Goal: Task Accomplishment & Management: Use online tool/utility

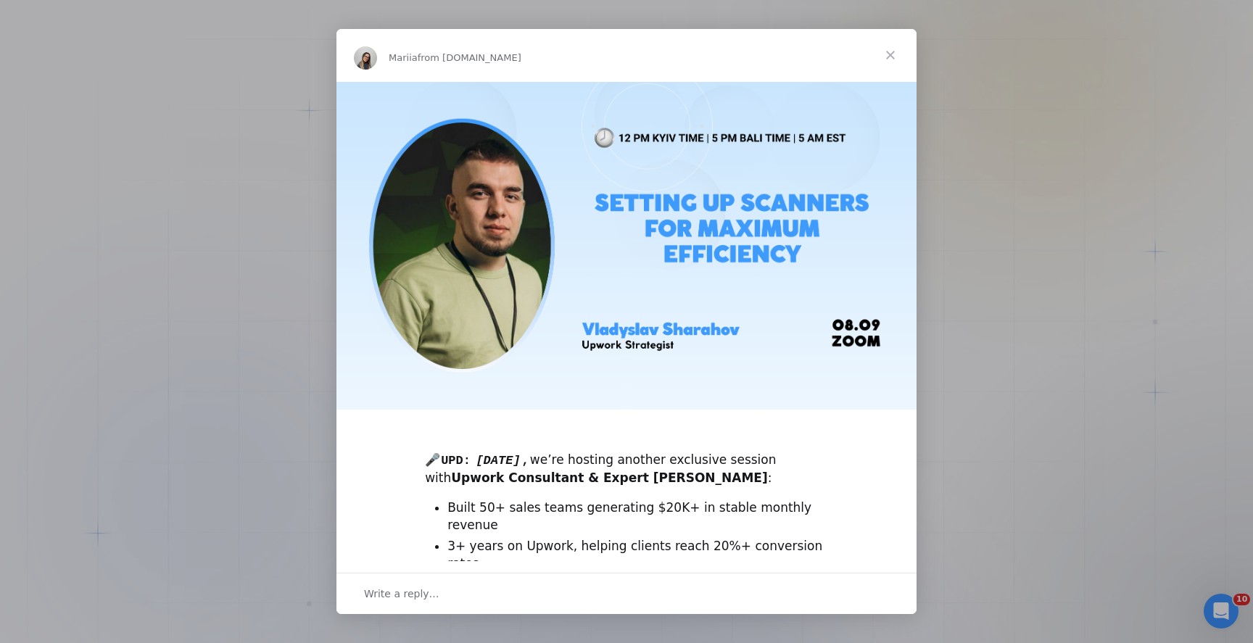
click at [900, 58] on span "Close" at bounding box center [891, 55] width 52 height 52
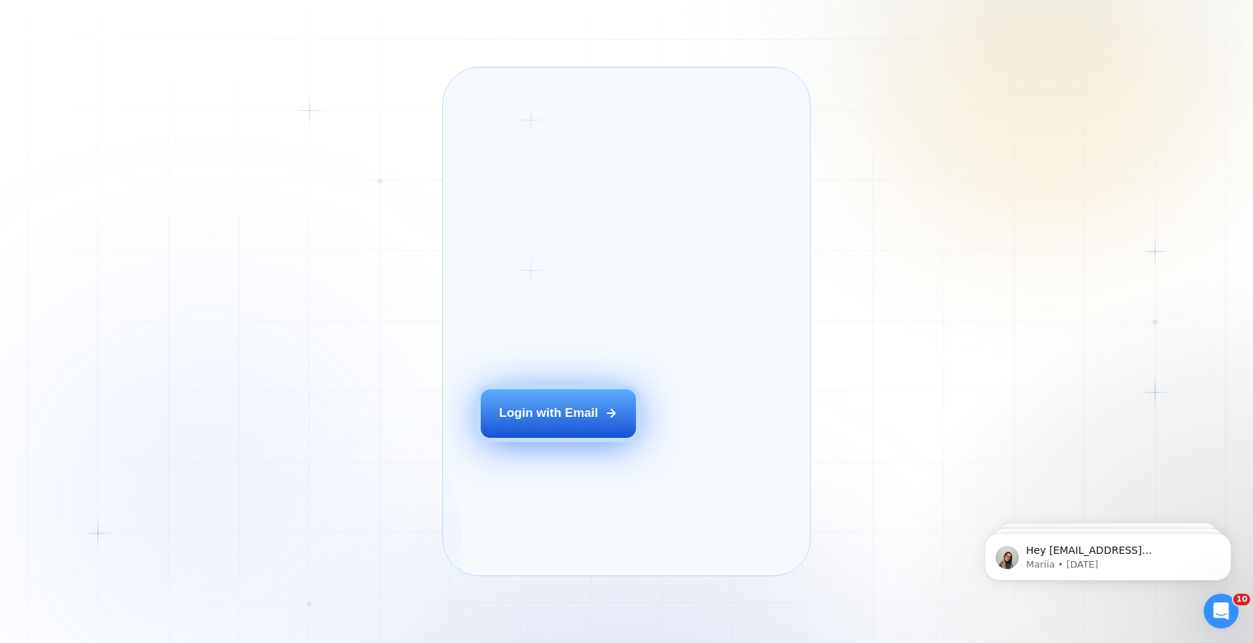
click at [560, 422] on div "Login with Email" at bounding box center [548, 413] width 99 height 17
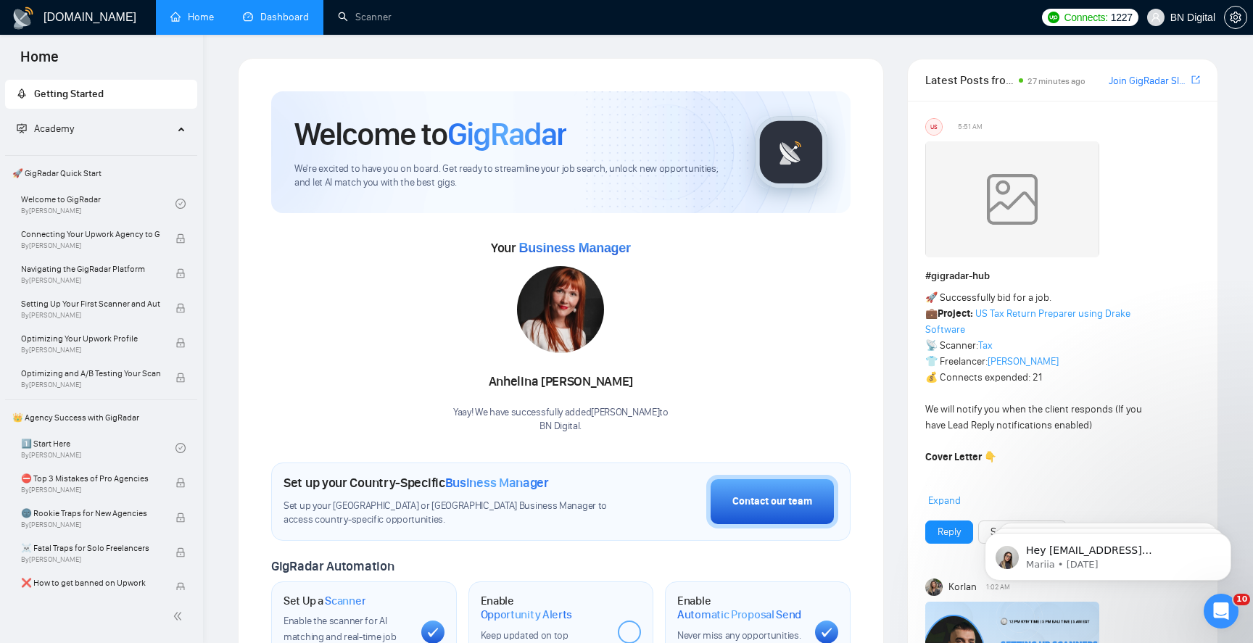
click at [295, 18] on link "Dashboard" at bounding box center [276, 17] width 66 height 12
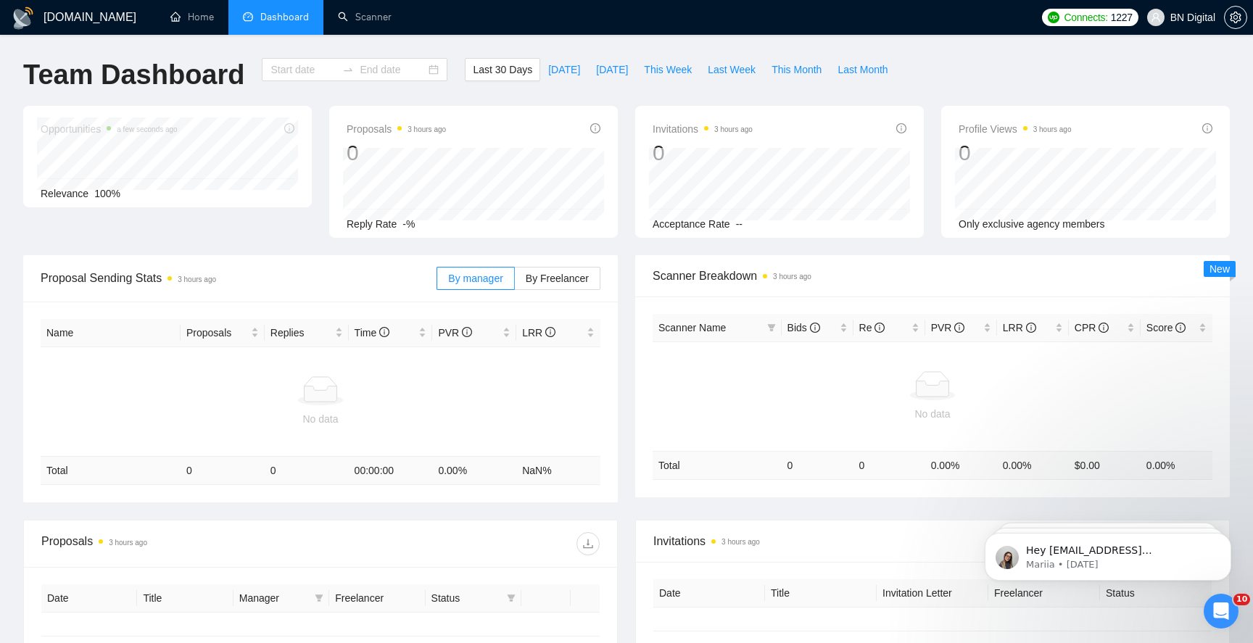
type input "[DATE]"
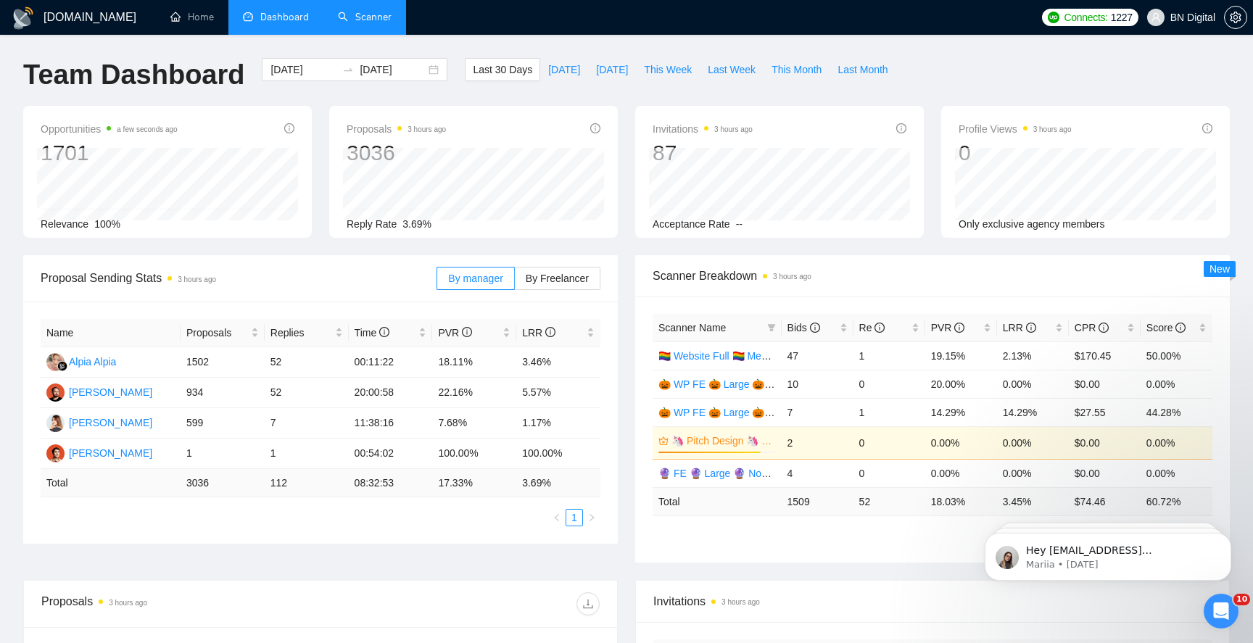
click at [370, 14] on link "Scanner" at bounding box center [365, 17] width 54 height 12
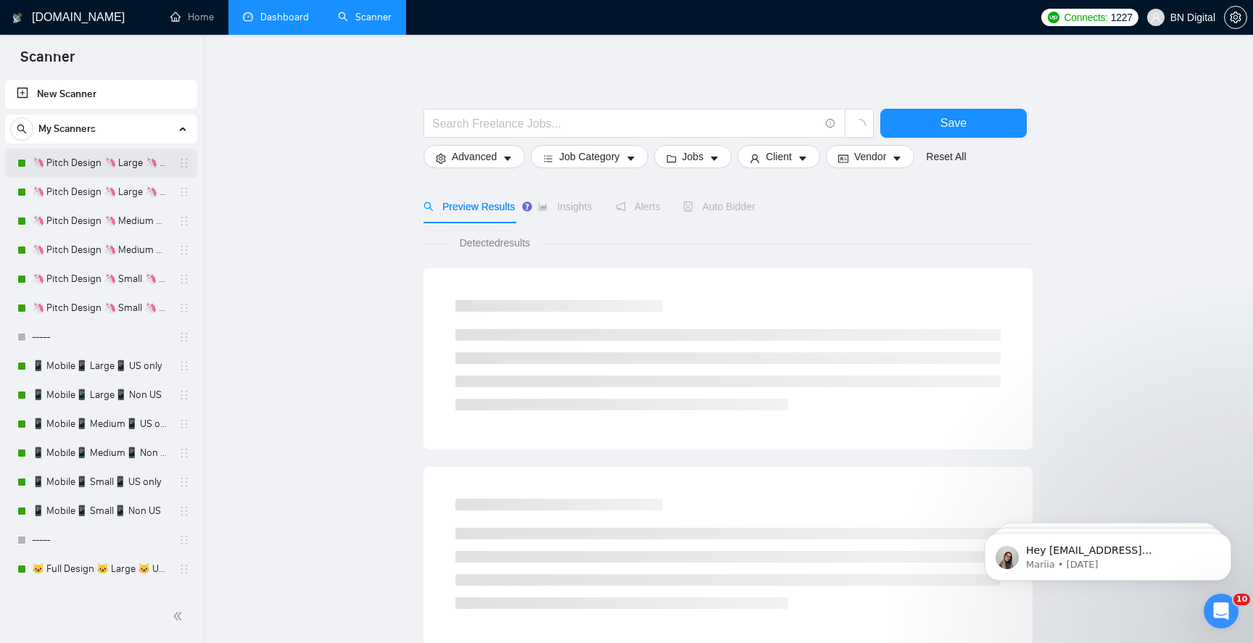
click at [120, 157] on link "🦄 Pitch Design 🦄 Large 🦄 US Only" at bounding box center [101, 163] width 138 height 29
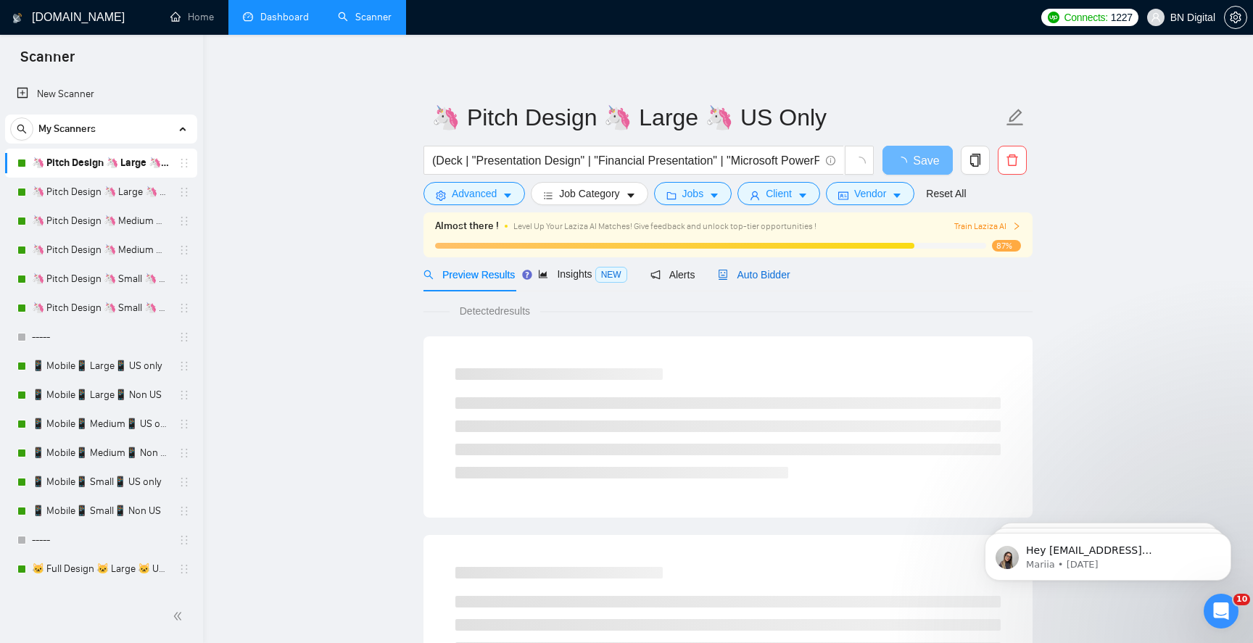
click at [762, 272] on span "Auto Bidder" at bounding box center [754, 275] width 72 height 12
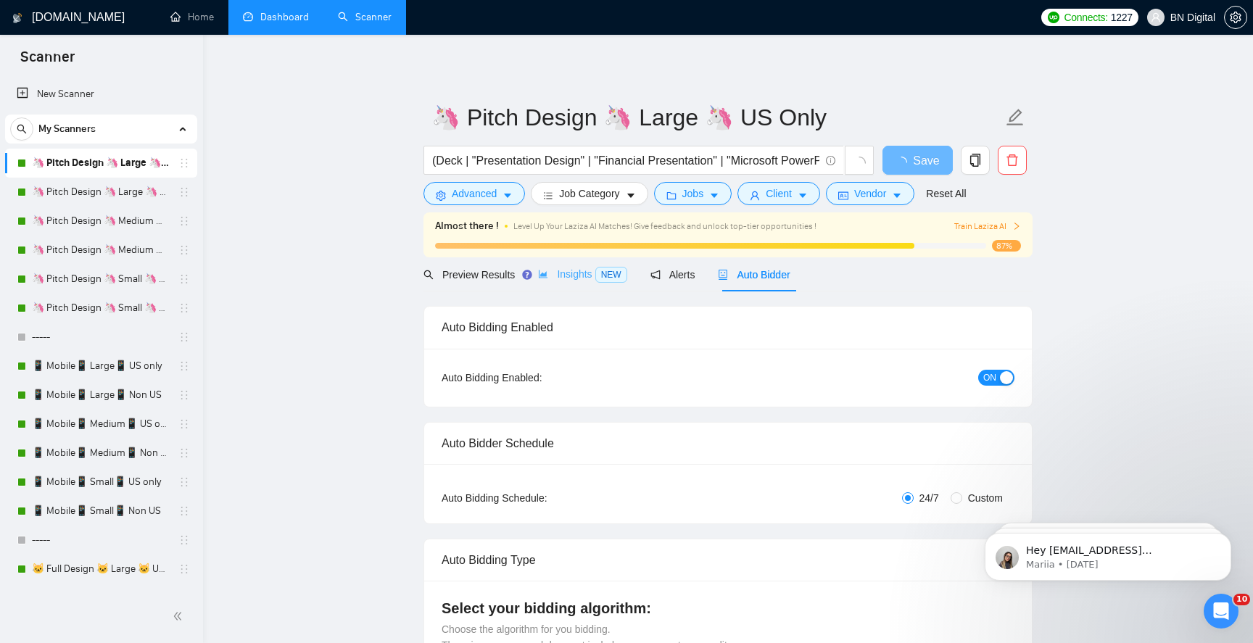
scroll to position [260, 0]
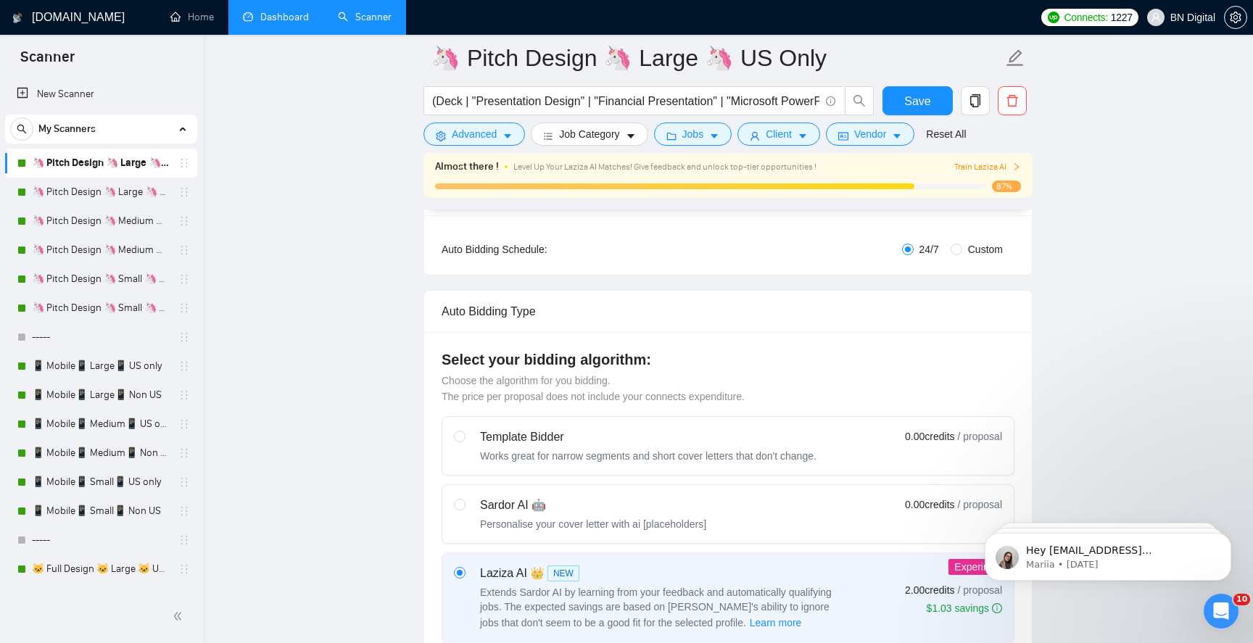
click at [556, 439] on div "Template Bidder" at bounding box center [648, 437] width 337 height 17
click at [464, 439] on input "radio" at bounding box center [459, 436] width 10 height 10
radio input "true"
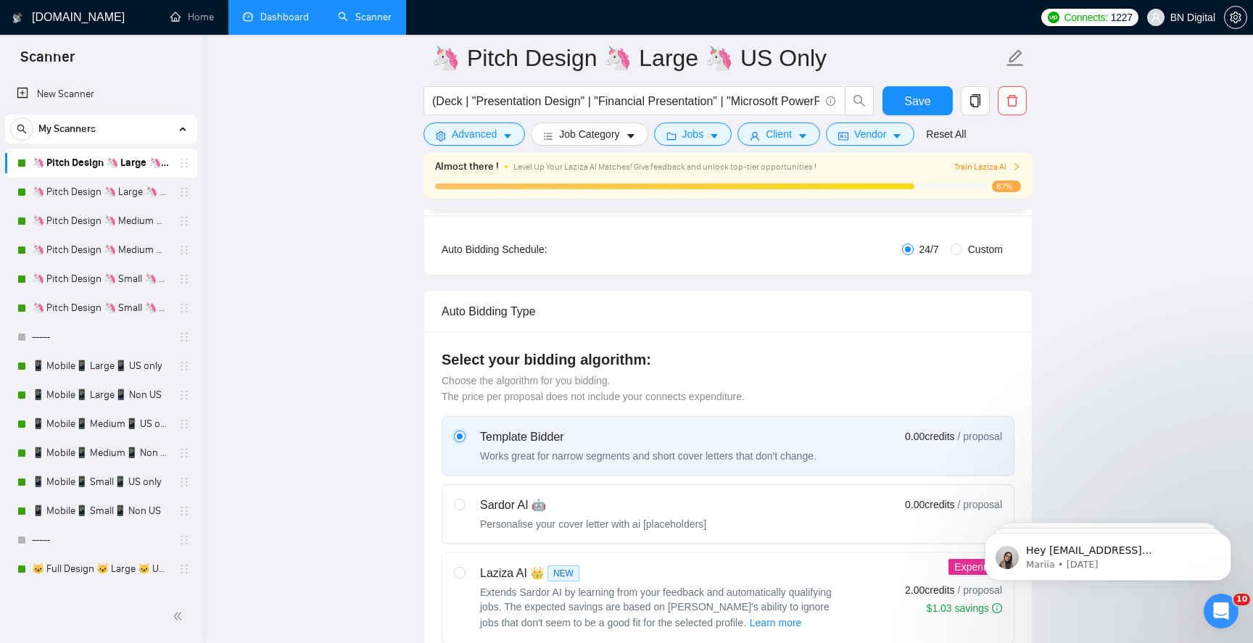
radio input "false"
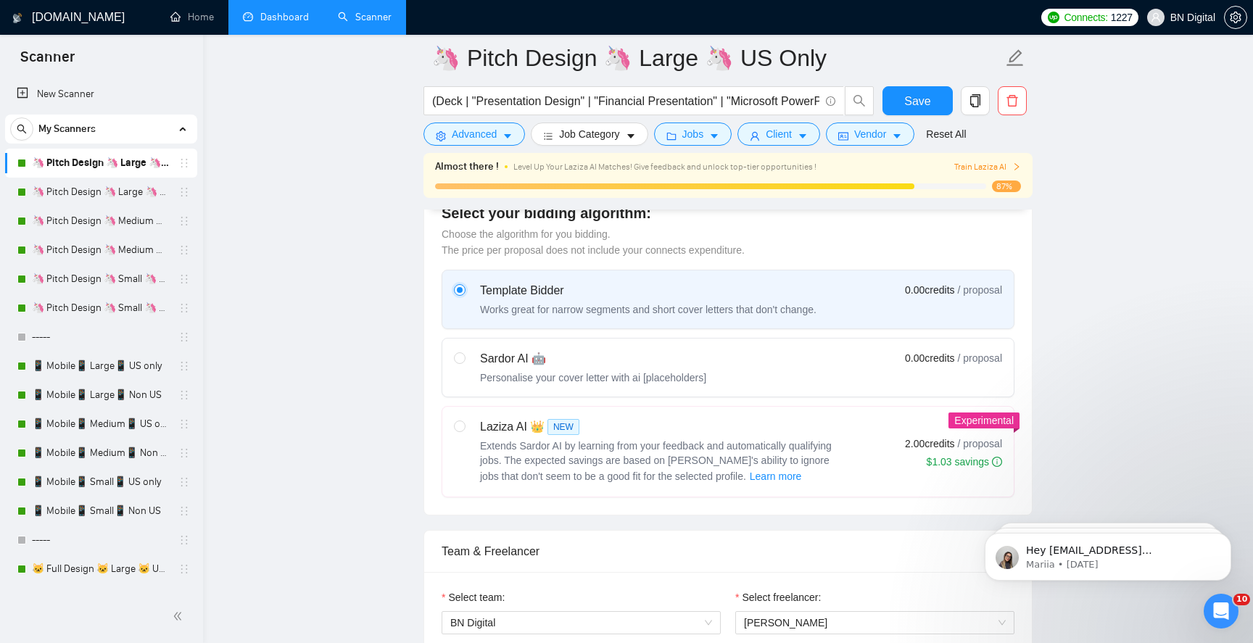
scroll to position [472, 0]
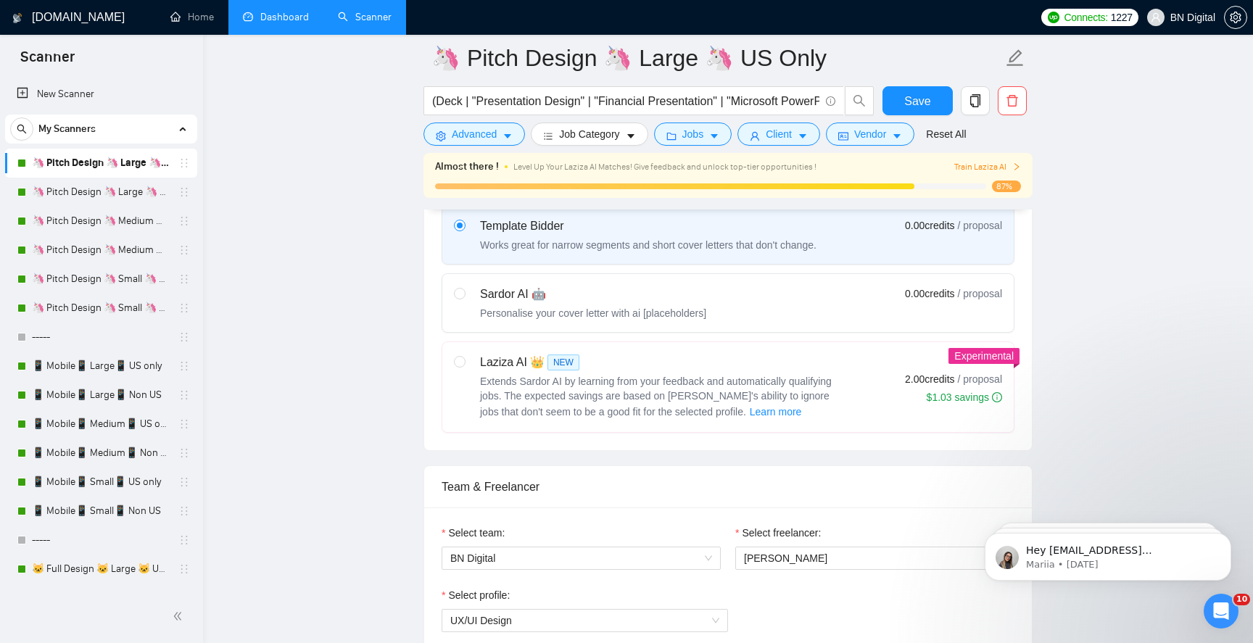
click at [601, 310] on div "Personalise your cover letter with ai [placeholders]" at bounding box center [593, 313] width 226 height 15
click at [464, 298] on input "radio" at bounding box center [459, 293] width 10 height 10
radio input "true"
radio input "false"
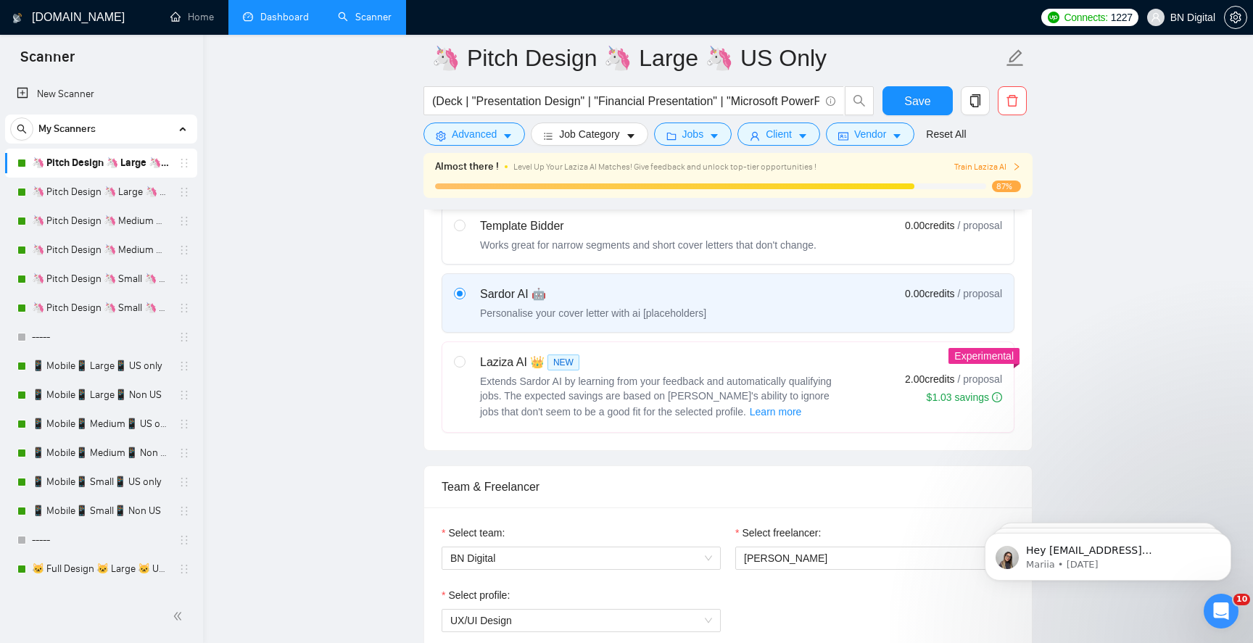
click at [604, 252] on label "Template Bidder Works great for narrow segments and short cover letters that do…" at bounding box center [728, 235] width 572 height 58
click at [464, 230] on input "radio" at bounding box center [459, 225] width 10 height 10
radio input "true"
radio input "false"
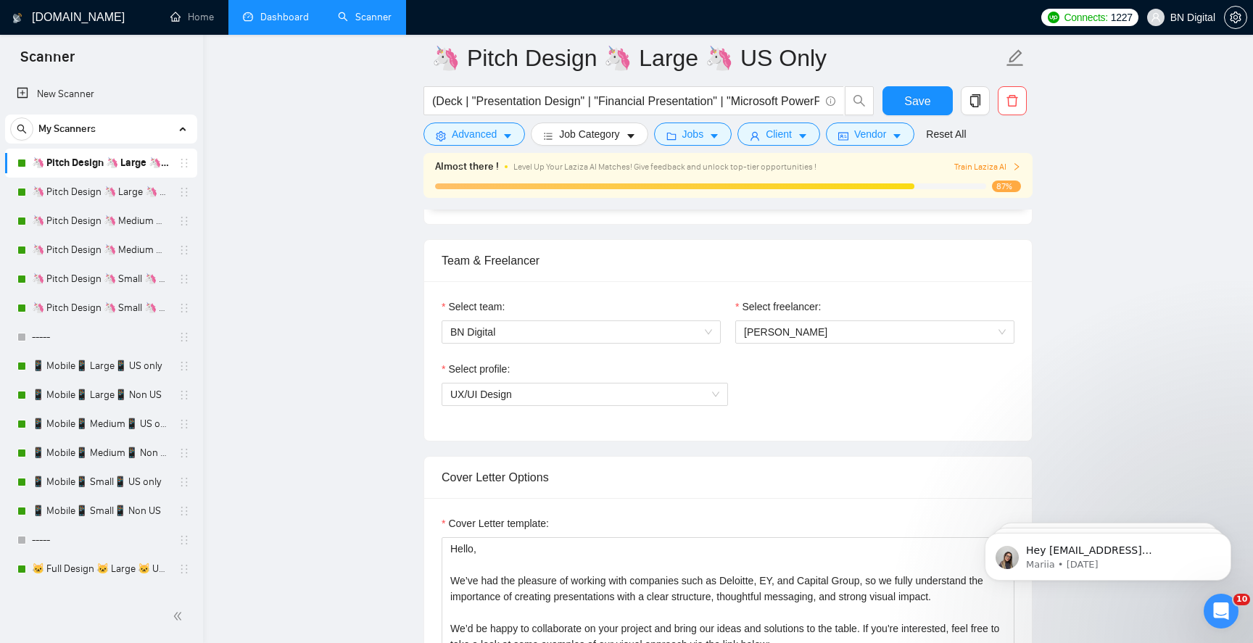
scroll to position [783, 0]
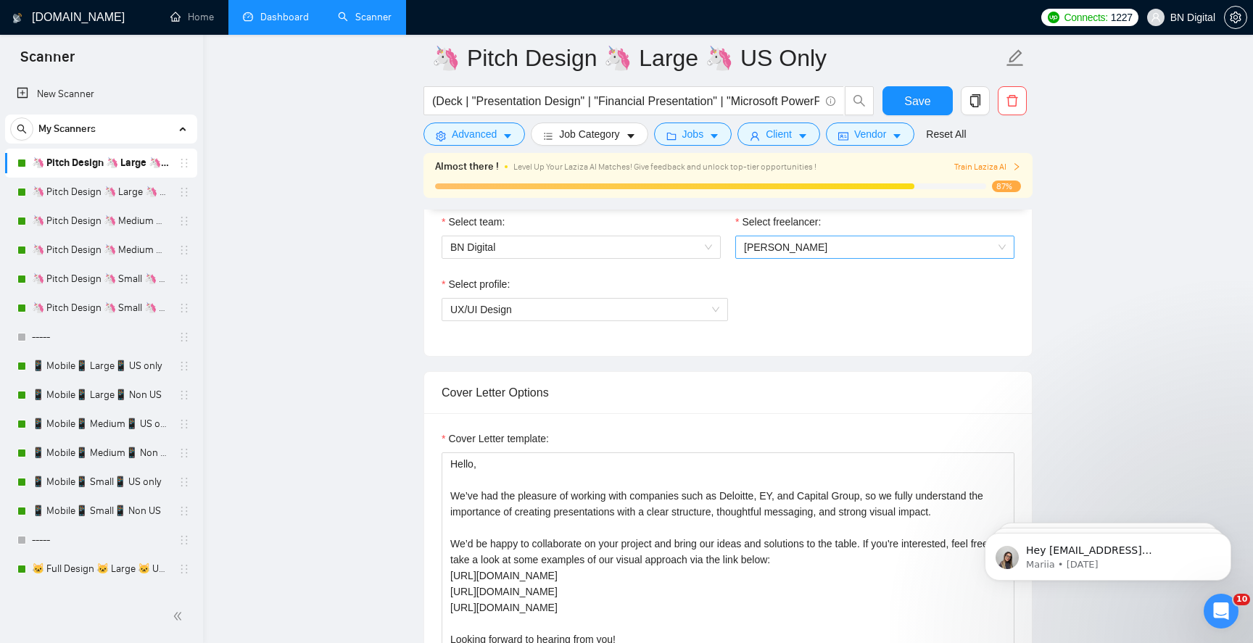
click at [756, 251] on span "Andrii Oliinyk" at bounding box center [875, 247] width 262 height 22
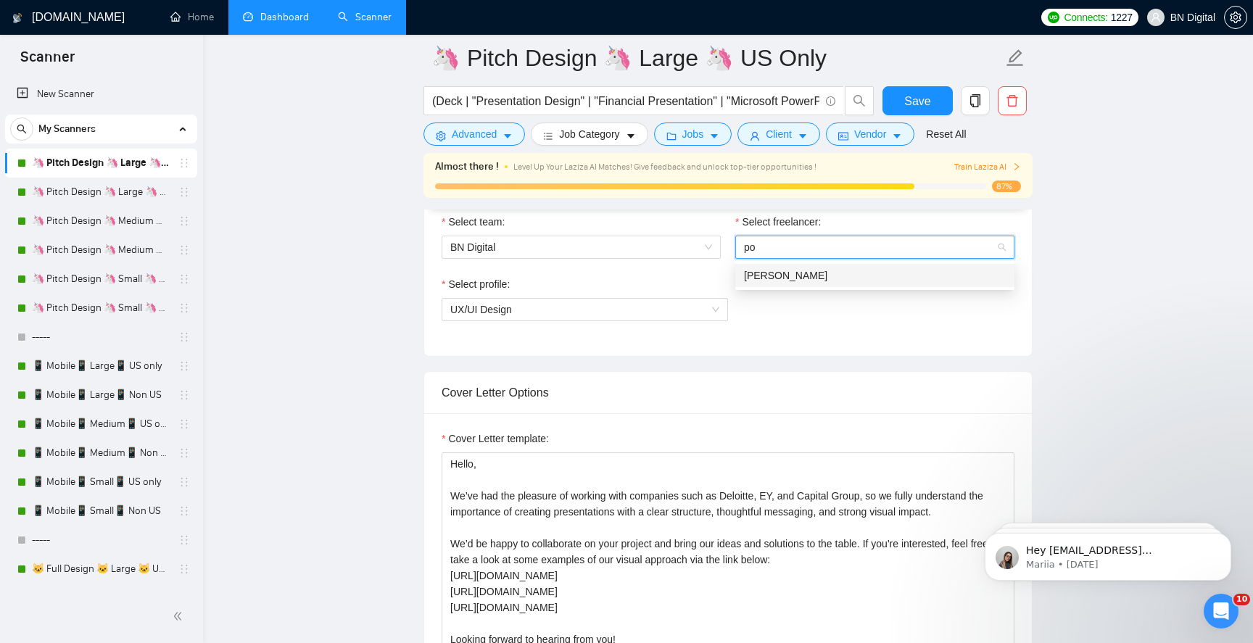
type input "pol"
click at [772, 268] on div "Polina Liashenko" at bounding box center [875, 276] width 262 height 16
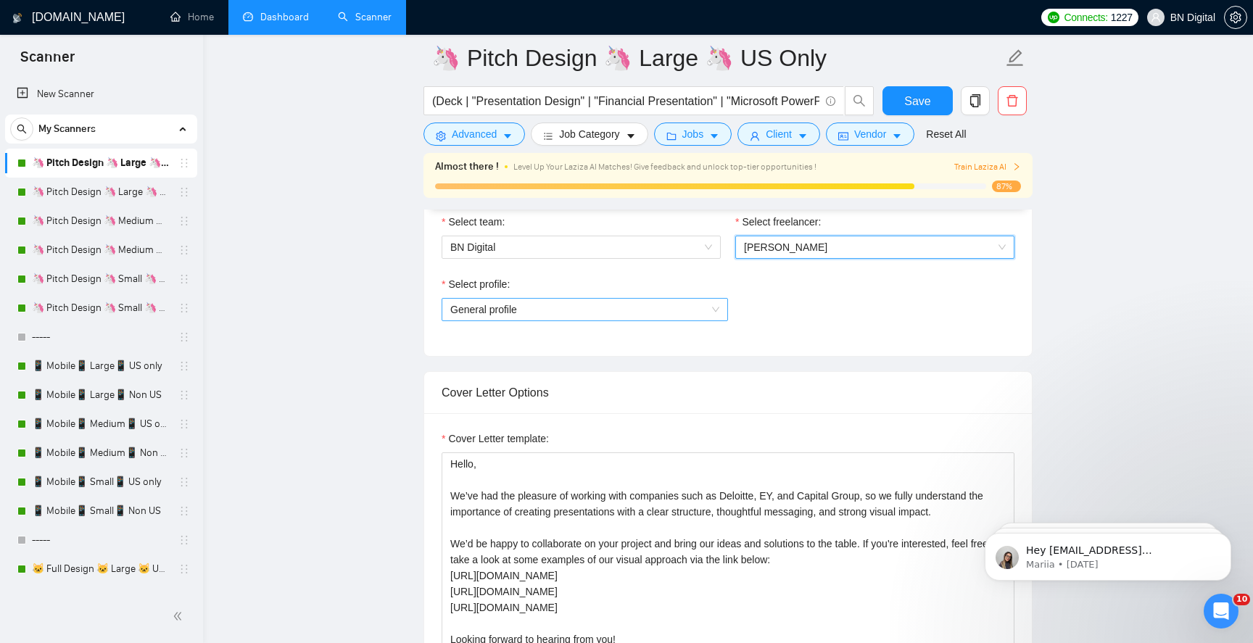
click at [559, 313] on span "General profile" at bounding box center [584, 310] width 269 height 22
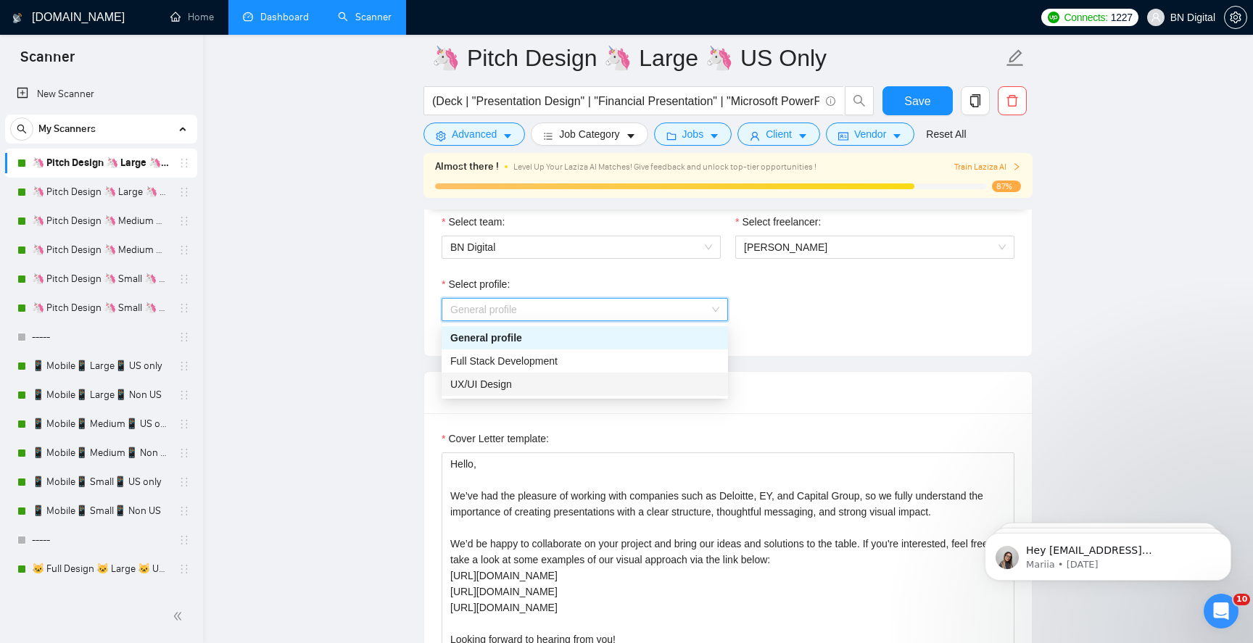
click at [531, 382] on div "UX/UI Design" at bounding box center [584, 384] width 269 height 16
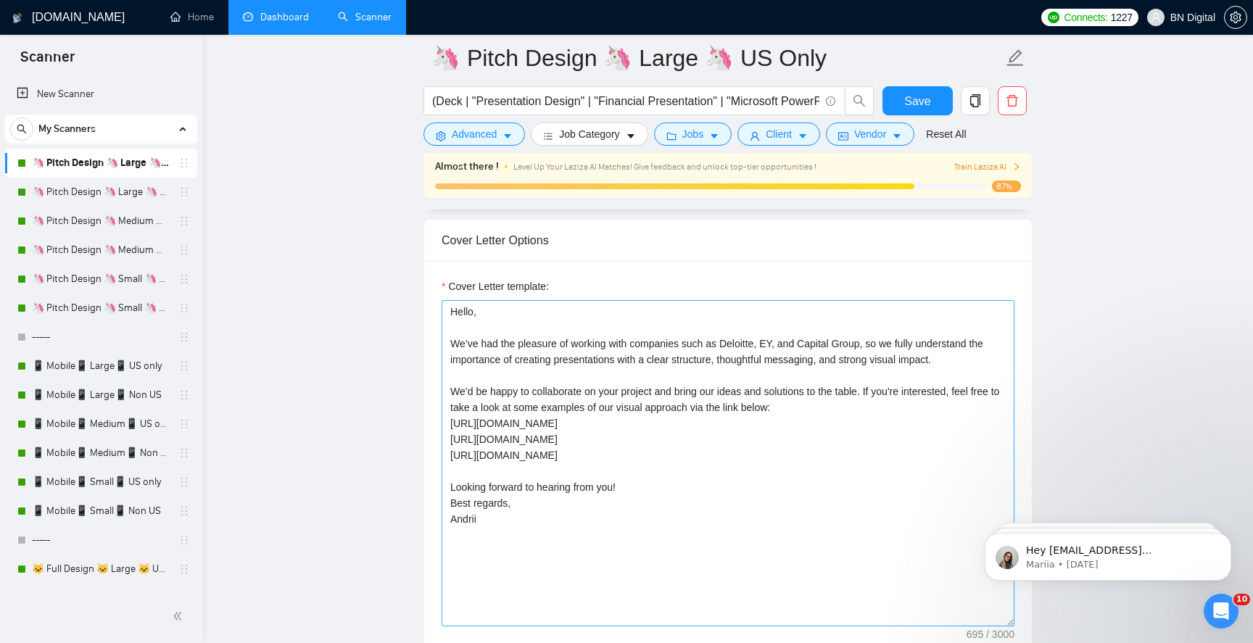
scroll to position [942, 0]
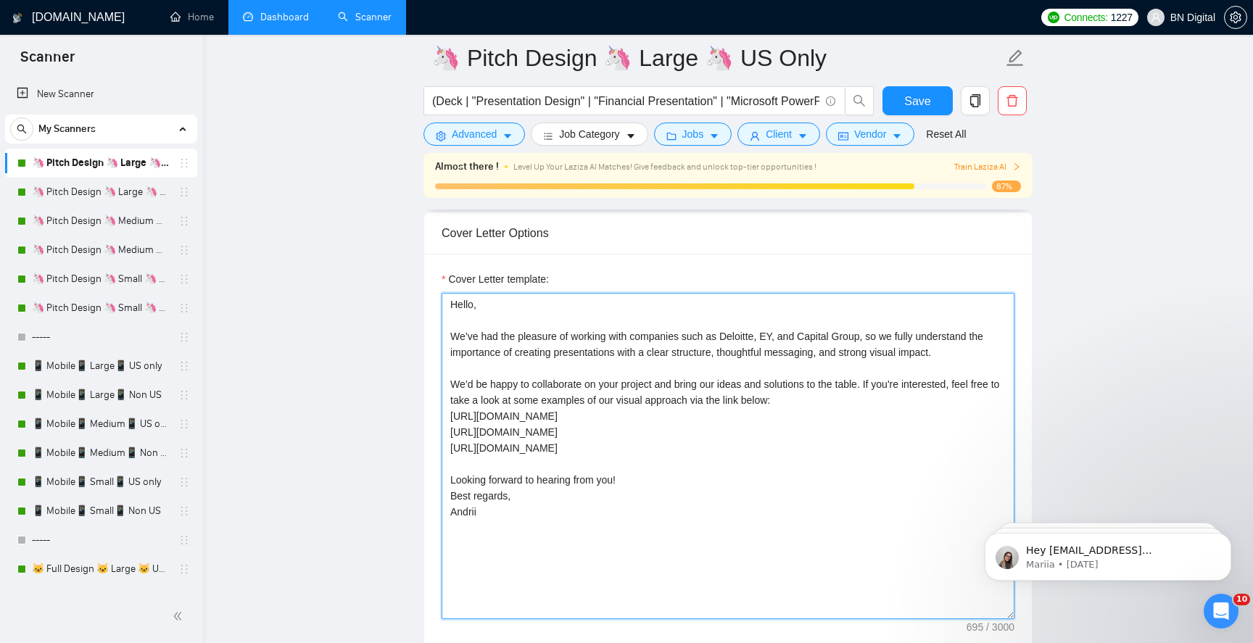
click at [466, 509] on textarea "Hello, We’ve had the pleasure of working with companies such as Deloitte, EY, a…" at bounding box center [728, 456] width 573 height 326
type textarea "Hello, We’ve had the pleasure of working with companies such as Deloitte, EY, a…"
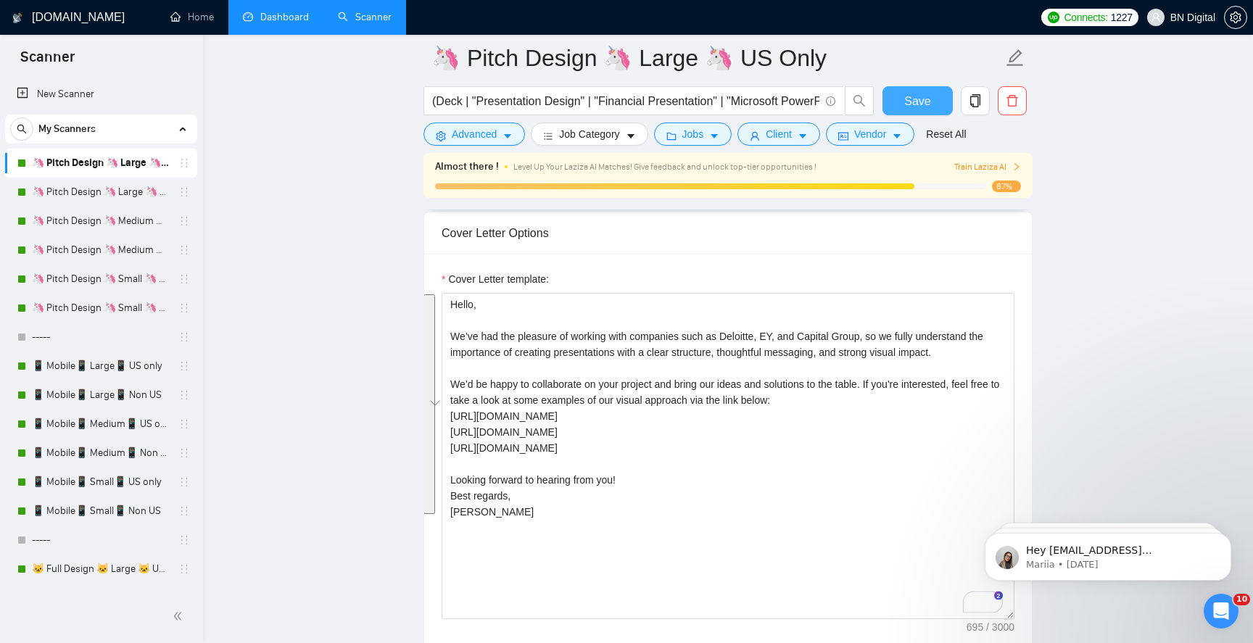
click at [922, 104] on span "Save" at bounding box center [918, 101] width 26 height 18
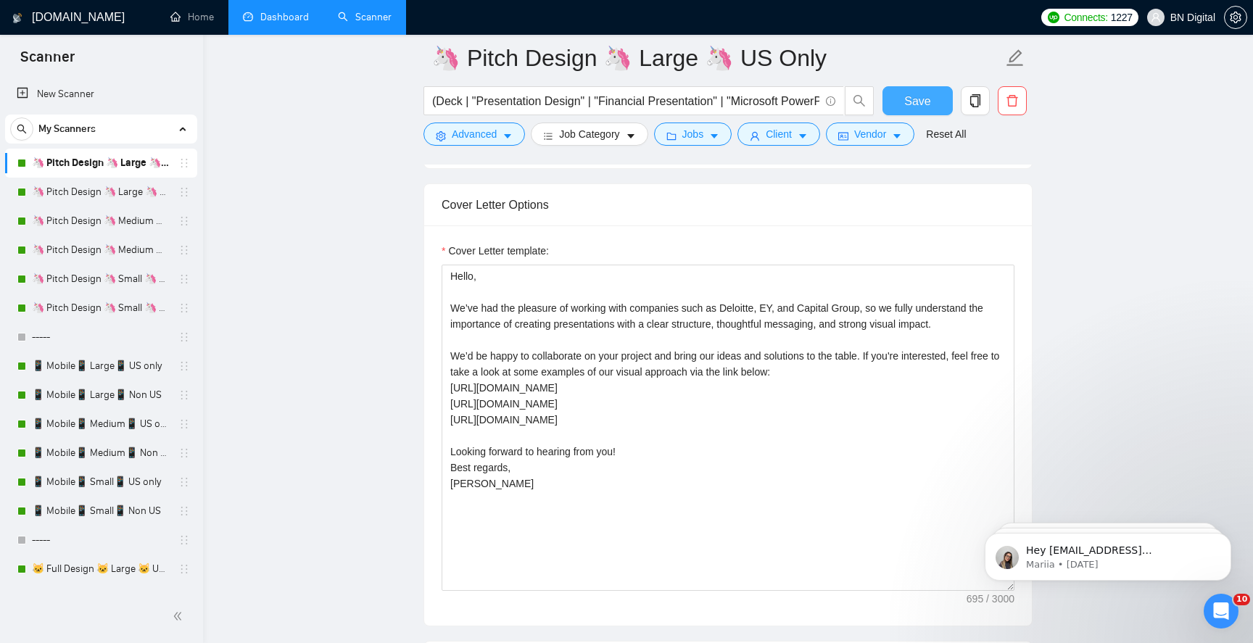
scroll to position [734, 0]
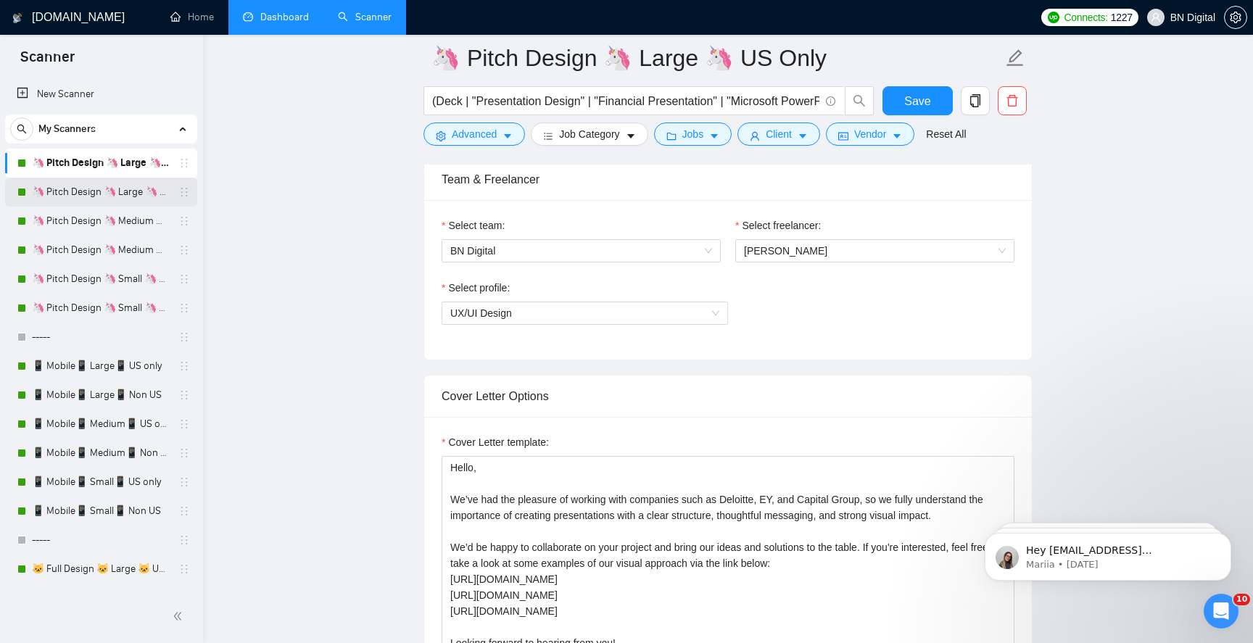
click at [135, 186] on link "🦄 Pitch Design 🦄 Large 🦄 Non US" at bounding box center [101, 192] width 138 height 29
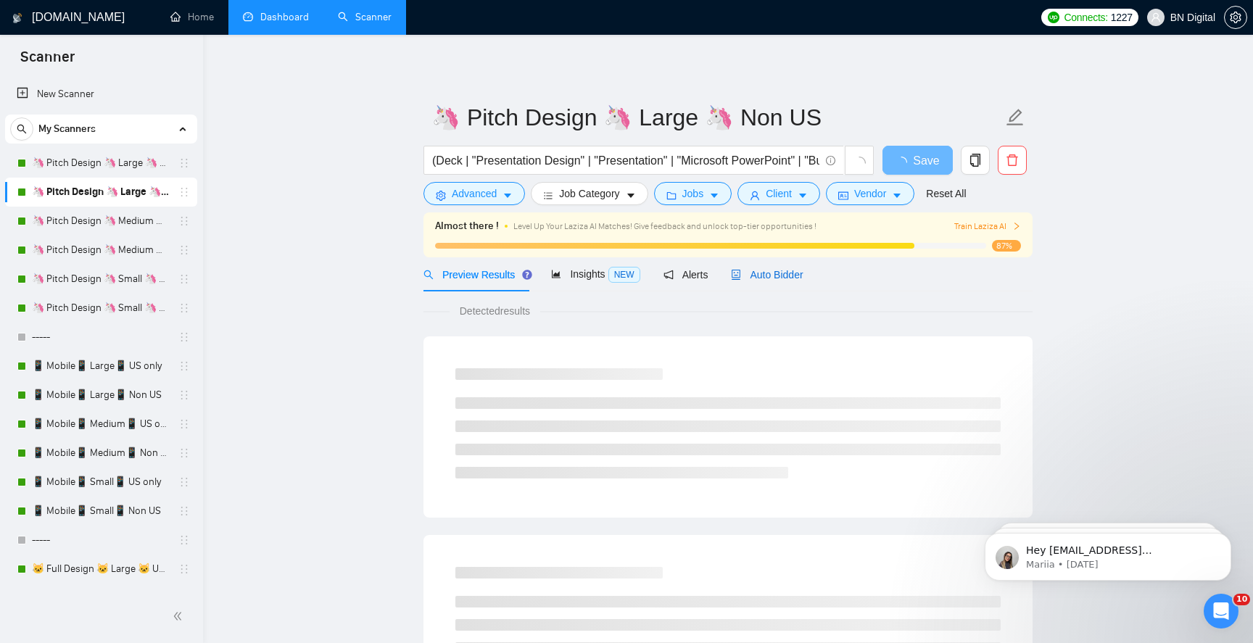
click at [754, 274] on span "Auto Bidder" at bounding box center [767, 275] width 72 height 12
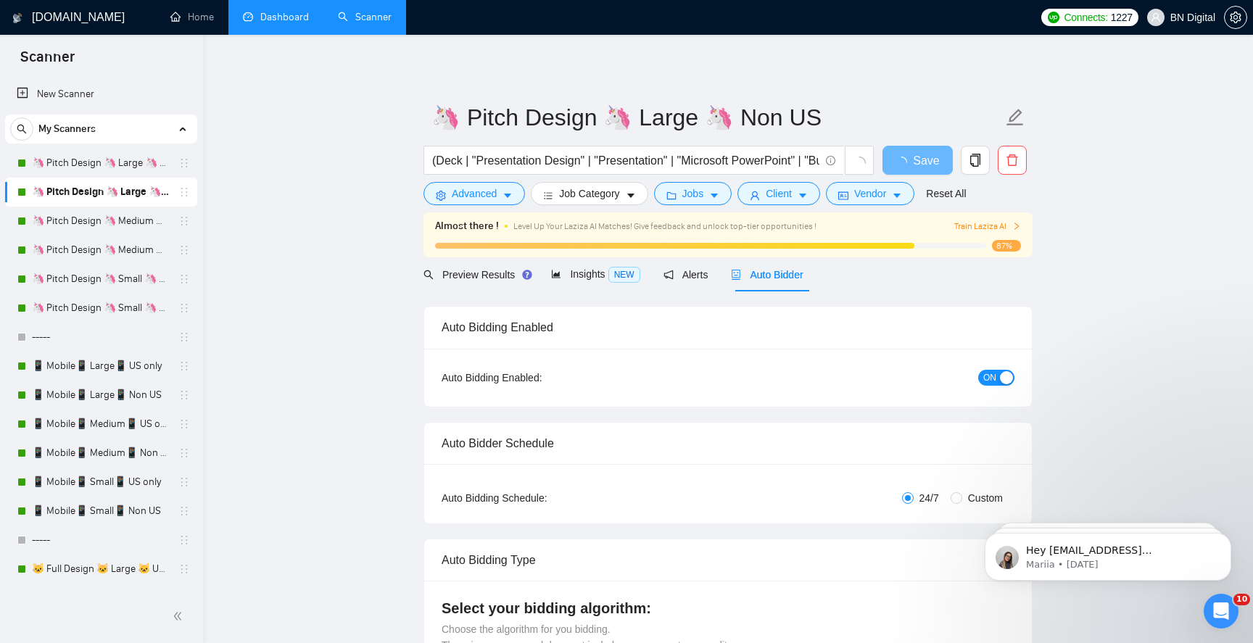
radio input "false"
radio input "true"
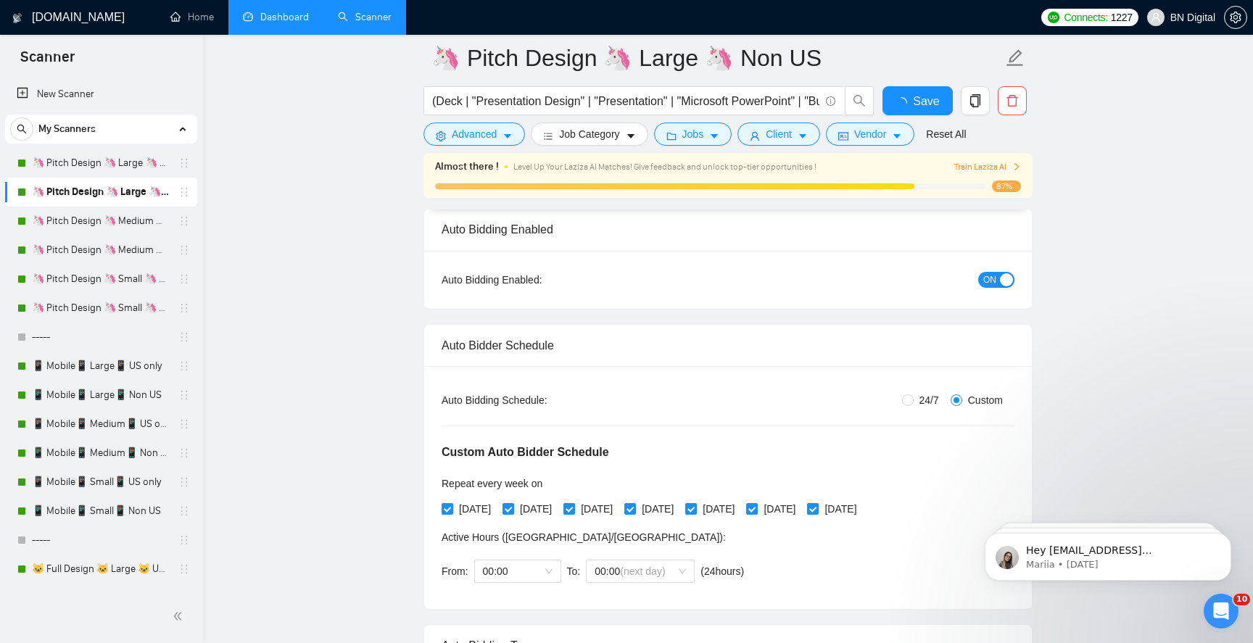
scroll to position [457, 0]
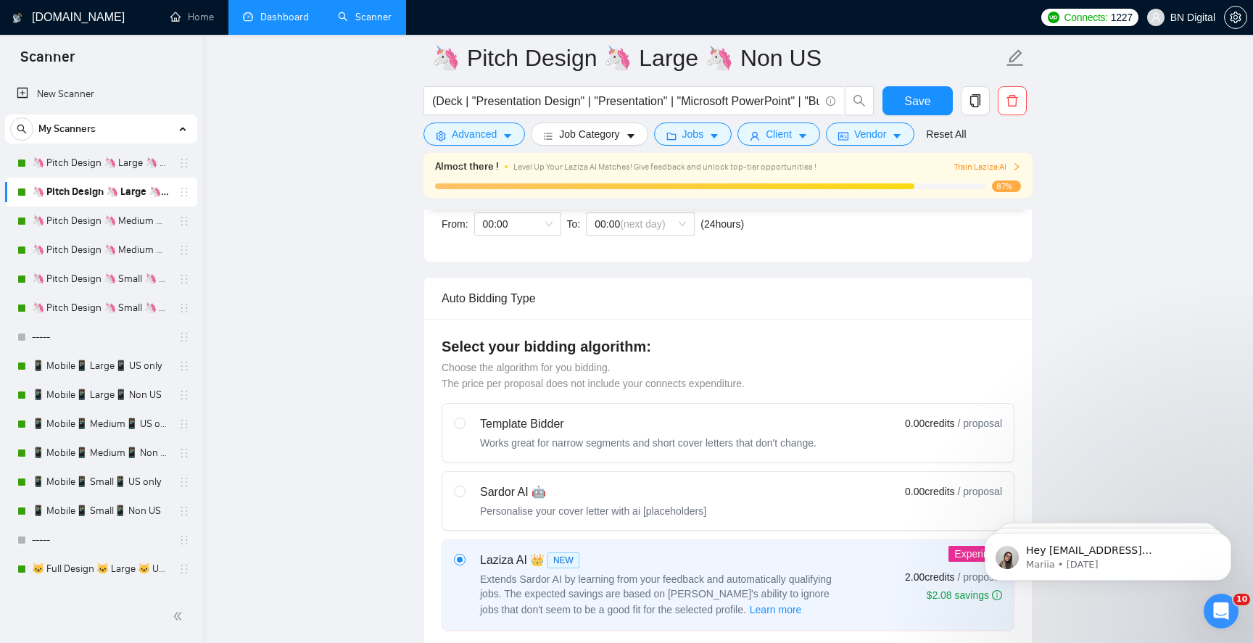
click at [621, 481] on label "Sardor AI 🤖 Personalise your cover letter with ai [placeholders] 0.00 credits /…" at bounding box center [728, 501] width 572 height 58
click at [464, 486] on input "radio" at bounding box center [459, 491] width 10 height 10
radio input "true"
radio input "false"
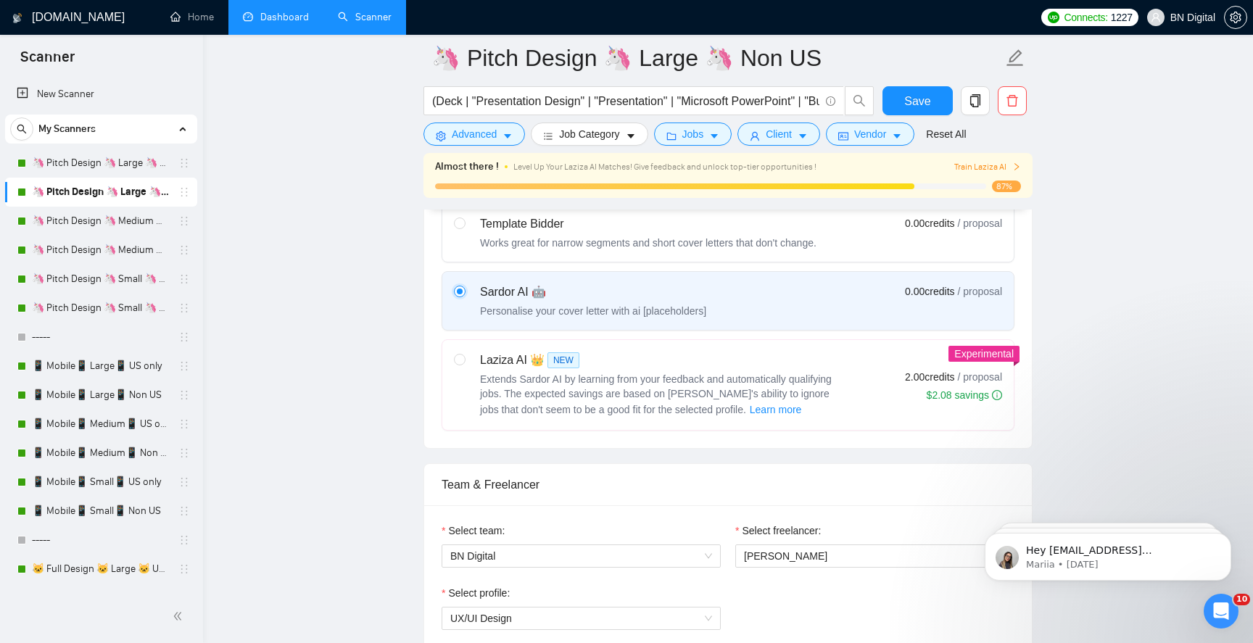
scroll to position [590, 0]
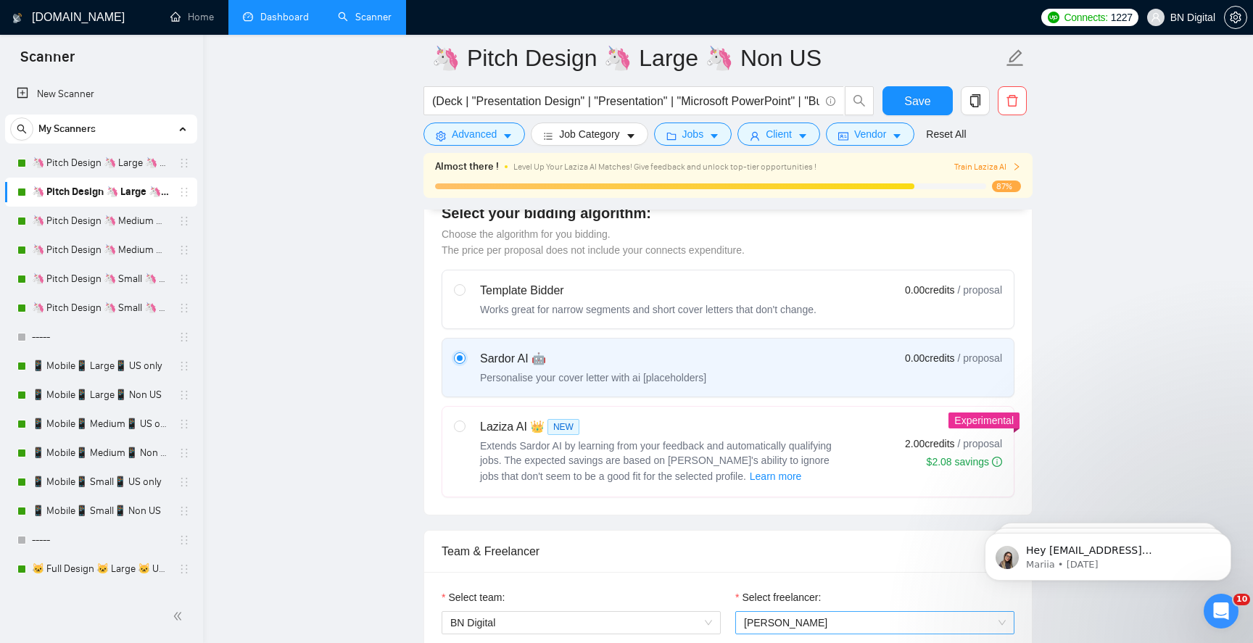
click at [796, 618] on span "[PERSON_NAME]" at bounding box center [785, 623] width 83 height 12
type input "pol"
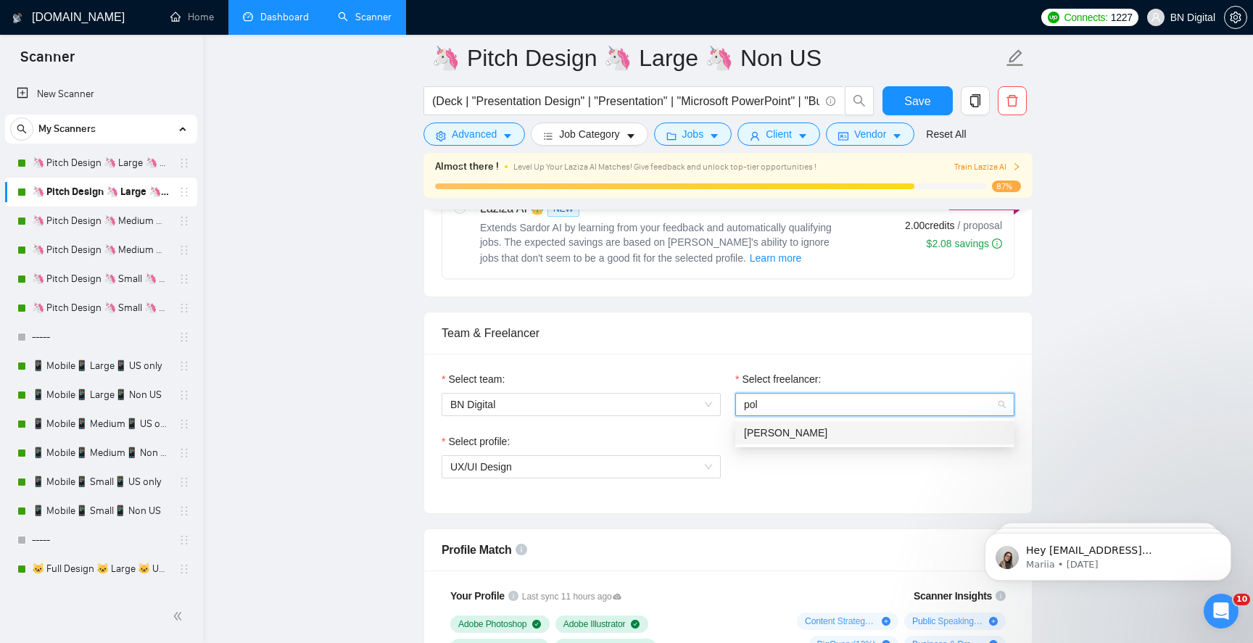
scroll to position [855, 0]
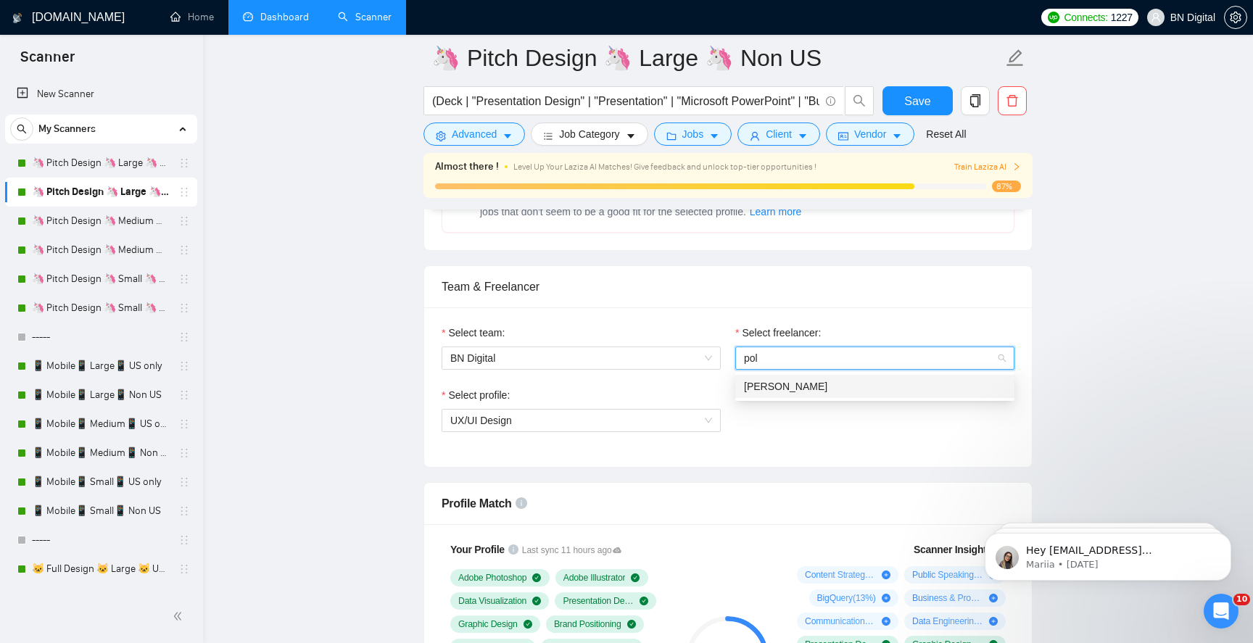
click at [836, 390] on div "[PERSON_NAME]" at bounding box center [875, 387] width 262 height 16
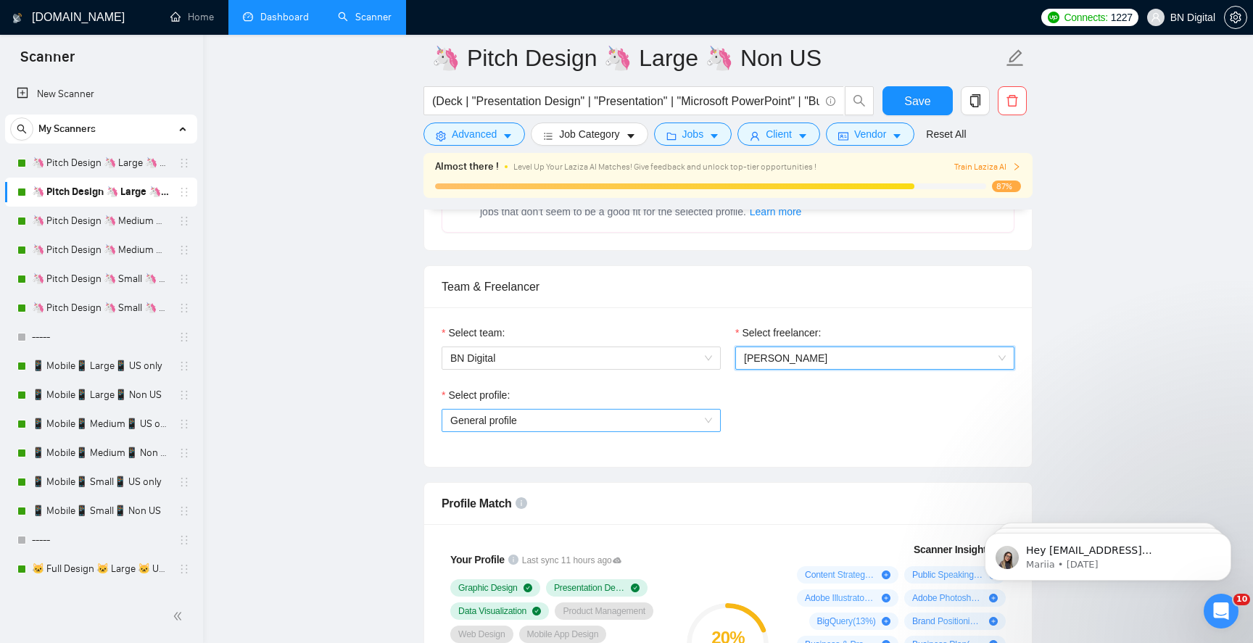
click at [540, 428] on span "General profile" at bounding box center [581, 421] width 262 height 22
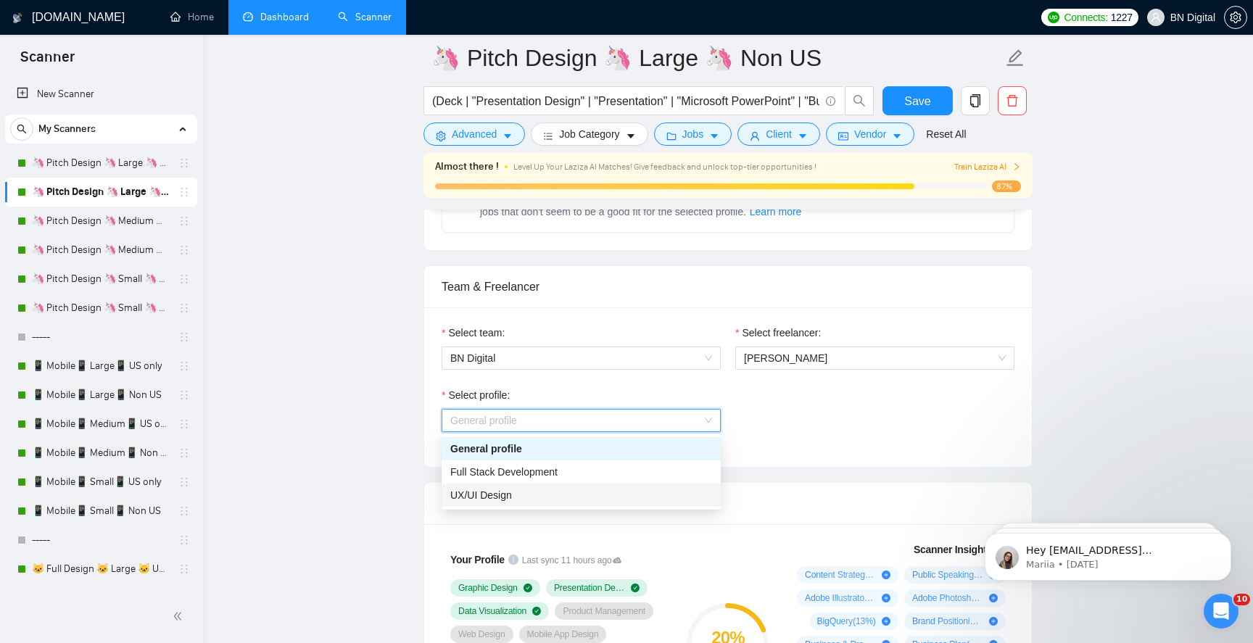
click at [520, 496] on div "UX/UI Design" at bounding box center [581, 495] width 262 height 16
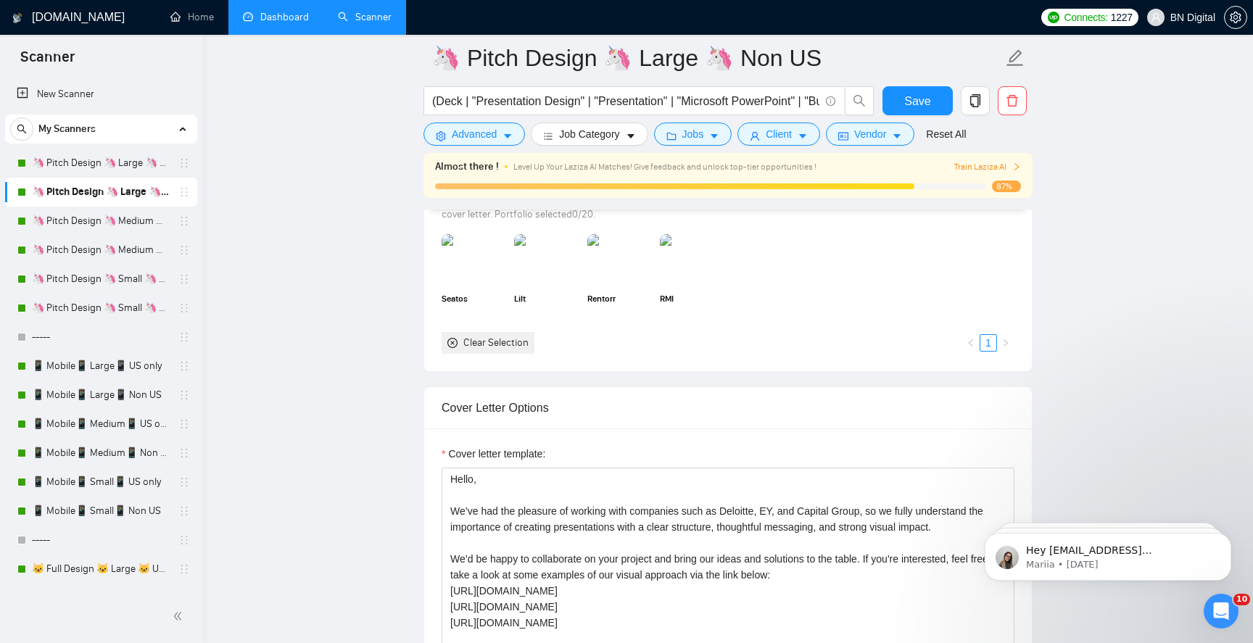
scroll to position [1606, 0]
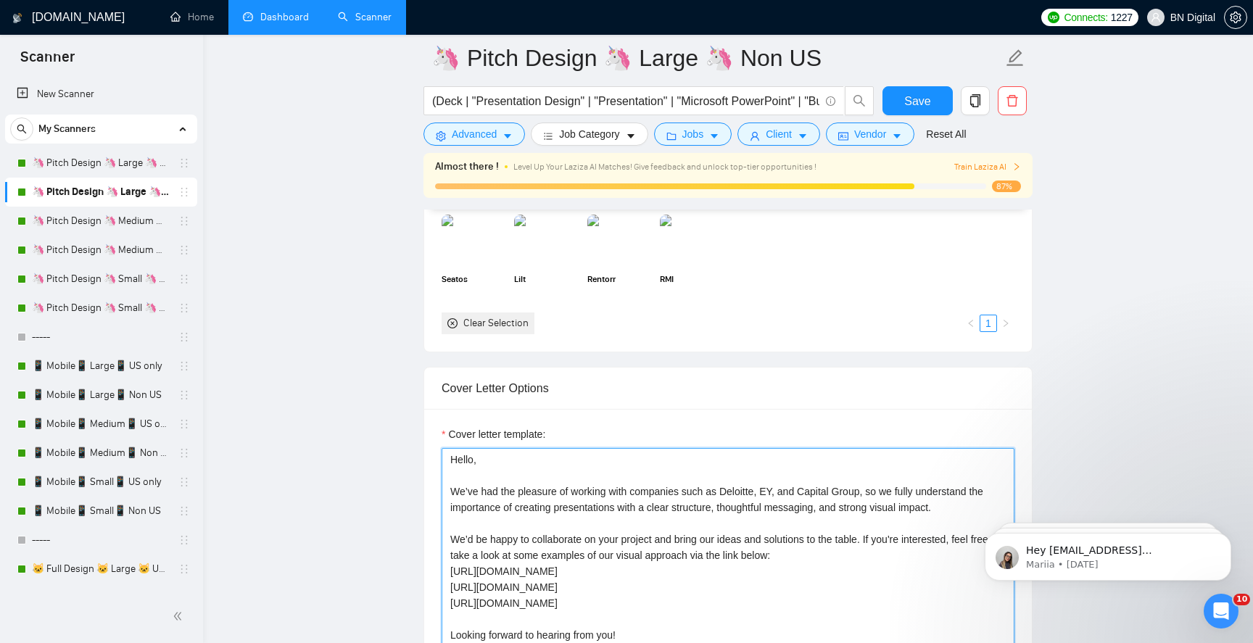
click at [552, 537] on textarea "Hello, We’ve had the pleasure of working with companies such as Deloitte, EY, a…" at bounding box center [728, 611] width 573 height 326
paste textarea "Polina"
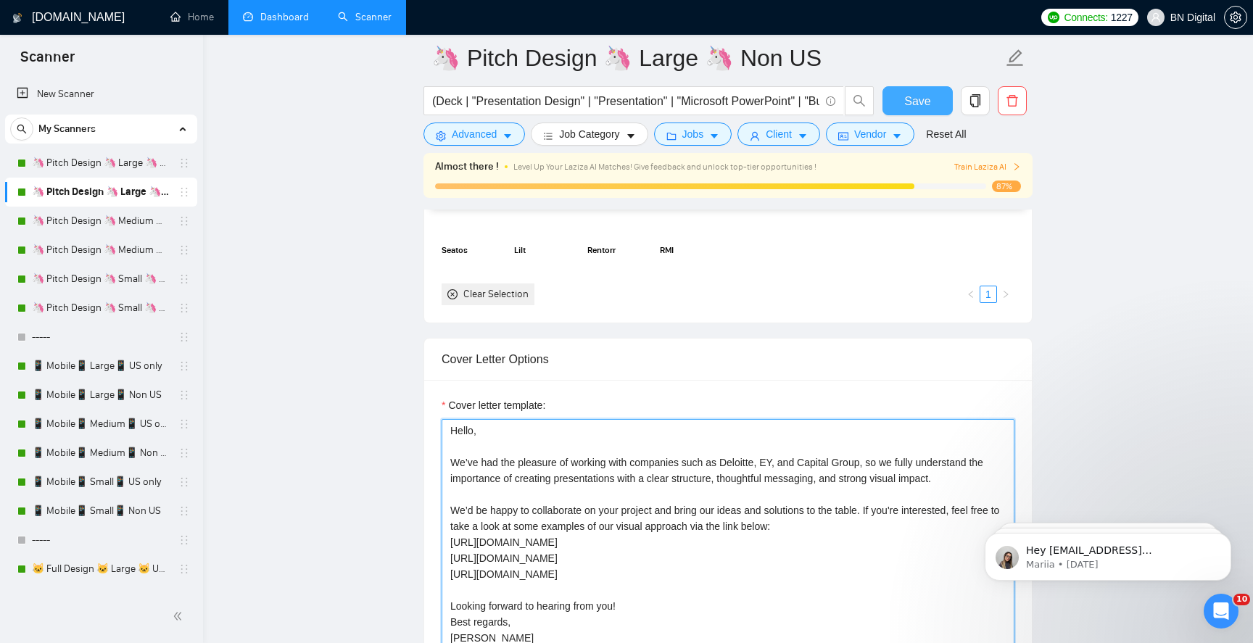
type textarea "Hello, We’ve had the pleasure of working with companies such as Deloitte, EY, a…"
click at [907, 108] on span "Save" at bounding box center [918, 101] width 26 height 18
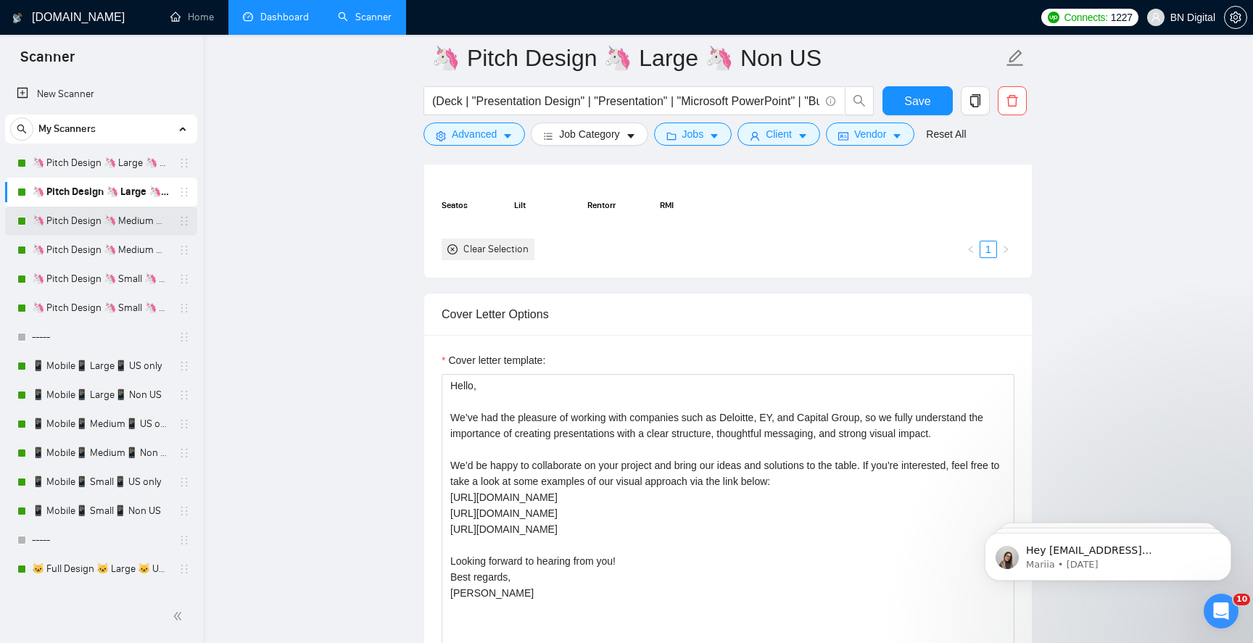
click at [73, 218] on link "🦄 Pitch Design 🦄 Medium 🦄 US Only" at bounding box center [101, 221] width 138 height 29
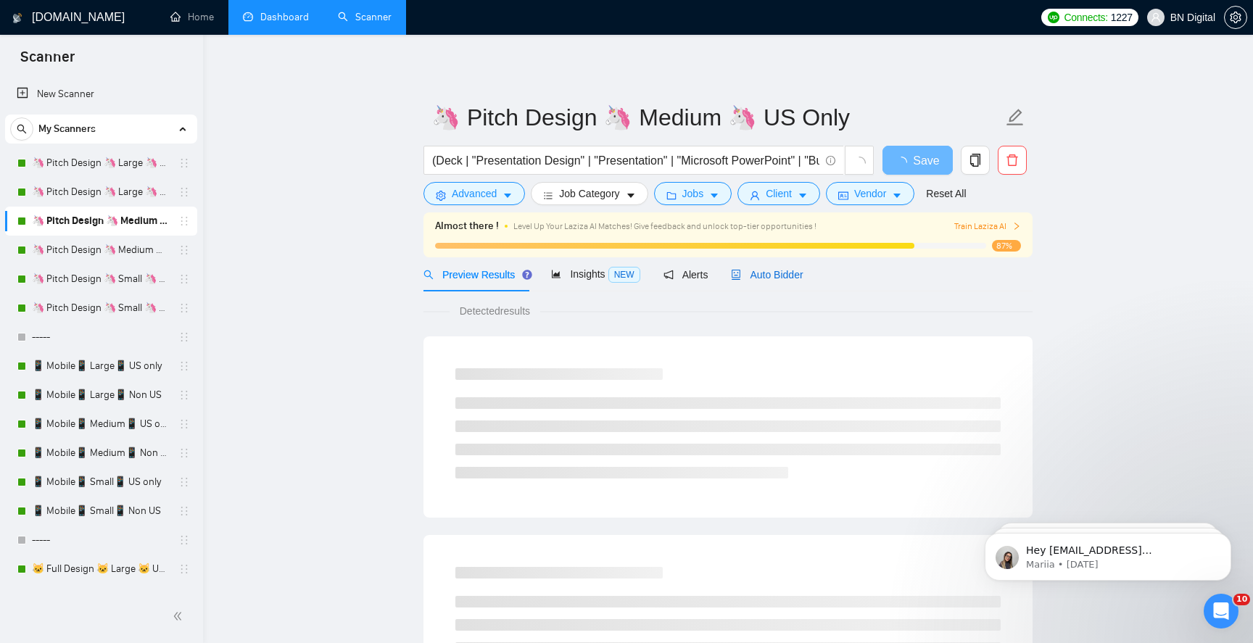
click at [757, 271] on span "Auto Bidder" at bounding box center [767, 275] width 72 height 12
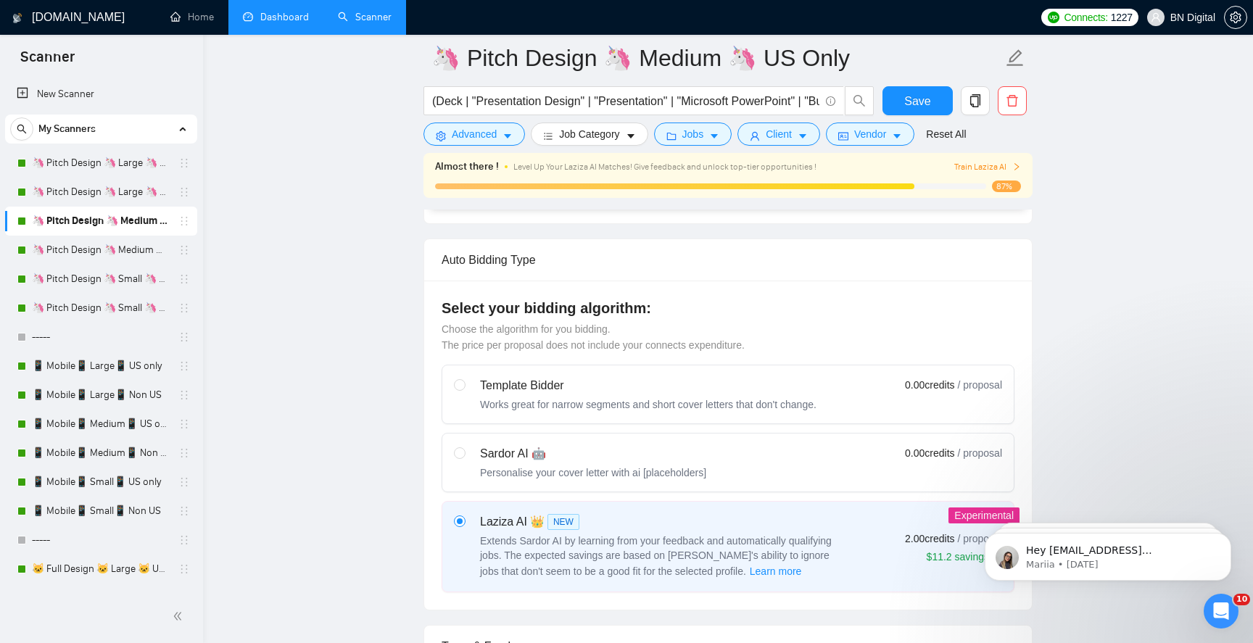
scroll to position [326, 0]
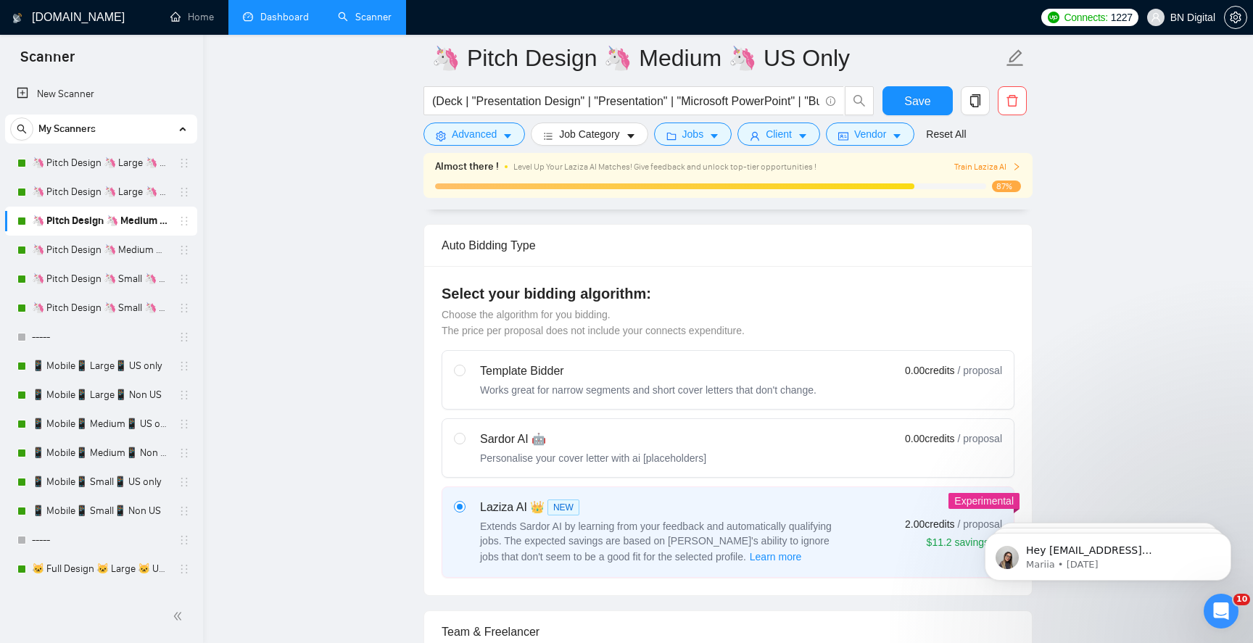
click at [622, 451] on div "Personalise your cover letter with ai [placeholders]" at bounding box center [593, 458] width 226 height 15
click at [464, 443] on input "radio" at bounding box center [459, 438] width 10 height 10
radio input "true"
radio input "false"
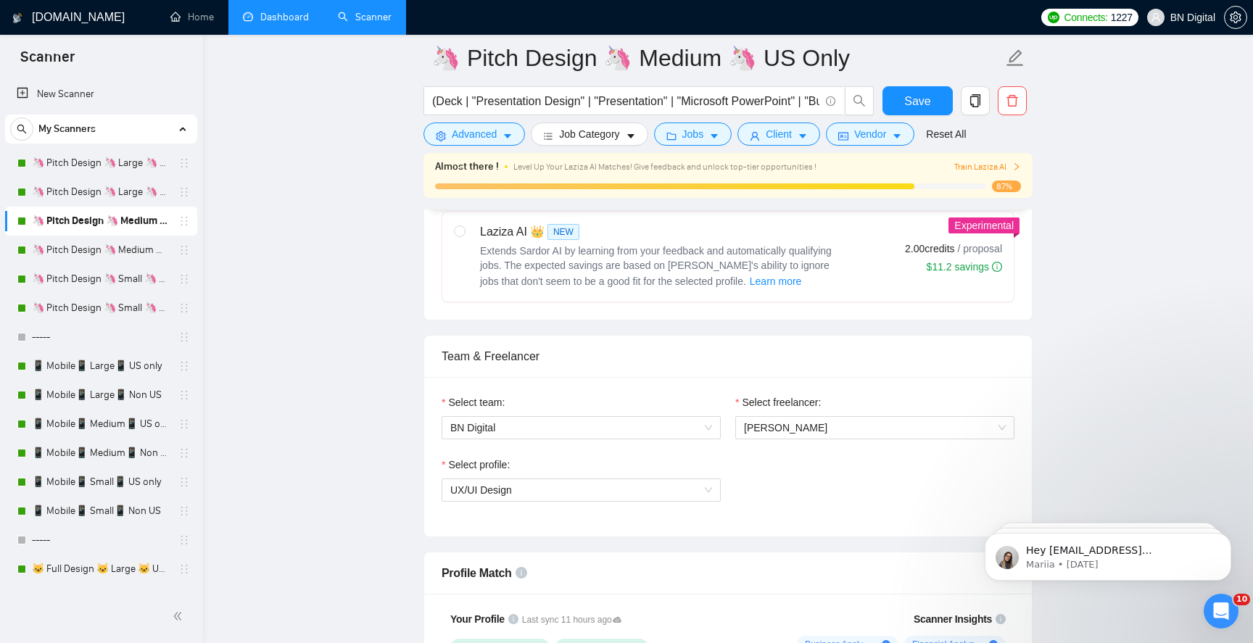
scroll to position [744, 0]
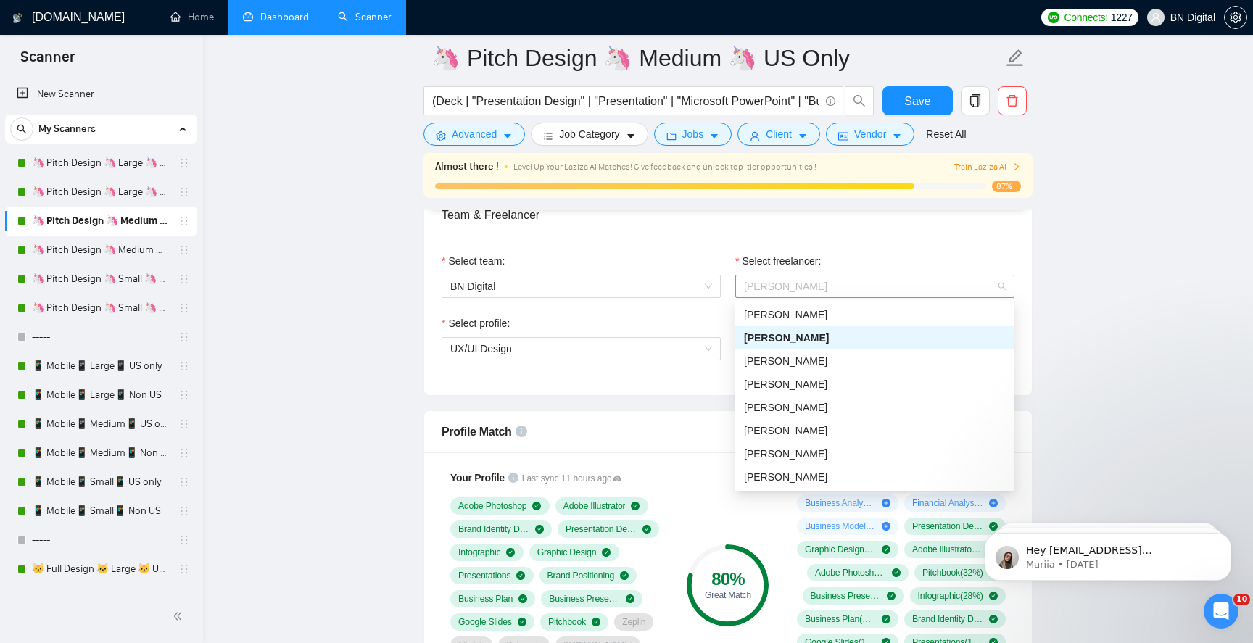
click at [825, 279] on span "[PERSON_NAME]" at bounding box center [875, 287] width 262 height 22
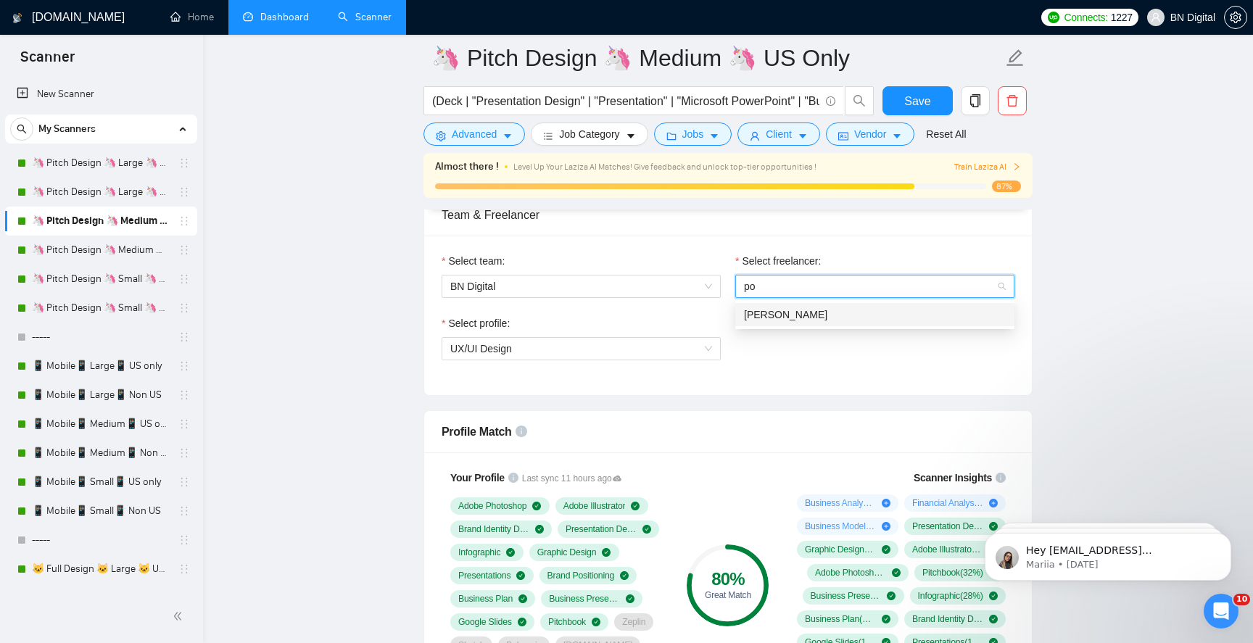
type input "pol"
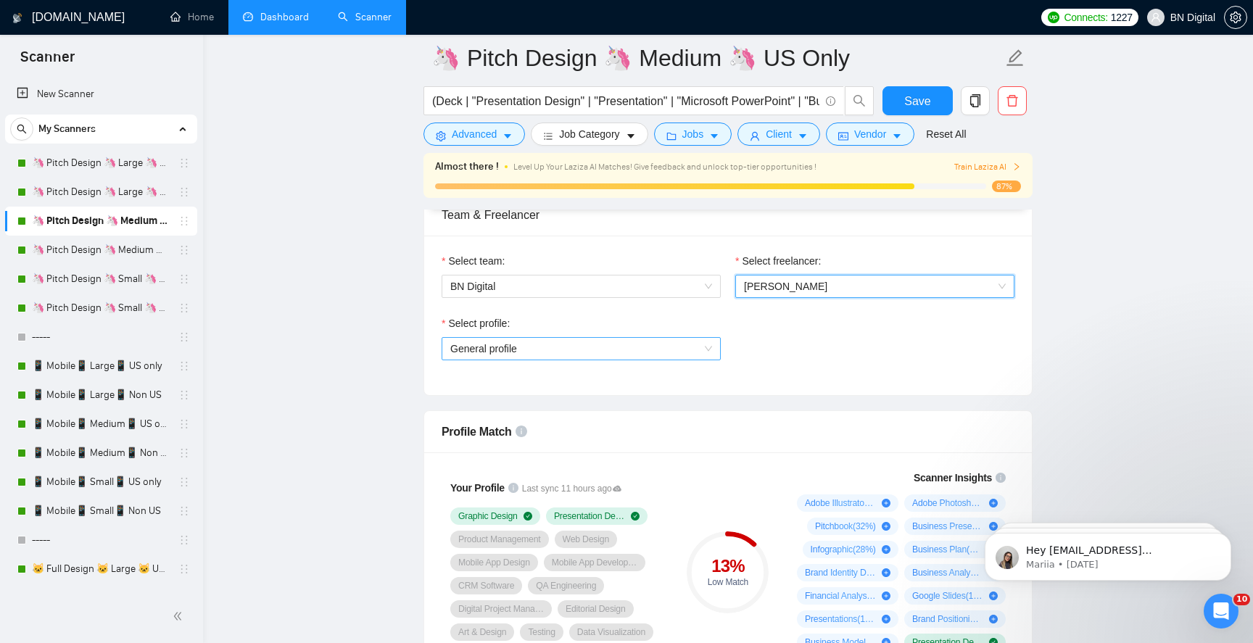
click at [479, 355] on span "General profile" at bounding box center [581, 349] width 262 height 22
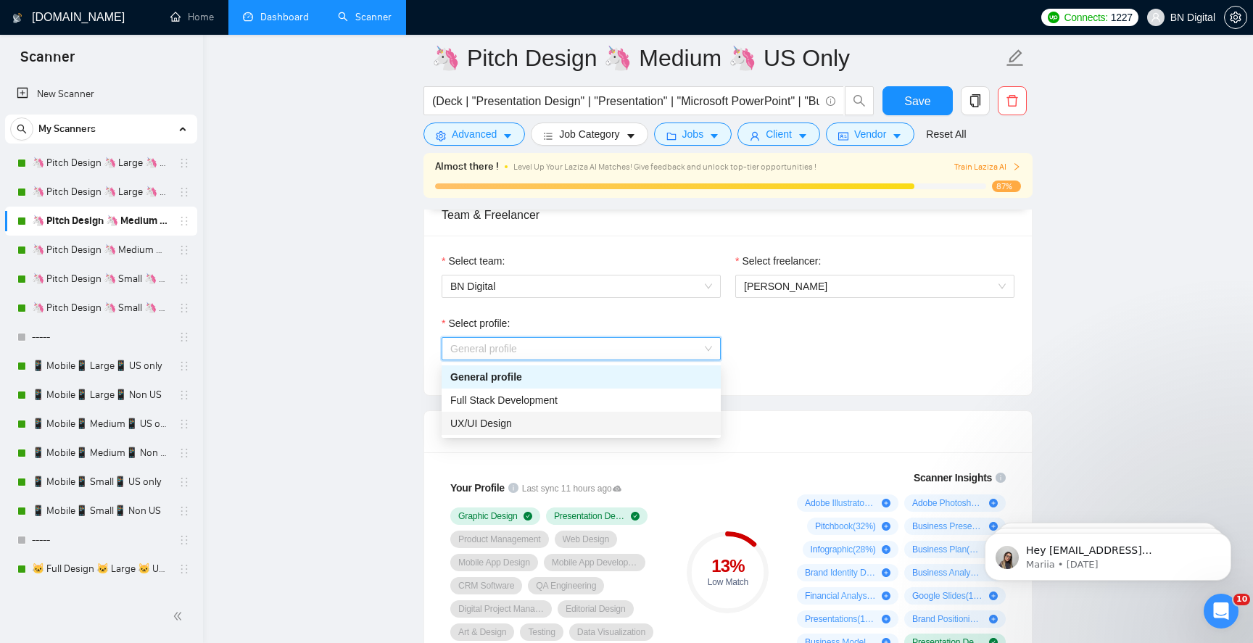
click at [479, 424] on span "UX/UI Design" at bounding box center [481, 424] width 62 height 12
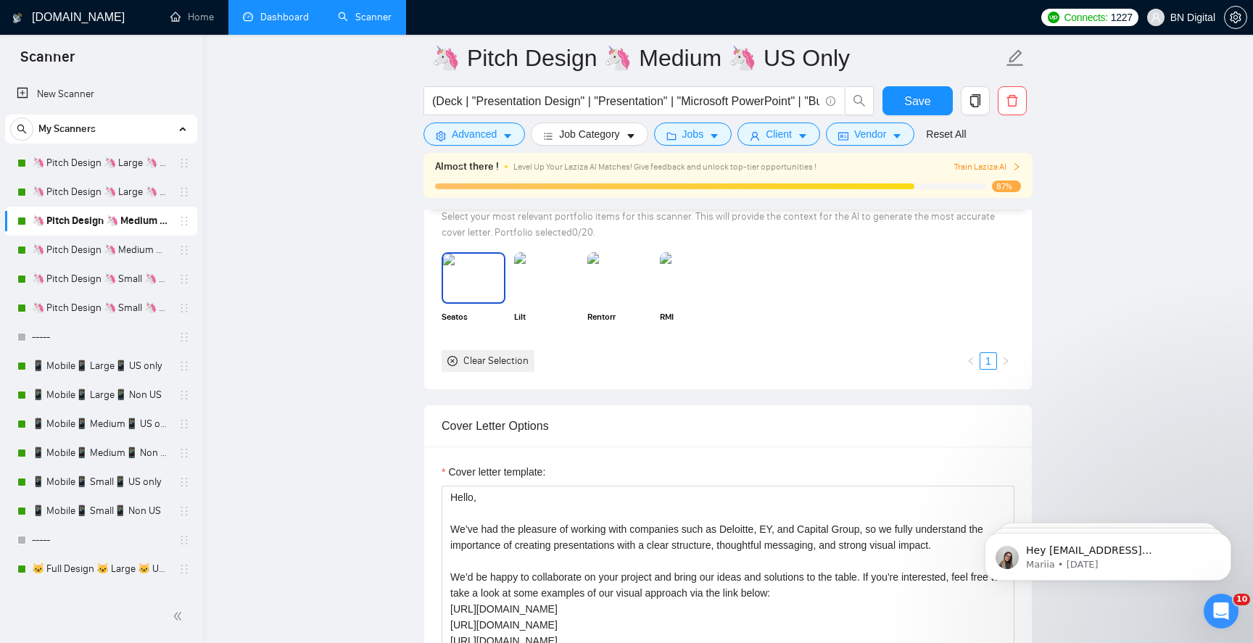
scroll to position [1409, 0]
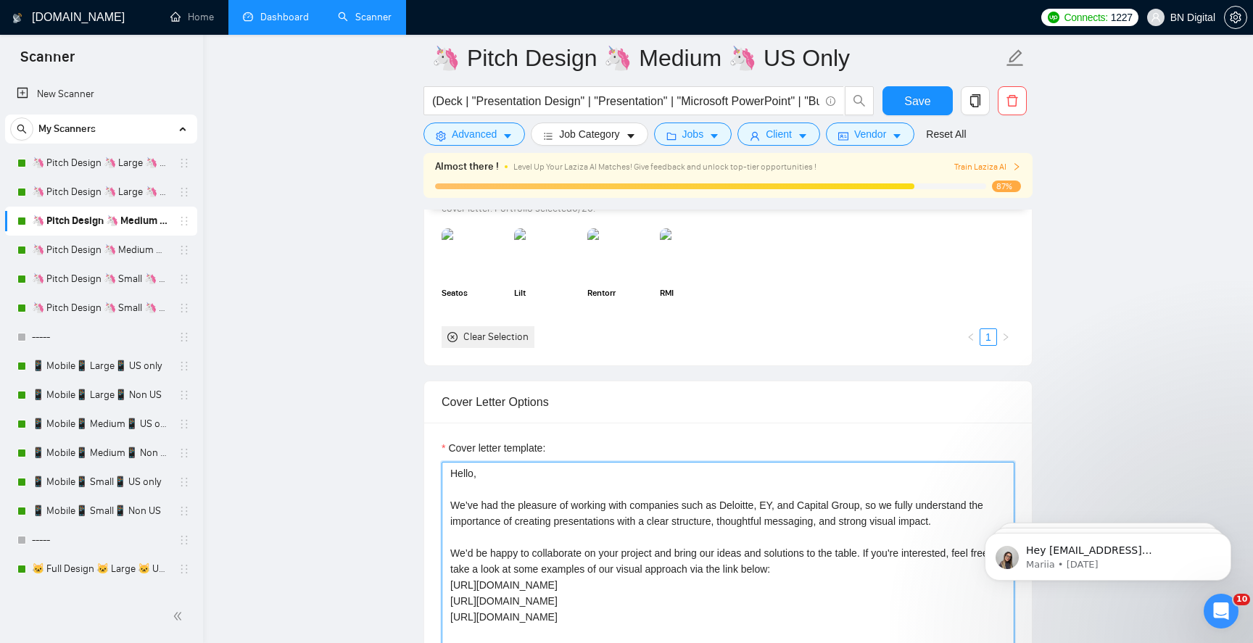
click at [487, 501] on textarea "Hello, We’ve had the pleasure of working with companies such as Deloitte, EY, a…" at bounding box center [728, 625] width 573 height 326
paste textarea "Polina"
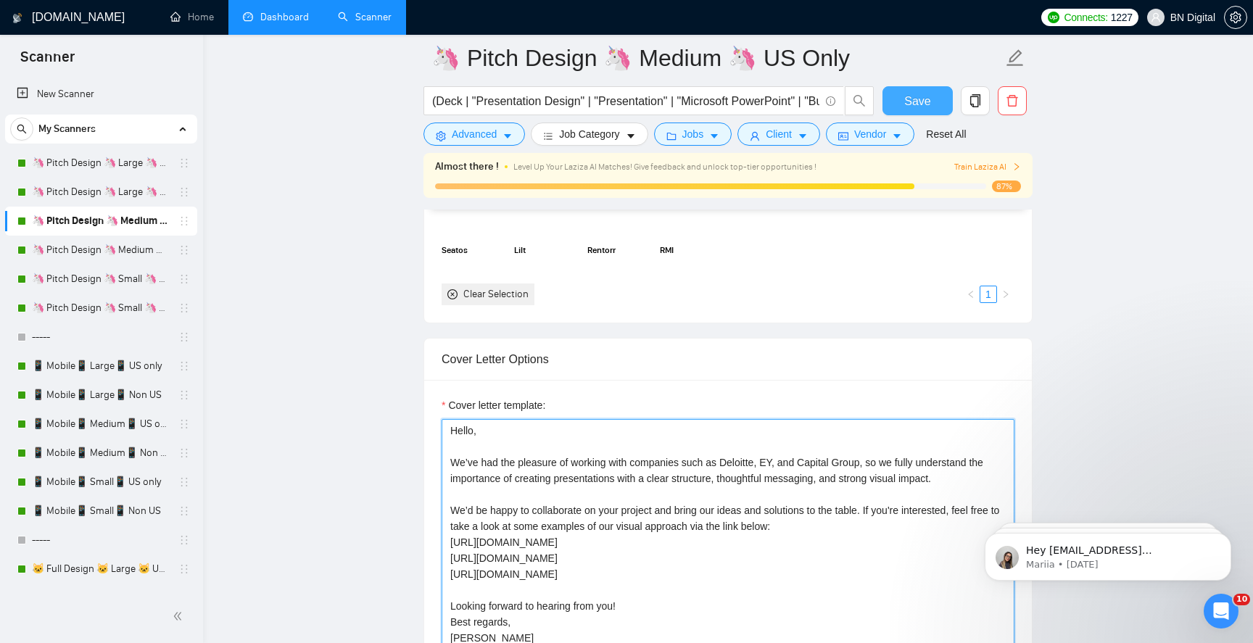
type textarea "Hello, We’ve had the pleasure of working with companies such as Deloitte, EY, a…"
click at [925, 109] on span "Save" at bounding box center [918, 101] width 26 height 18
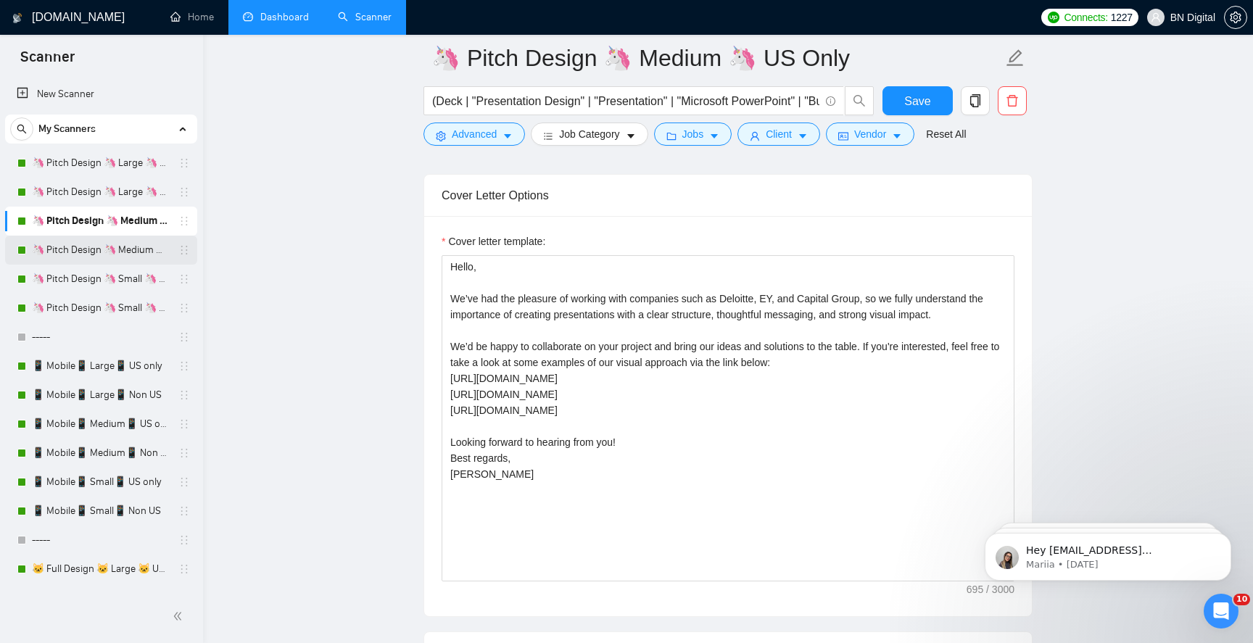
click at [108, 252] on link "🦄 Pitch Design 🦄 Medium 🦄 Non US" at bounding box center [101, 250] width 138 height 29
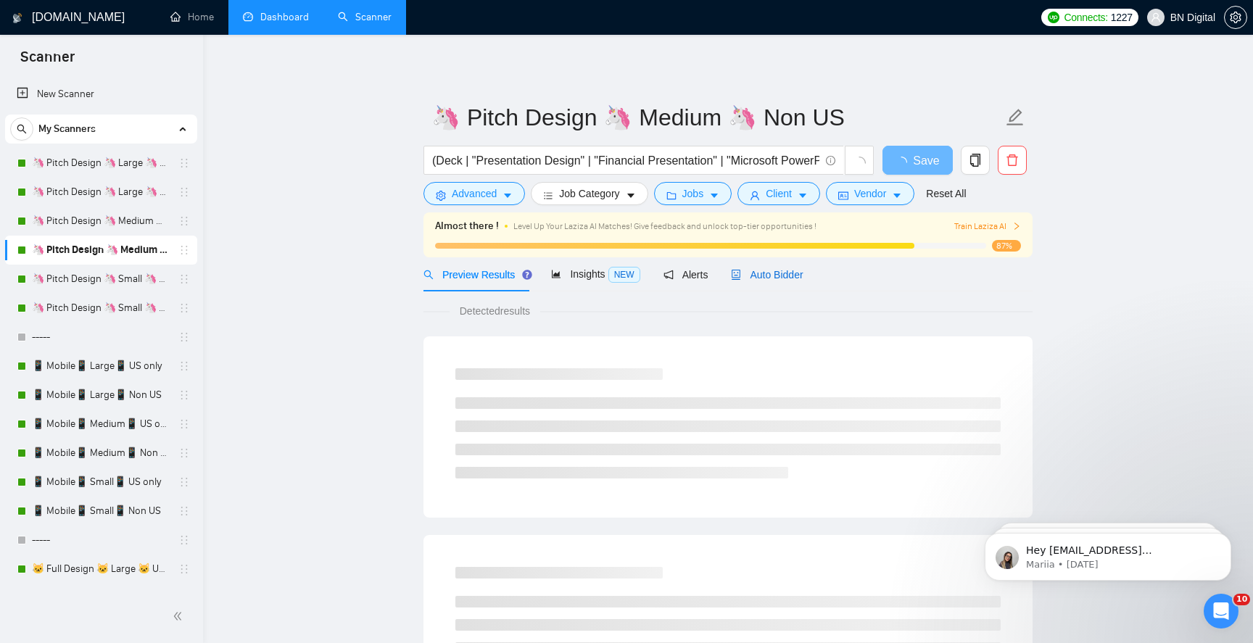
click at [775, 271] on span "Auto Bidder" at bounding box center [767, 275] width 72 height 12
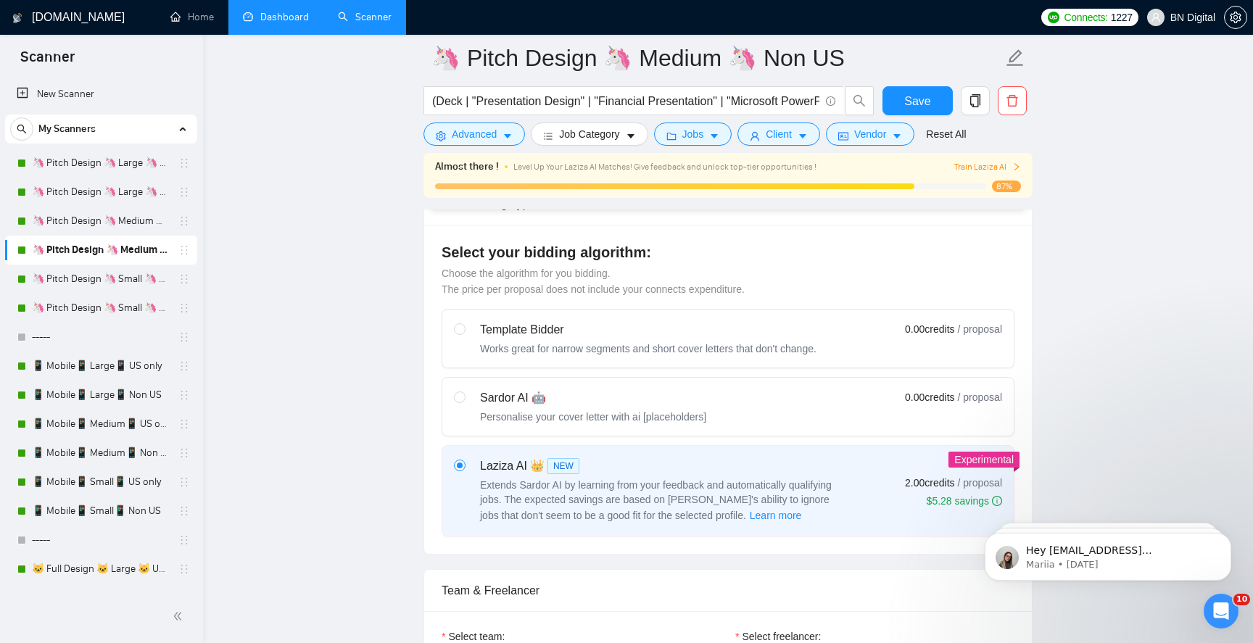
scroll to position [562, 0]
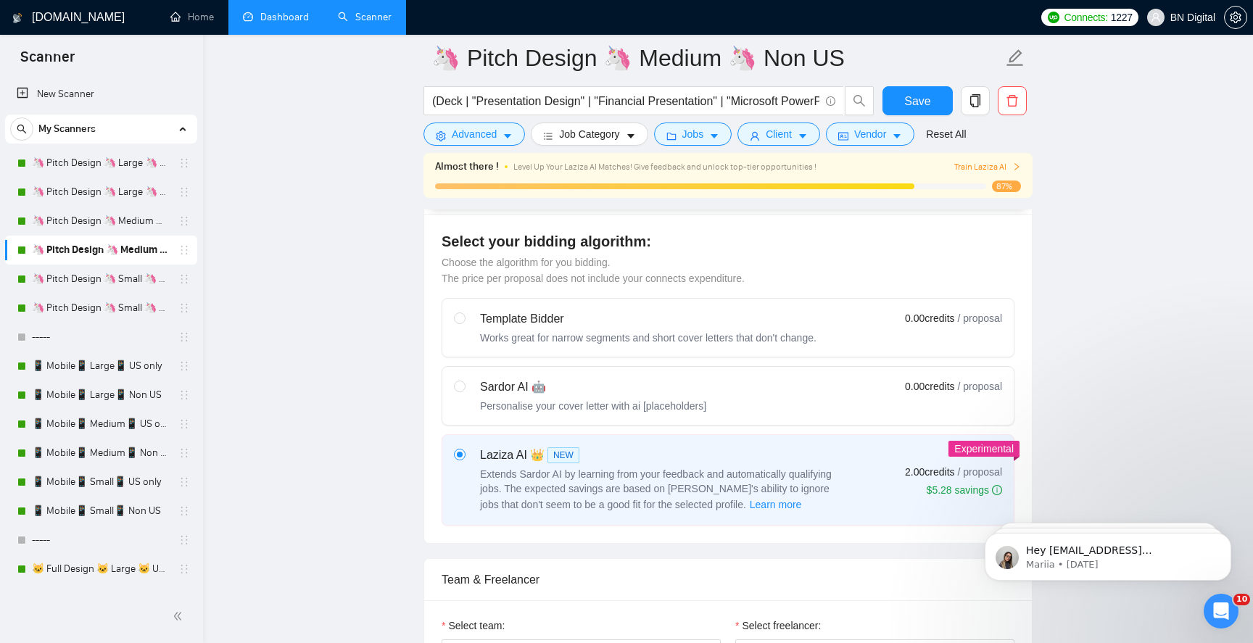
click at [707, 405] on div "Personalise your cover letter with ai [placeholders]" at bounding box center [593, 406] width 226 height 15
click at [464, 391] on input "radio" at bounding box center [459, 386] width 10 height 10
radio input "true"
radio input "false"
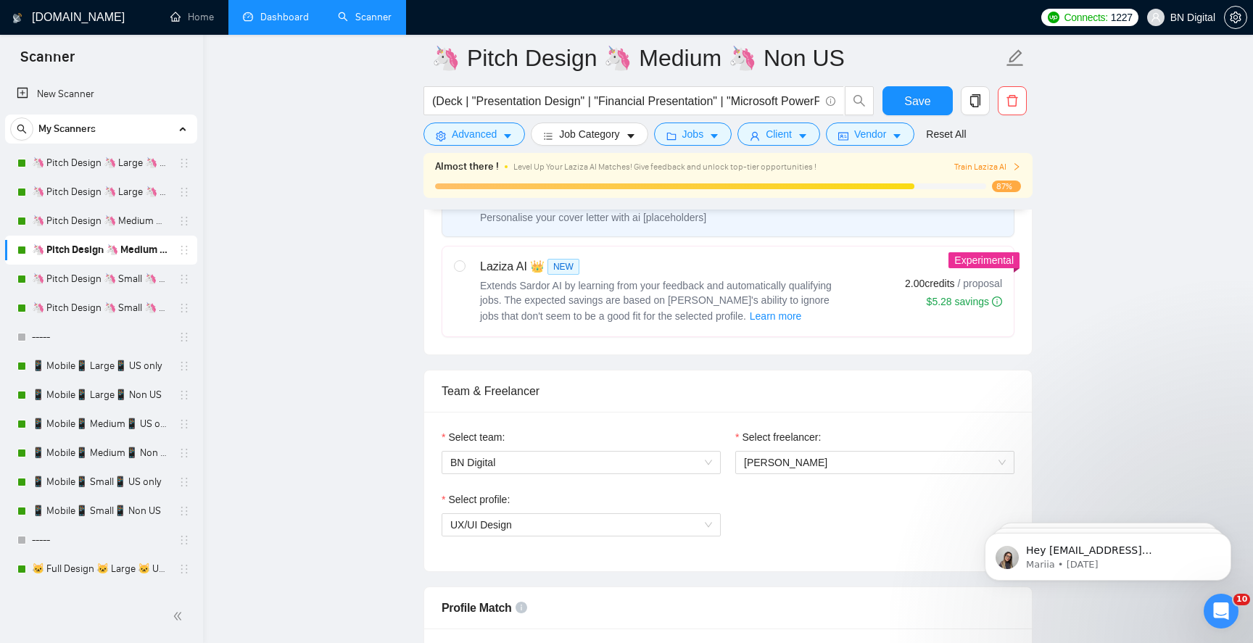
scroll to position [868, 0]
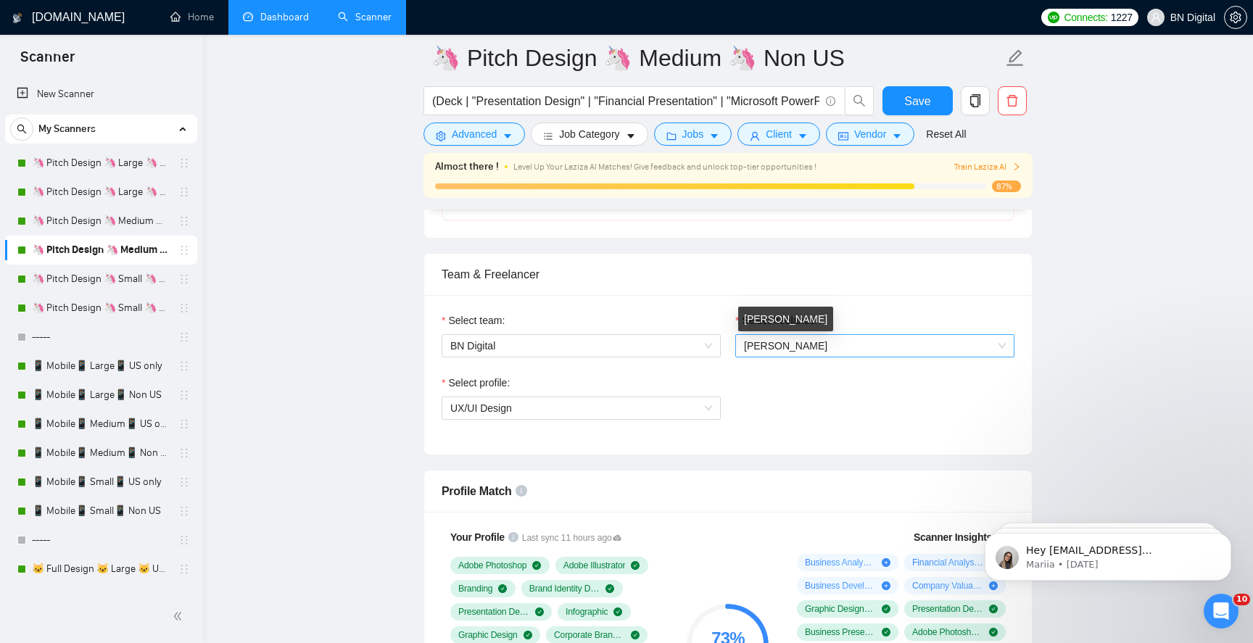
click at [803, 340] on span "[PERSON_NAME]" at bounding box center [785, 346] width 83 height 12
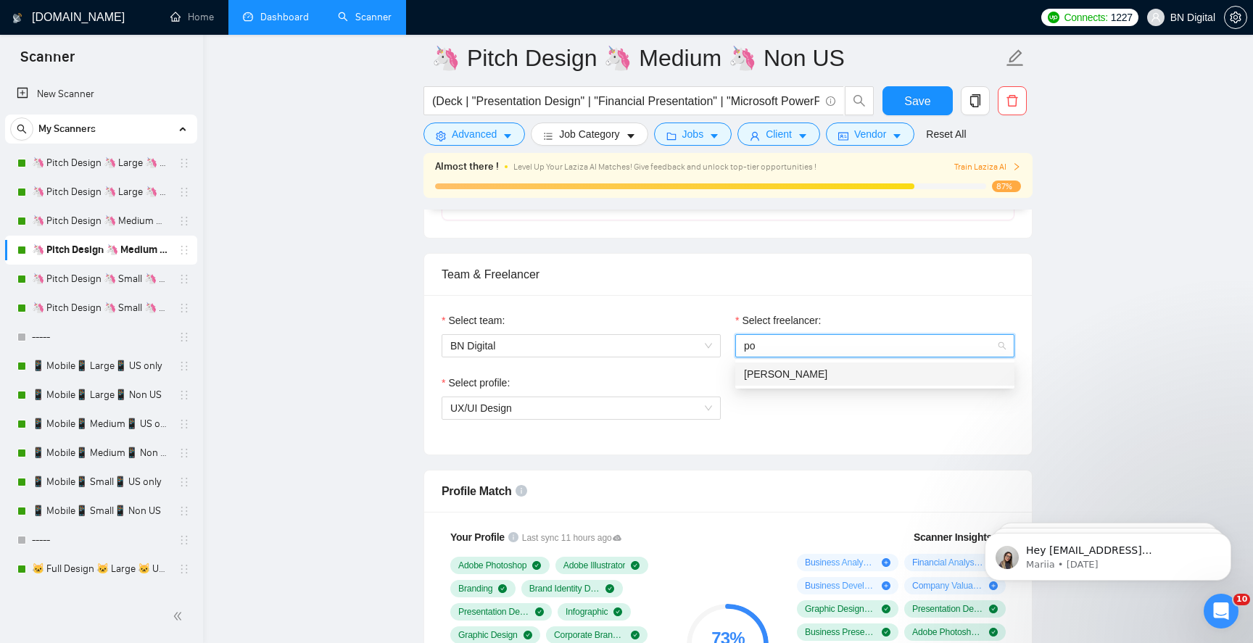
type input "pol"
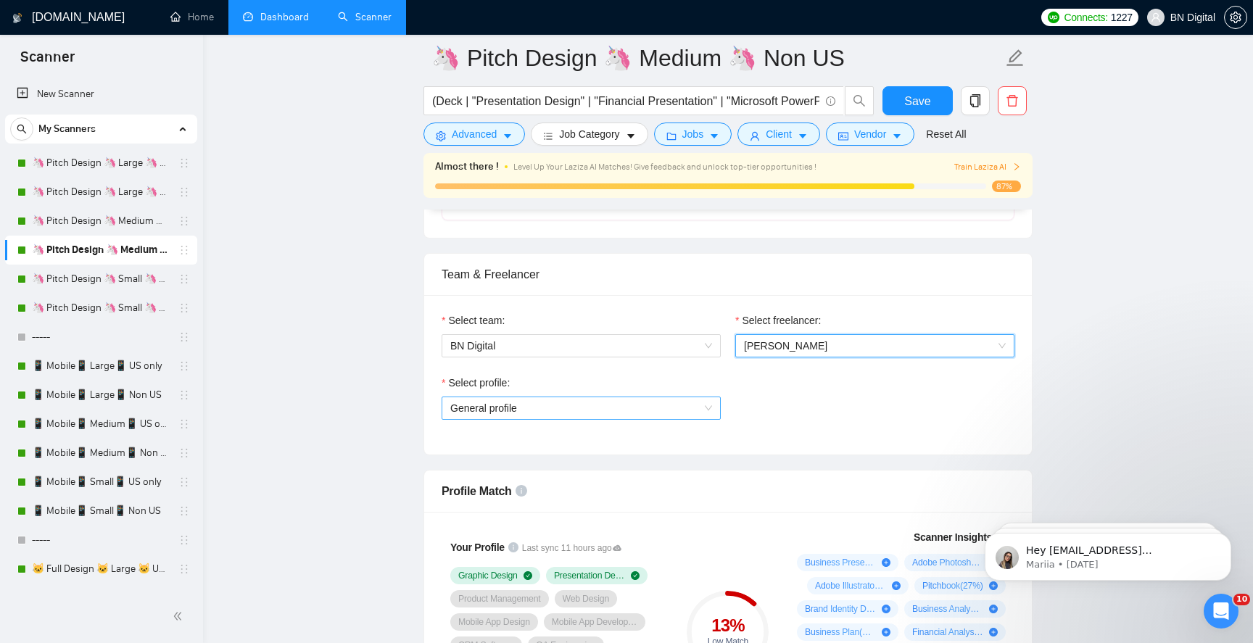
click at [575, 410] on span "General profile" at bounding box center [581, 409] width 262 height 22
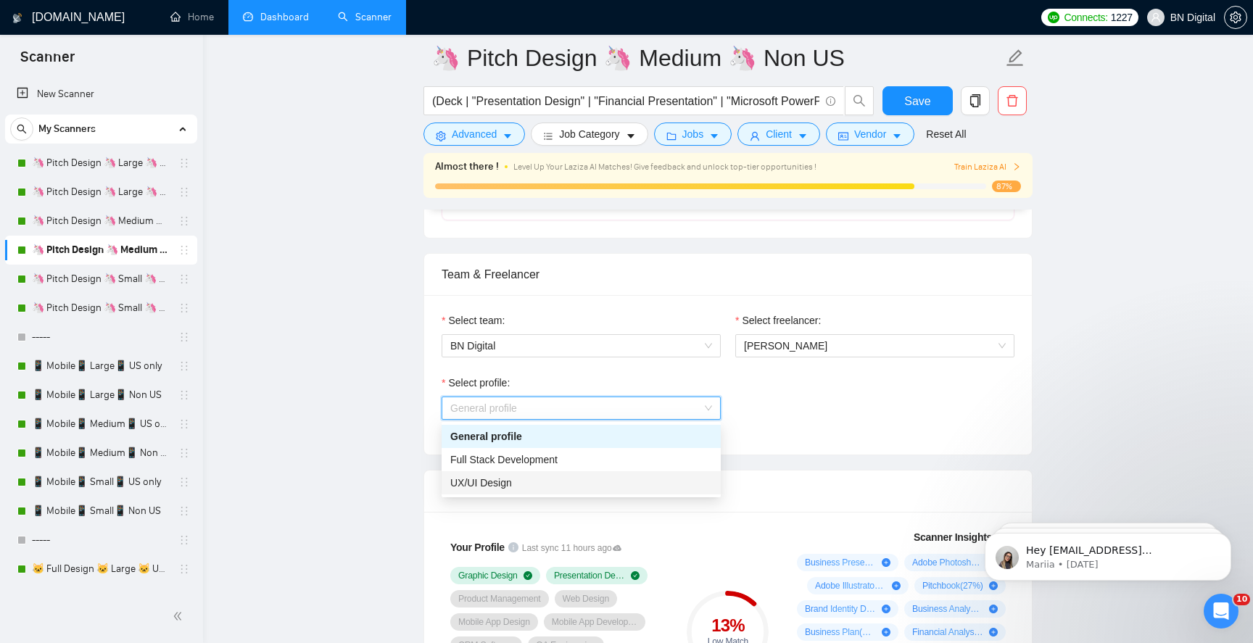
click at [547, 474] on div "UX/UI Design" at bounding box center [581, 483] width 279 height 23
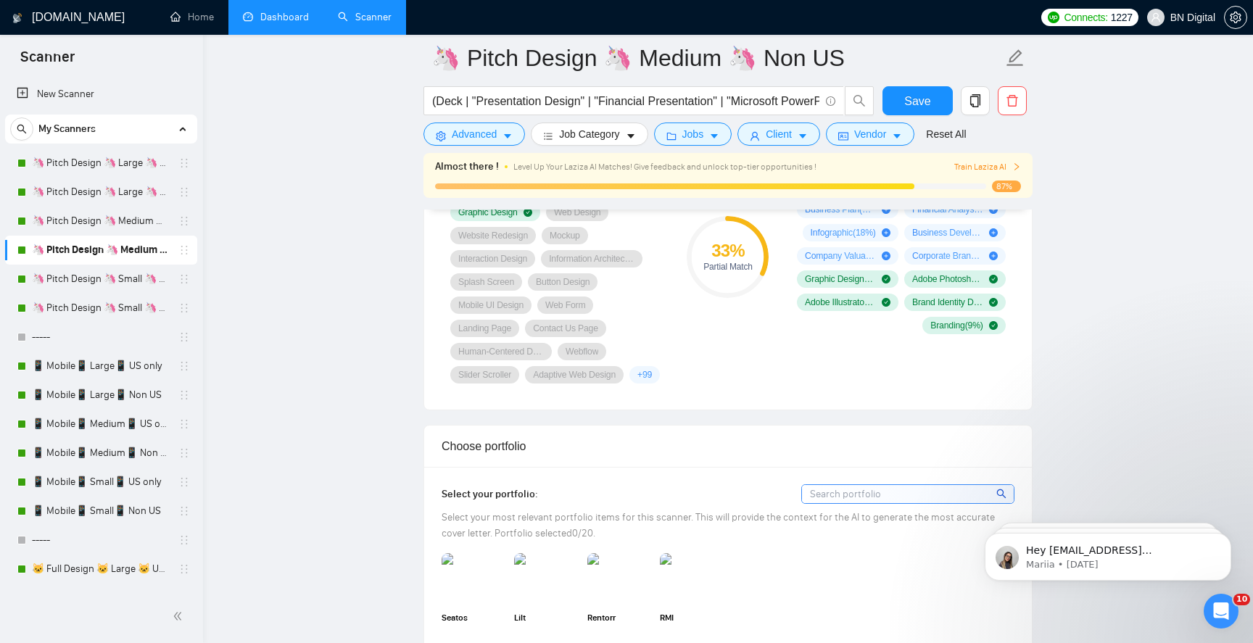
scroll to position [1676, 0]
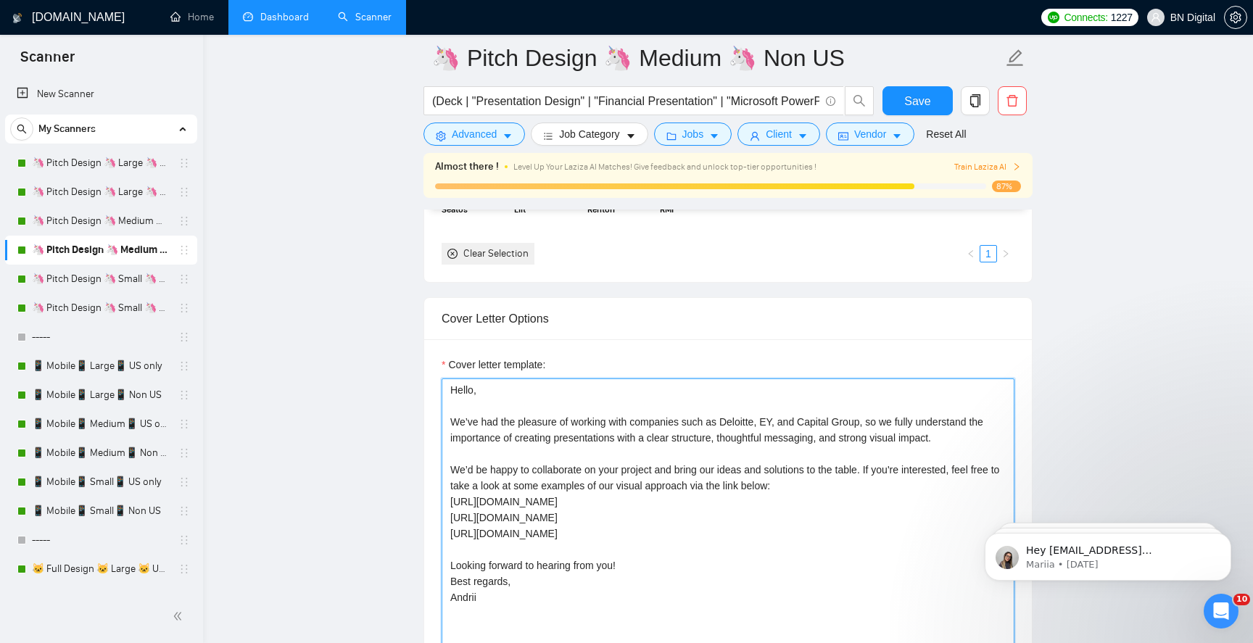
click at [547, 458] on textarea "Hello, We’ve had the pleasure of working with companies such as Deloitte, EY, a…" at bounding box center [728, 542] width 573 height 326
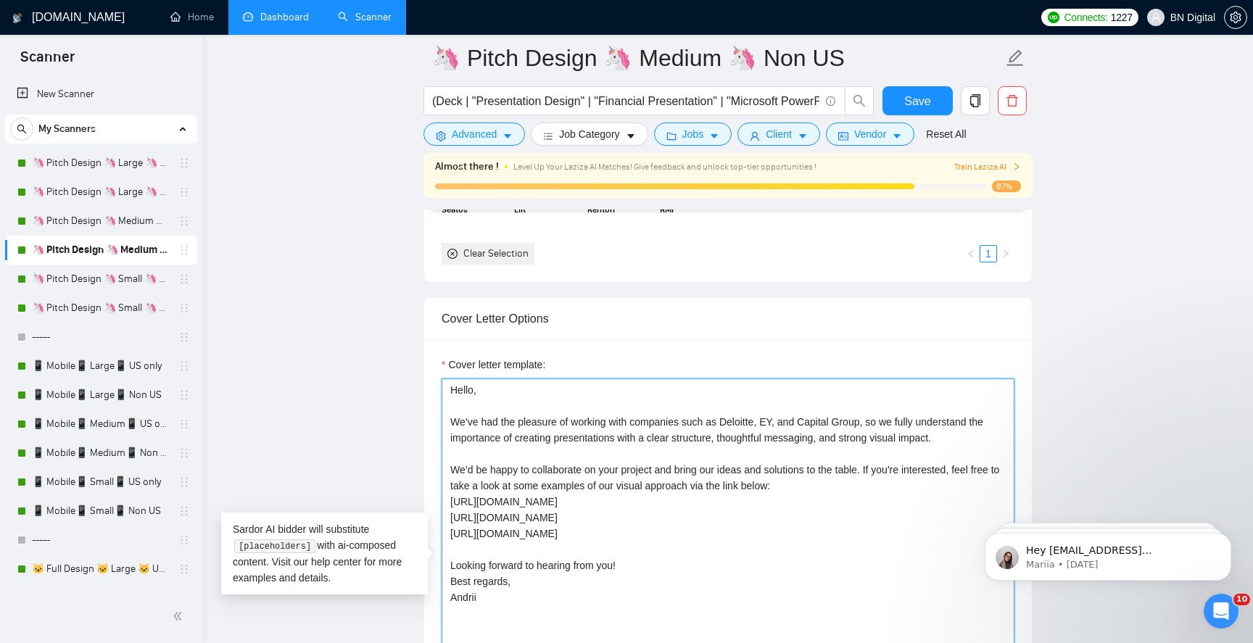
paste textarea "Polina"
type textarea "Hello, We’ve had the pleasure of working with companies such as Deloitte, EY, a…"
click at [902, 103] on button "Save" at bounding box center [918, 100] width 70 height 29
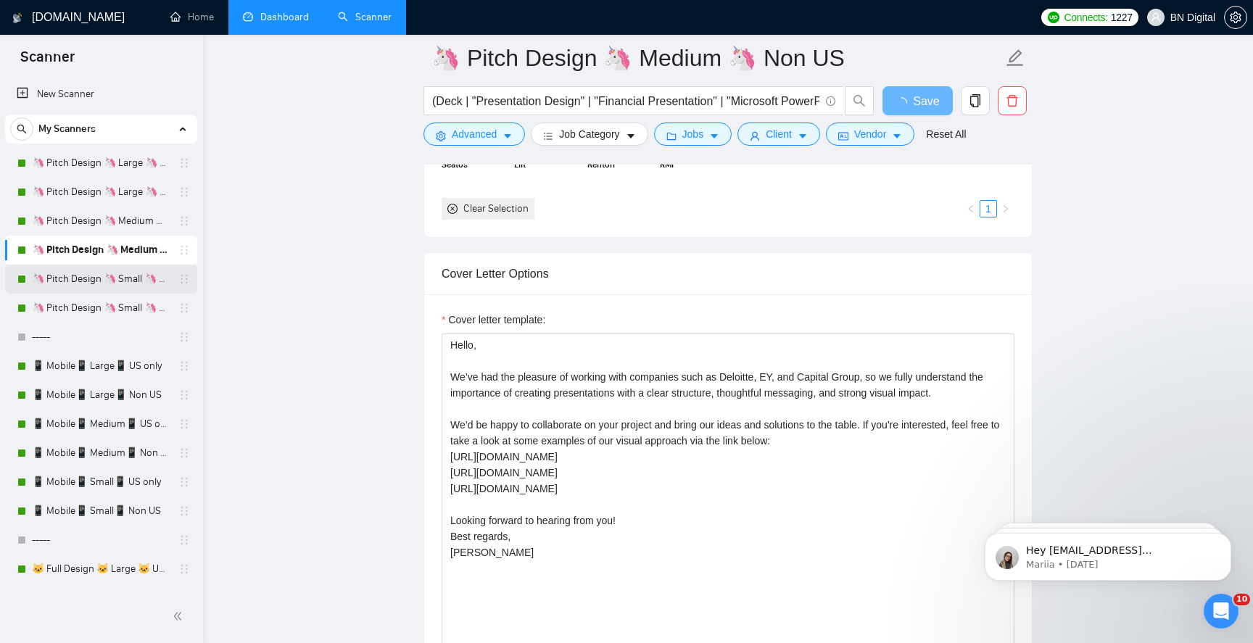
click at [121, 267] on link "🦄 Pitch Design 🦄 Small 🦄 US Only" at bounding box center [101, 279] width 138 height 29
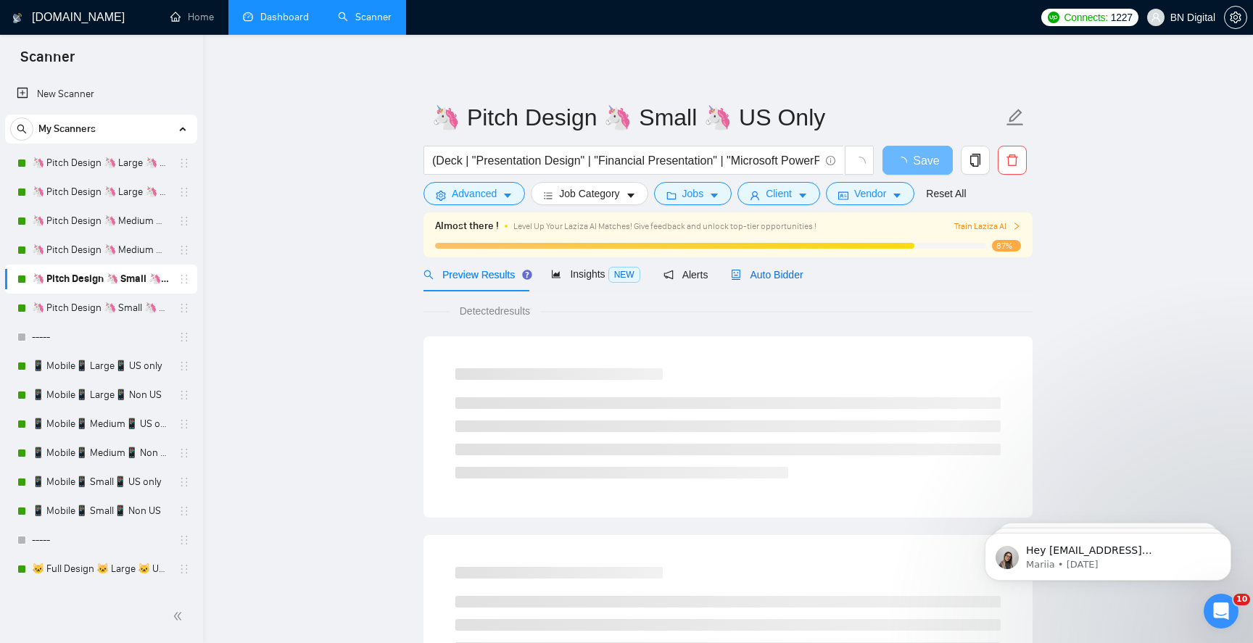
click at [746, 276] on span "Auto Bidder" at bounding box center [767, 275] width 72 height 12
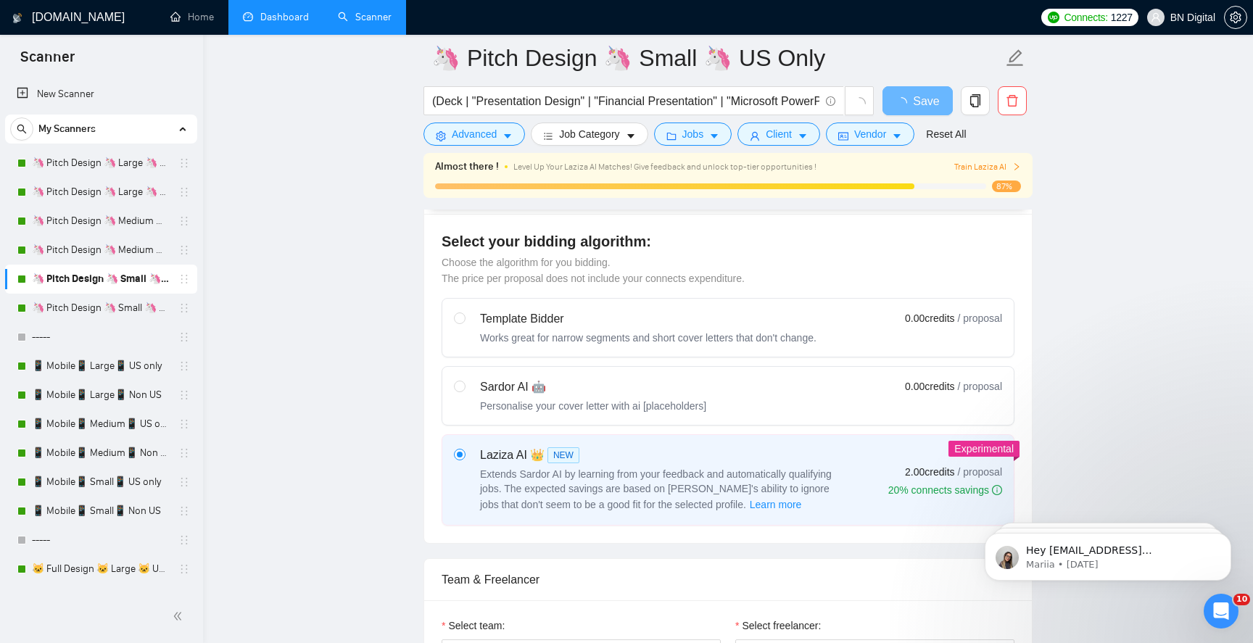
scroll to position [472, 0]
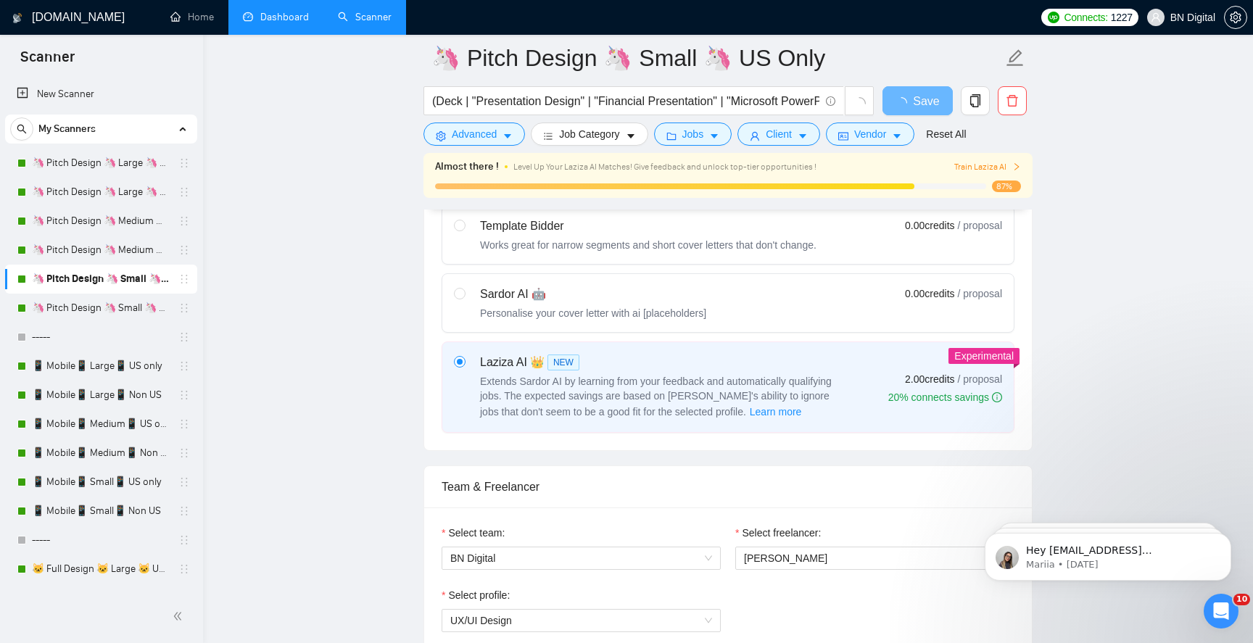
click at [733, 299] on div "Sardor AI 🤖 Personalise your cover letter with ai [placeholders] 0.00 credits /…" at bounding box center [728, 303] width 548 height 35
click at [464, 298] on input "radio" at bounding box center [459, 293] width 10 height 10
radio input "true"
radio input "false"
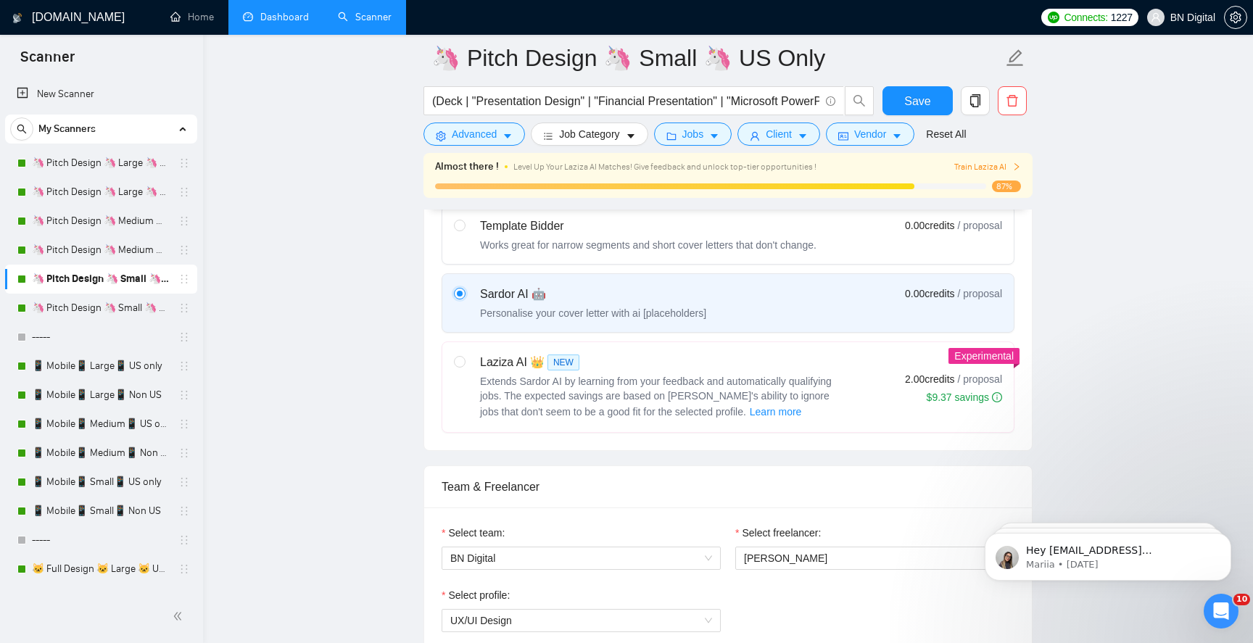
scroll to position [767, 0]
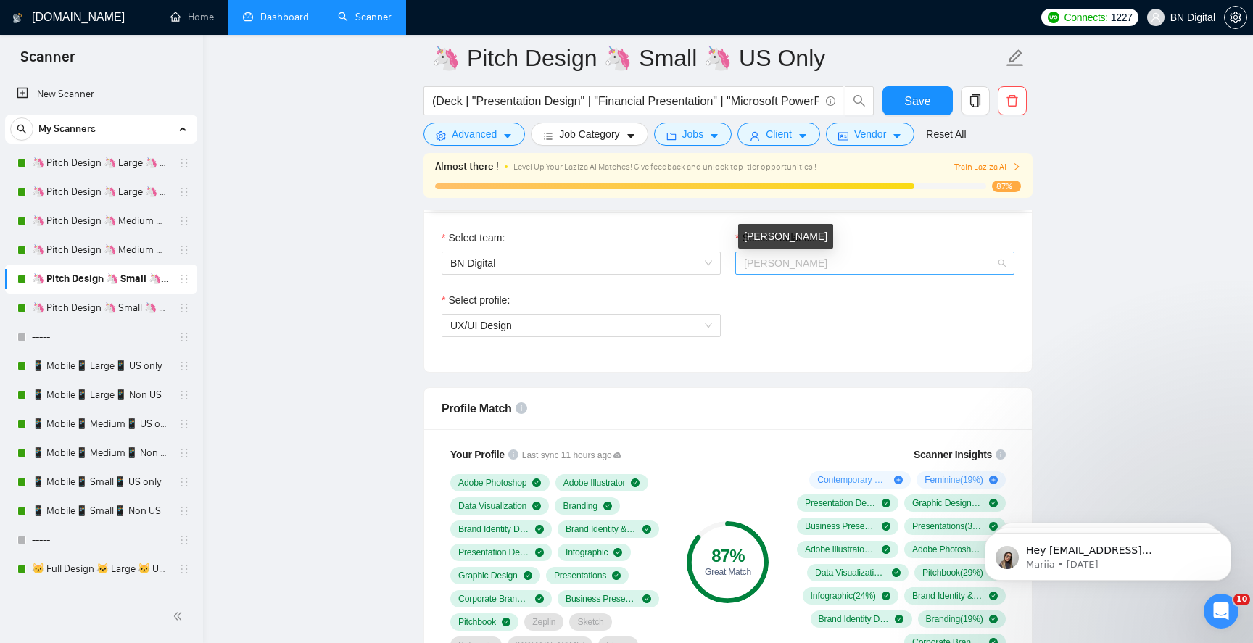
click at [793, 258] on span "[PERSON_NAME]" at bounding box center [785, 264] width 83 height 12
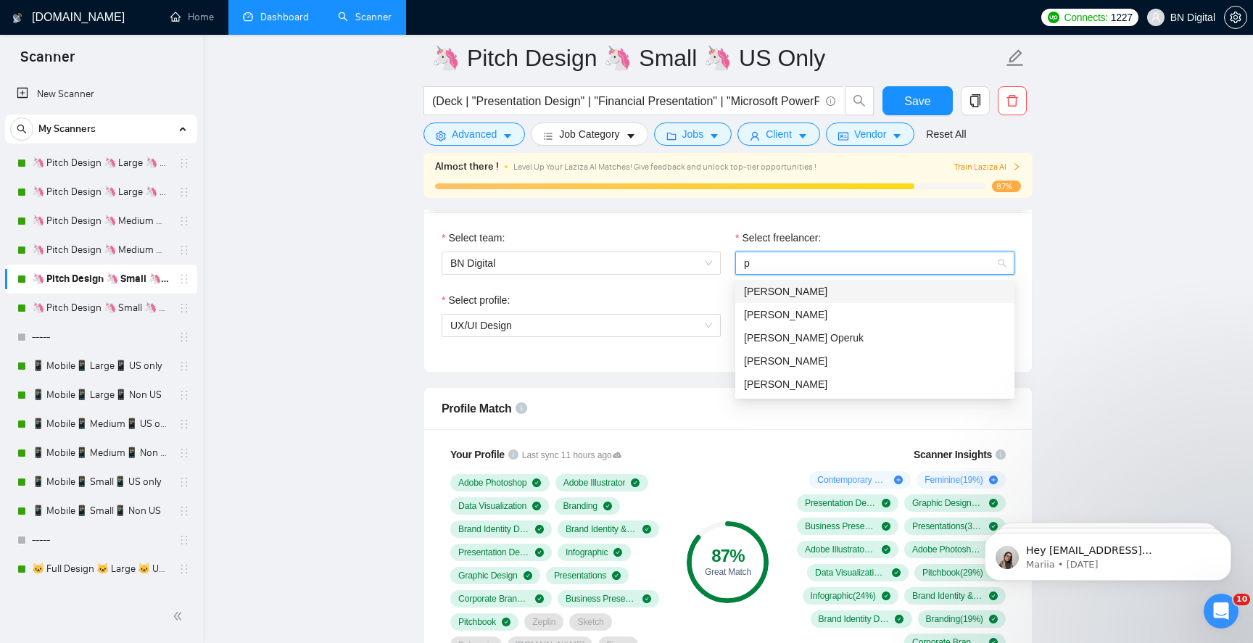
type input "po"
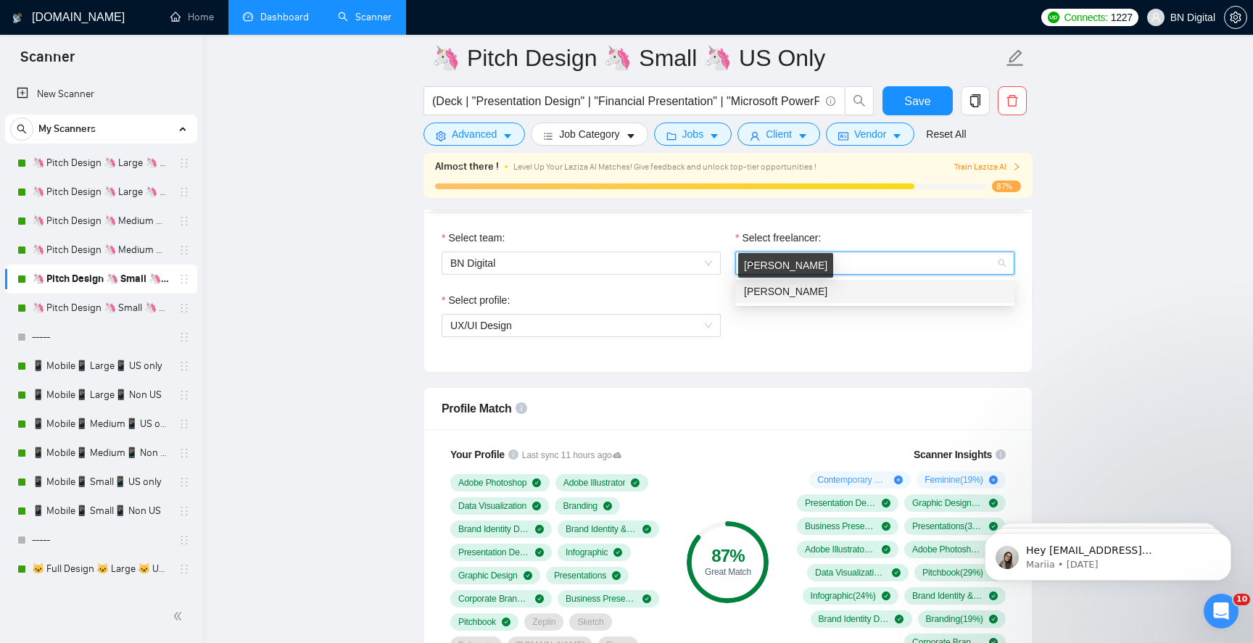
click at [786, 291] on span "[PERSON_NAME]" at bounding box center [785, 292] width 83 height 12
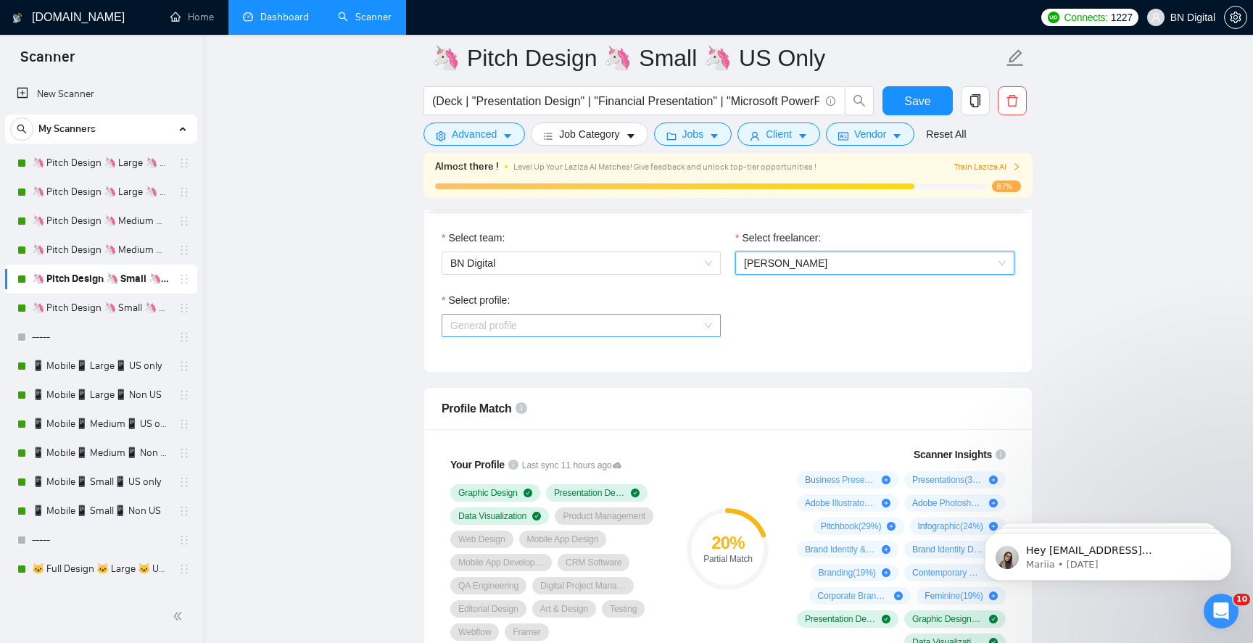
click at [557, 328] on span "General profile" at bounding box center [581, 326] width 262 height 22
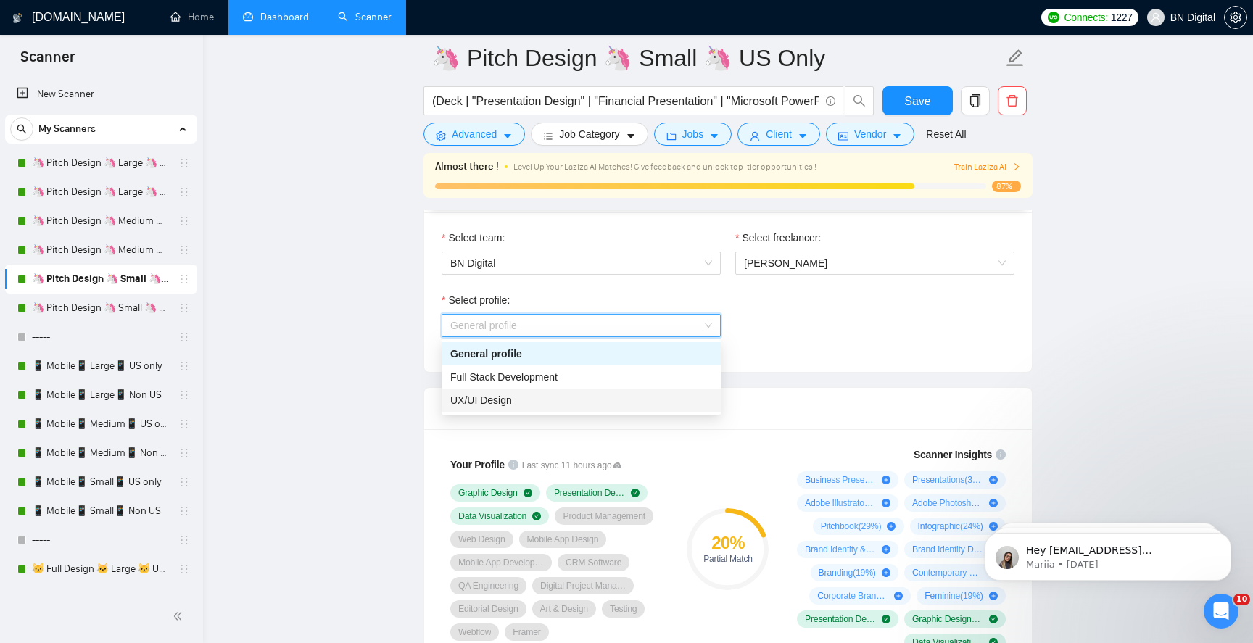
click at [522, 397] on div "UX/UI Design" at bounding box center [581, 400] width 262 height 16
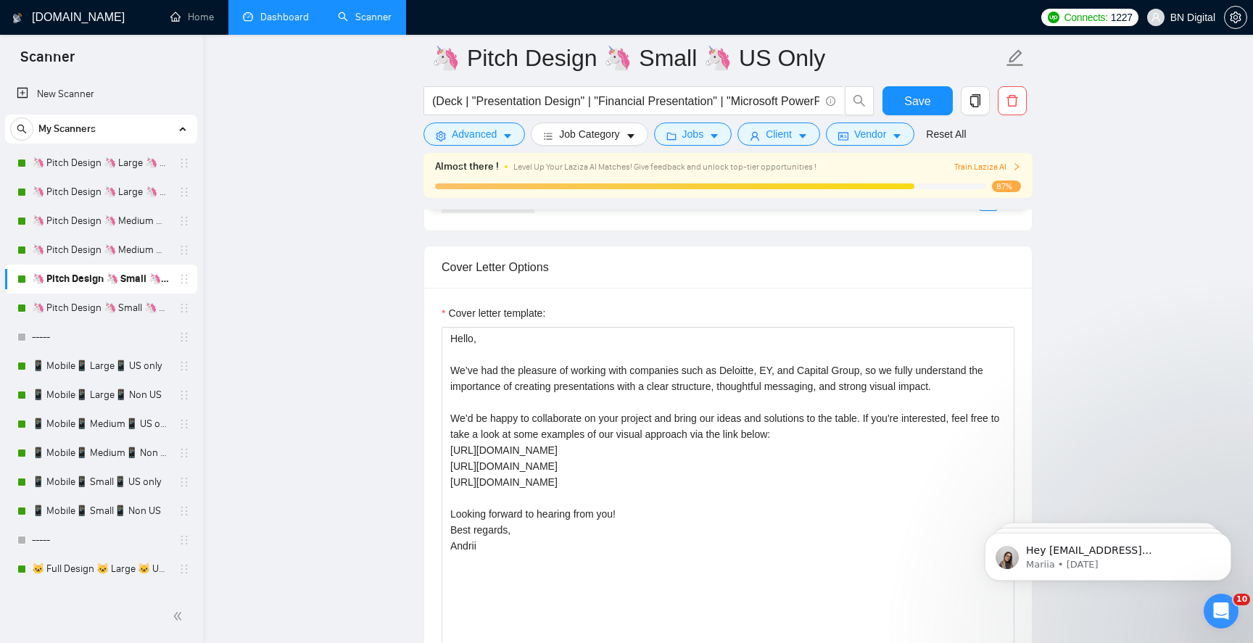
scroll to position [1598, 0]
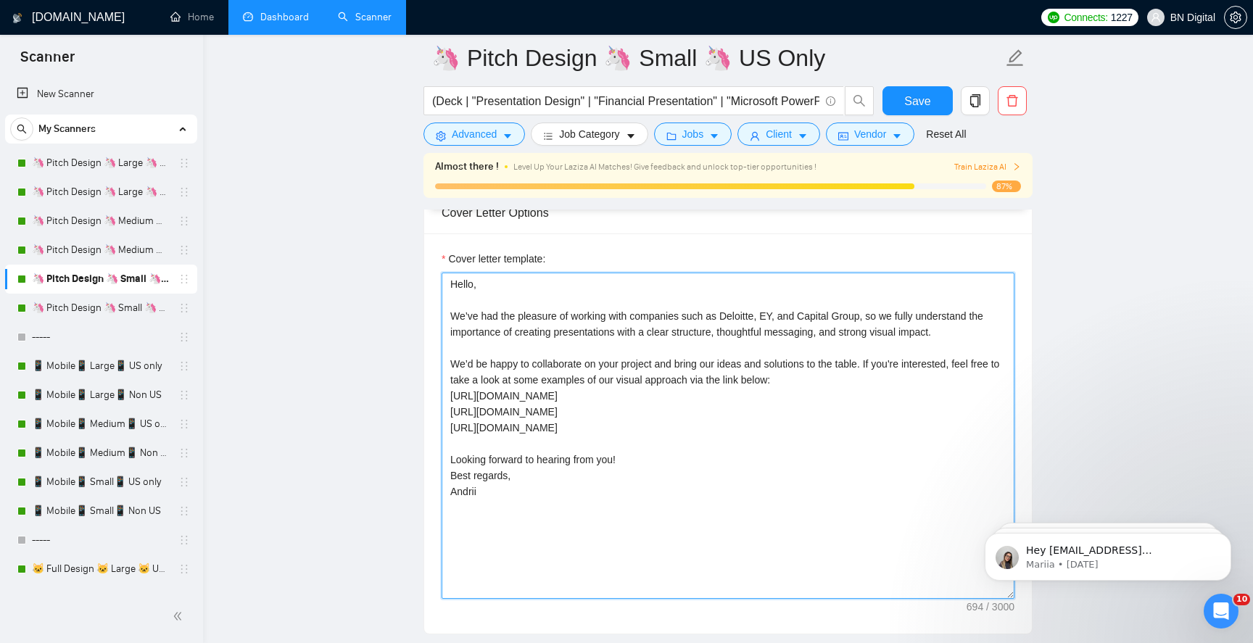
click at [528, 379] on textarea "Hello, We’ve had the pleasure of working with companies such as Deloitte, EY, a…" at bounding box center [728, 436] width 573 height 326
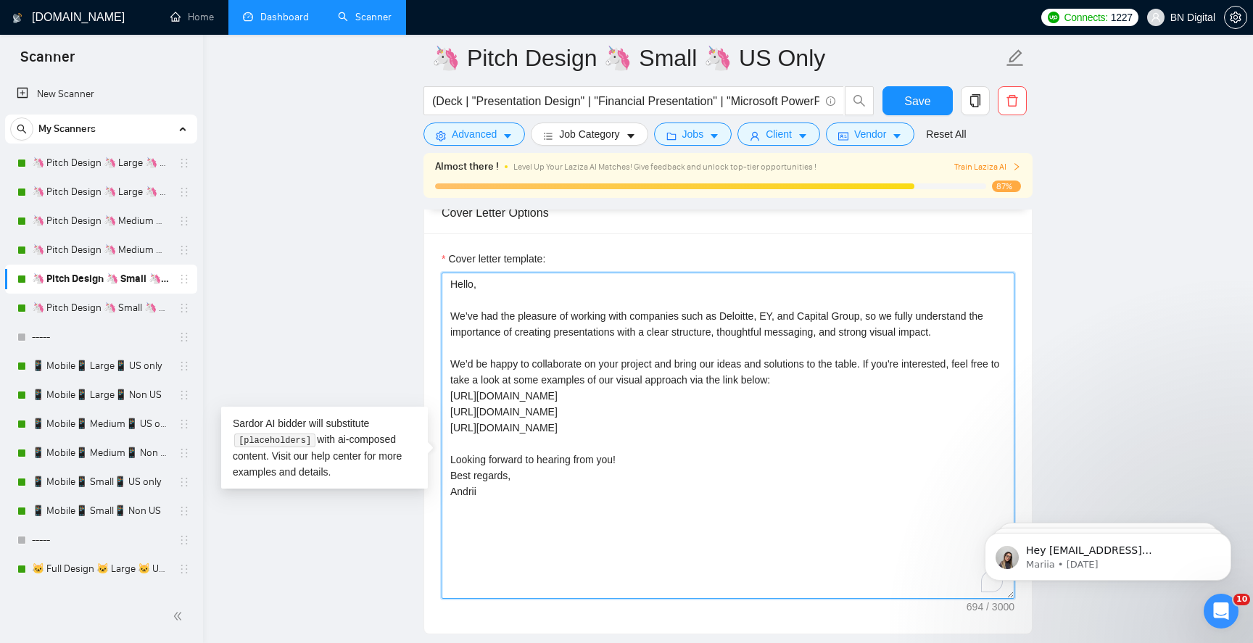
paste textarea "Polina"
type textarea "Hello, We’ve had the pleasure of working with companies such as Deloitte, EY, a…"
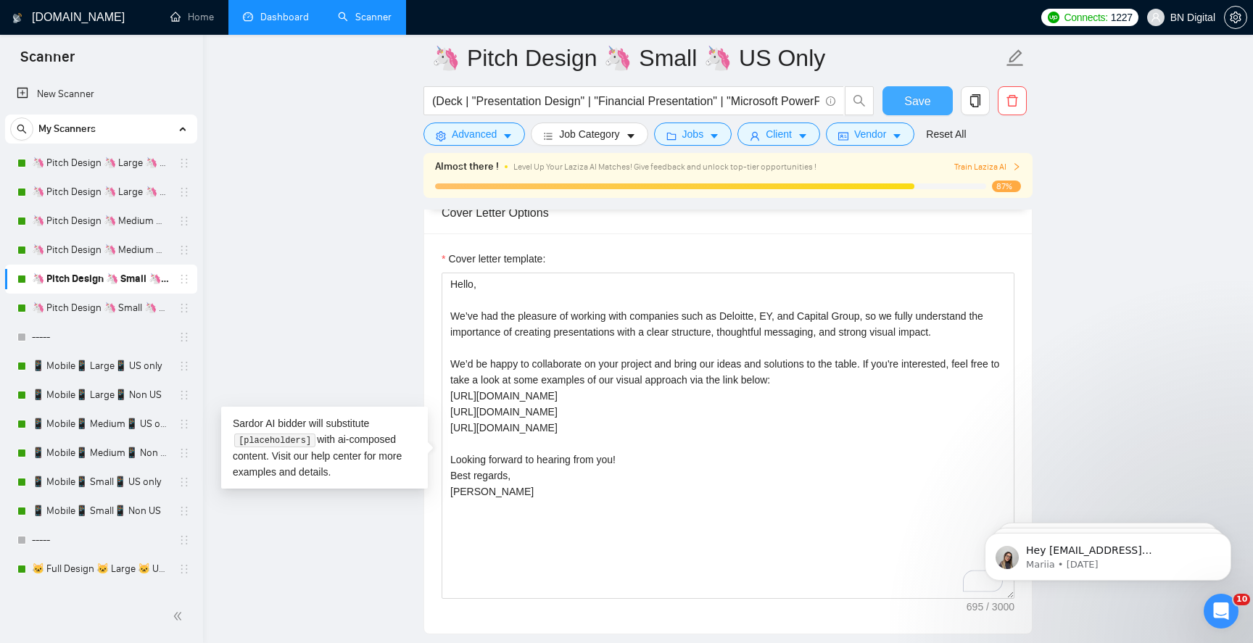
click at [903, 98] on button "Save" at bounding box center [918, 100] width 70 height 29
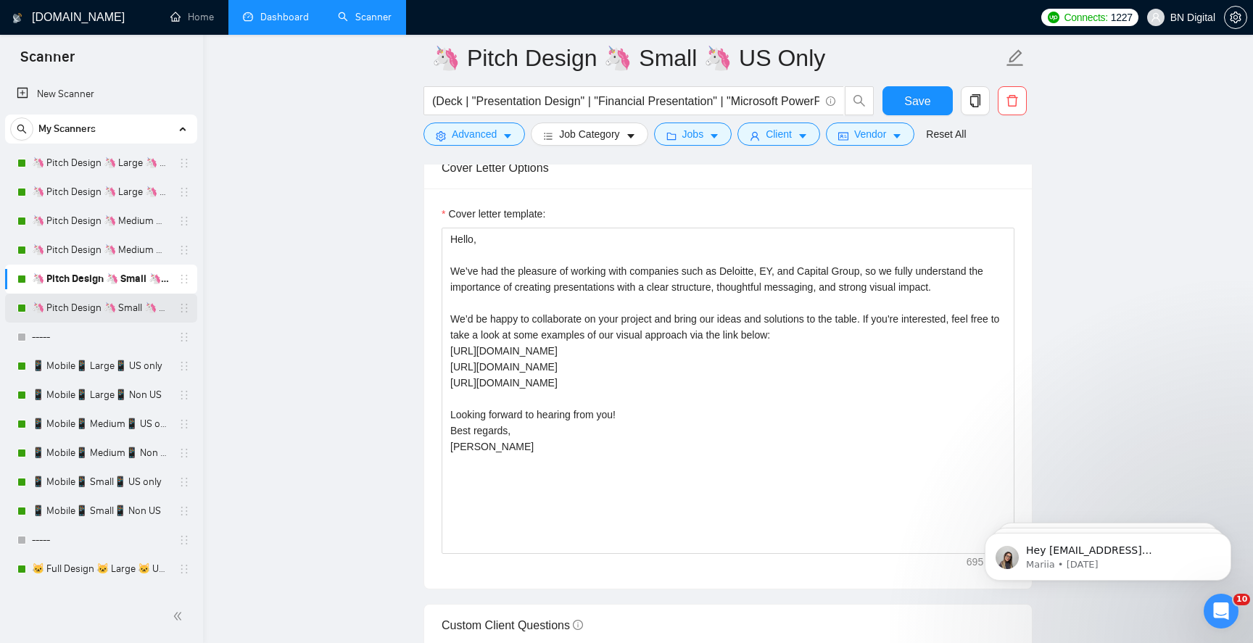
click at [123, 315] on link "🦄 Pitch Design 🦄 Small 🦄 Non US" at bounding box center [101, 308] width 138 height 29
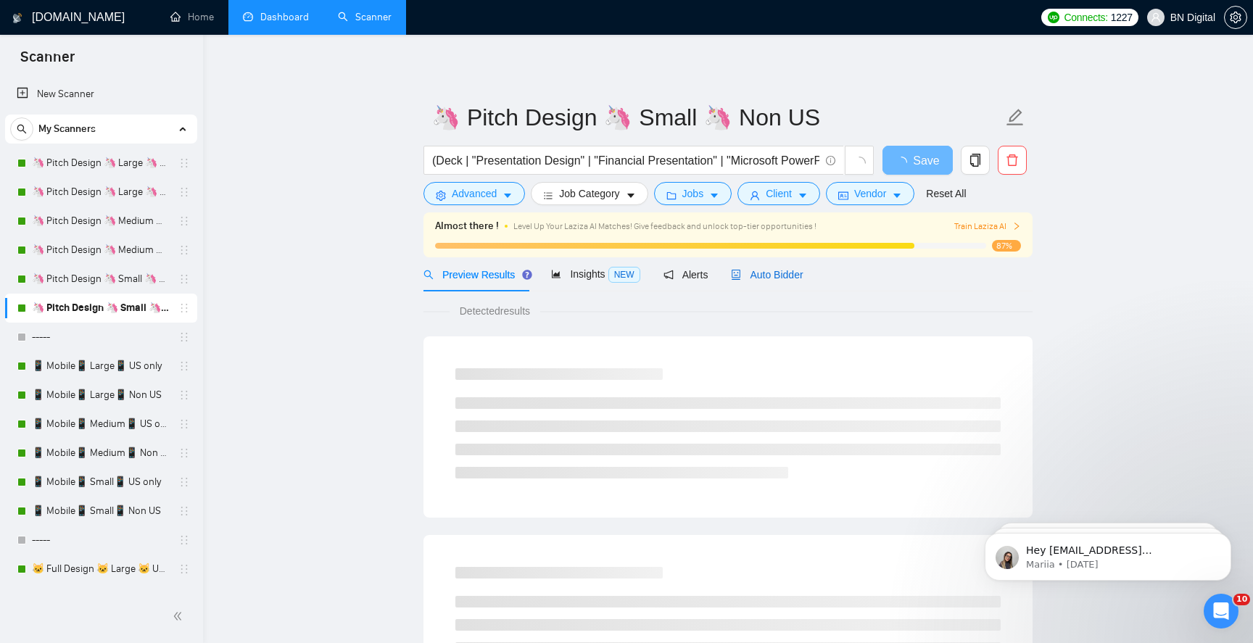
click at [784, 280] on div "Auto Bidder" at bounding box center [767, 275] width 72 height 16
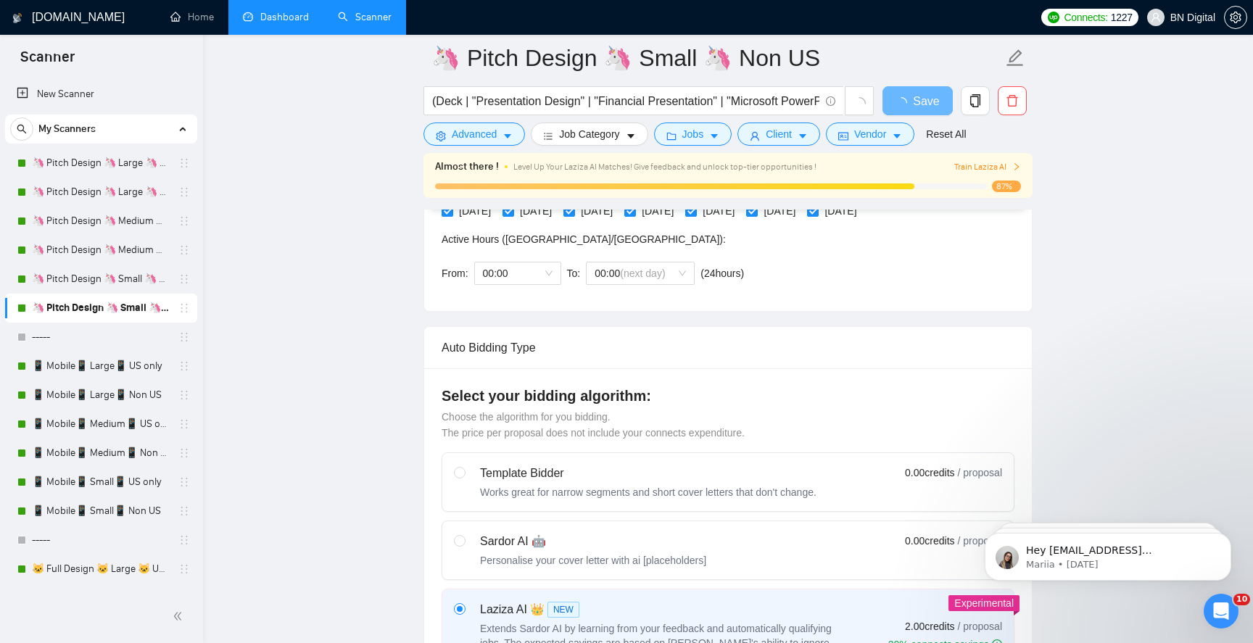
scroll to position [471, 0]
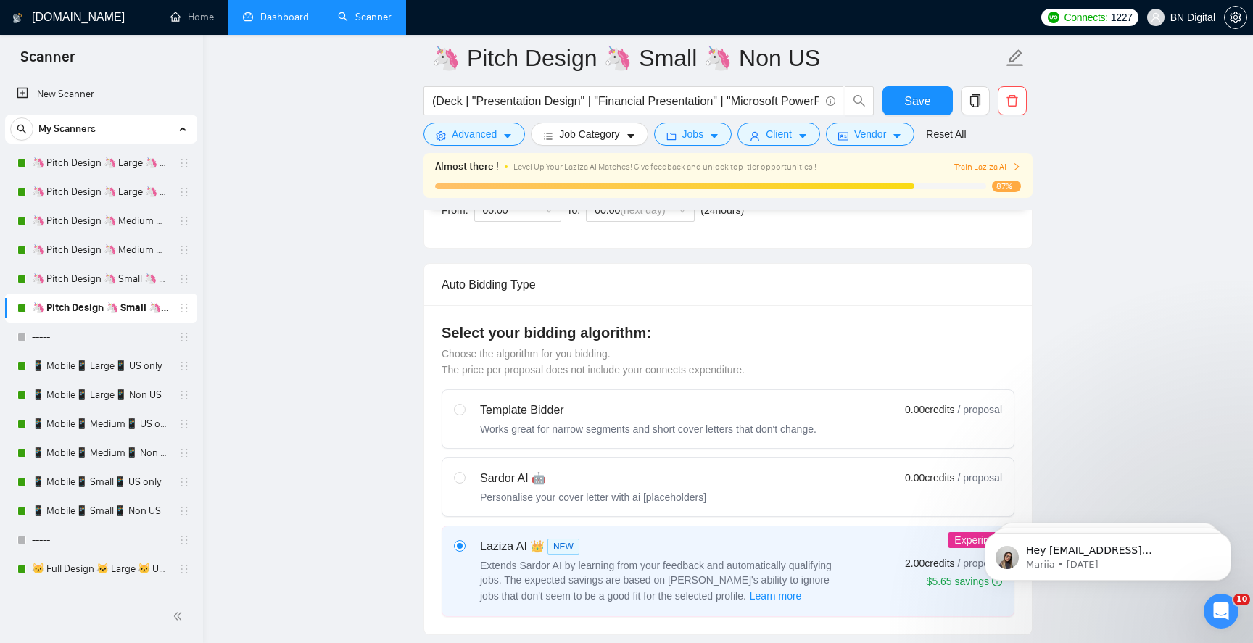
click at [676, 479] on div "Sardor AI 🤖" at bounding box center [593, 478] width 226 height 17
click at [464, 479] on input "radio" at bounding box center [459, 477] width 10 height 10
radio input "true"
radio input "false"
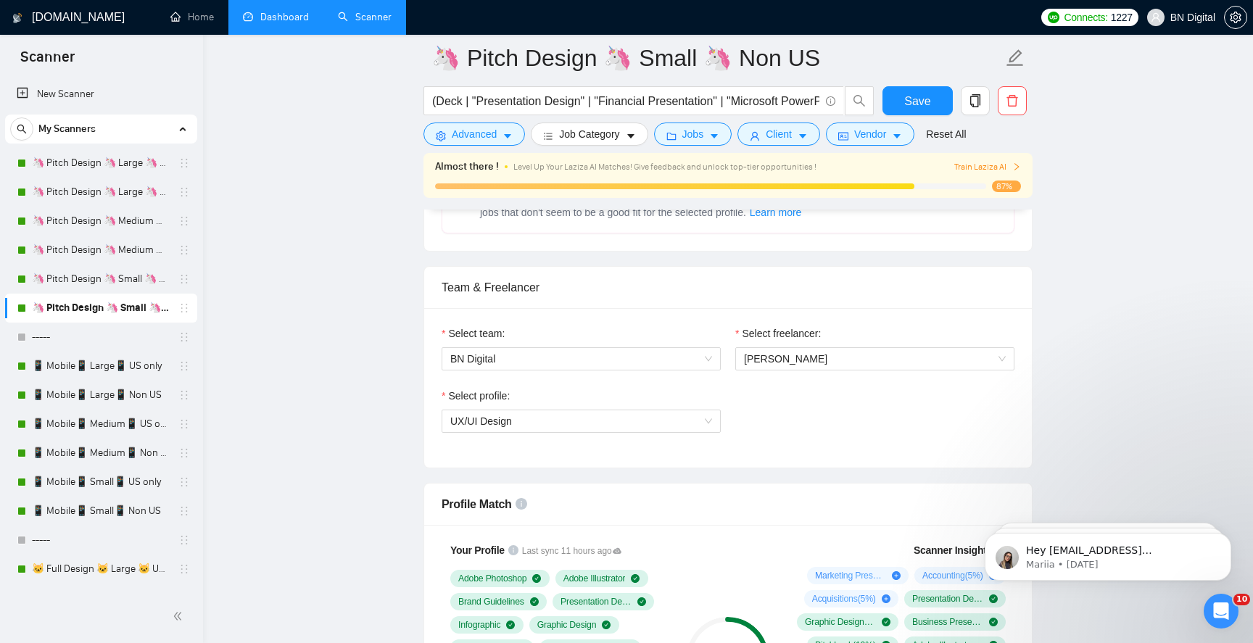
scroll to position [873, 0]
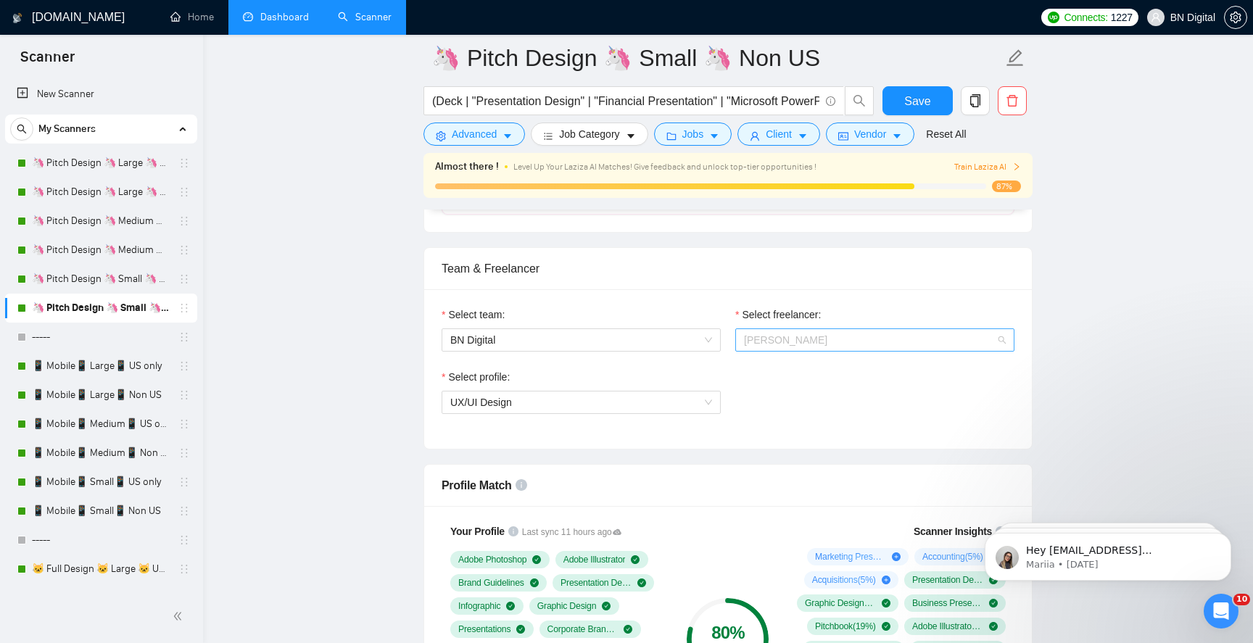
click at [789, 338] on span "[PERSON_NAME]" at bounding box center [785, 340] width 83 height 12
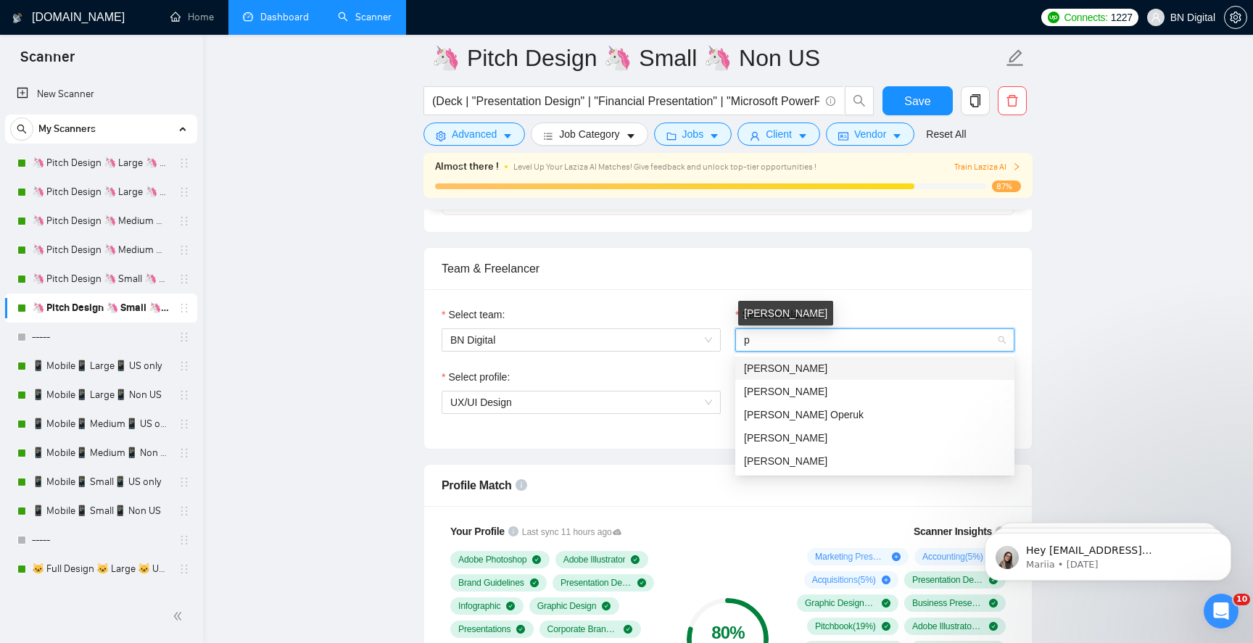
type input "po"
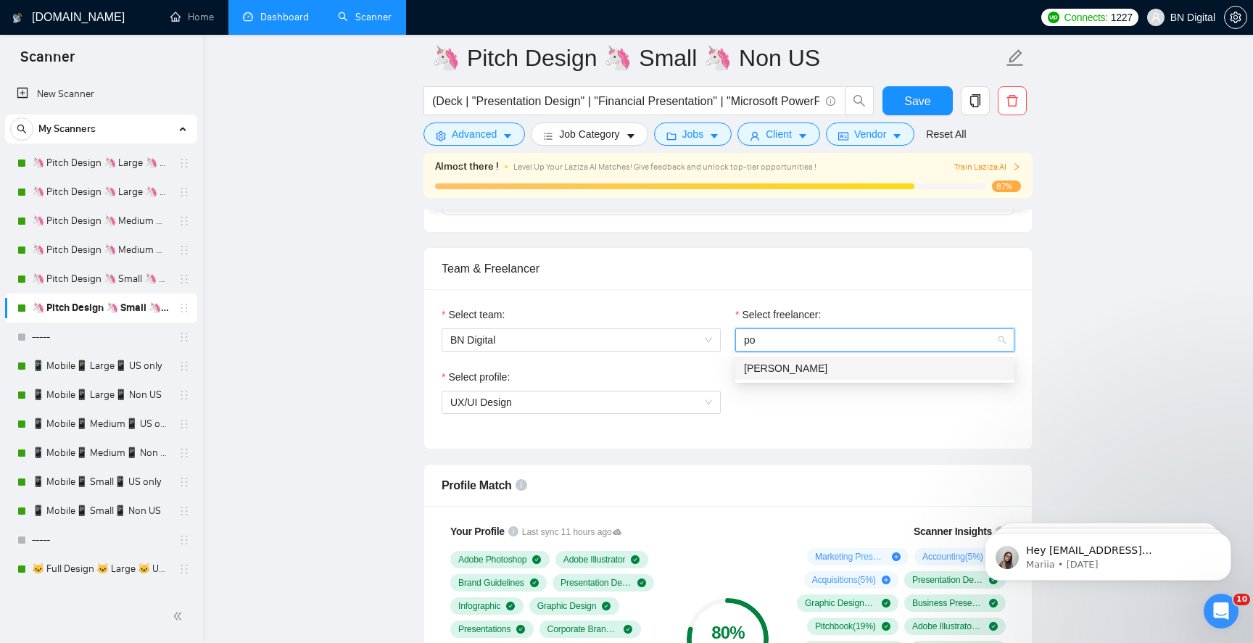
click at [786, 360] on div "[PERSON_NAME]" at bounding box center [875, 368] width 279 height 23
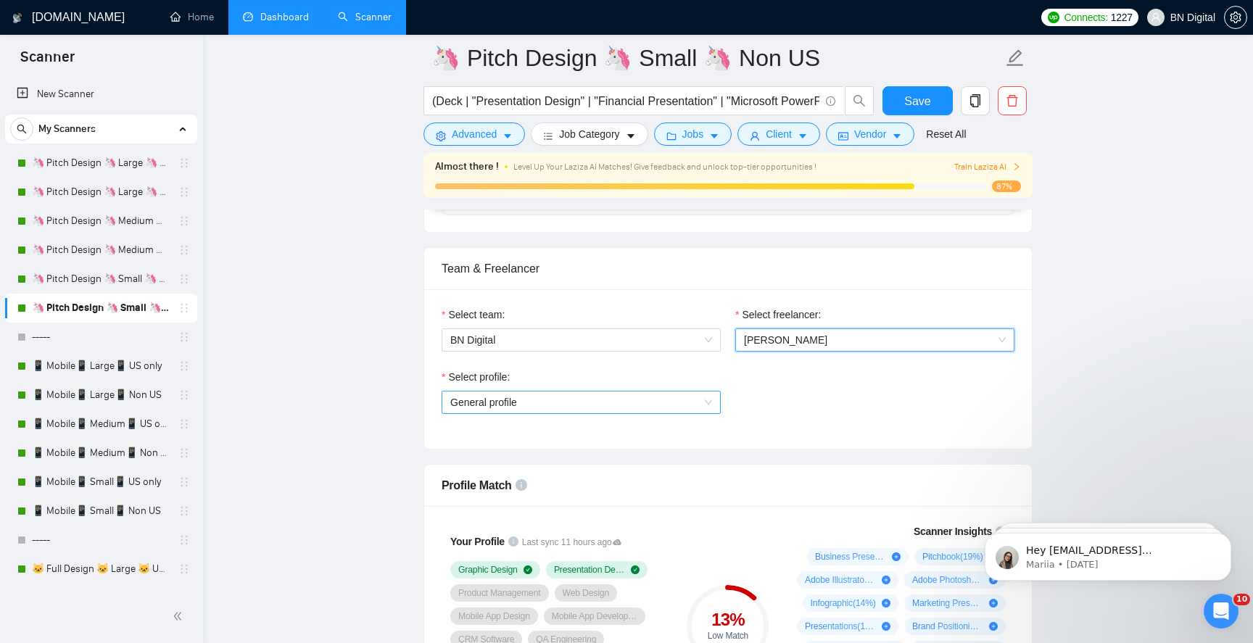
click at [524, 403] on span "General profile" at bounding box center [581, 403] width 262 height 22
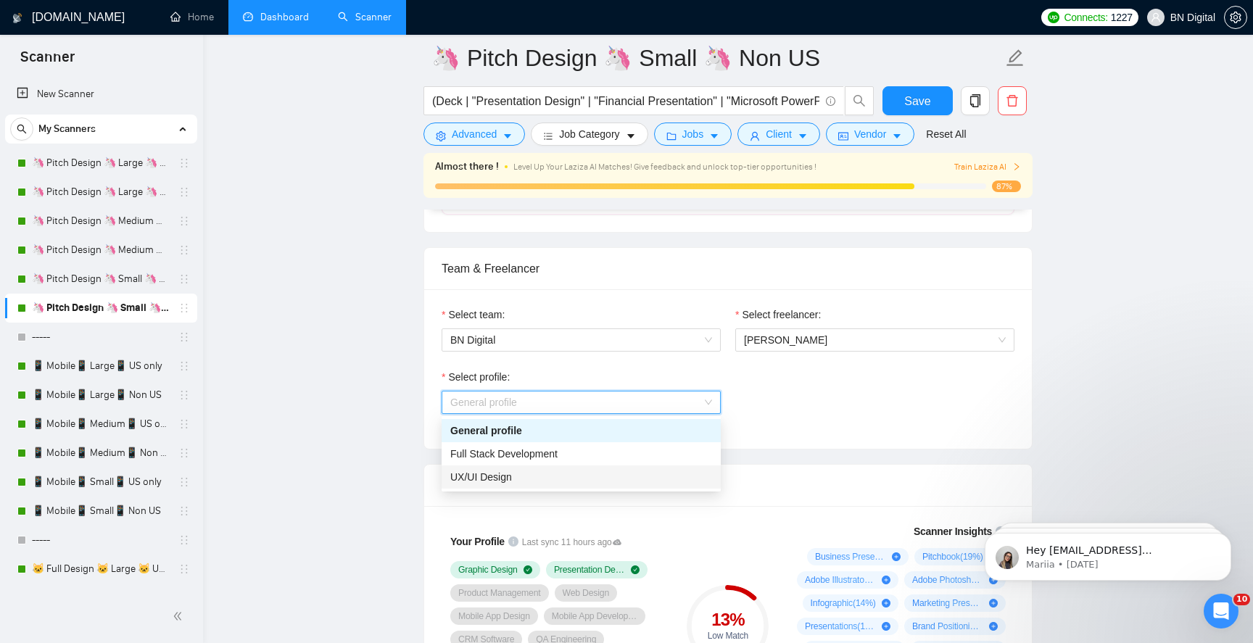
click at [501, 477] on span "UX/UI Design" at bounding box center [481, 478] width 62 height 12
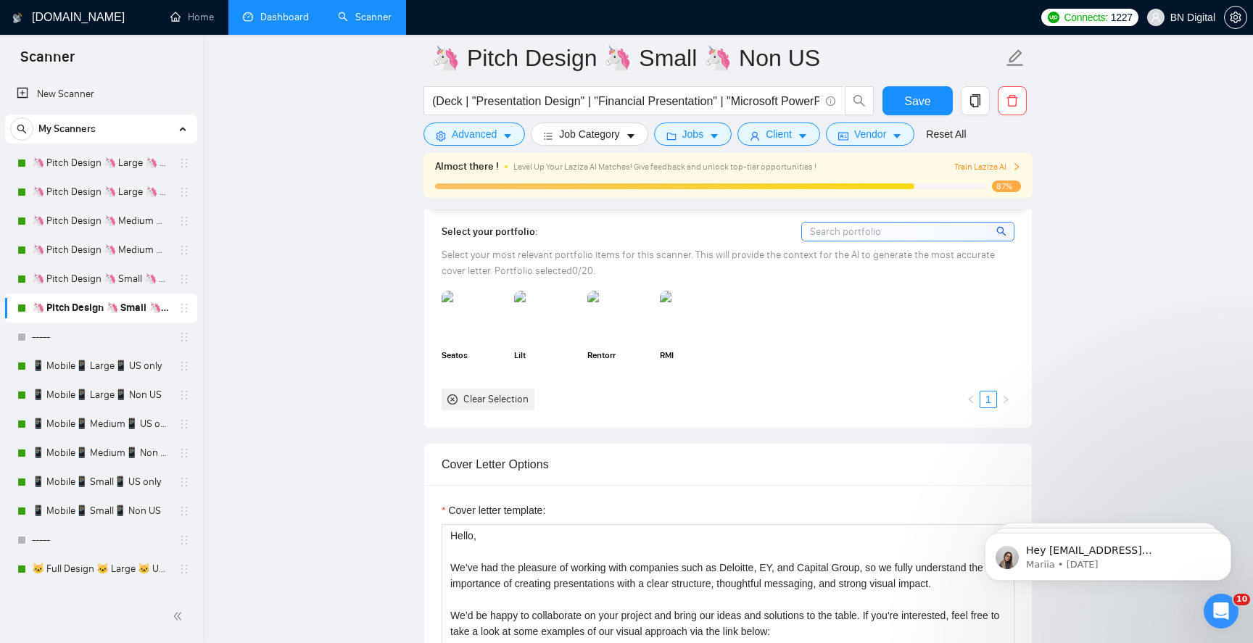
scroll to position [1743, 0]
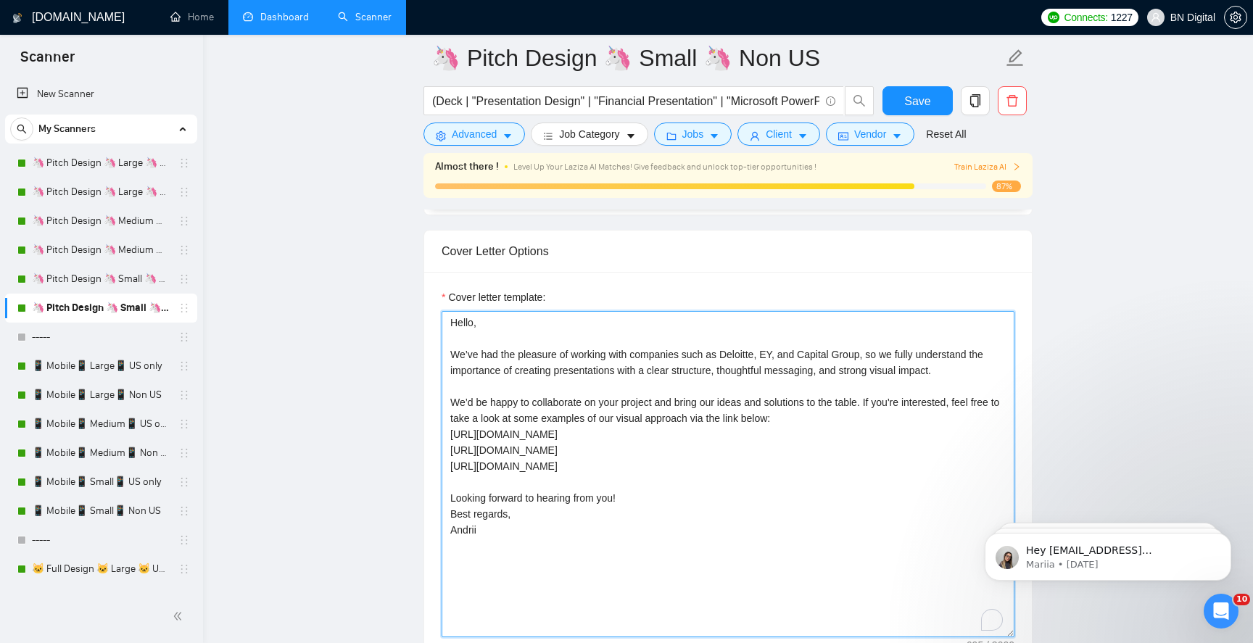
click at [525, 442] on textarea "Hello, We’ve had the pleasure of working with companies such as Deloitte, EY, a…" at bounding box center [728, 474] width 573 height 326
paste textarea "Polina"
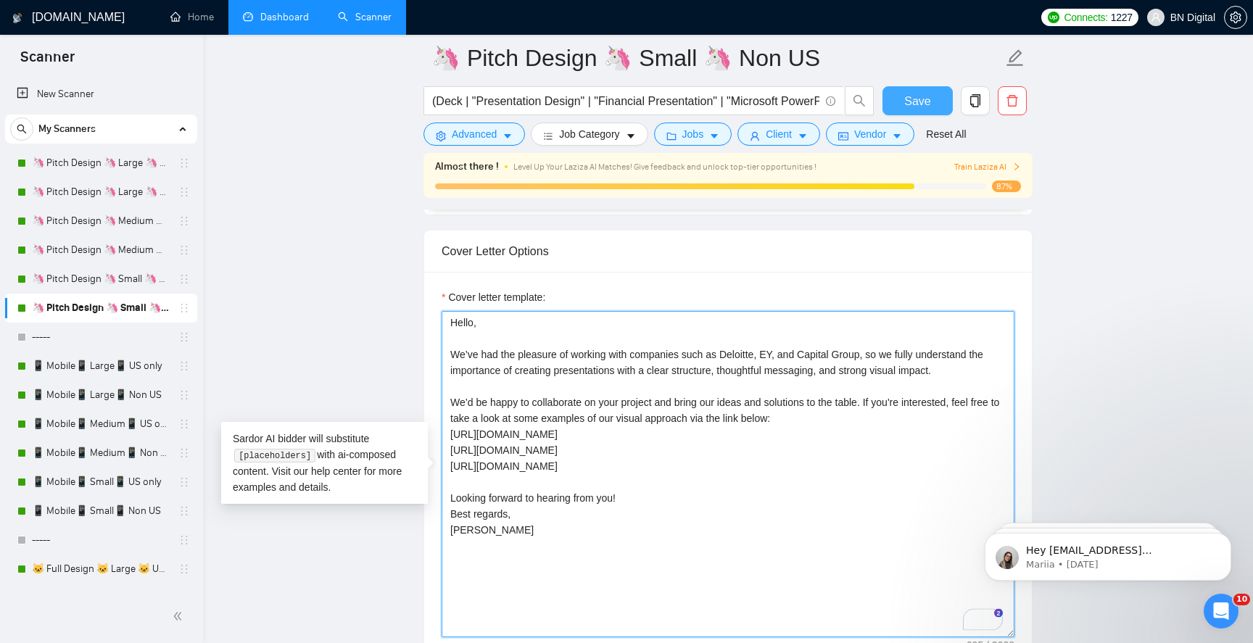
type textarea "Hello, We’ve had the pleasure of working with companies such as Deloitte, EY, a…"
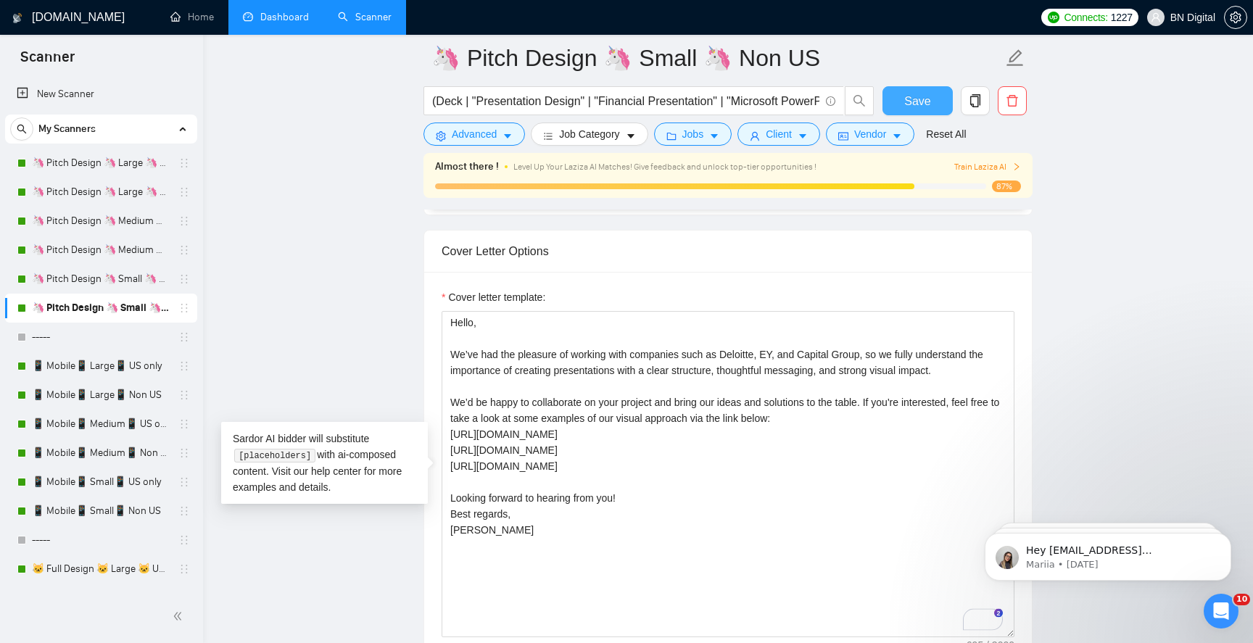
click at [907, 104] on span "Save" at bounding box center [918, 101] width 26 height 18
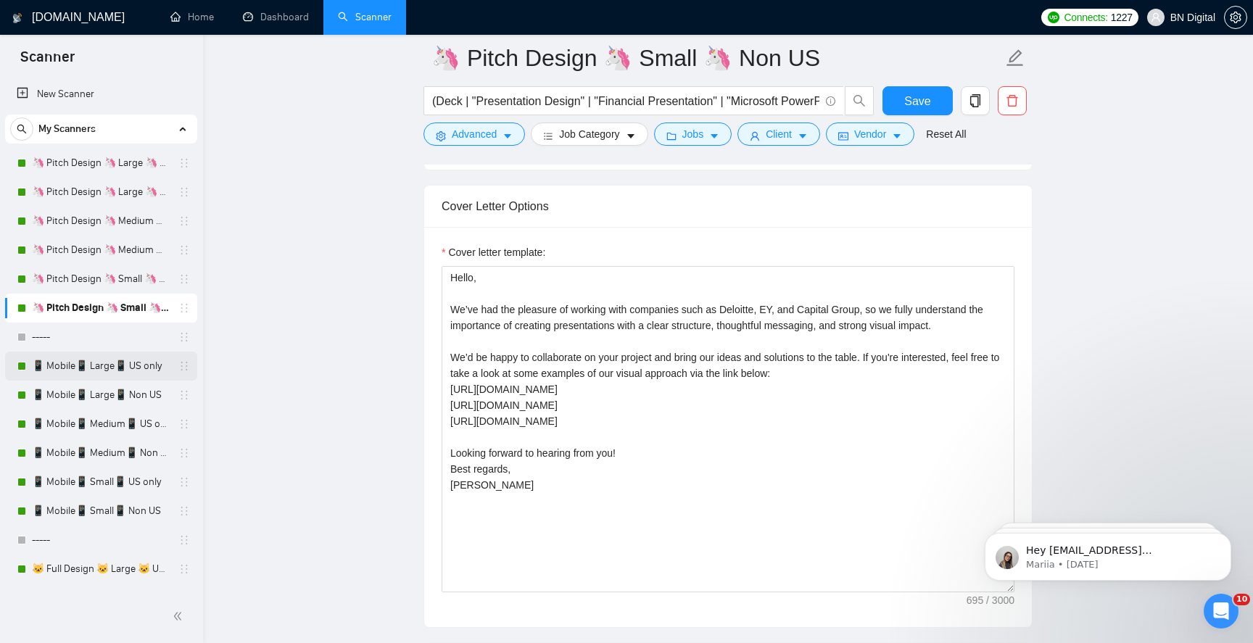
click at [73, 371] on link "📱 Mobile📱 Large📱 US only" at bounding box center [101, 366] width 138 height 29
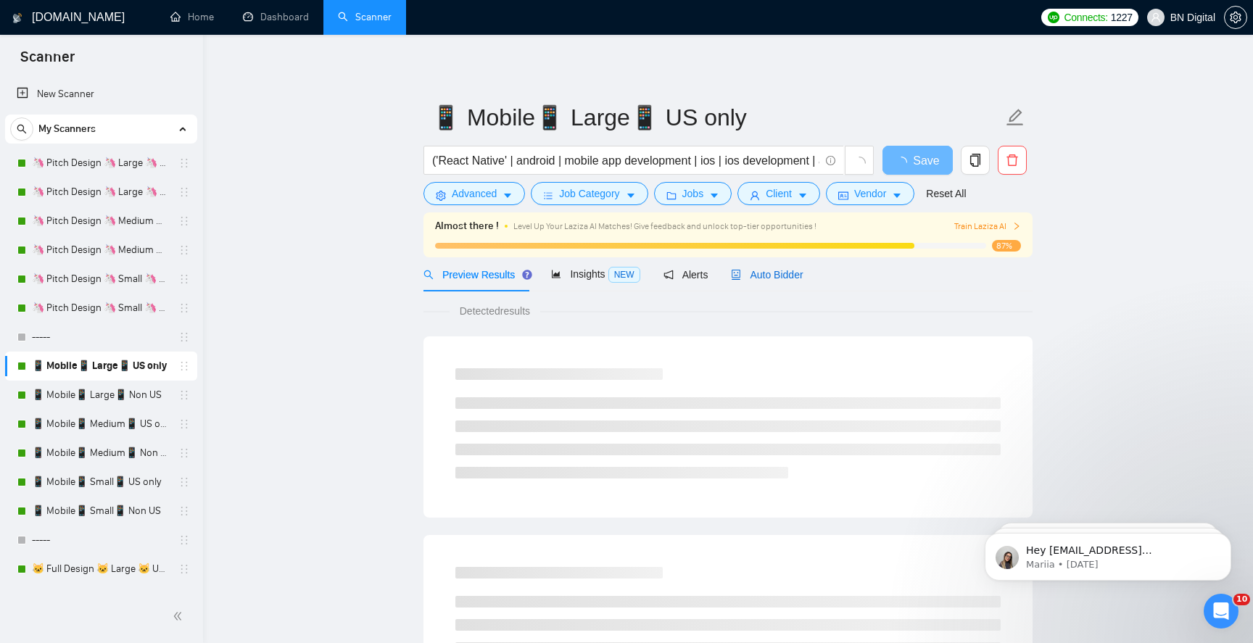
click at [771, 276] on span "Auto Bidder" at bounding box center [767, 275] width 72 height 12
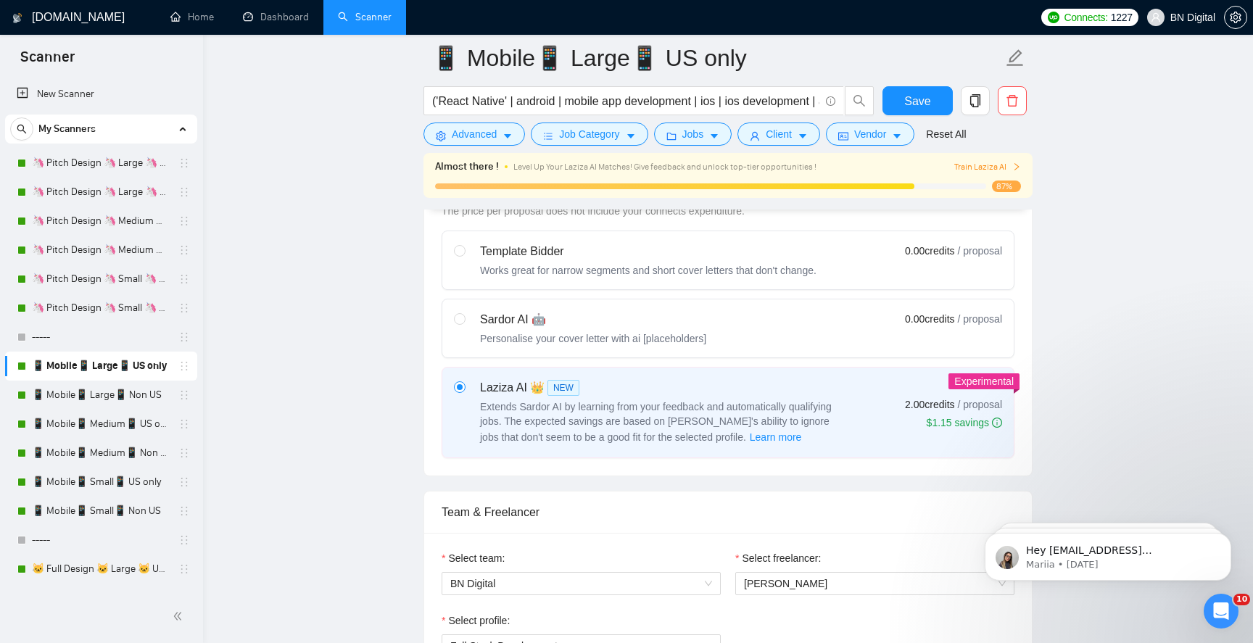
click at [635, 335] on div "Personalise your cover letter with ai [placeholders]" at bounding box center [593, 339] width 226 height 15
click at [464, 324] on input "radio" at bounding box center [459, 318] width 10 height 10
radio input "true"
radio input "false"
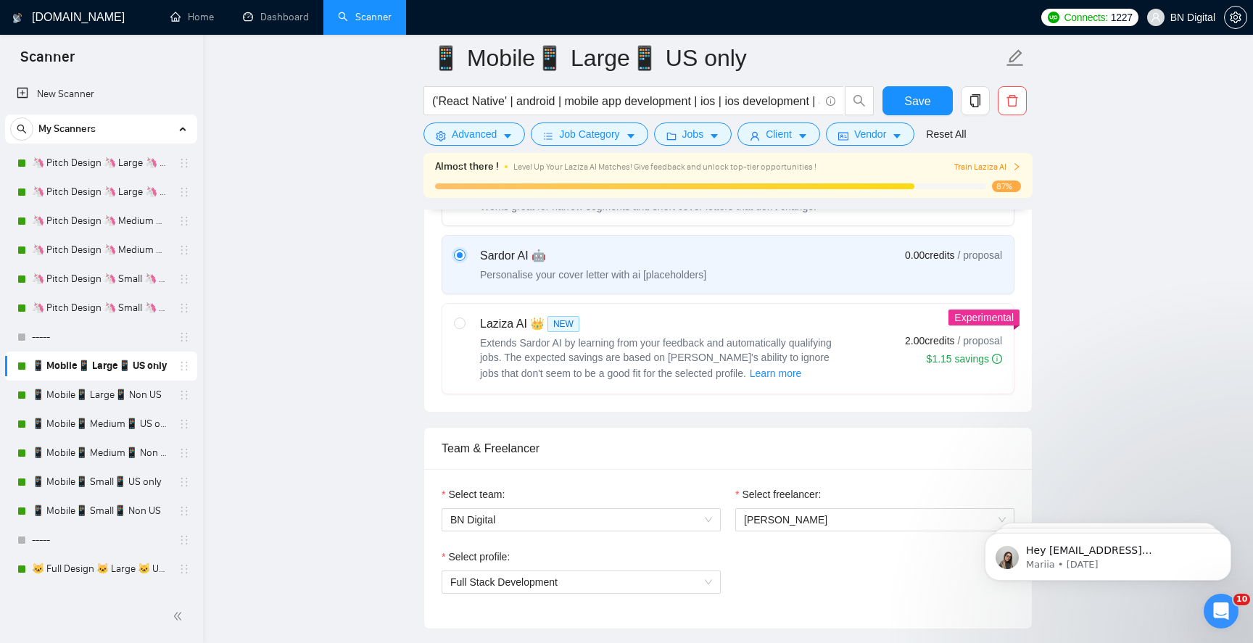
scroll to position [907, 0]
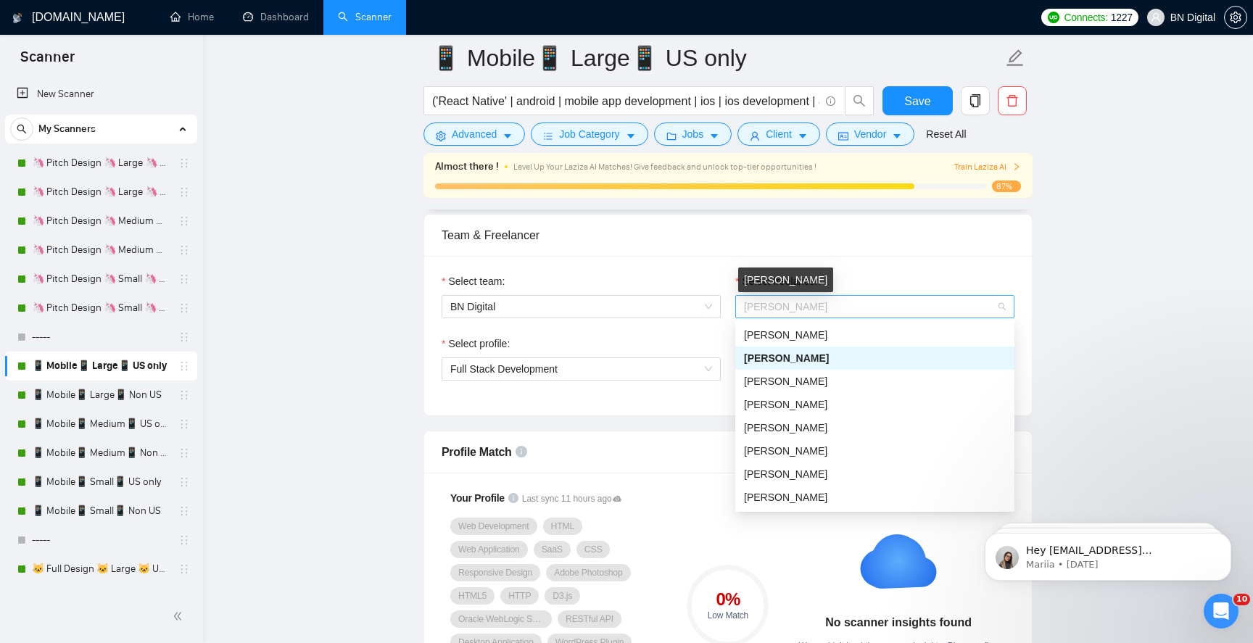
click at [755, 309] on span "[PERSON_NAME]" at bounding box center [785, 307] width 83 height 12
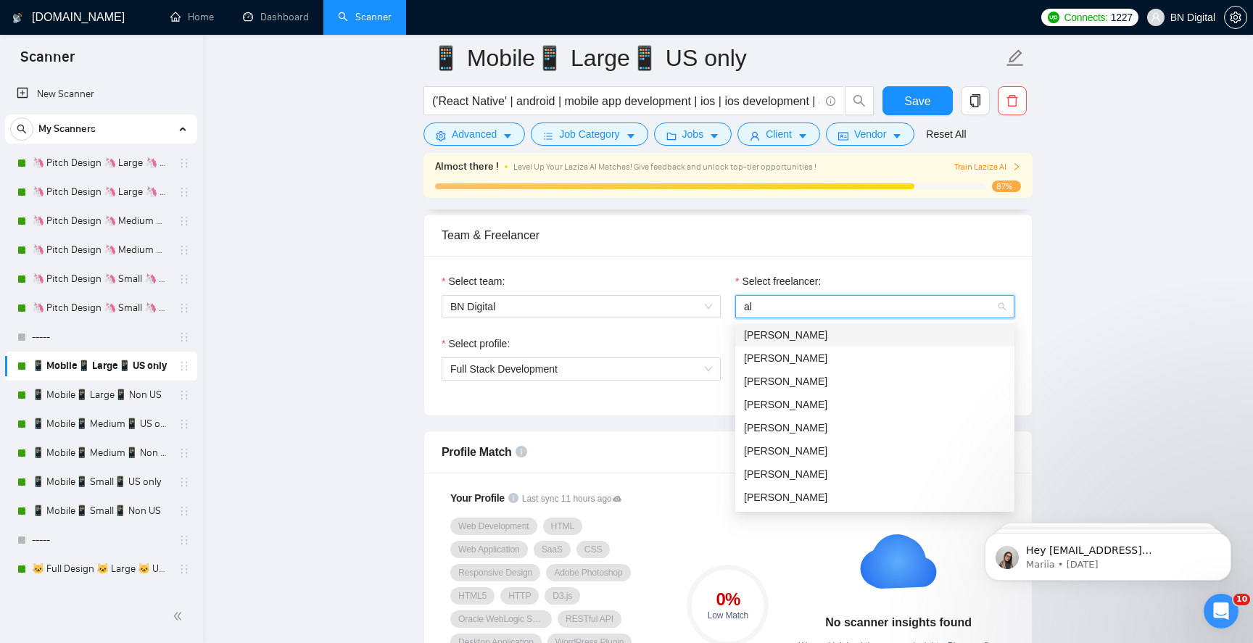
type input "ale"
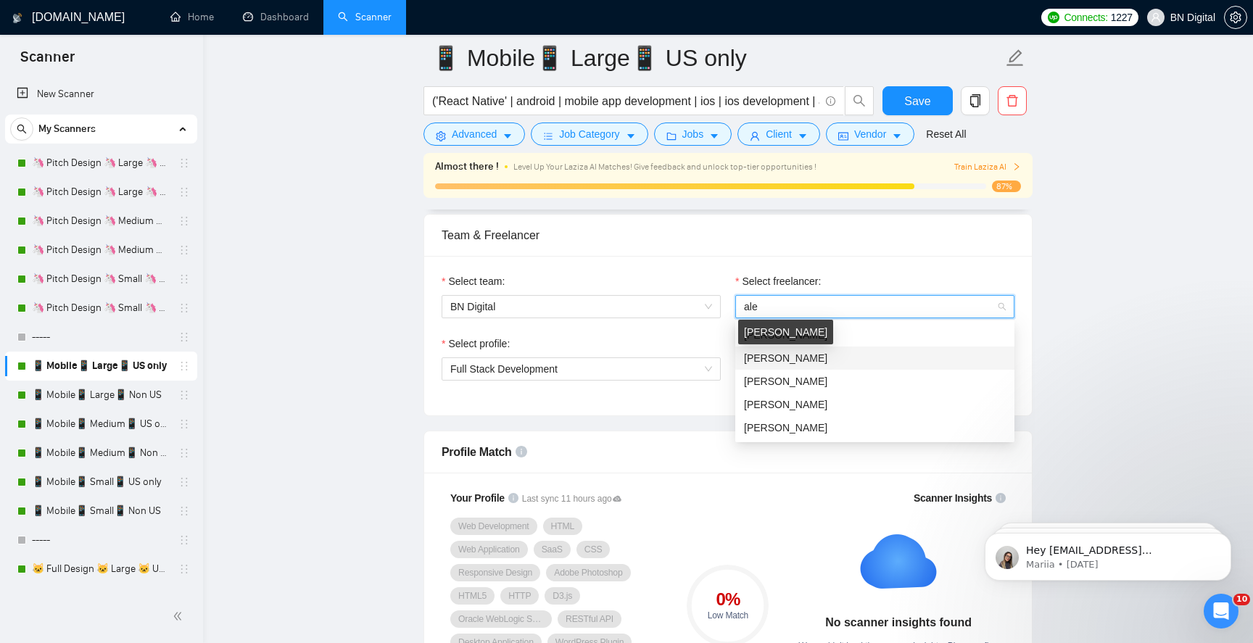
click at [757, 355] on span "[PERSON_NAME]" at bounding box center [785, 359] width 83 height 12
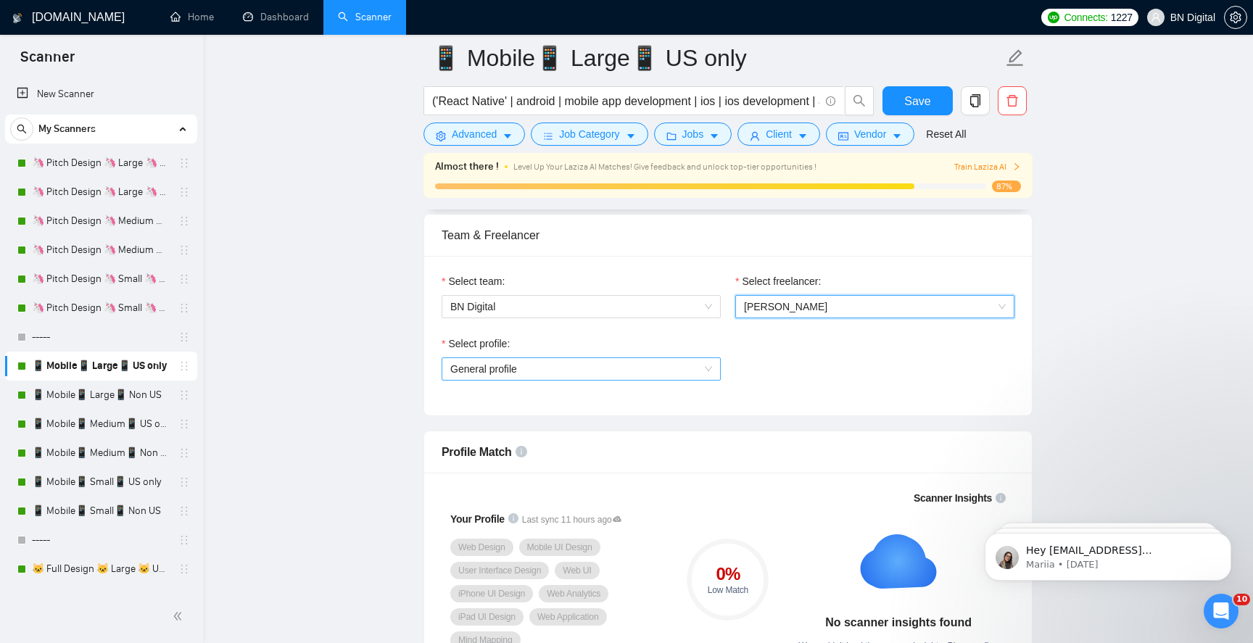
click at [540, 360] on span "General profile" at bounding box center [581, 369] width 262 height 22
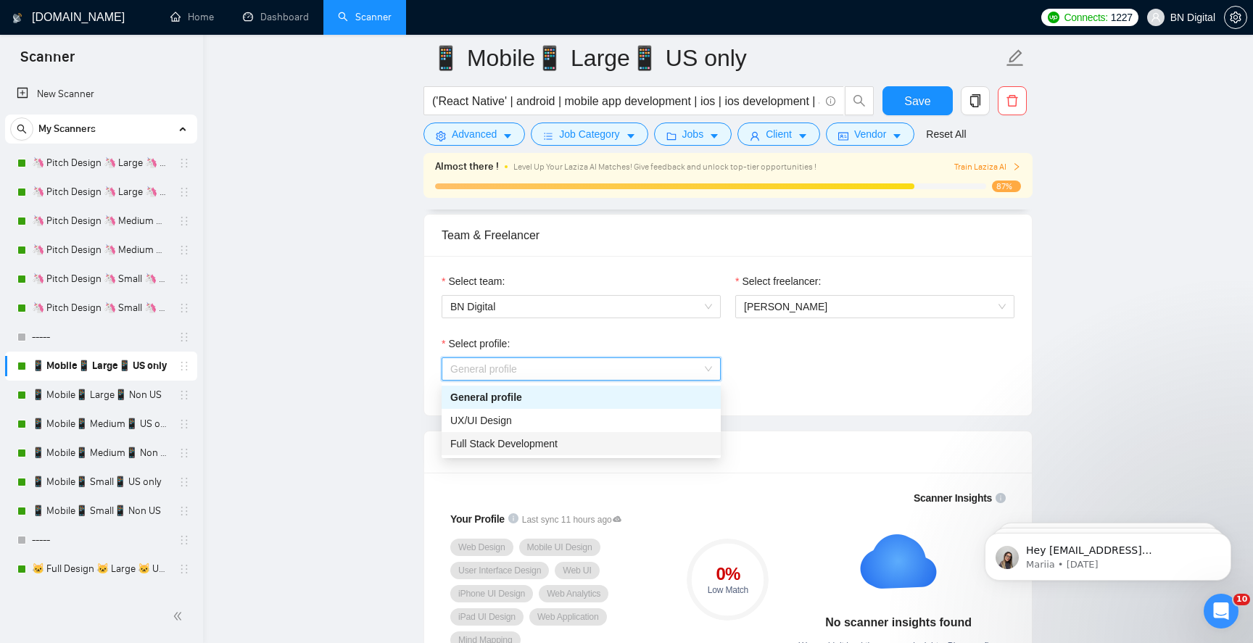
click at [527, 443] on span "Full Stack Development" at bounding box center [503, 444] width 107 height 12
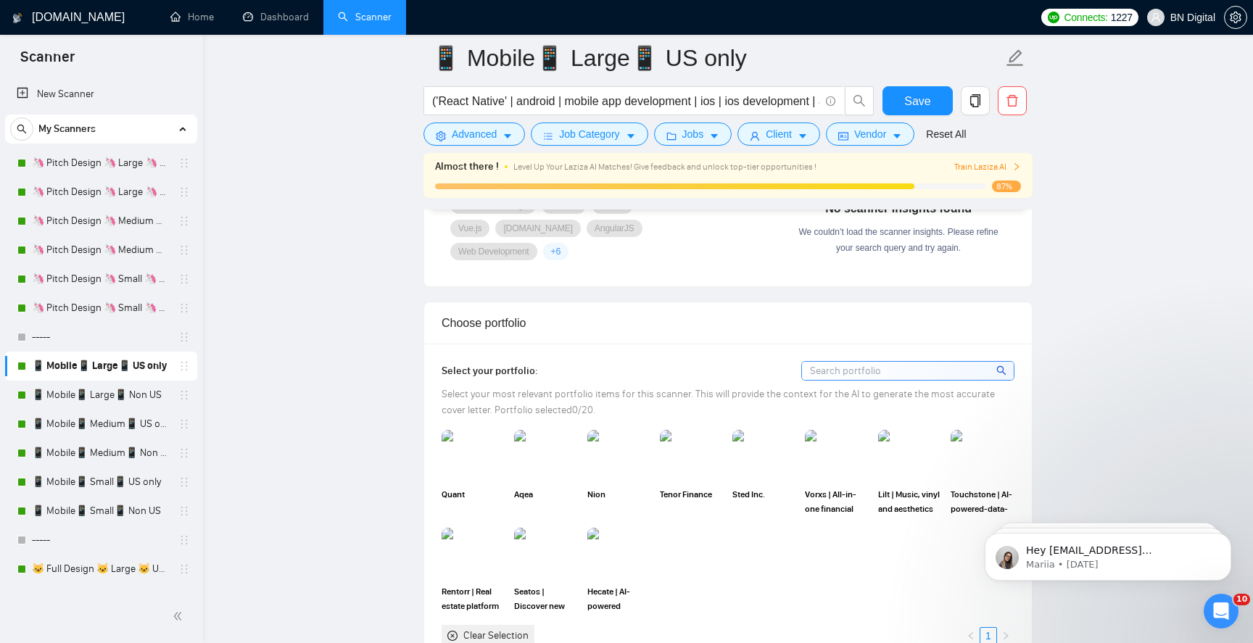
scroll to position [1380, 0]
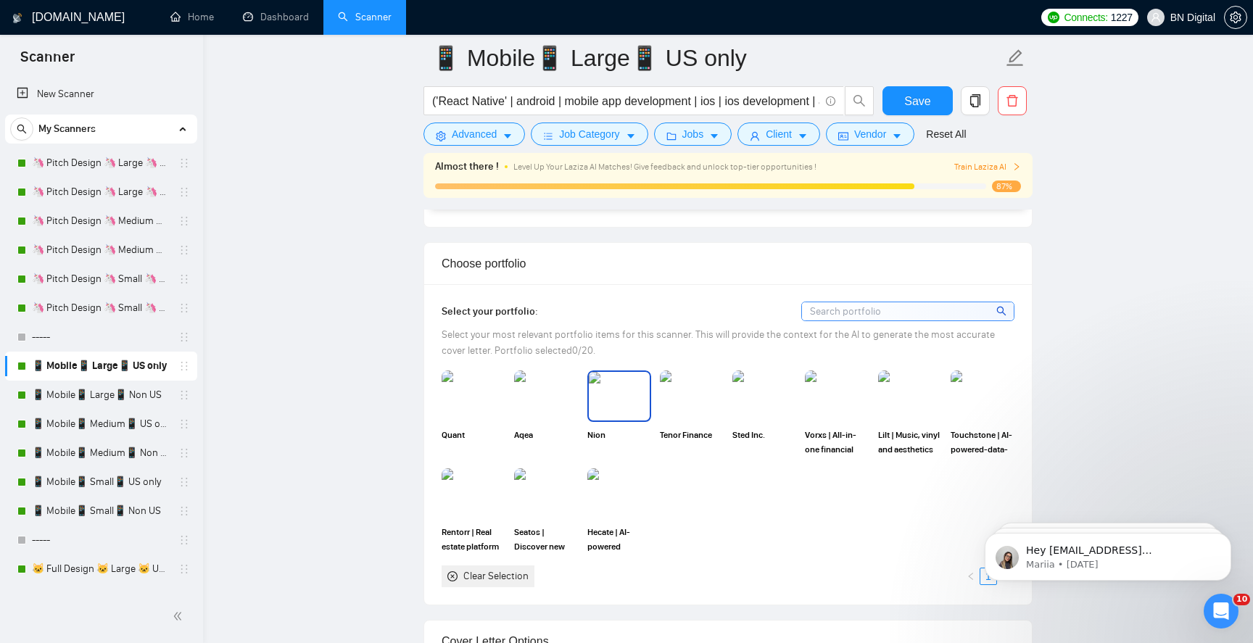
click at [623, 398] on img at bounding box center [619, 396] width 61 height 48
click at [846, 387] on img at bounding box center [837, 396] width 61 height 48
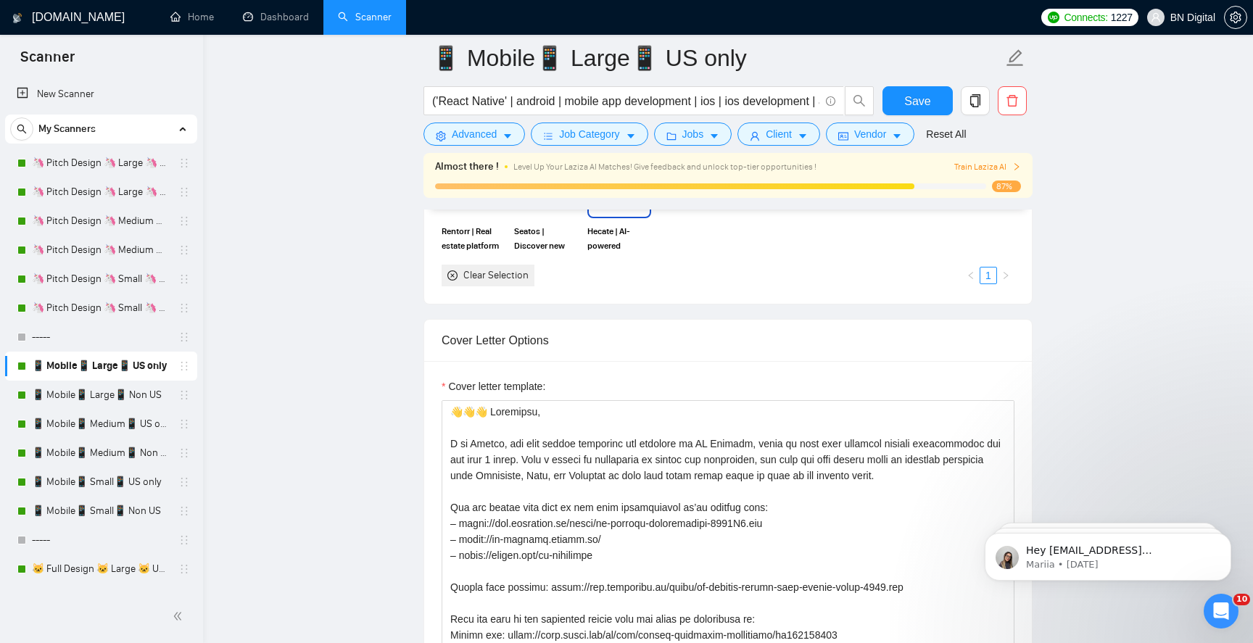
scroll to position [1742, 0]
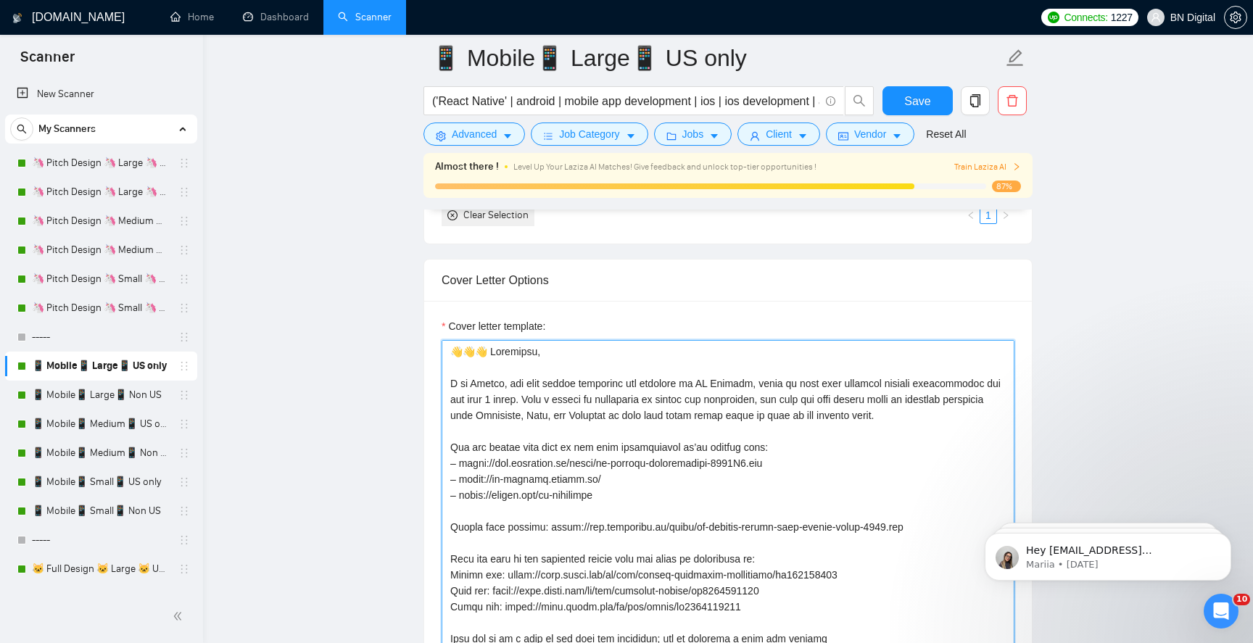
click at [487, 387] on textarea "Cover letter template:" at bounding box center [728, 503] width 573 height 326
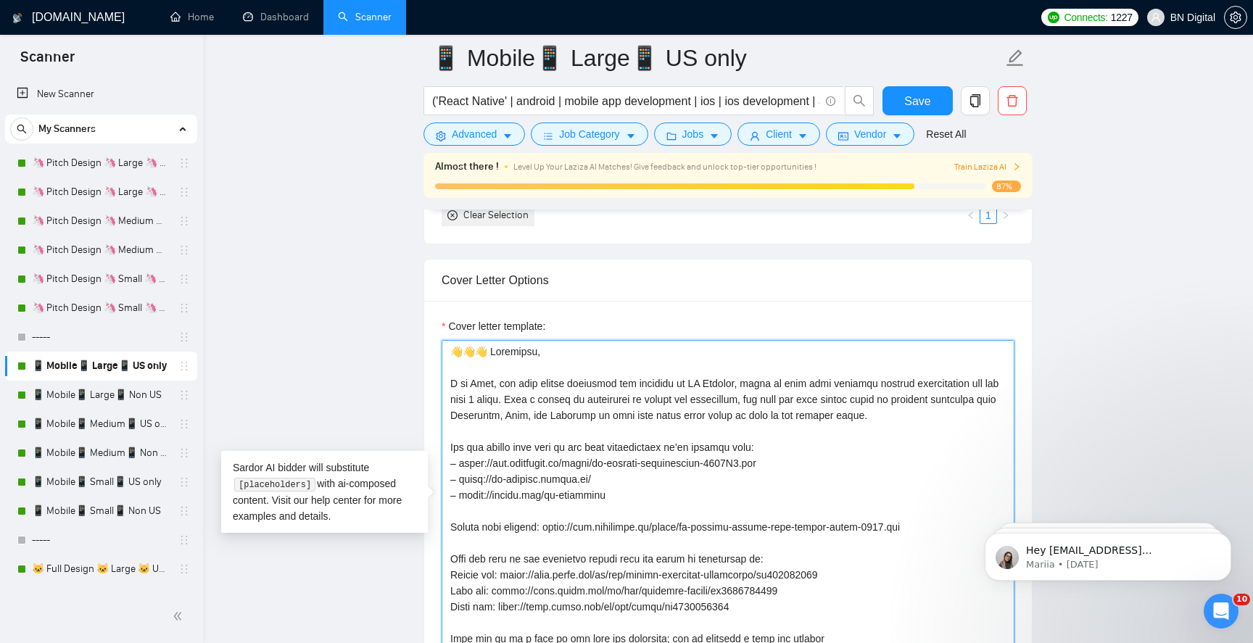
click at [478, 381] on textarea "Cover letter template:" at bounding box center [728, 503] width 573 height 326
drag, startPoint x: 483, startPoint y: 353, endPoint x: 373, endPoint y: 353, distance: 110.3
click at [373, 353] on main "📱 Mobile📱 Large📱 US only ('React Native' | android | mobile app development | i…" at bounding box center [728, 537] width 1004 height 4442
click at [482, 382] on textarea "Cover letter template:" at bounding box center [728, 503] width 573 height 326
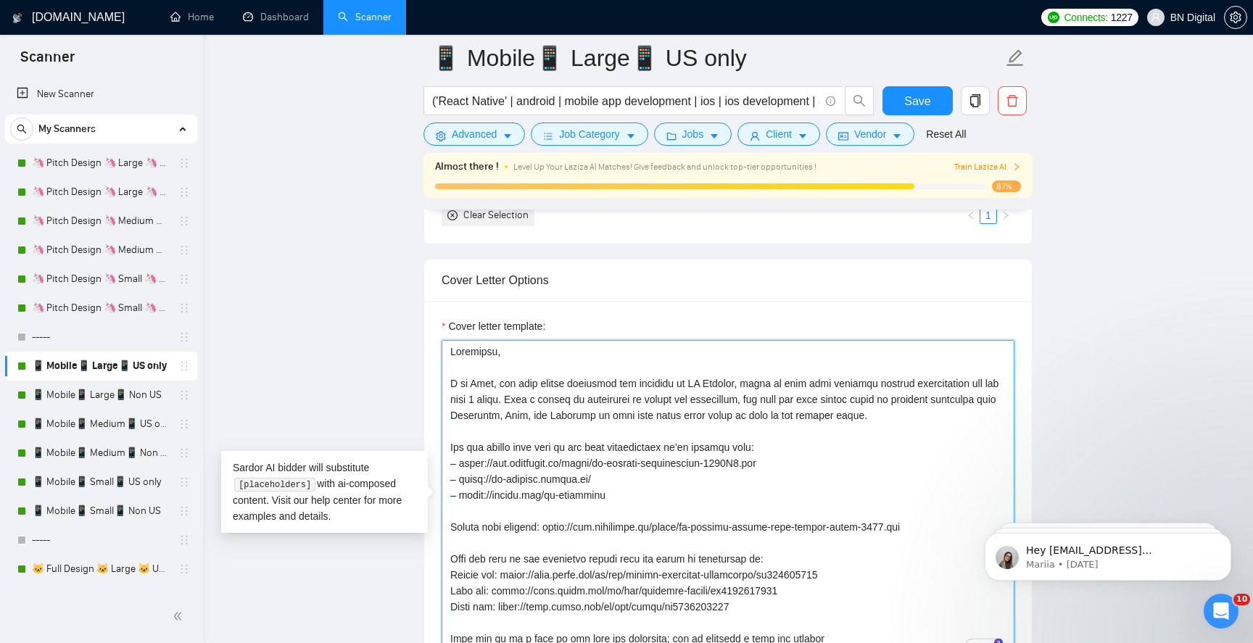
click at [482, 382] on textarea "Cover letter template:" at bounding box center [728, 503] width 573 height 326
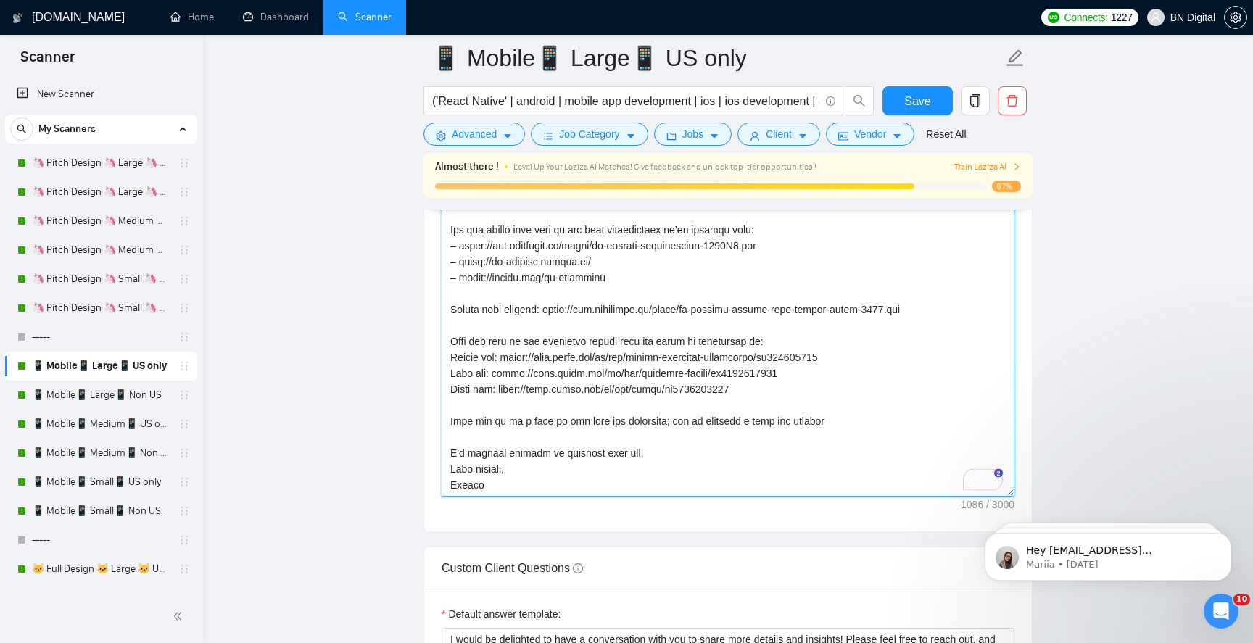
scroll to position [2010, 0]
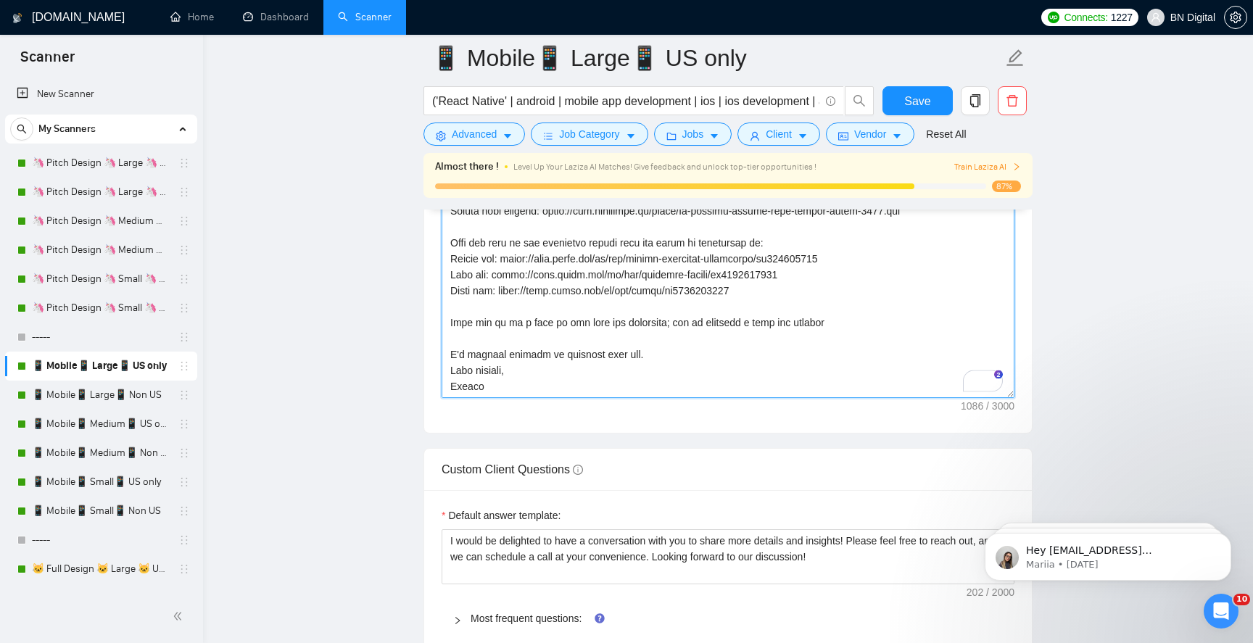
click at [460, 384] on textarea "Cover letter template:" at bounding box center [728, 235] width 573 height 326
paste textarea "lex"
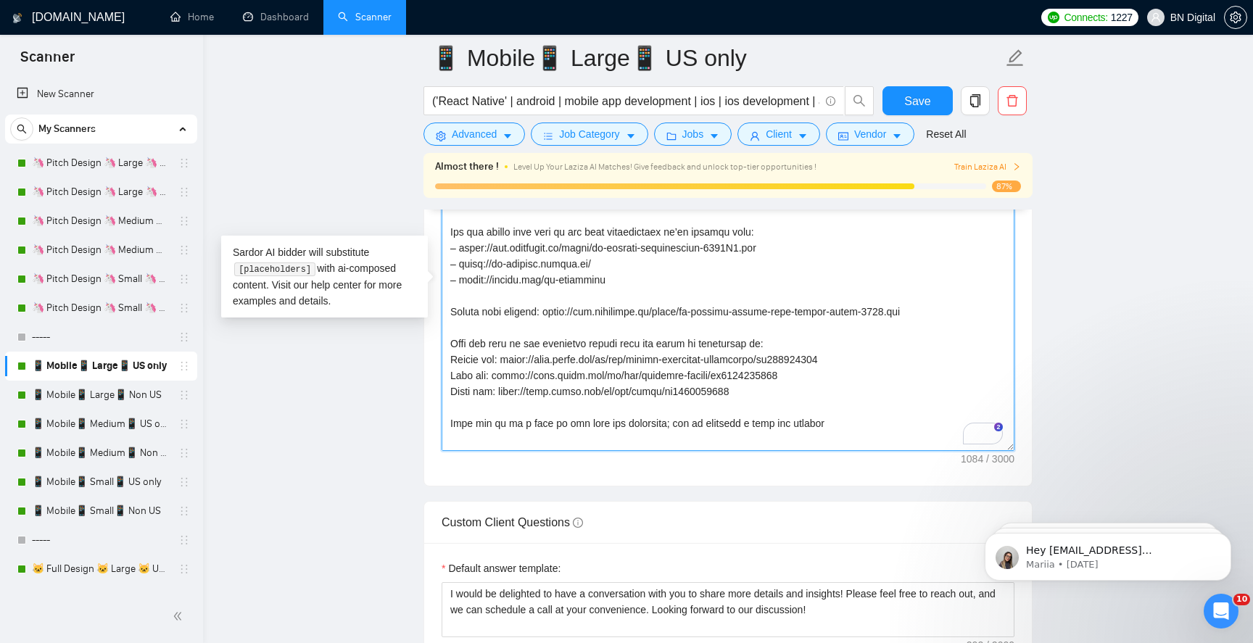
scroll to position [1954, 0]
drag, startPoint x: 450, startPoint y: 234, endPoint x: 820, endPoint y: 391, distance: 401.4
click at [820, 392] on textarea "Cover letter template:" at bounding box center [728, 291] width 573 height 326
paste textarea "ense https://apps.apple.com/ca/app/sense-home/id1024626982 Feno https://play.go…"
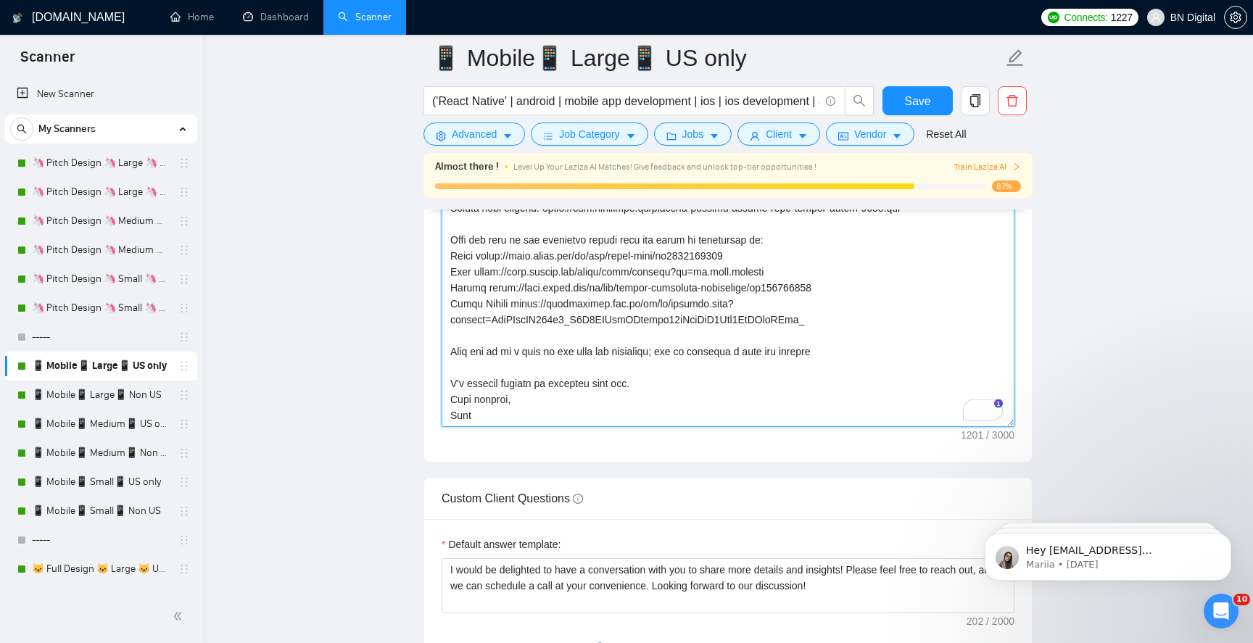
scroll to position [1969, 0]
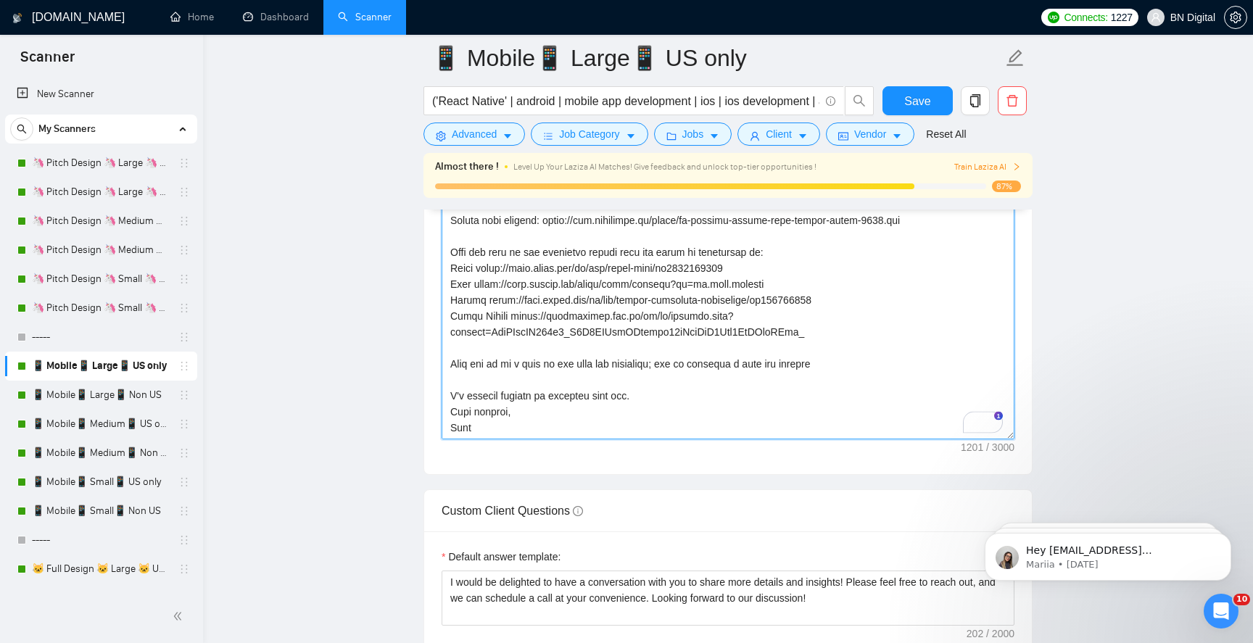
click at [812, 339] on textarea "Cover letter template:" at bounding box center [728, 276] width 573 height 326
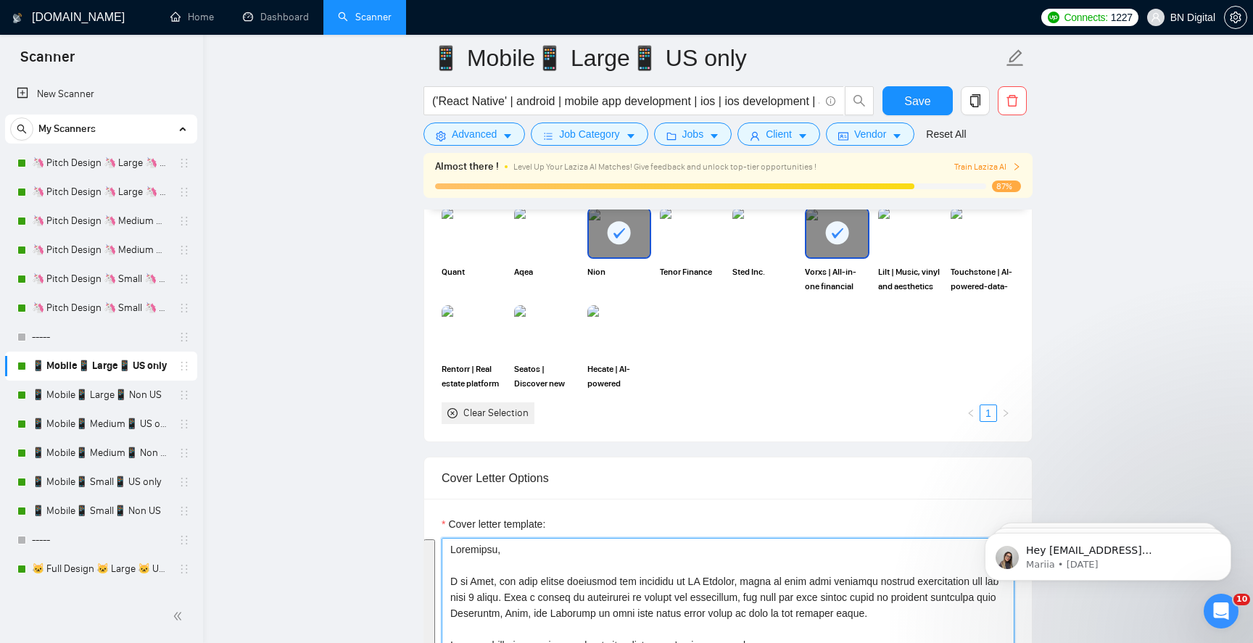
scroll to position [1549, 0]
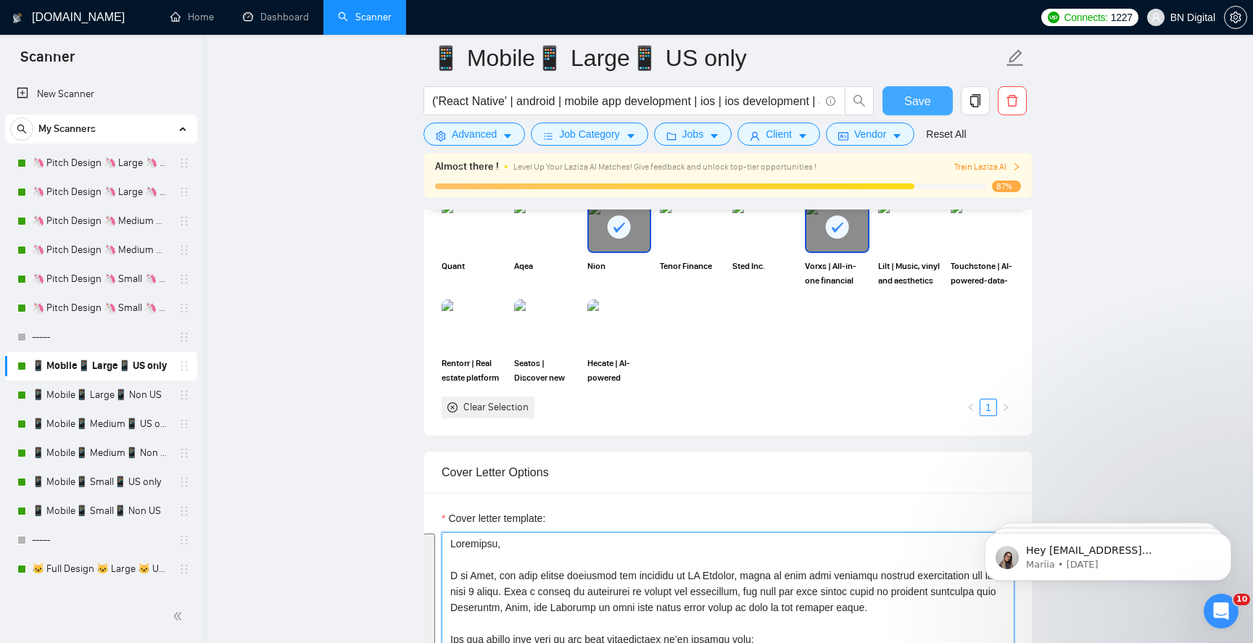
type textarea "Greetings, I am Alex, the lead mobile developer and designer at BN Digital, whe…"
click at [913, 98] on span "Save" at bounding box center [918, 101] width 26 height 18
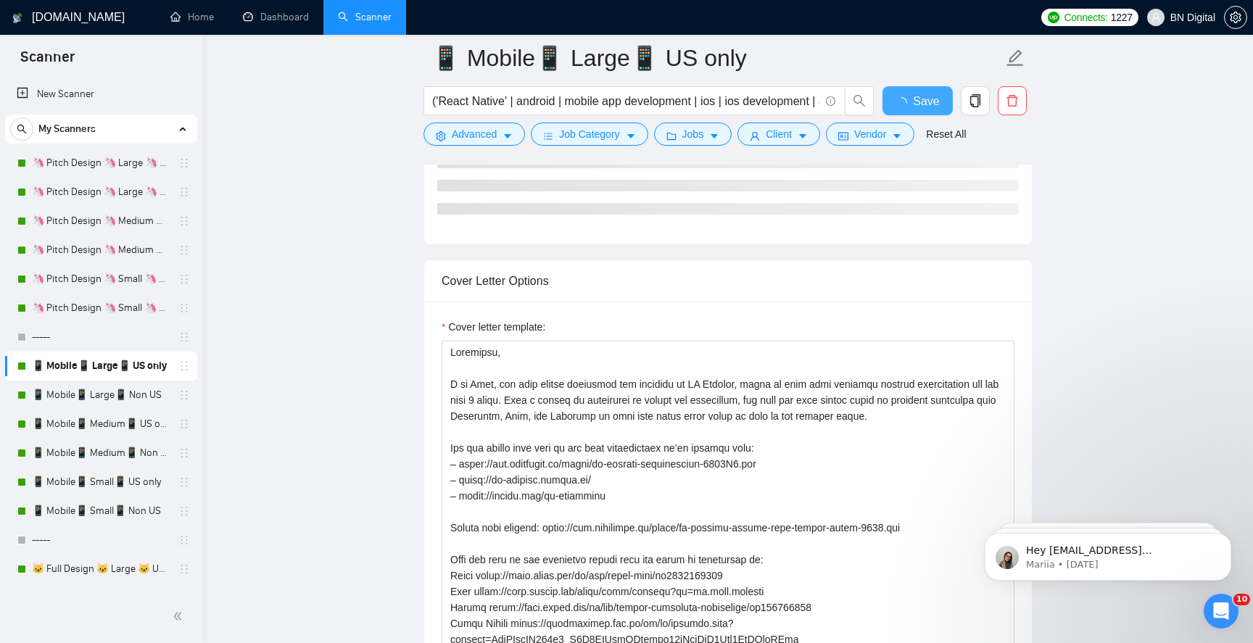
scroll to position [938, 0]
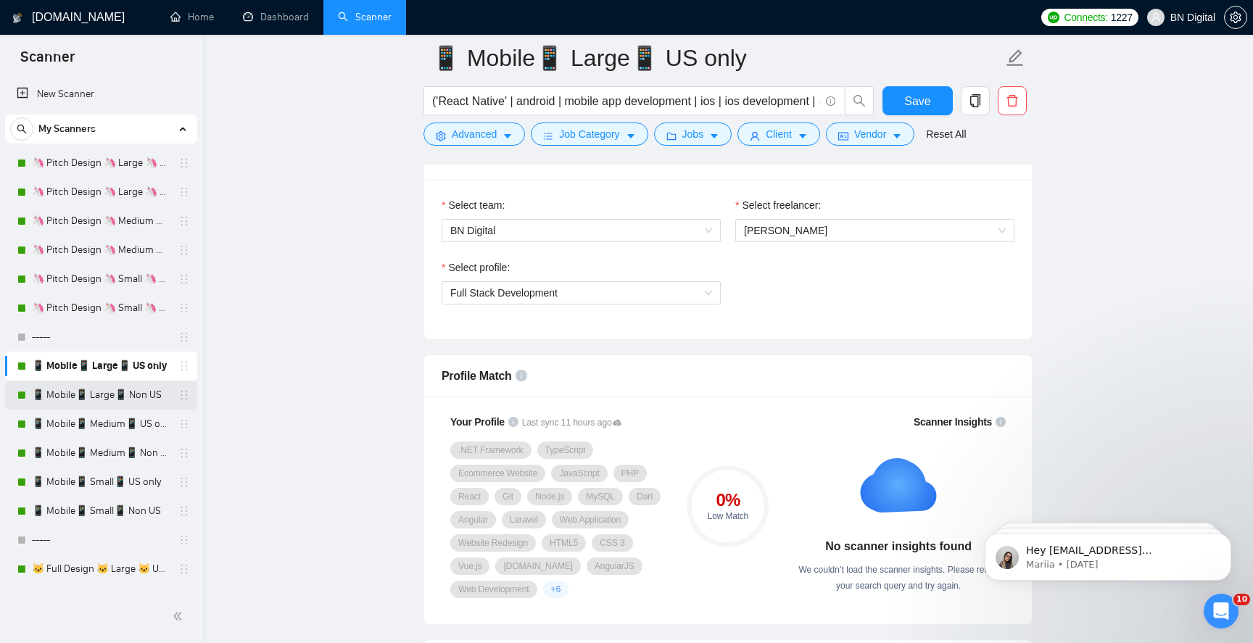
click at [146, 400] on link "📱 Mobile📱 Large📱 Non US" at bounding box center [101, 395] width 138 height 29
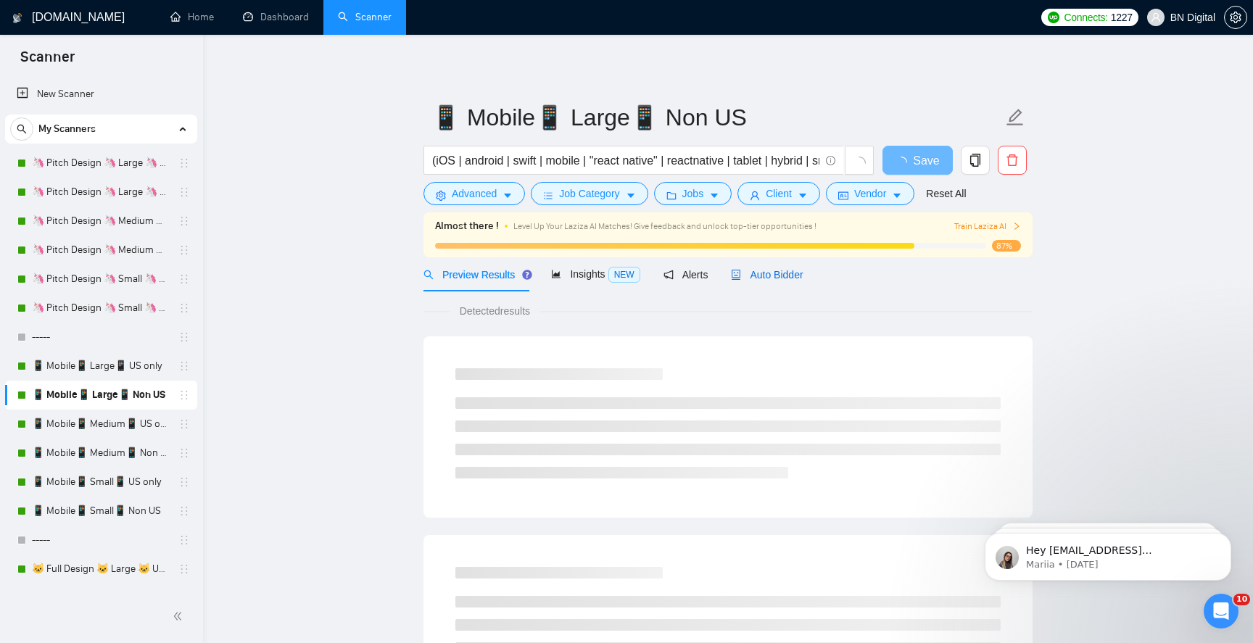
click at [781, 272] on span "Auto Bidder" at bounding box center [767, 275] width 72 height 12
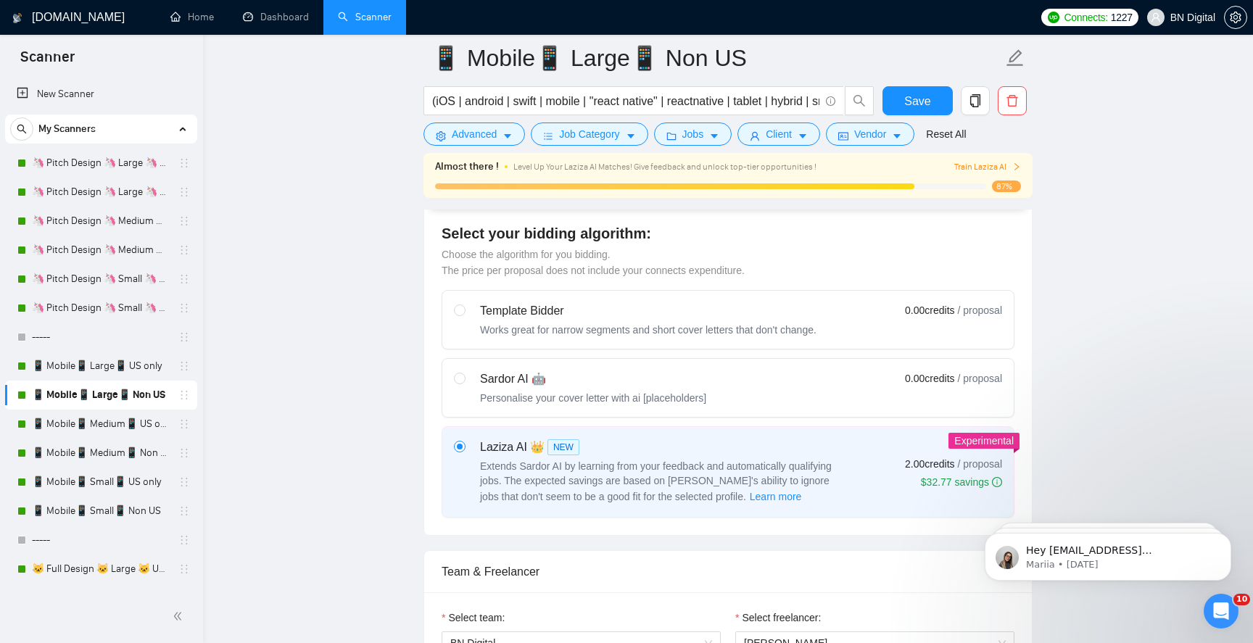
scroll to position [398, 0]
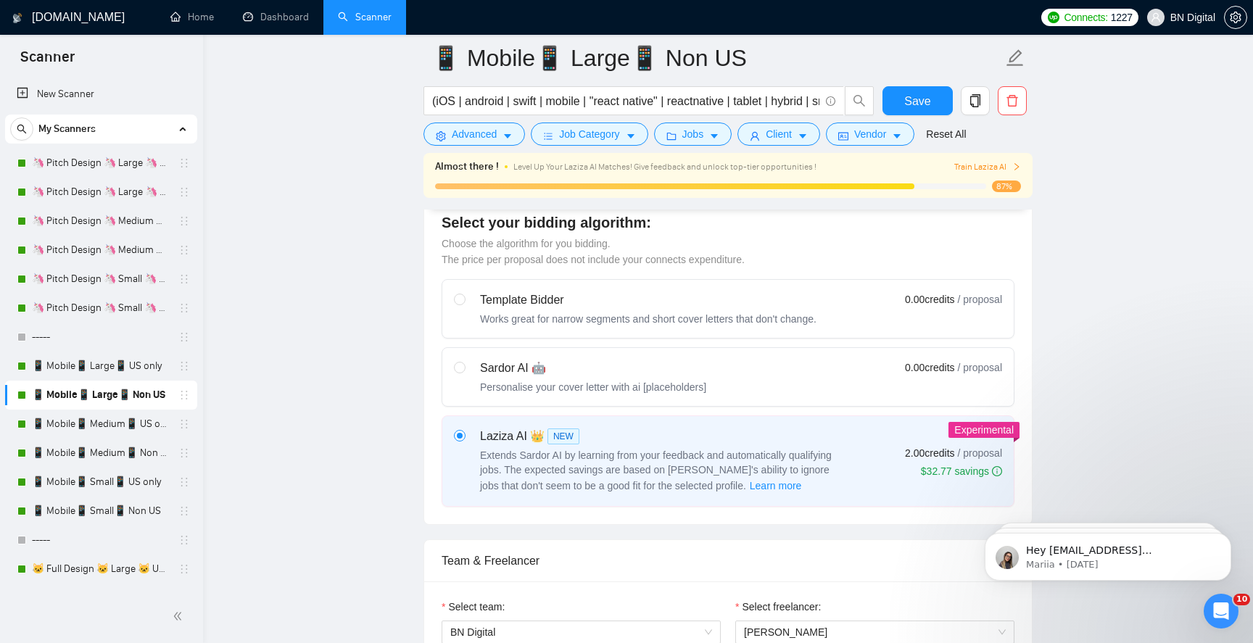
click at [696, 380] on div "Personalise your cover letter with ai [placeholders]" at bounding box center [593, 387] width 226 height 15
click at [464, 372] on input "radio" at bounding box center [459, 367] width 10 height 10
radio input "true"
radio input "false"
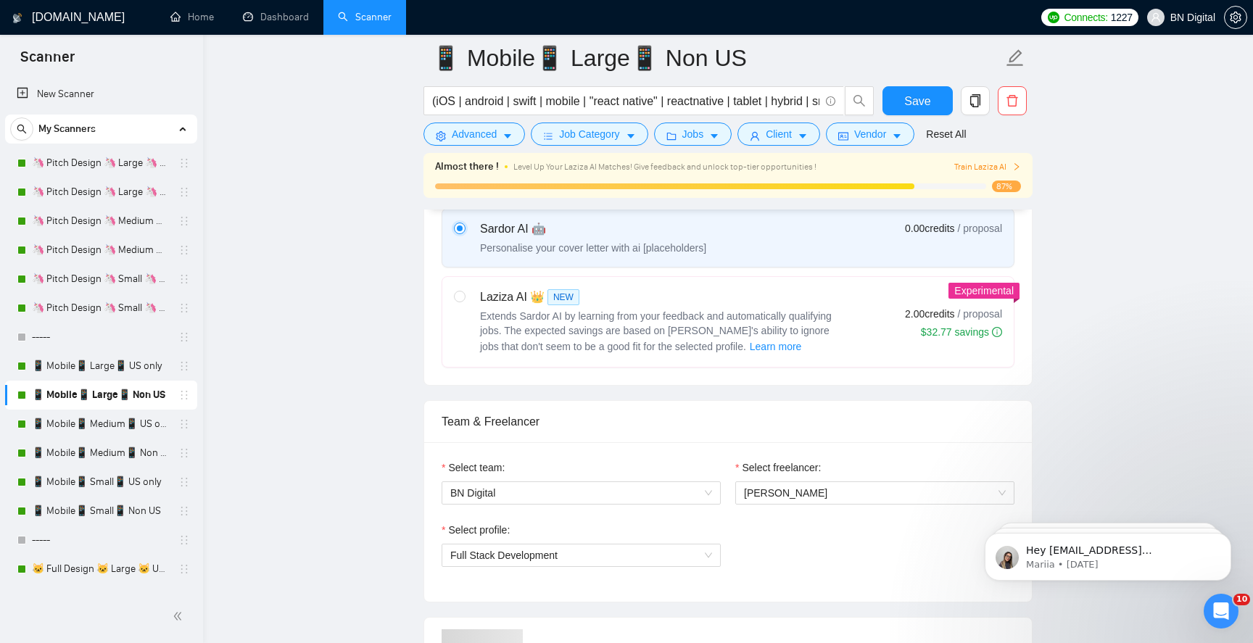
scroll to position [810, 0]
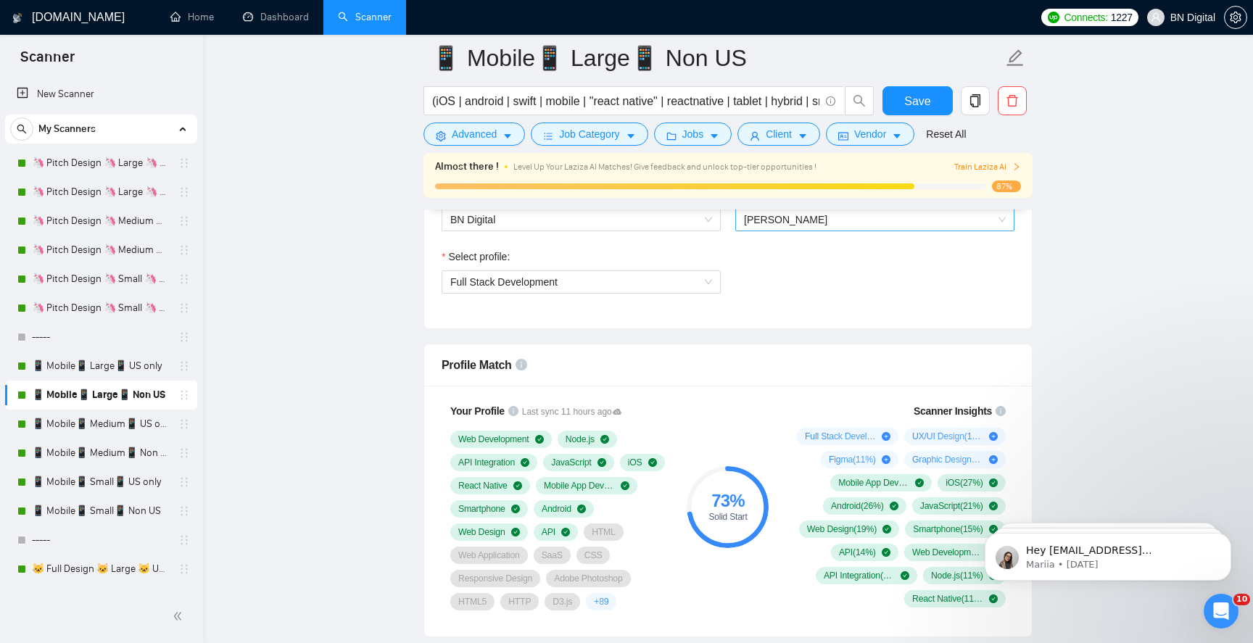
click at [785, 222] on span "Andrii Oliinyk" at bounding box center [785, 220] width 83 height 12
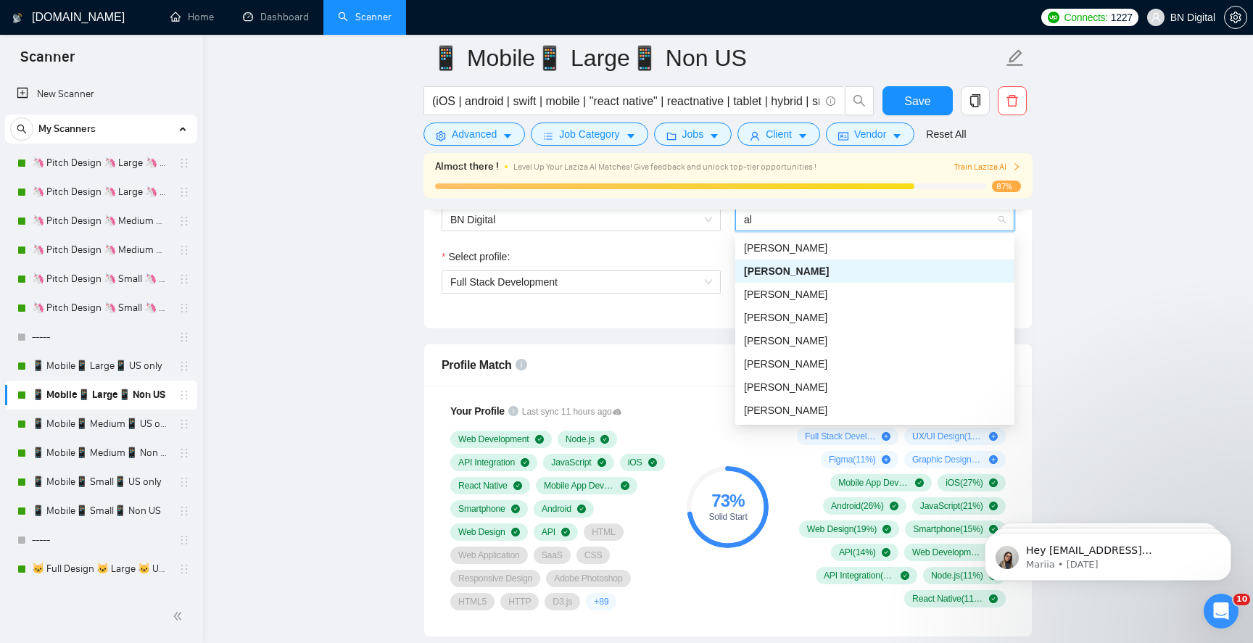
type input "ale"
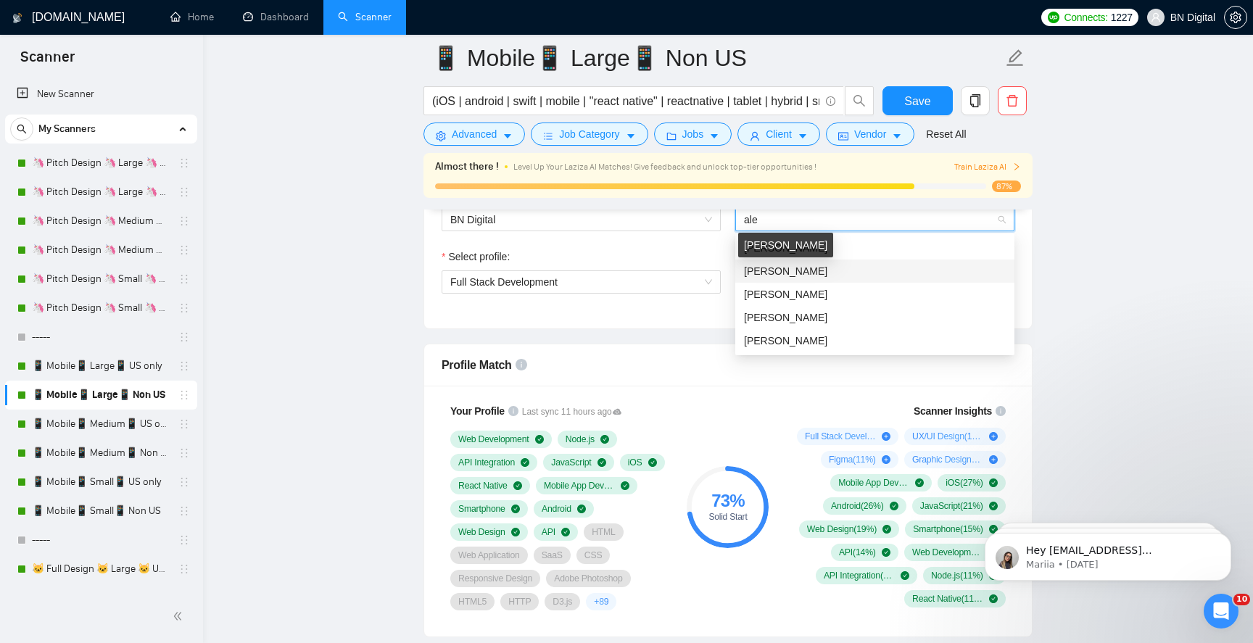
click at [784, 271] on span "[PERSON_NAME]" at bounding box center [785, 271] width 83 height 12
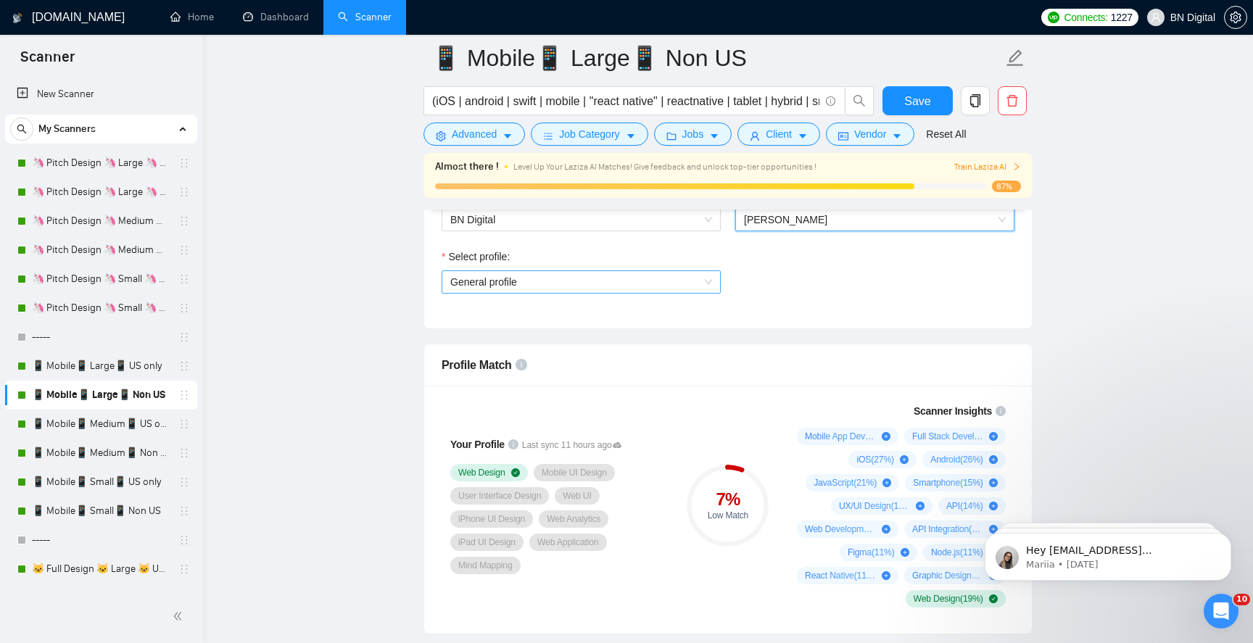
click at [555, 273] on span "General profile" at bounding box center [581, 282] width 262 height 22
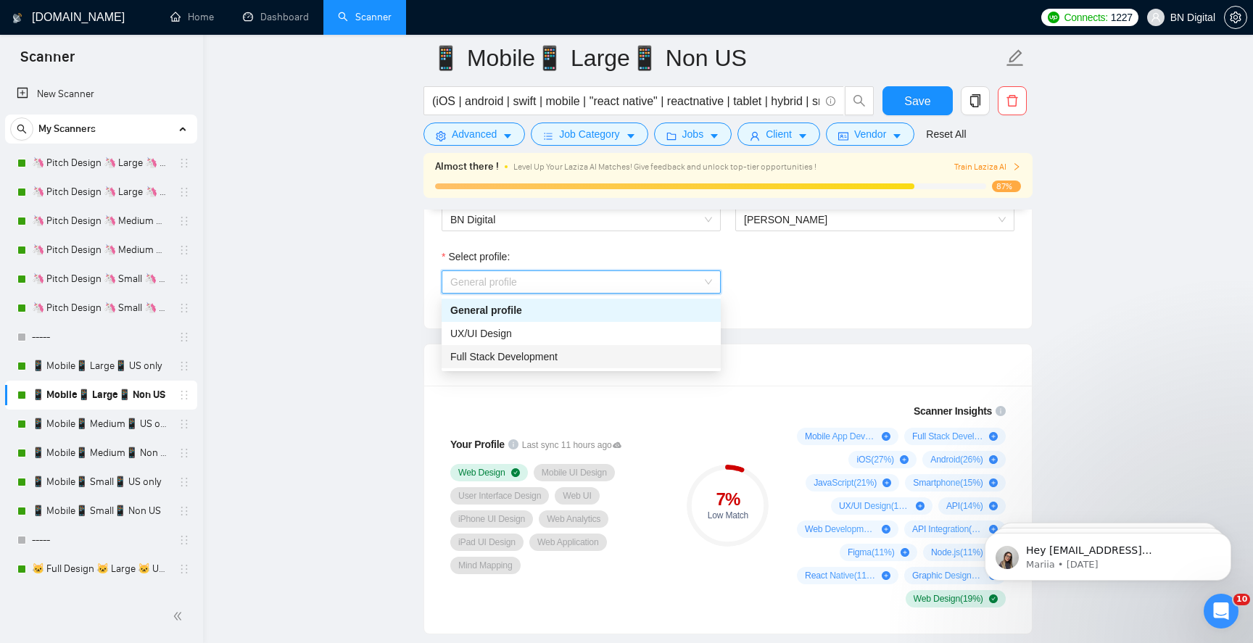
click at [543, 355] on span "Full Stack Development" at bounding box center [503, 357] width 107 height 12
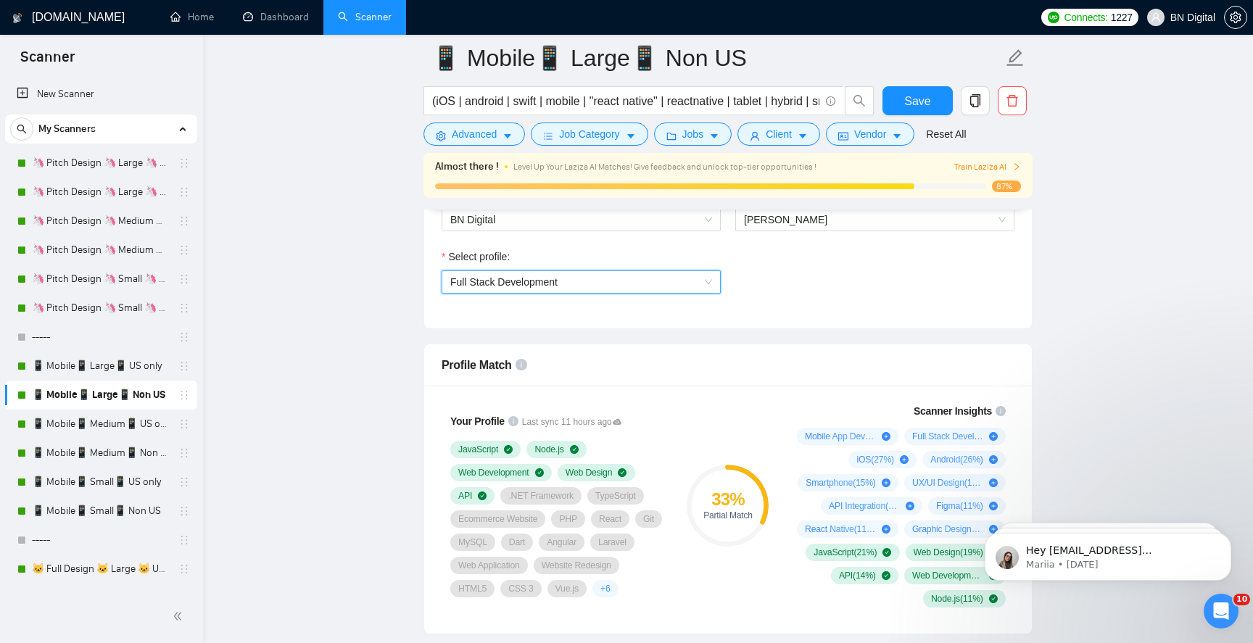
scroll to position [1274, 0]
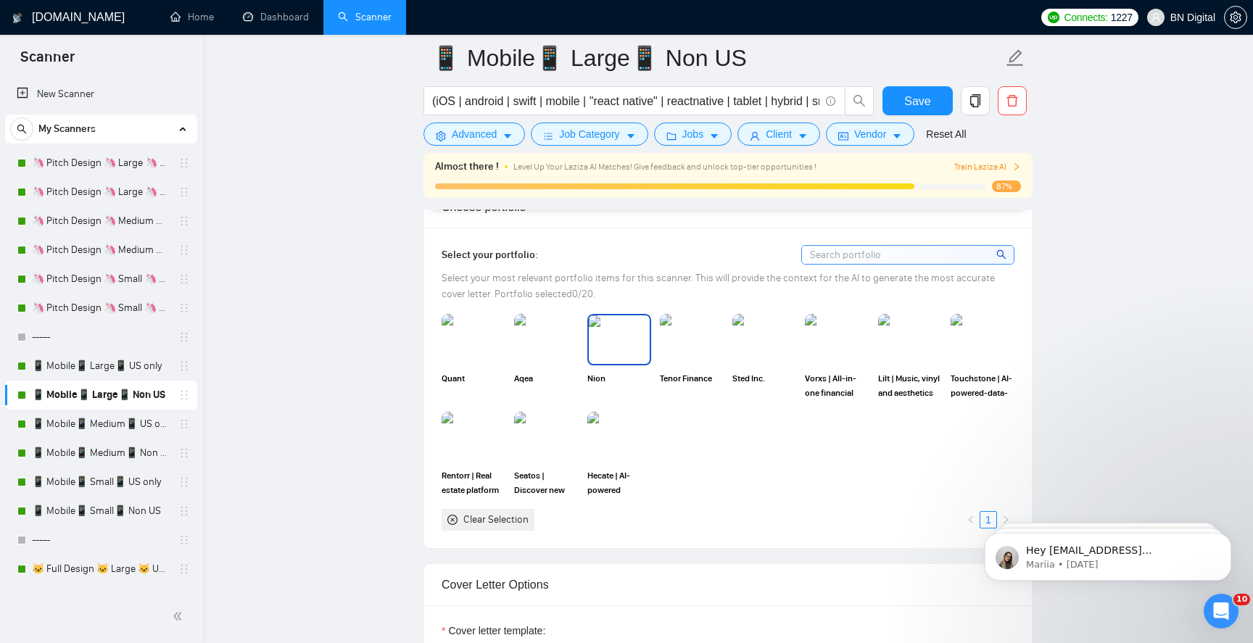
click at [616, 340] on img at bounding box center [619, 340] width 61 height 48
click at [832, 349] on img at bounding box center [837, 340] width 61 height 48
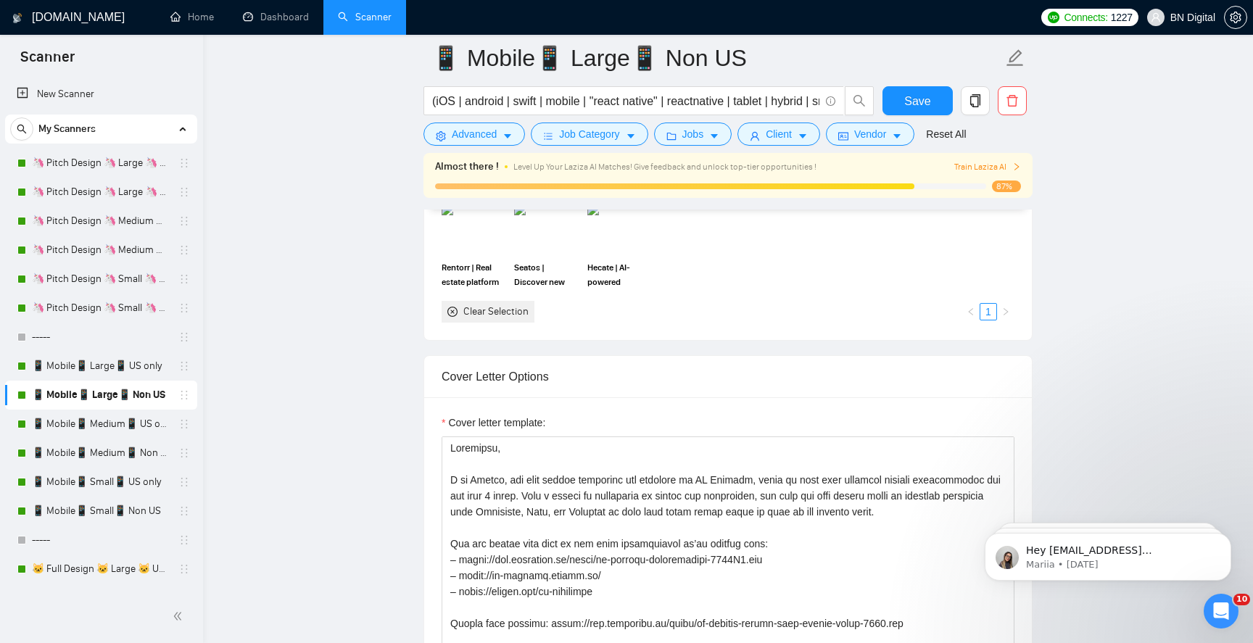
scroll to position [1555, 0]
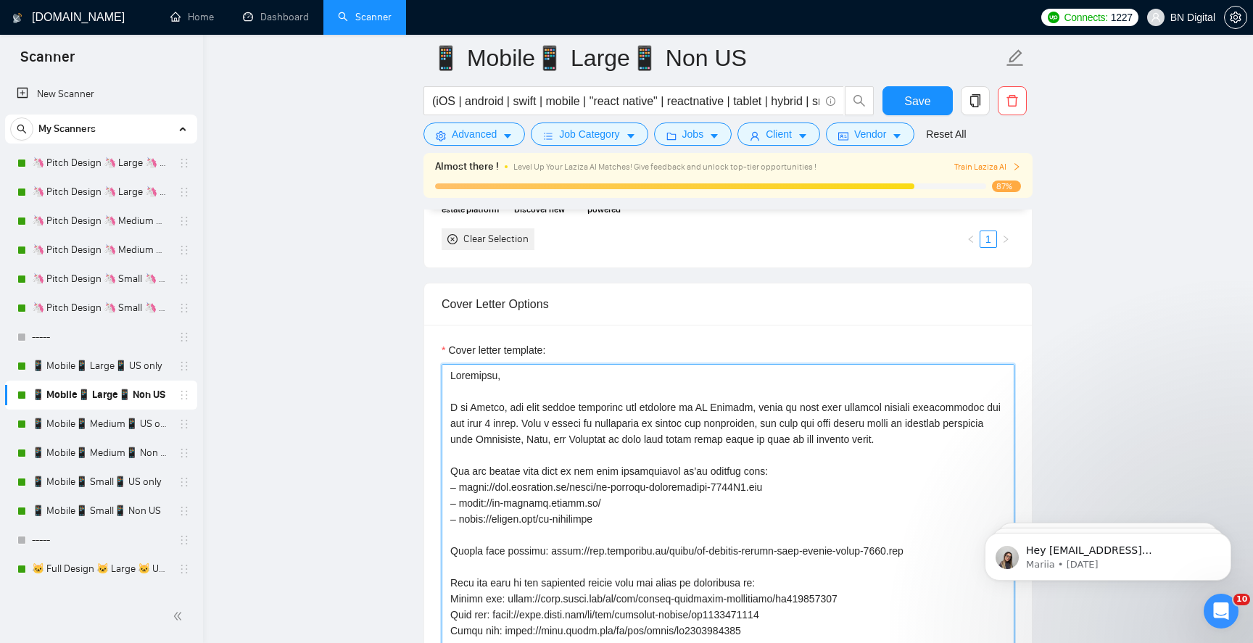
click at [654, 403] on textarea "Cover letter template:" at bounding box center [728, 527] width 573 height 326
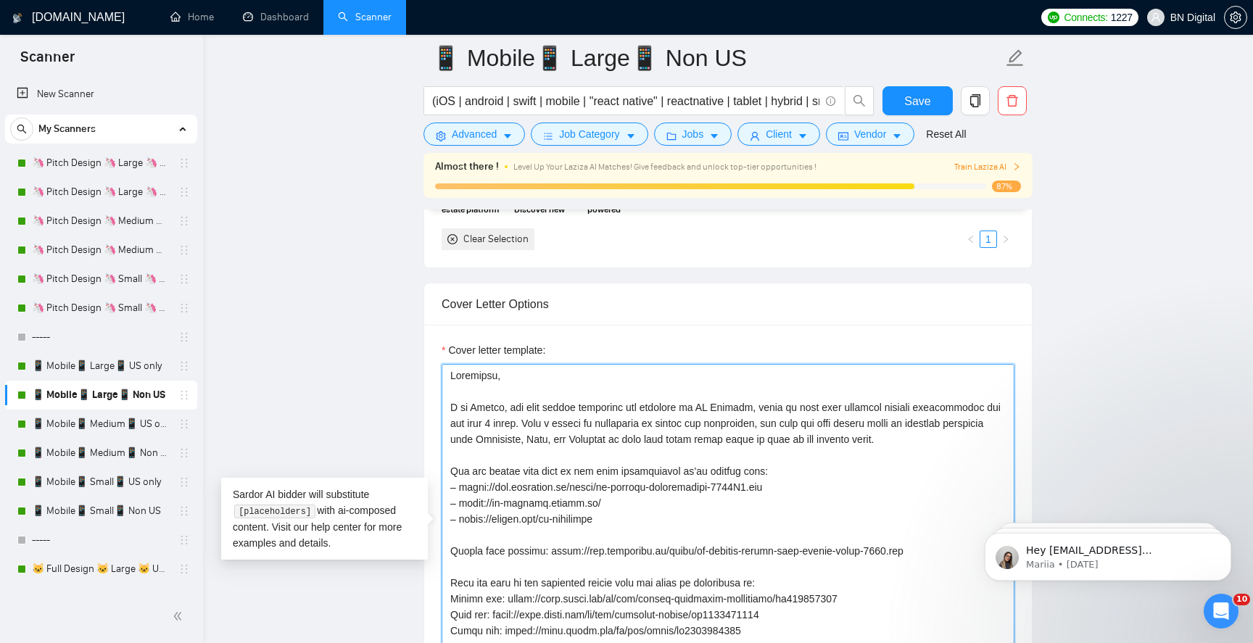
paste textarea "lex, the lead mobile developer and designer at BN Digital, where we have been c…"
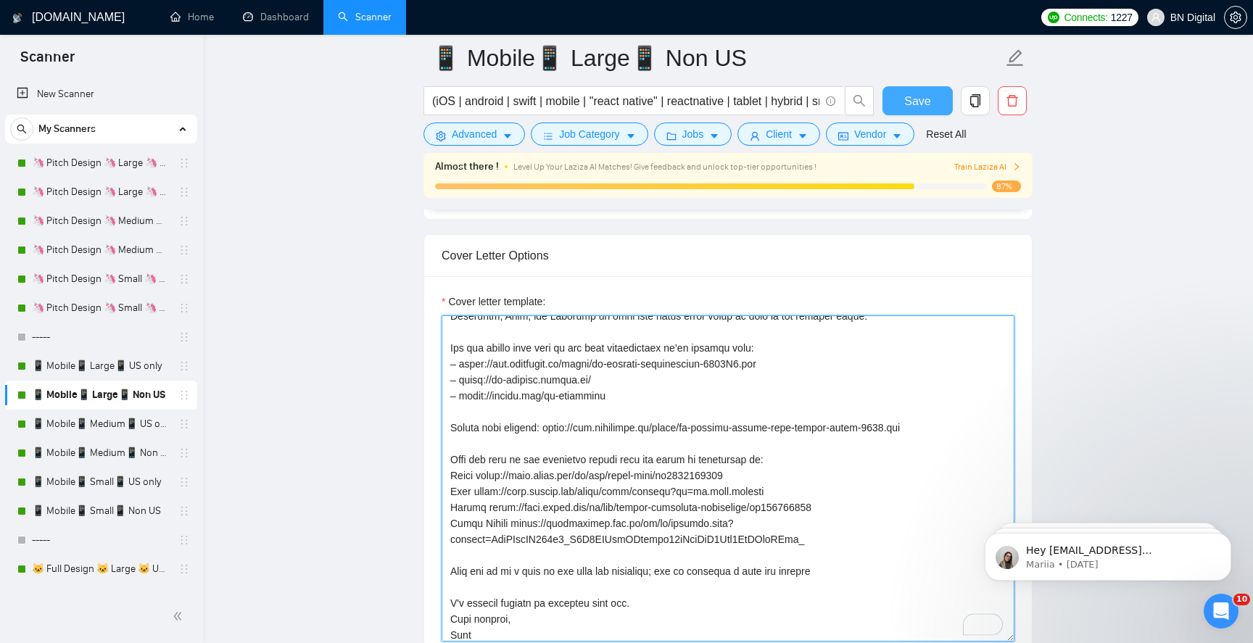
type textarea "Greetings, I am Alex, the lead mobile developer and designer at BN Digital, whe…"
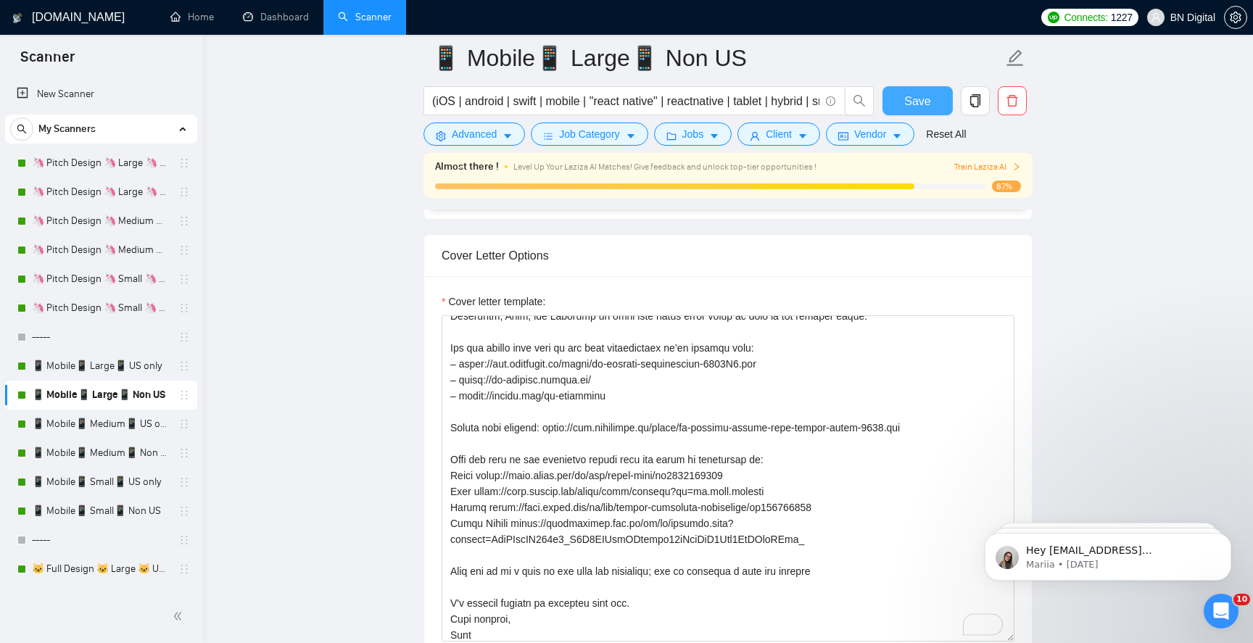
click at [908, 104] on span "Save" at bounding box center [918, 101] width 26 height 18
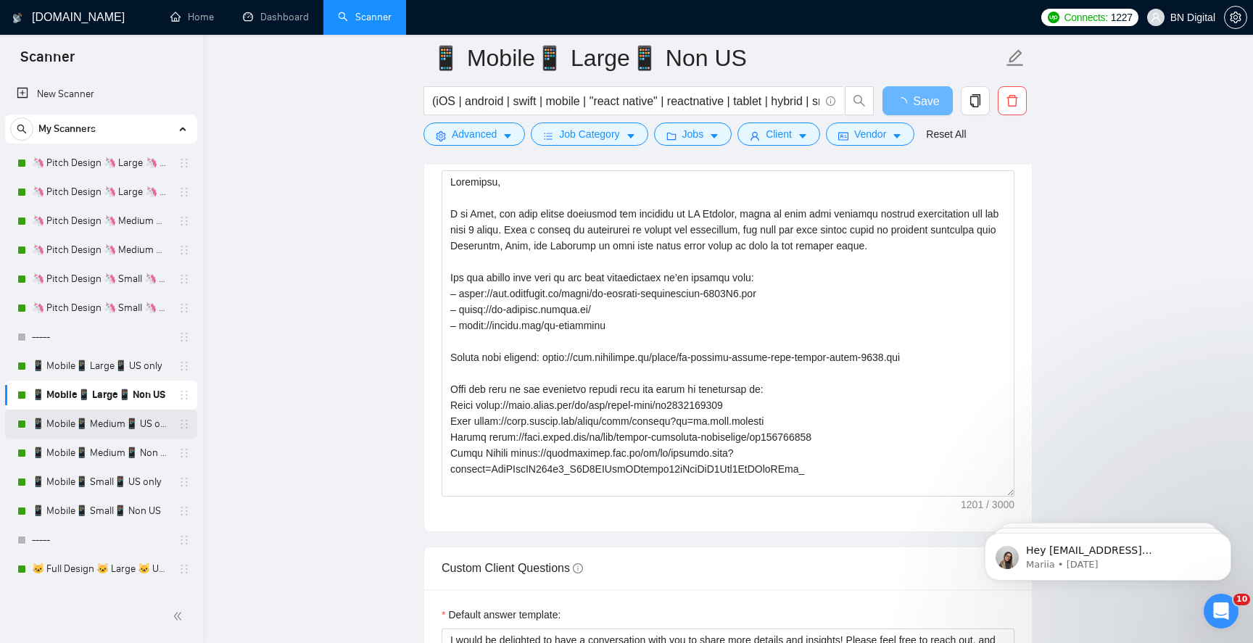
click at [102, 418] on link "📱 Mobile📱 Medium📱 US only" at bounding box center [101, 424] width 138 height 29
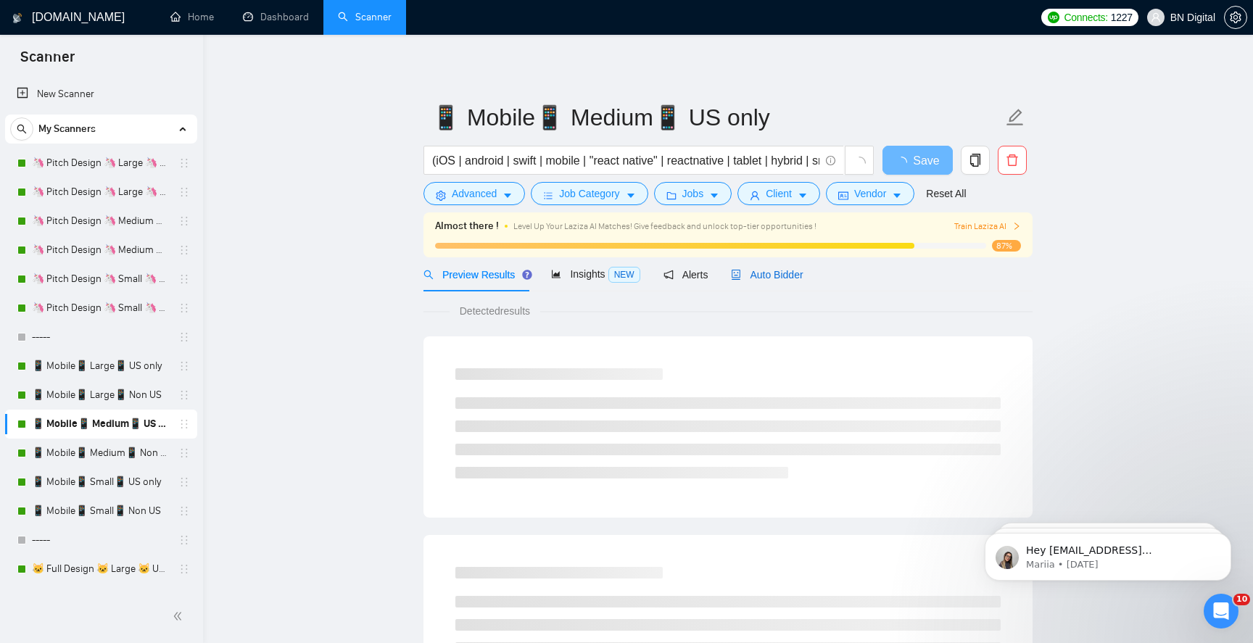
click at [789, 267] on div "Auto Bidder" at bounding box center [767, 275] width 72 height 16
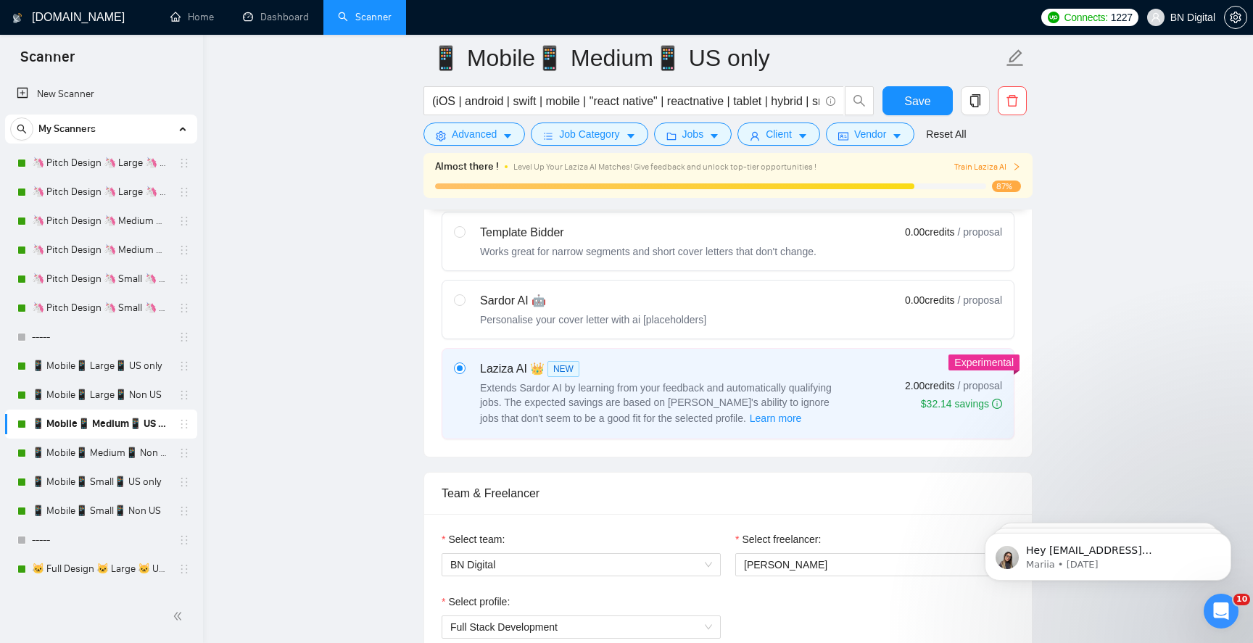
click at [707, 325] on div "Personalise your cover letter with ai [placeholders]" at bounding box center [593, 320] width 226 height 15
click at [464, 305] on input "radio" at bounding box center [459, 300] width 10 height 10
radio input "true"
radio input "false"
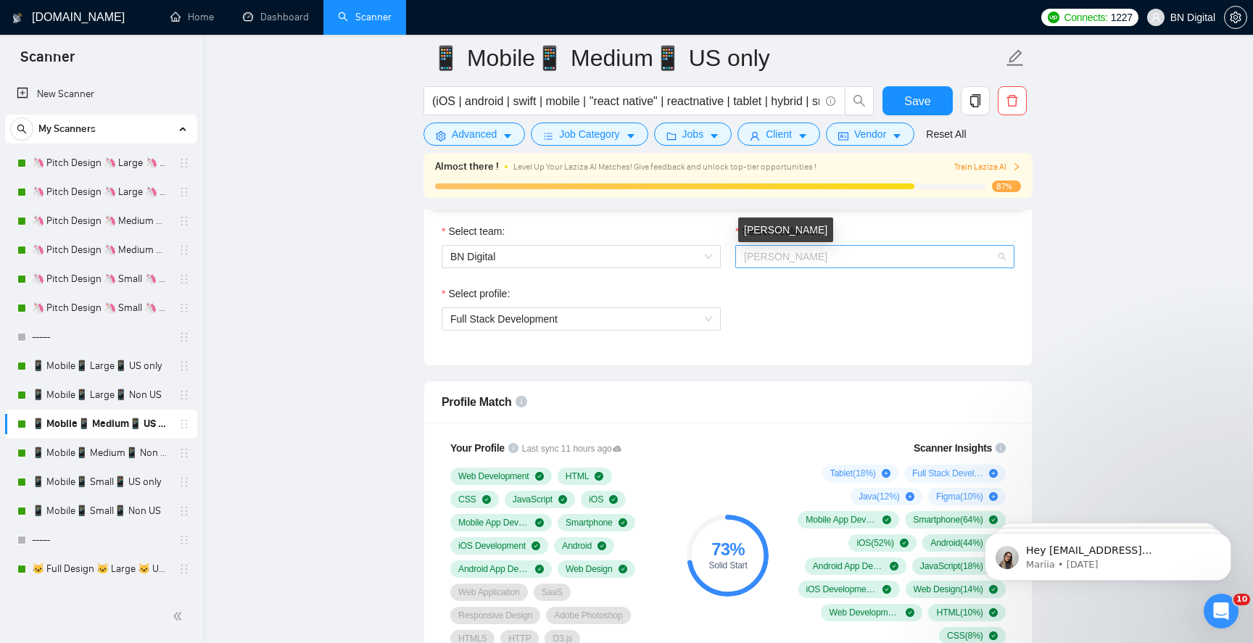
click at [783, 259] on span "[PERSON_NAME]" at bounding box center [785, 257] width 83 height 12
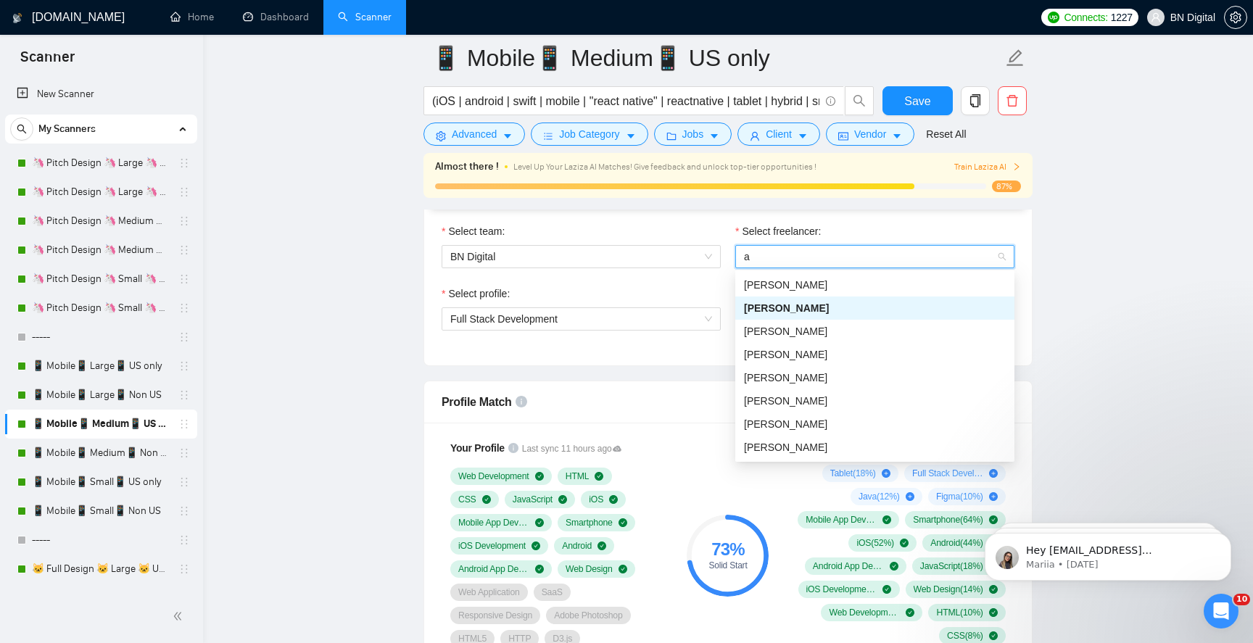
type input "al"
click at [787, 307] on span "[PERSON_NAME]" at bounding box center [785, 308] width 83 height 12
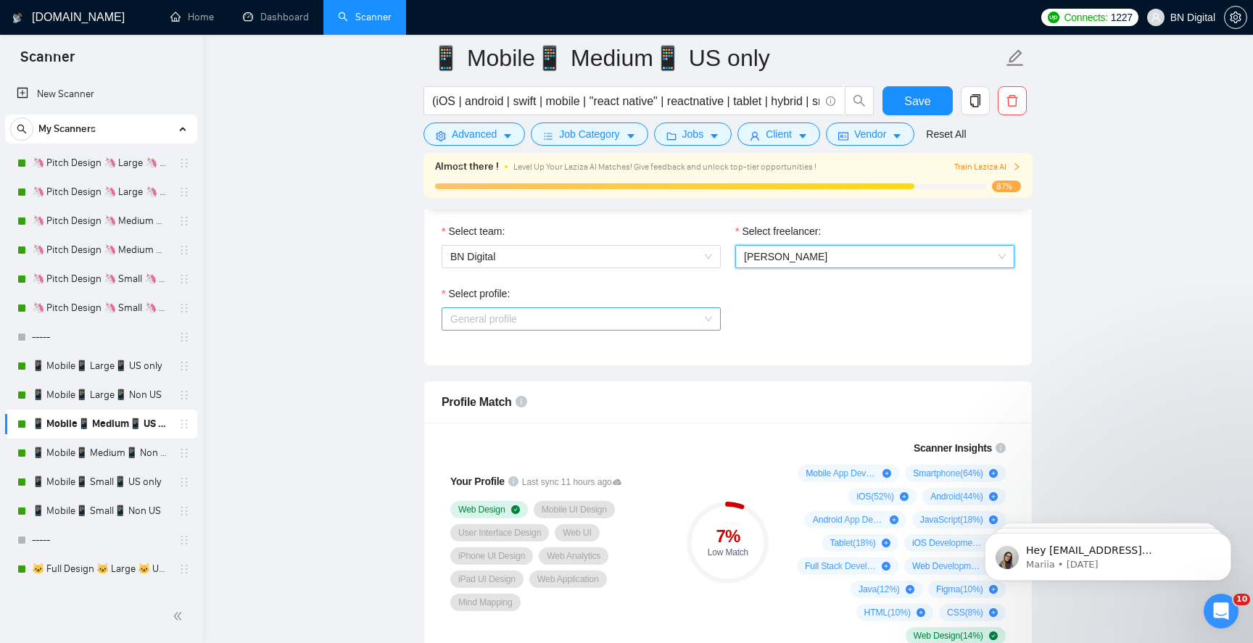
click at [553, 317] on span "General profile" at bounding box center [581, 319] width 262 height 22
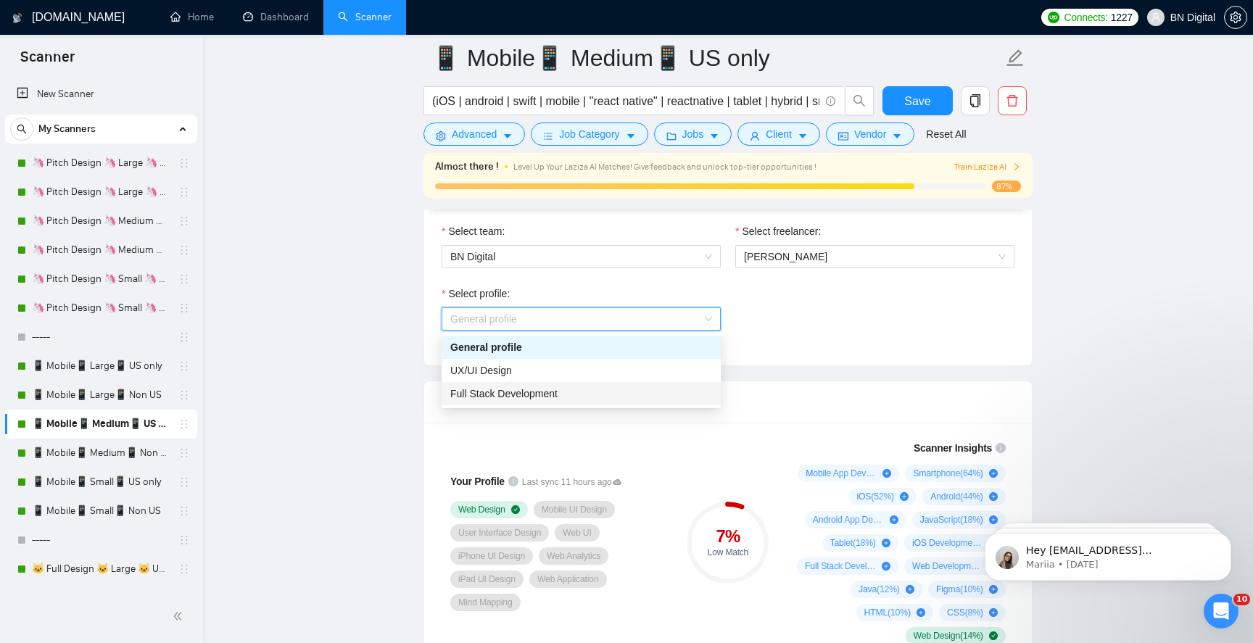
click at [537, 392] on span "Full Stack Development" at bounding box center [503, 394] width 107 height 12
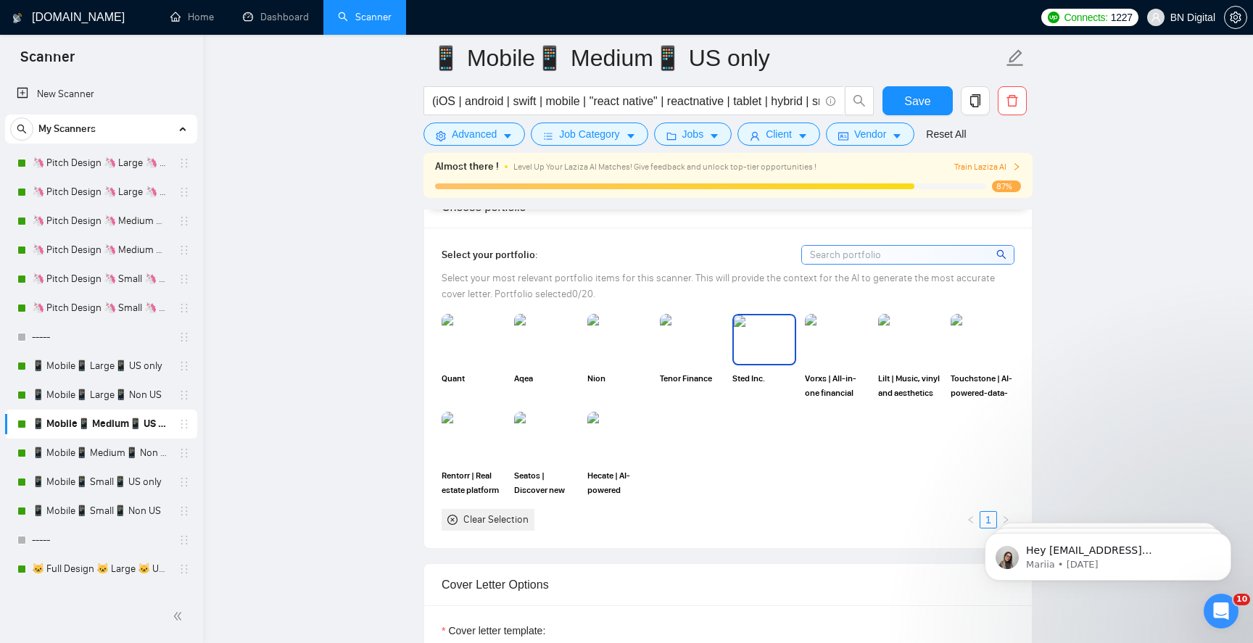
click at [768, 352] on img at bounding box center [764, 340] width 61 height 48
click at [788, 353] on div at bounding box center [764, 340] width 61 height 48
click at [835, 353] on img at bounding box center [837, 340] width 61 height 48
click at [618, 358] on img at bounding box center [619, 340] width 61 height 48
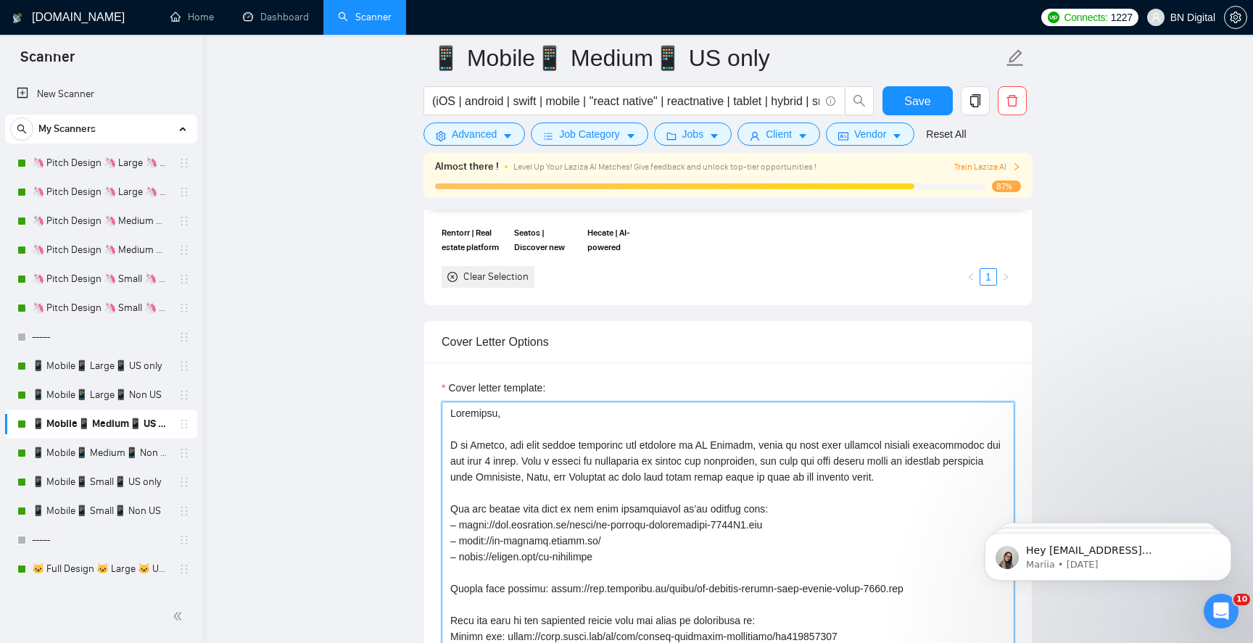
click at [569, 465] on textarea "Cover letter template:" at bounding box center [728, 565] width 573 height 326
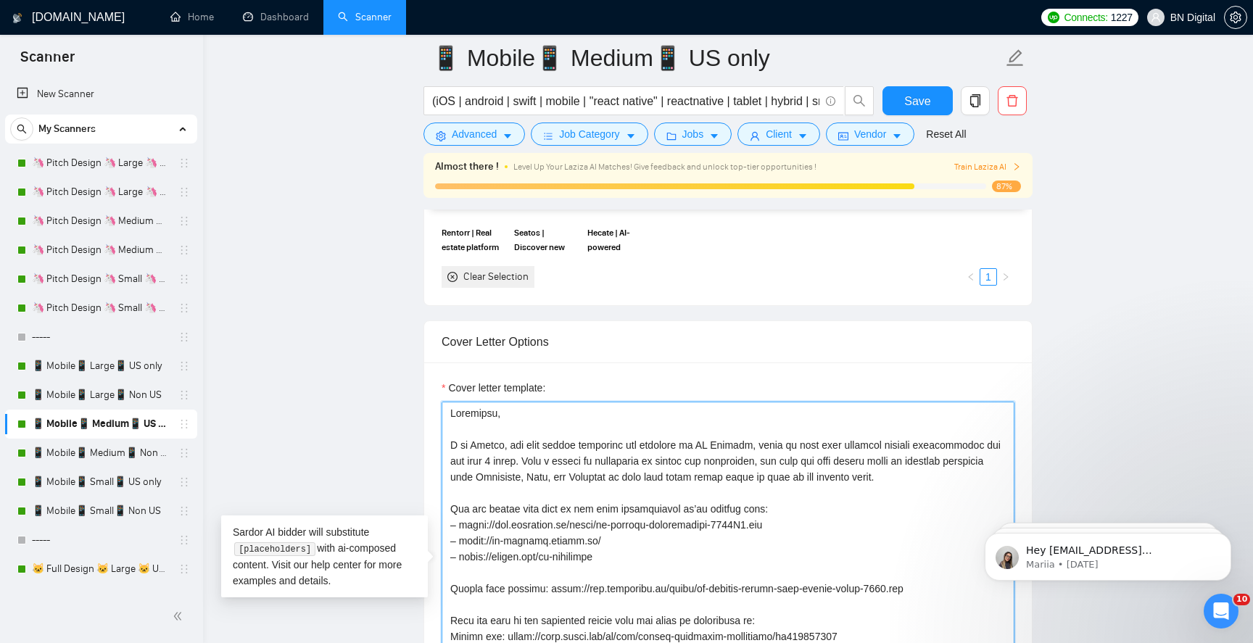
paste textarea "lex, the lead mobile developer and designer at BN Digital, where we have been c…"
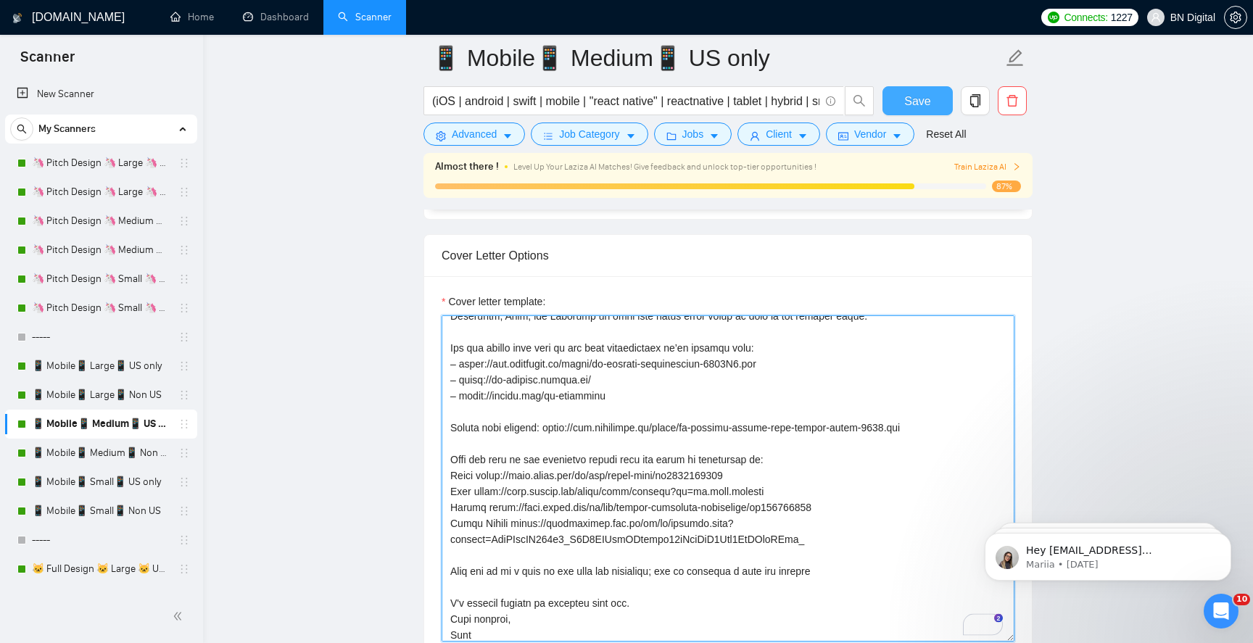
type textarea "Greetings, I am Alex, the lead mobile developer and designer at BN Digital, whe…"
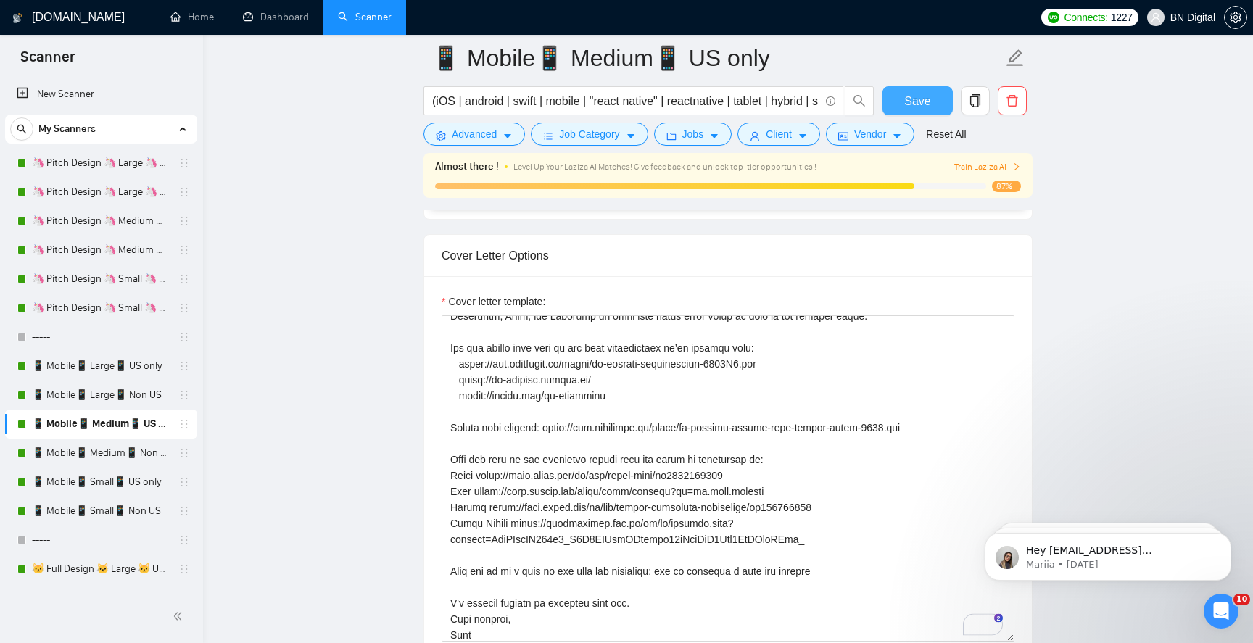
click at [923, 104] on span "Save" at bounding box center [918, 101] width 26 height 18
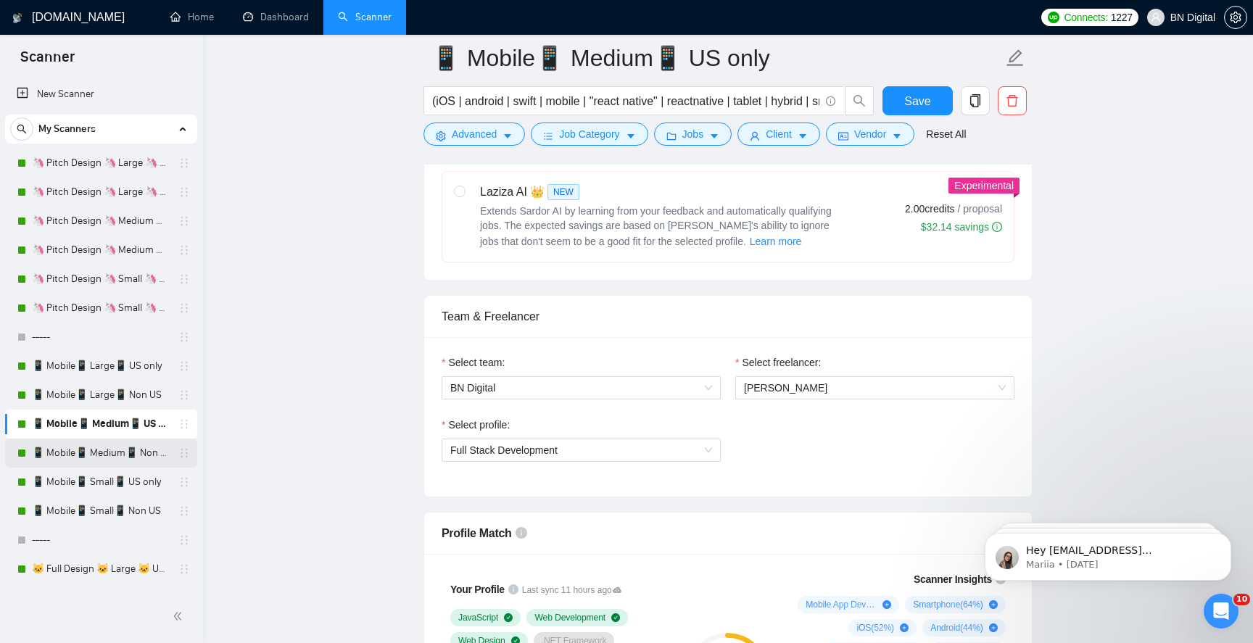
click at [157, 445] on link "📱 Mobile📱 Medium📱 Non US" at bounding box center [101, 453] width 138 height 29
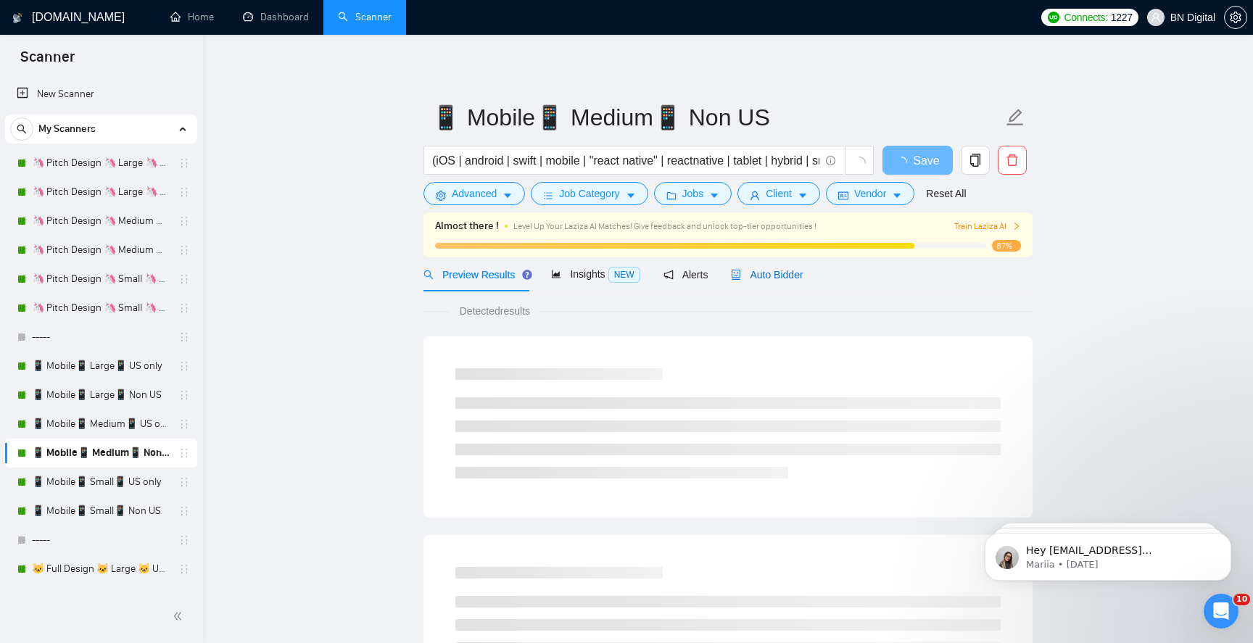
click at [788, 280] on span "Auto Bidder" at bounding box center [767, 275] width 72 height 12
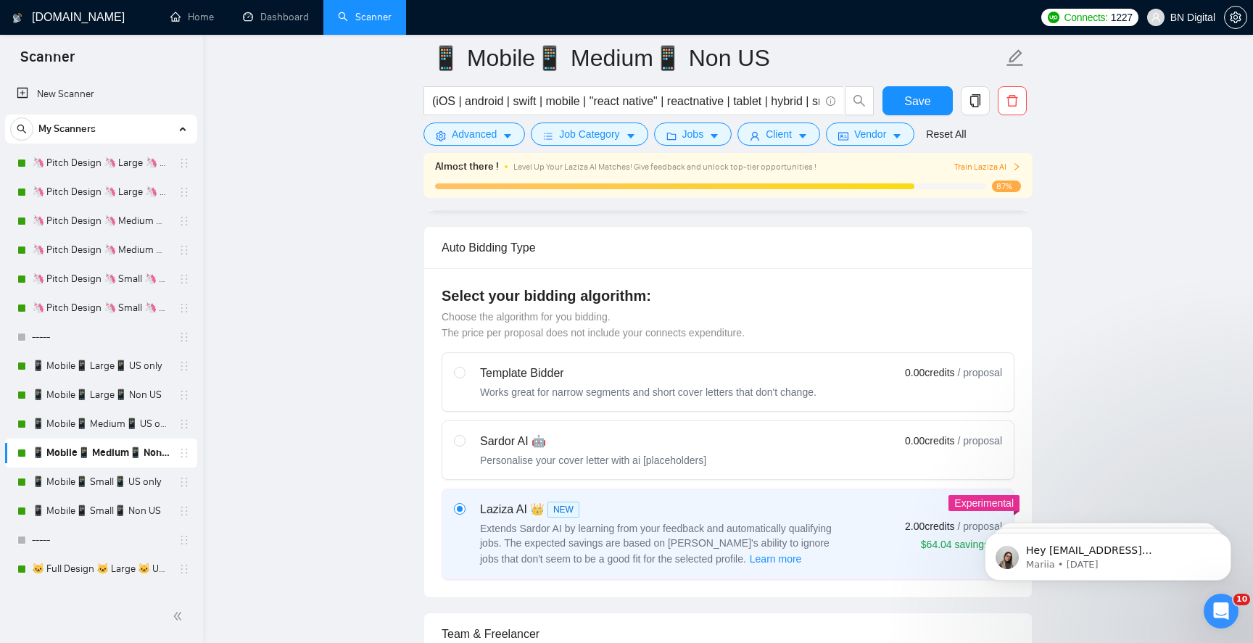
click at [721, 455] on div "Sardor AI 🤖 Personalise your cover letter with ai [placeholders] 0.00 credits /…" at bounding box center [728, 450] width 548 height 35
click at [464, 445] on input "radio" at bounding box center [459, 440] width 10 height 10
radio input "true"
radio input "false"
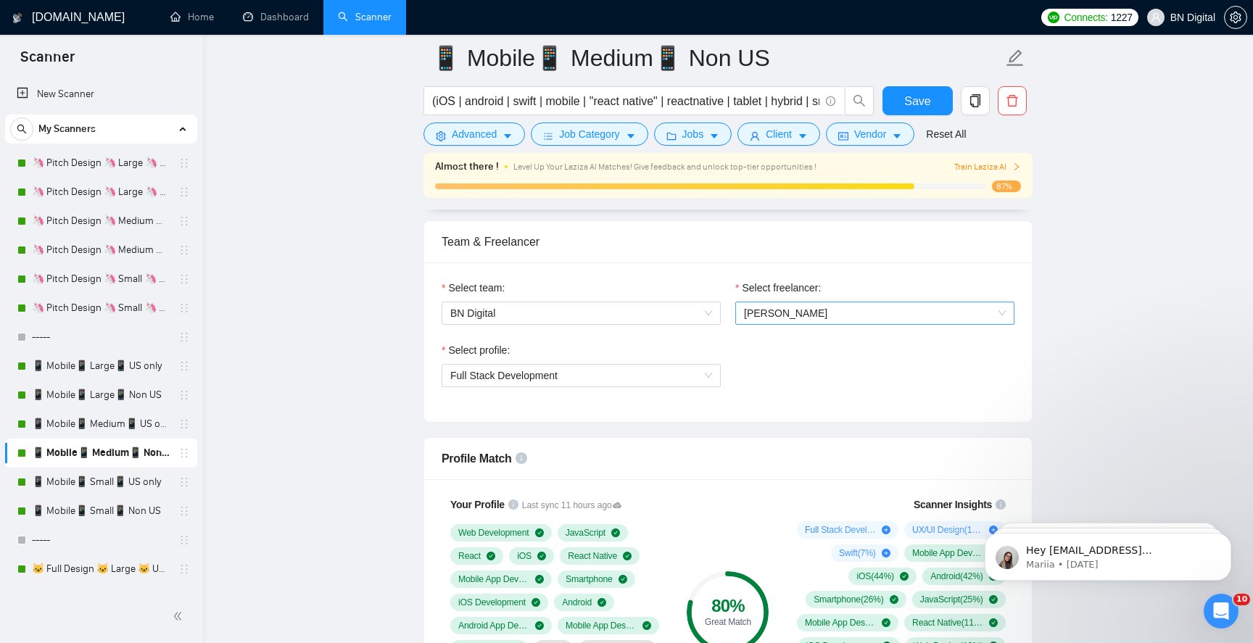
click at [810, 316] on span "[PERSON_NAME]" at bounding box center [875, 313] width 262 height 22
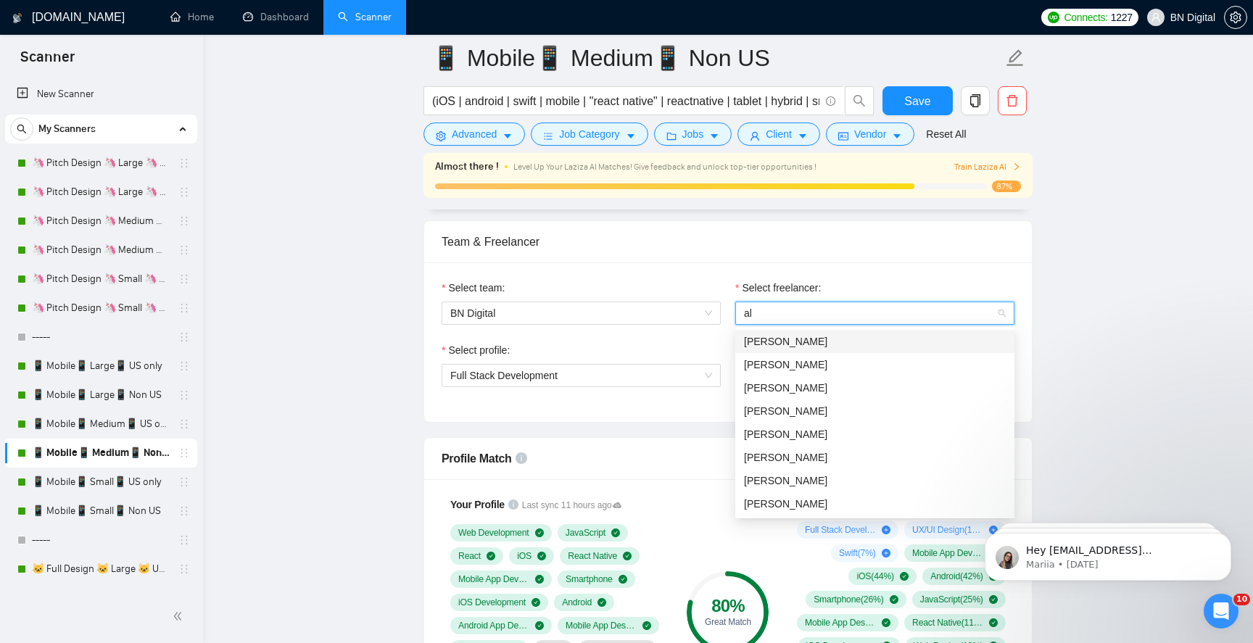
type input "ale"
click at [802, 367] on span "[PERSON_NAME]" at bounding box center [785, 365] width 83 height 12
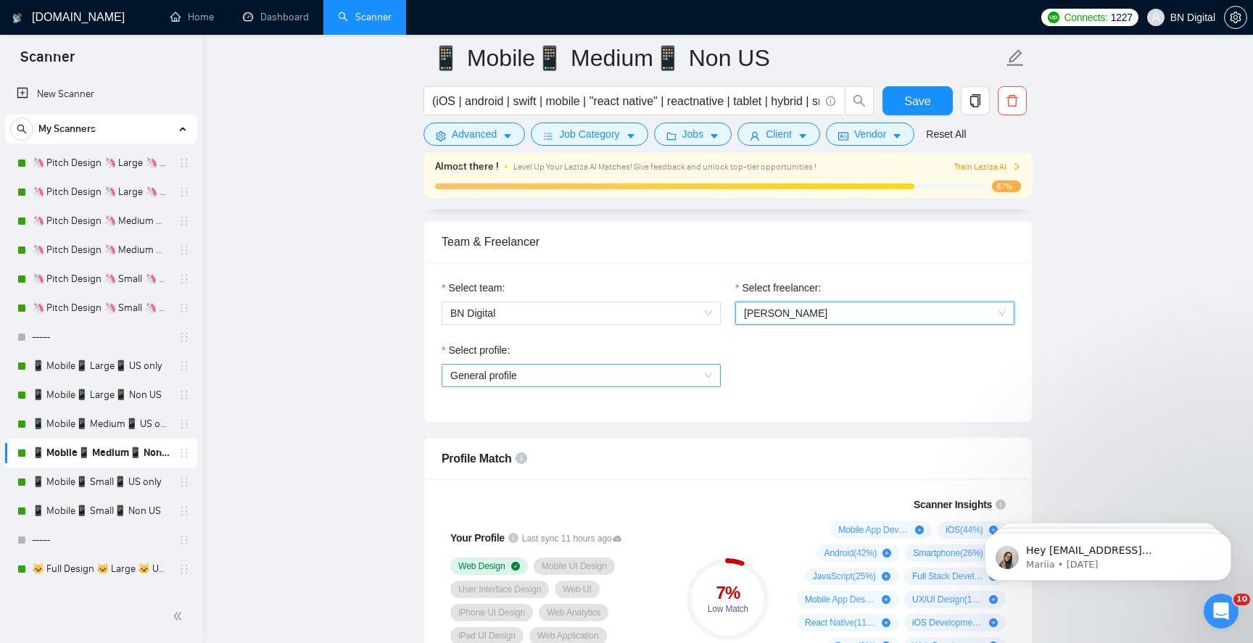
click at [664, 378] on span "General profile" at bounding box center [581, 376] width 262 height 22
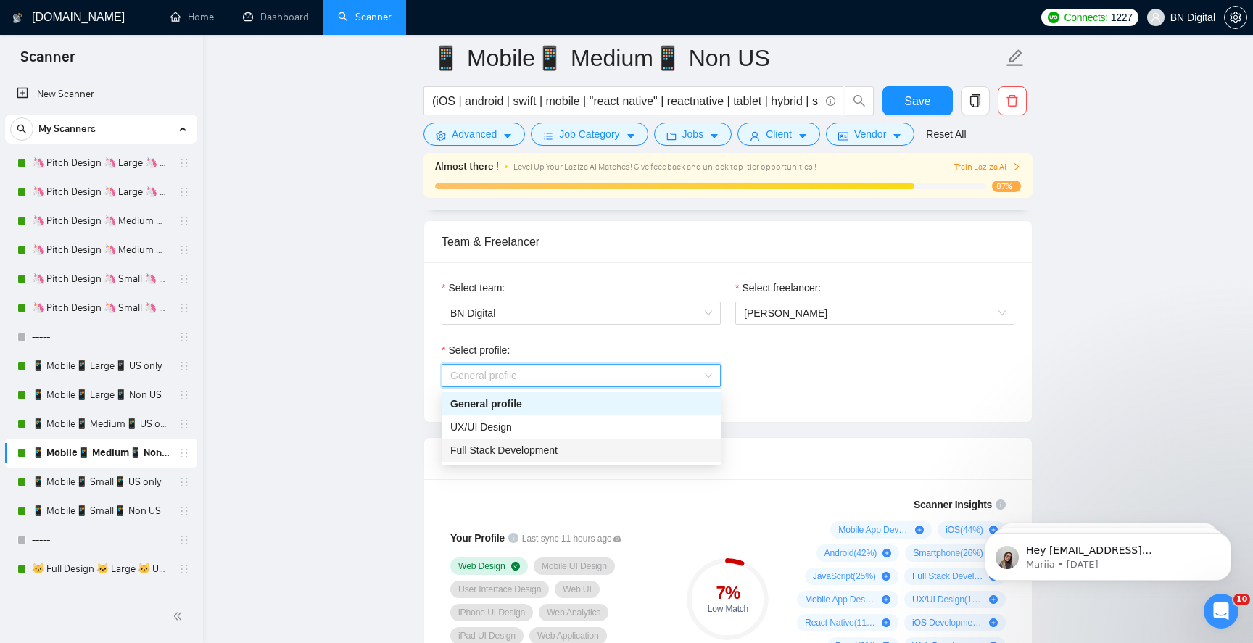
click at [646, 445] on div "Full Stack Development" at bounding box center [581, 450] width 262 height 16
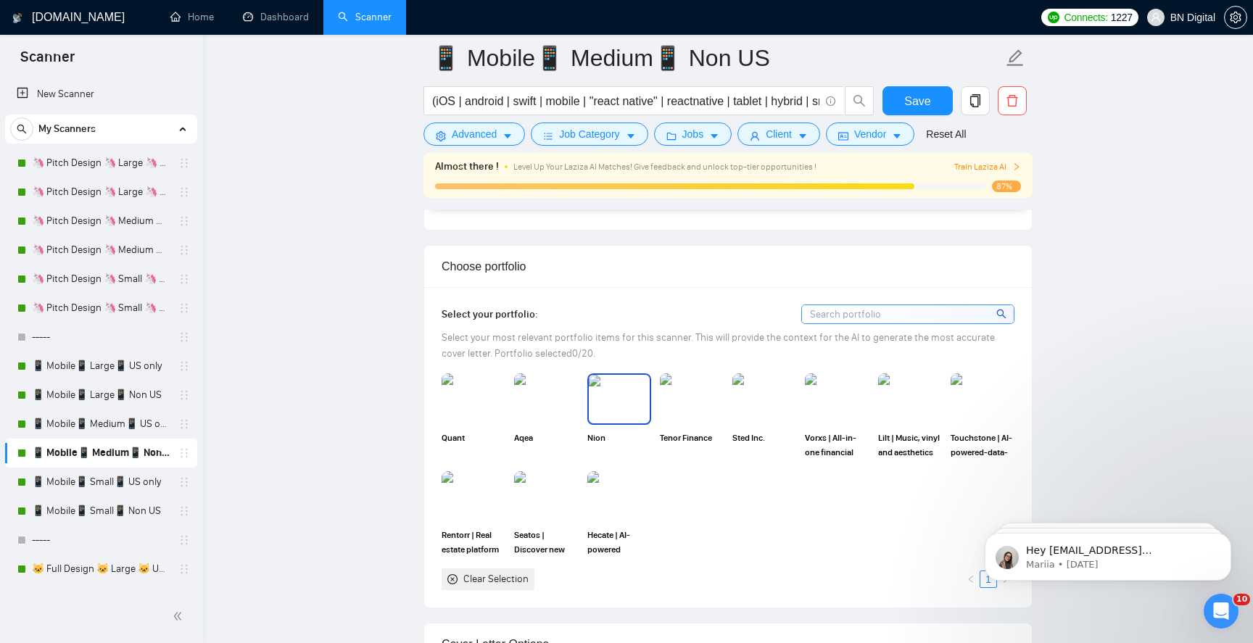
scroll to position [1397, 0]
click at [633, 417] on img at bounding box center [619, 403] width 61 height 48
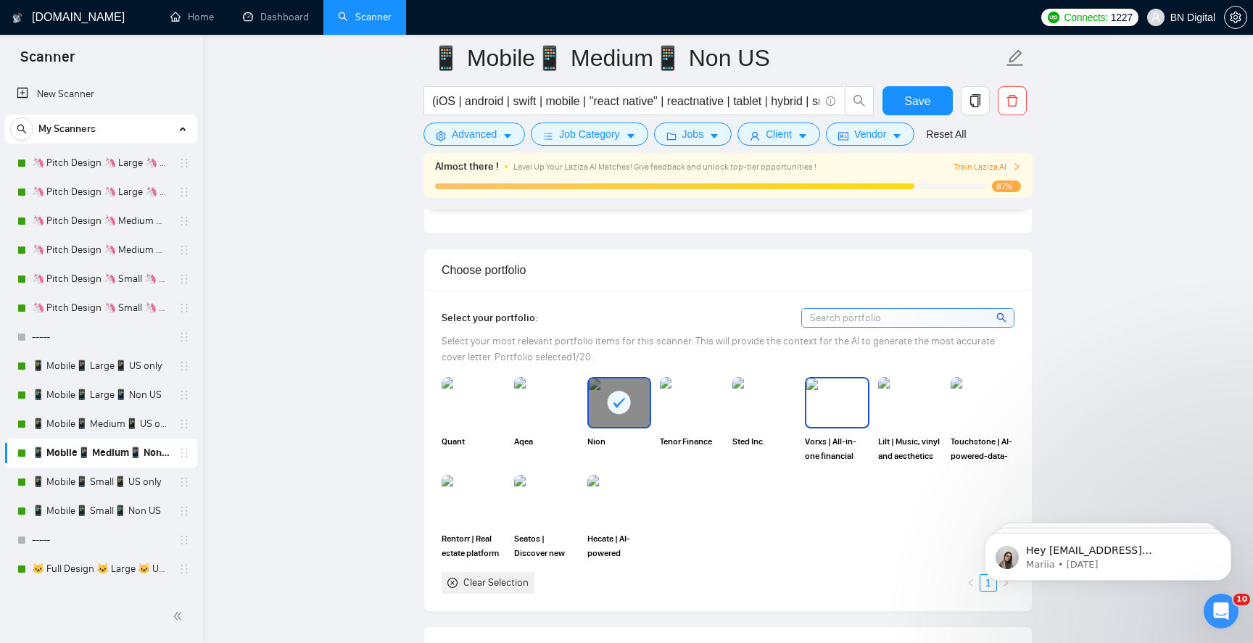
click at [839, 401] on img at bounding box center [837, 403] width 61 height 48
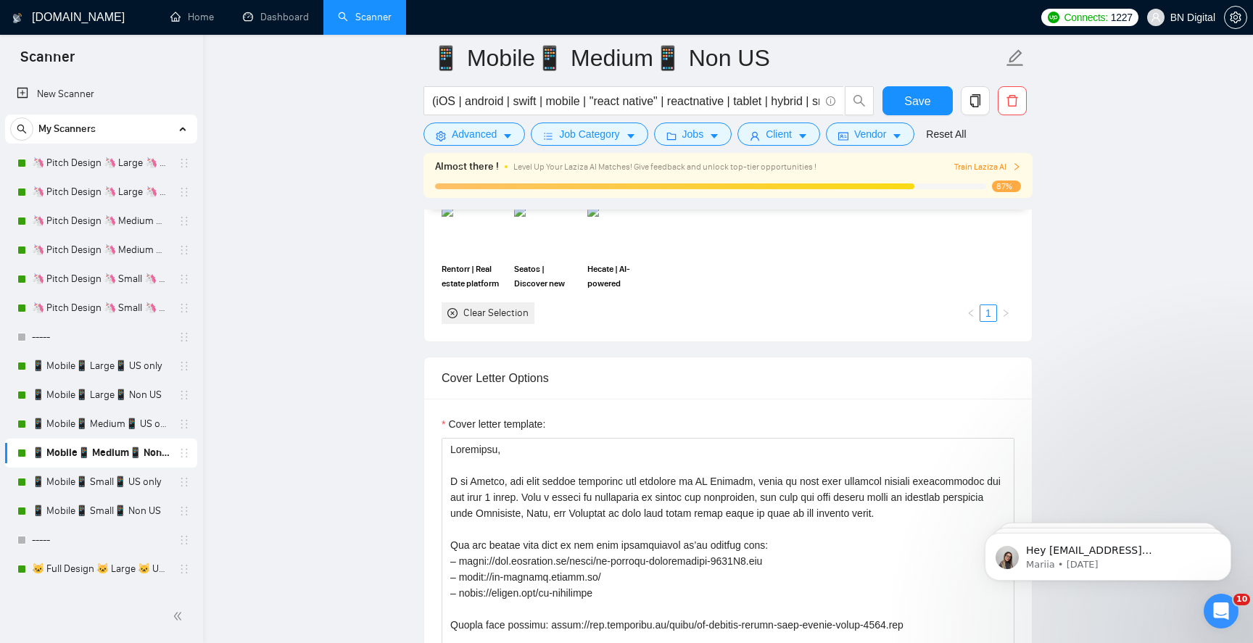
scroll to position [1787, 0]
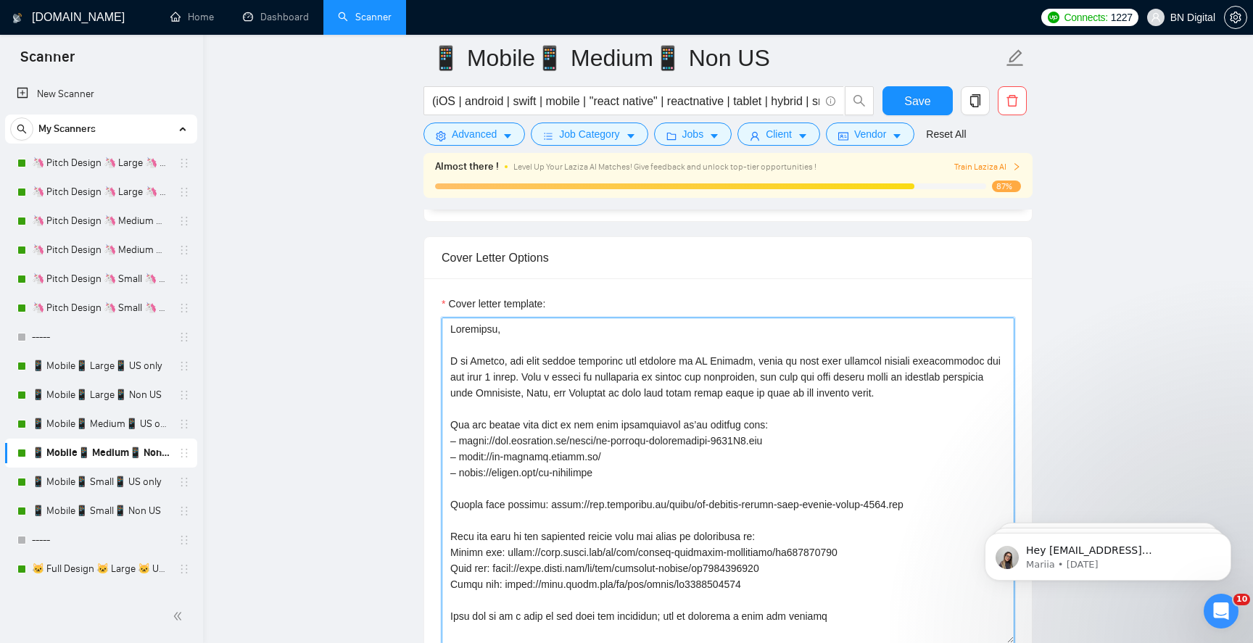
click at [710, 453] on textarea "Cover letter template:" at bounding box center [728, 481] width 573 height 326
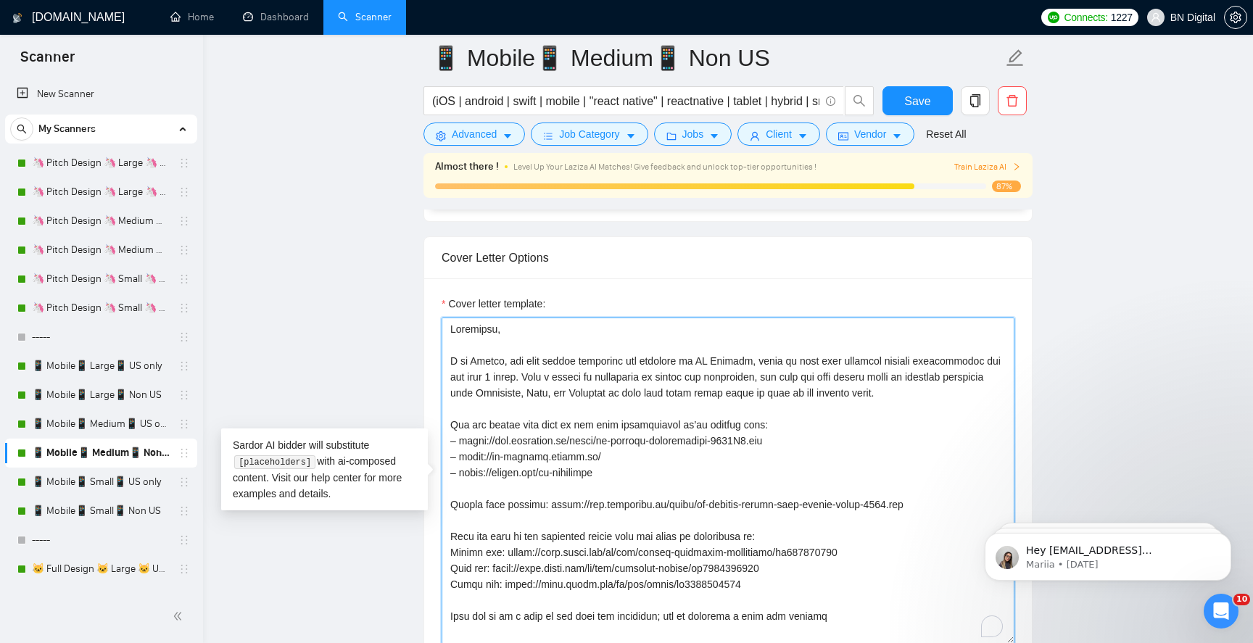
paste textarea "lex, the lead mobile developer and designer at BN Digital, where we have been c…"
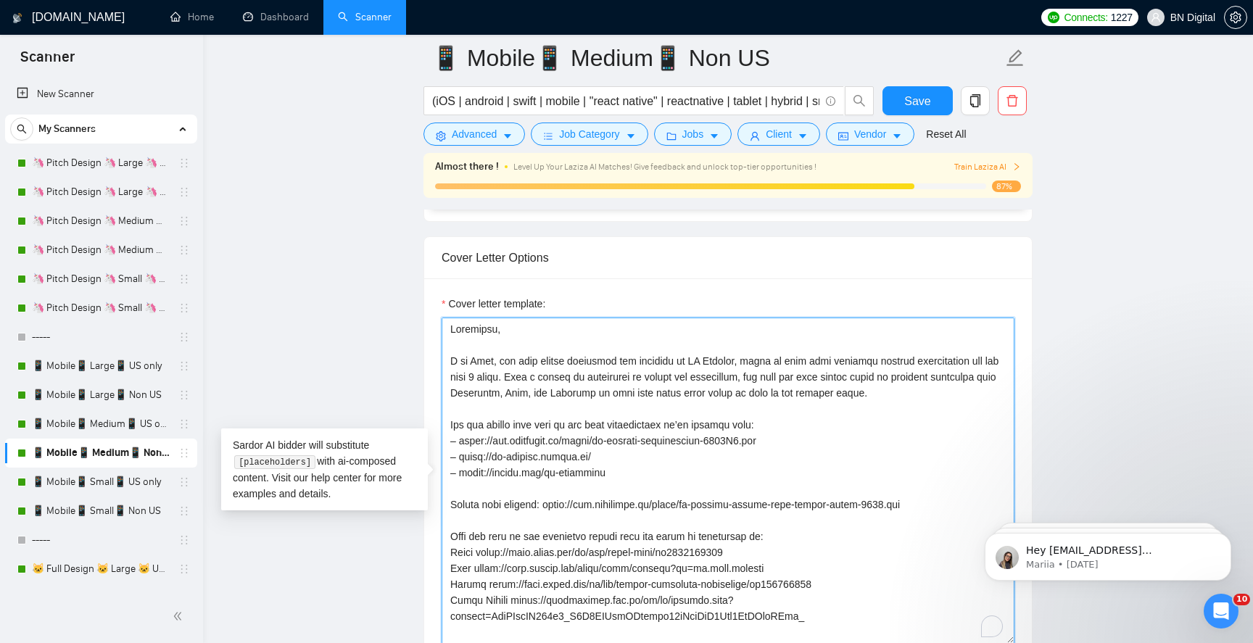
scroll to position [75, 0]
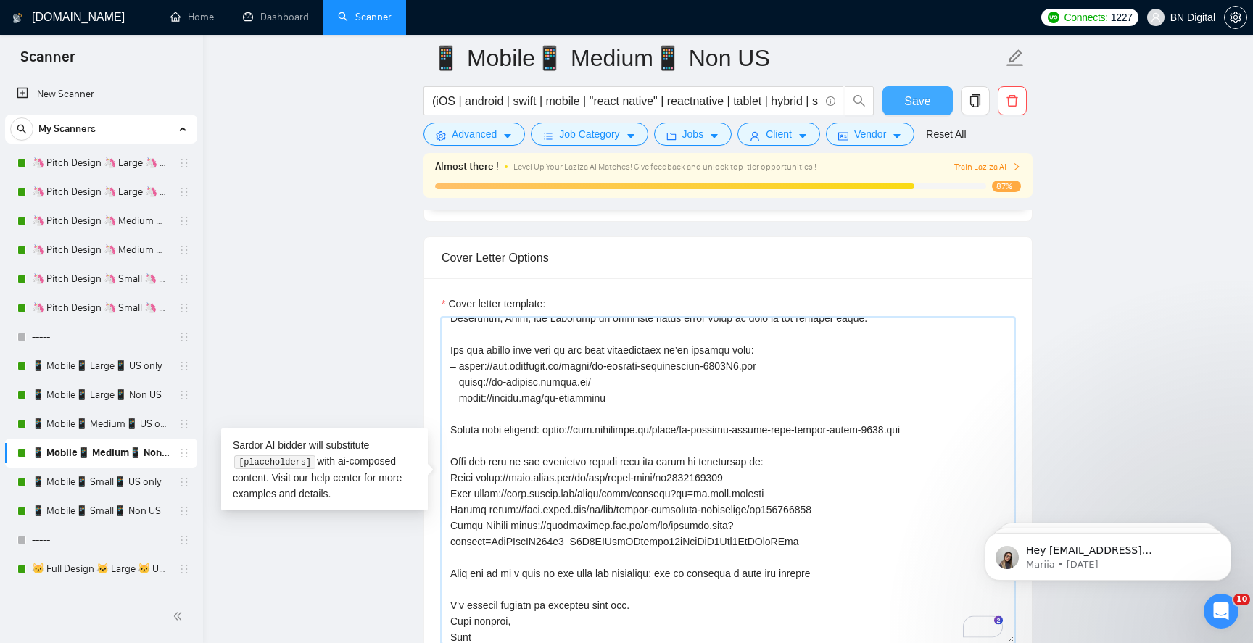
type textarea "Greetings, I am Alex, the lead mobile developer and designer at BN Digital, whe…"
click at [913, 96] on span "Save" at bounding box center [918, 101] width 26 height 18
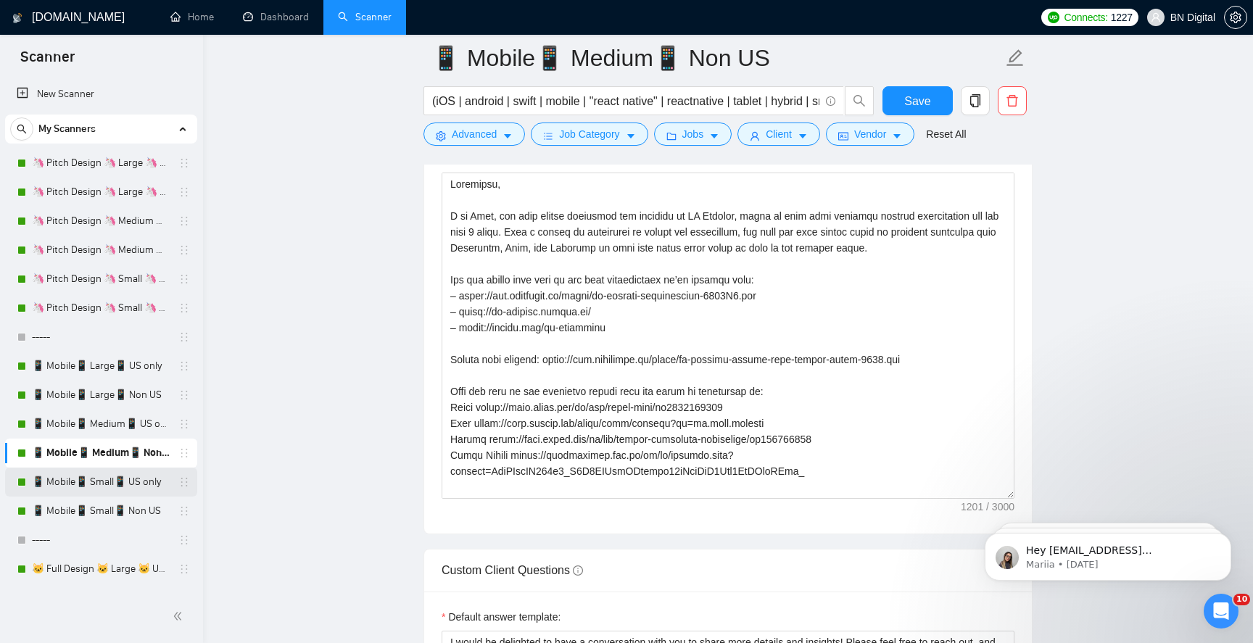
click at [122, 480] on link "📱 Mobile📱 Small📱 US only" at bounding box center [101, 482] width 138 height 29
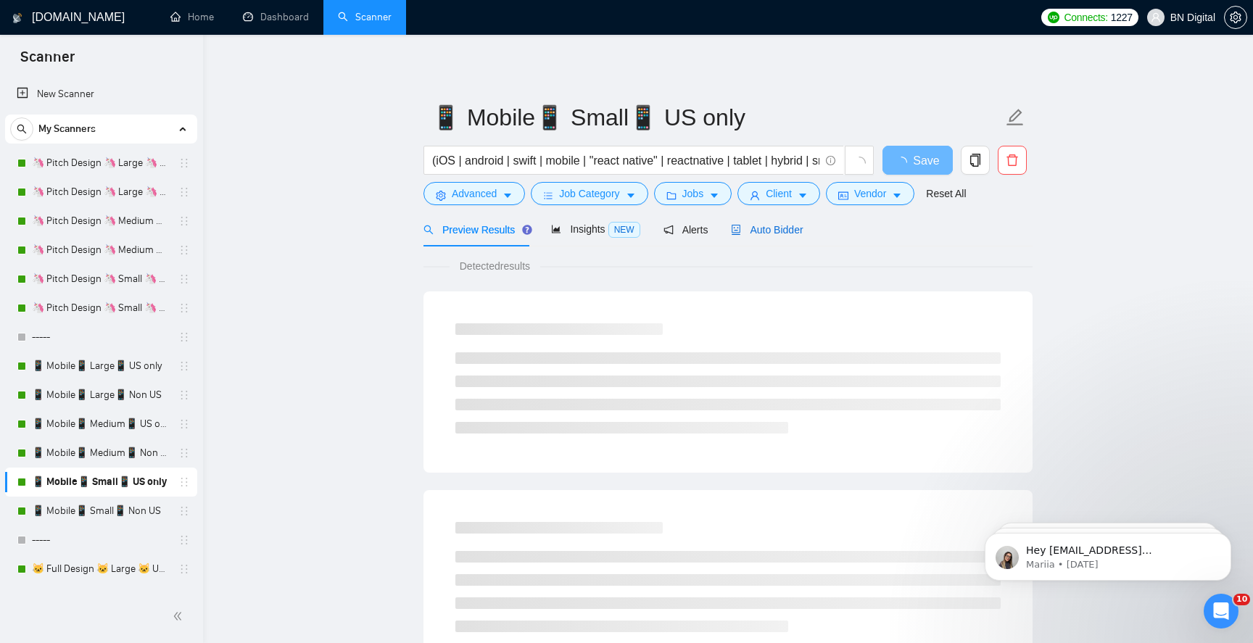
click at [783, 228] on span "Auto Bidder" at bounding box center [767, 230] width 72 height 12
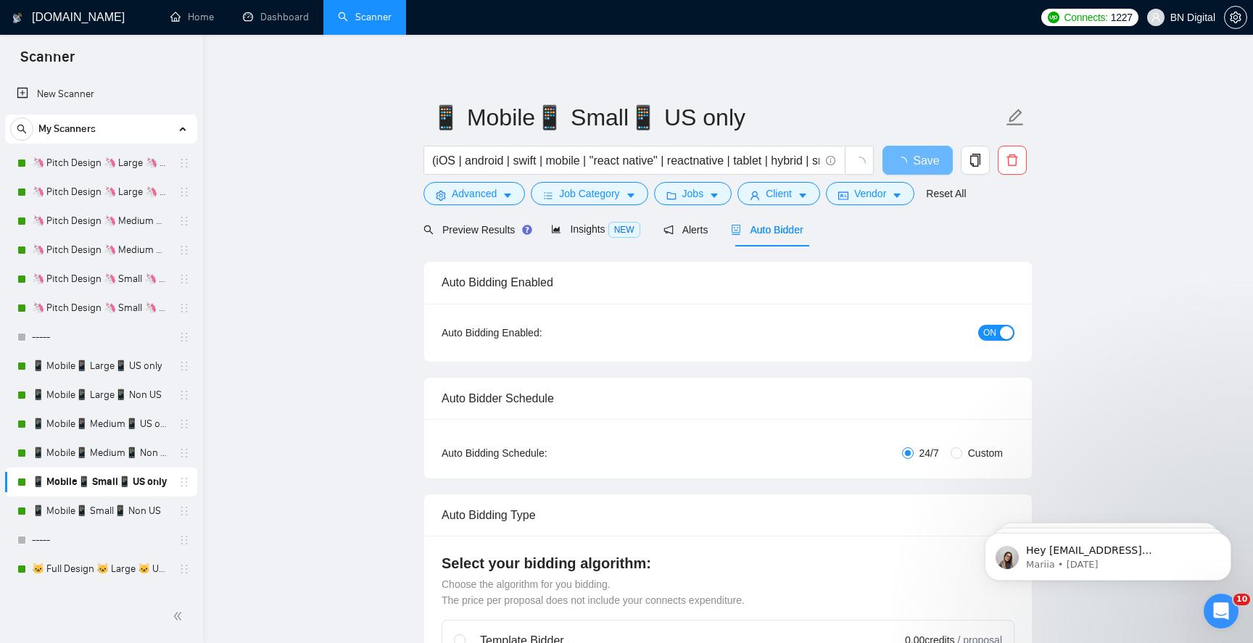
radio input "false"
radio input "true"
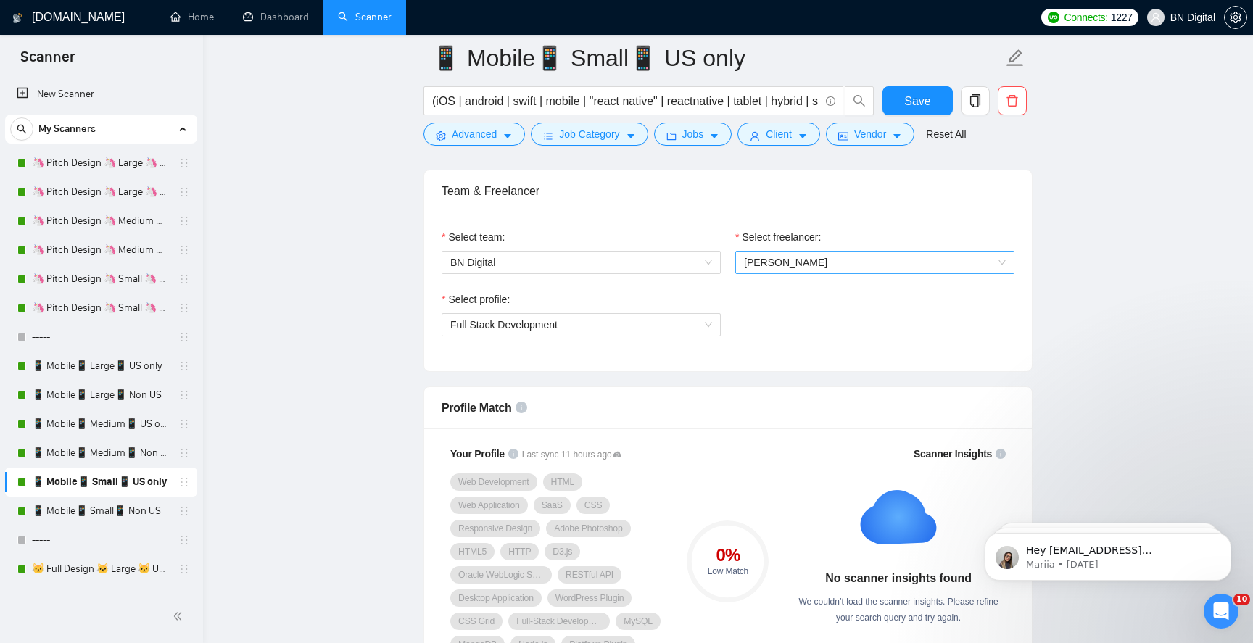
click at [773, 265] on span "[PERSON_NAME]" at bounding box center [785, 263] width 83 height 12
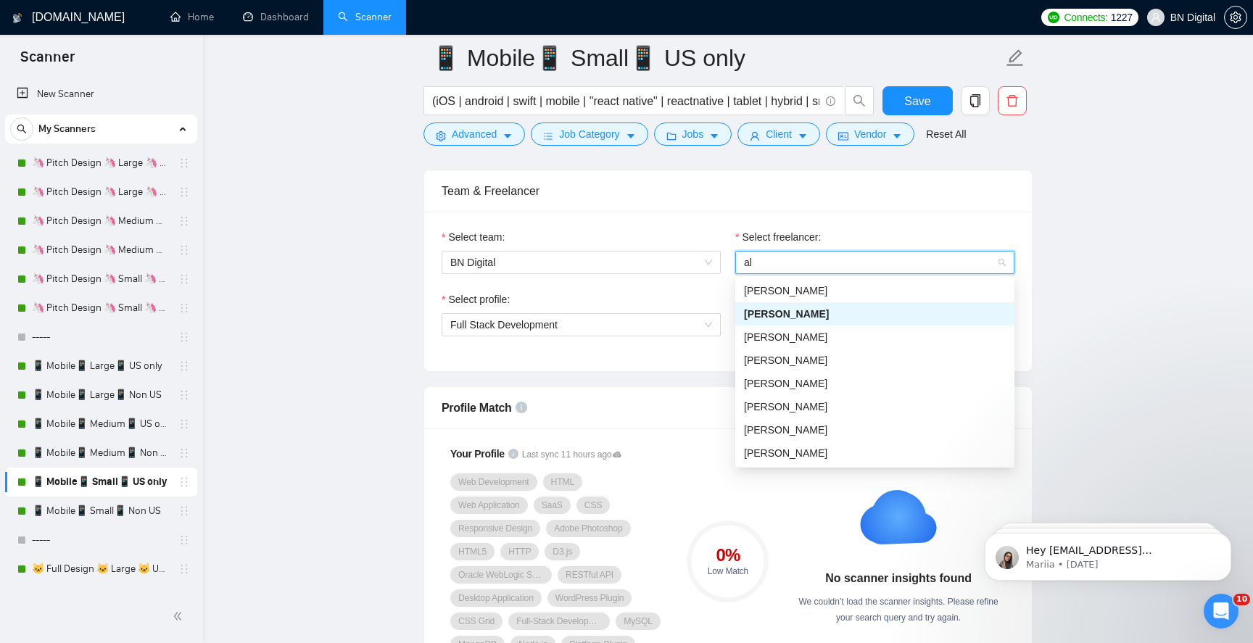
type input "ale"
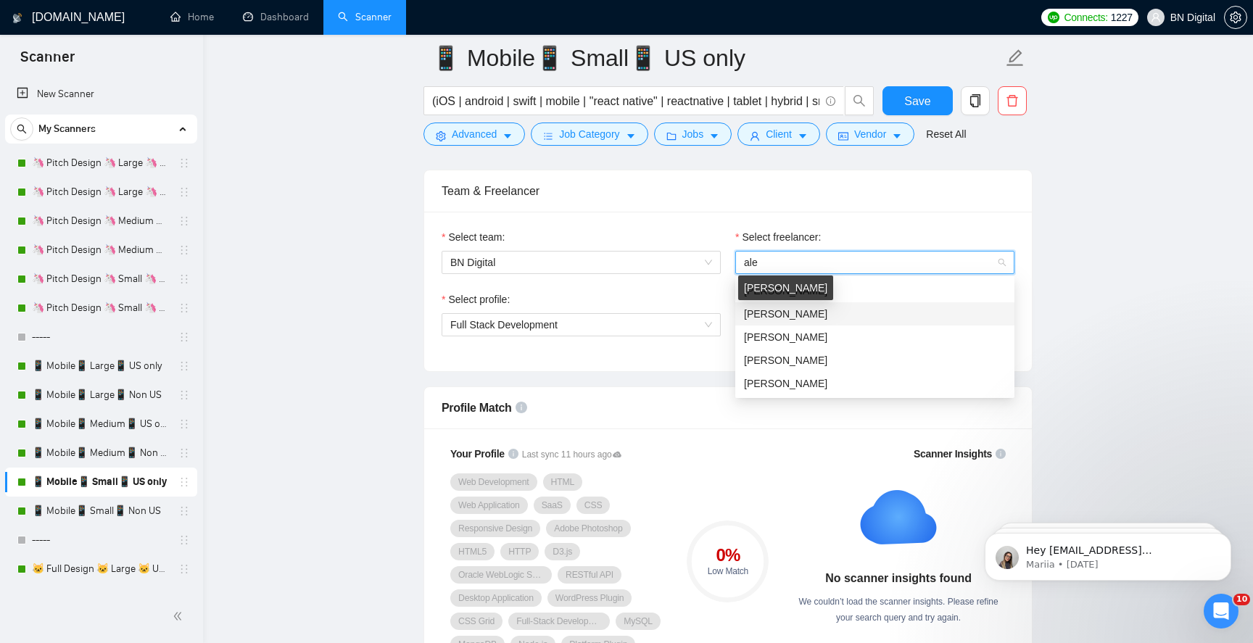
click at [777, 313] on span "[PERSON_NAME]" at bounding box center [785, 314] width 83 height 12
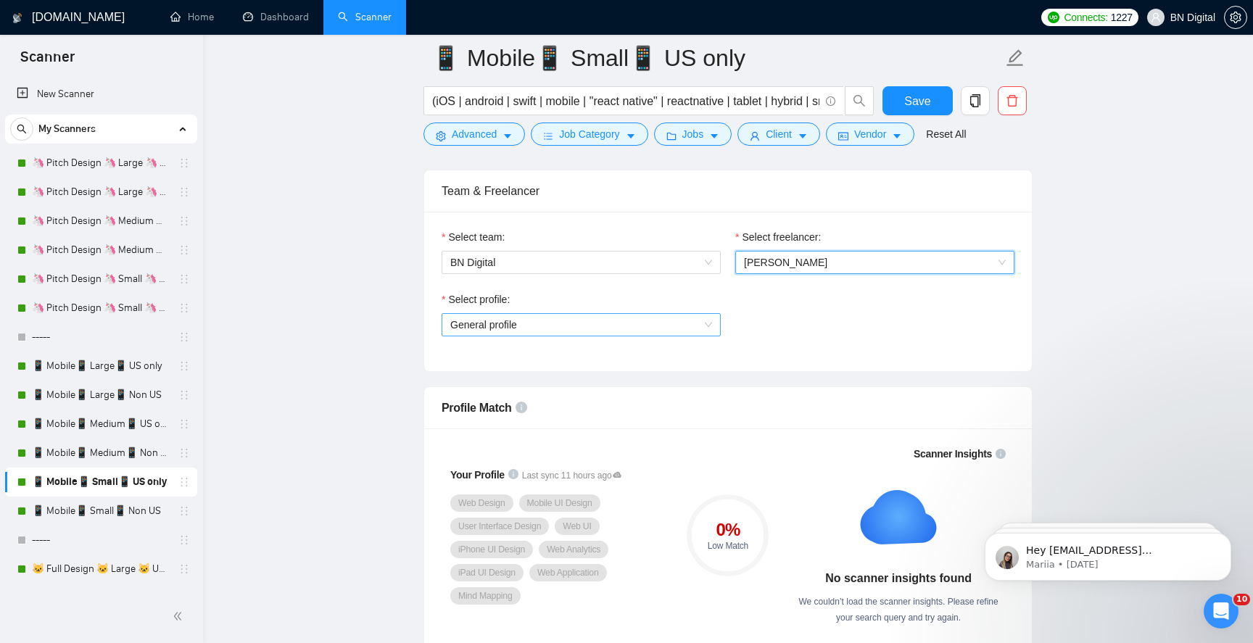
click at [559, 324] on span "General profile" at bounding box center [581, 325] width 262 height 22
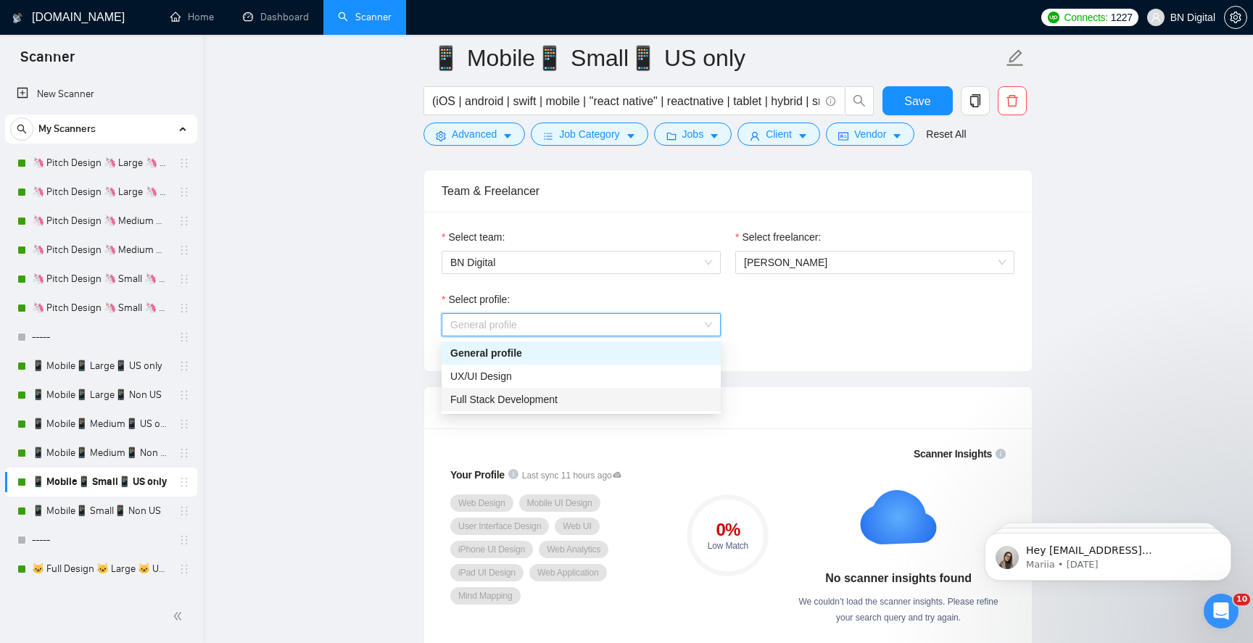
click at [543, 394] on span "Full Stack Development" at bounding box center [503, 400] width 107 height 12
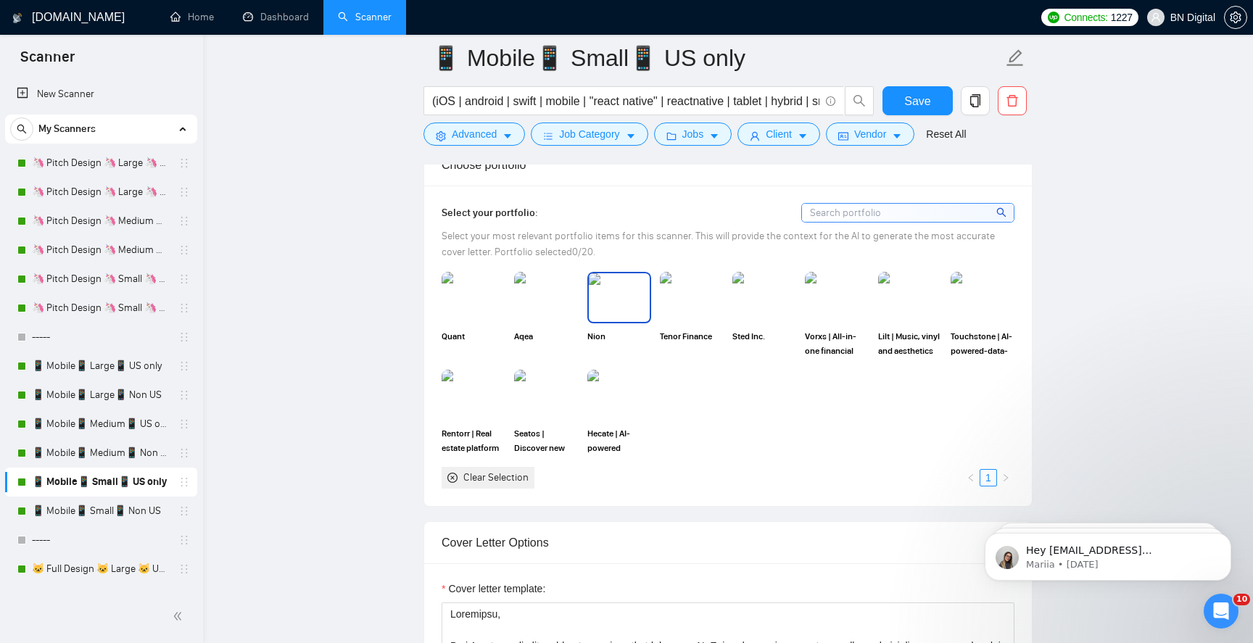
click at [611, 307] on img at bounding box center [619, 297] width 61 height 48
click at [830, 297] on img at bounding box center [837, 297] width 61 height 48
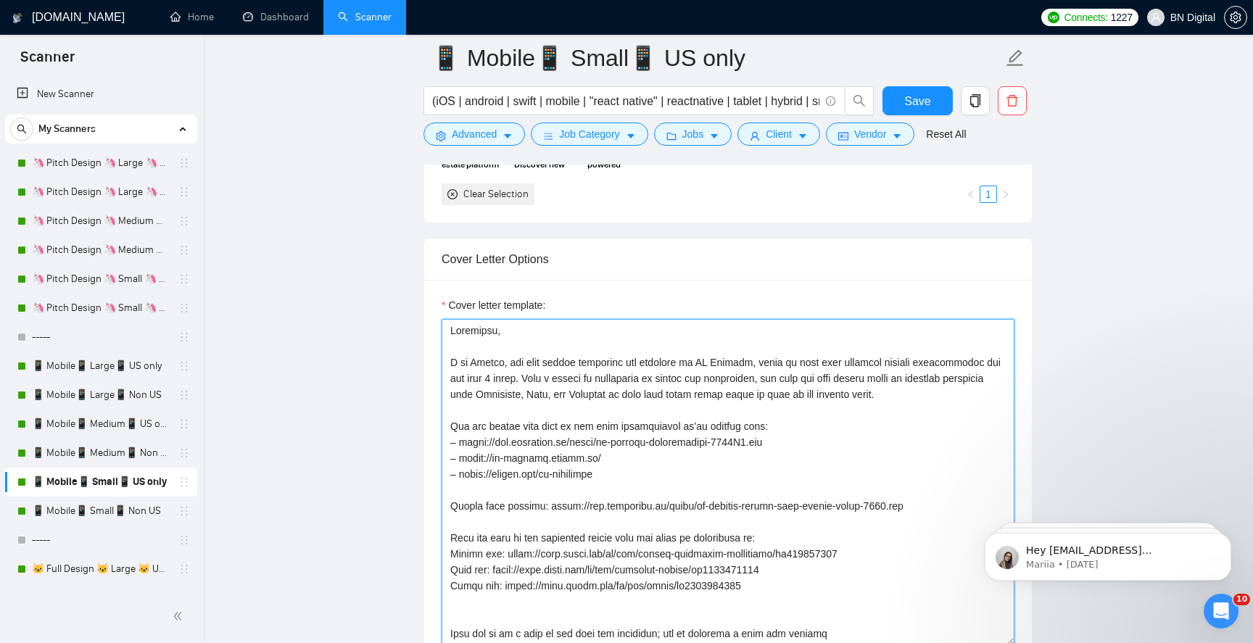
click at [686, 398] on textarea "Cover letter template:" at bounding box center [728, 482] width 573 height 326
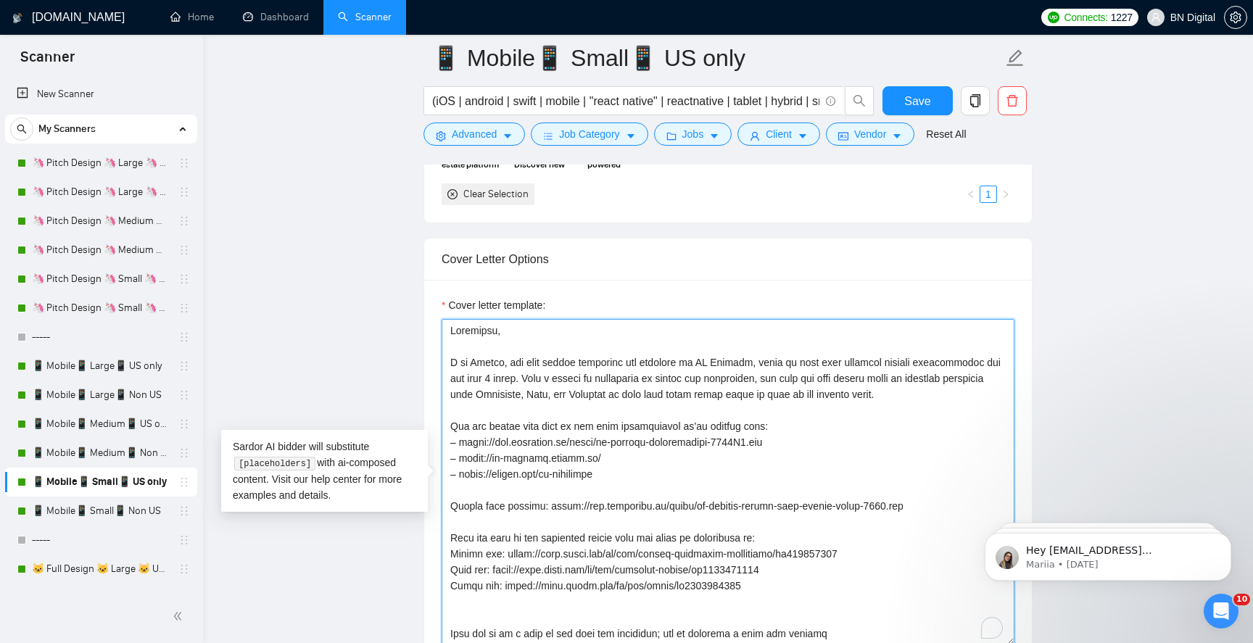
paste textarea "lex, the lead mobile developer and designer at BN Digital, where we have been c…"
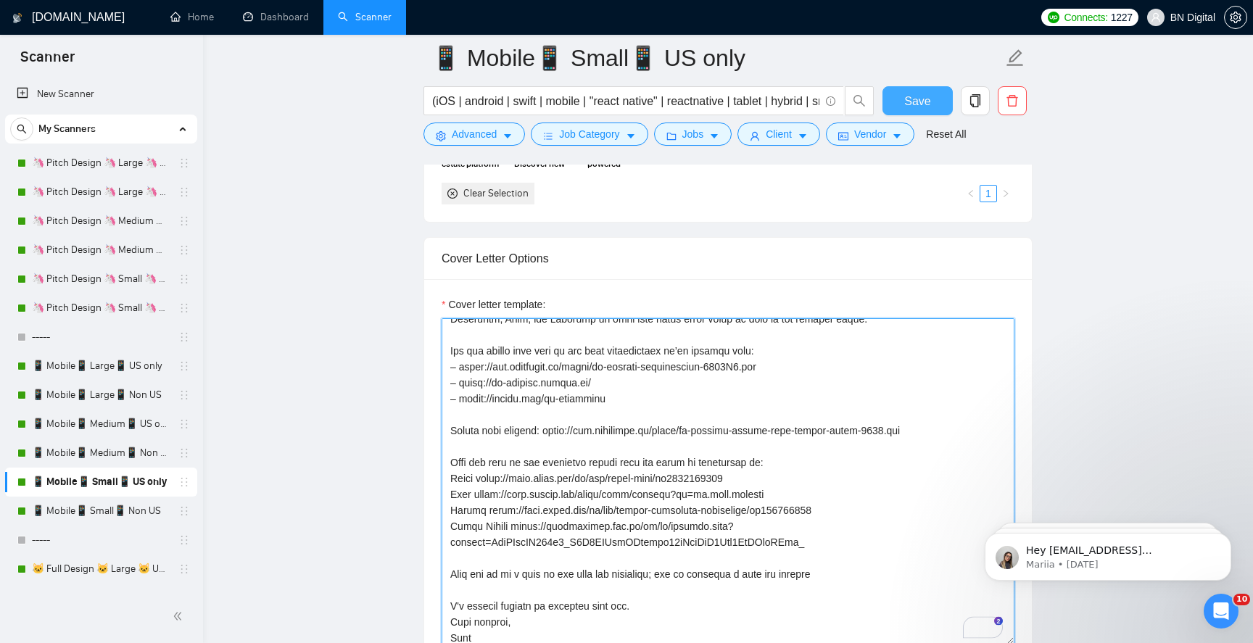
type textarea "Greetings, I am Alex, the lead mobile developer and designer at BN Digital, whe…"
click at [913, 94] on span "Save" at bounding box center [918, 101] width 26 height 18
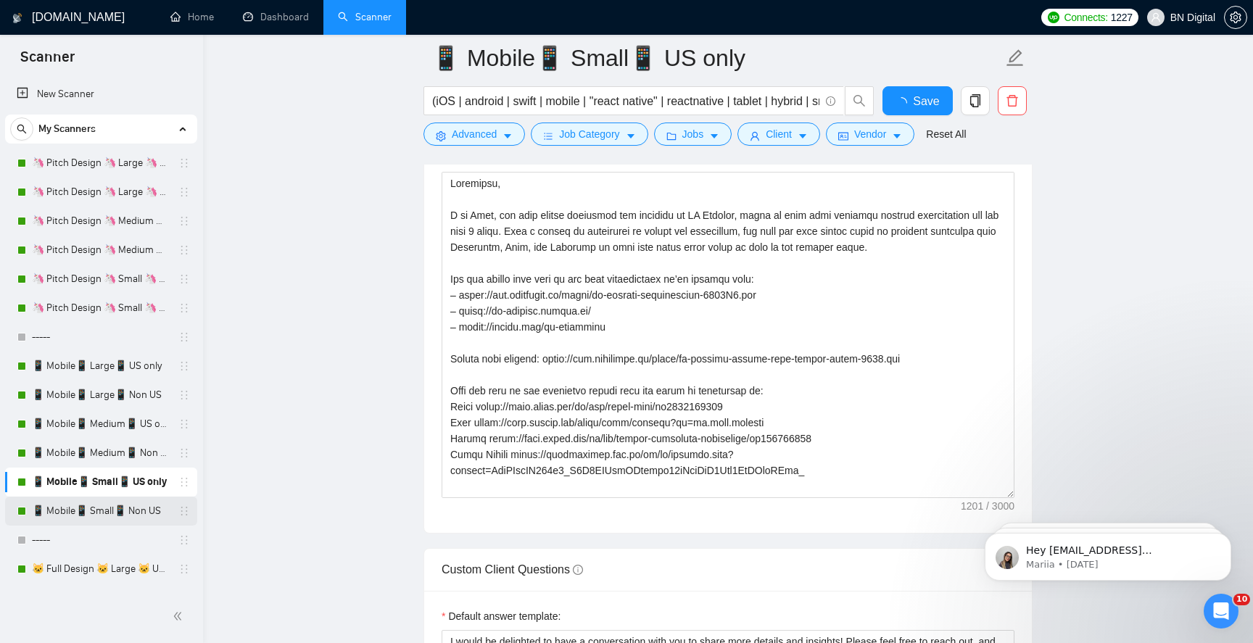
click at [137, 511] on link "📱 Mobile📱 Small📱 Non US" at bounding box center [101, 511] width 138 height 29
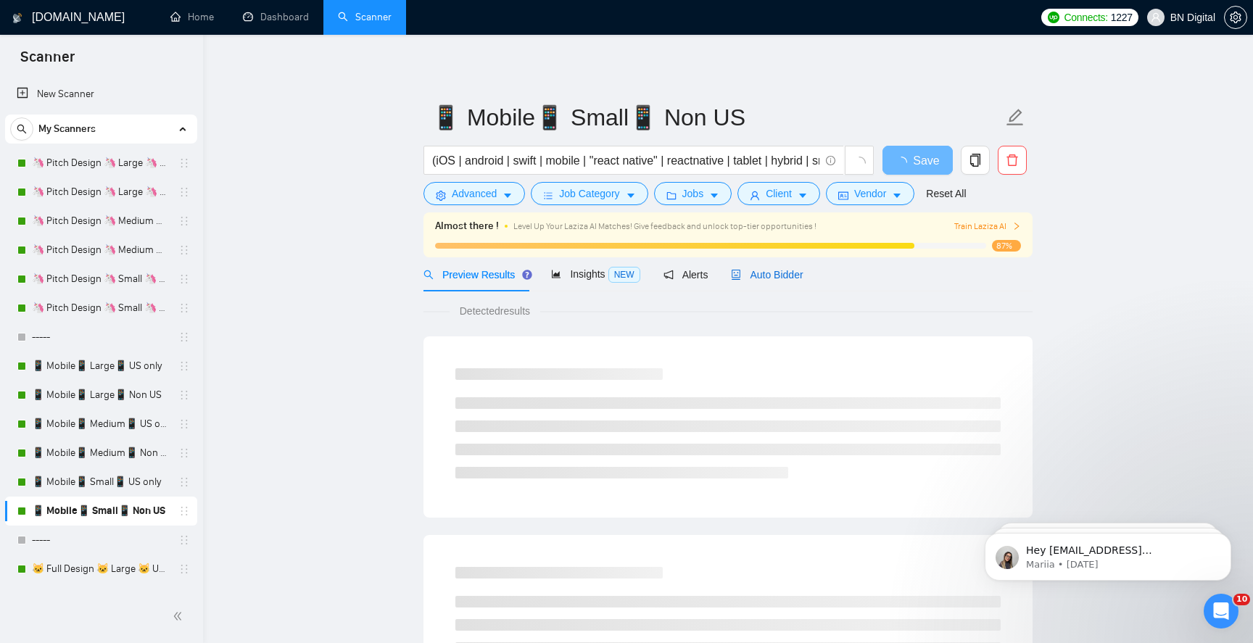
click at [772, 273] on span "Auto Bidder" at bounding box center [767, 275] width 72 height 12
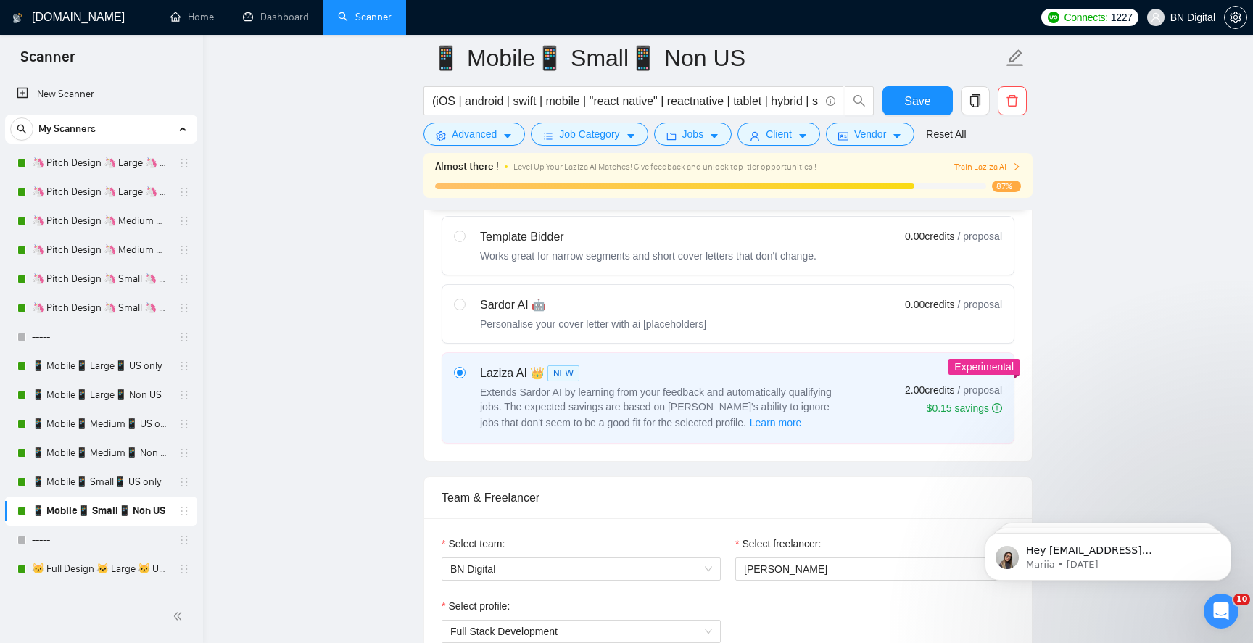
click at [643, 315] on div "Sardor AI 🤖 Personalise your cover letter with ai [placeholders]" at bounding box center [593, 314] width 226 height 35
click at [464, 309] on input "radio" at bounding box center [459, 304] width 10 height 10
radio input "true"
radio input "false"
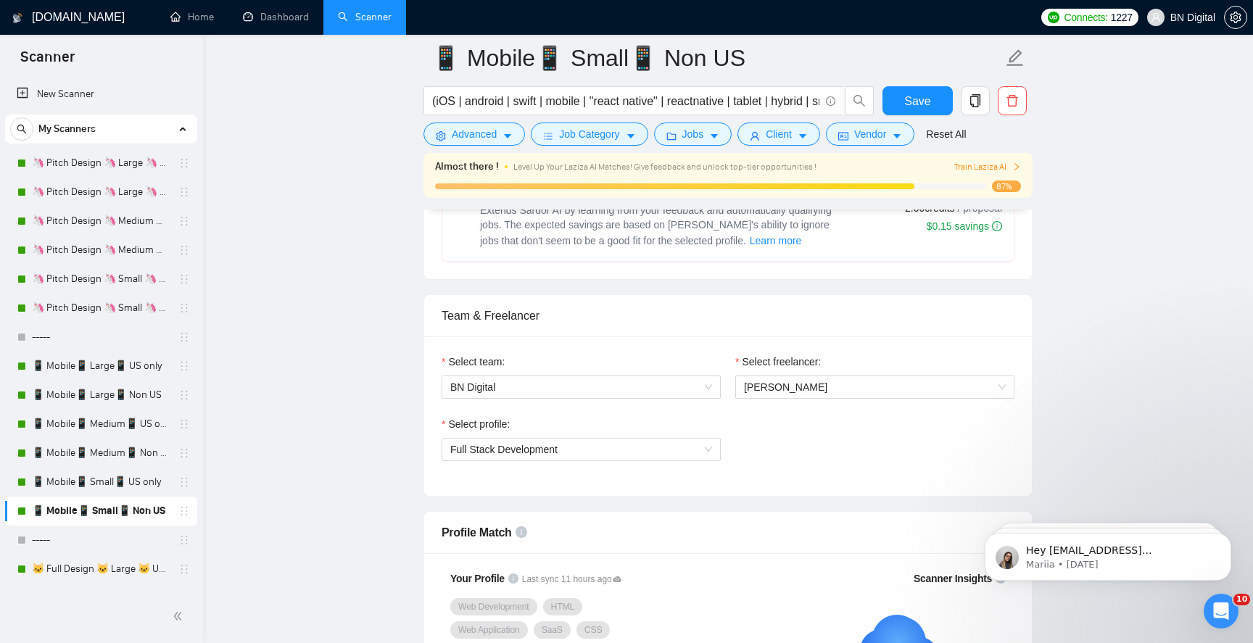
scroll to position [947, 0]
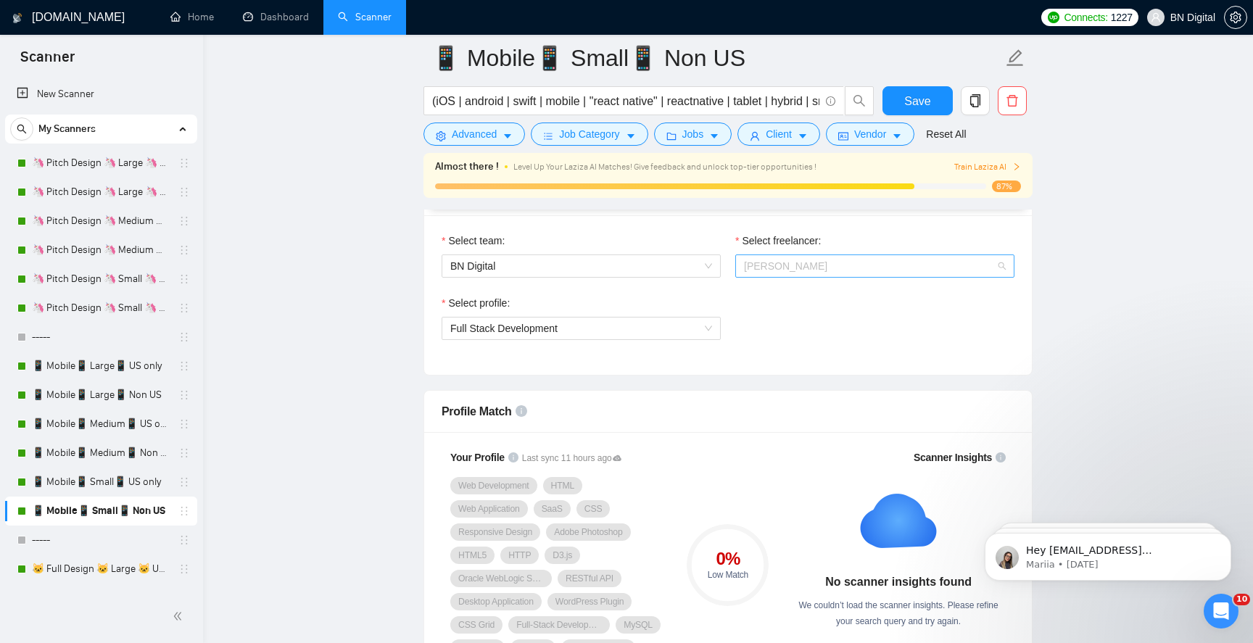
click at [783, 262] on span "[PERSON_NAME]" at bounding box center [785, 266] width 83 height 12
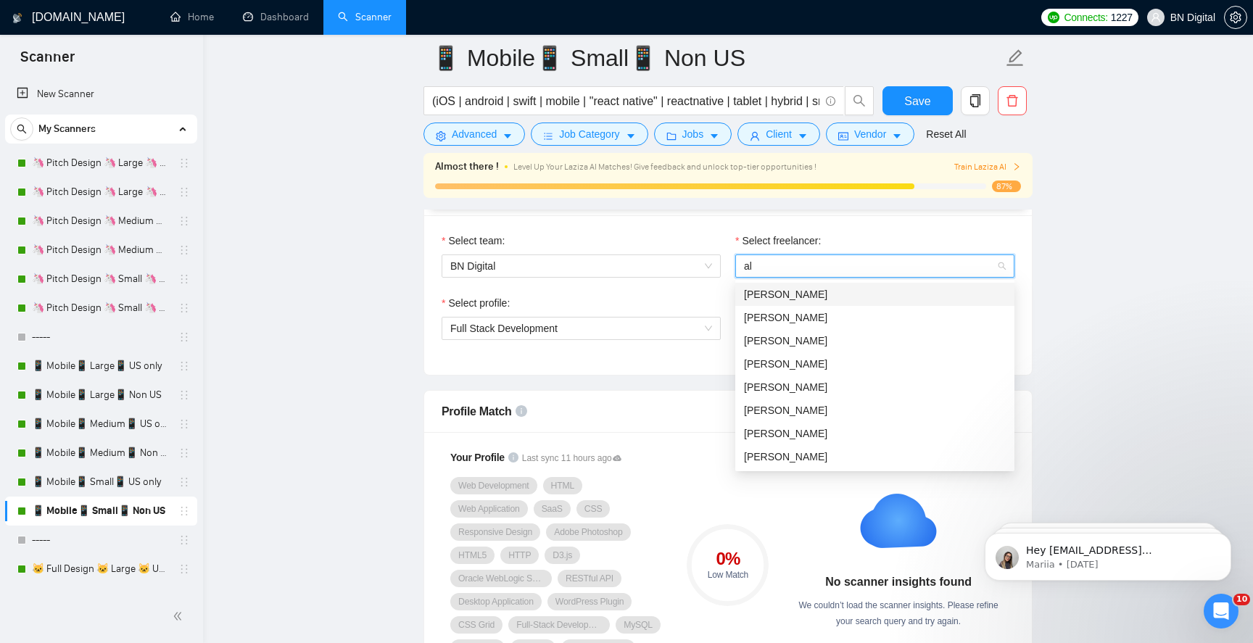
type input "ale"
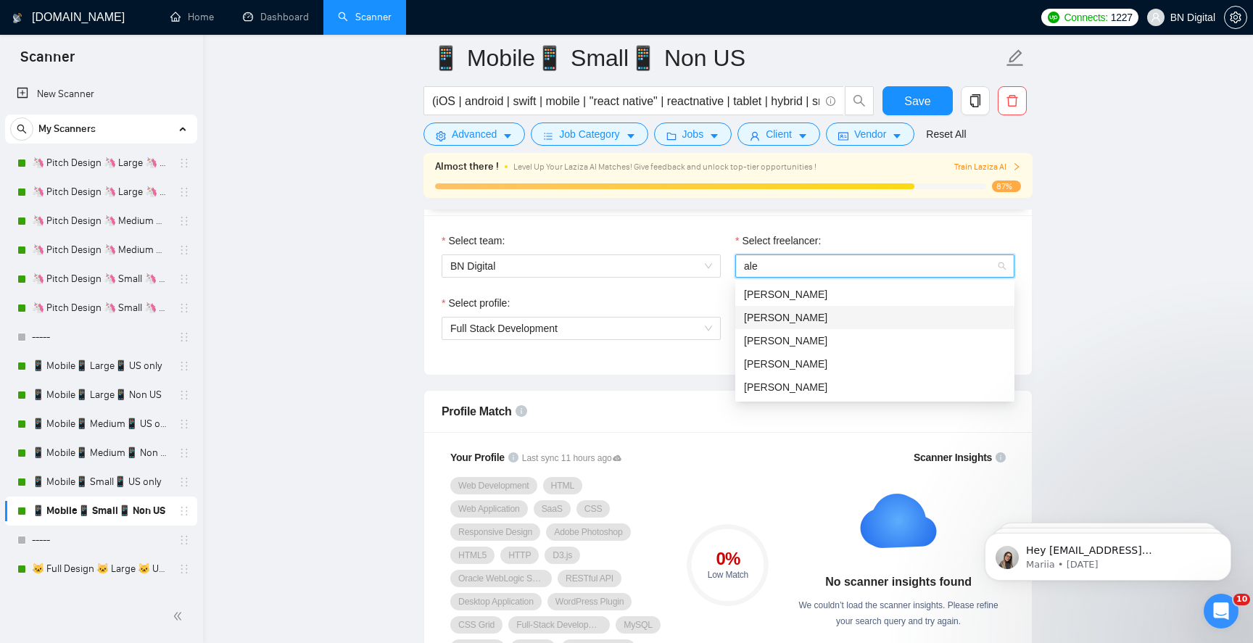
click at [782, 310] on div "[PERSON_NAME]" at bounding box center [875, 318] width 262 height 16
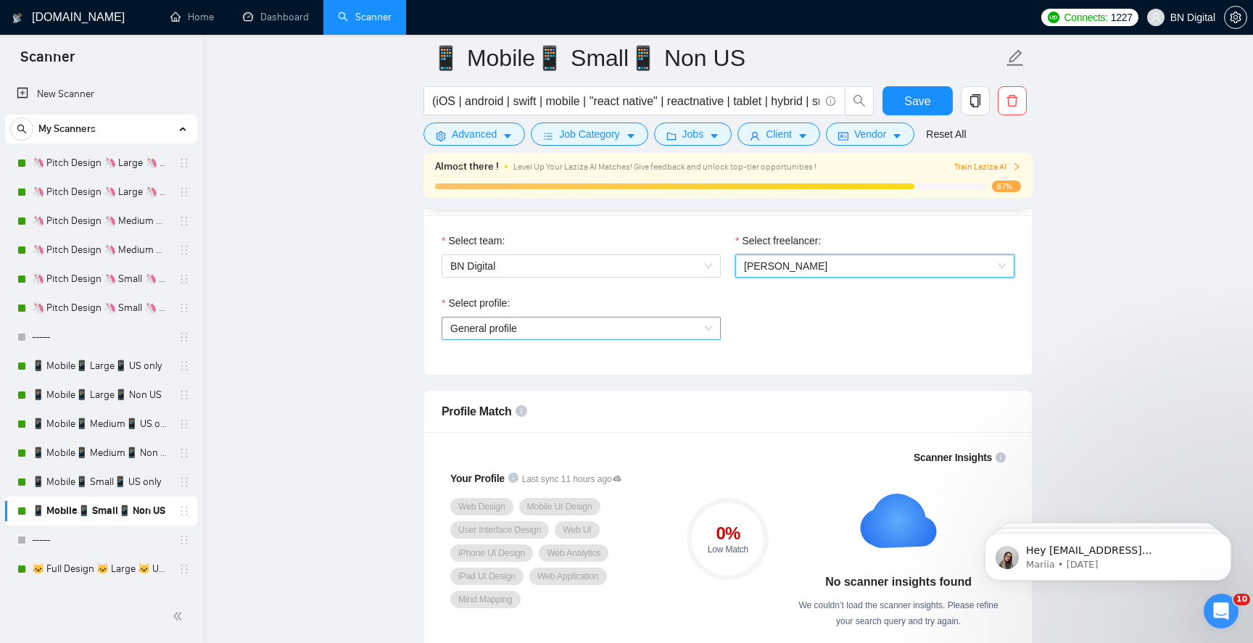
click at [590, 325] on span "General profile" at bounding box center [581, 329] width 262 height 22
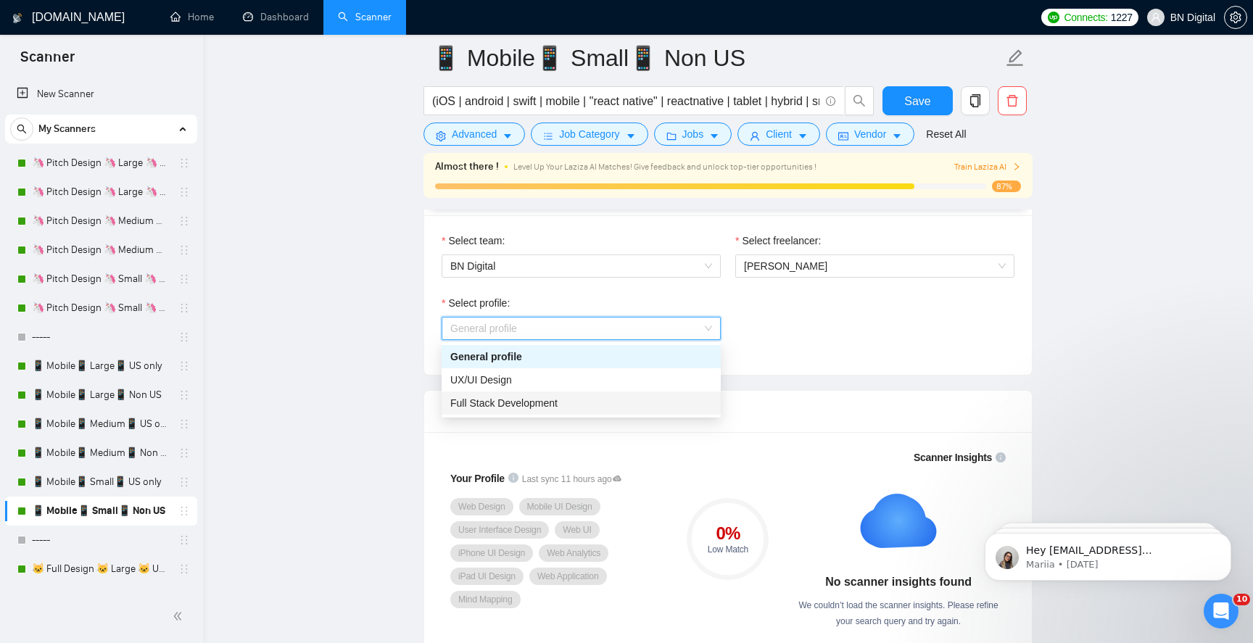
click at [568, 398] on div "Full Stack Development" at bounding box center [581, 403] width 262 height 16
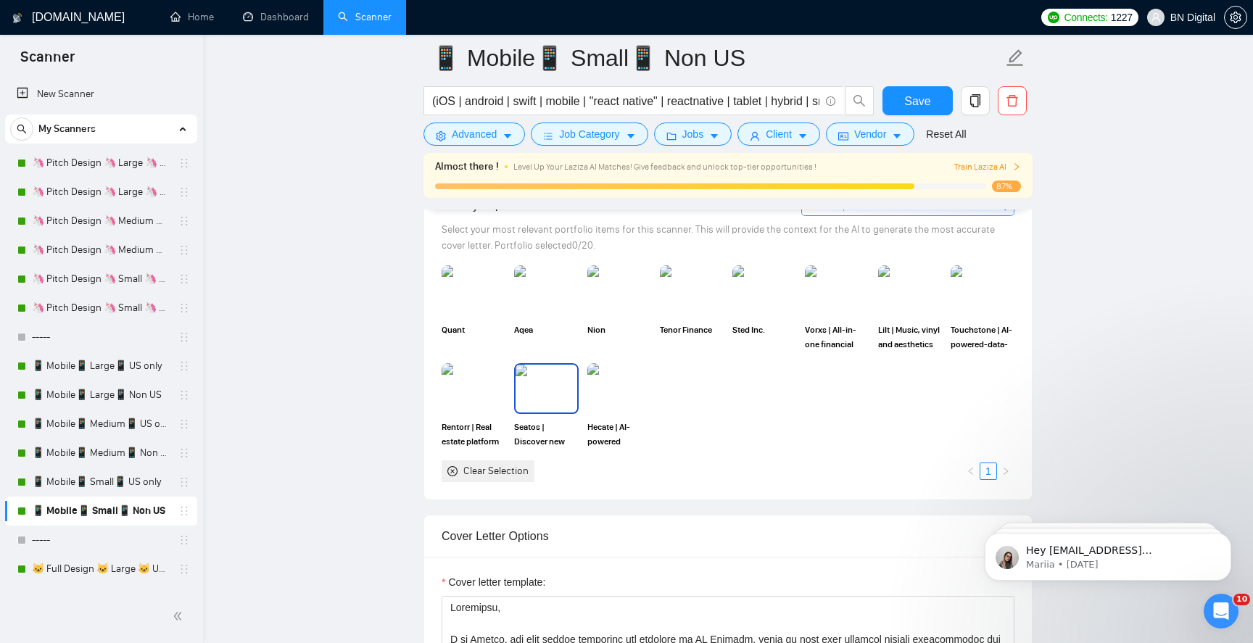
scroll to position [1486, 0]
click at [605, 292] on img at bounding box center [620, 290] width 64 height 51
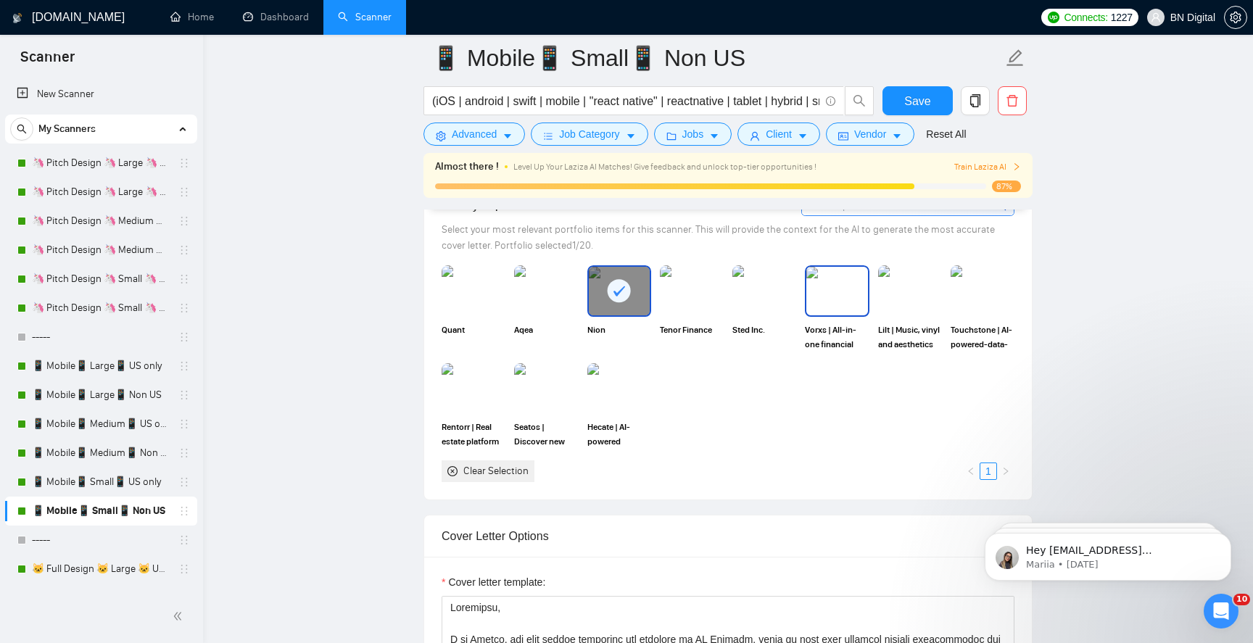
click at [850, 310] on img at bounding box center [837, 291] width 61 height 48
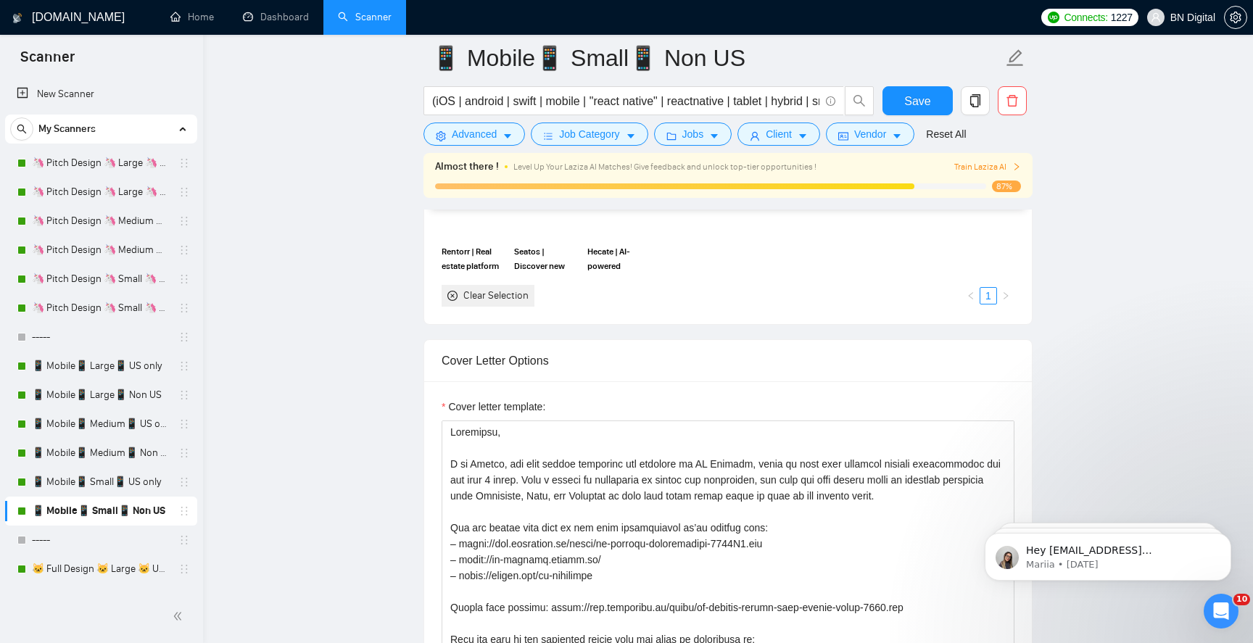
scroll to position [1800, 0]
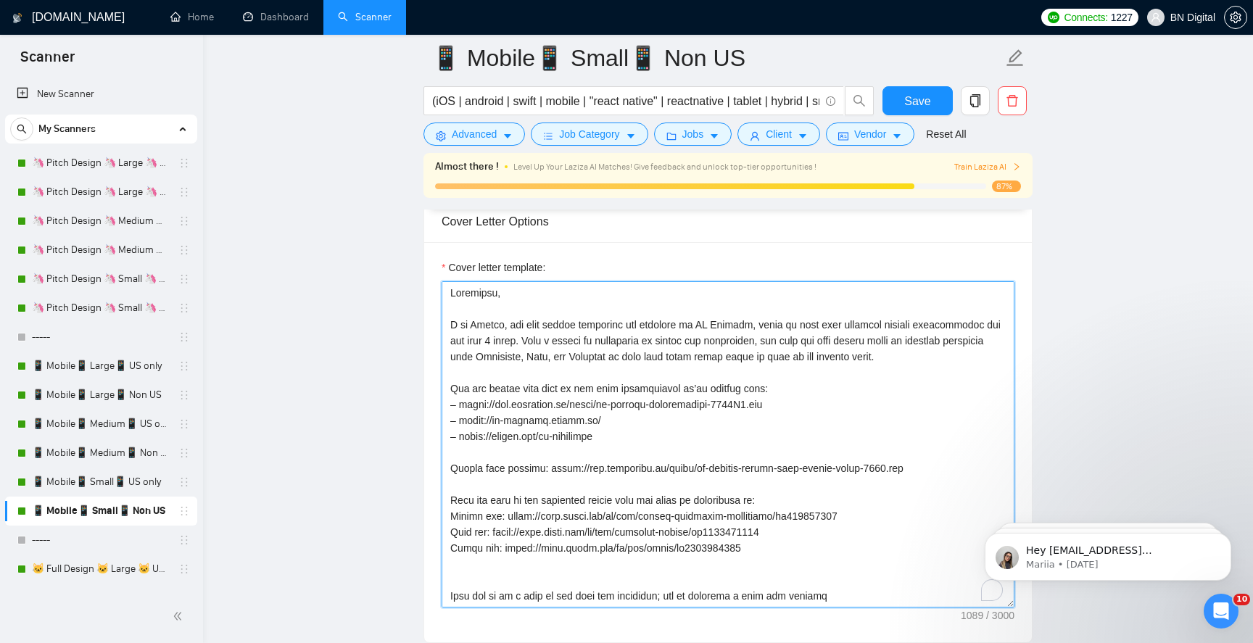
click at [683, 363] on textarea "Cover letter template:" at bounding box center [728, 444] width 573 height 326
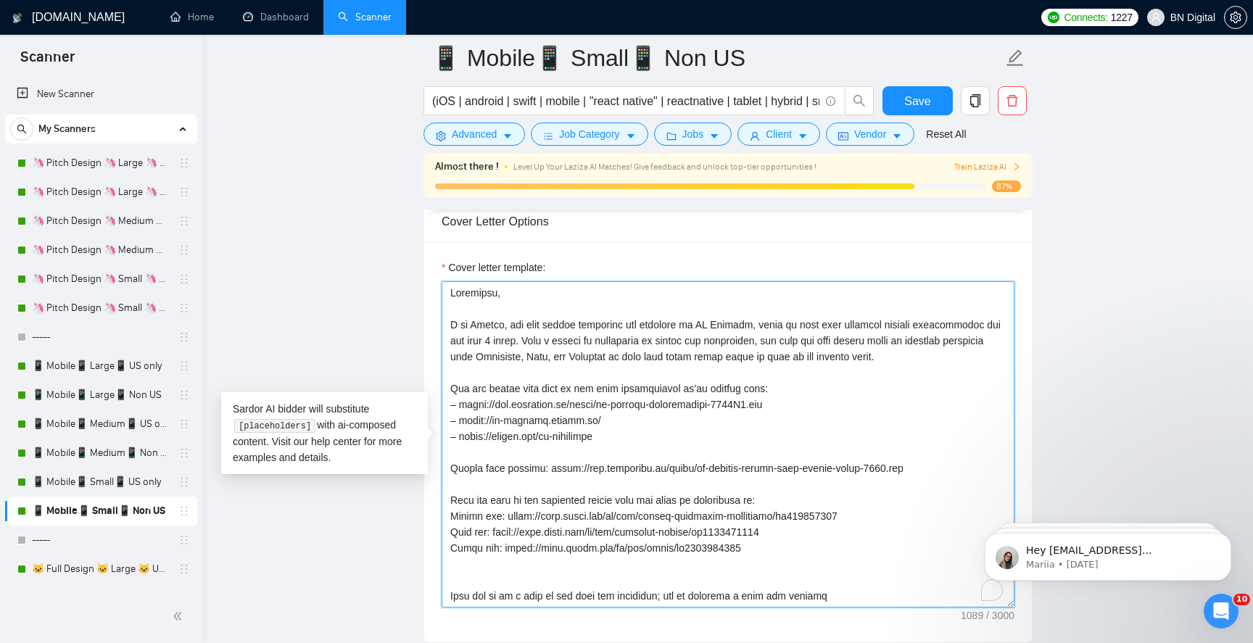
paste textarea "lex, the lead mobile developer and designer at BN Digital, where we have been c…"
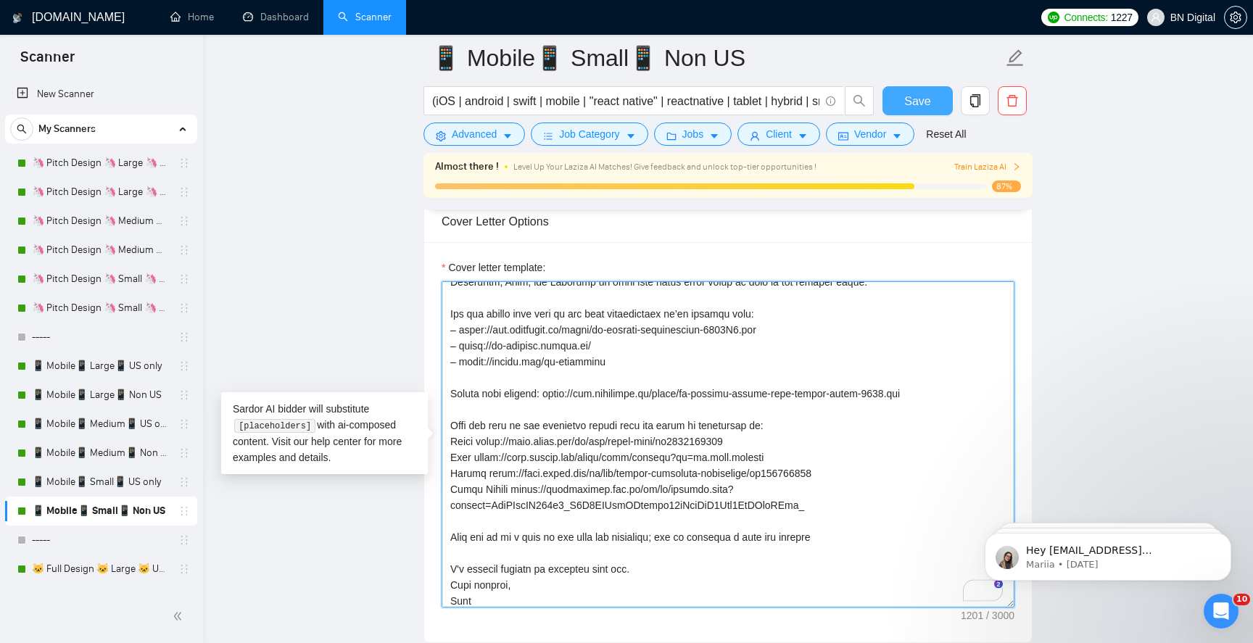
scroll to position [75, 0]
type textarea "Greetings, I am Alex, the lead mobile developer and designer at BN Digital, whe…"
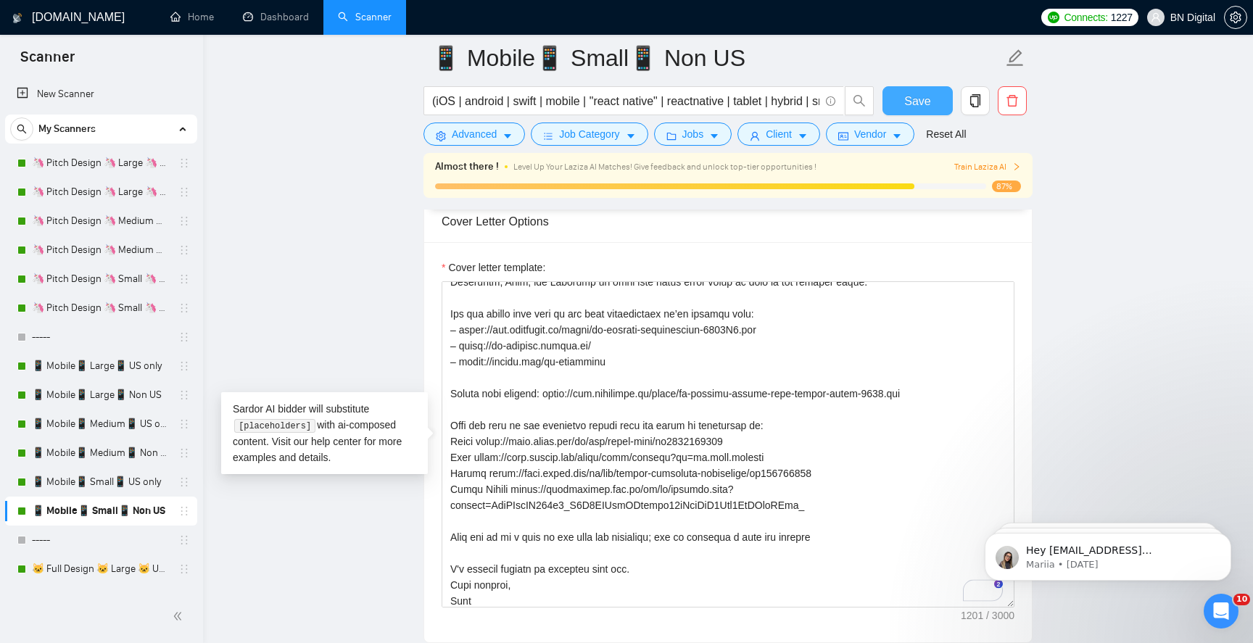
click at [922, 95] on span "Save" at bounding box center [918, 101] width 26 height 18
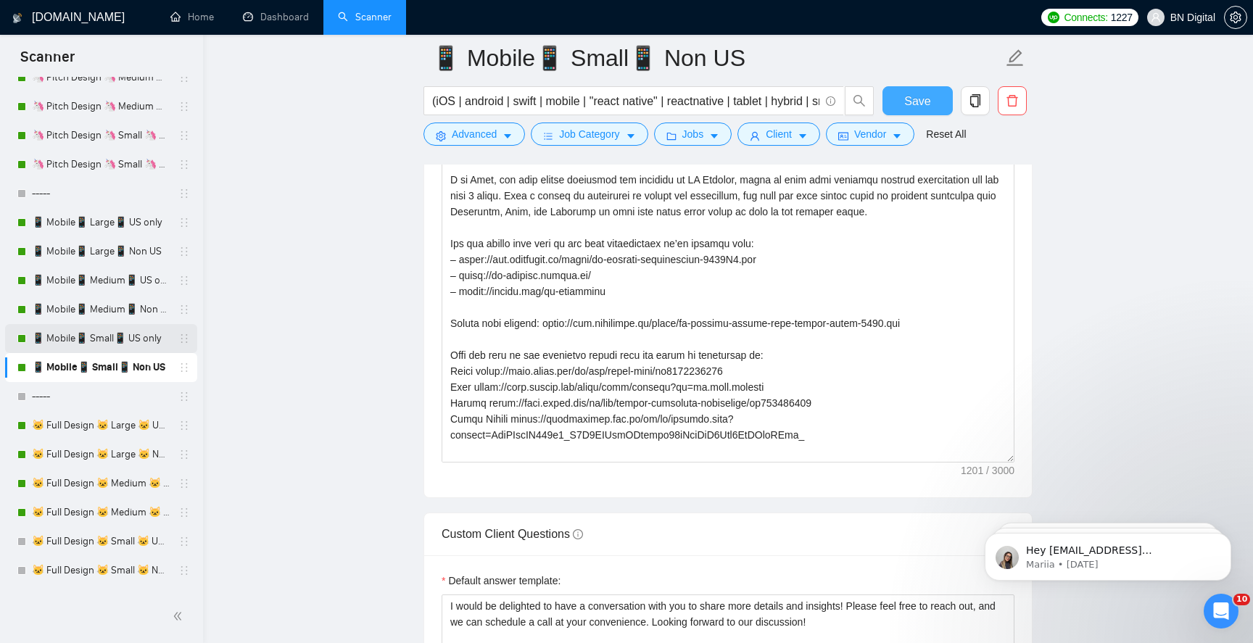
scroll to position [170, 0]
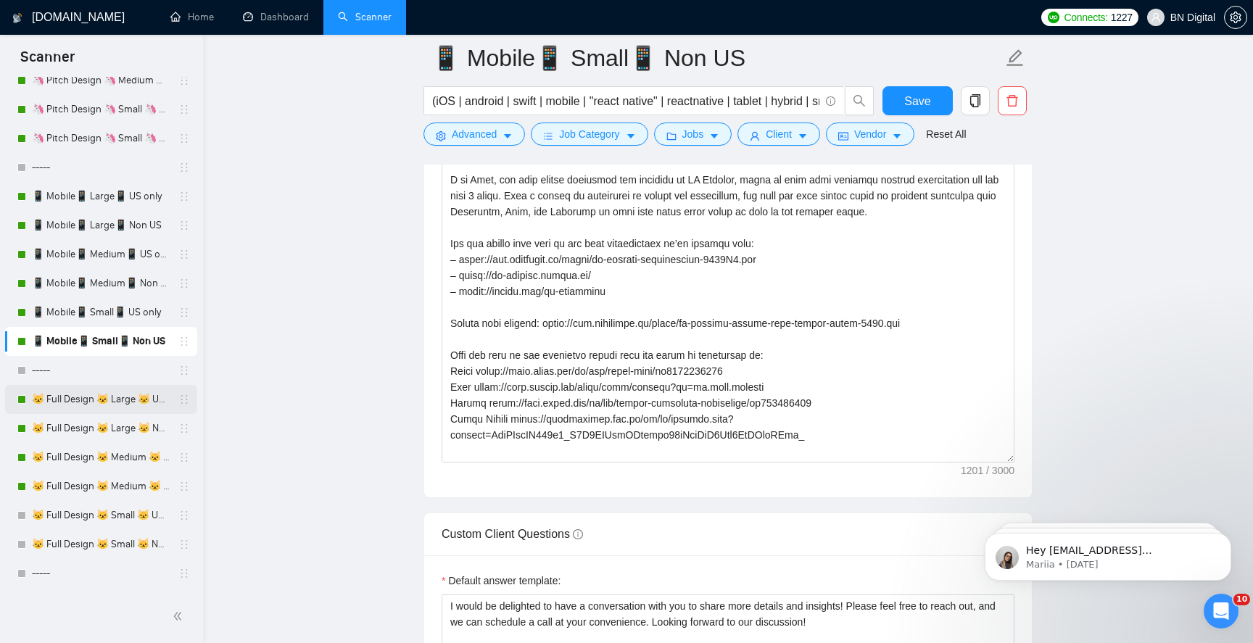
click at [110, 398] on link "🐱 Full Design 🐱 Large 🐱 US Only" at bounding box center [101, 399] width 138 height 29
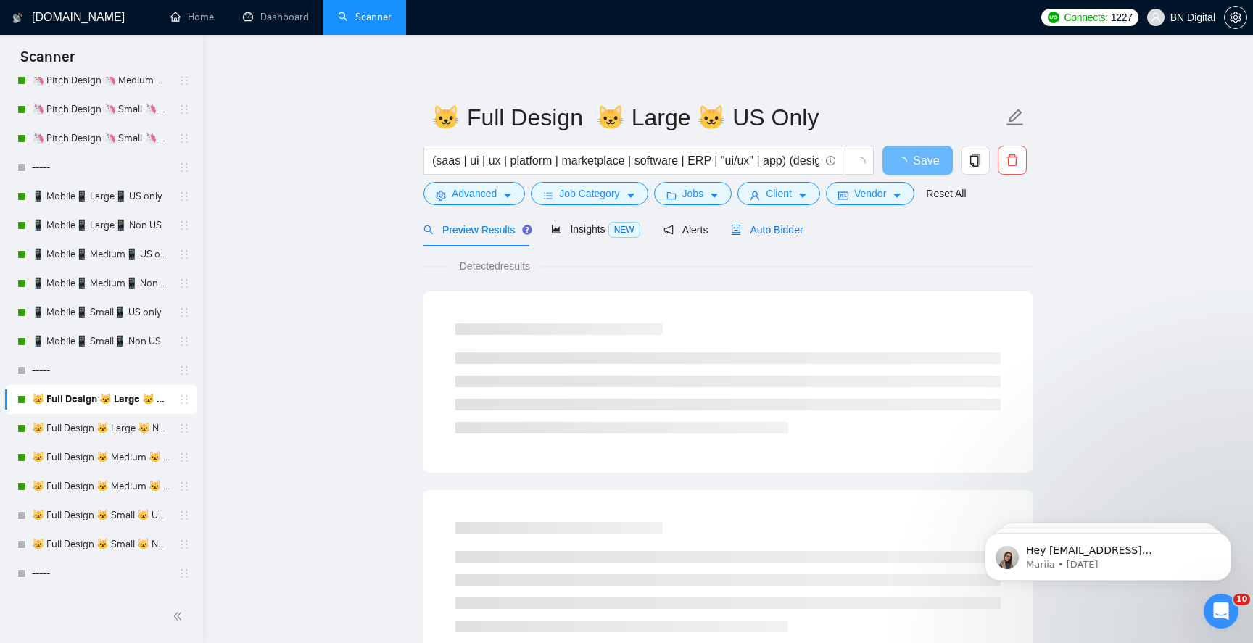
click at [782, 233] on span "Auto Bidder" at bounding box center [767, 230] width 72 height 12
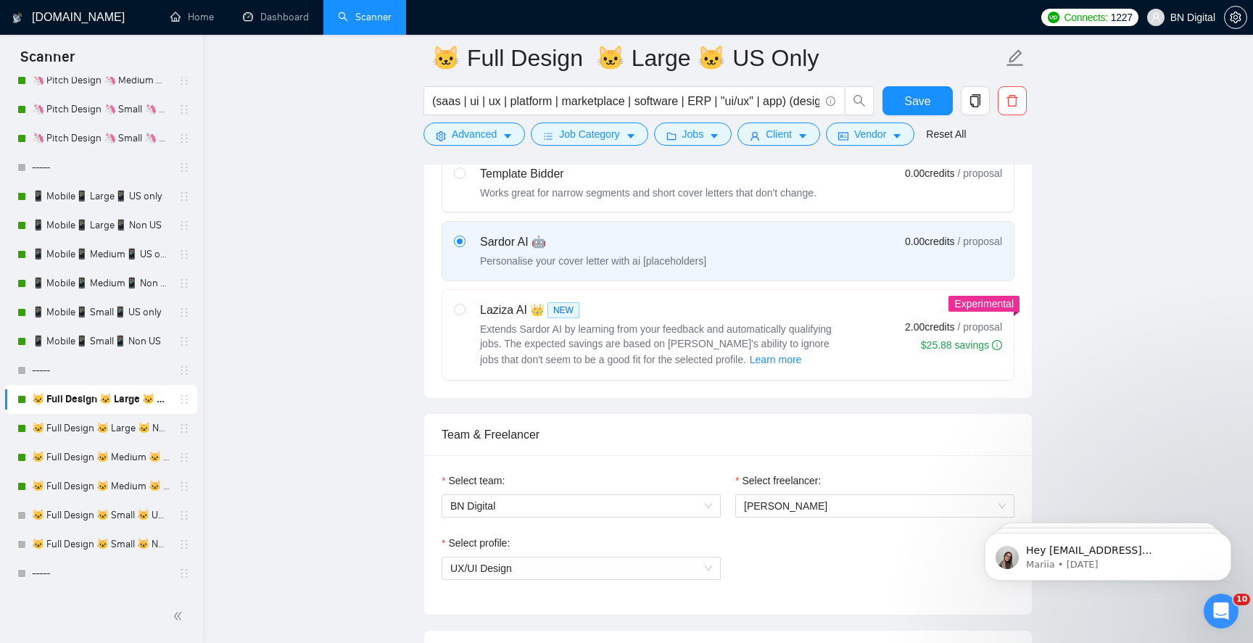
scroll to position [663, 0]
click at [770, 516] on div "Select freelancer: Andrii Oliinyk" at bounding box center [875, 503] width 294 height 62
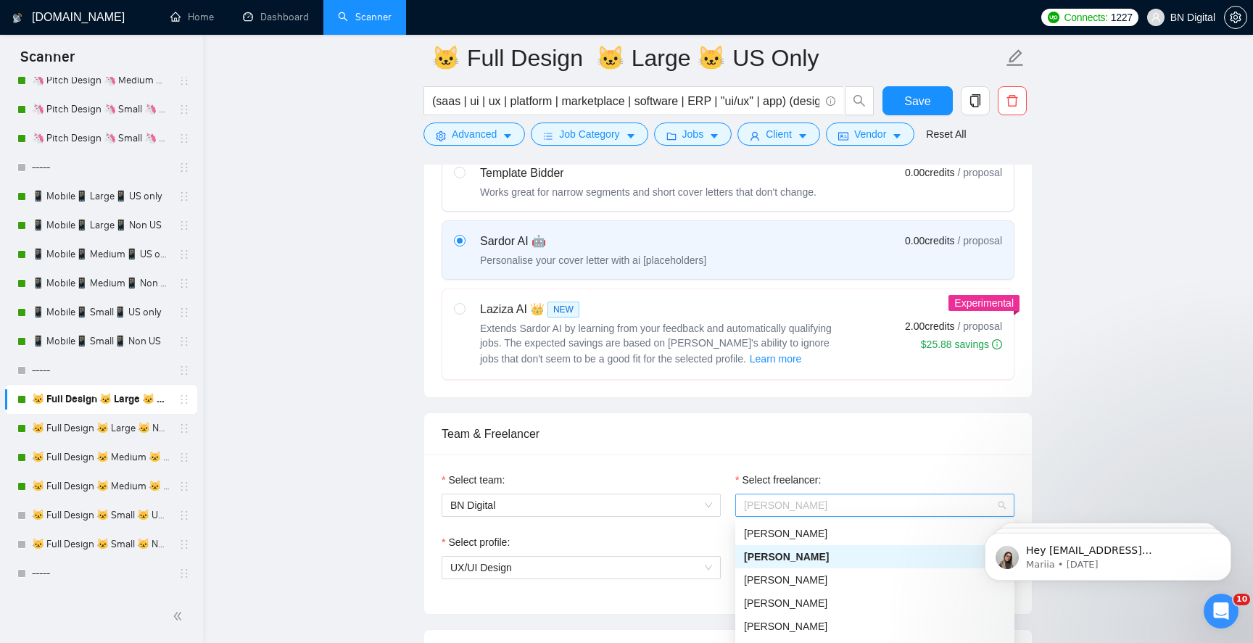
click at [770, 514] on span "[PERSON_NAME]" at bounding box center [875, 506] width 262 height 22
type input "po"
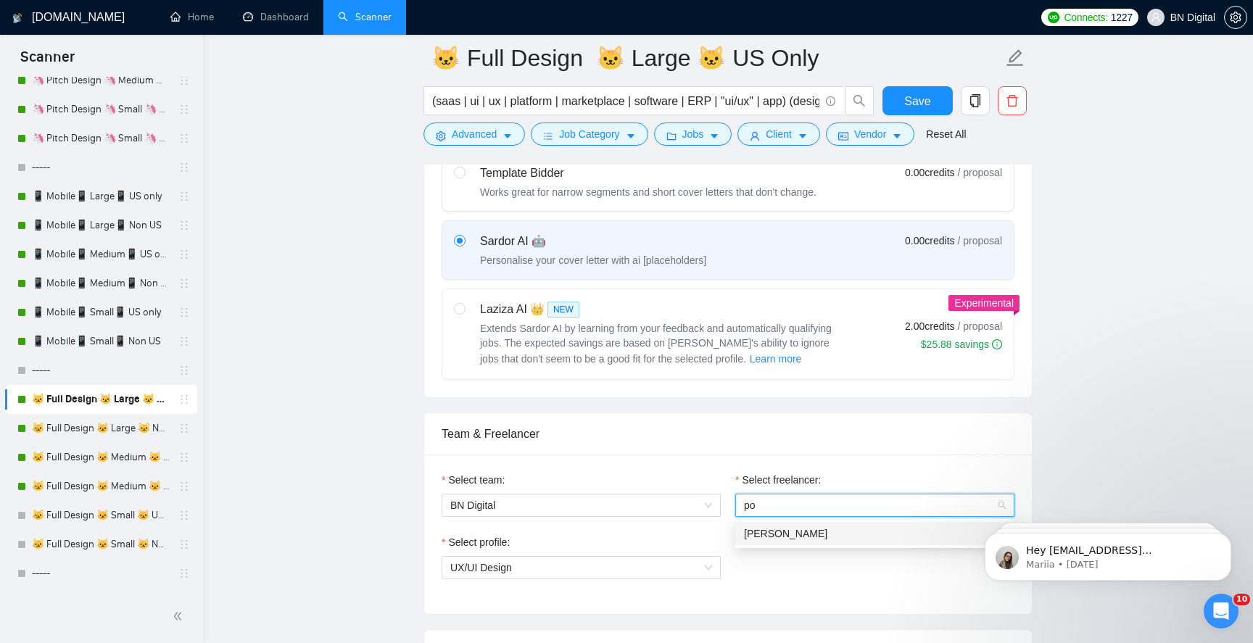
click at [768, 534] on span "[PERSON_NAME]" at bounding box center [785, 534] width 83 height 12
click at [503, 575] on span "General profile" at bounding box center [581, 568] width 262 height 22
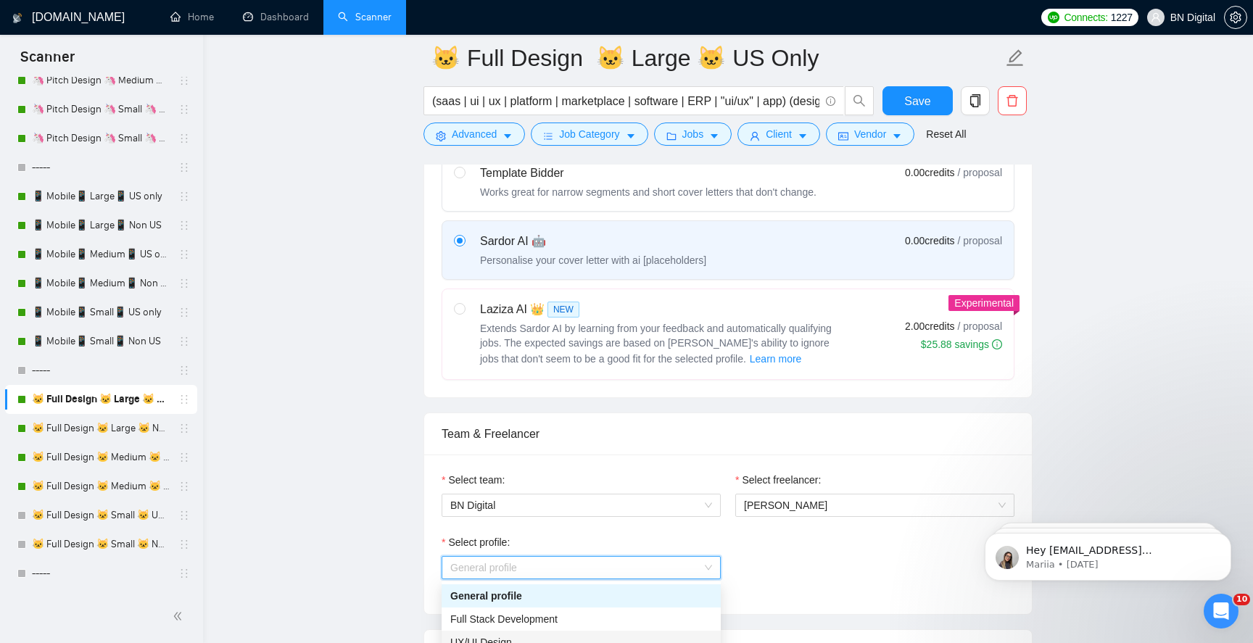
click at [496, 635] on div "UX/UI Design" at bounding box center [581, 643] width 262 height 16
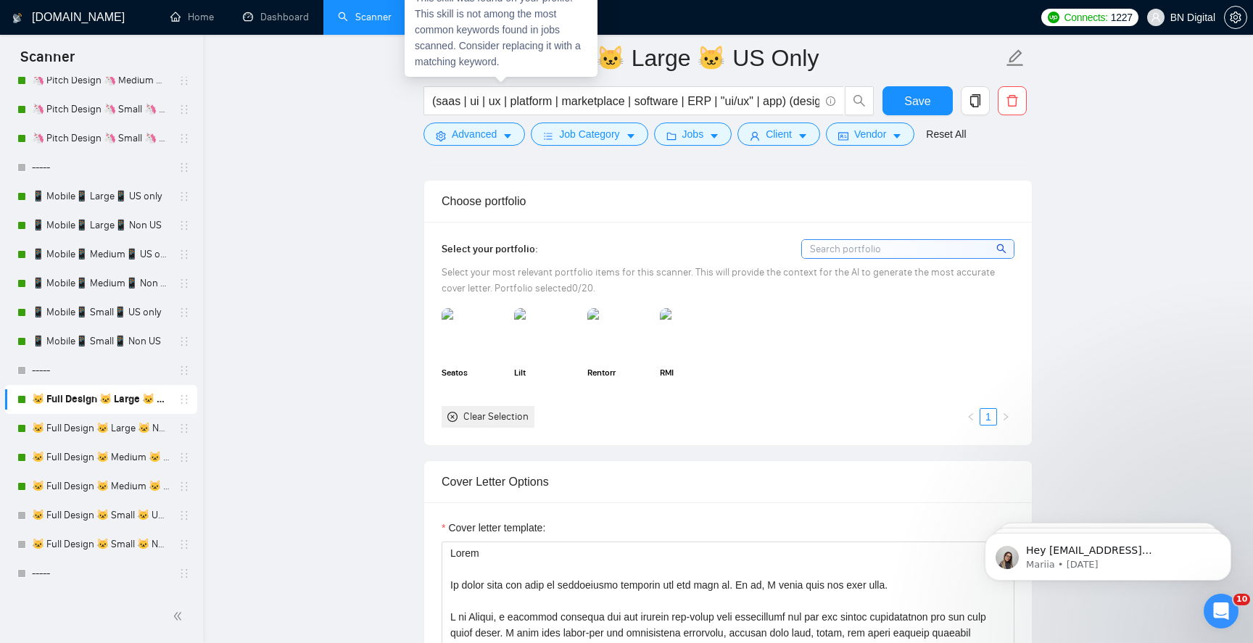
scroll to position [1483, 0]
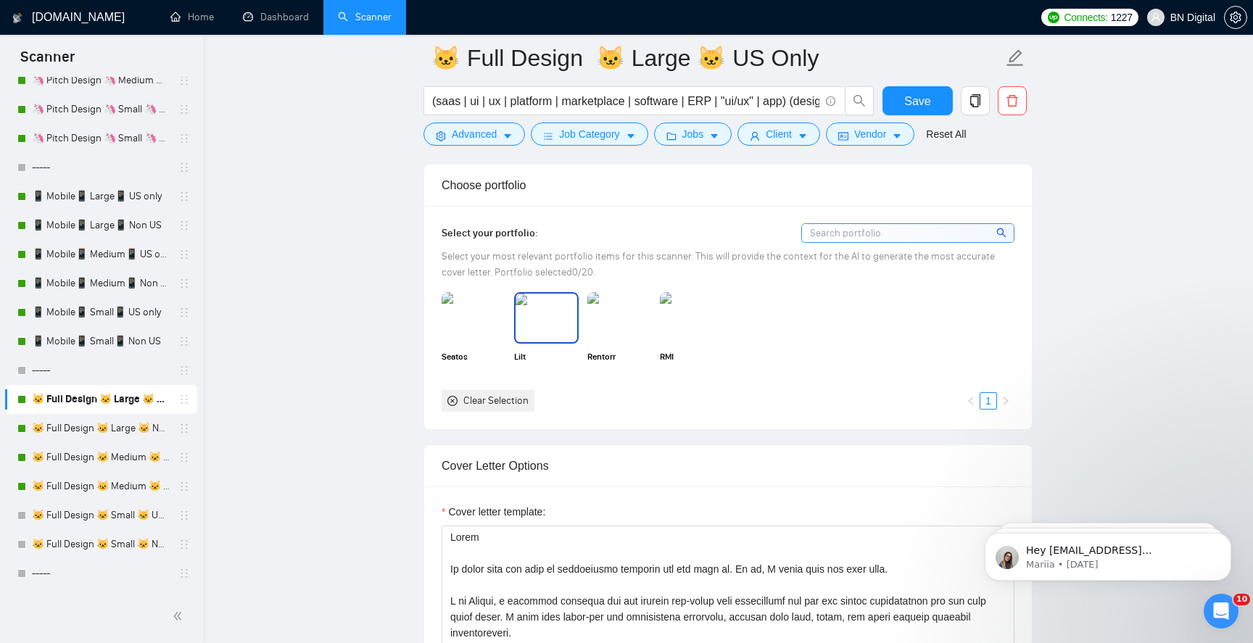
click at [546, 332] on img at bounding box center [546, 318] width 61 height 48
click at [484, 333] on img at bounding box center [473, 318] width 61 height 48
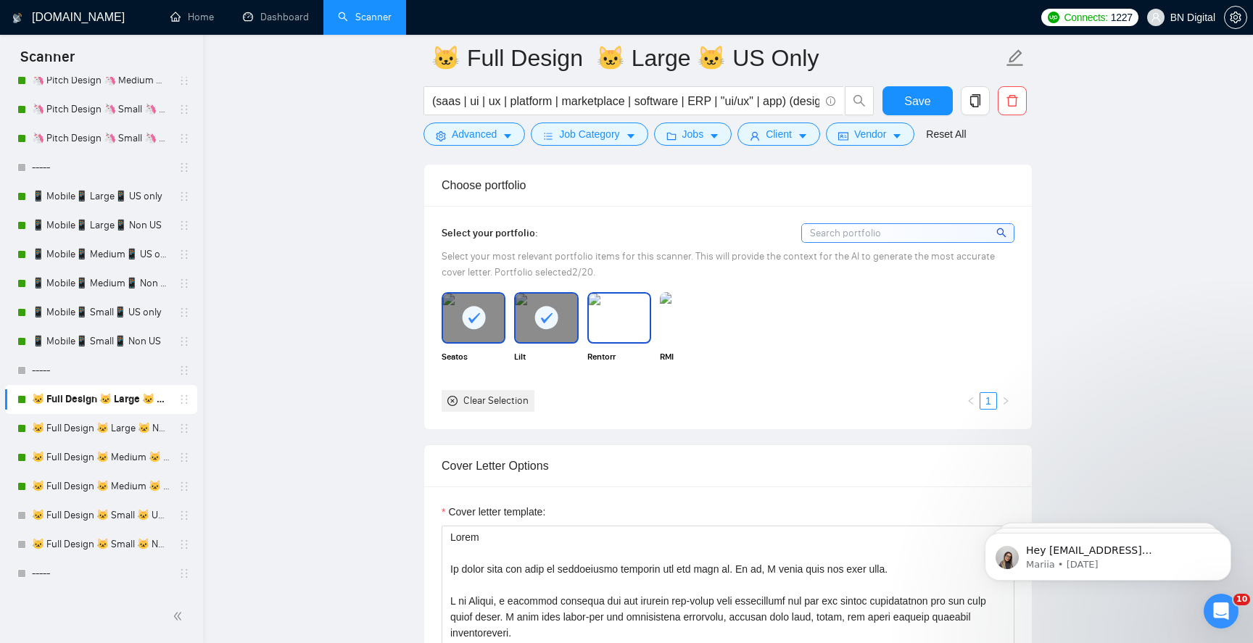
drag, startPoint x: 612, startPoint y: 338, endPoint x: 687, endPoint y: 337, distance: 75.5
click at [612, 338] on img at bounding box center [619, 318] width 61 height 48
click at [710, 337] on img at bounding box center [692, 318] width 61 height 48
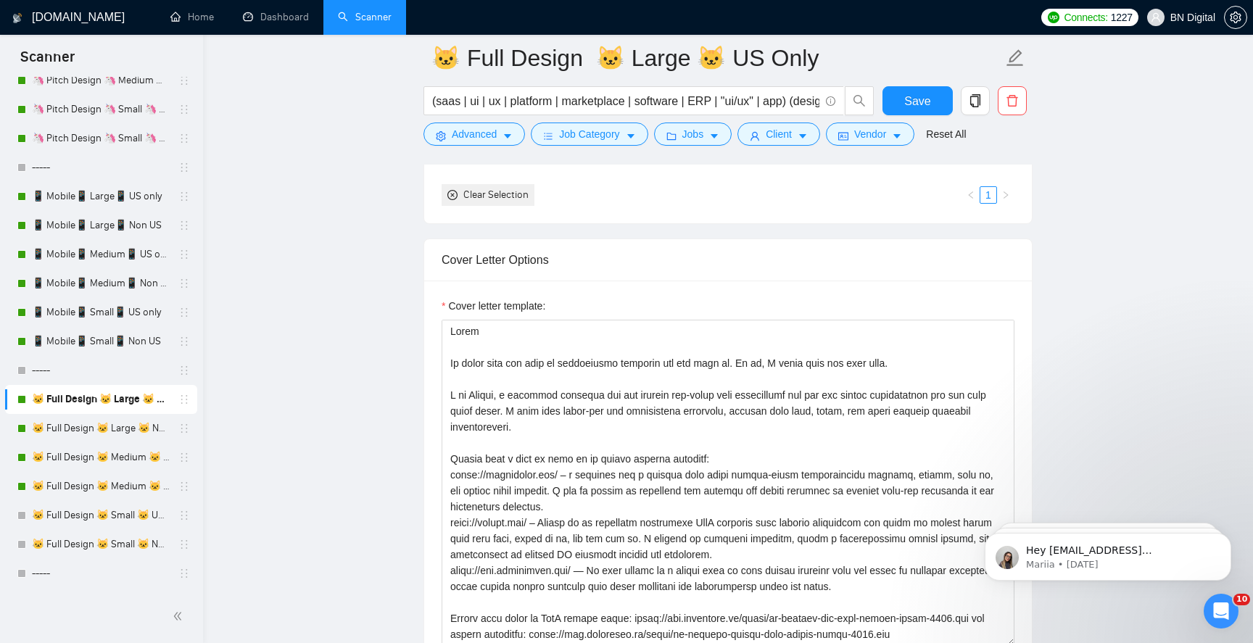
scroll to position [1755, 0]
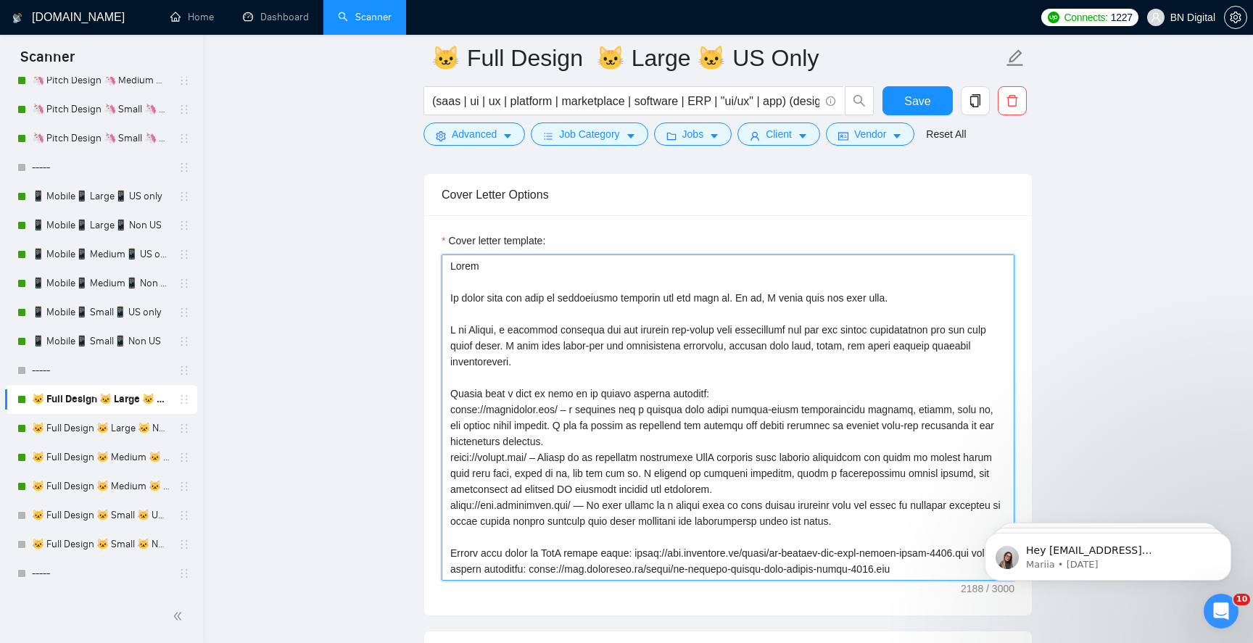
click at [481, 330] on textarea "Cover letter template:" at bounding box center [728, 418] width 573 height 326
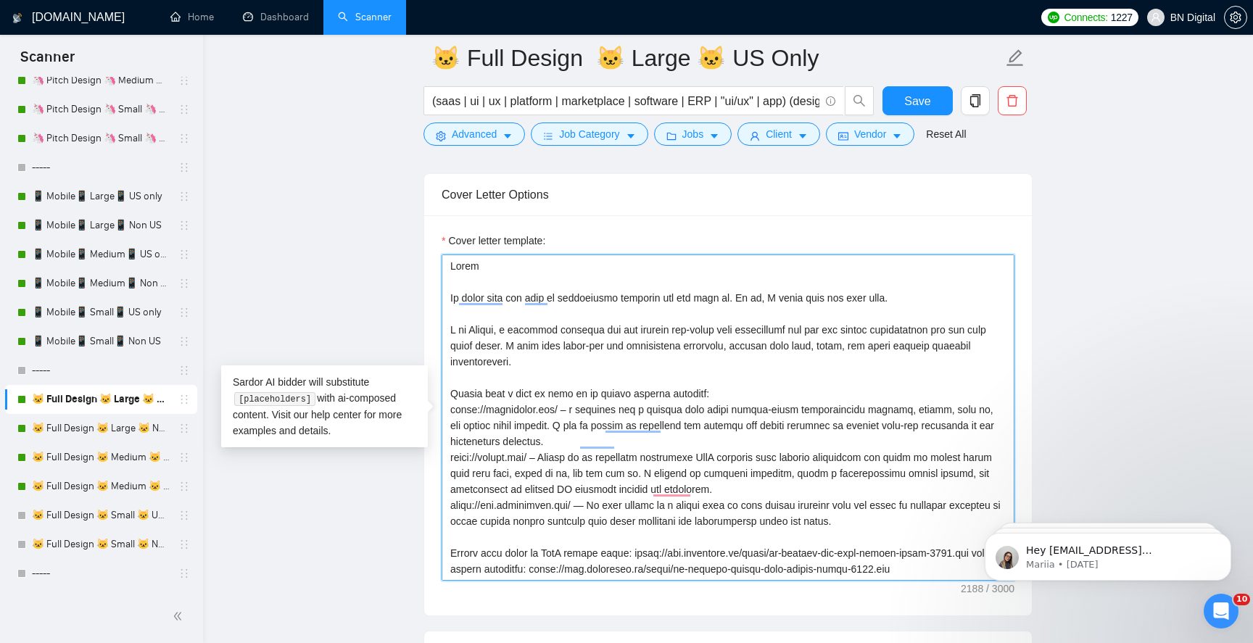
click at [487, 328] on textarea "Cover letter template:" at bounding box center [728, 418] width 573 height 326
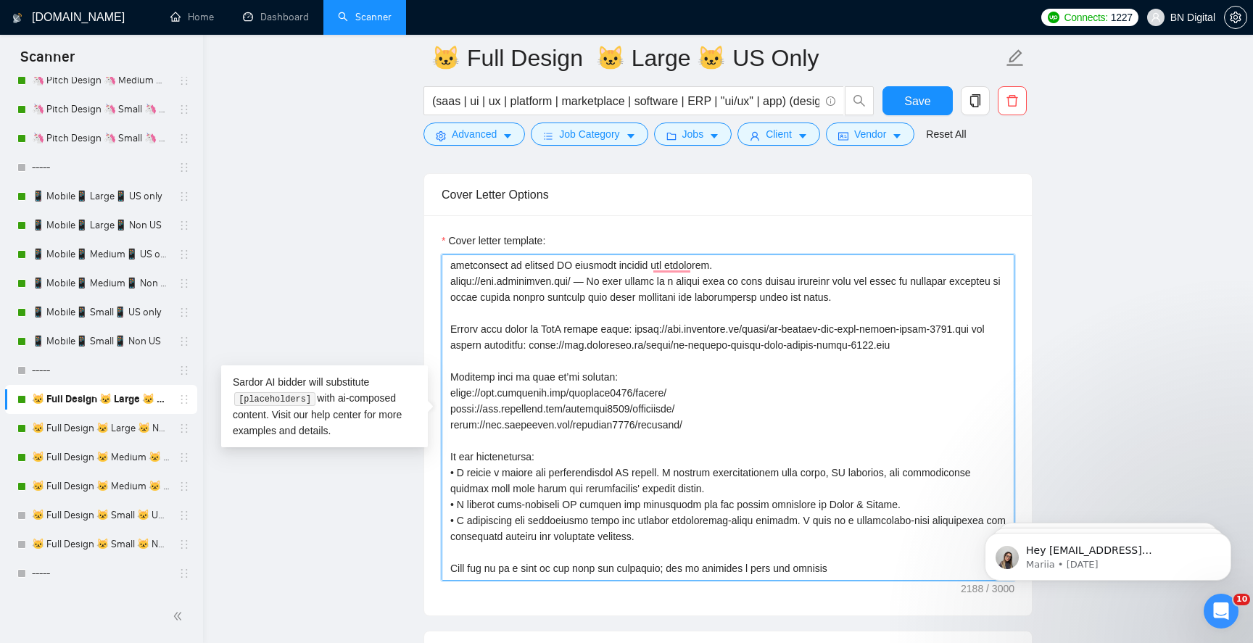
scroll to position [0, 0]
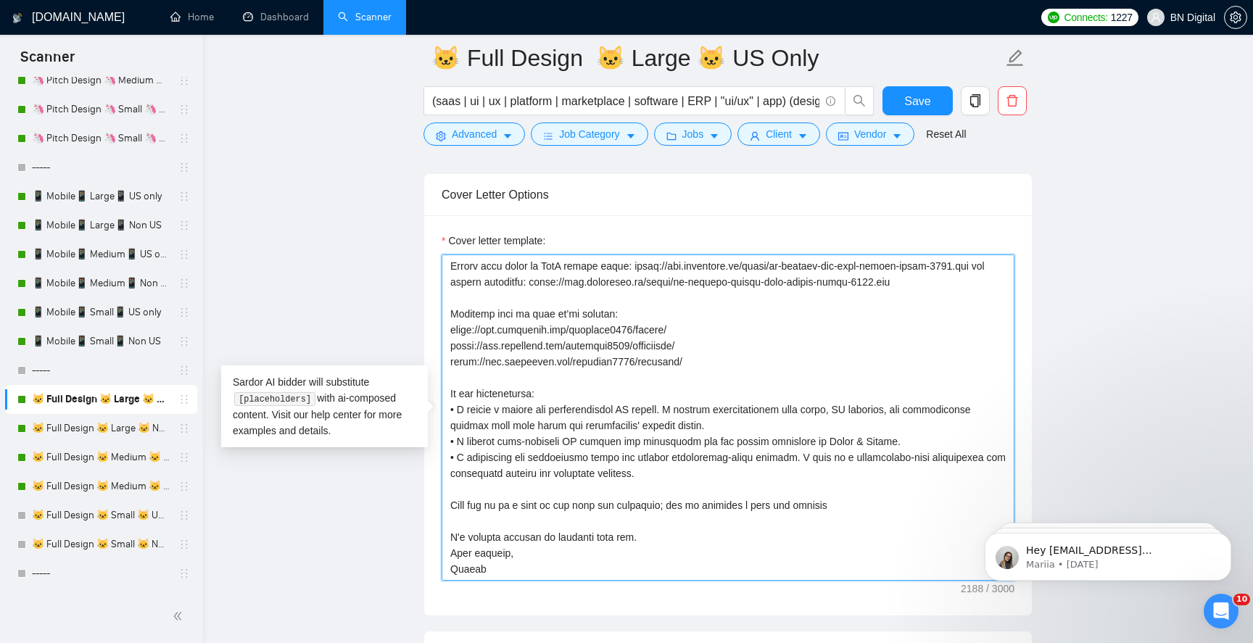
click at [467, 571] on textarea "Cover letter template:" at bounding box center [728, 418] width 573 height 326
paste textarea "[PERSON_NAME]"
type textarea "Hello It looks like you want an experienced designer you can rely on. If so, I …"
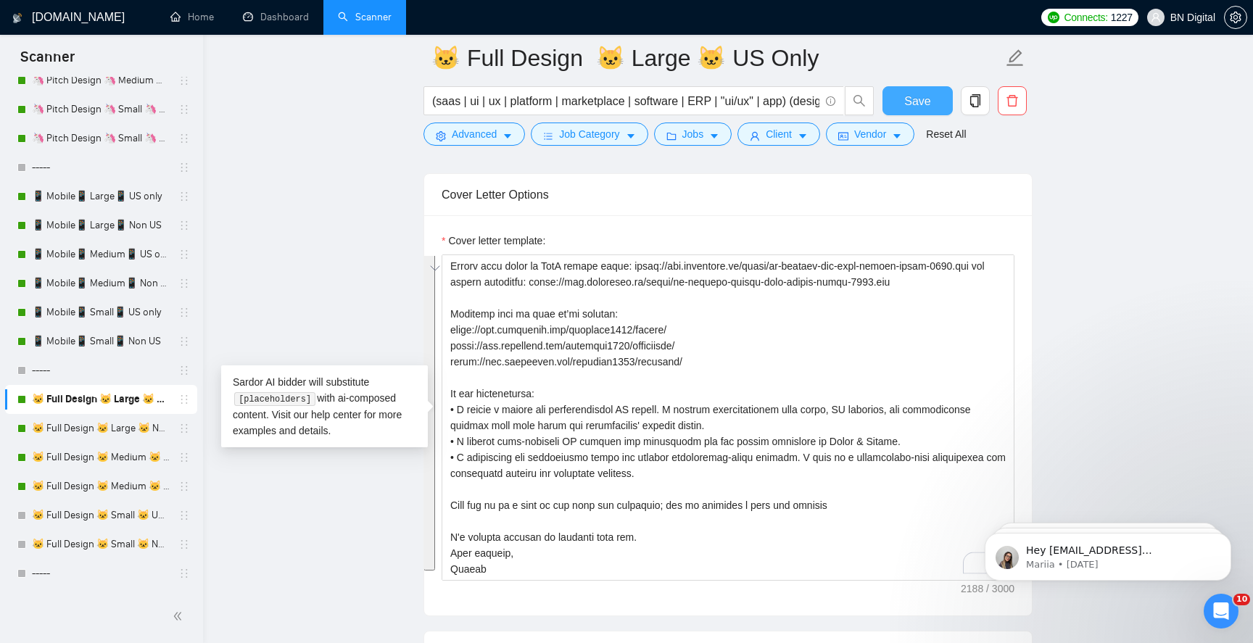
click at [920, 106] on span "Save" at bounding box center [918, 101] width 26 height 18
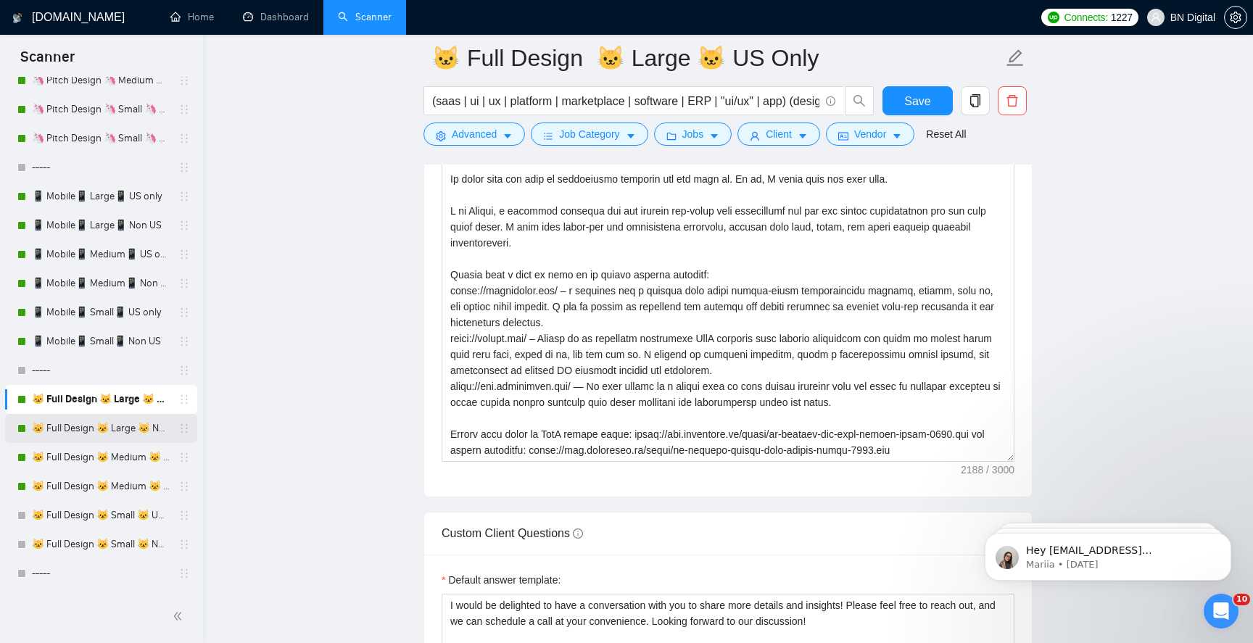
click at [131, 427] on link "🐱 Full Design 🐱 Large 🐱 Non US" at bounding box center [101, 428] width 138 height 29
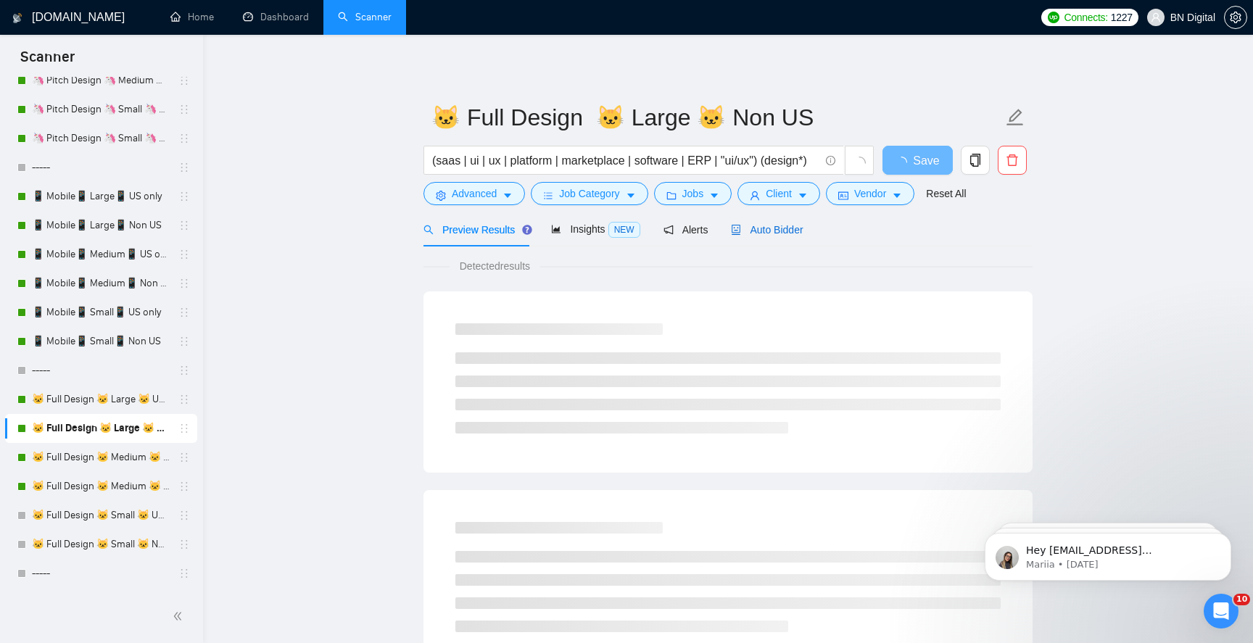
click at [767, 224] on span "Auto Bidder" at bounding box center [767, 230] width 72 height 12
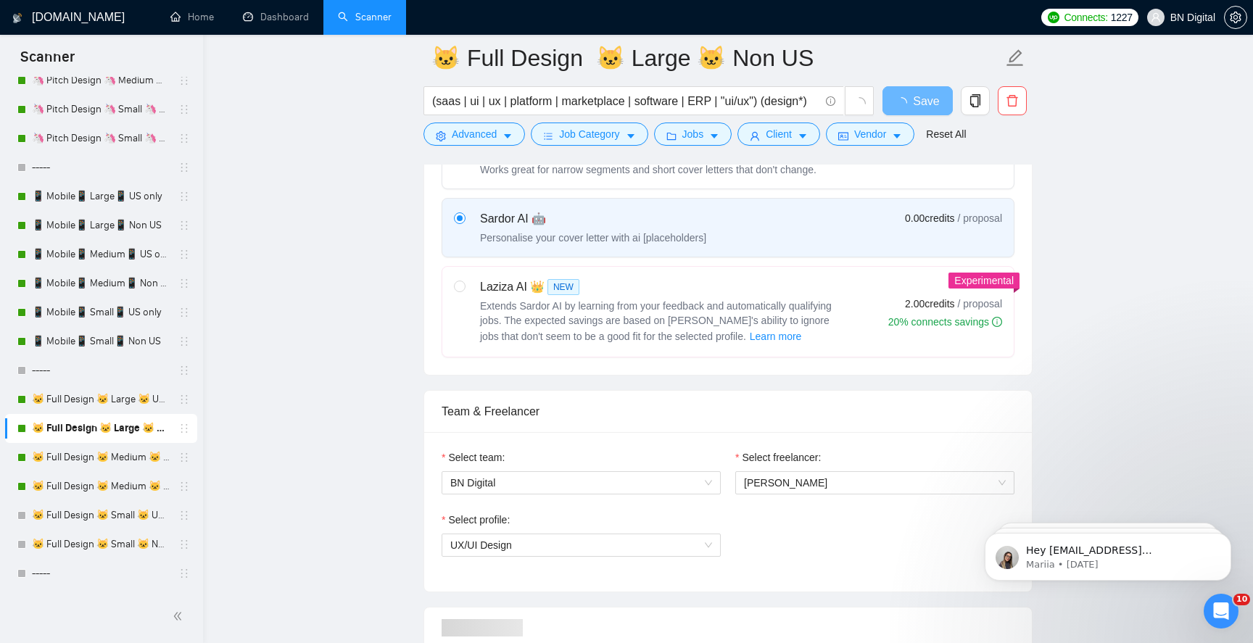
scroll to position [521, 0]
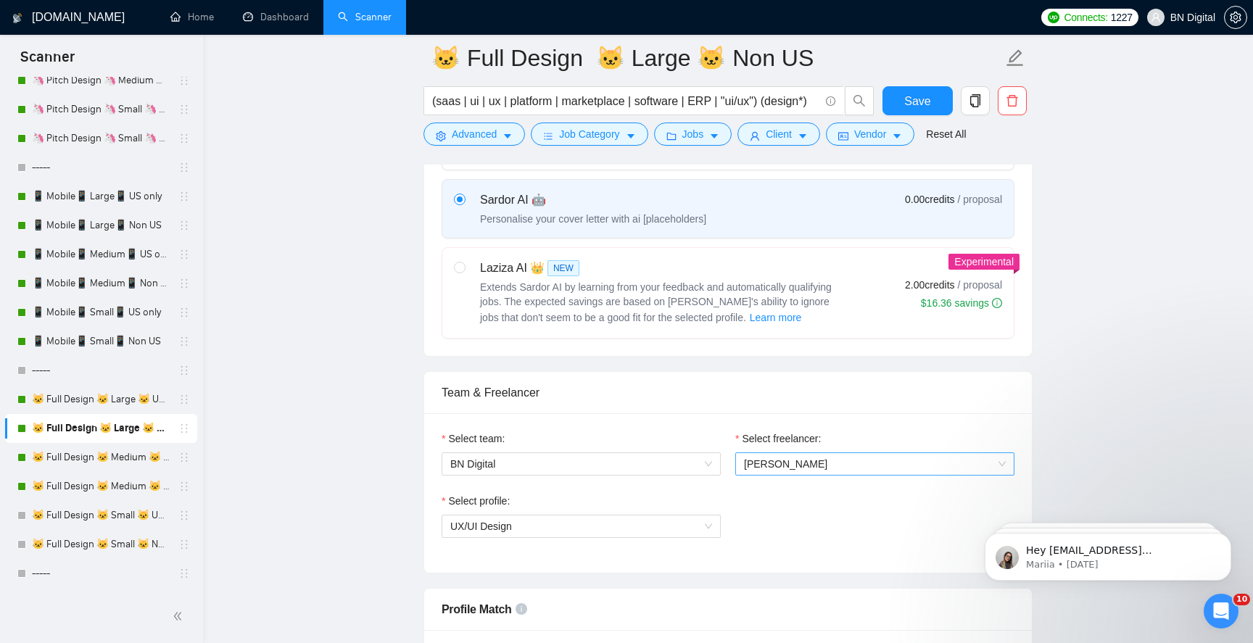
click at [752, 459] on span "[PERSON_NAME]" at bounding box center [785, 464] width 83 height 12
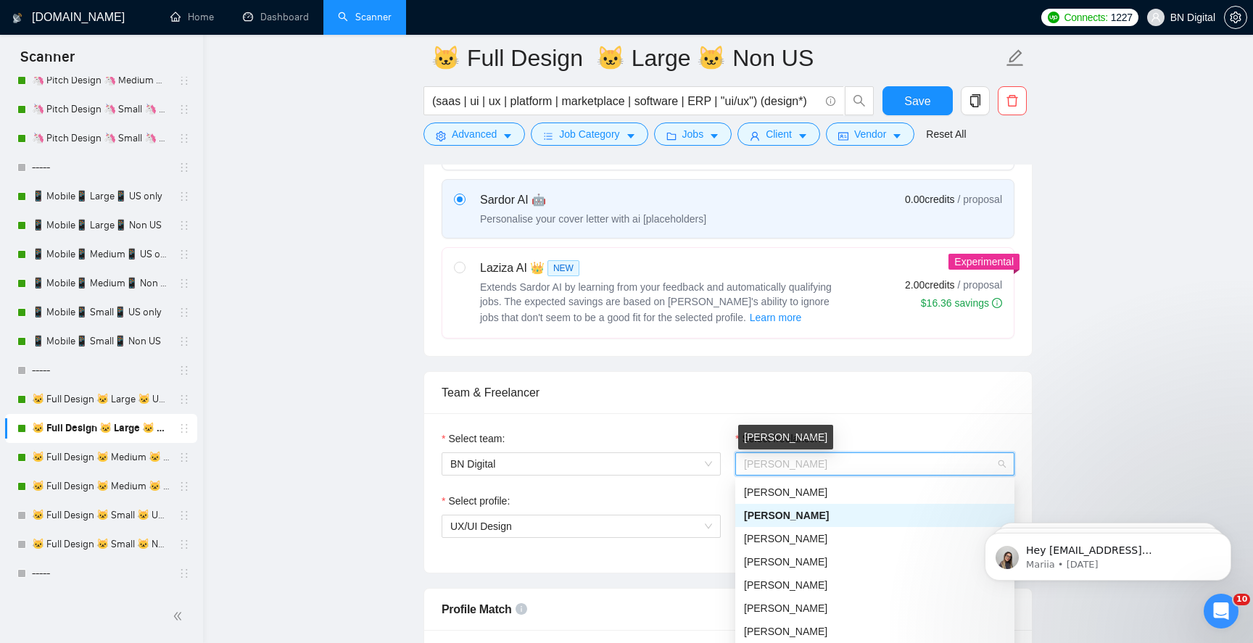
type input "p"
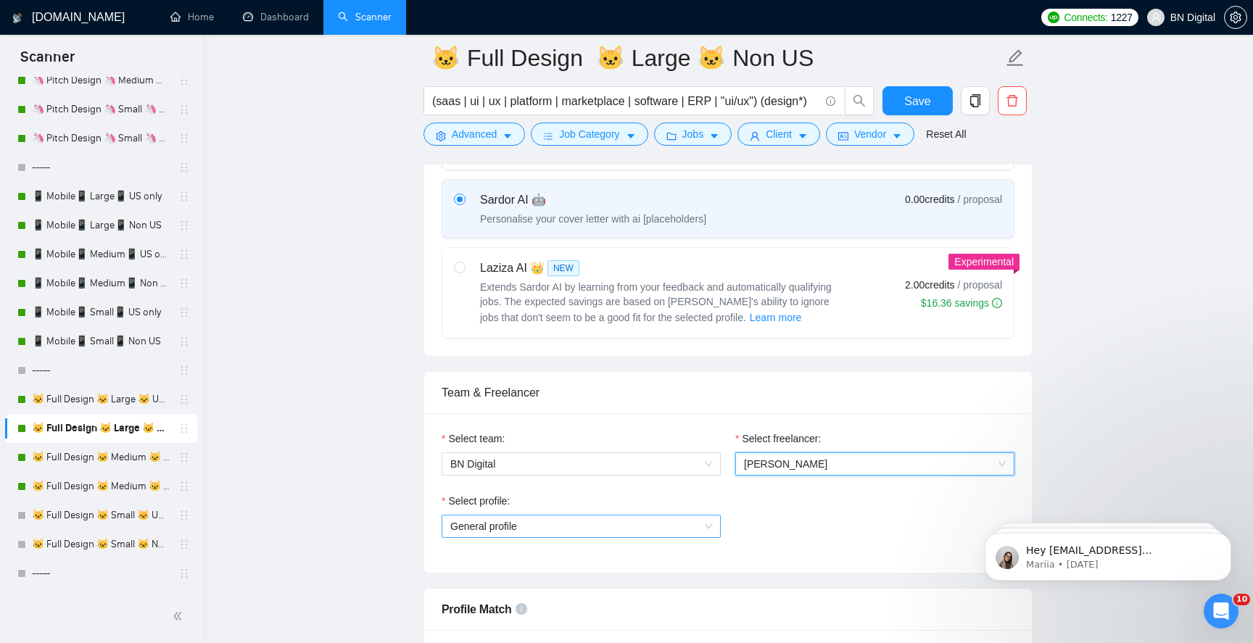
click at [587, 534] on span "General profile" at bounding box center [581, 527] width 262 height 22
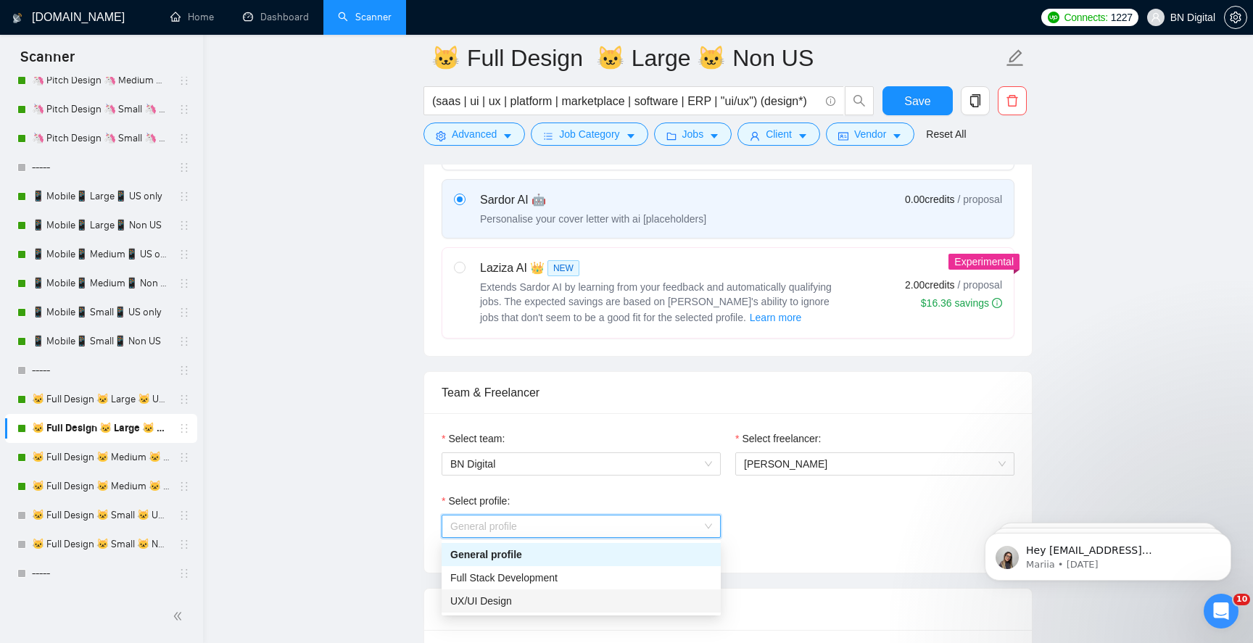
click at [564, 600] on div "UX/UI Design" at bounding box center [581, 601] width 262 height 16
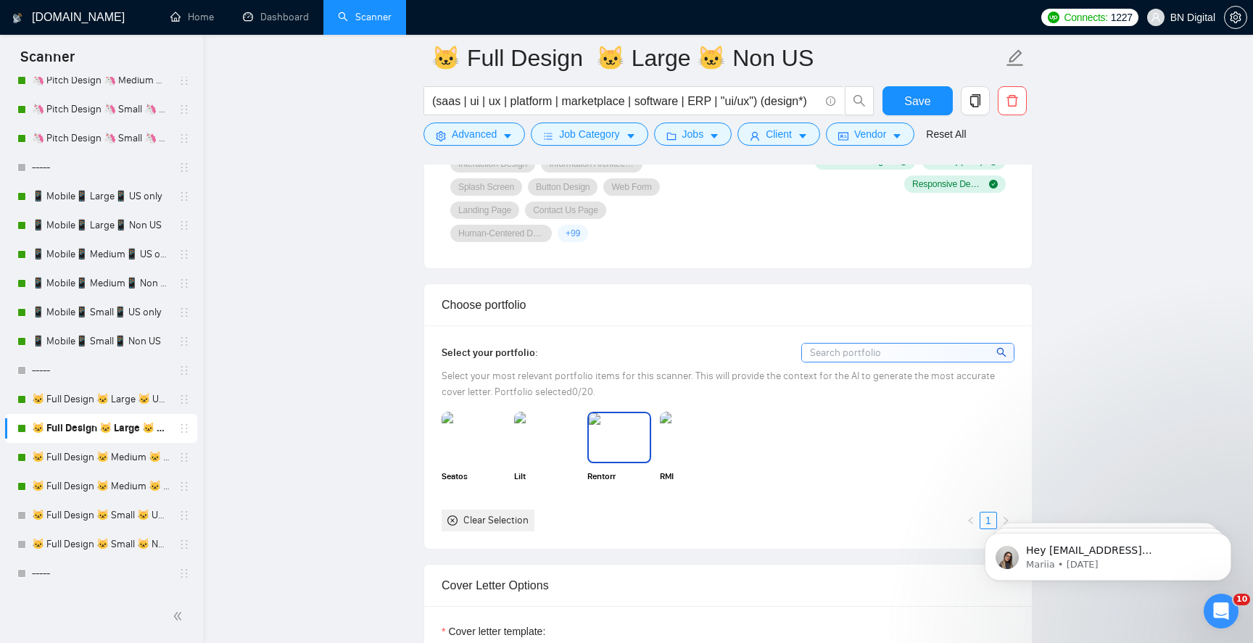
scroll to position [1277, 0]
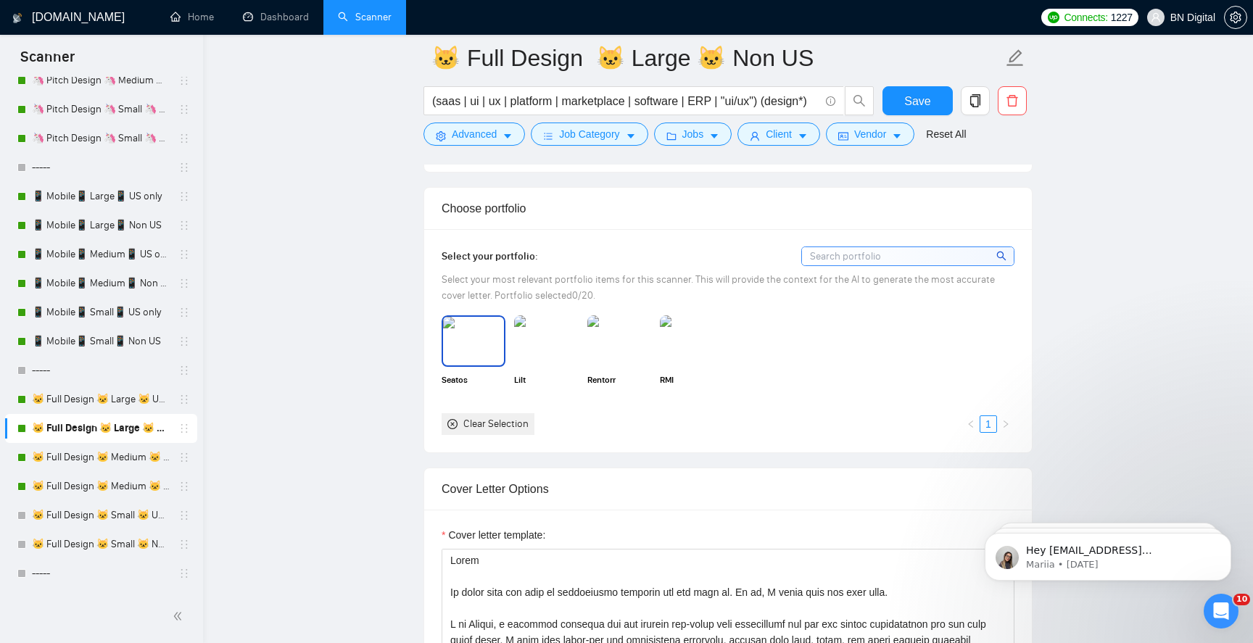
click at [486, 365] on img at bounding box center [473, 341] width 61 height 48
click at [543, 365] on img at bounding box center [546, 341] width 61 height 48
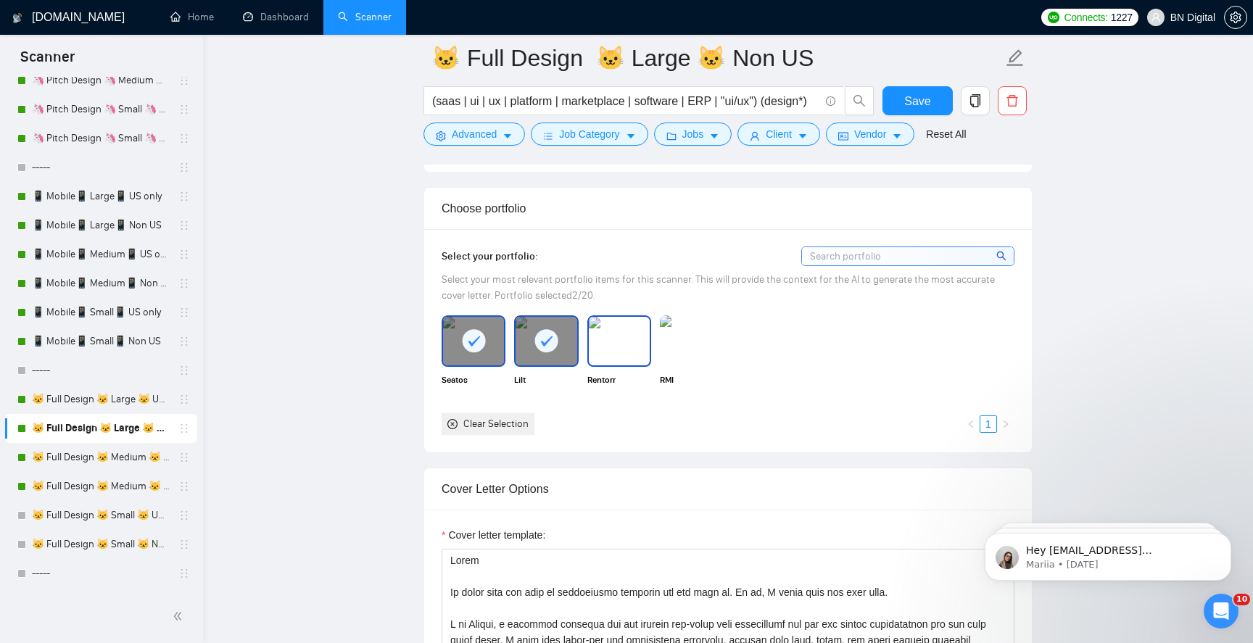
click at [598, 365] on img at bounding box center [619, 341] width 61 height 48
click at [688, 365] on img at bounding box center [692, 341] width 61 height 48
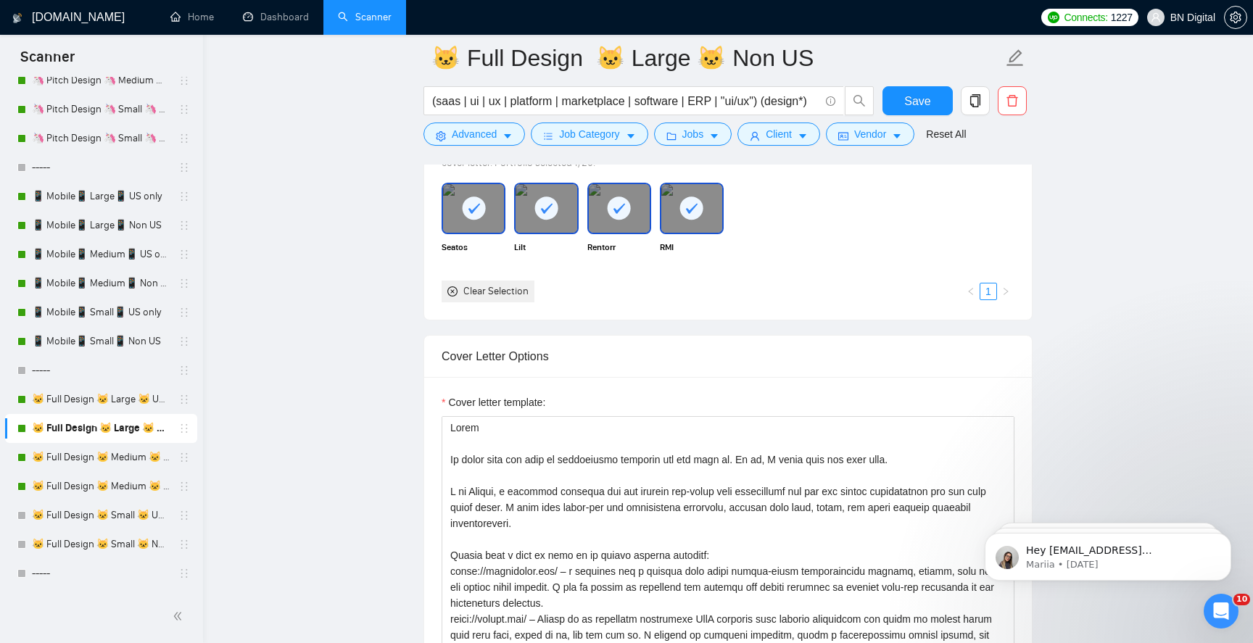
scroll to position [1454, 0]
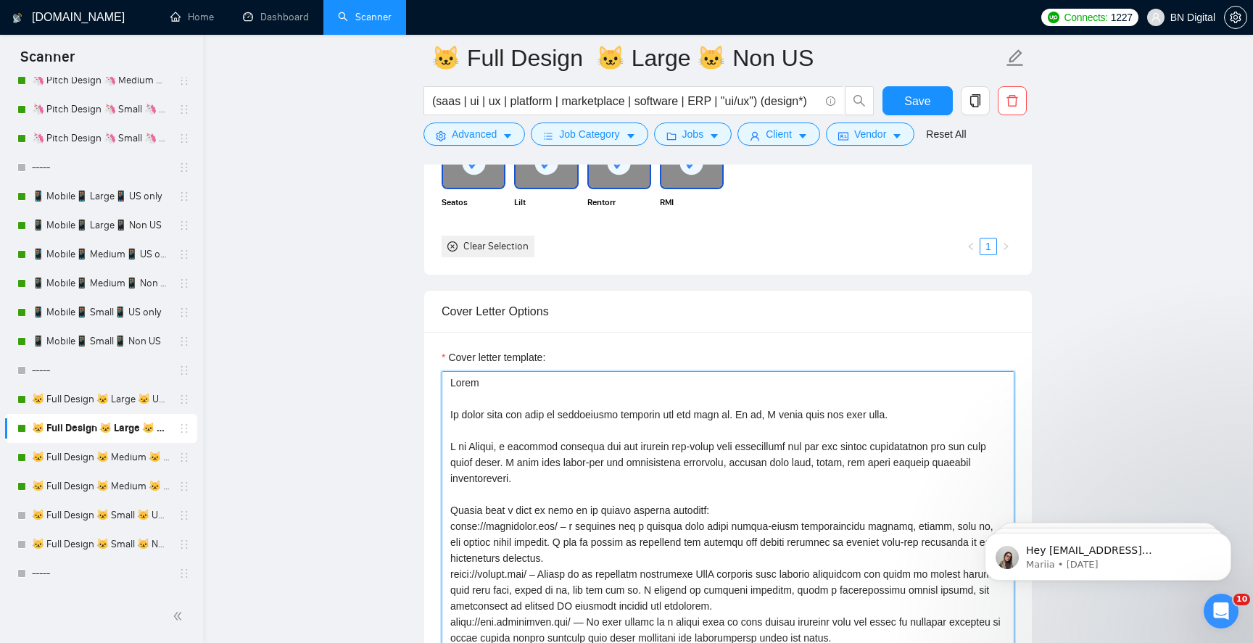
click at [578, 434] on textarea "Cover letter template:" at bounding box center [728, 534] width 573 height 326
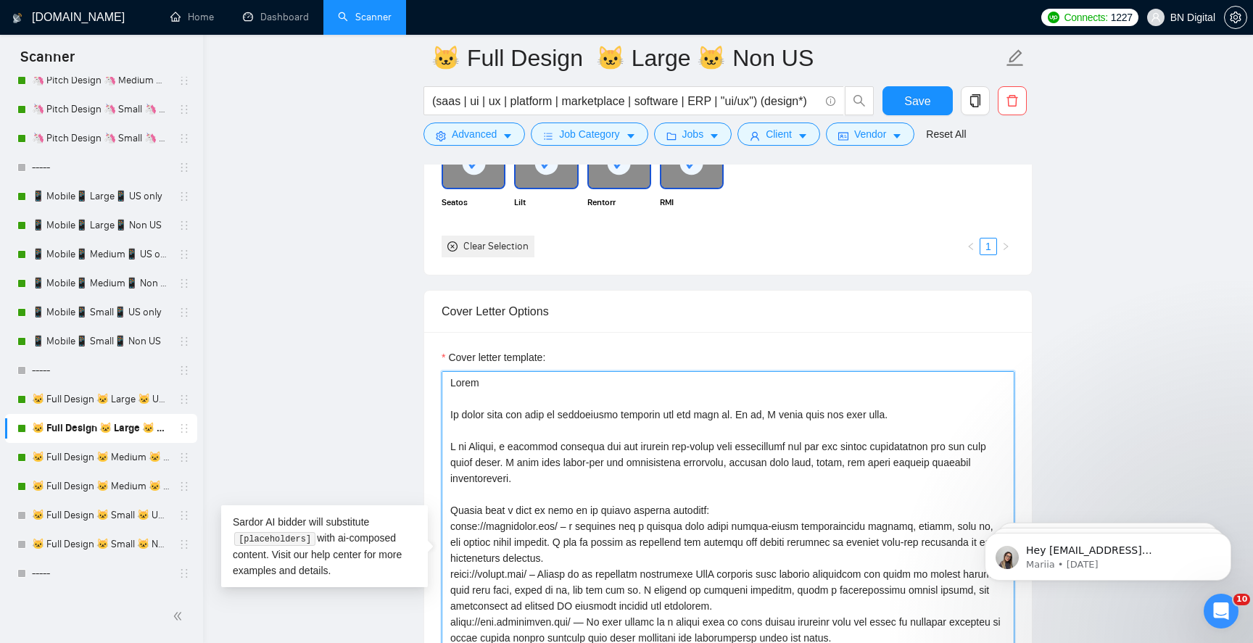
paste textarea "Polina, a seasoned designer who has created top-notch user experiences for web …"
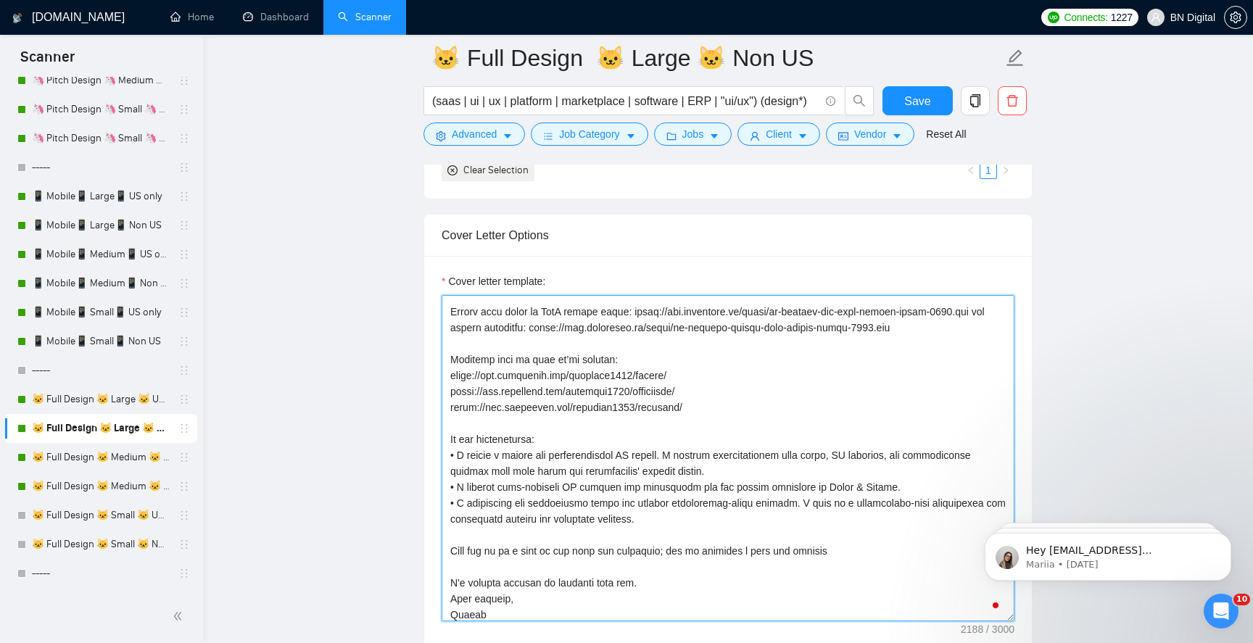
scroll to position [282, 0]
type textarea "Hello It looks like you want an experienced designer you can rely on. If so, I …"
click at [910, 99] on span "Save" at bounding box center [918, 101] width 26 height 18
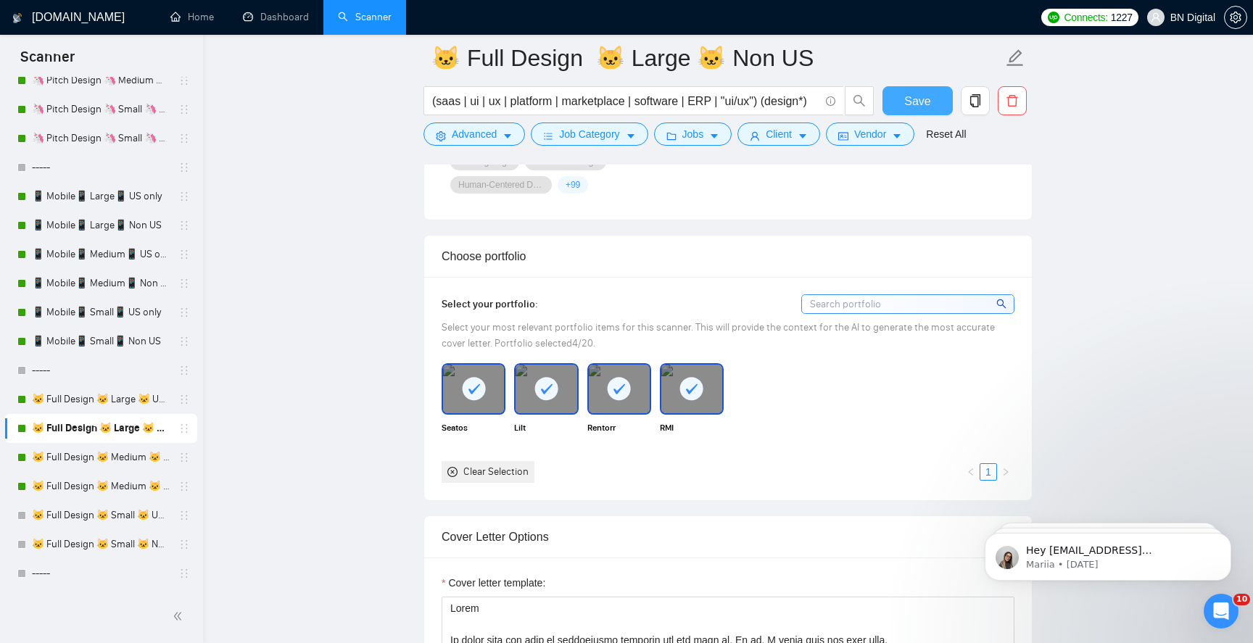
scroll to position [1203, 0]
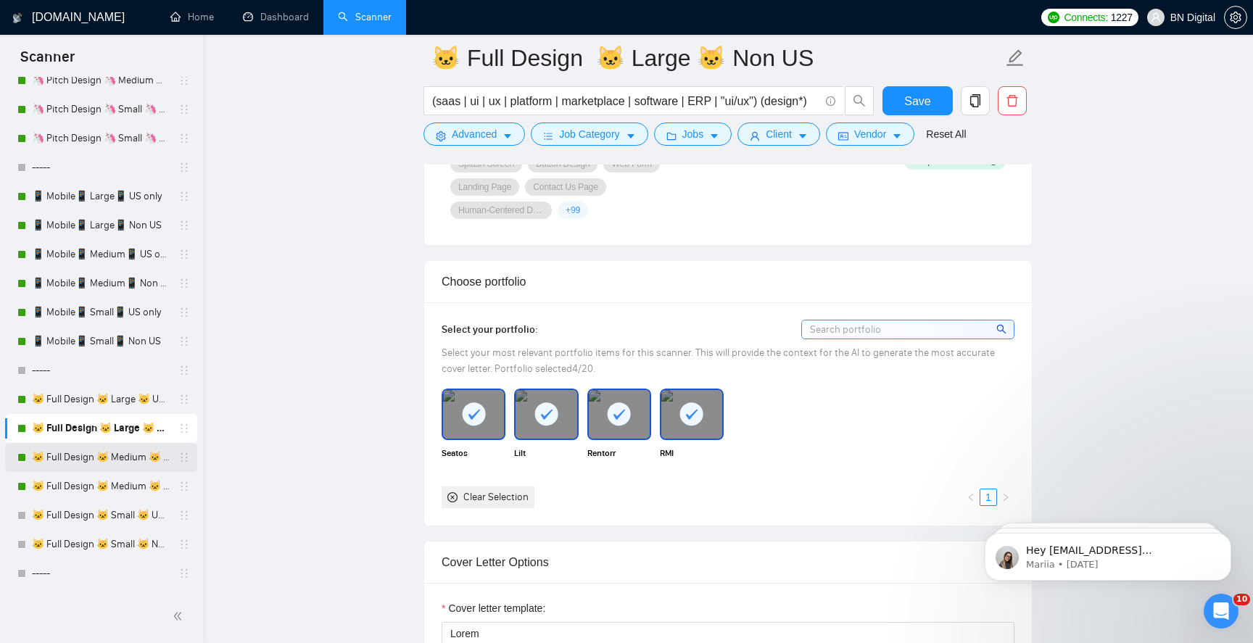
click at [135, 452] on link "🐱 Full Design 🐱 Medium 🐱 US Only" at bounding box center [101, 457] width 138 height 29
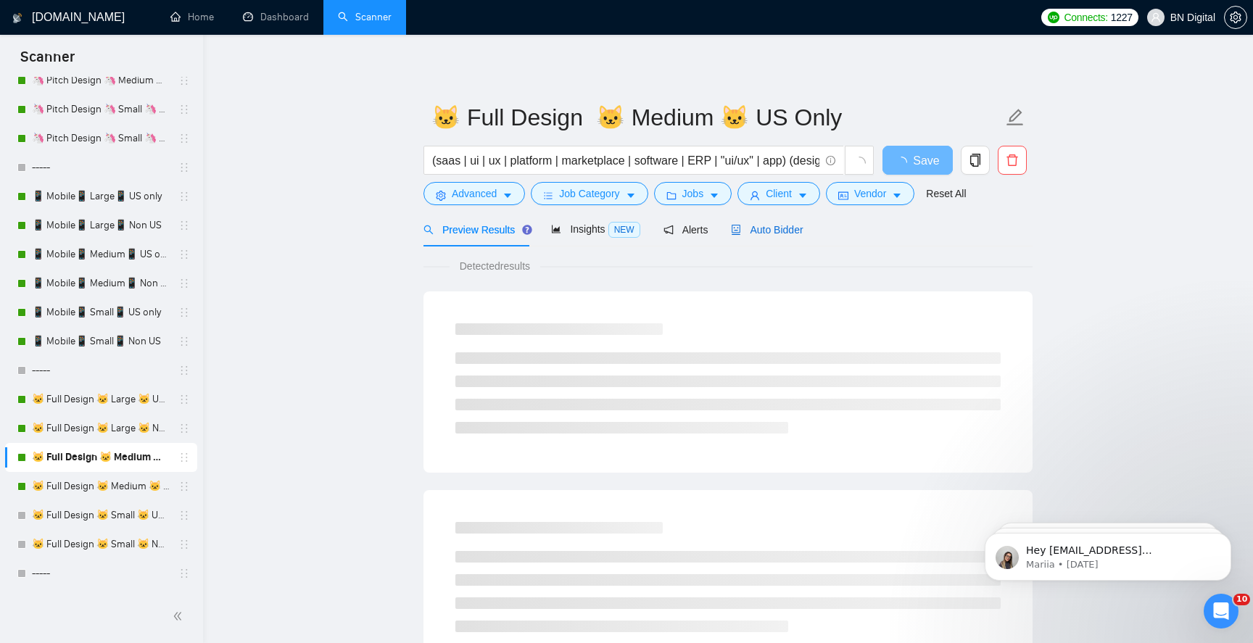
click at [775, 228] on span "Auto Bidder" at bounding box center [767, 230] width 72 height 12
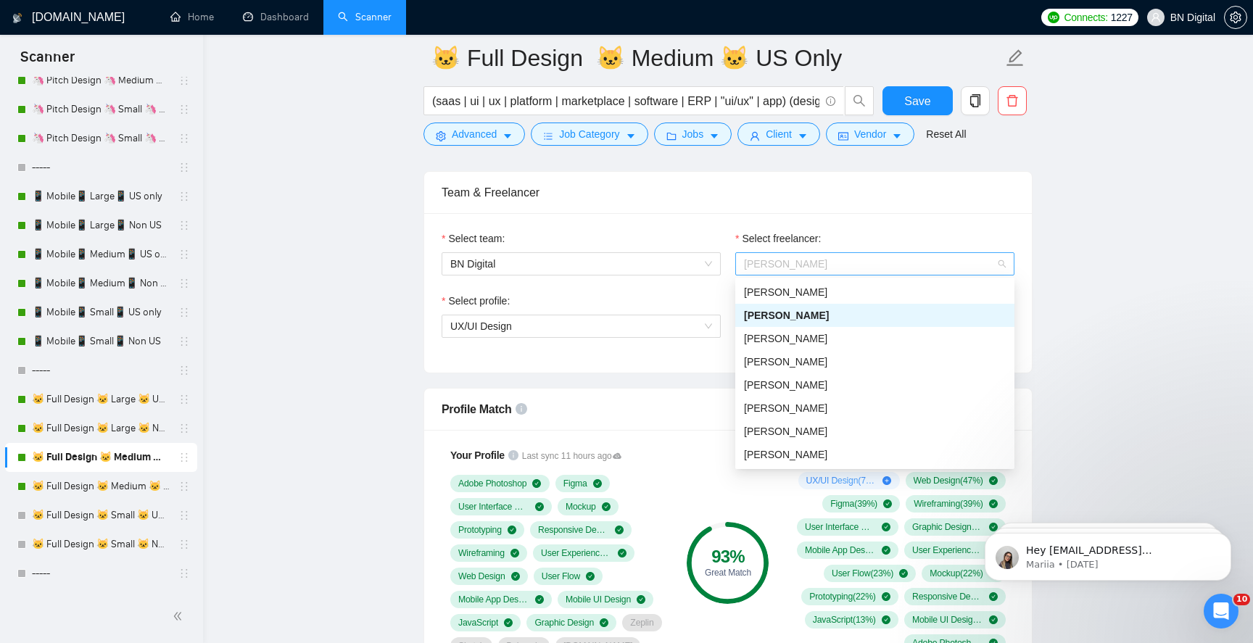
click at [793, 255] on span "[PERSON_NAME]" at bounding box center [875, 264] width 262 height 22
type input "p"
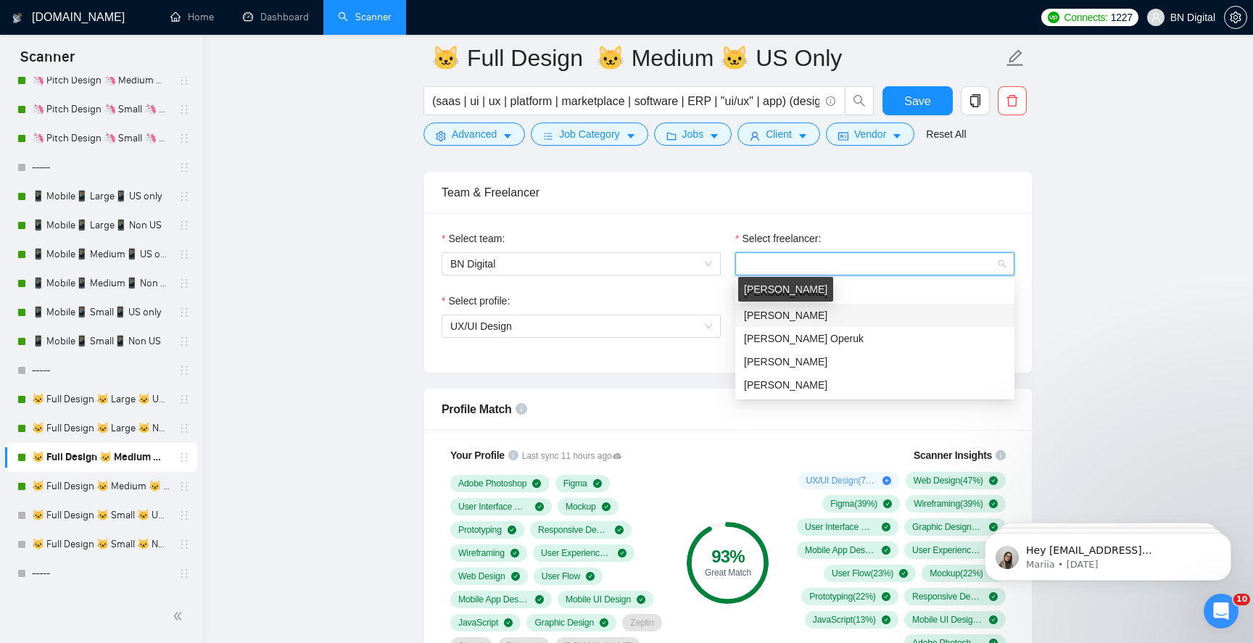
click at [781, 292] on div "[PERSON_NAME]" at bounding box center [785, 289] width 95 height 25
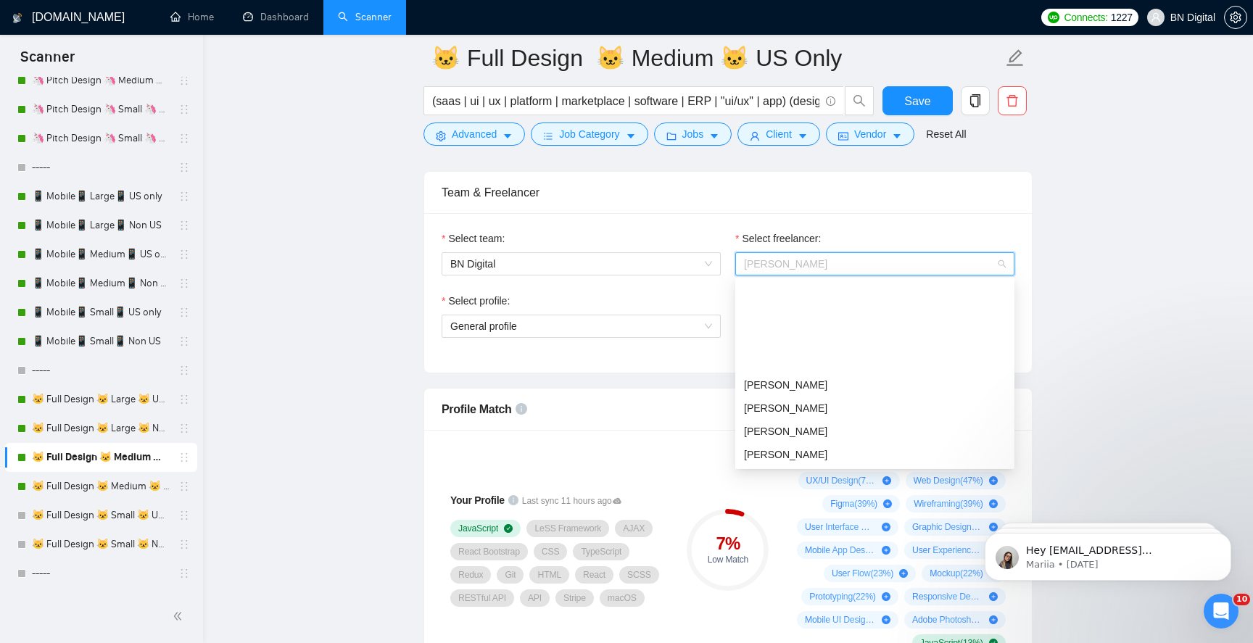
click at [812, 260] on span "[PERSON_NAME]" at bounding box center [875, 264] width 262 height 22
type input "po"
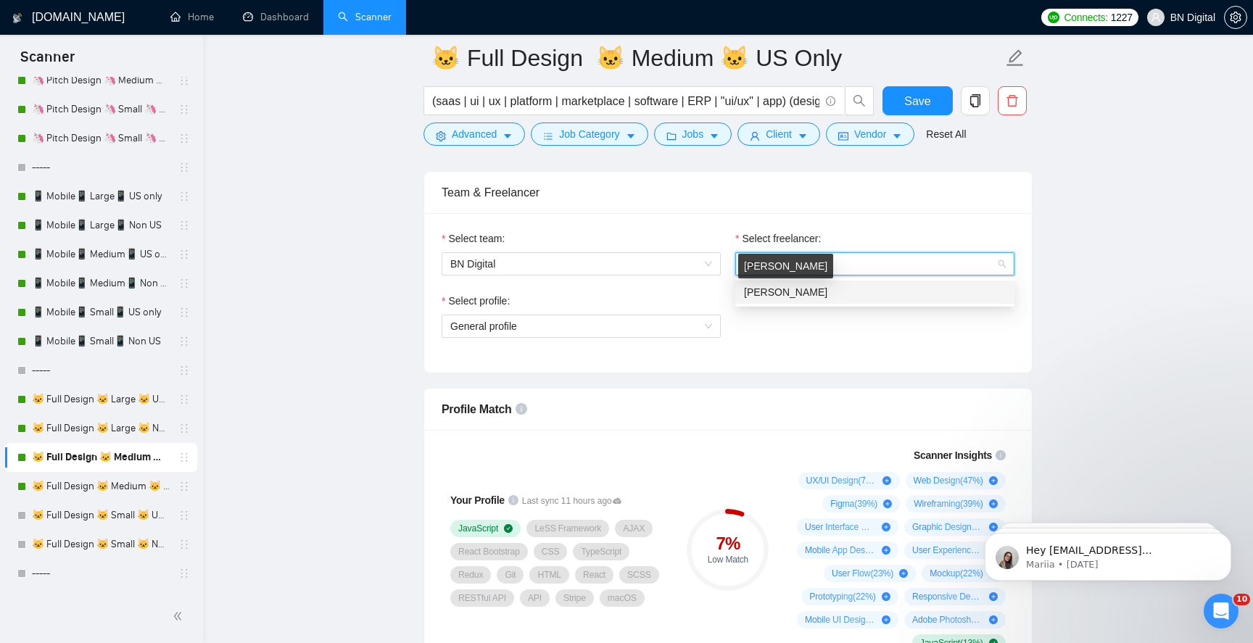
click at [821, 289] on span "[PERSON_NAME]" at bounding box center [785, 293] width 83 height 12
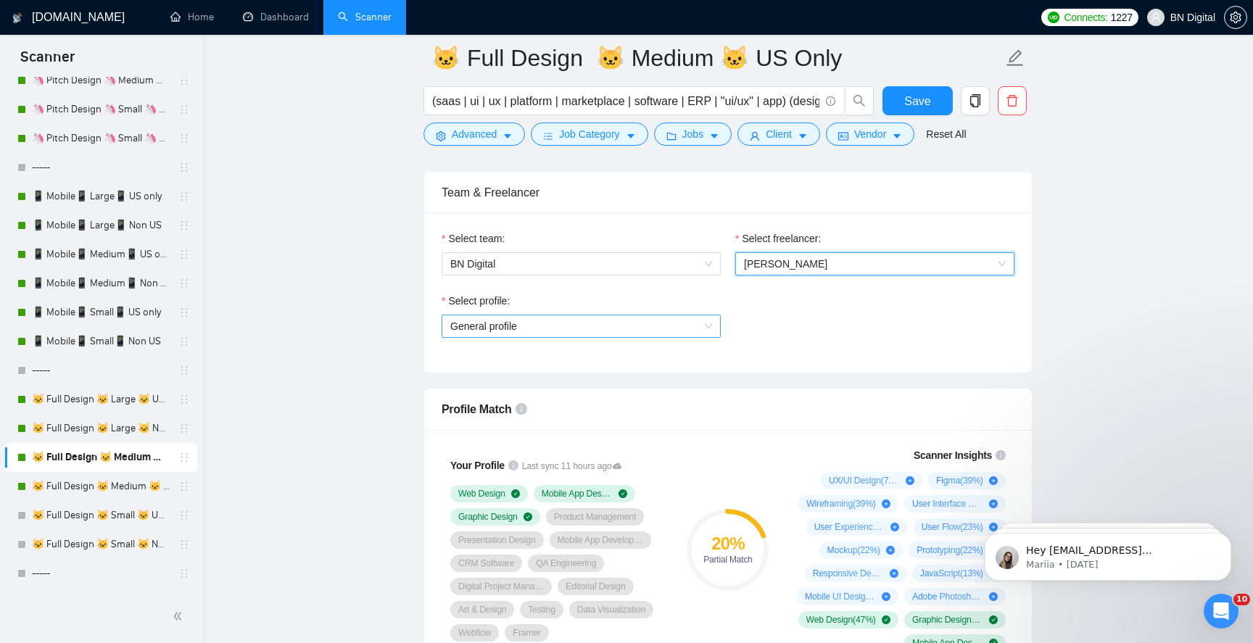
click at [582, 316] on span "General profile" at bounding box center [581, 327] width 262 height 22
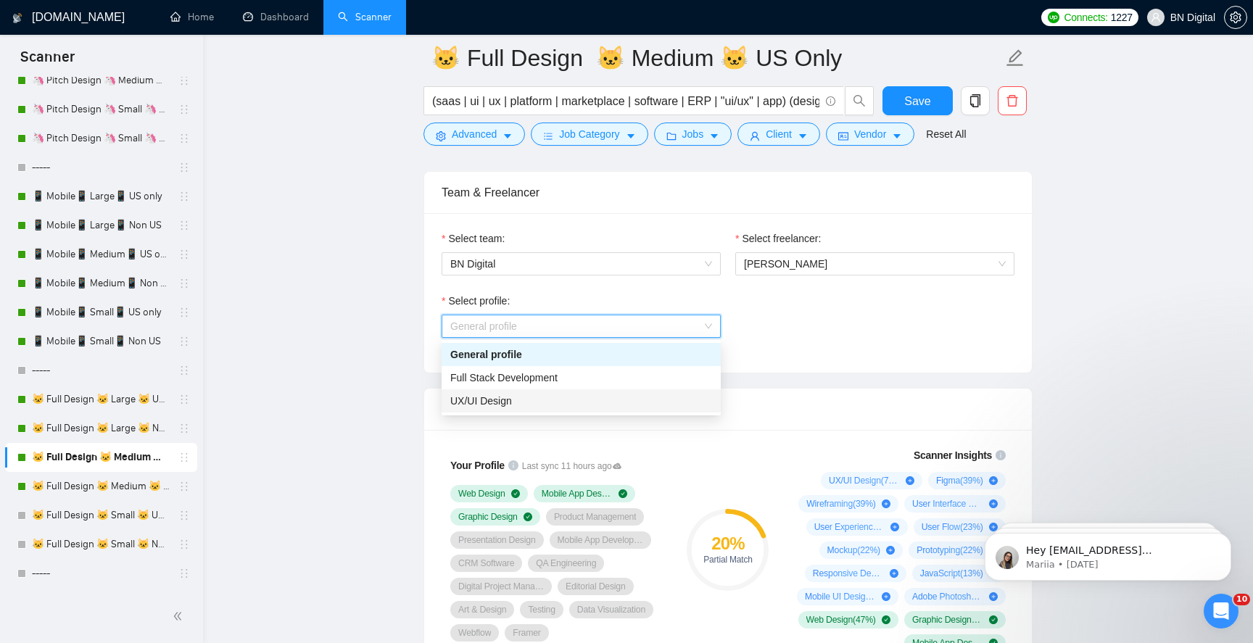
click at [551, 401] on div "UX/UI Design" at bounding box center [581, 401] width 262 height 16
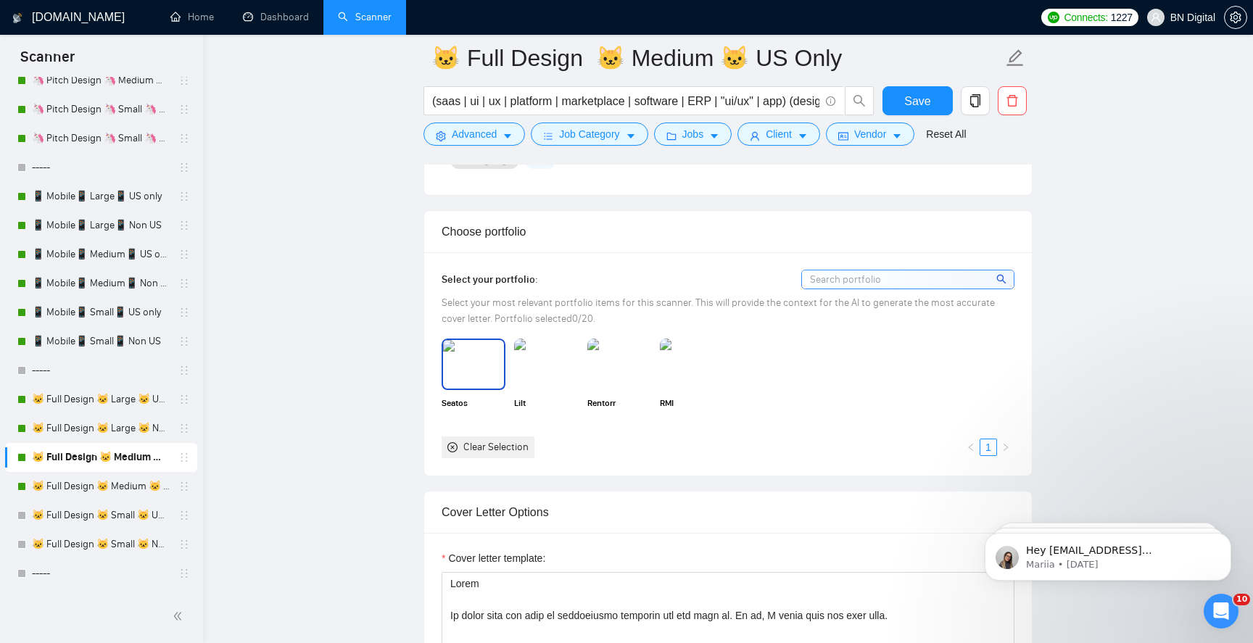
click at [493, 363] on img at bounding box center [473, 364] width 61 height 48
click at [543, 358] on img at bounding box center [546, 364] width 61 height 48
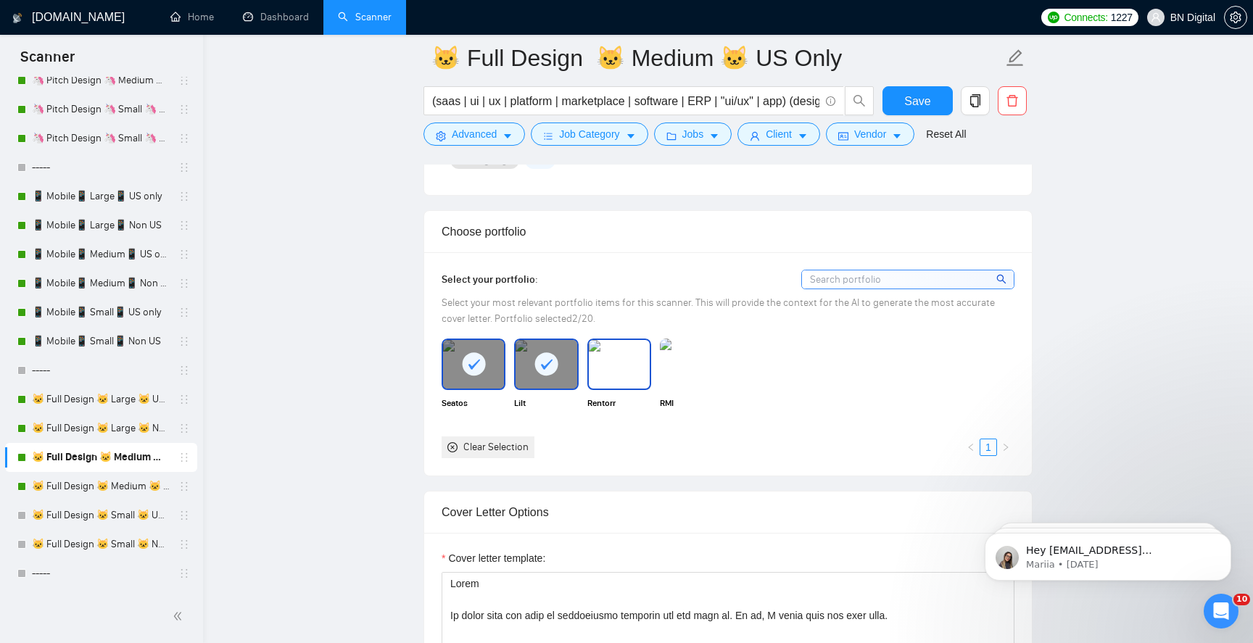
click at [614, 358] on img at bounding box center [619, 364] width 61 height 48
click at [713, 357] on img at bounding box center [692, 364] width 61 height 48
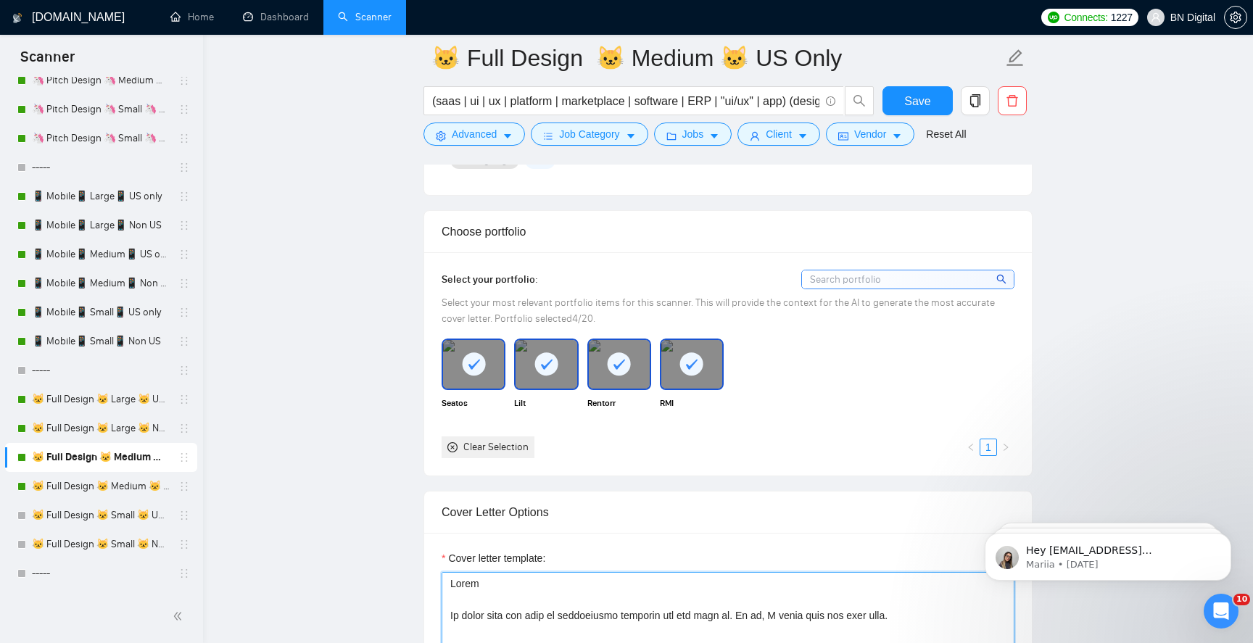
paste textarea "Polina, a seasoned designer who has created top-notch user experiences for web …"
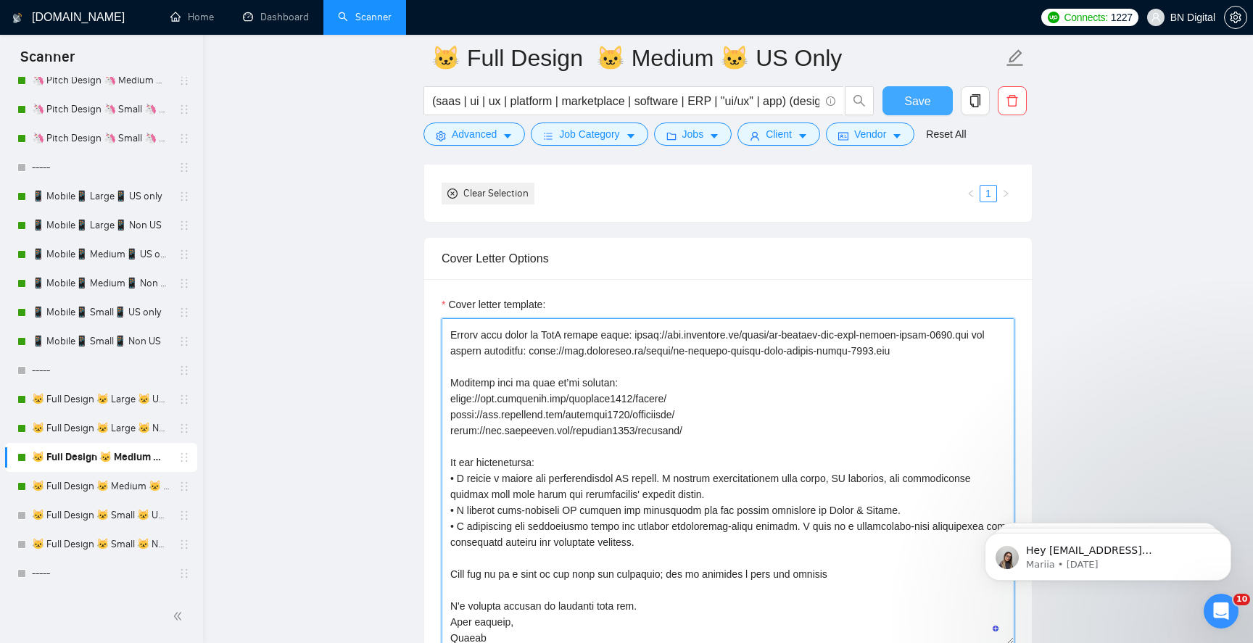
type textarea "Hello It looks like you want an experienced designer you can rely on. If so, I …"
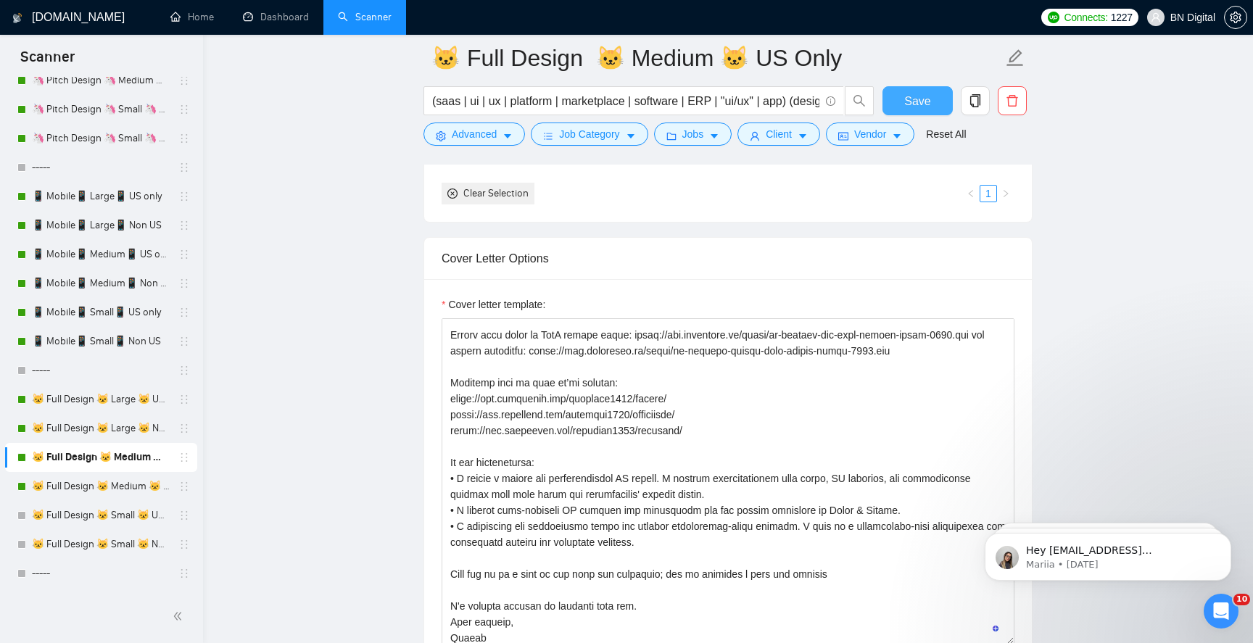
click at [910, 96] on span "Save" at bounding box center [918, 101] width 26 height 18
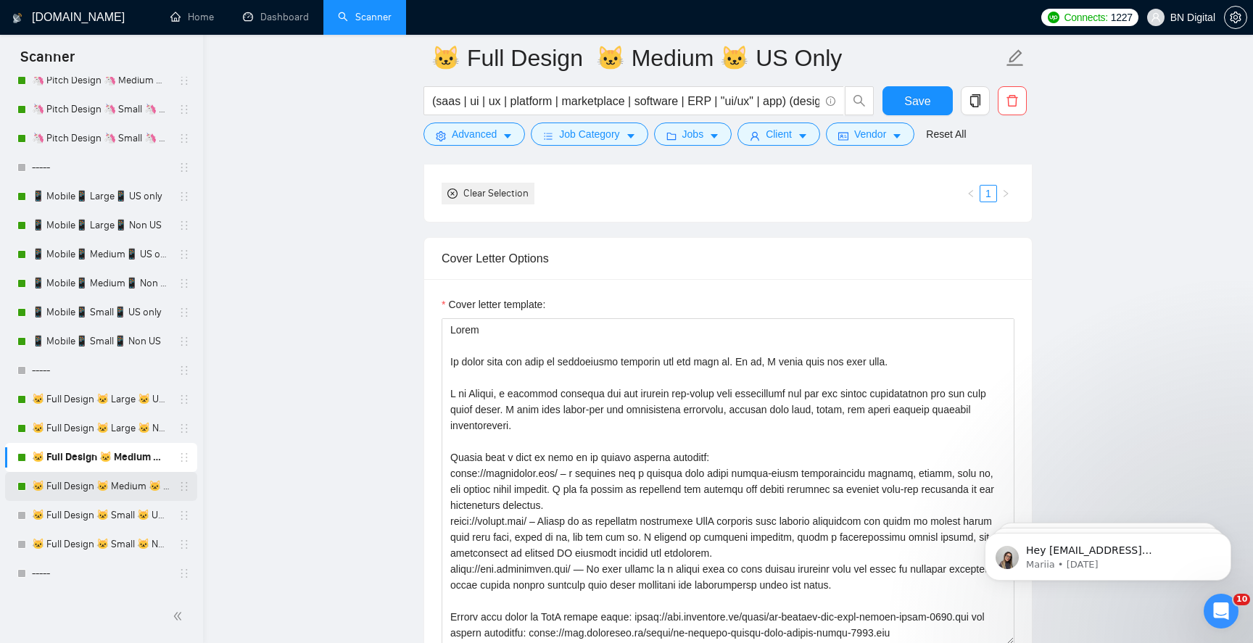
click at [123, 485] on link "🐱 Full Design 🐱 Medium 🐱 Non US" at bounding box center [101, 486] width 138 height 29
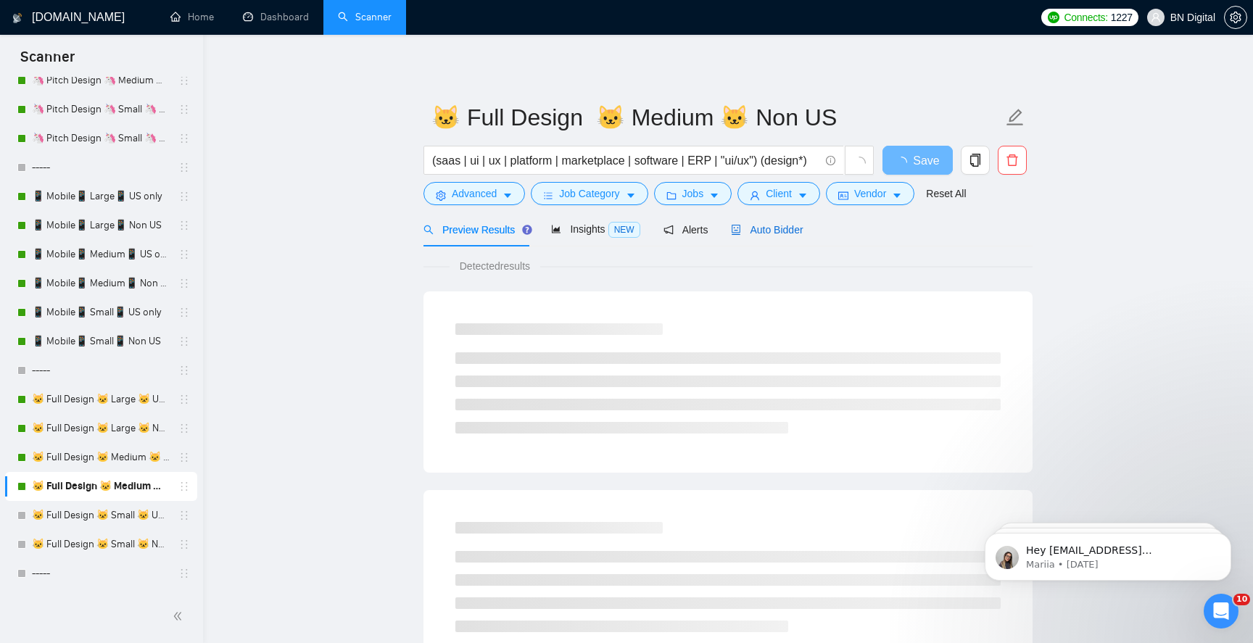
click at [771, 229] on span "Auto Bidder" at bounding box center [767, 230] width 72 height 12
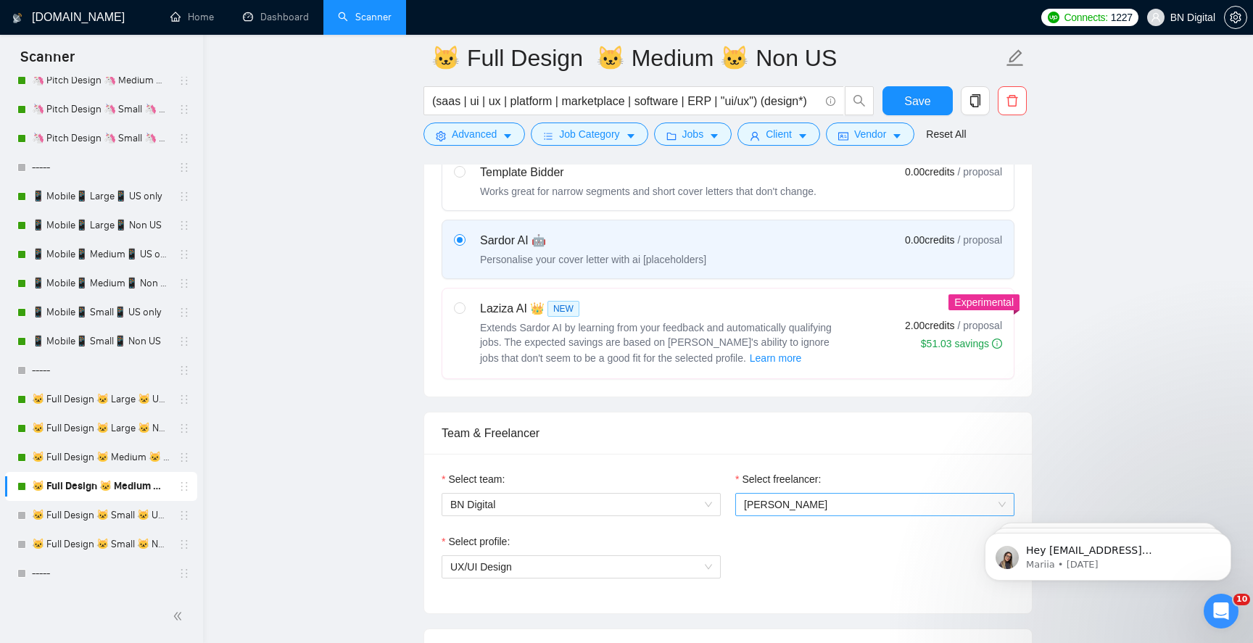
click at [757, 503] on span "[PERSON_NAME]" at bounding box center [785, 505] width 83 height 12
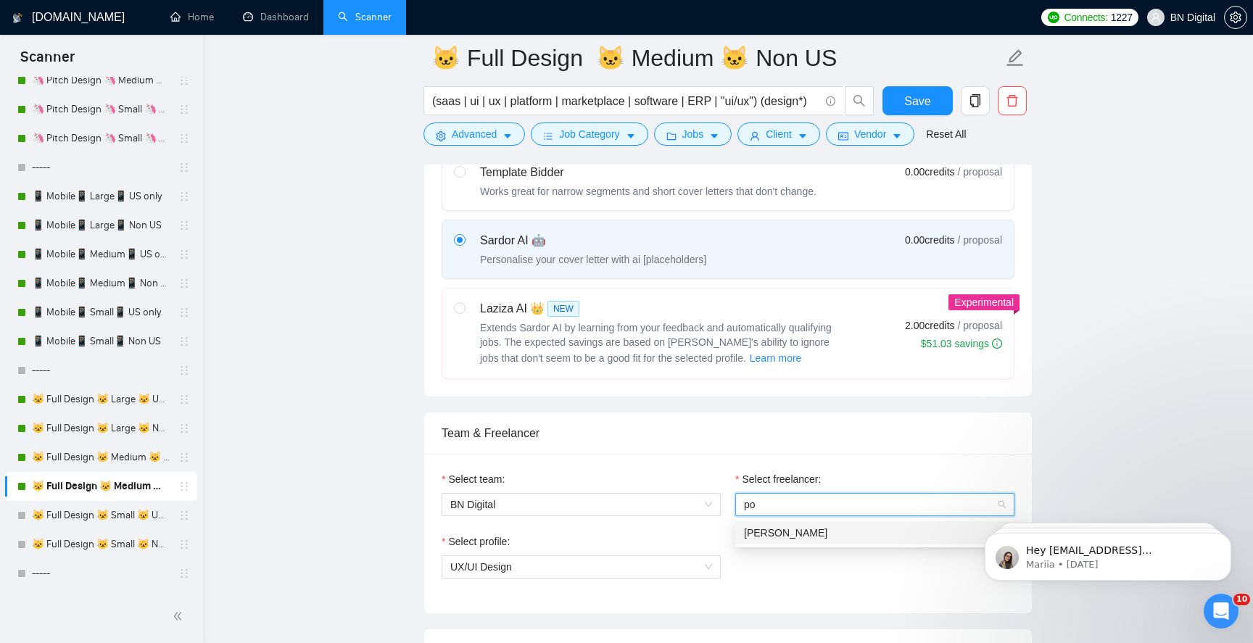
type input "pol"
click at [755, 530] on span "[PERSON_NAME]" at bounding box center [785, 533] width 83 height 12
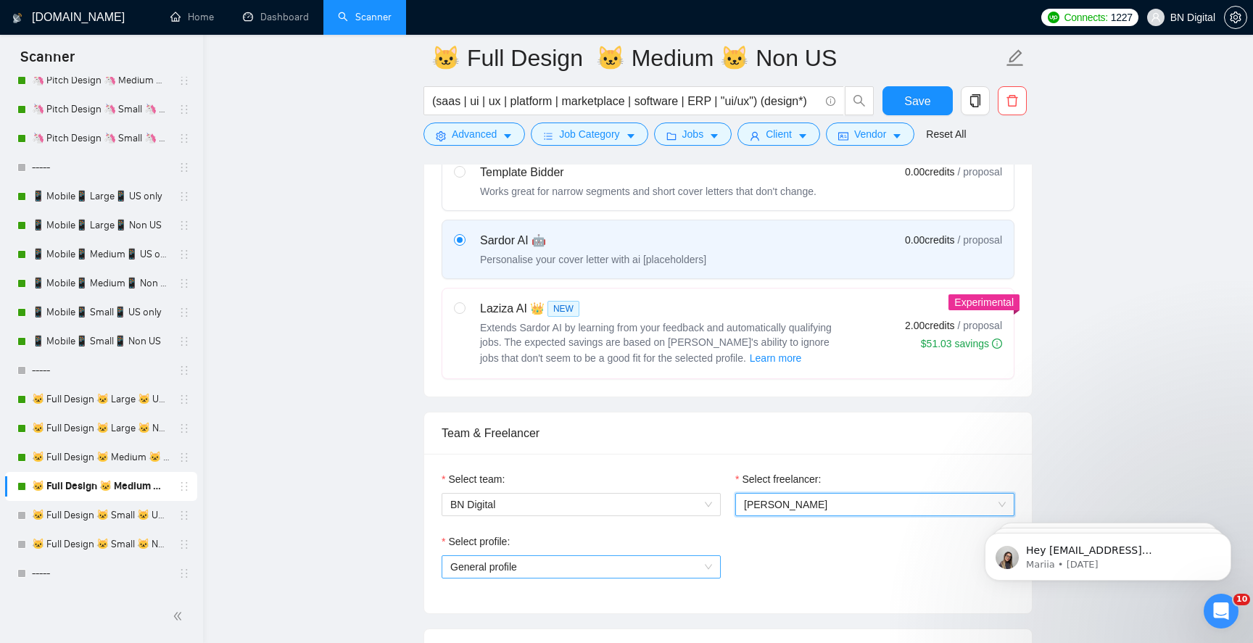
click at [551, 572] on span "General profile" at bounding box center [581, 567] width 262 height 22
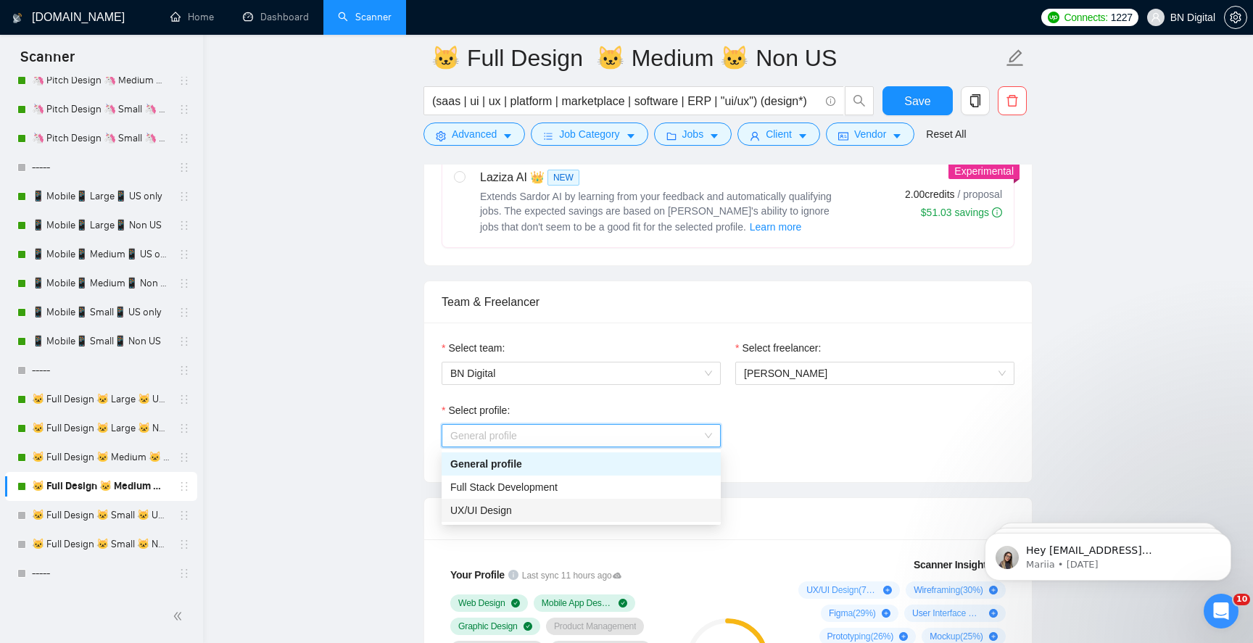
click at [552, 514] on div "UX/UI Design" at bounding box center [581, 511] width 262 height 16
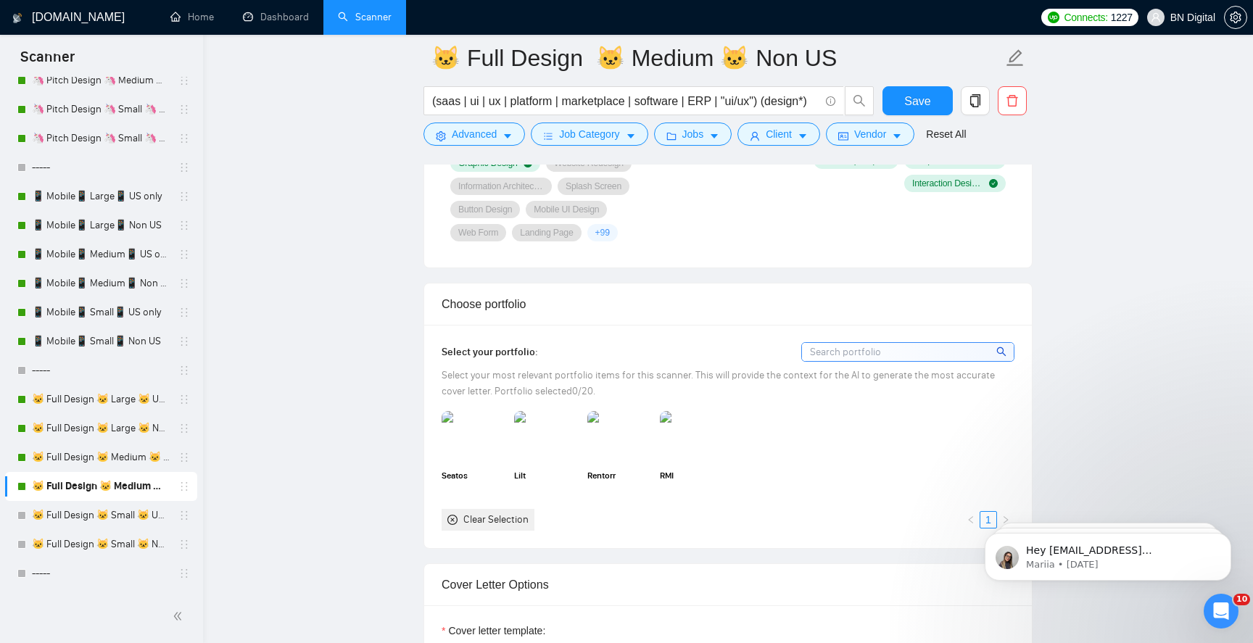
click at [506, 441] on div "Seatos" at bounding box center [473, 454] width 73 height 86
click at [485, 452] on img at bounding box center [473, 437] width 61 height 48
click at [540, 440] on img at bounding box center [546, 437] width 61 height 48
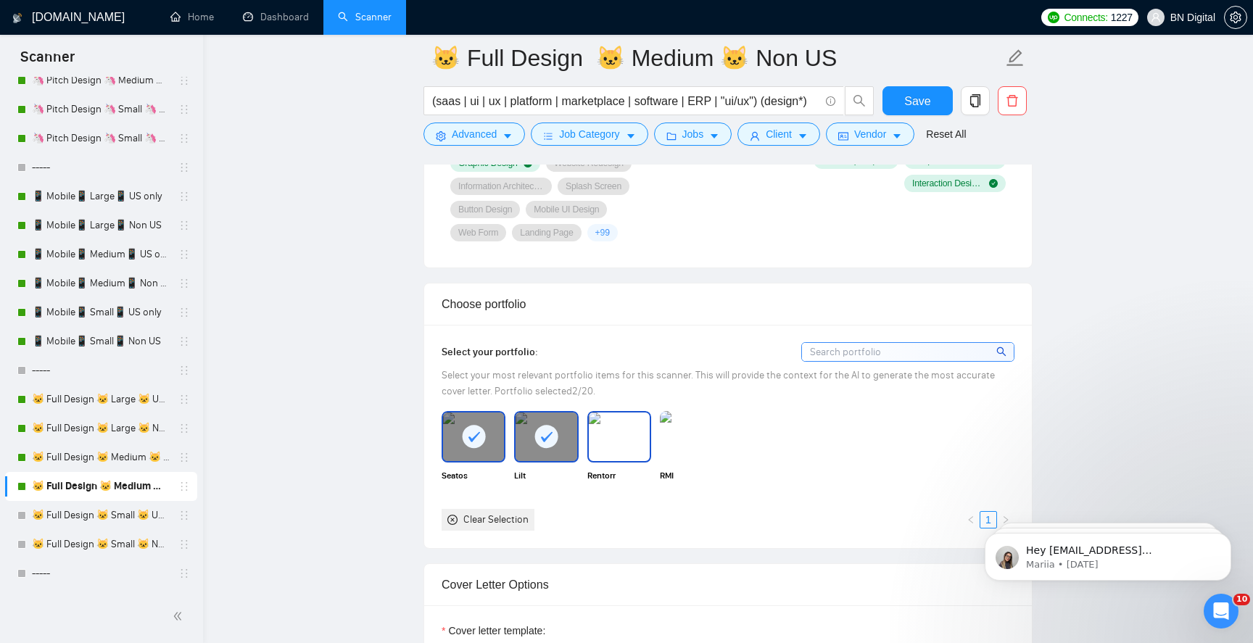
click at [620, 440] on img at bounding box center [619, 437] width 61 height 48
click at [684, 438] on img at bounding box center [692, 436] width 64 height 51
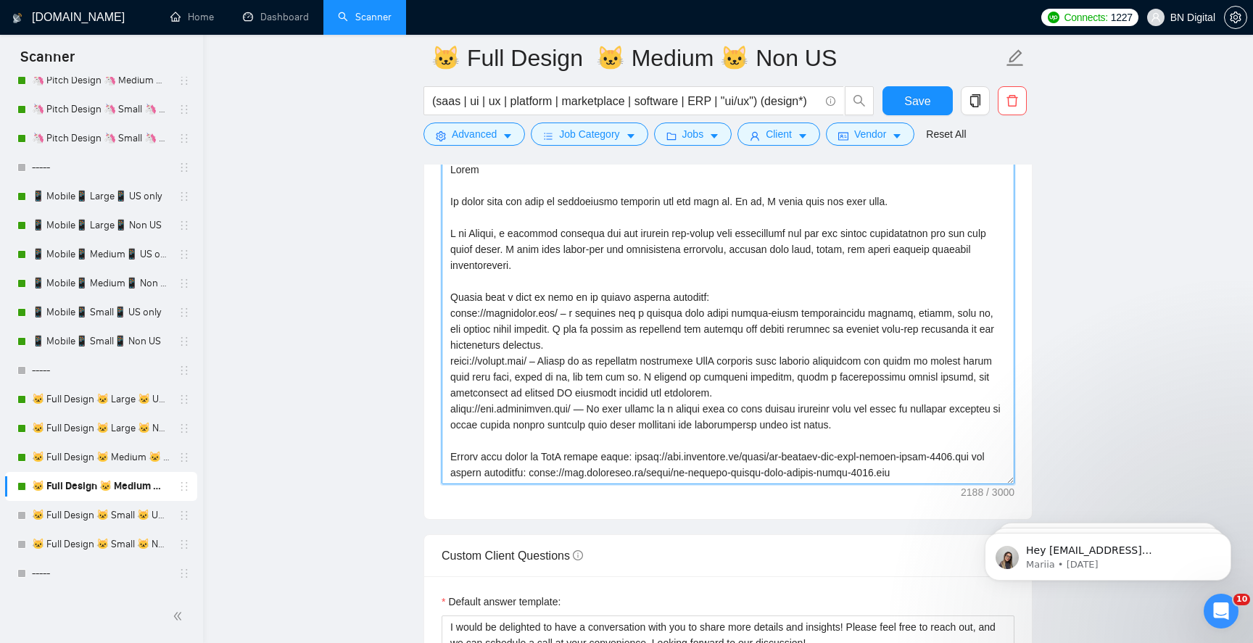
click at [662, 371] on textarea "Cover letter template:" at bounding box center [728, 321] width 573 height 326
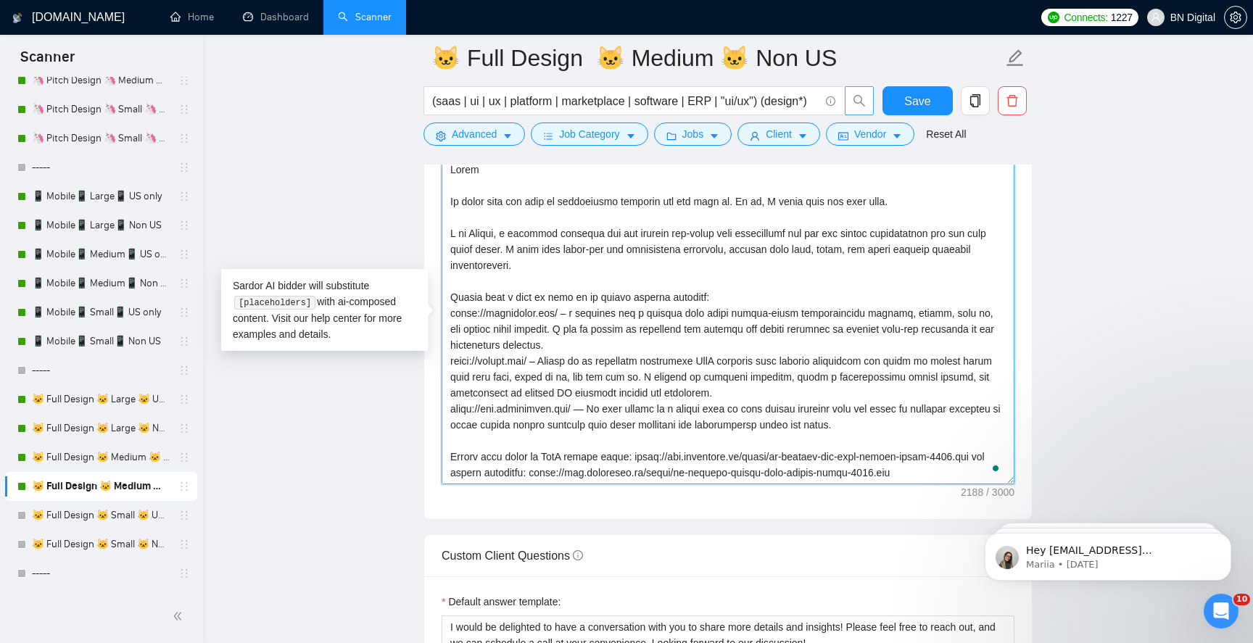
paste textarea "Polina, a seasoned designer who has created top-notch user experiences for web …"
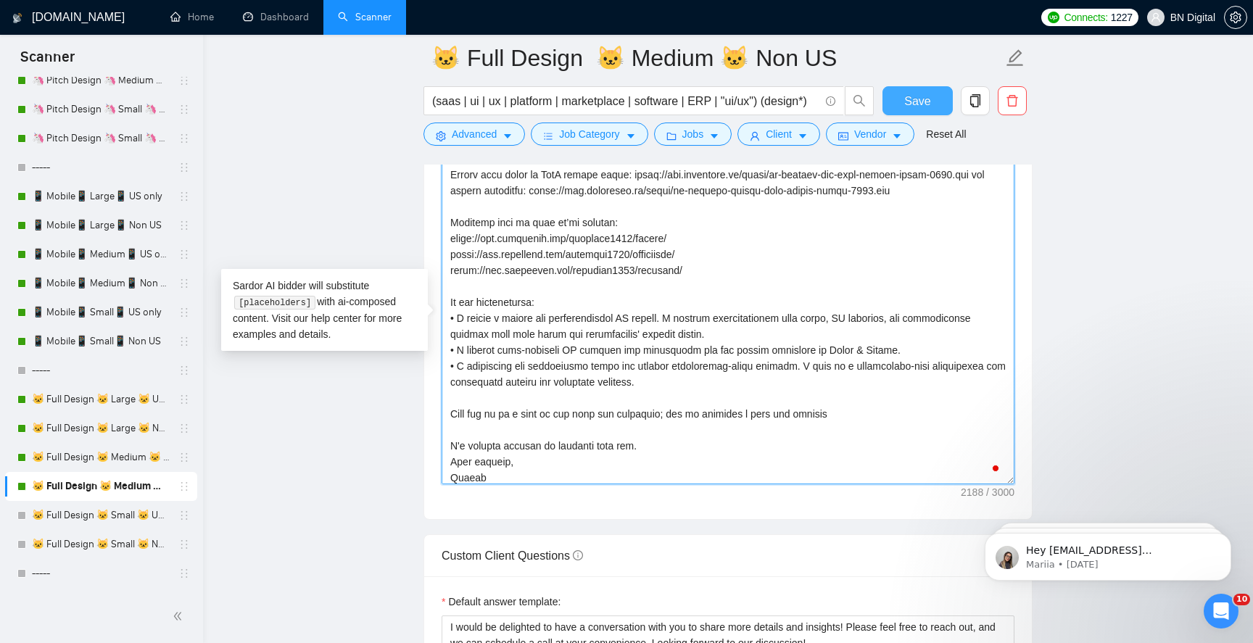
type textarea "Hello It looks like you want an experienced designer you can rely on. If so, I …"
click at [897, 108] on button "Save" at bounding box center [918, 100] width 70 height 29
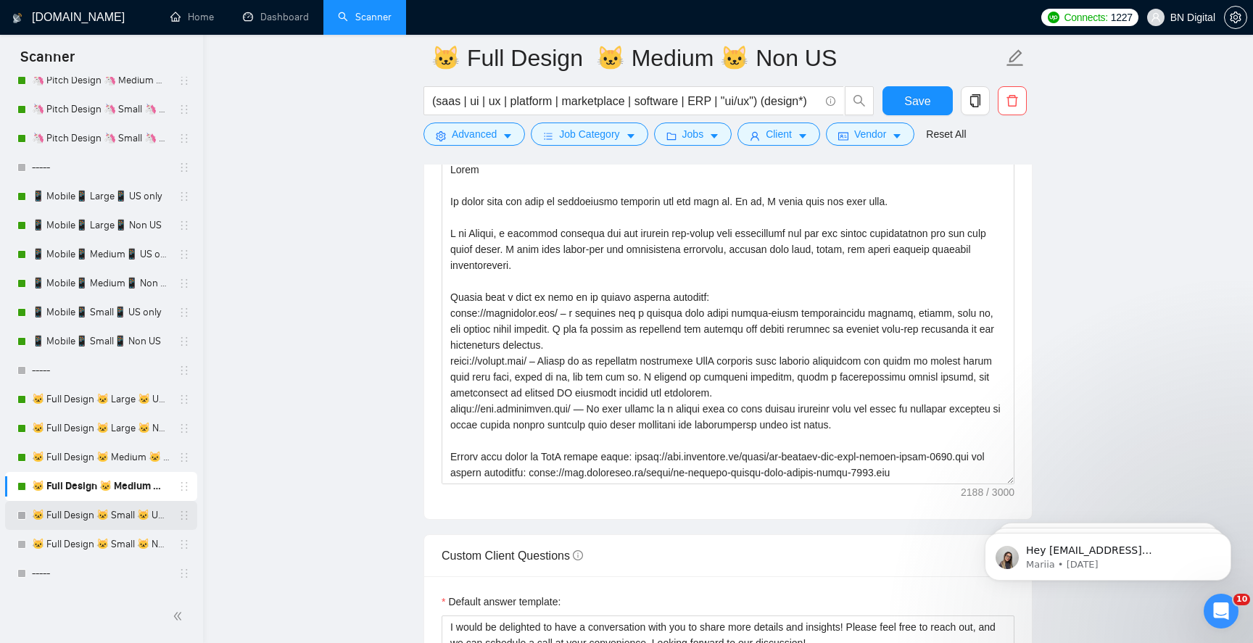
click at [103, 517] on link "🐱 Full Design 🐱 Small 🐱 US Only" at bounding box center [101, 515] width 138 height 29
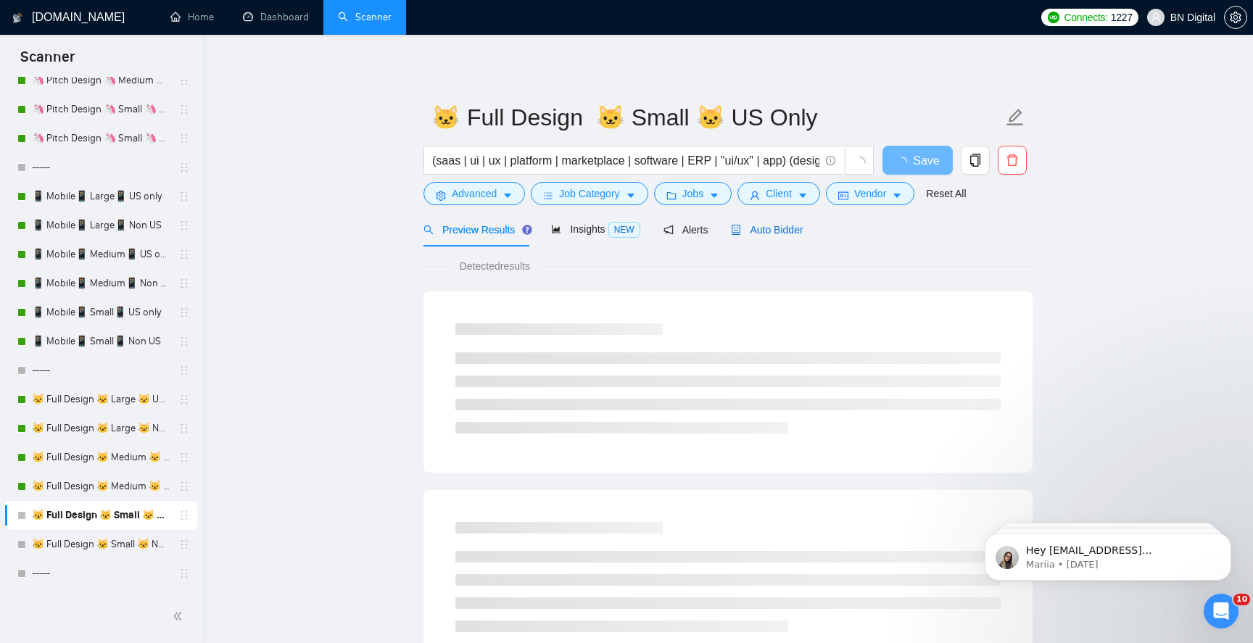
click at [763, 232] on span "Auto Bidder" at bounding box center [767, 230] width 72 height 12
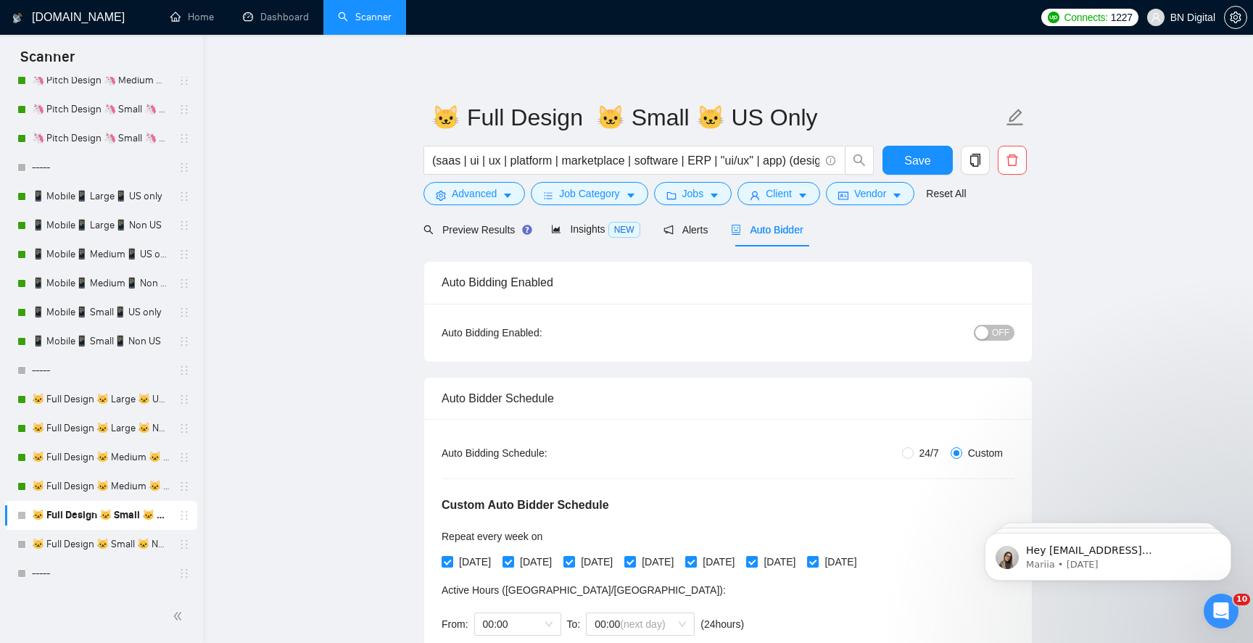
click at [984, 335] on div "button" at bounding box center [982, 332] width 13 height 13
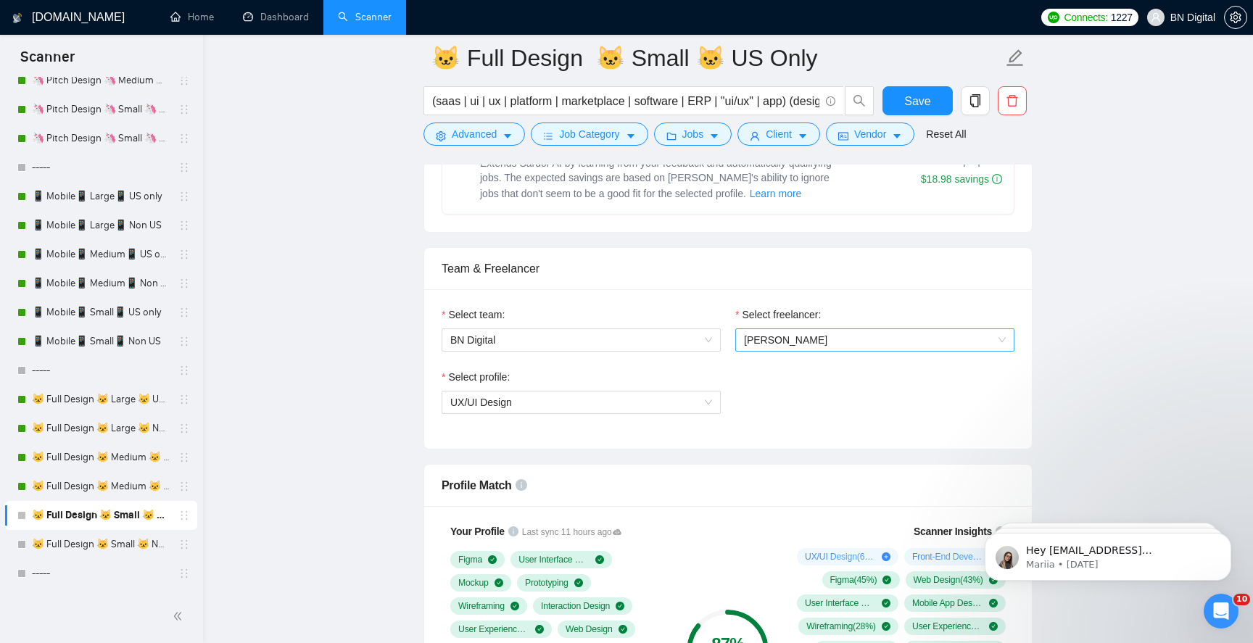
click at [776, 338] on span "[PERSON_NAME]" at bounding box center [785, 340] width 83 height 12
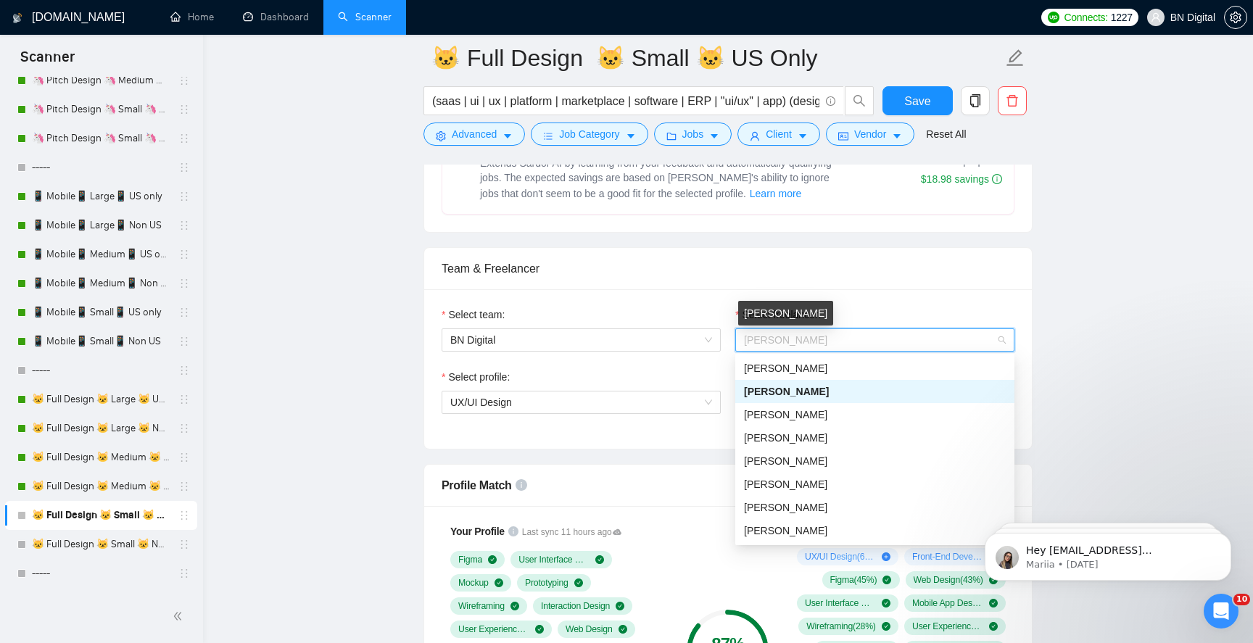
type input "p"
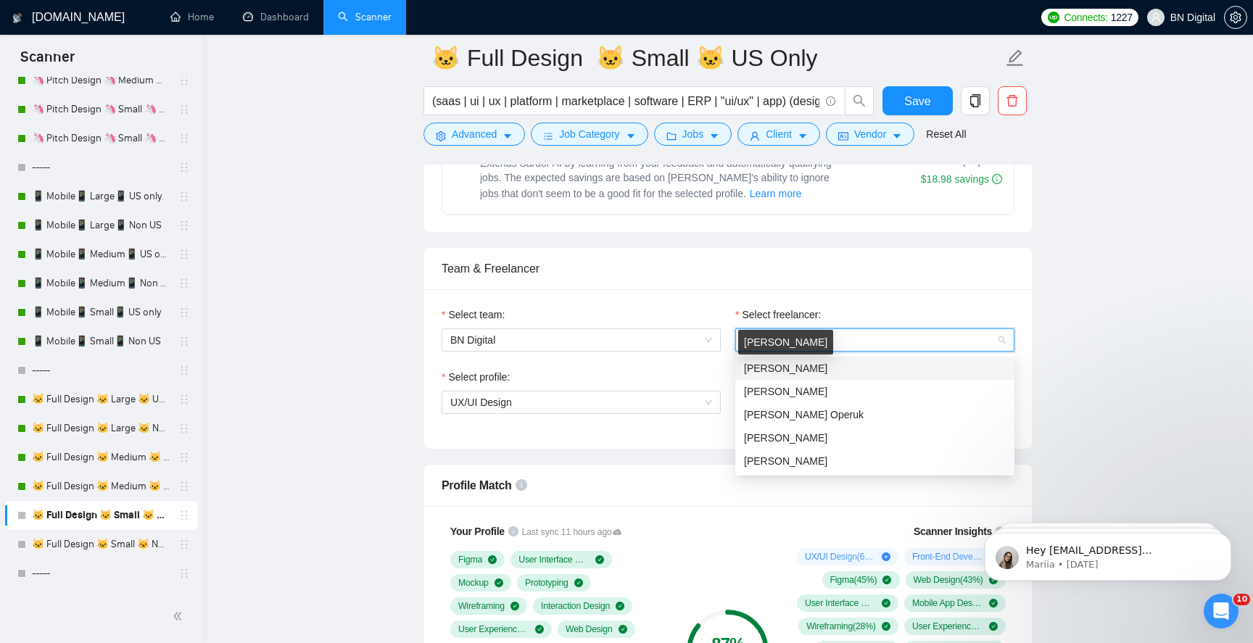
click at [783, 369] on span "[PERSON_NAME]" at bounding box center [785, 369] width 83 height 12
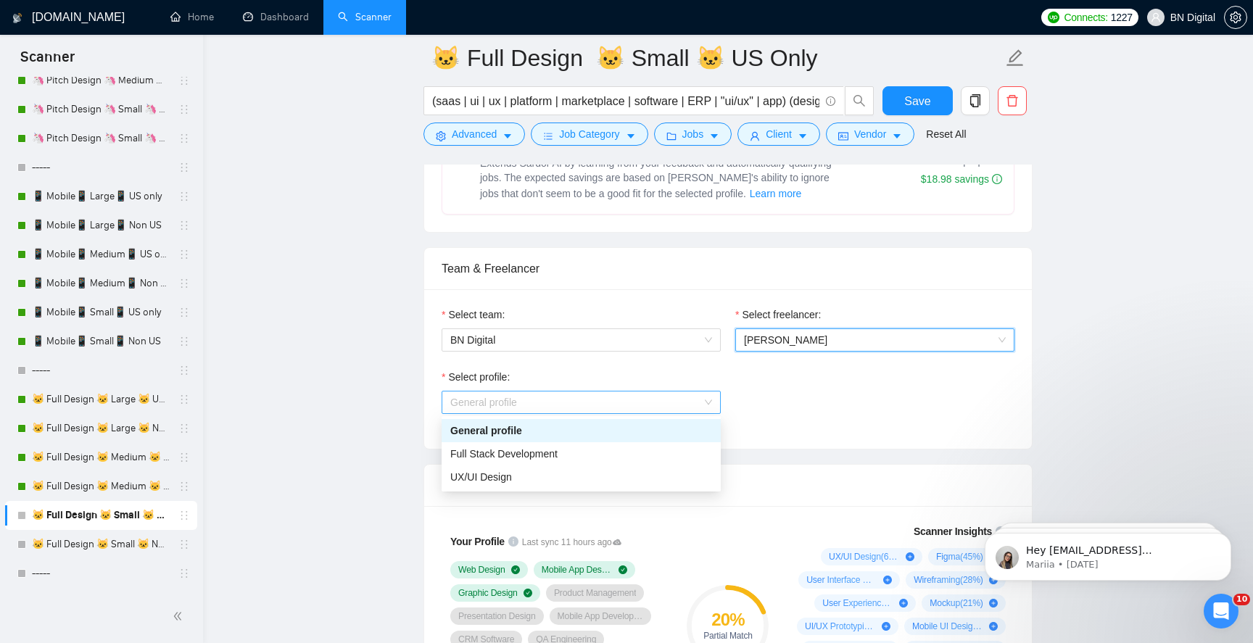
click at [577, 402] on span "General profile" at bounding box center [581, 403] width 262 height 22
click at [538, 479] on div "UX/UI Design" at bounding box center [581, 477] width 262 height 16
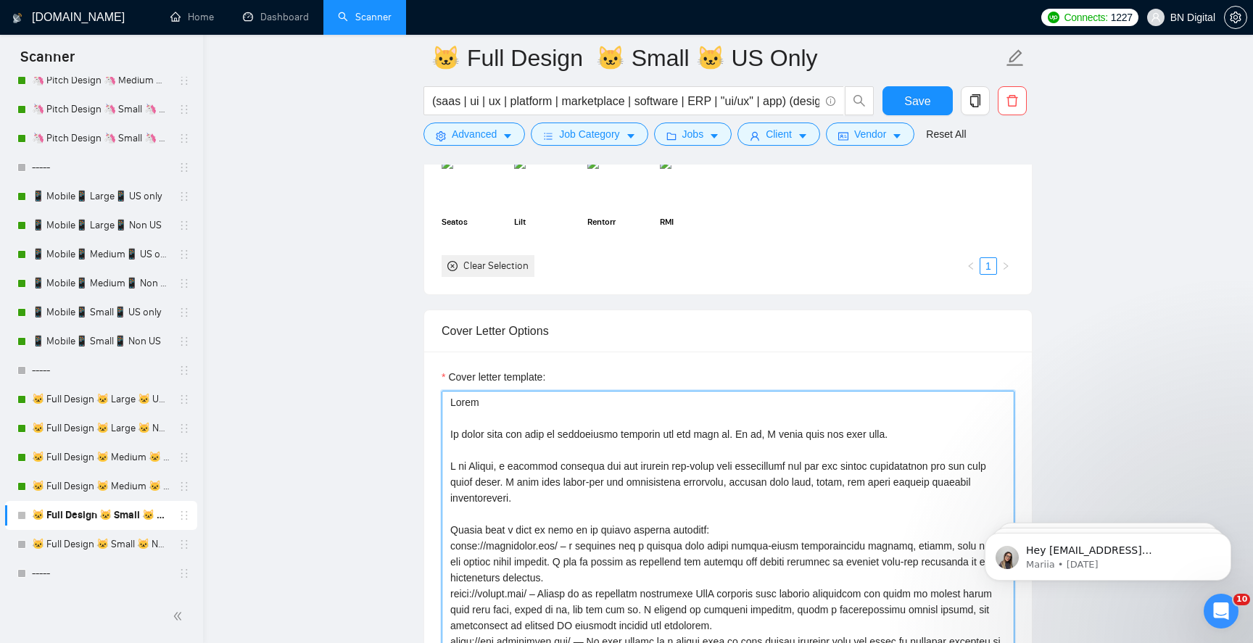
click at [564, 435] on textarea "Cover letter template:" at bounding box center [728, 554] width 573 height 326
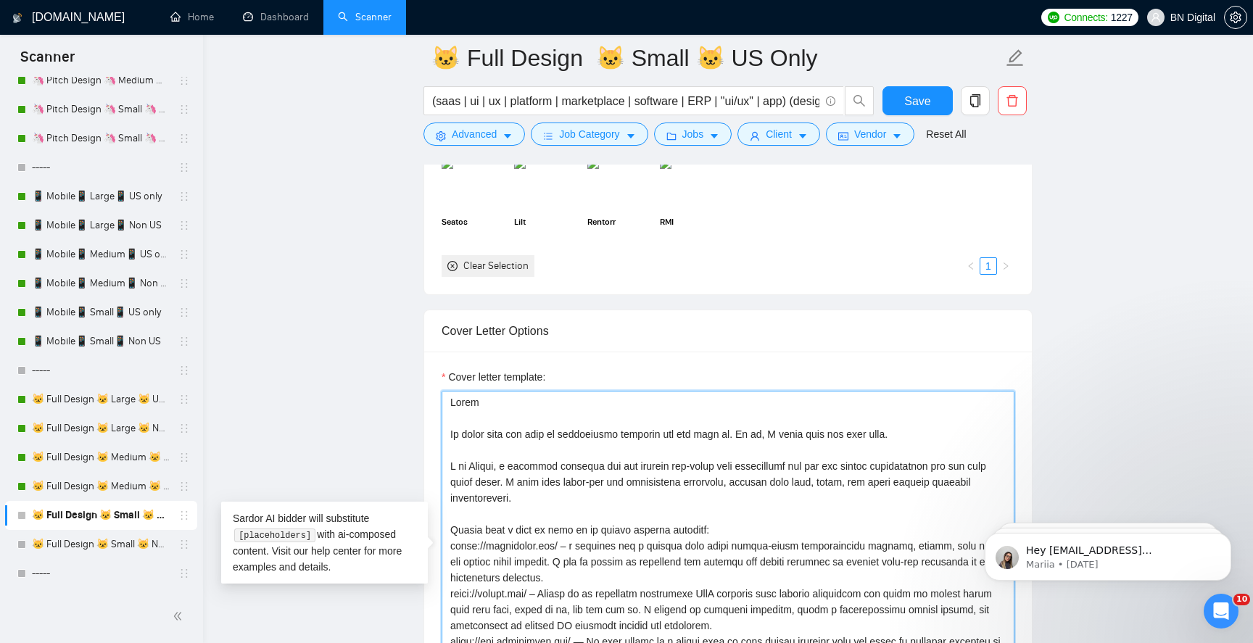
paste textarea "Polina, a seasoned designer who has created top-notch user experiences for web …"
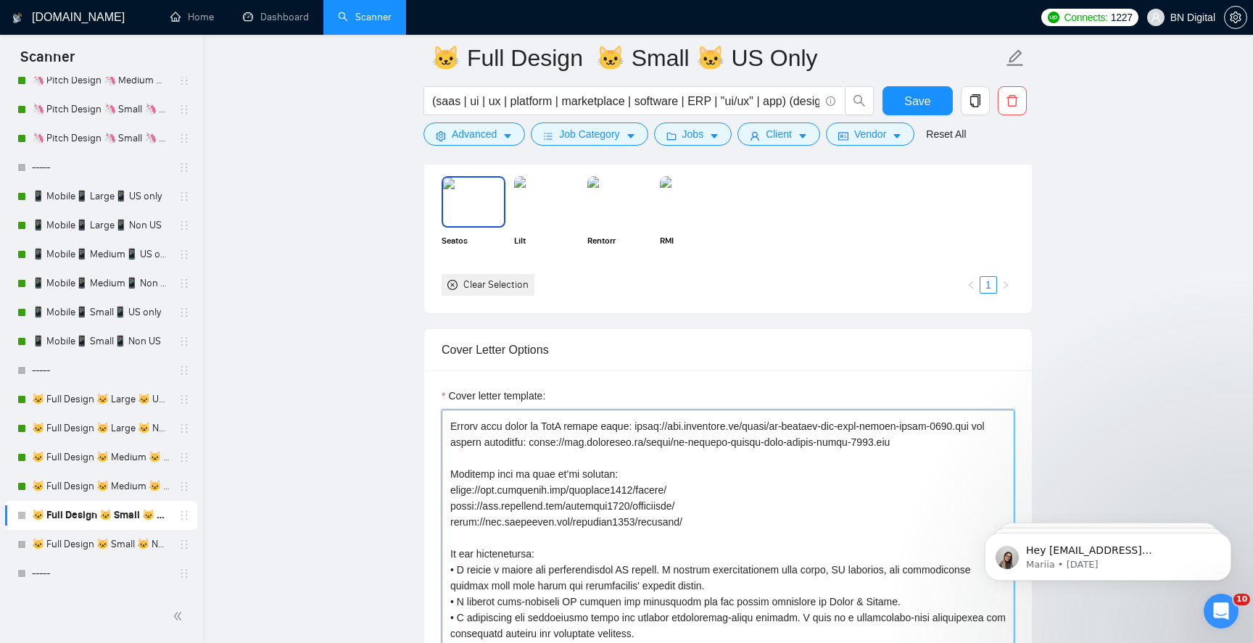
type textarea "Hello It looks like you want an experienced designer you can rely on. If so, I …"
click at [479, 226] on div at bounding box center [474, 201] width 64 height 51
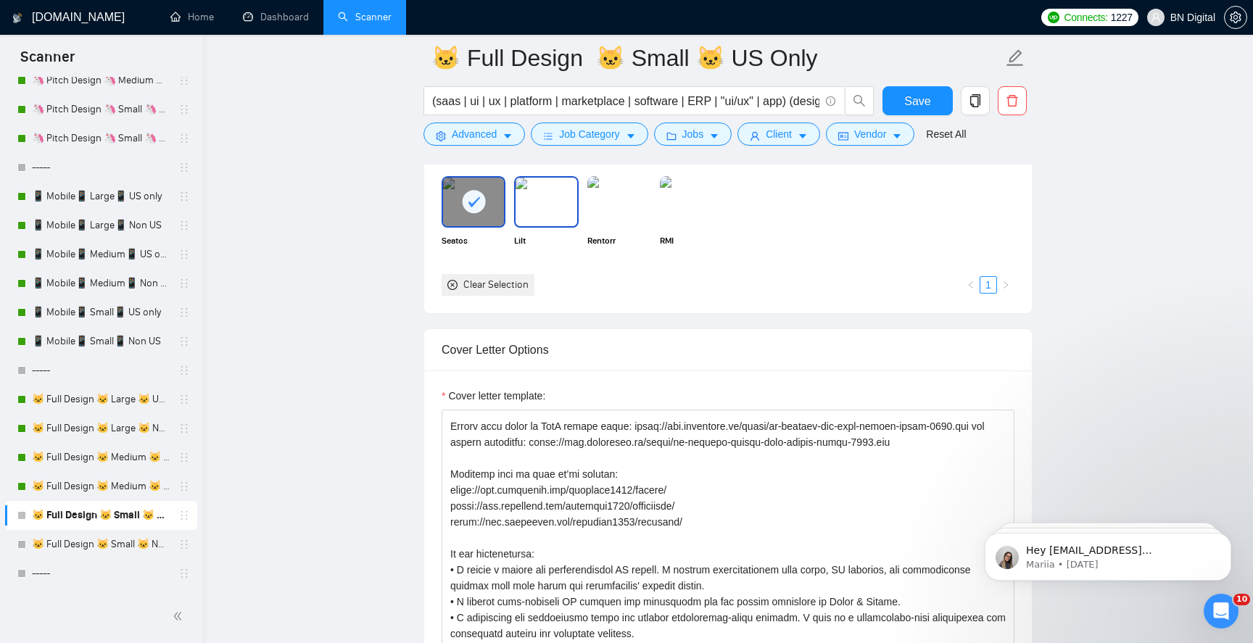
click at [552, 209] on img at bounding box center [546, 202] width 61 height 48
click at [631, 209] on img at bounding box center [619, 202] width 61 height 48
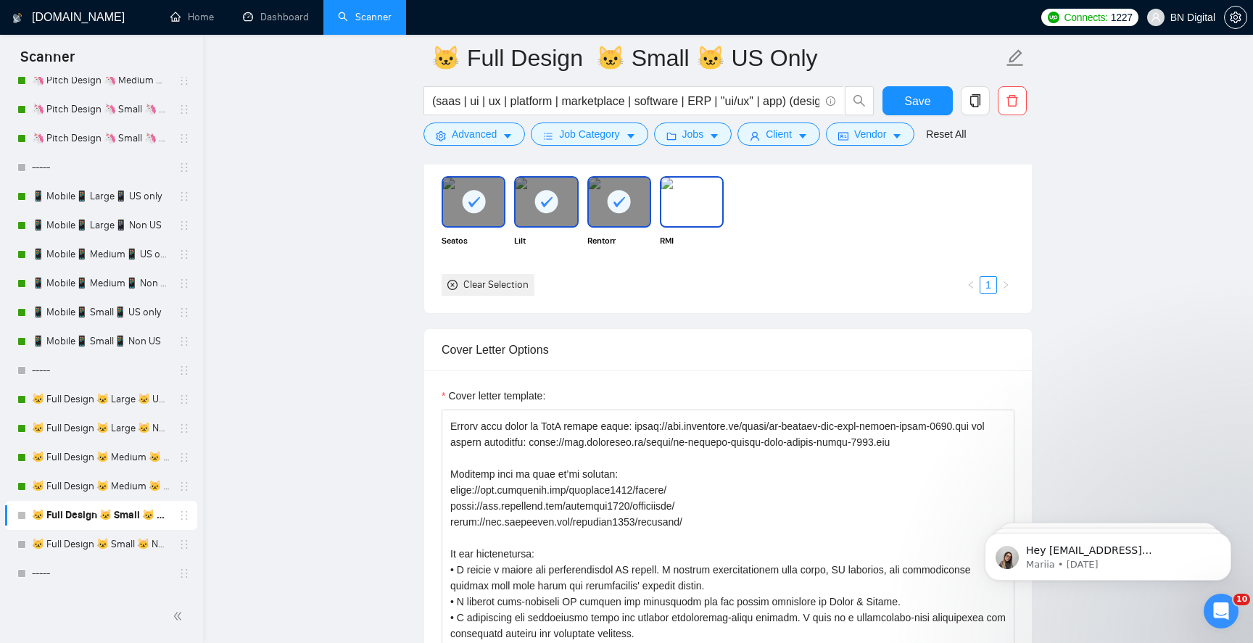
click at [712, 209] on img at bounding box center [692, 202] width 61 height 48
click at [913, 103] on span "Save" at bounding box center [918, 101] width 26 height 18
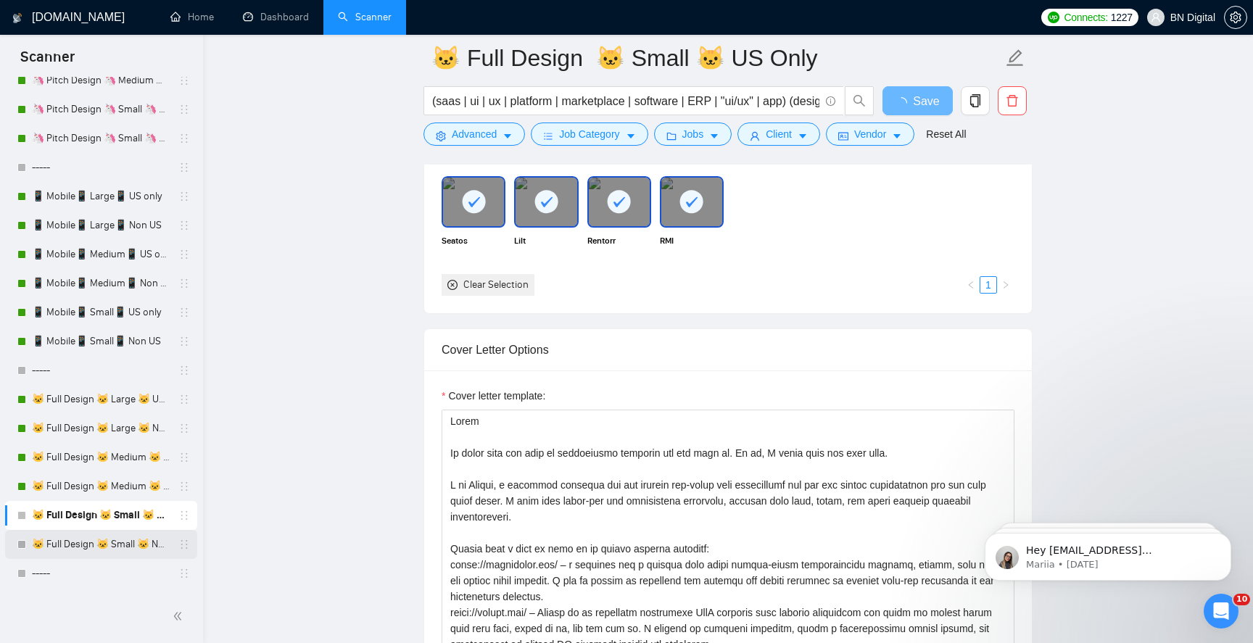
click at [126, 546] on link "🐱 Full Design 🐱 Small 🐱 Non US" at bounding box center [101, 544] width 138 height 29
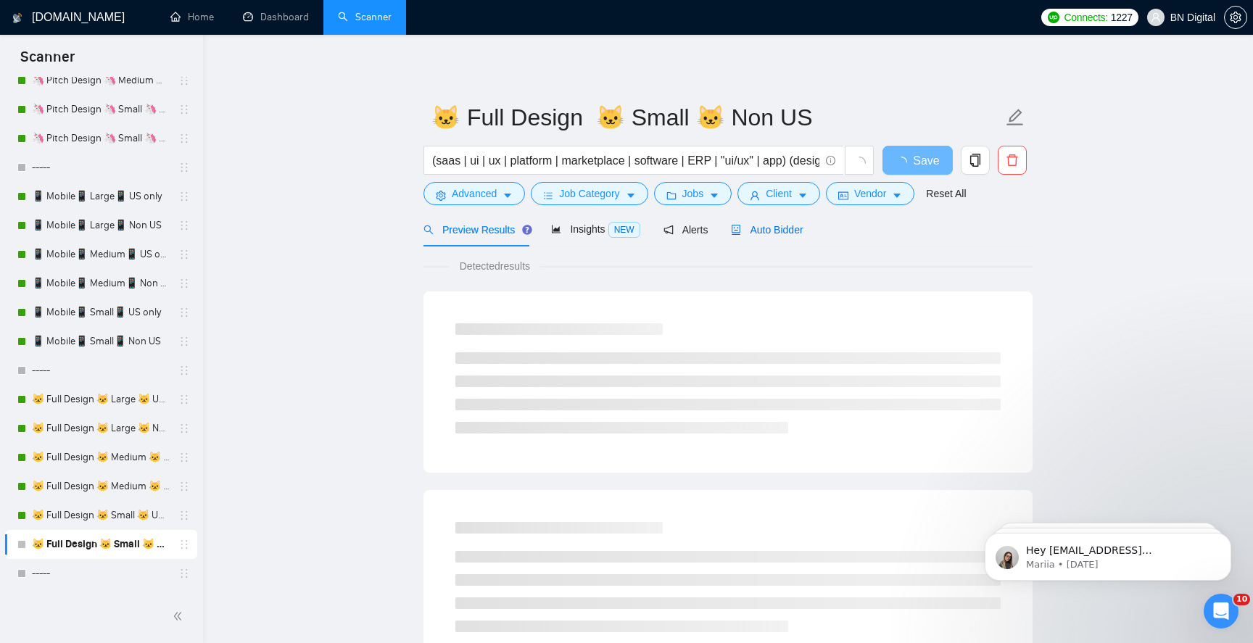
click at [764, 224] on span "Auto Bidder" at bounding box center [767, 230] width 72 height 12
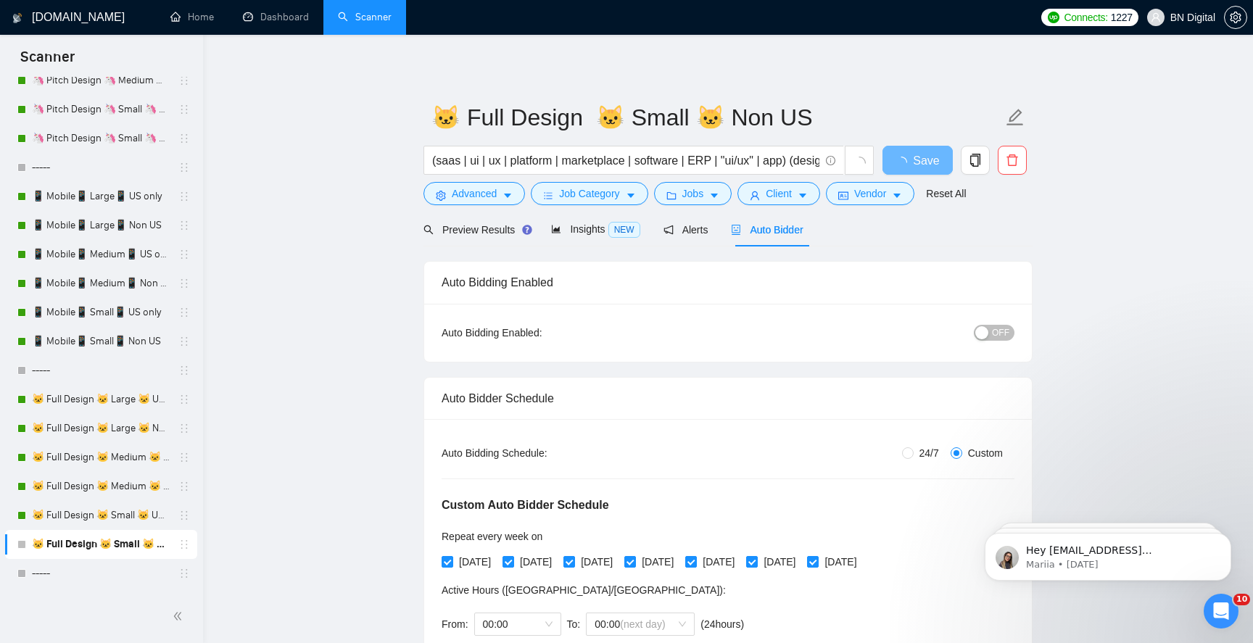
click at [1003, 328] on span "OFF" at bounding box center [1000, 333] width 17 height 16
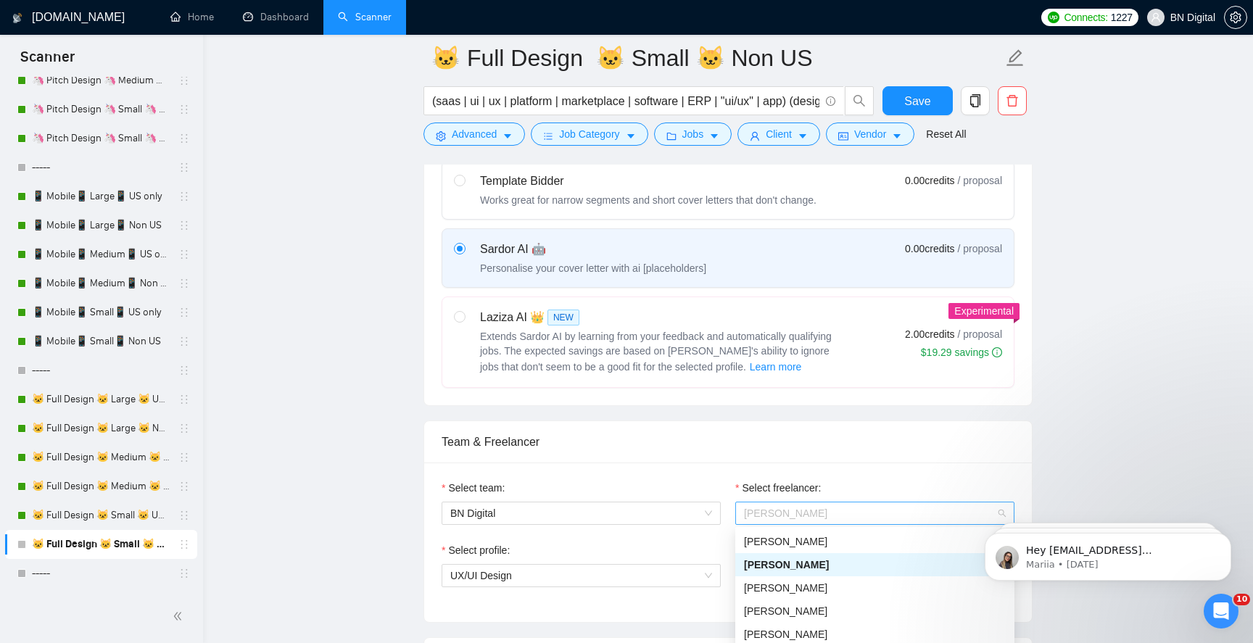
click at [817, 508] on span "[PERSON_NAME]" at bounding box center [875, 514] width 262 height 22
type input "po"
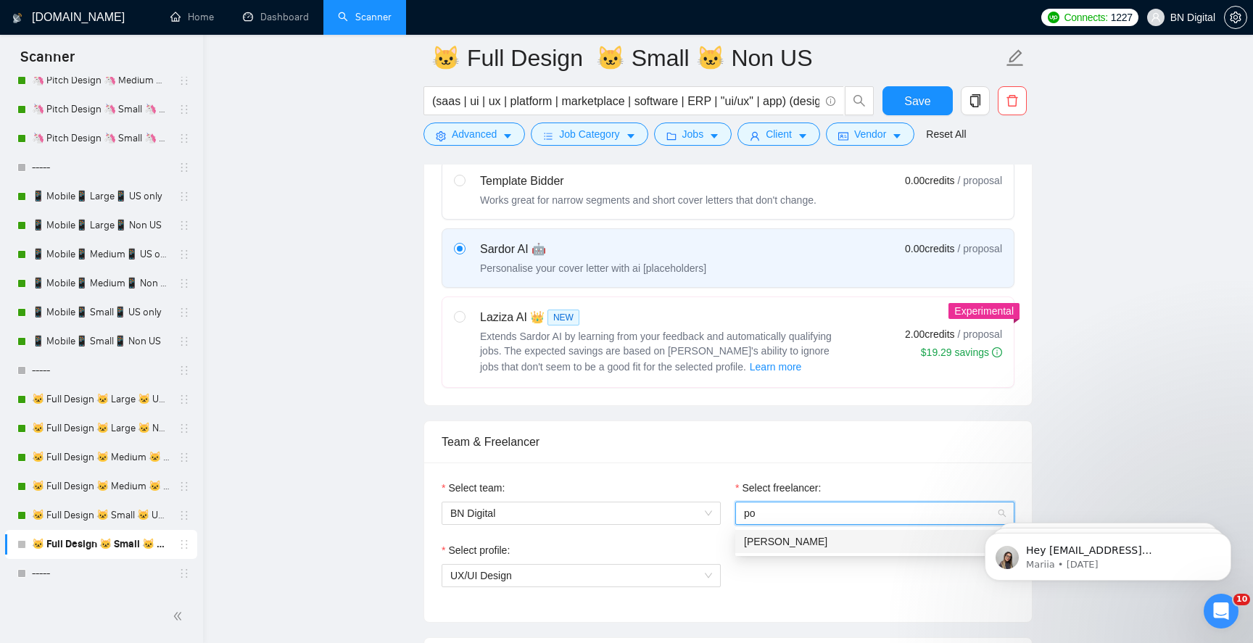
click at [813, 536] on span "[PERSON_NAME]" at bounding box center [785, 542] width 83 height 12
click at [564, 580] on span "General profile" at bounding box center [581, 576] width 262 height 22
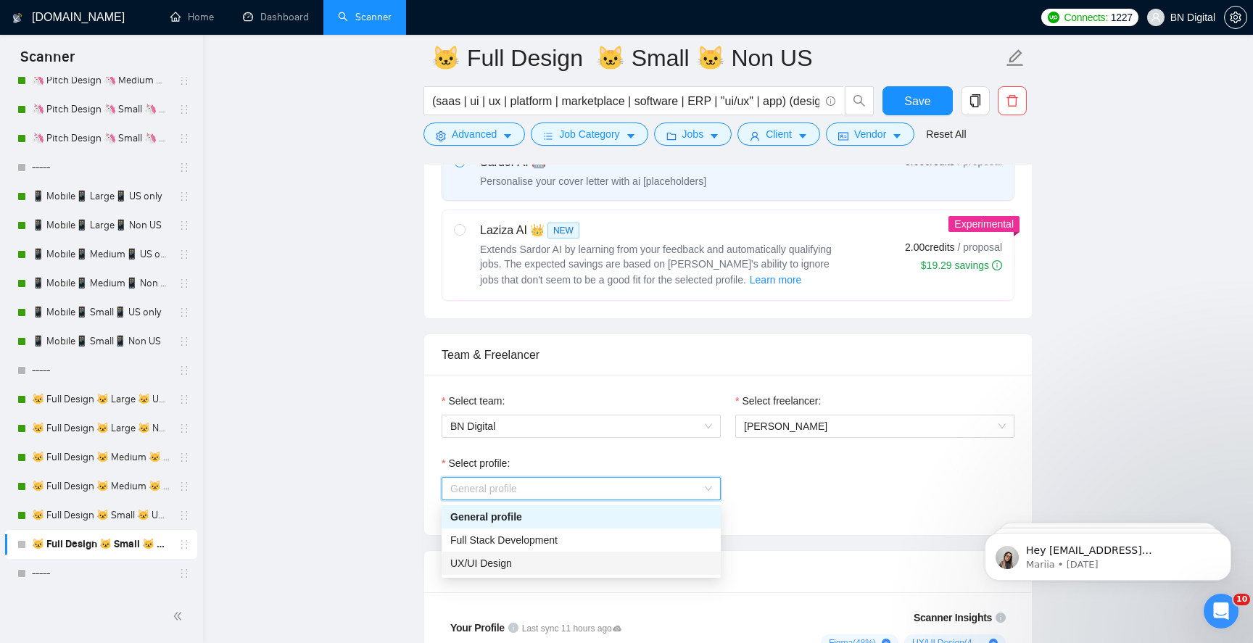
click at [551, 567] on div "UX/UI Design" at bounding box center [581, 564] width 262 height 16
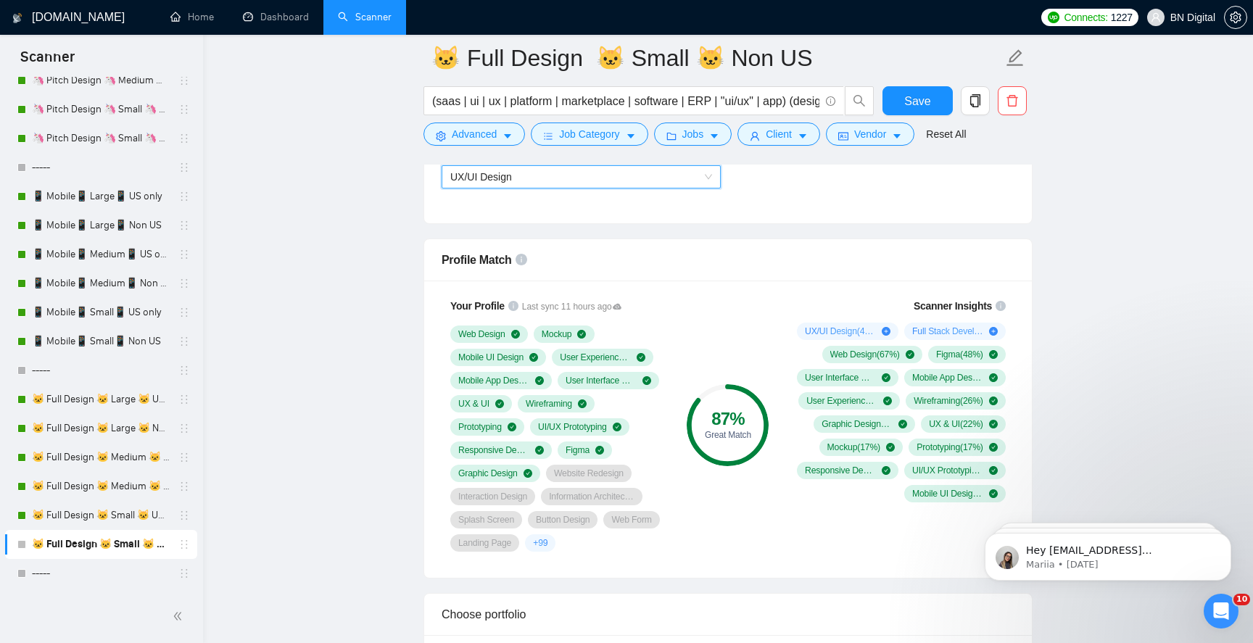
click at [587, 450] on span "Figma" at bounding box center [578, 451] width 24 height 12
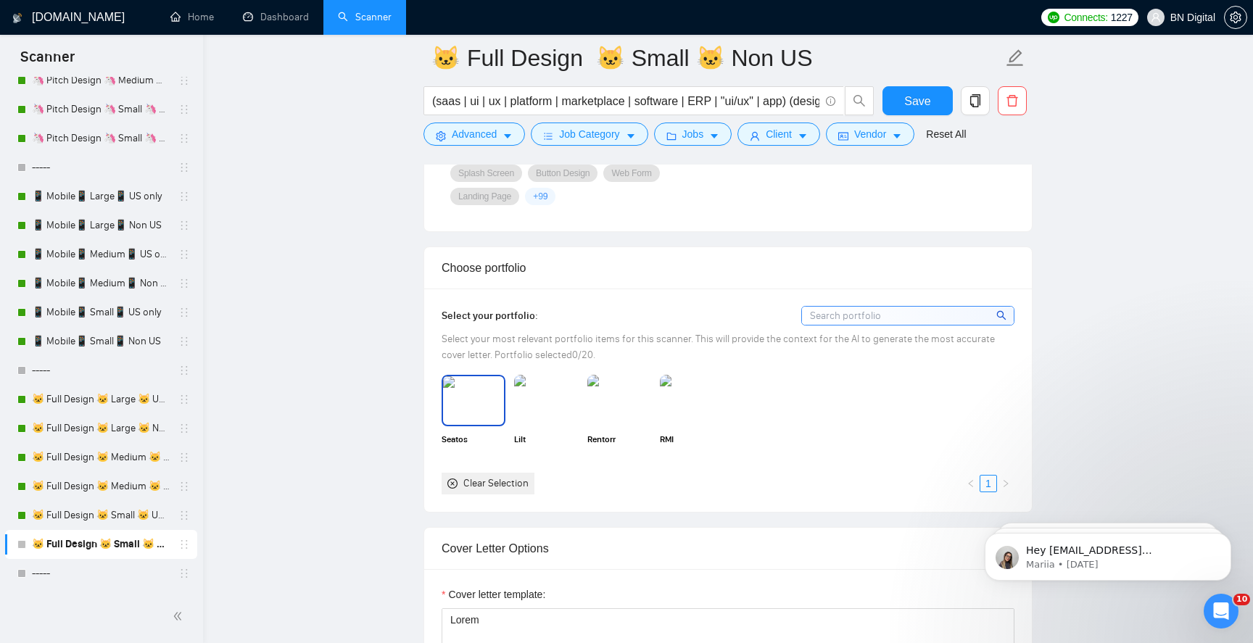
click at [497, 414] on img at bounding box center [473, 400] width 61 height 48
click at [525, 399] on img at bounding box center [546, 400] width 61 height 48
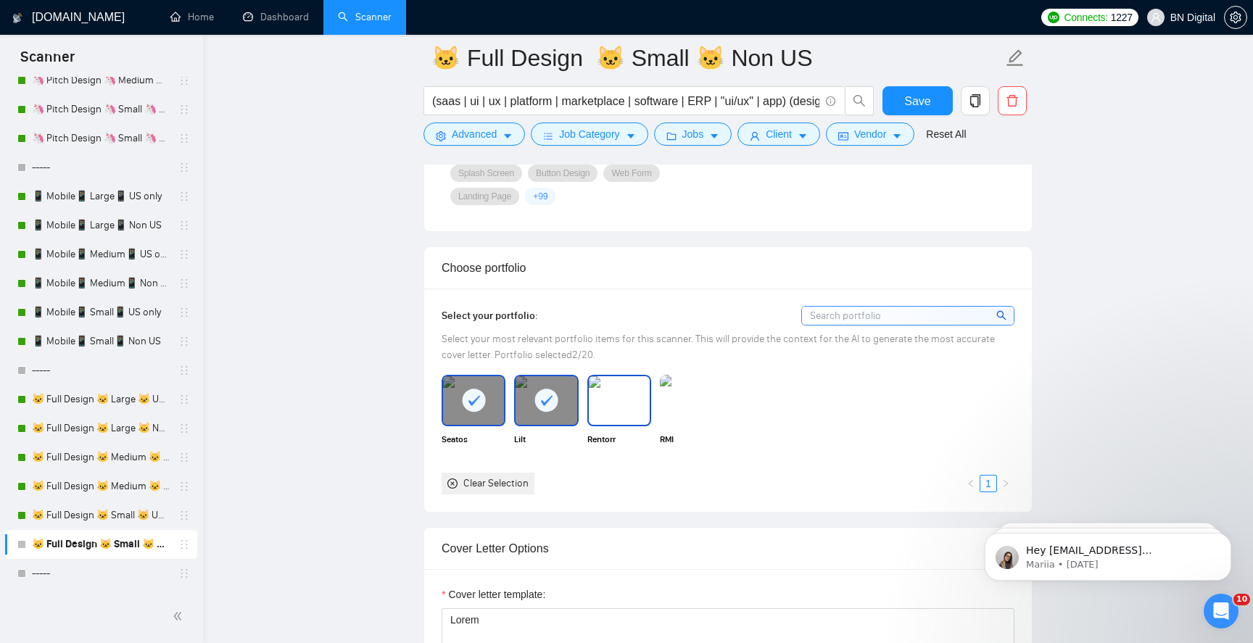
click at [630, 382] on img at bounding box center [619, 400] width 61 height 48
click at [694, 383] on img at bounding box center [692, 400] width 61 height 48
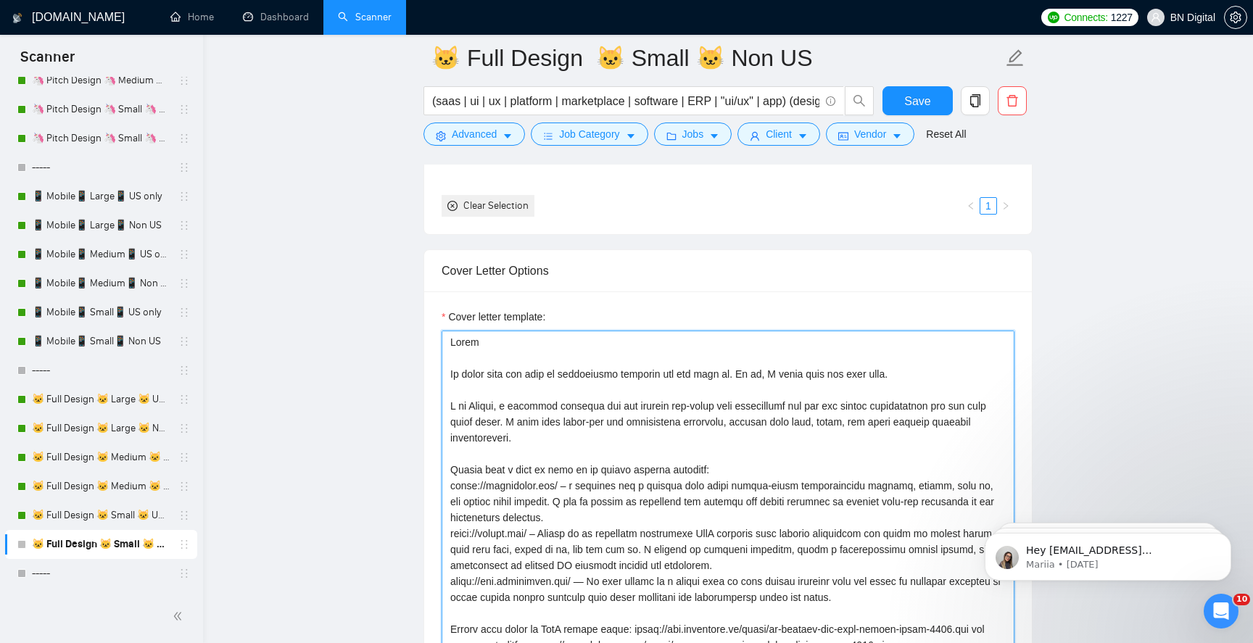
click at [624, 415] on textarea "Cover letter template:" at bounding box center [728, 494] width 573 height 326
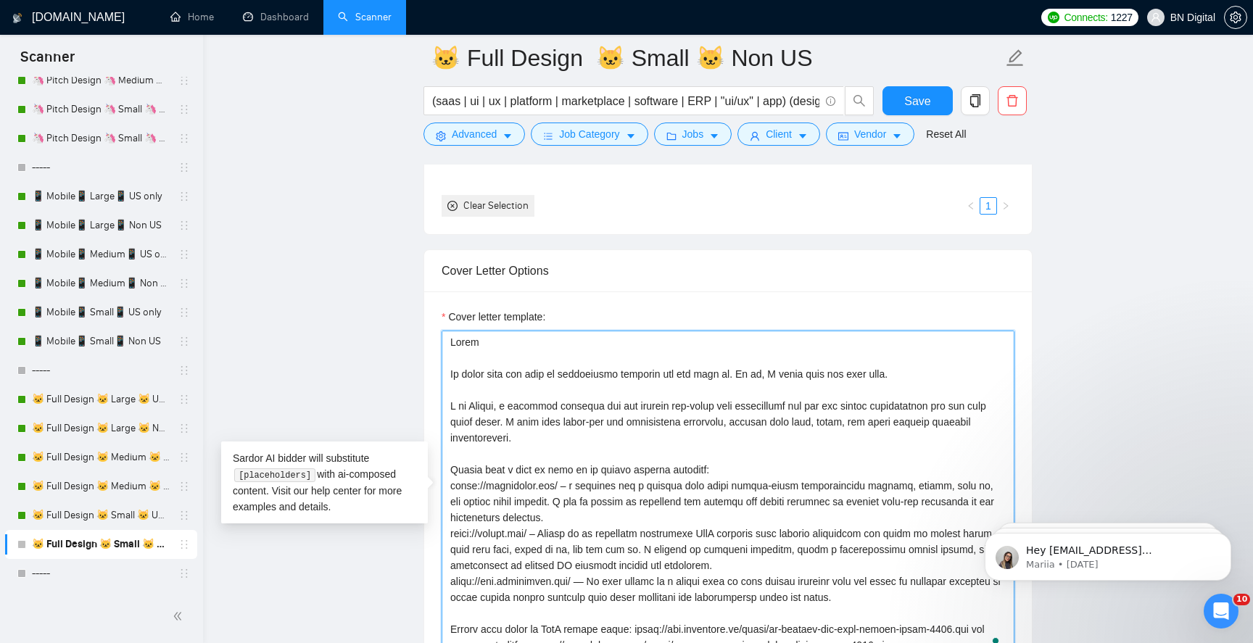
paste textarea "Polina, a seasoned designer who has created top-notch user experiences for web …"
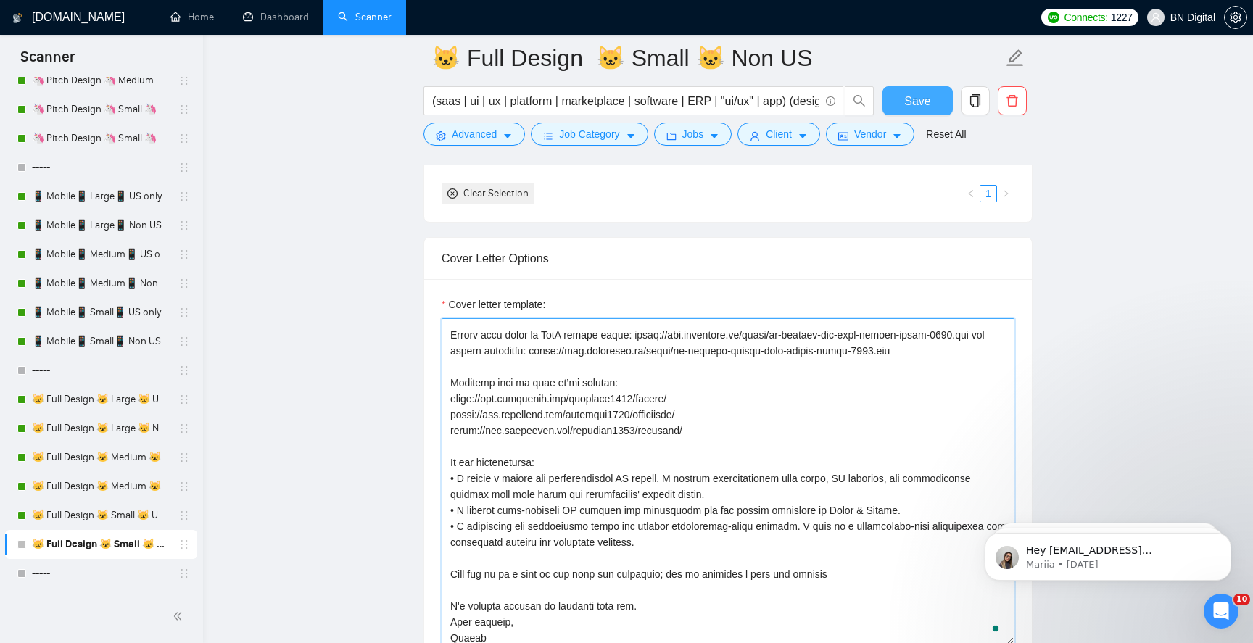
type textarea "Hello It looks like you want an experienced designer you can rely on. If so, I …"
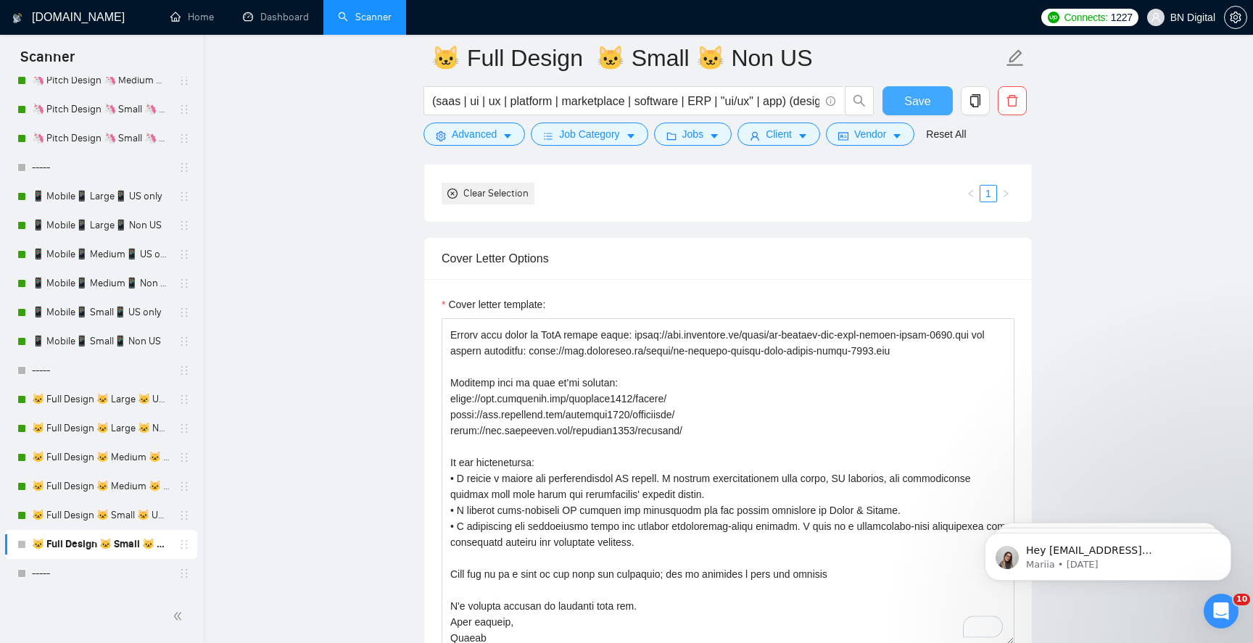
click at [903, 105] on button "Save" at bounding box center [918, 100] width 70 height 29
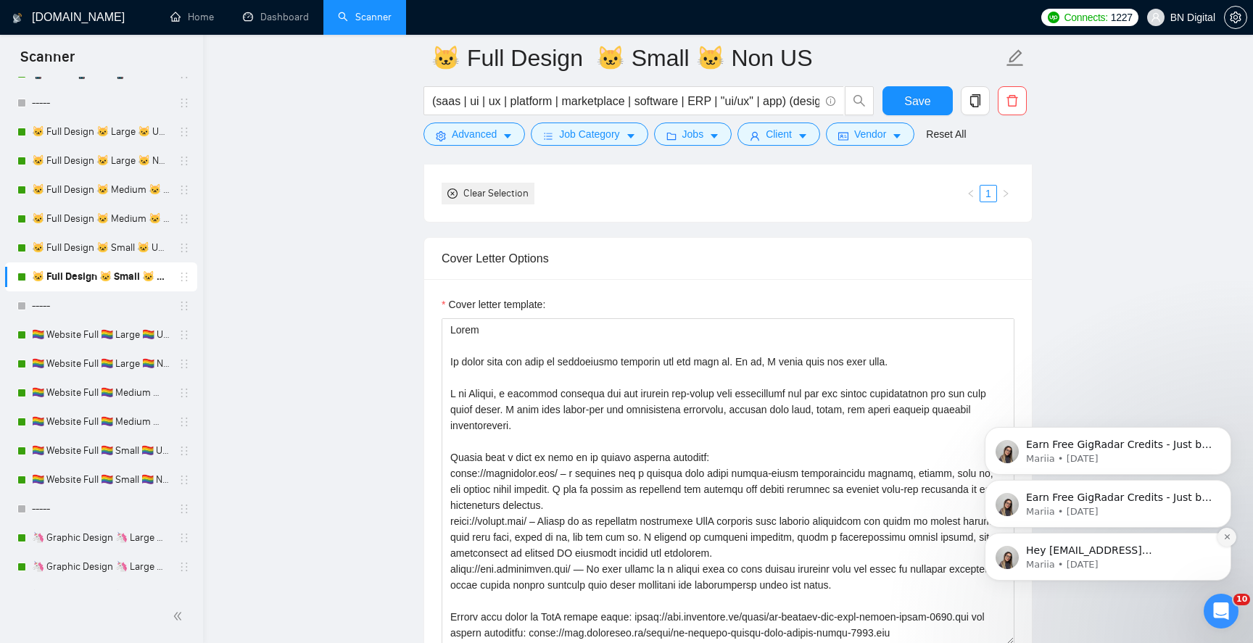
click at [1228, 535] on icon "Dismiss notification" at bounding box center [1228, 537] width 8 height 8
click at [1226, 534] on icon "Dismiss notification" at bounding box center [1228, 537] width 8 height 8
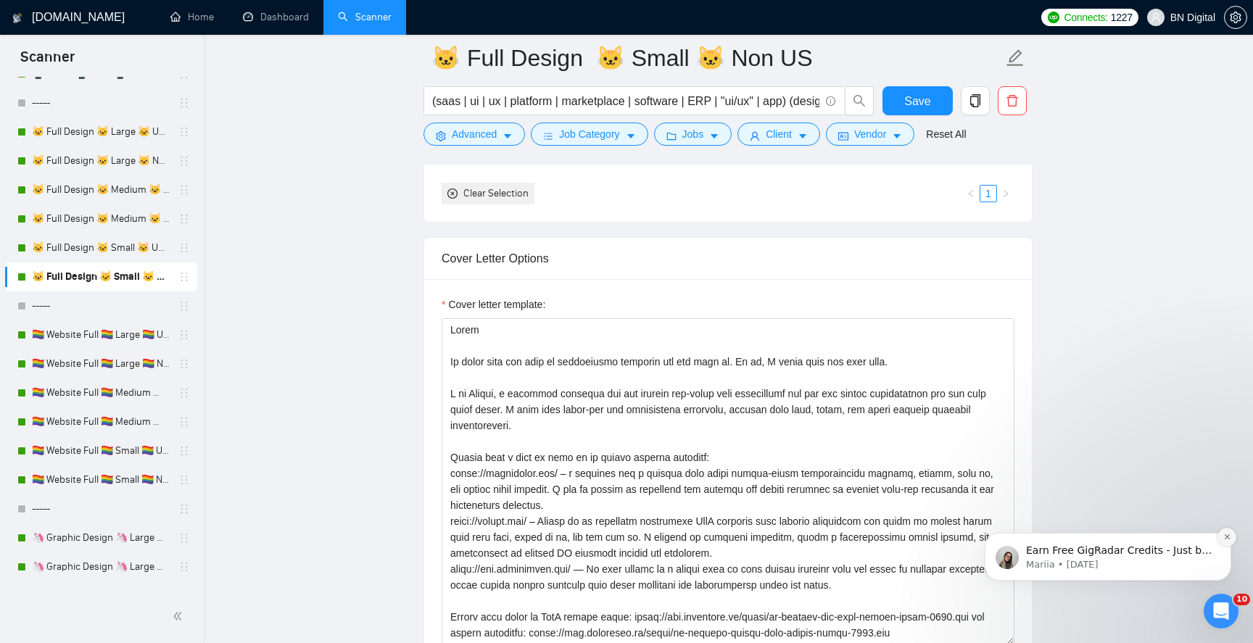
click at [1227, 538] on icon "Dismiss notification" at bounding box center [1226, 537] width 5 height 5
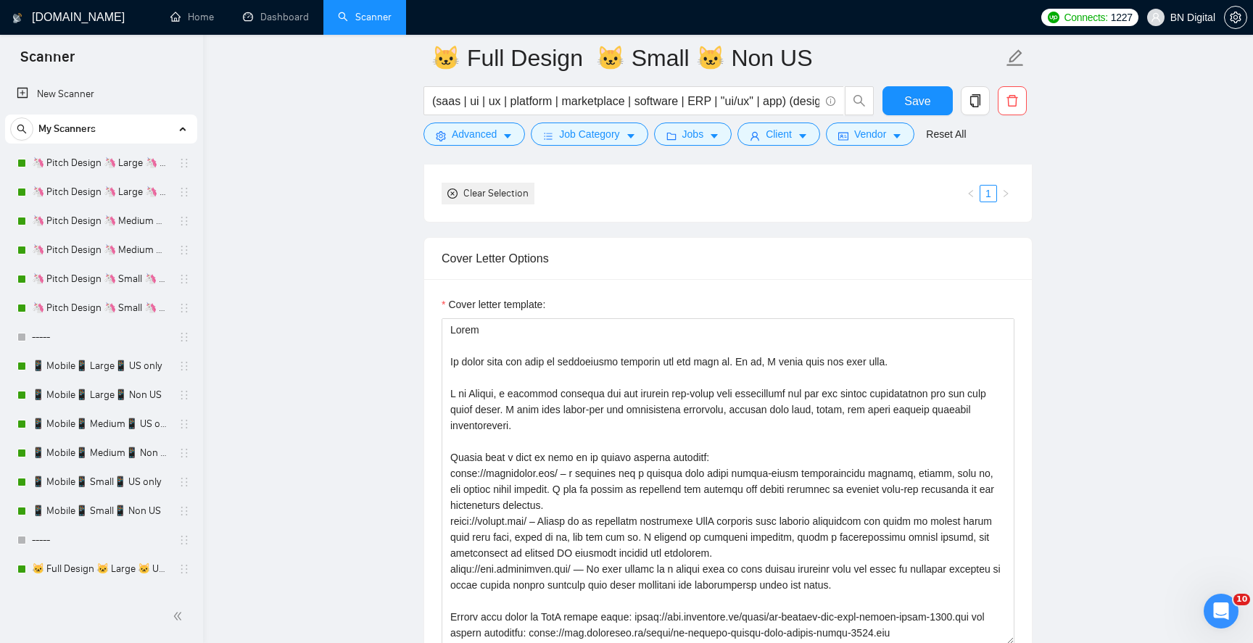
scroll to position [437, 0]
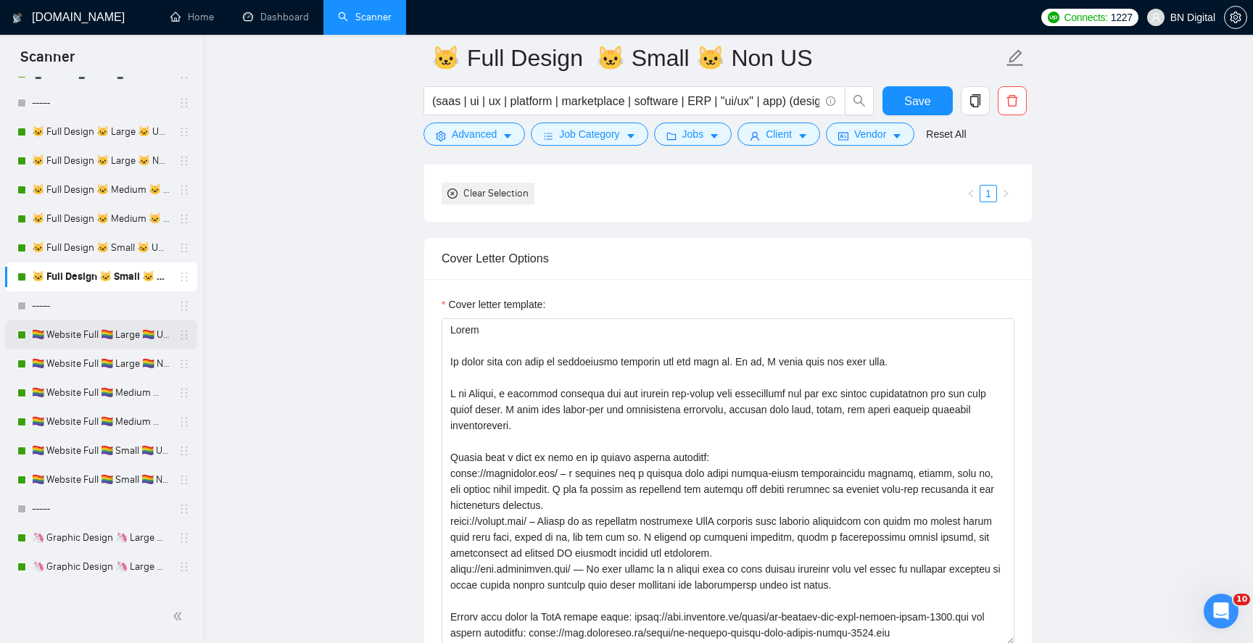
click at [144, 331] on link "🏳️‍🌈 Website Full 🏳️‍🌈 Large 🏳️‍🌈 US Only" at bounding box center [101, 335] width 138 height 29
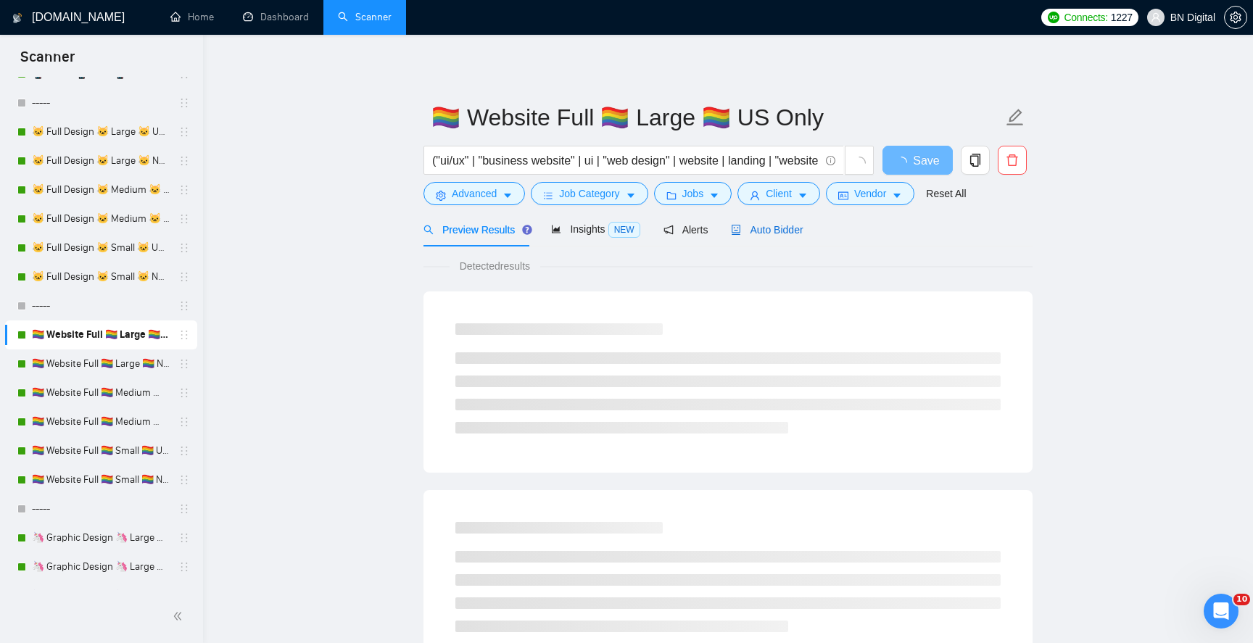
click at [773, 226] on span "Auto Bidder" at bounding box center [767, 230] width 72 height 12
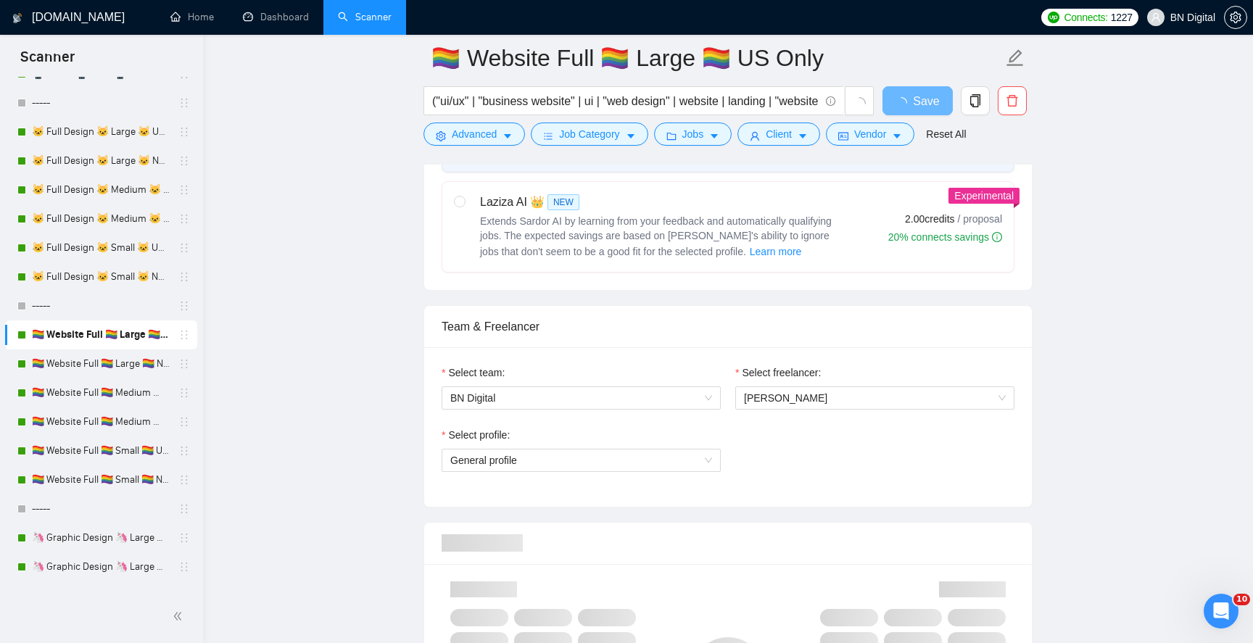
scroll to position [778, 0]
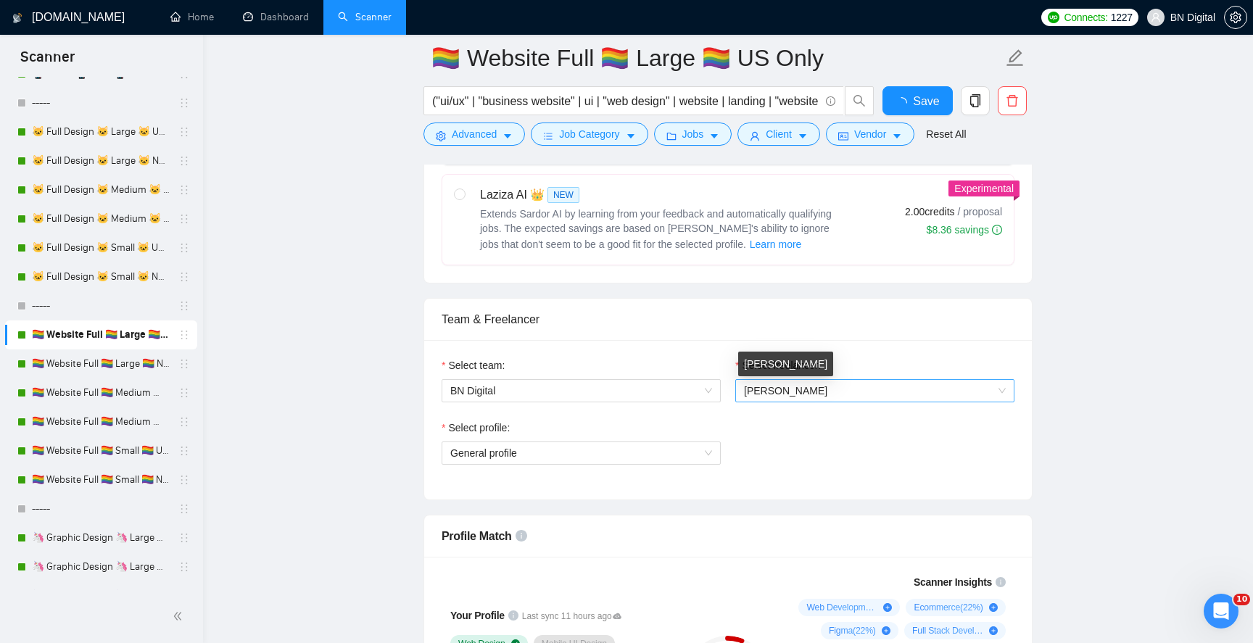
click at [768, 388] on span "[PERSON_NAME]" at bounding box center [785, 391] width 83 height 12
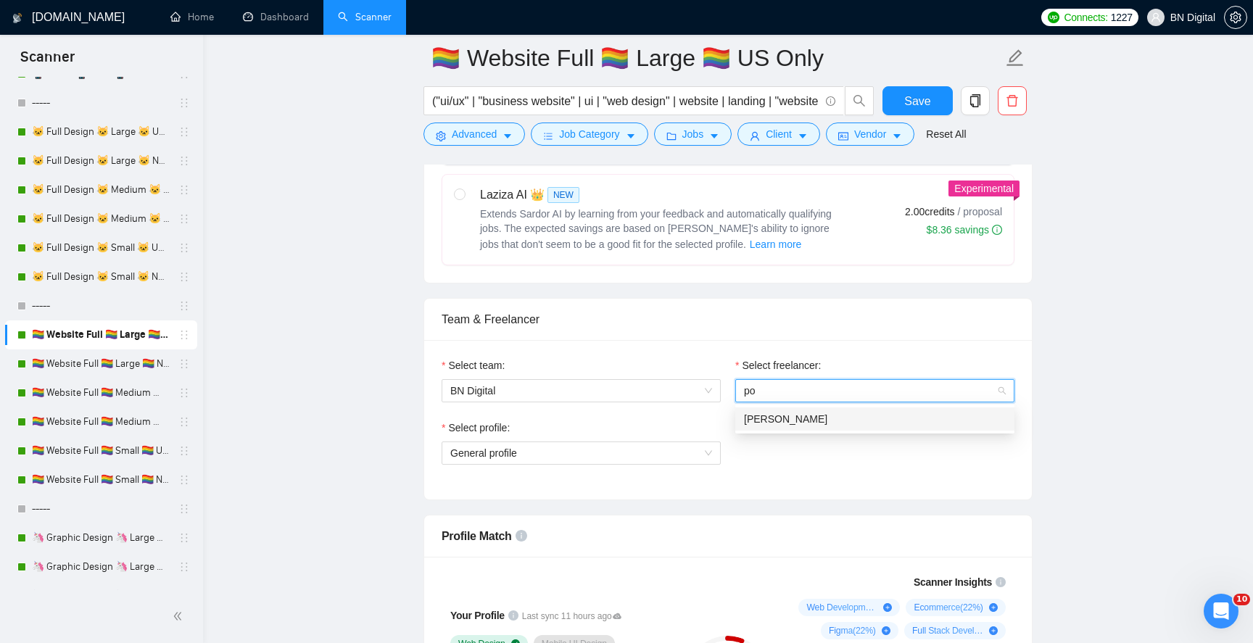
type input "pol"
click at [759, 421] on span "[PERSON_NAME]" at bounding box center [785, 419] width 83 height 12
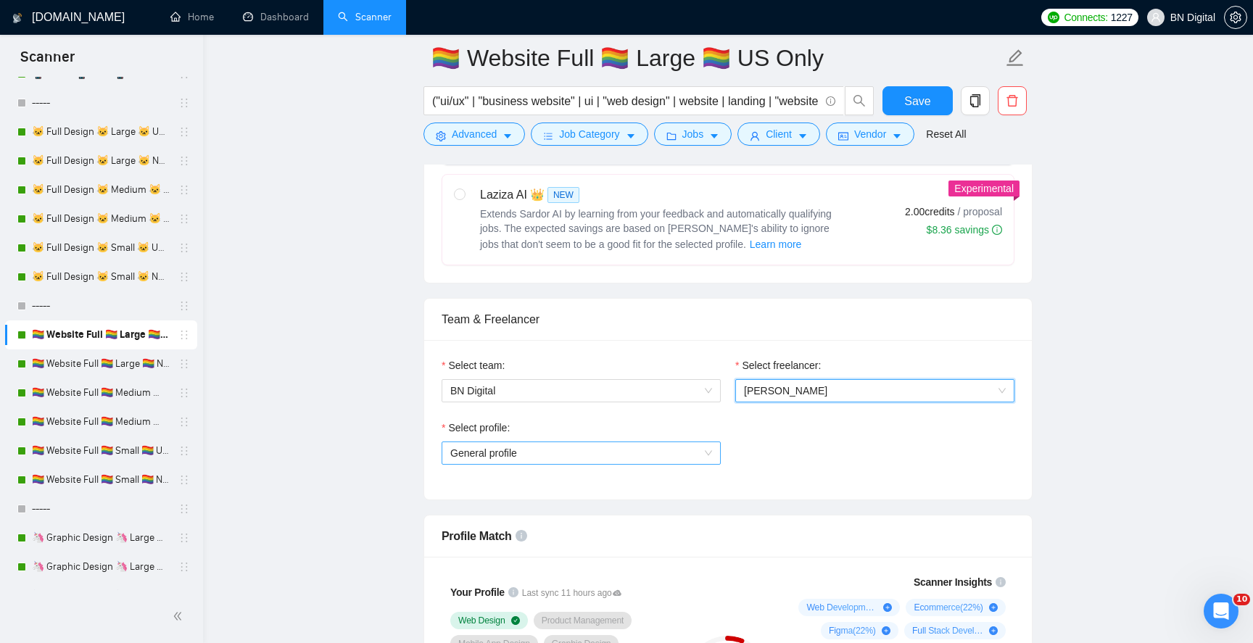
click at [564, 455] on span "General profile" at bounding box center [581, 453] width 262 height 22
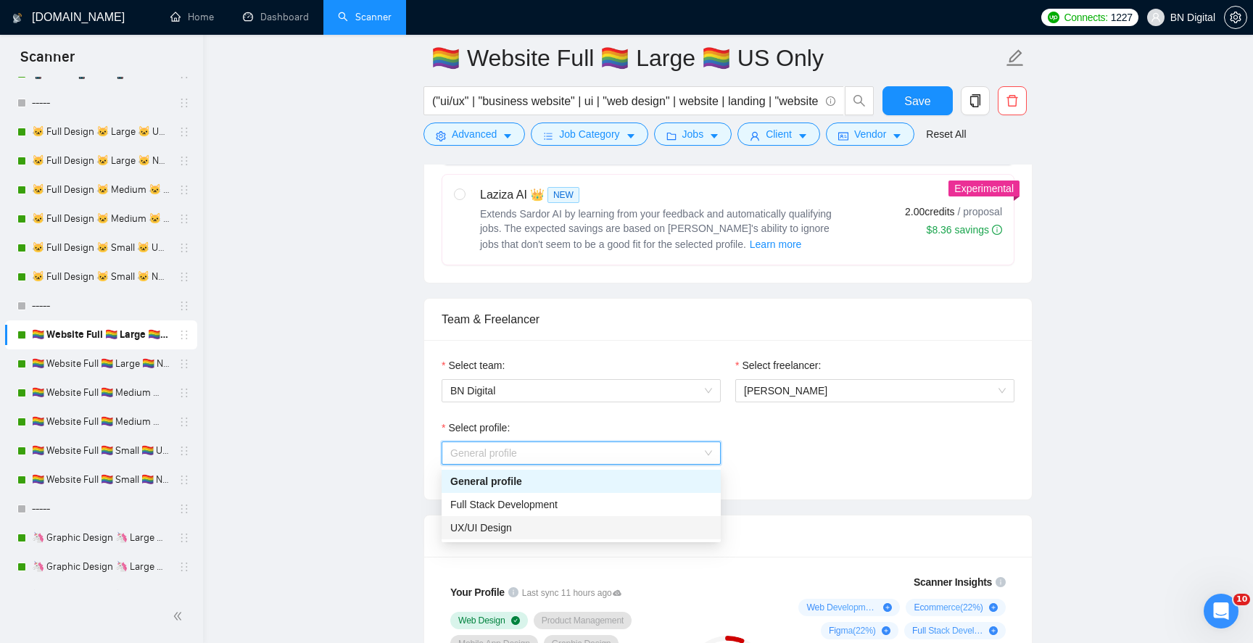
click at [536, 531] on div "UX/UI Design" at bounding box center [581, 528] width 262 height 16
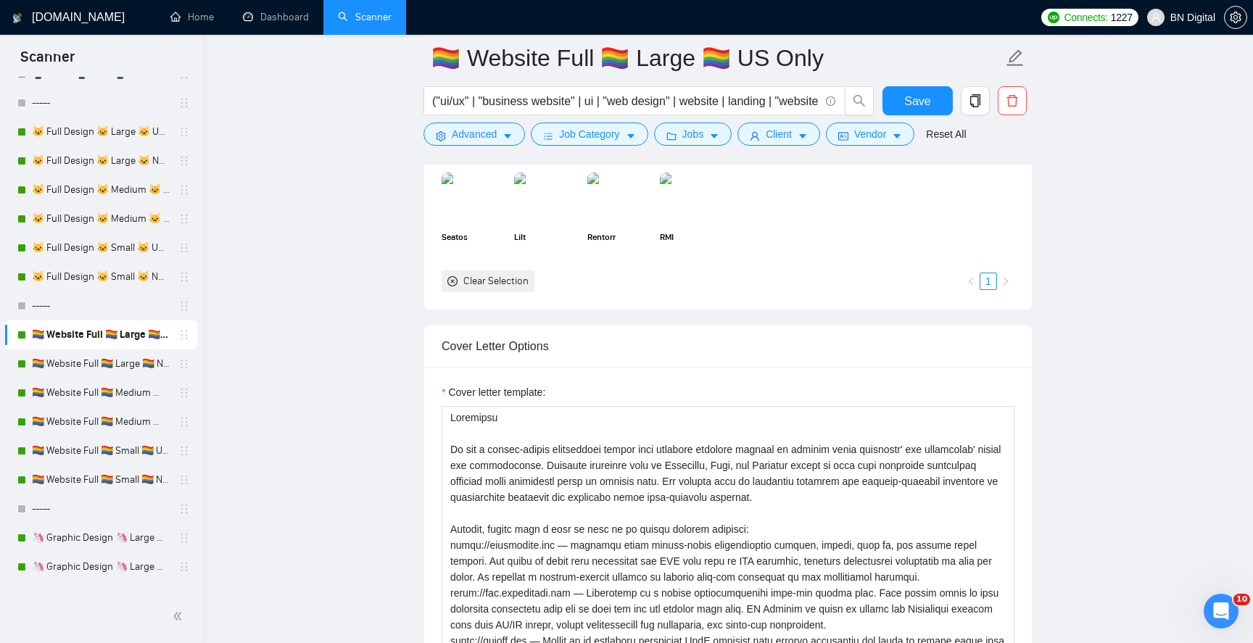
scroll to position [1629, 0]
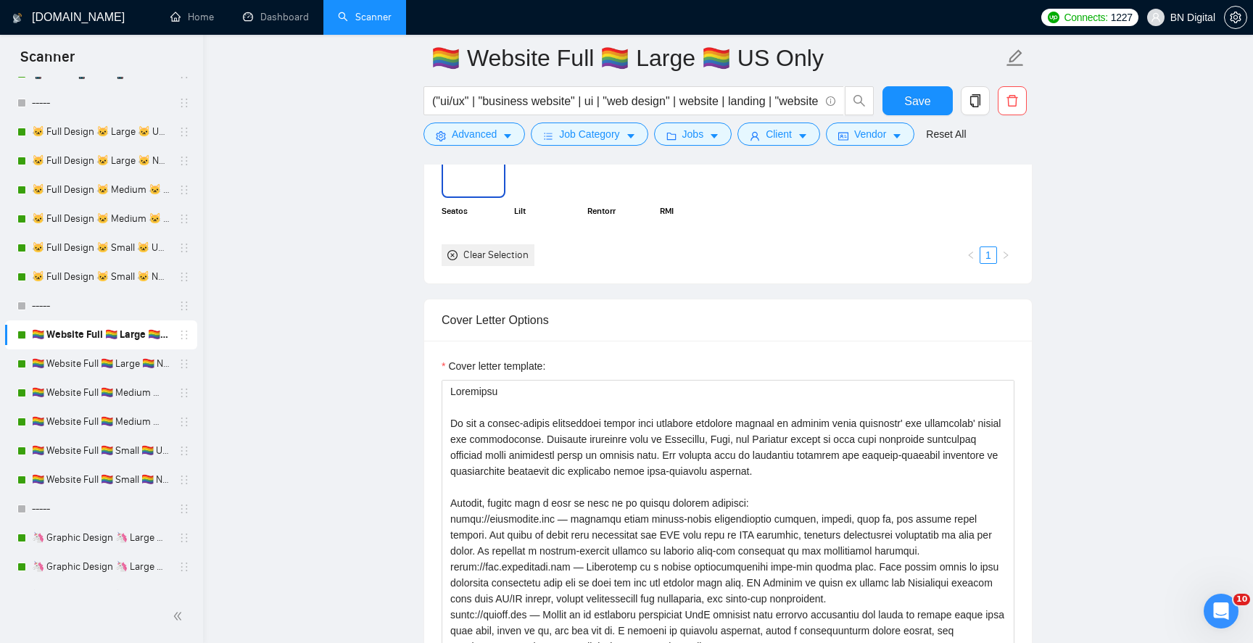
click at [478, 178] on img at bounding box center [473, 172] width 61 height 48
click at [551, 179] on img at bounding box center [546, 172] width 61 height 48
click at [612, 177] on img at bounding box center [619, 172] width 61 height 48
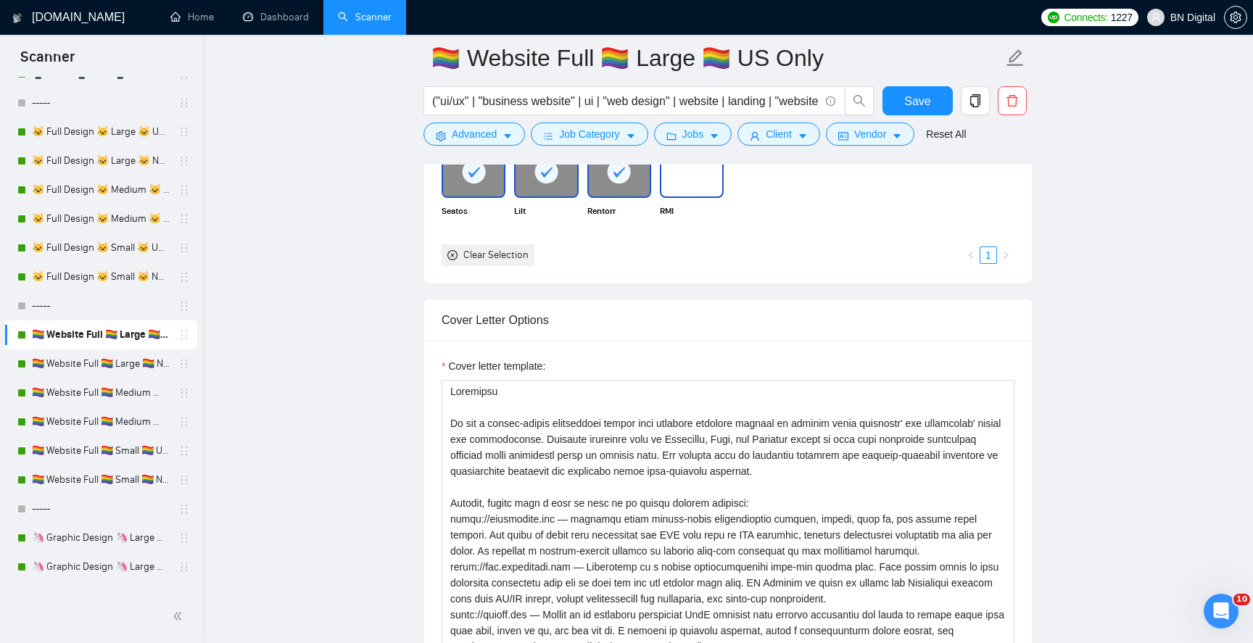
click at [706, 177] on img at bounding box center [692, 172] width 61 height 48
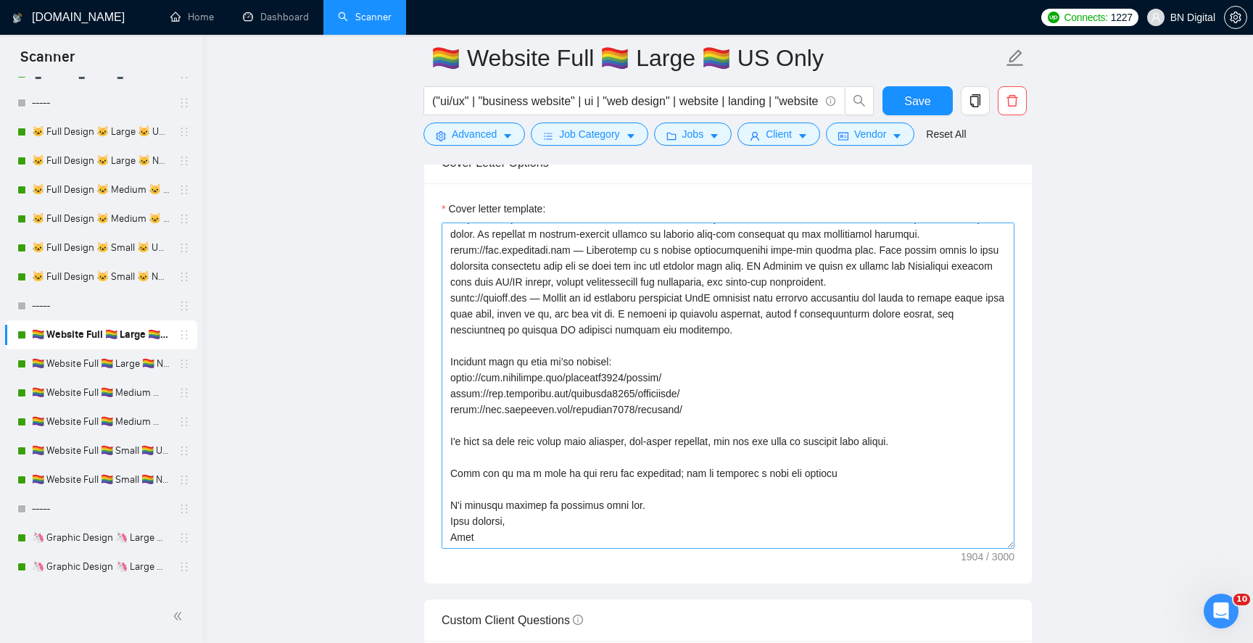
scroll to position [1816, 0]
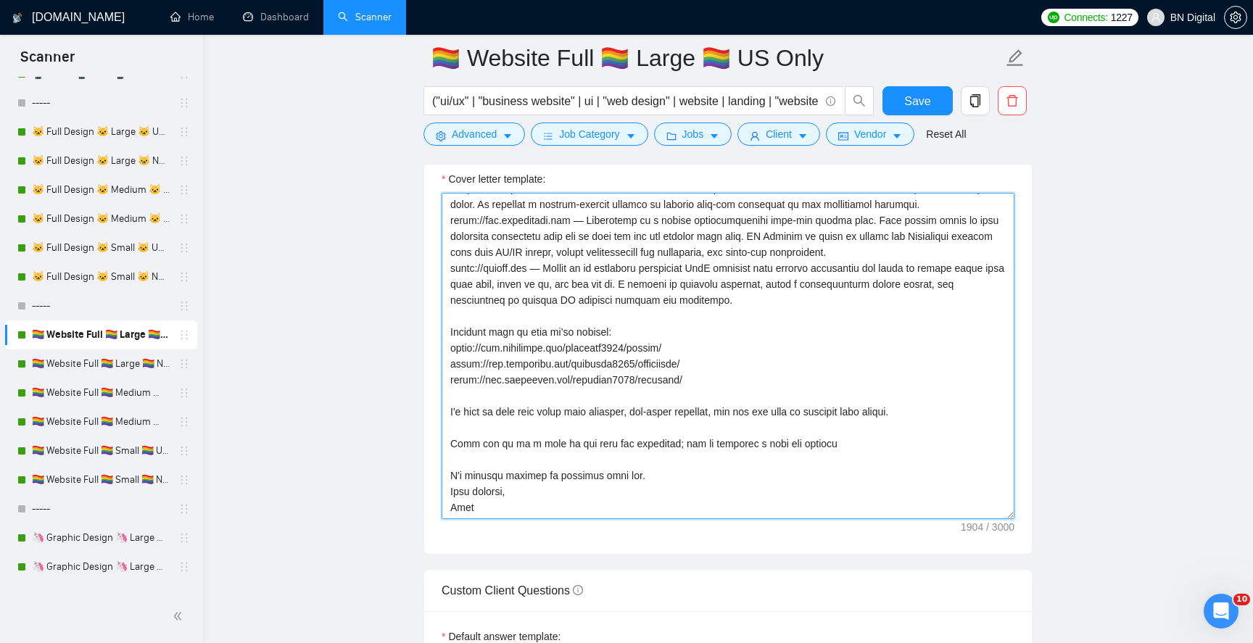
click at [463, 501] on textarea "Cover letter template:" at bounding box center [728, 356] width 573 height 326
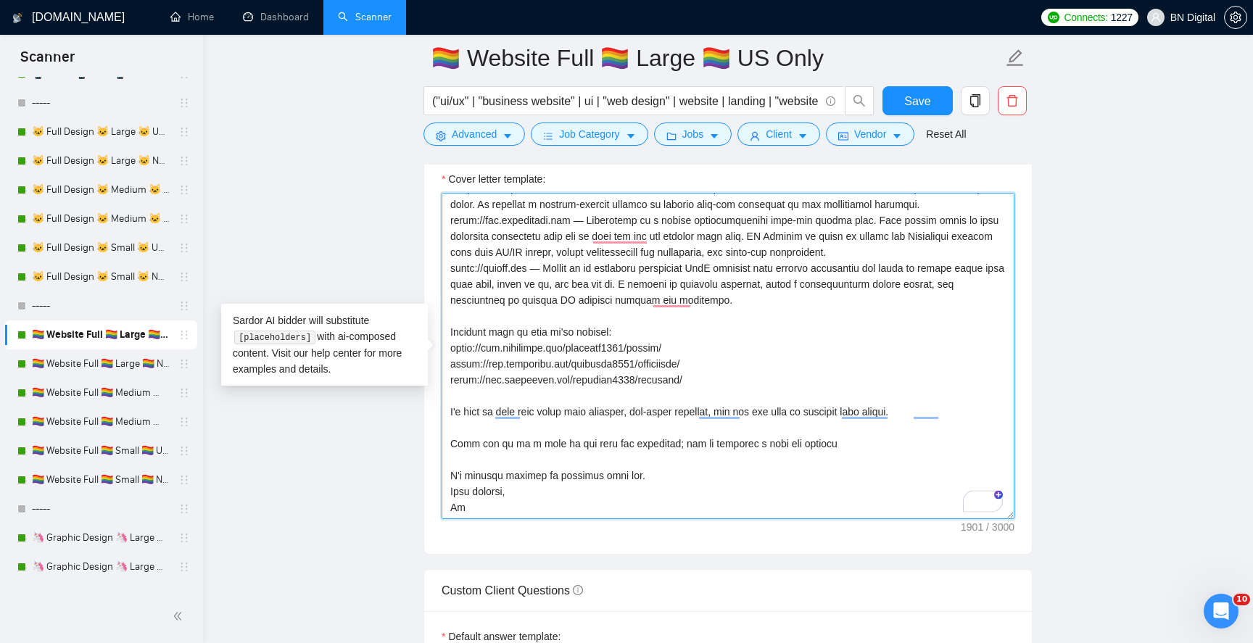
scroll to position [160, 0]
type textarea "Greetings We are a design-driven development studio that empowers business lead…"
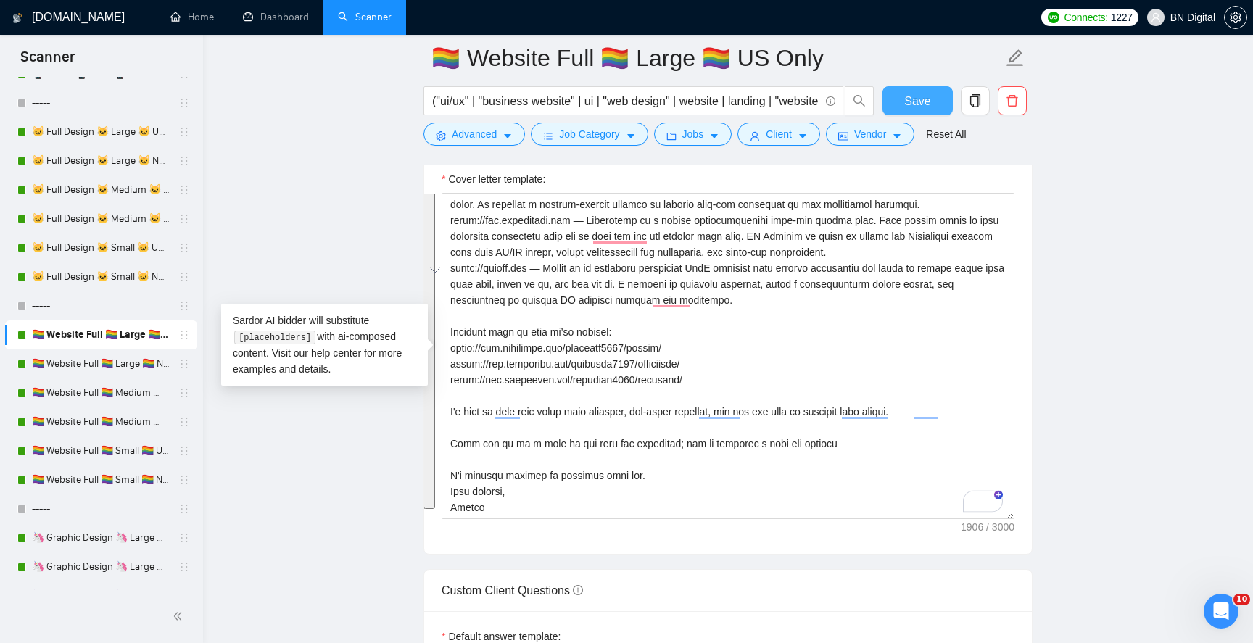
click at [905, 104] on span "Save" at bounding box center [918, 101] width 26 height 18
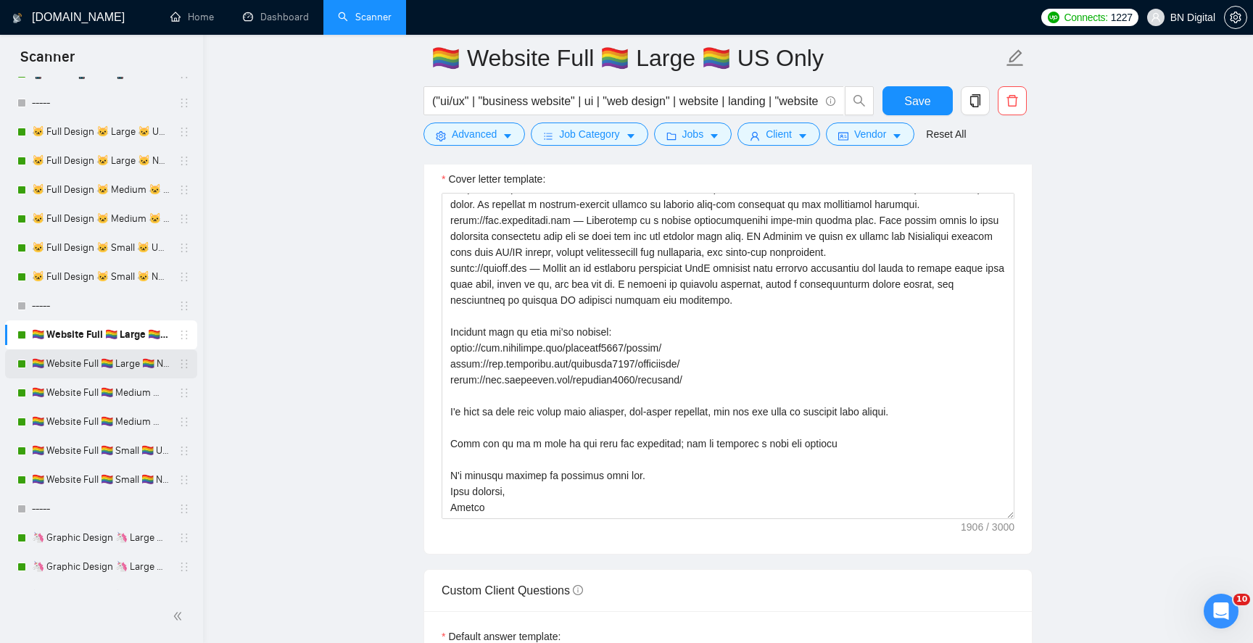
click at [118, 370] on link "🏳️‍🌈 Website Full 🏳️‍🌈 Large 🏳️‍🌈 Non US" at bounding box center [101, 364] width 138 height 29
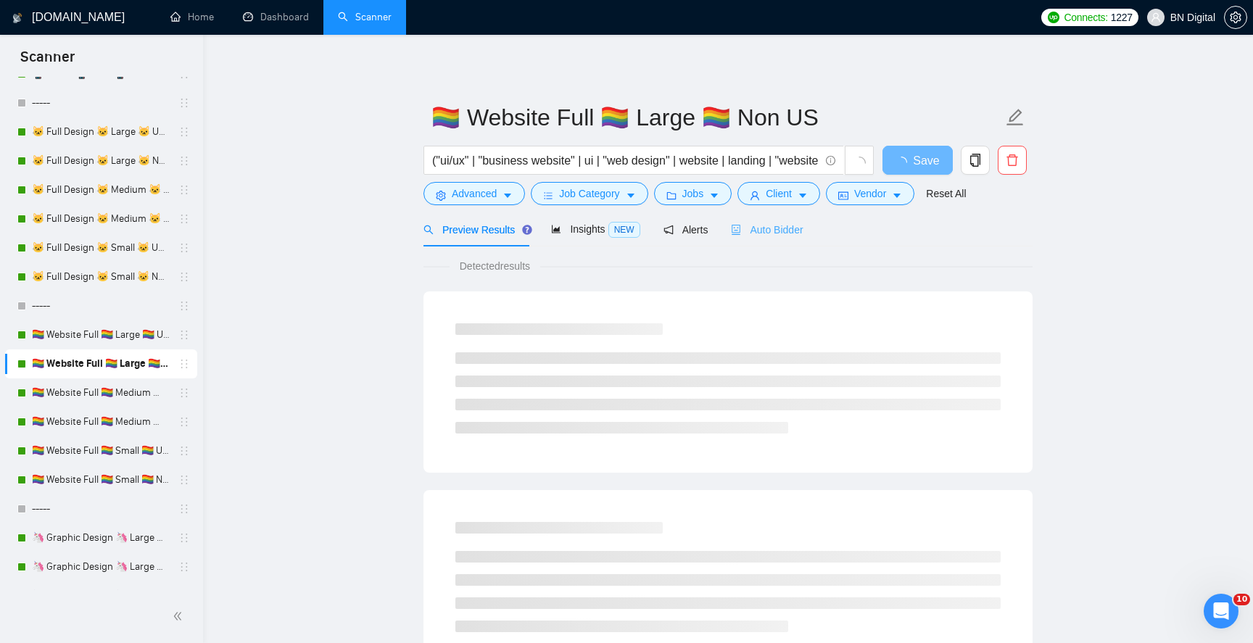
click at [764, 239] on div "Auto Bidder" at bounding box center [767, 230] width 72 height 34
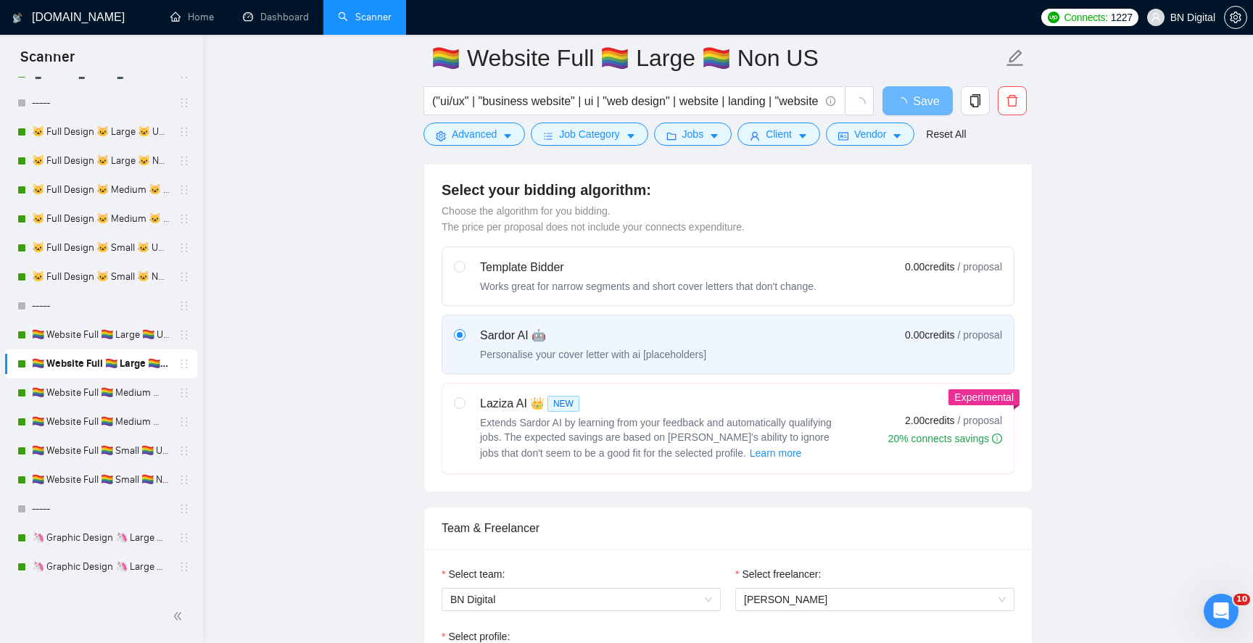
scroll to position [468, 0]
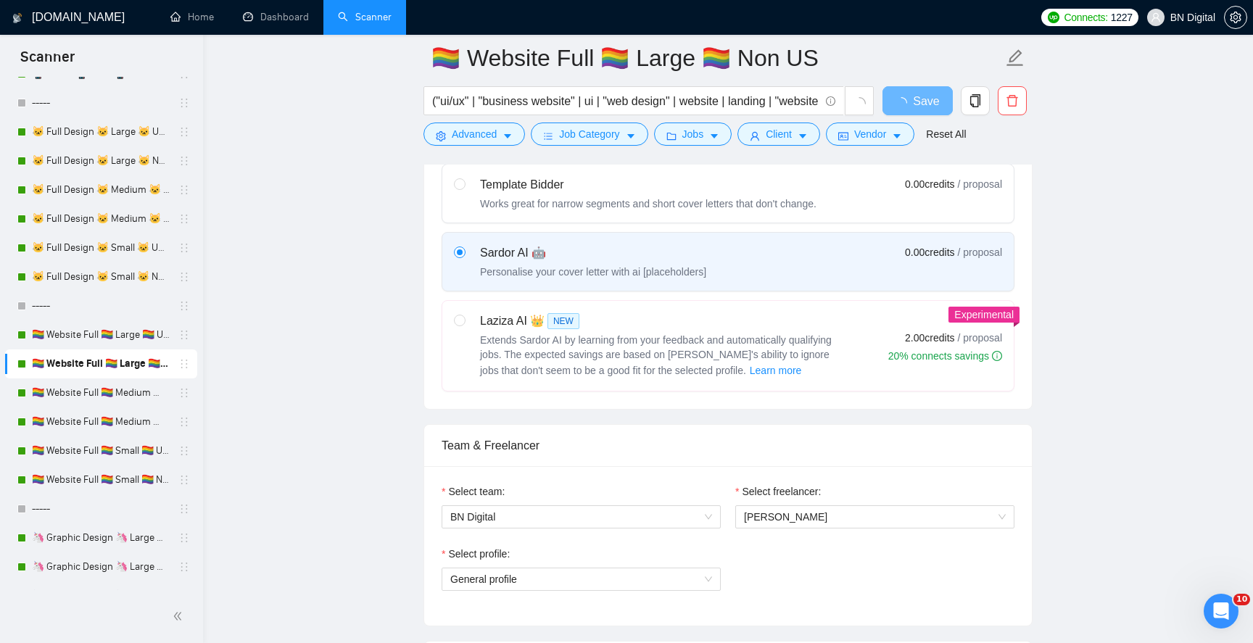
click at [770, 501] on div "Select freelancer:" at bounding box center [875, 495] width 279 height 22
click at [770, 509] on span "[PERSON_NAME]" at bounding box center [875, 517] width 262 height 22
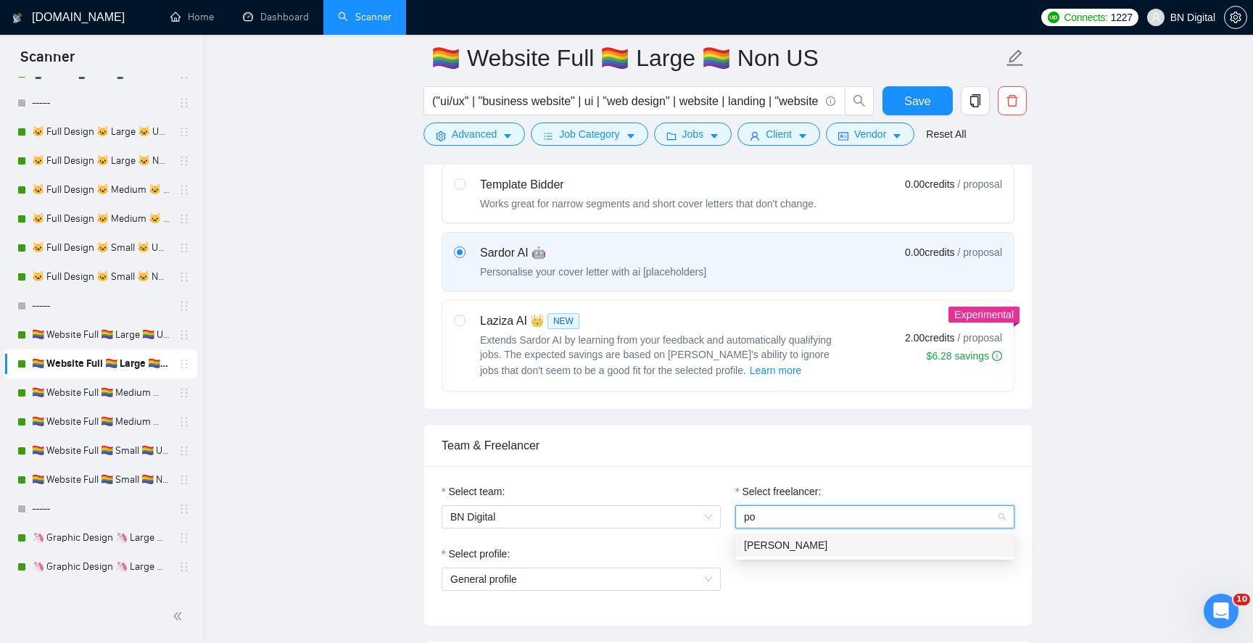
type input "pol"
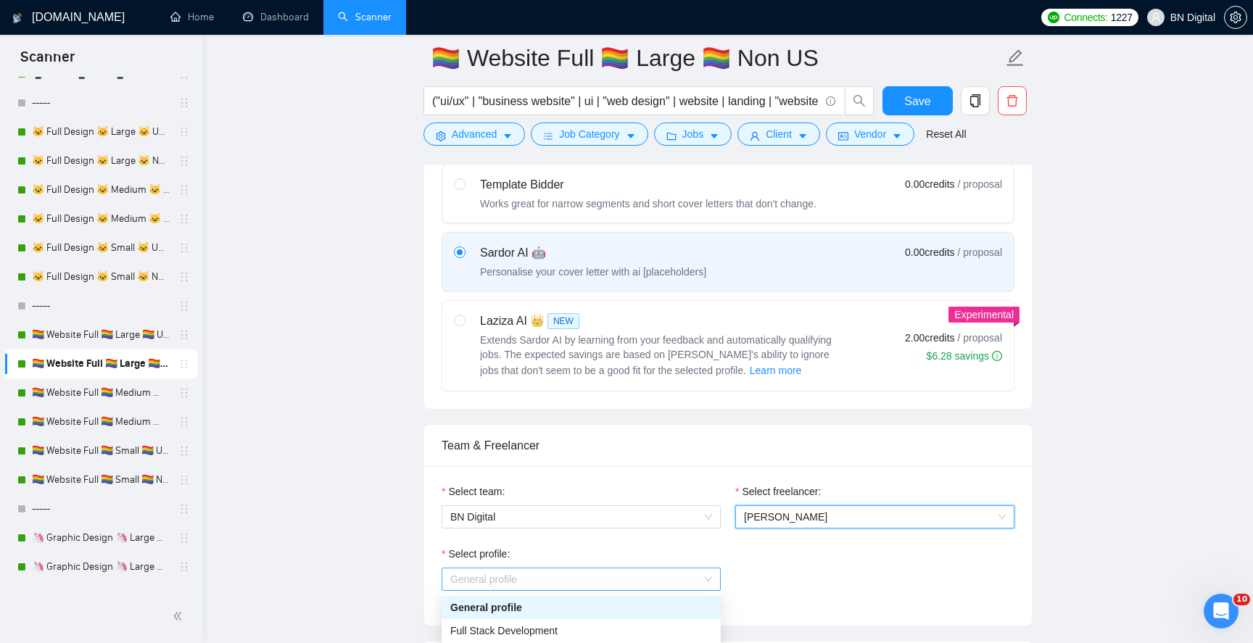
click at [518, 579] on span "General profile" at bounding box center [581, 580] width 262 height 22
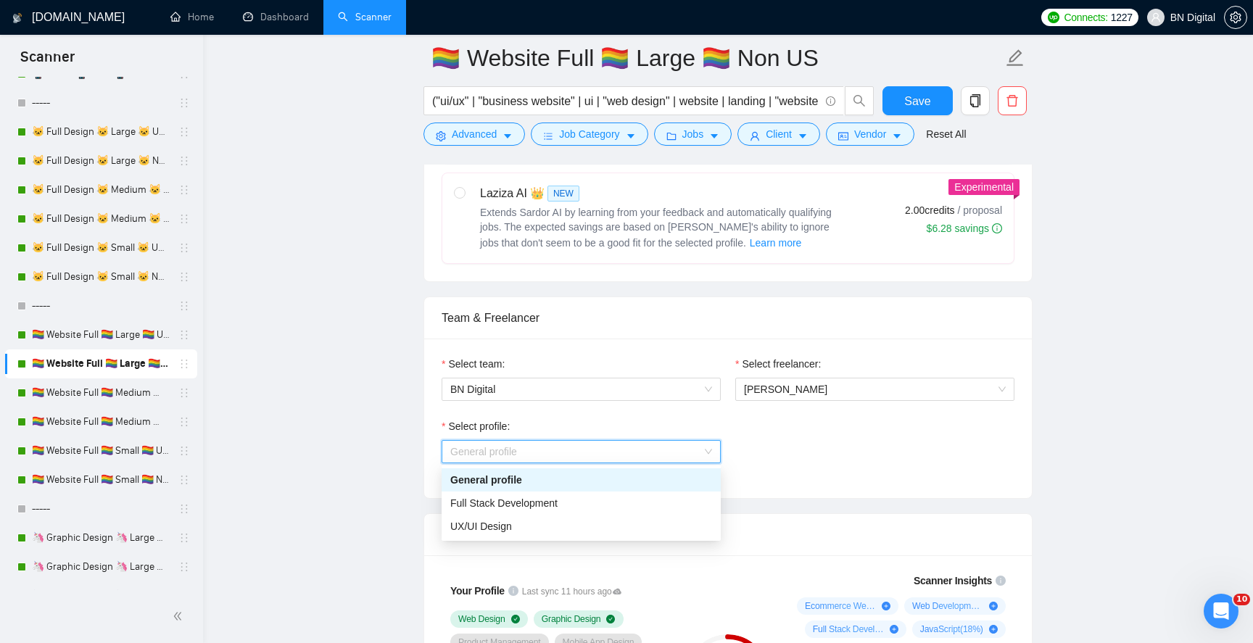
scroll to position [659, 0]
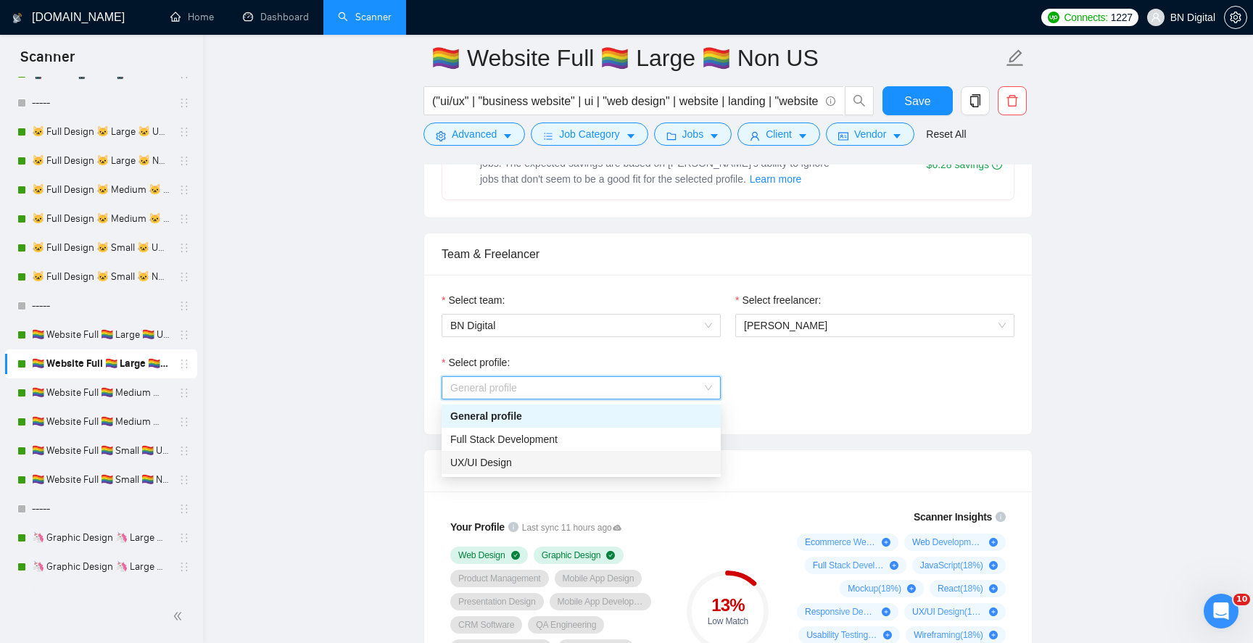
click at [493, 466] on span "UX/UI Design" at bounding box center [481, 463] width 62 height 12
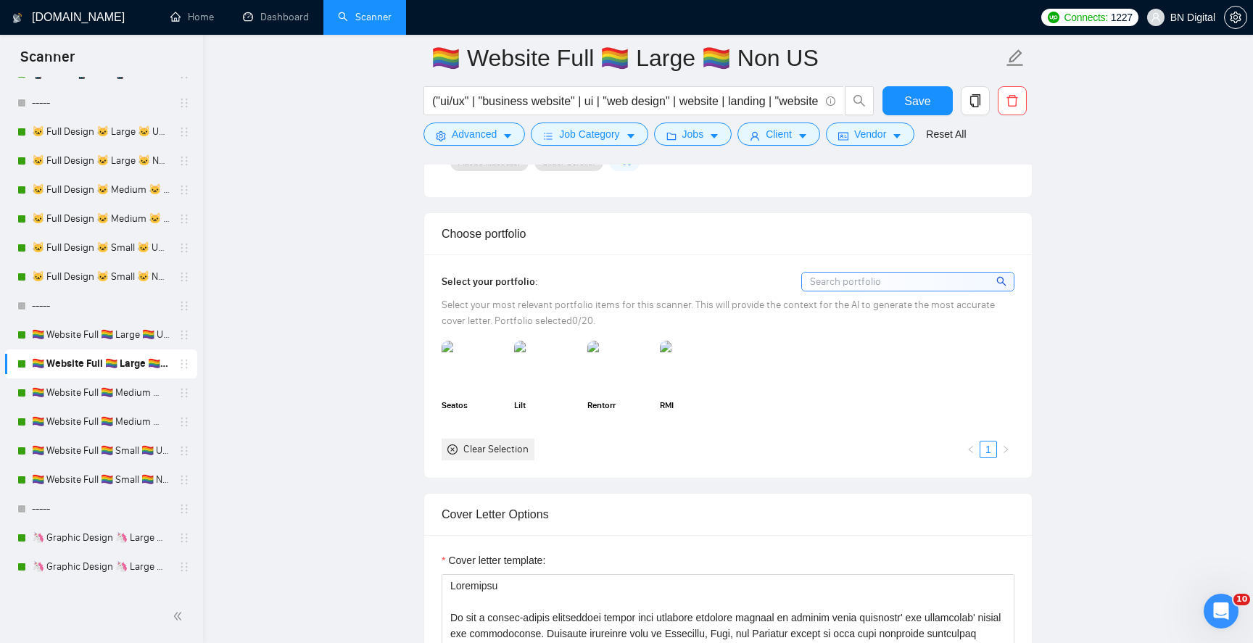
scroll to position [1298, 0]
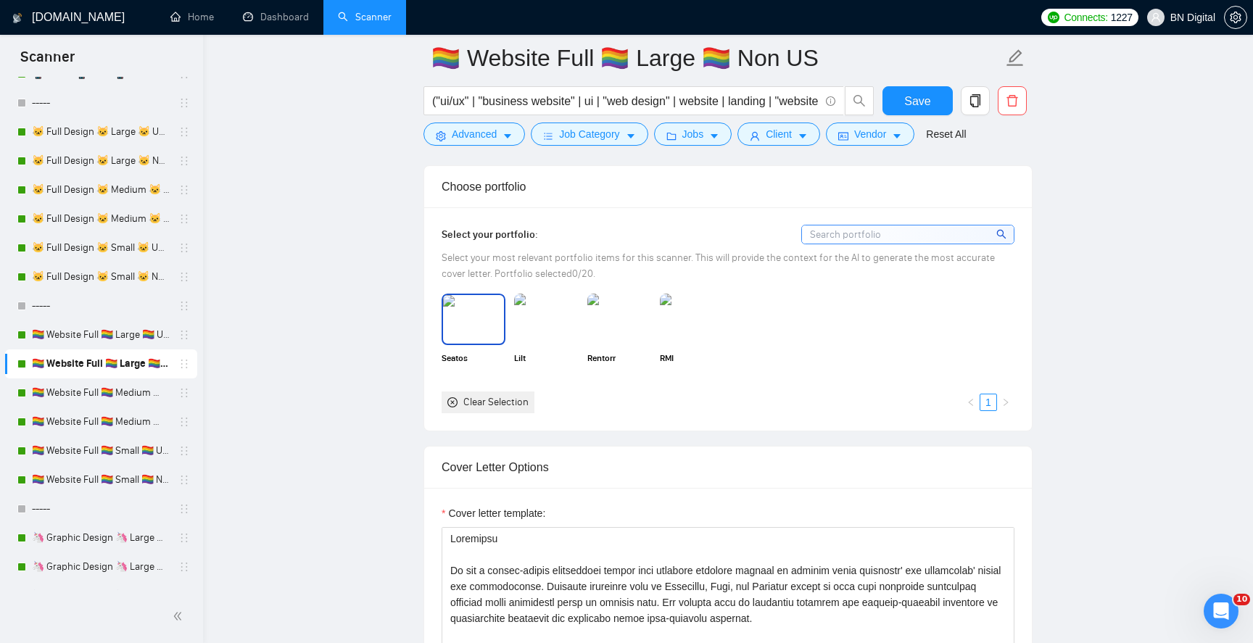
click at [483, 331] on img at bounding box center [473, 319] width 61 height 48
click at [550, 329] on img at bounding box center [546, 319] width 61 height 48
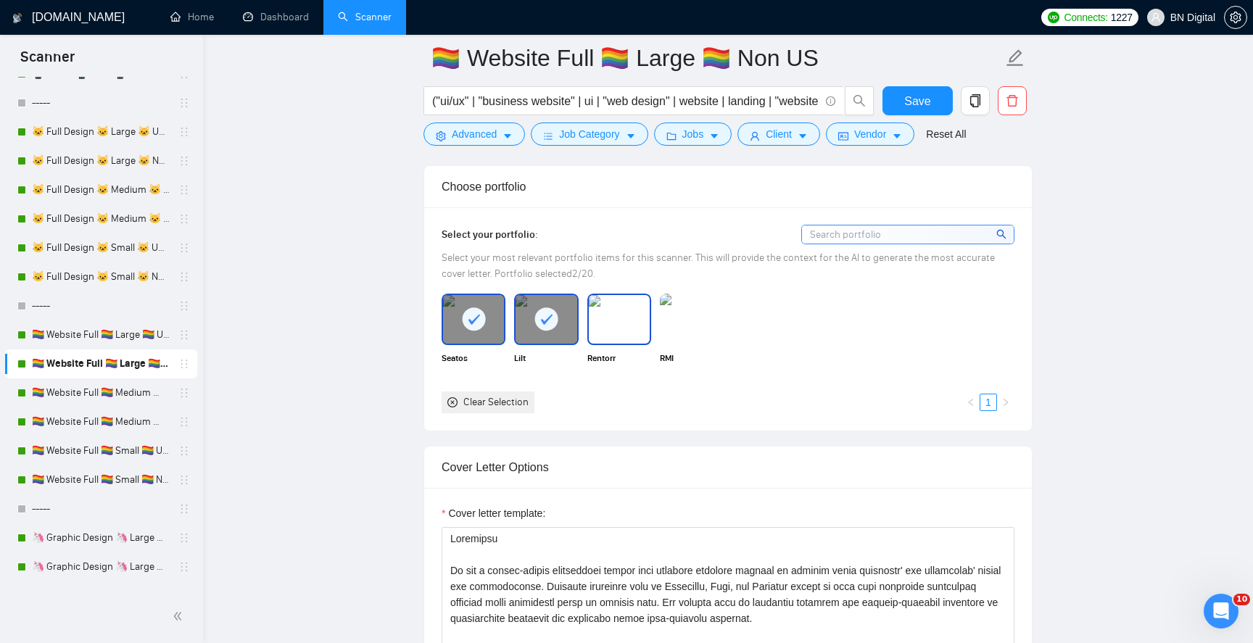
click at [623, 318] on img at bounding box center [619, 319] width 61 height 48
click at [711, 318] on img at bounding box center [692, 319] width 61 height 48
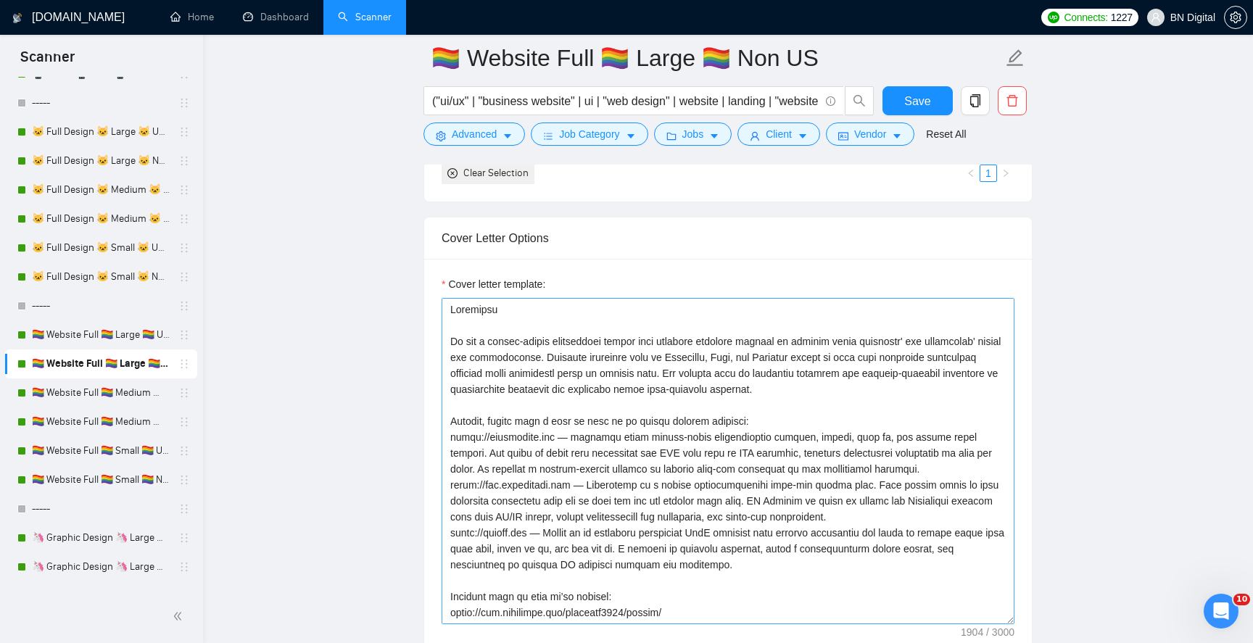
scroll to position [1551, 0]
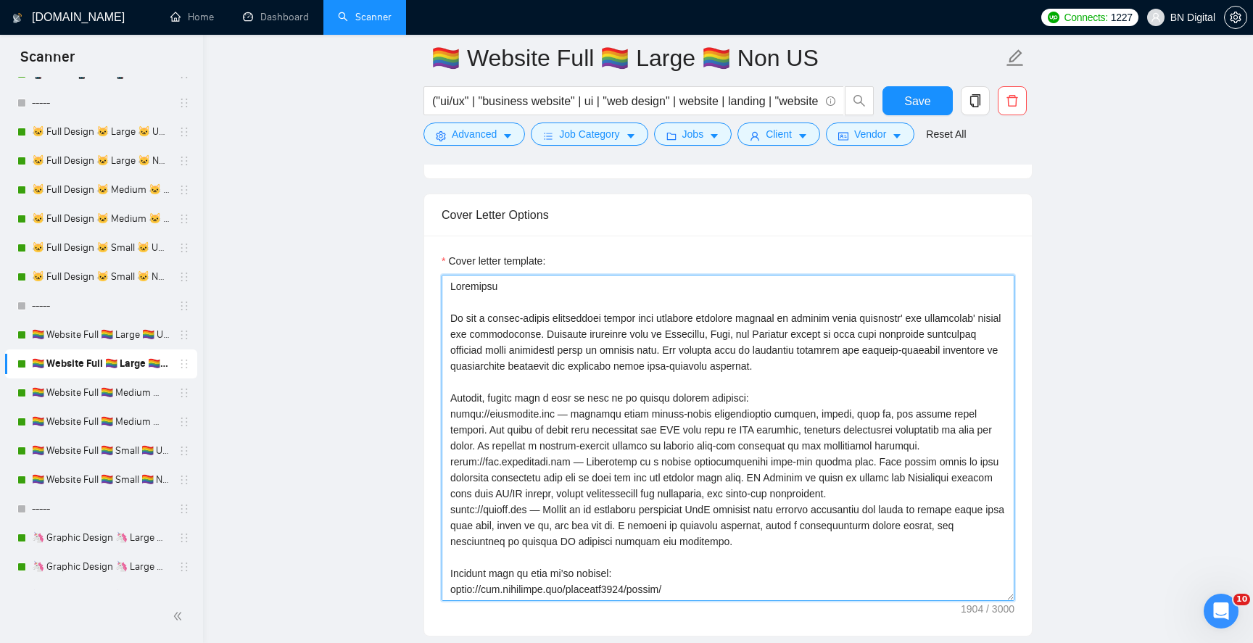
click at [612, 348] on textarea "Cover letter template:" at bounding box center [728, 438] width 573 height 326
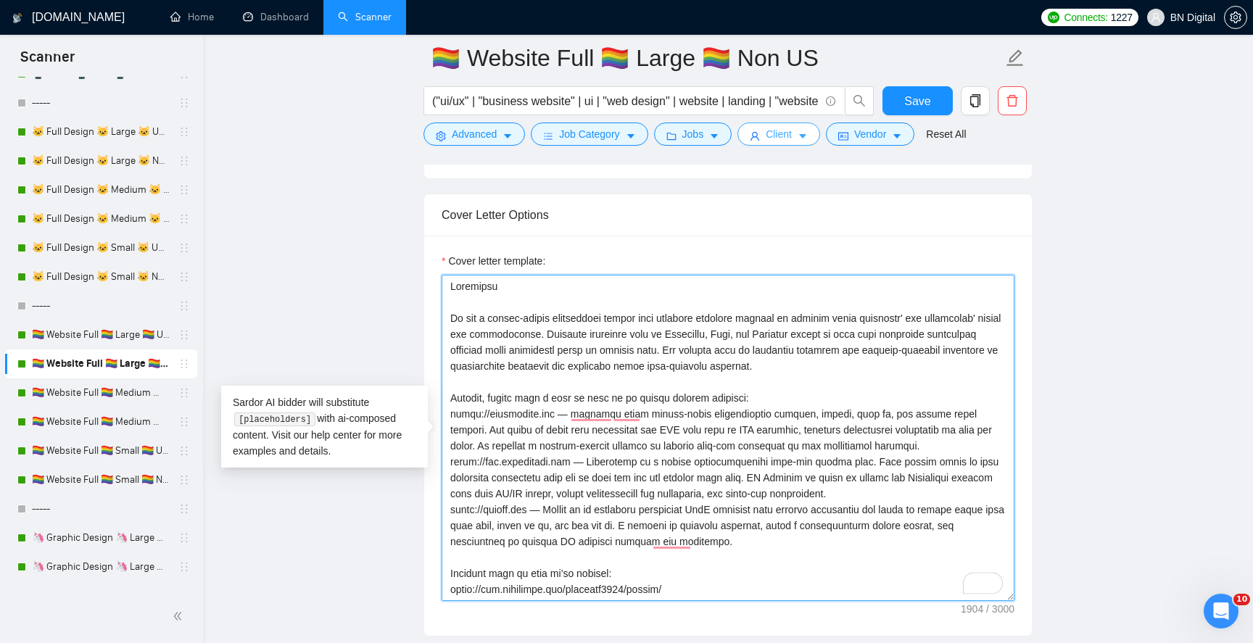
paste textarea "[PERSON_NAME]"
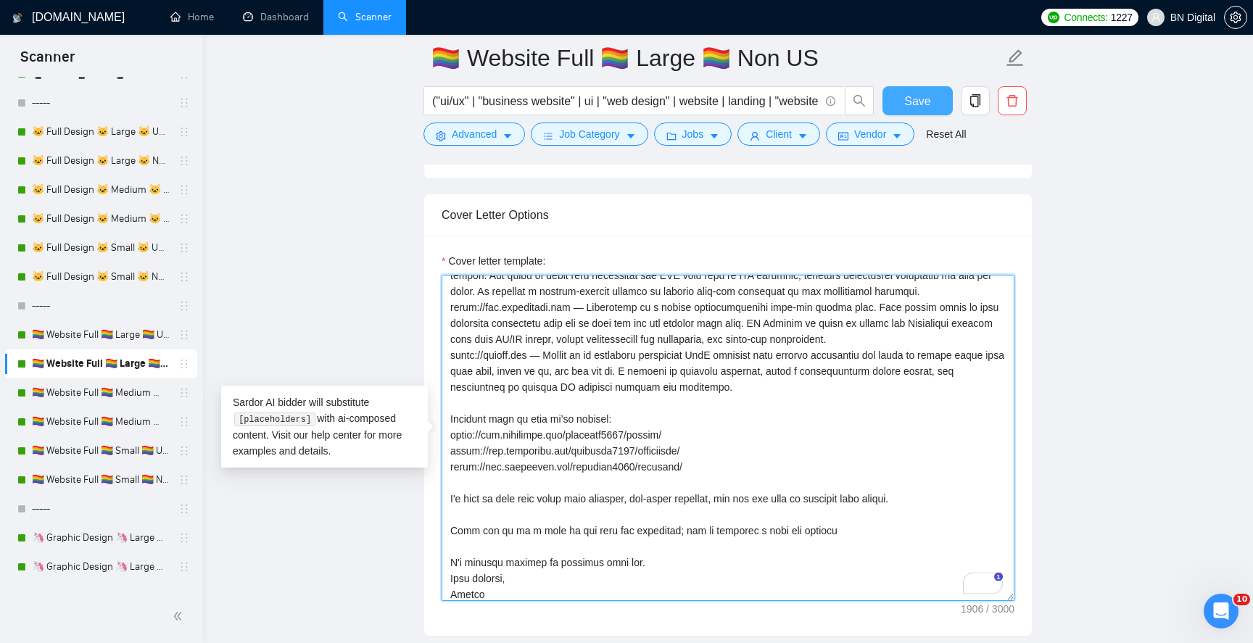
scroll to position [155, 0]
type textarea "Greetings We are a design-driven development studio that empowers business lead…"
click at [916, 105] on span "Save" at bounding box center [918, 101] width 26 height 18
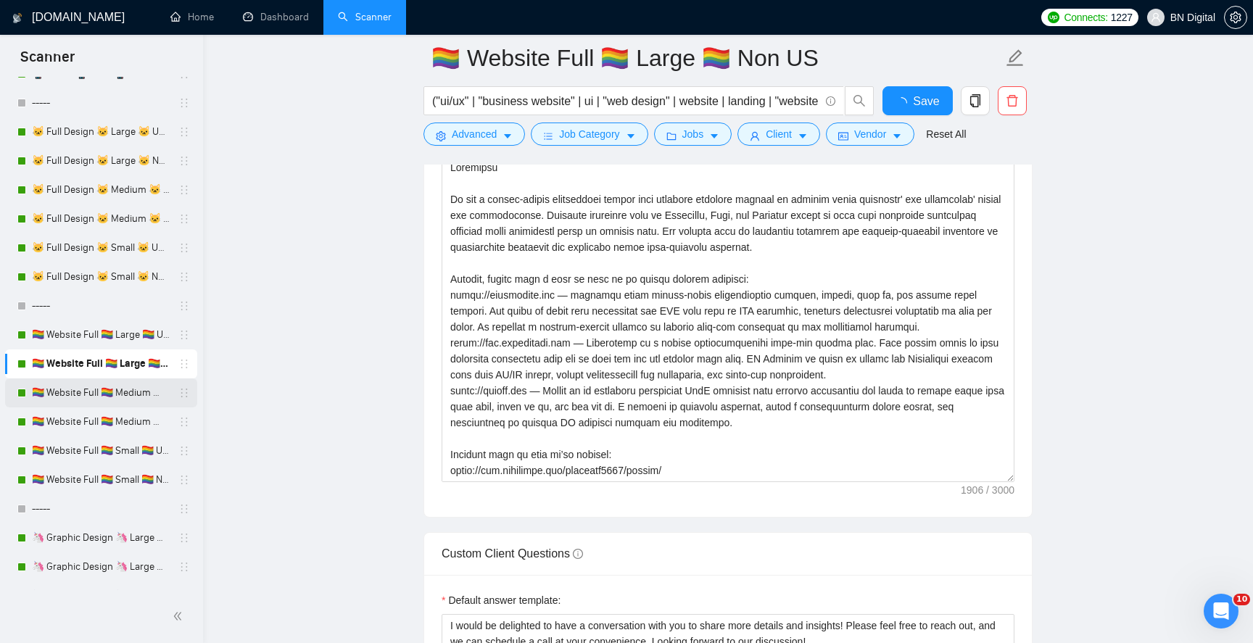
click at [120, 399] on link "🏳️‍🌈 Website Full 🏳️‍🌈 Medium 🏳️‍🌈 US Only" at bounding box center [101, 393] width 138 height 29
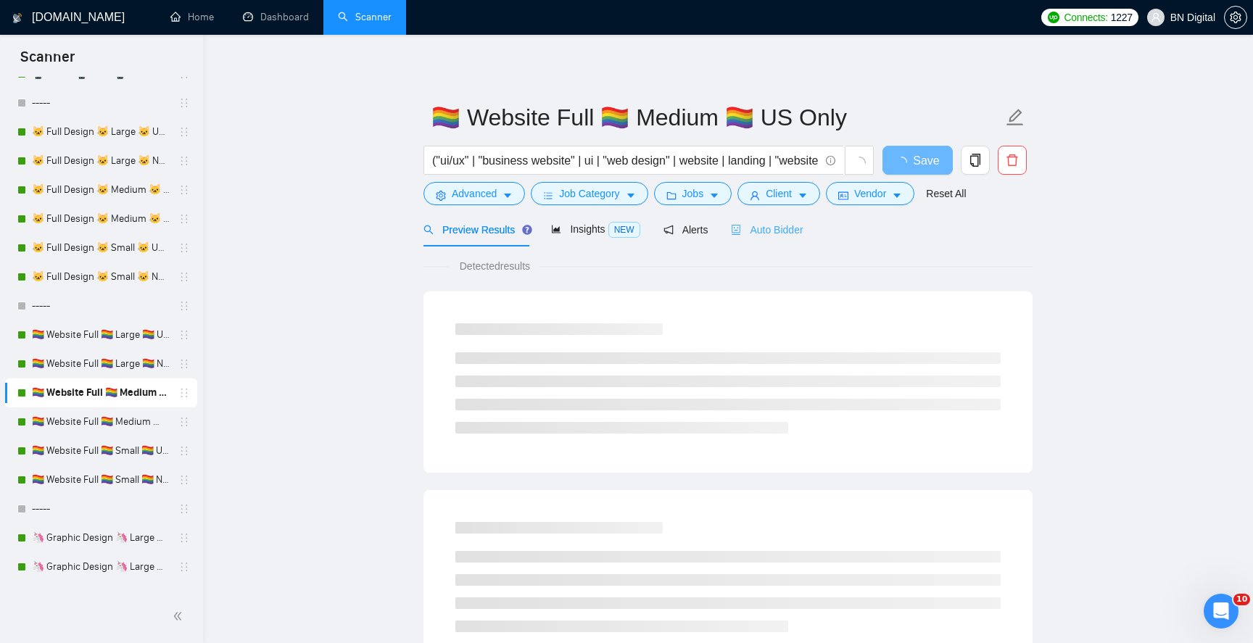
click at [762, 221] on div "Auto Bidder" at bounding box center [767, 230] width 72 height 34
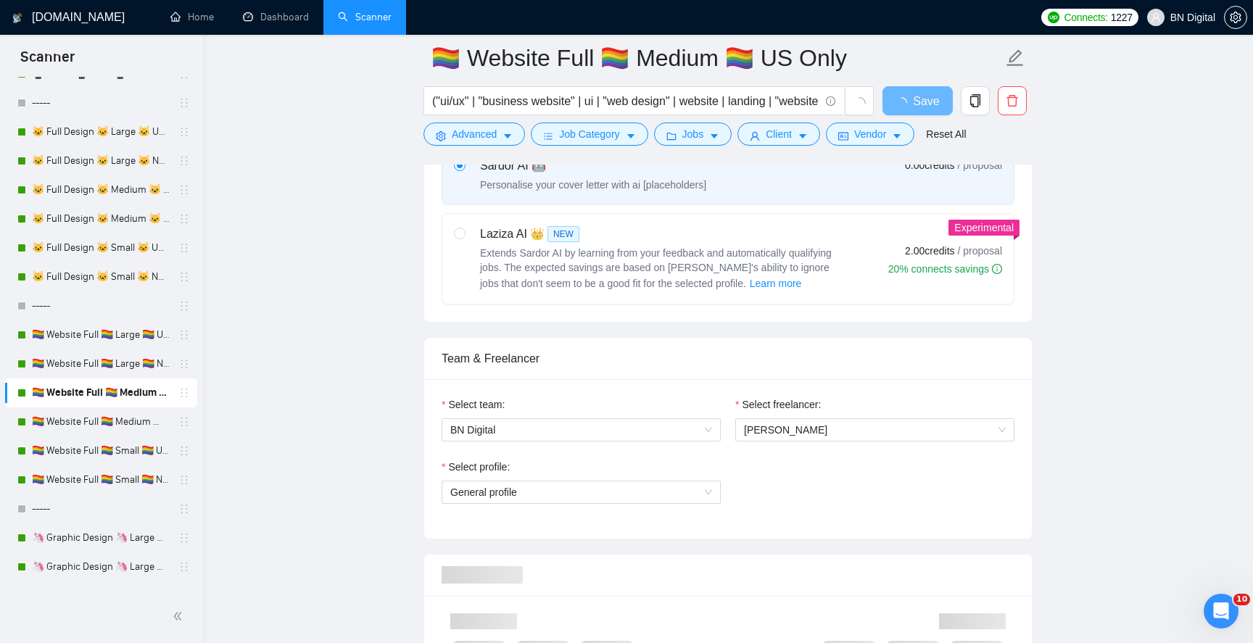
scroll to position [824, 0]
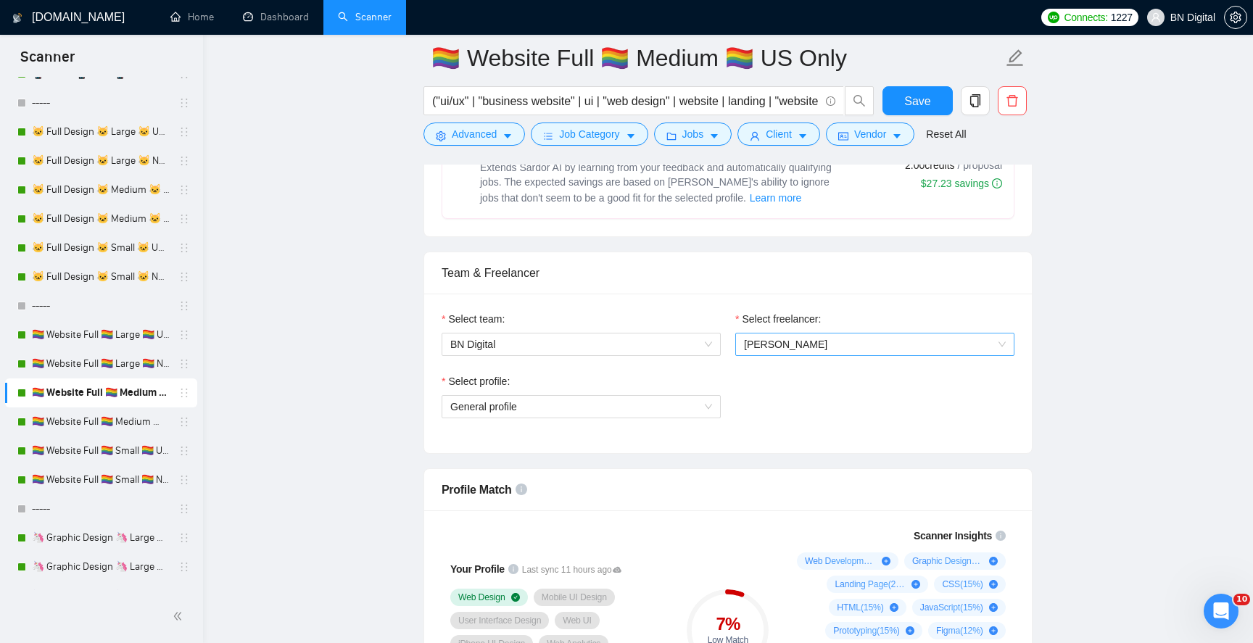
click at [775, 348] on span "[PERSON_NAME]" at bounding box center [785, 345] width 83 height 12
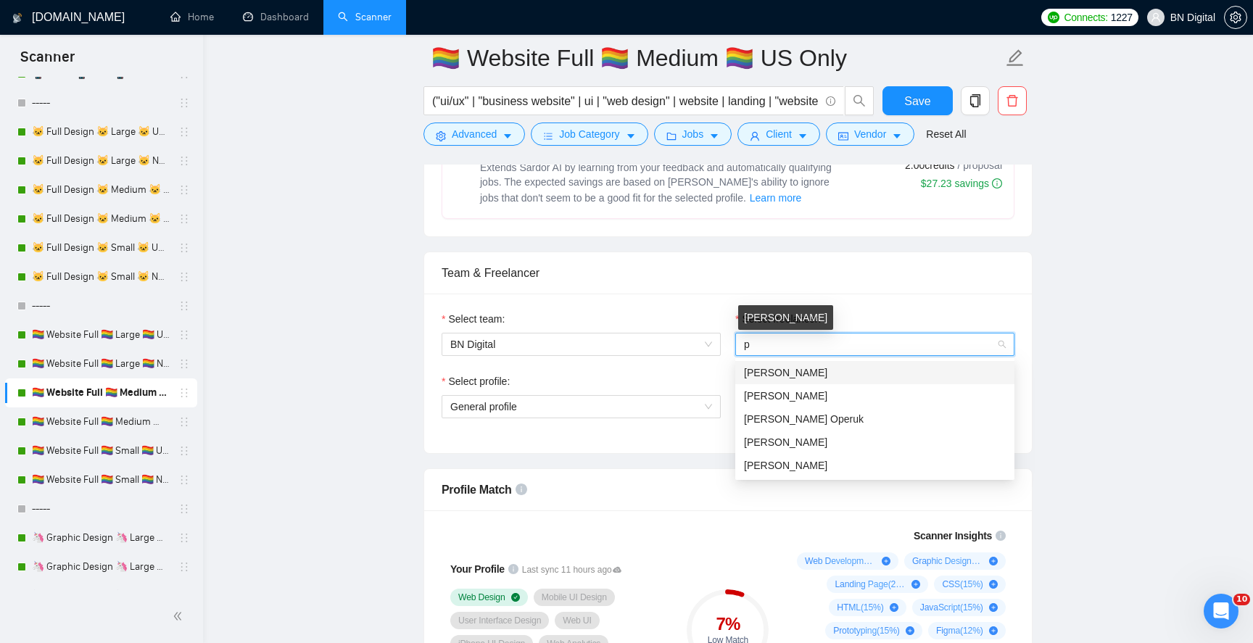
type input "po"
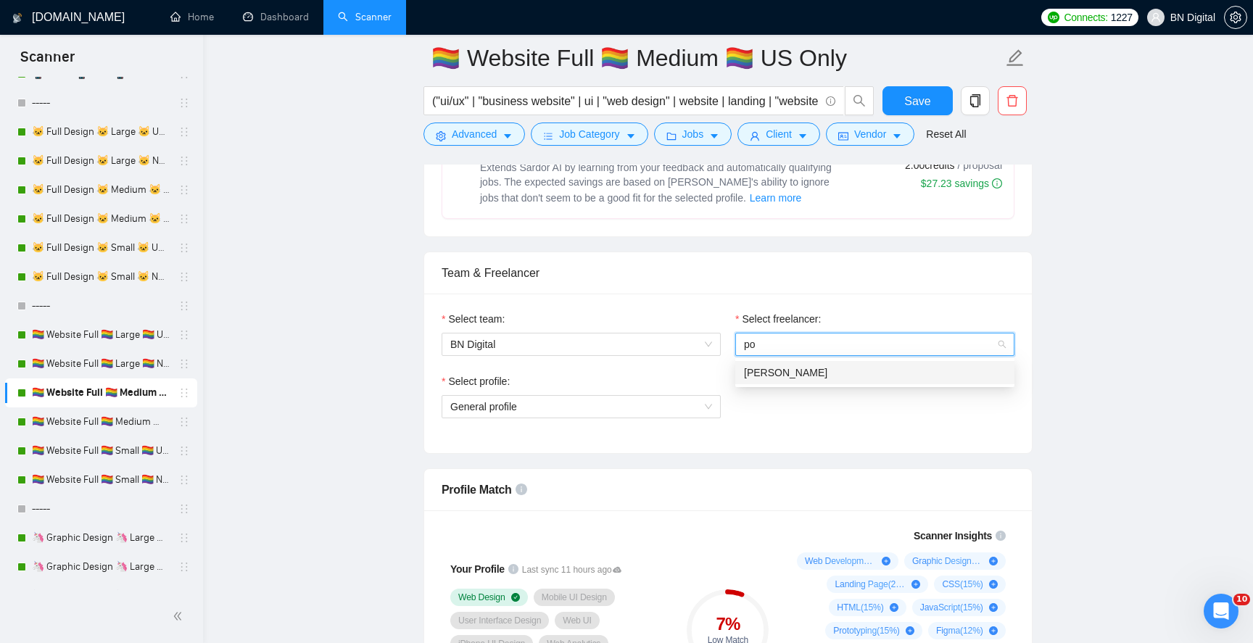
click at [775, 369] on span "[PERSON_NAME]" at bounding box center [785, 373] width 83 height 12
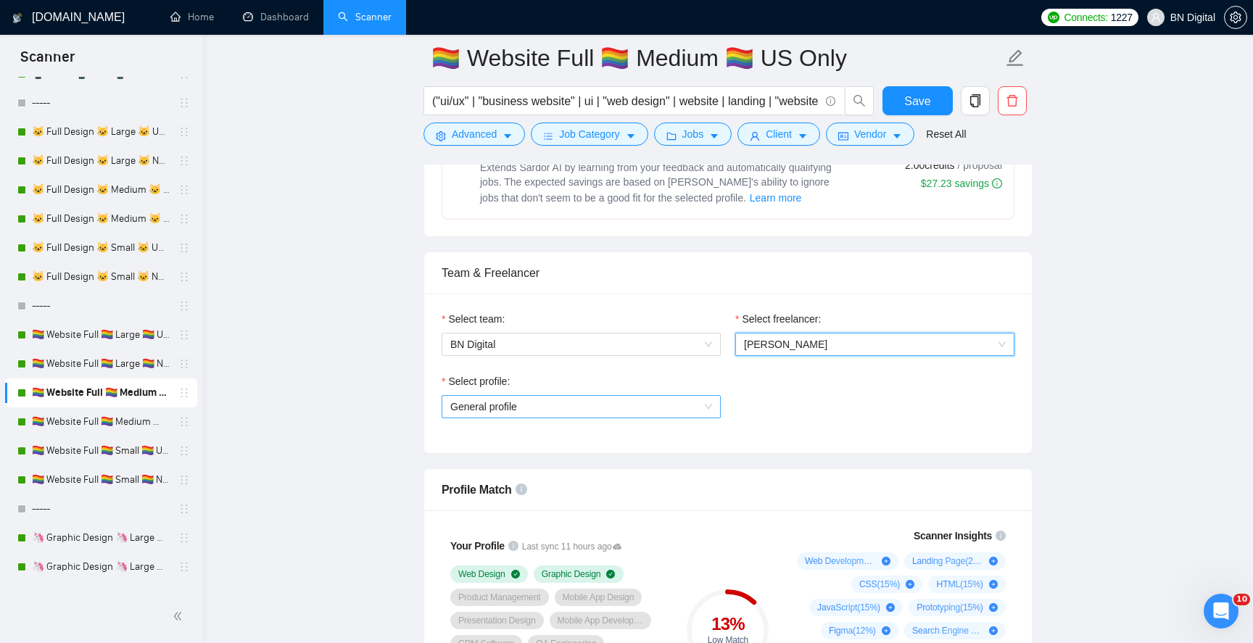
click at [585, 406] on span "General profile" at bounding box center [581, 407] width 262 height 22
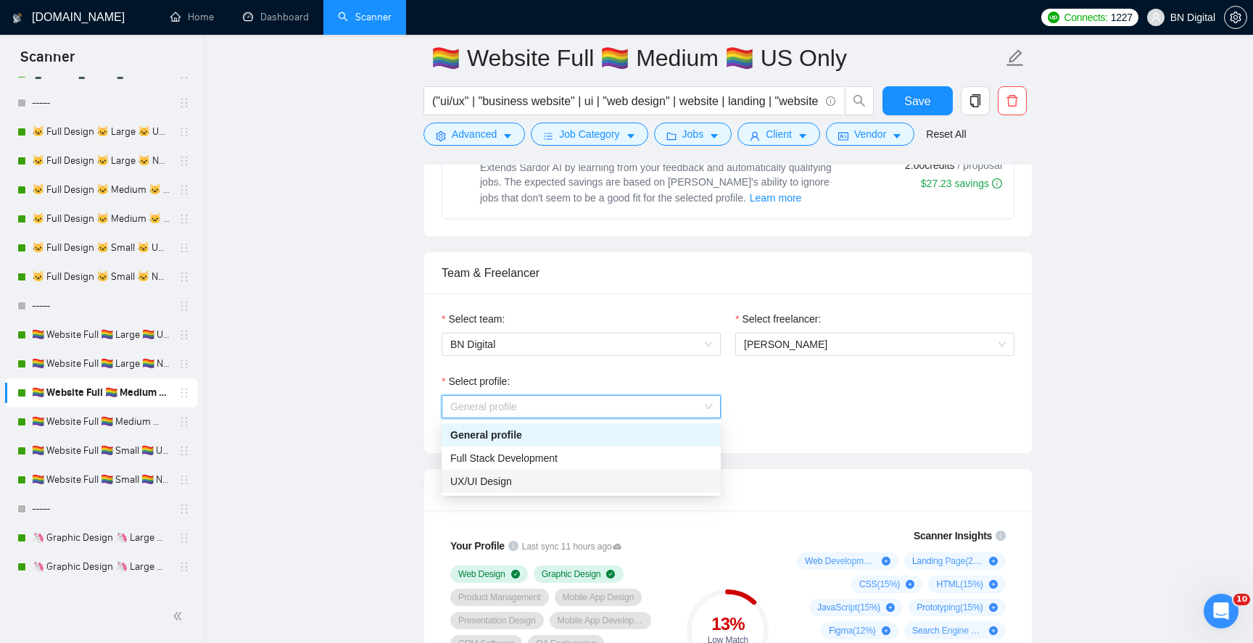
click at [523, 479] on div "UX/UI Design" at bounding box center [581, 482] width 262 height 16
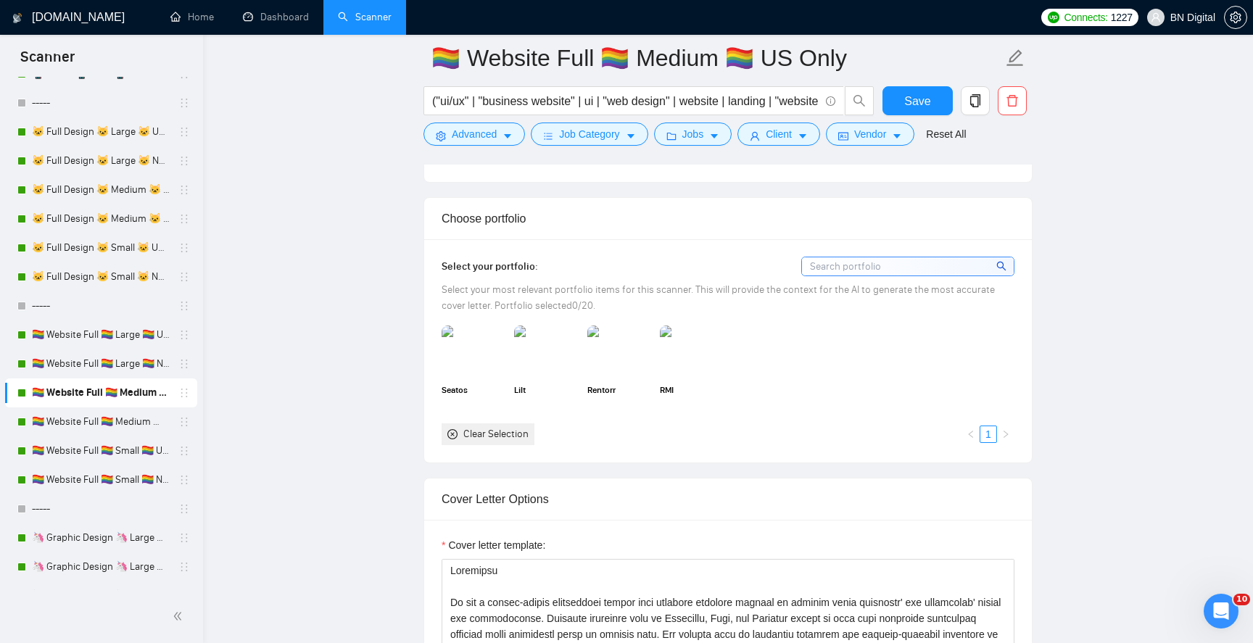
scroll to position [1464, 0]
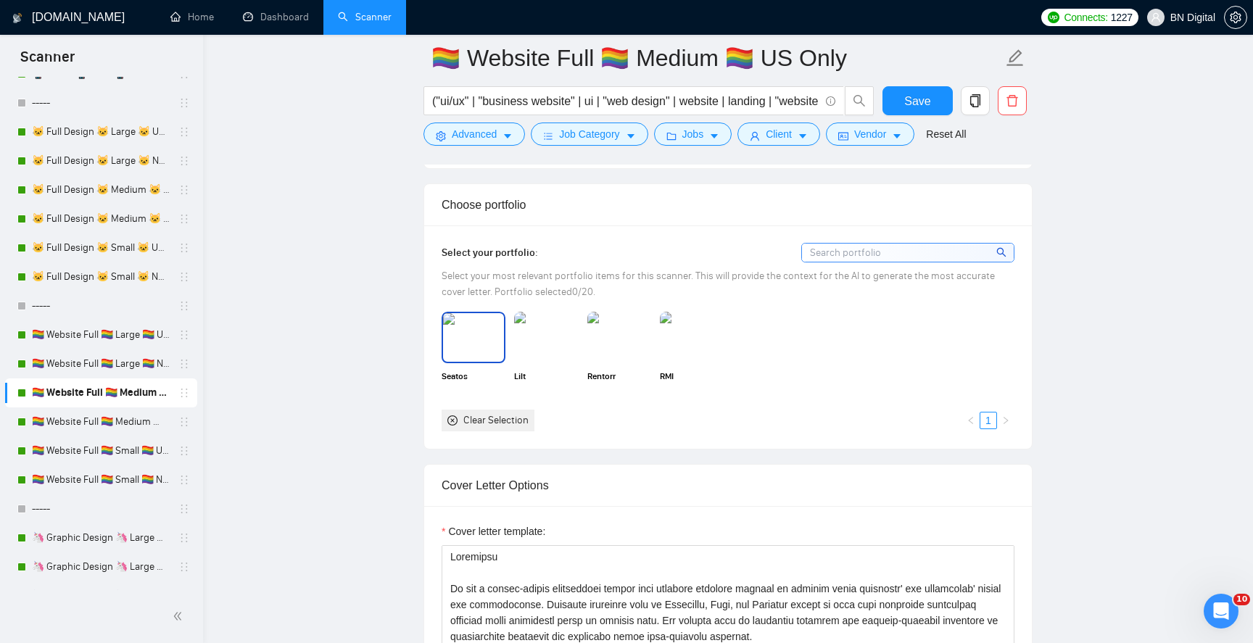
click at [469, 353] on img at bounding box center [473, 337] width 61 height 48
click at [564, 353] on img at bounding box center [546, 337] width 61 height 48
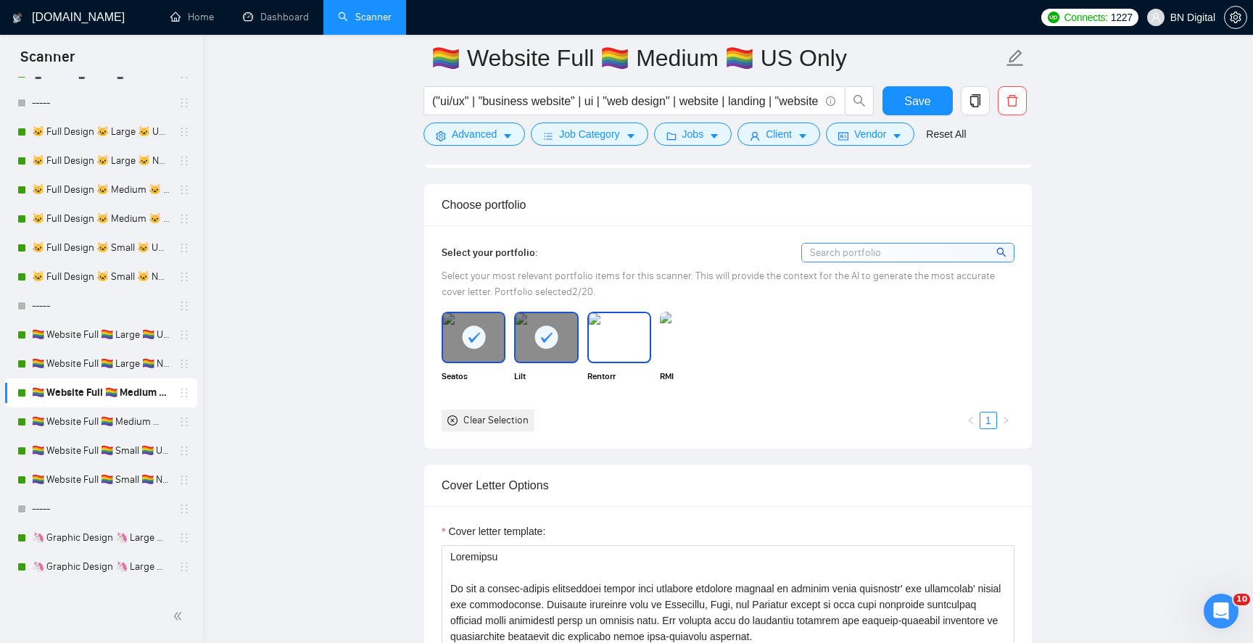
click at [612, 350] on img at bounding box center [619, 337] width 61 height 48
click at [665, 345] on img at bounding box center [692, 337] width 64 height 51
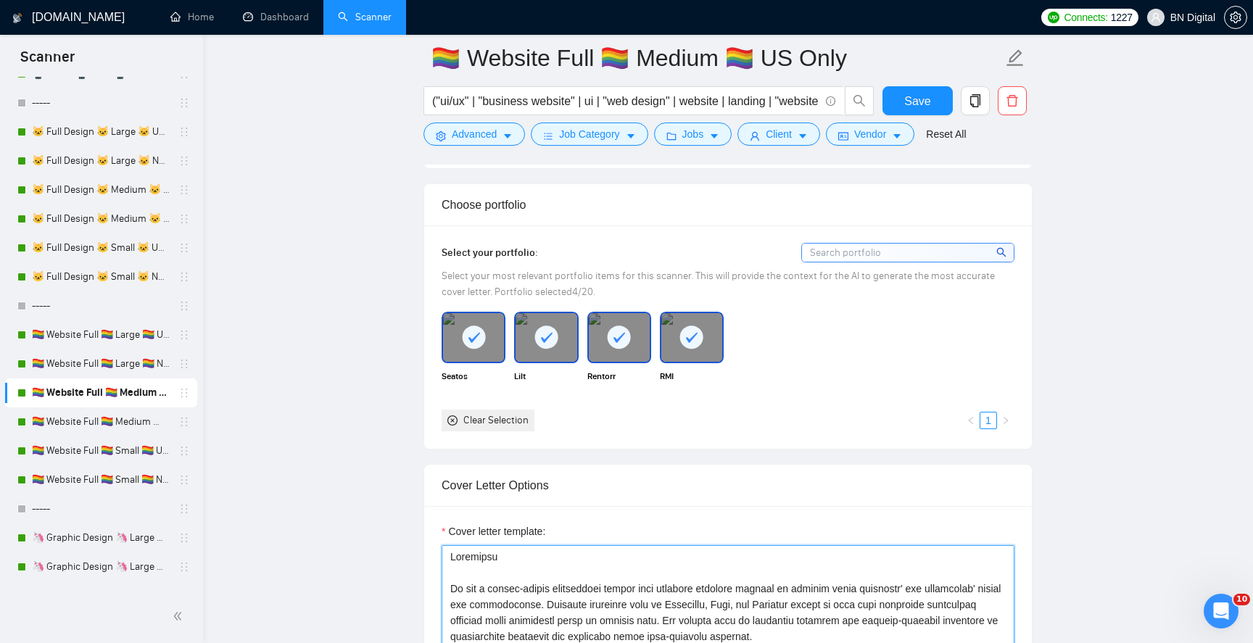
paste textarea "[PERSON_NAME]"
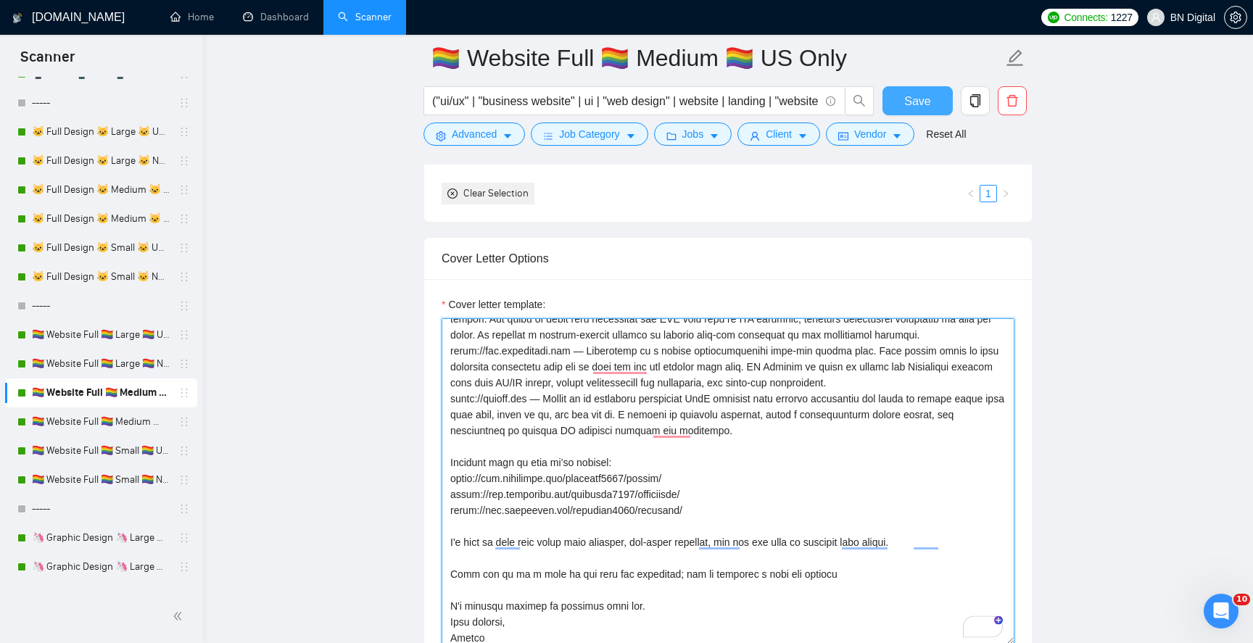
scroll to position [155, 0]
type textarea "Greetings We are a design-driven development studio that empowers business lead…"
click at [926, 115] on button "Save" at bounding box center [918, 100] width 70 height 29
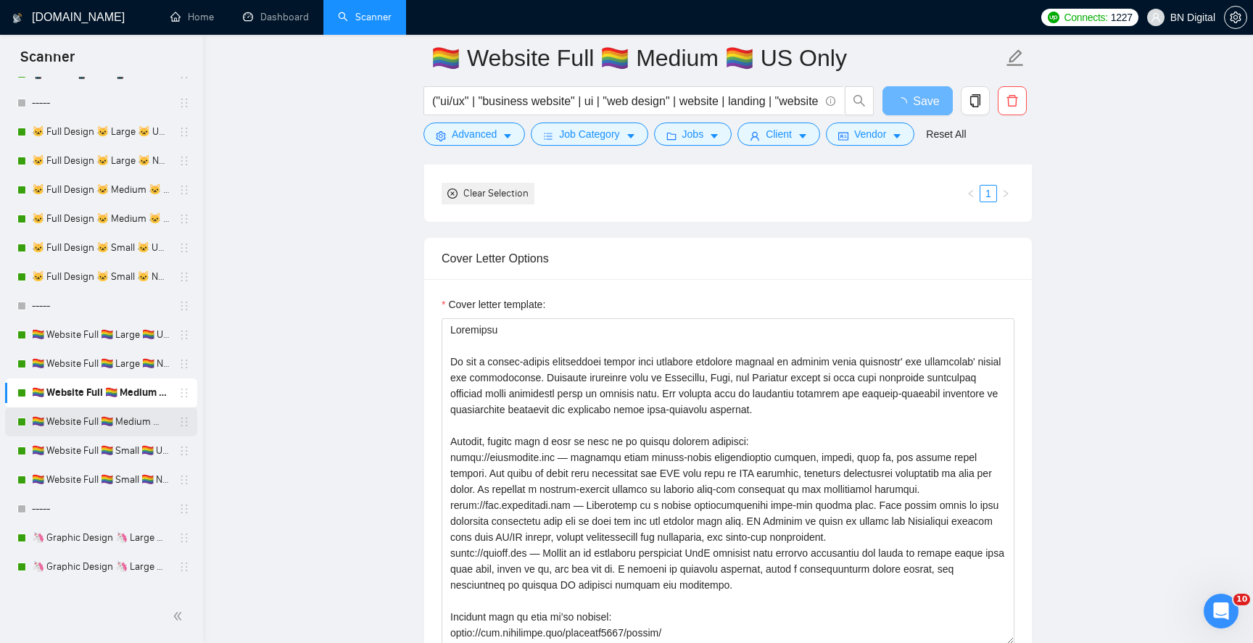
click at [144, 419] on link "🏳️‍🌈 Website Full 🏳️‍🌈 Medium 🏳️‍🌈 Non US" at bounding box center [101, 422] width 138 height 29
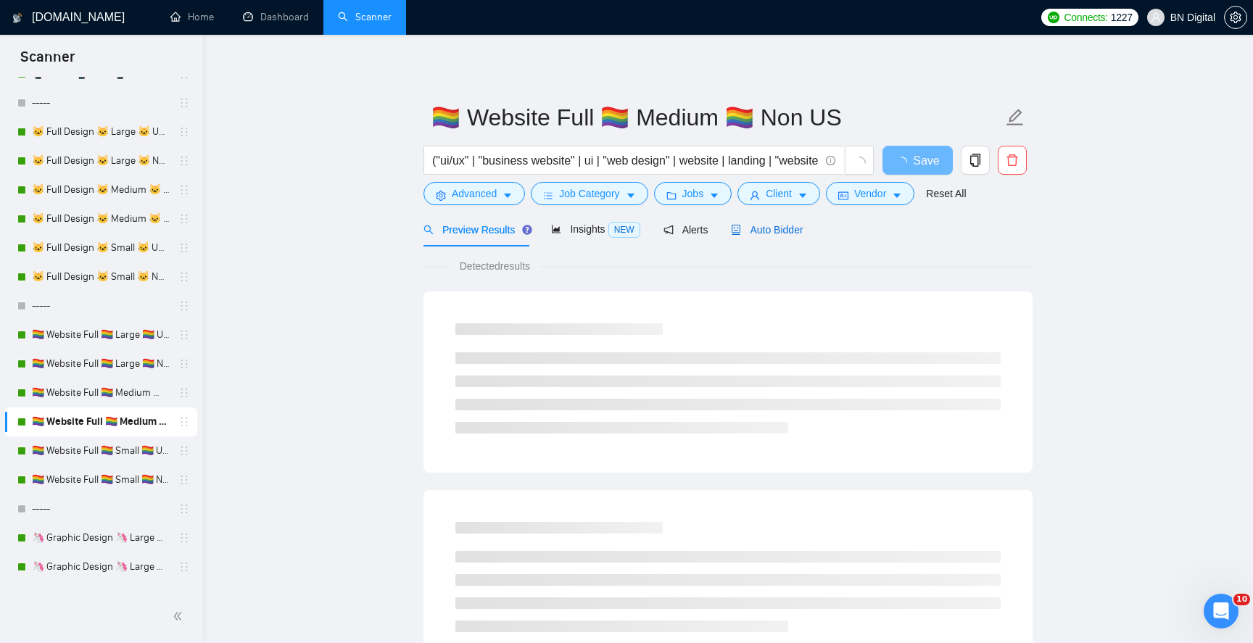
click at [767, 227] on span "Auto Bidder" at bounding box center [767, 230] width 72 height 12
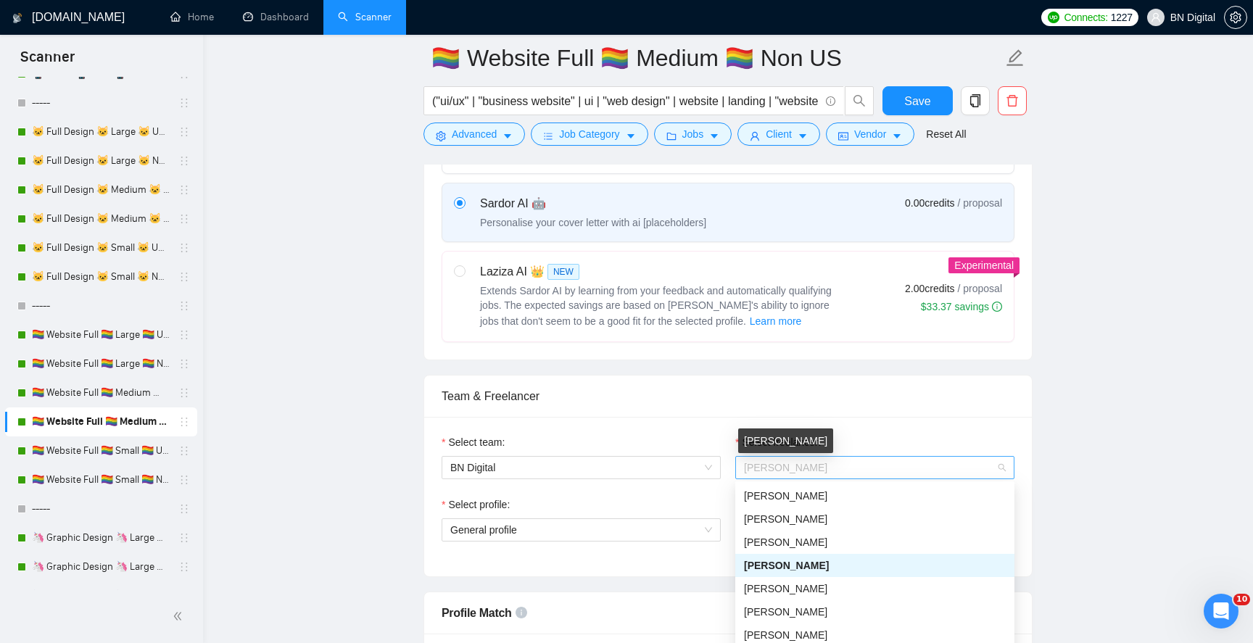
click at [775, 468] on span "[PERSON_NAME]" at bounding box center [785, 468] width 83 height 12
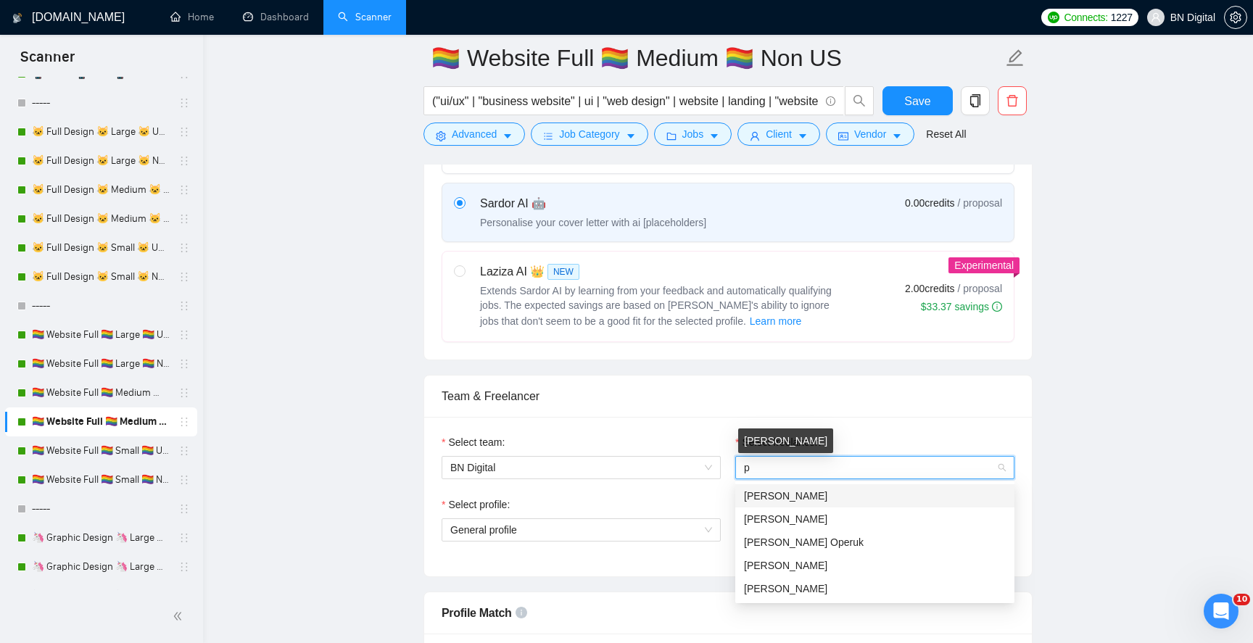
type input "po"
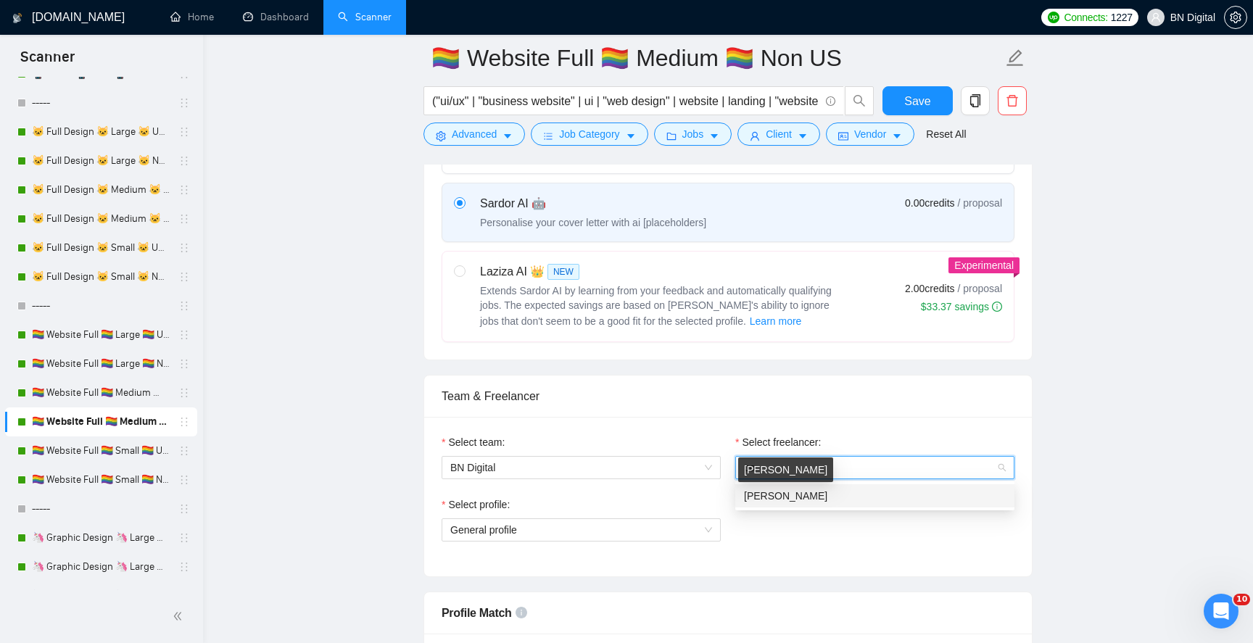
click at [770, 492] on span "[PERSON_NAME]" at bounding box center [785, 496] width 83 height 12
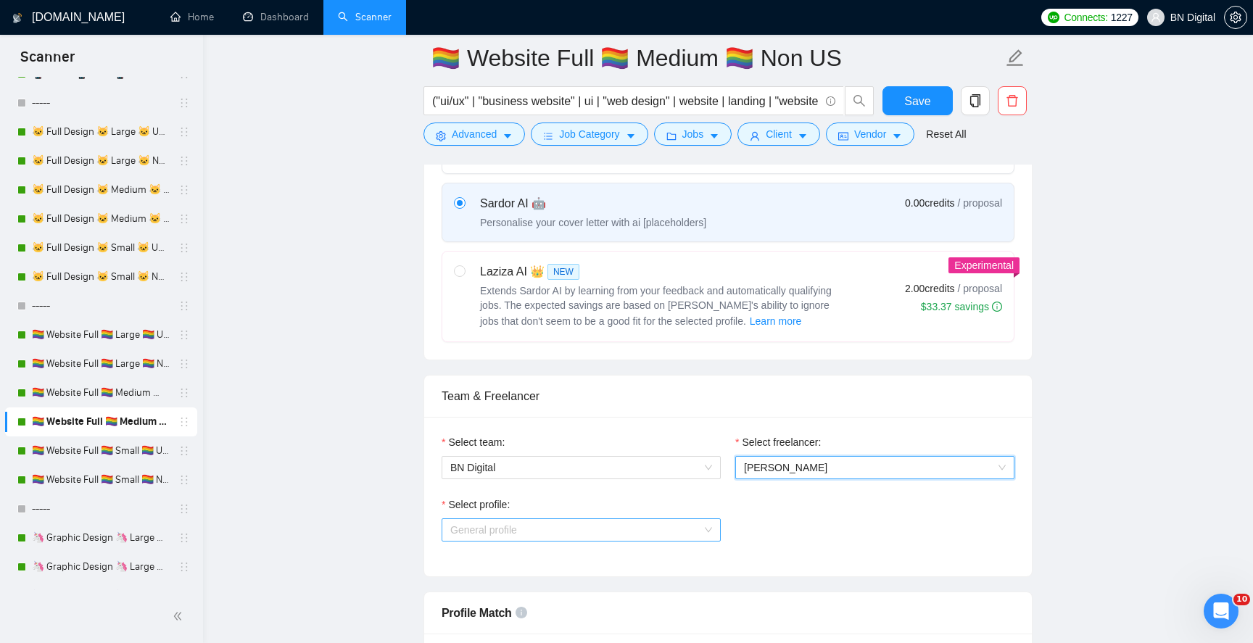
click at [495, 525] on span "General profile" at bounding box center [581, 530] width 262 height 22
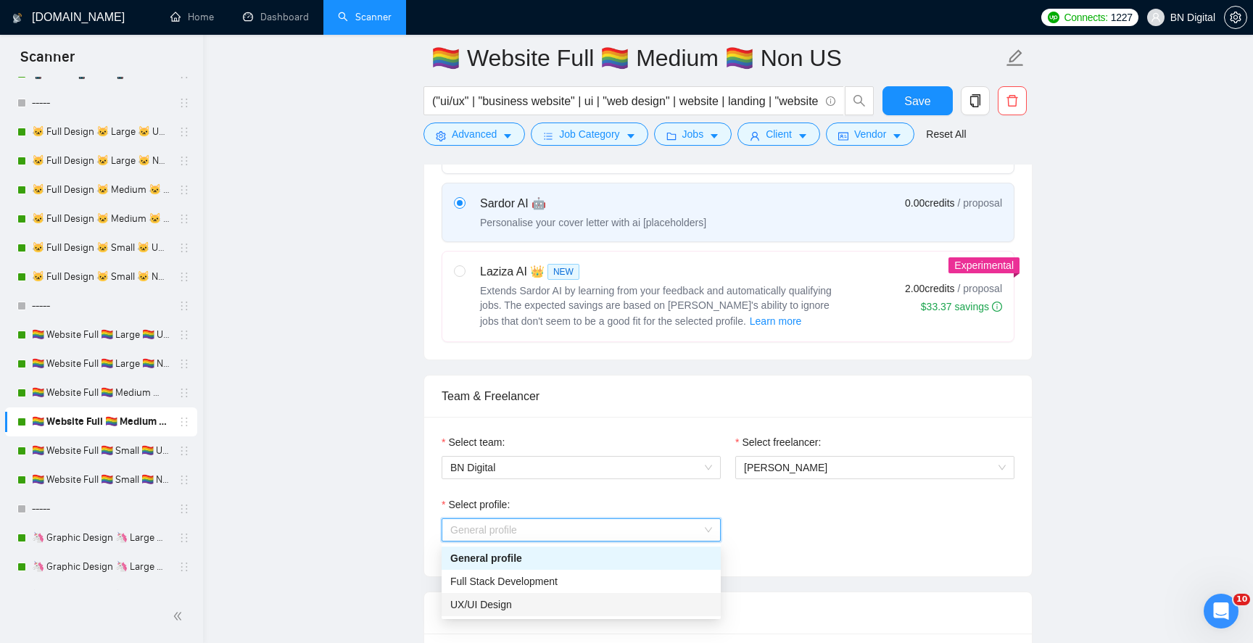
click at [495, 600] on span "UX/UI Design" at bounding box center [481, 605] width 62 height 12
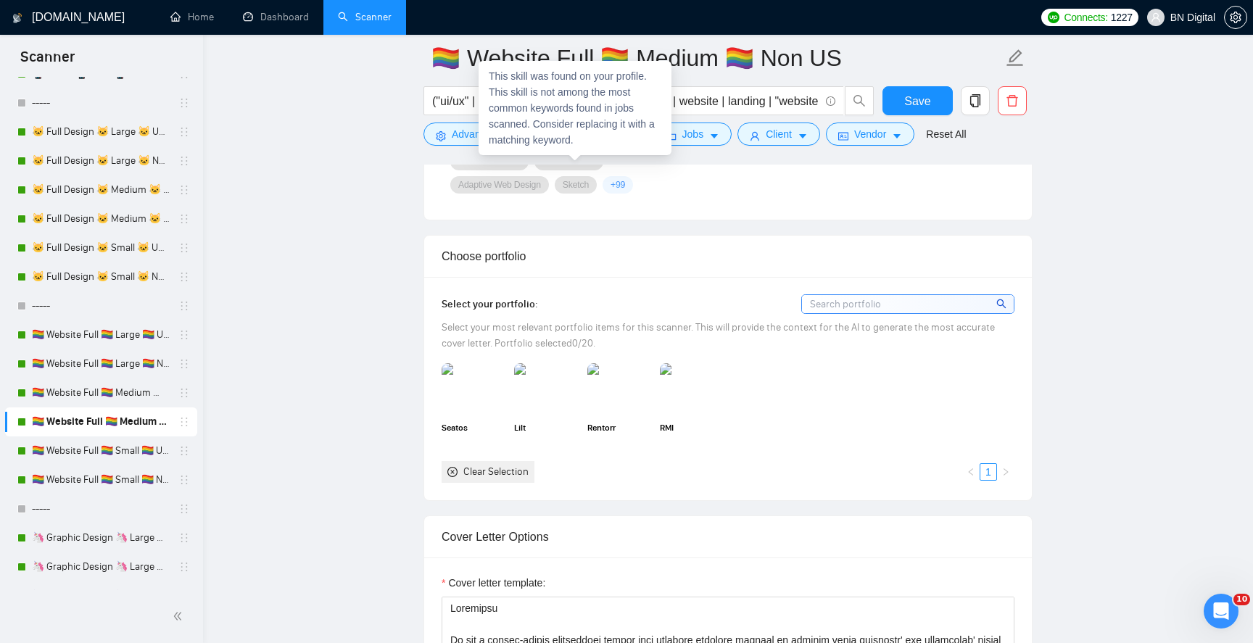
scroll to position [1482, 0]
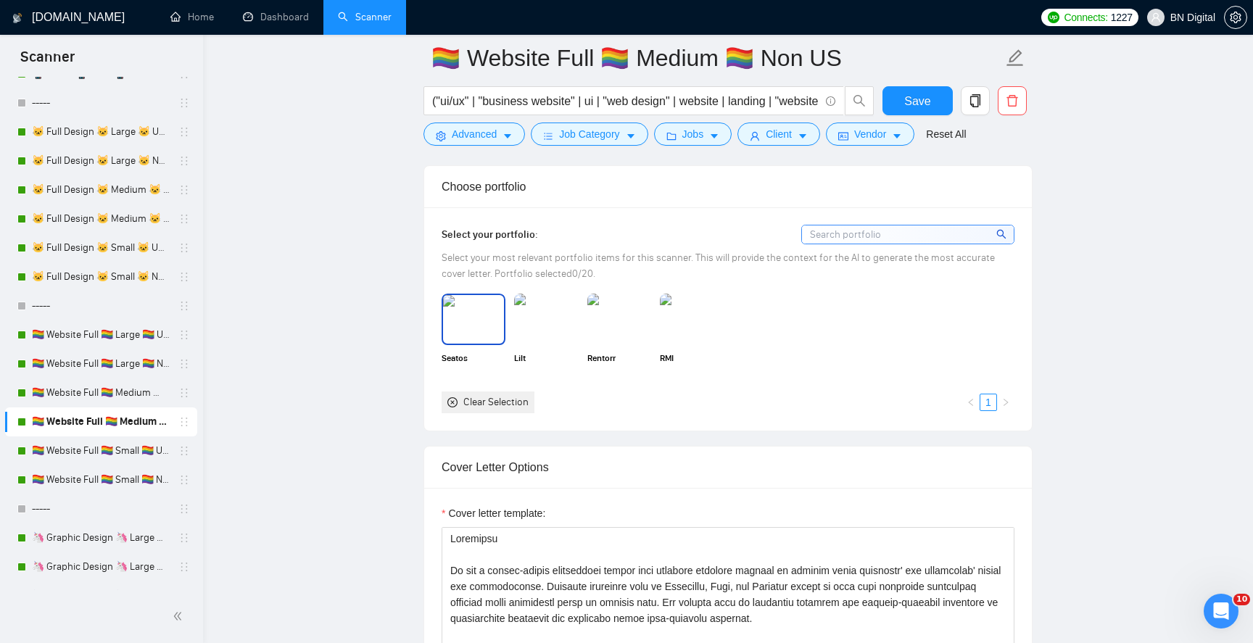
click at [487, 335] on img at bounding box center [473, 319] width 61 height 48
click at [540, 333] on img at bounding box center [546, 319] width 61 height 48
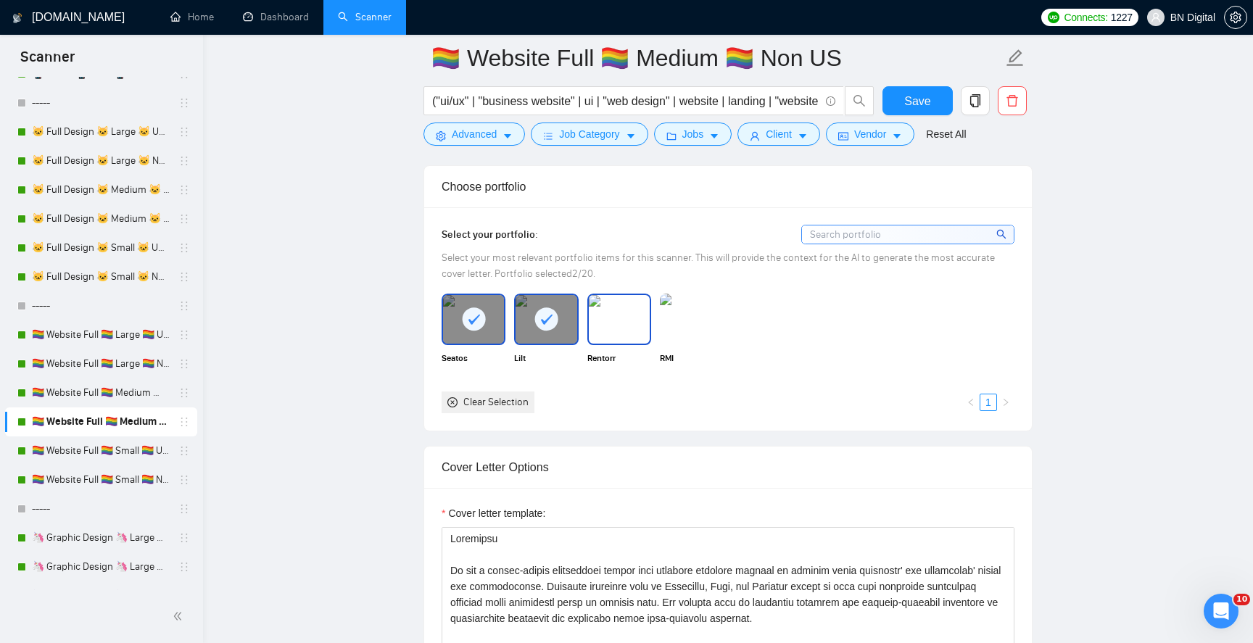
click at [604, 326] on img at bounding box center [619, 319] width 61 height 48
click at [700, 311] on img at bounding box center [692, 319] width 64 height 51
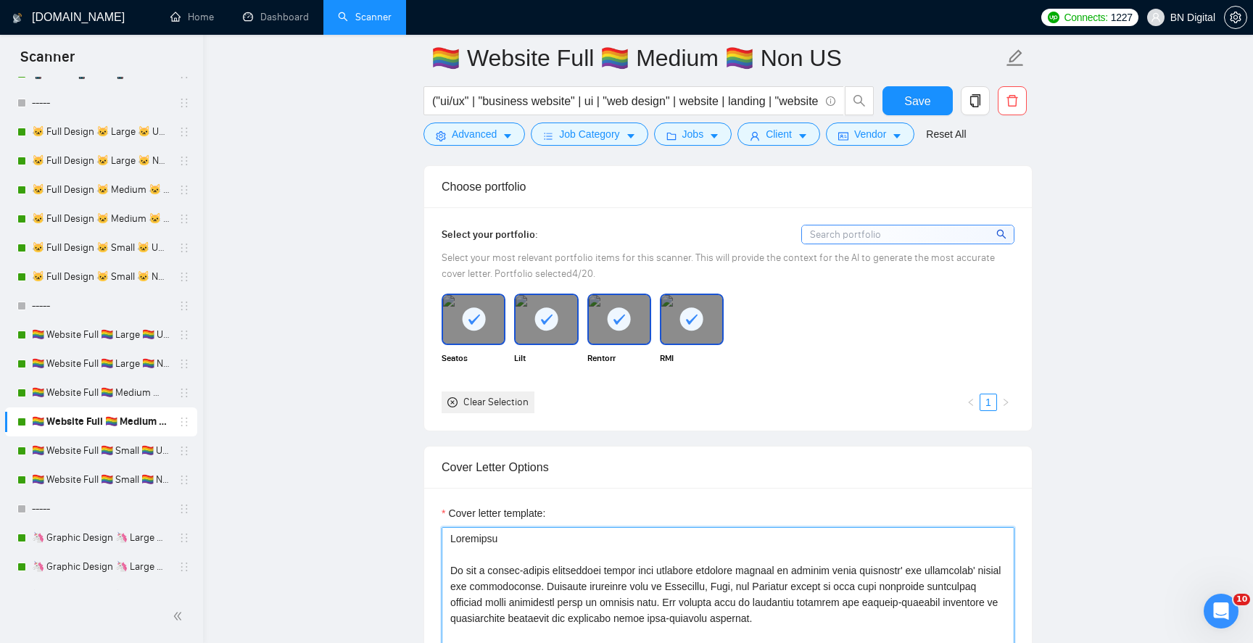
paste textarea "[PERSON_NAME]"
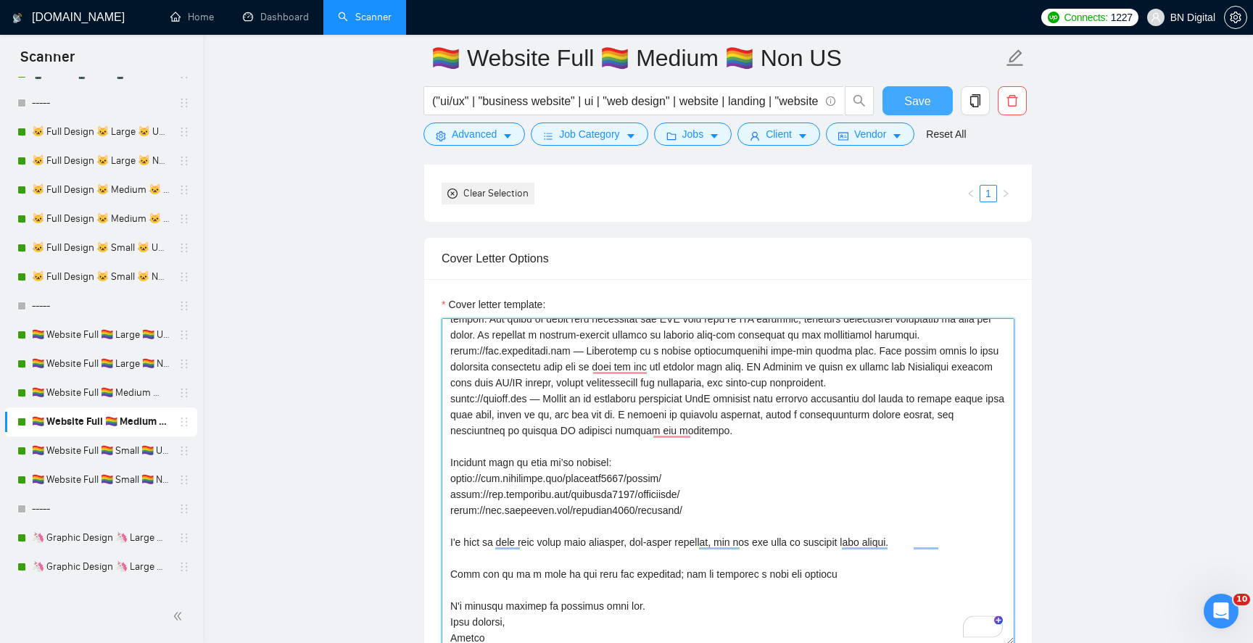
type textarea "Greetings We are a design-driven development studio that empowers business lead…"
click at [919, 94] on span "Save" at bounding box center [918, 101] width 26 height 18
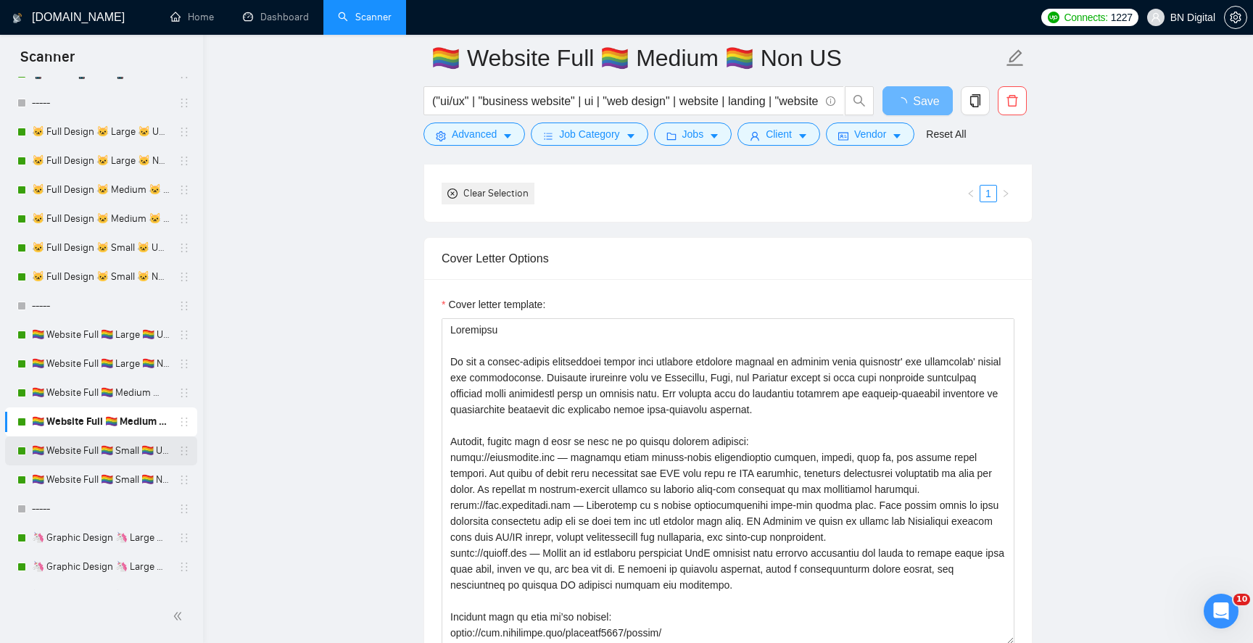
click at [118, 453] on link "🏳️‍🌈 Website Full 🏳️‍🌈 Small 🏳️‍🌈 US Only" at bounding box center [101, 451] width 138 height 29
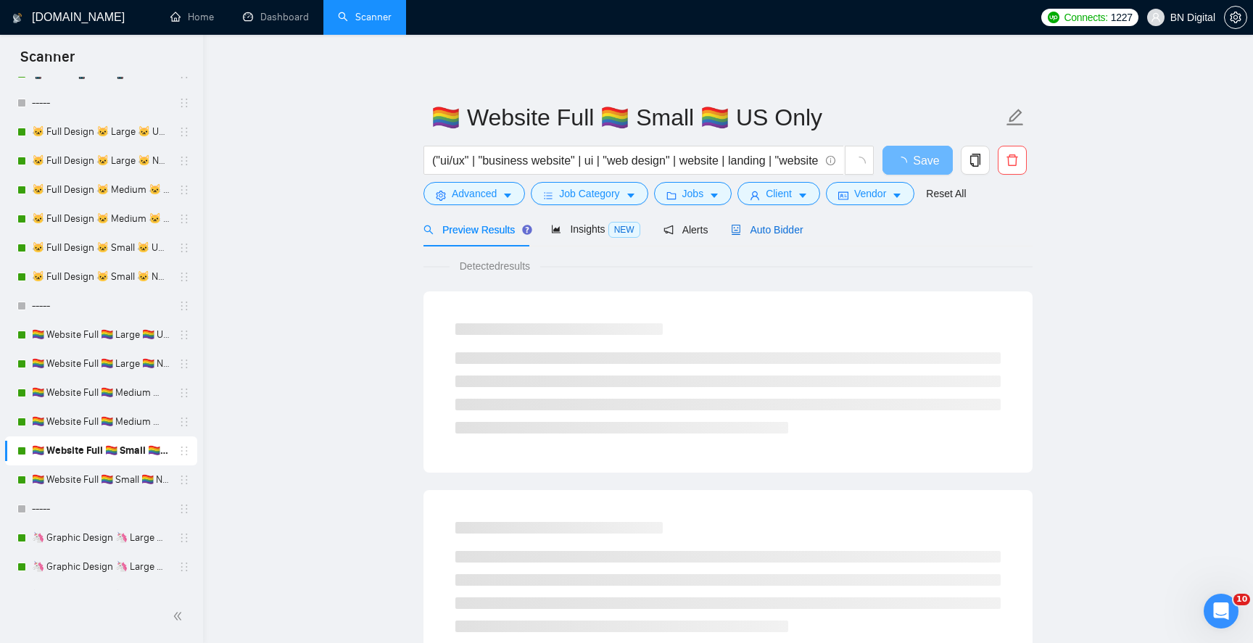
click at [773, 231] on span "Auto Bidder" at bounding box center [767, 230] width 72 height 12
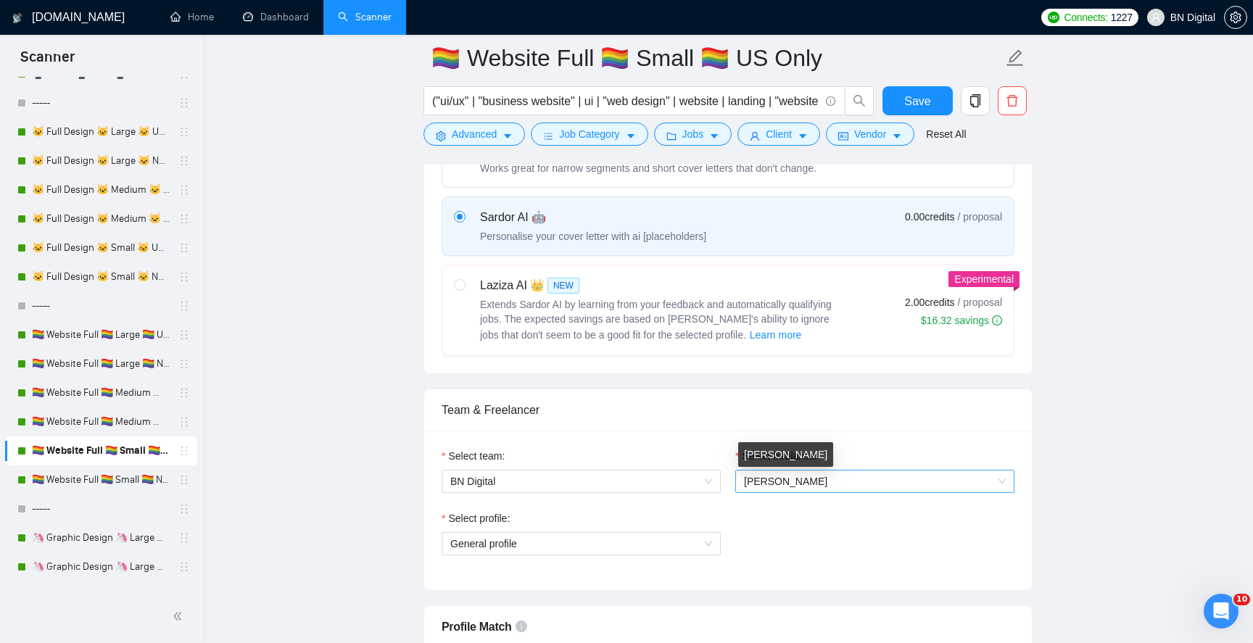
click at [778, 482] on span "[PERSON_NAME]" at bounding box center [785, 482] width 83 height 12
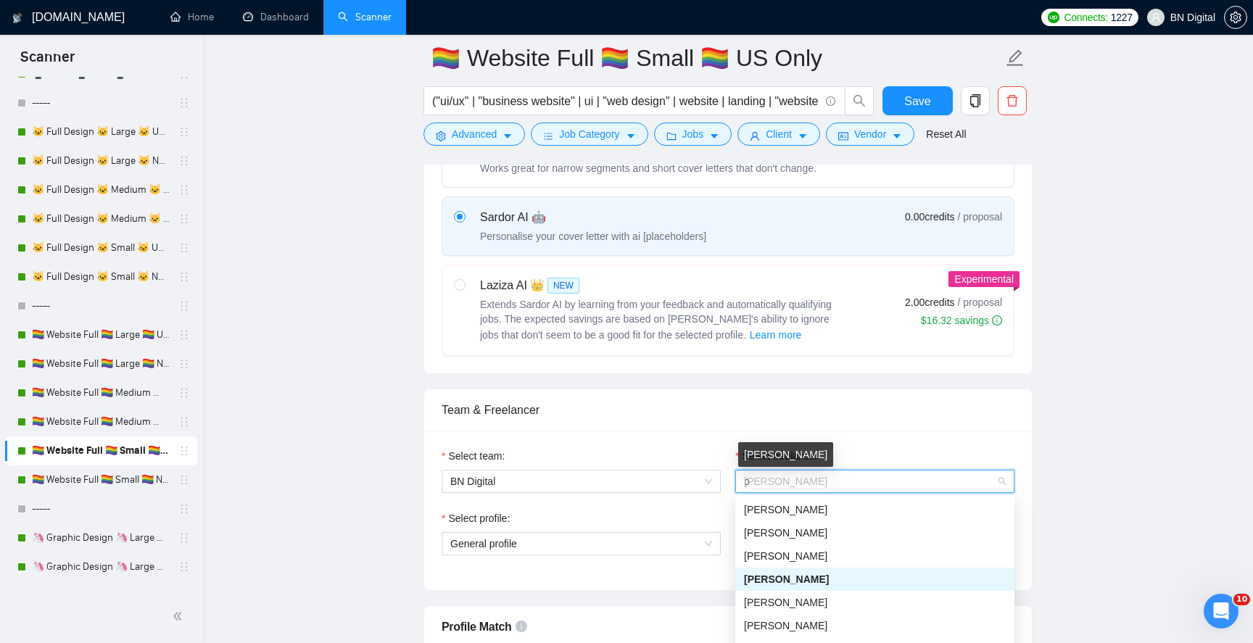
type input "po"
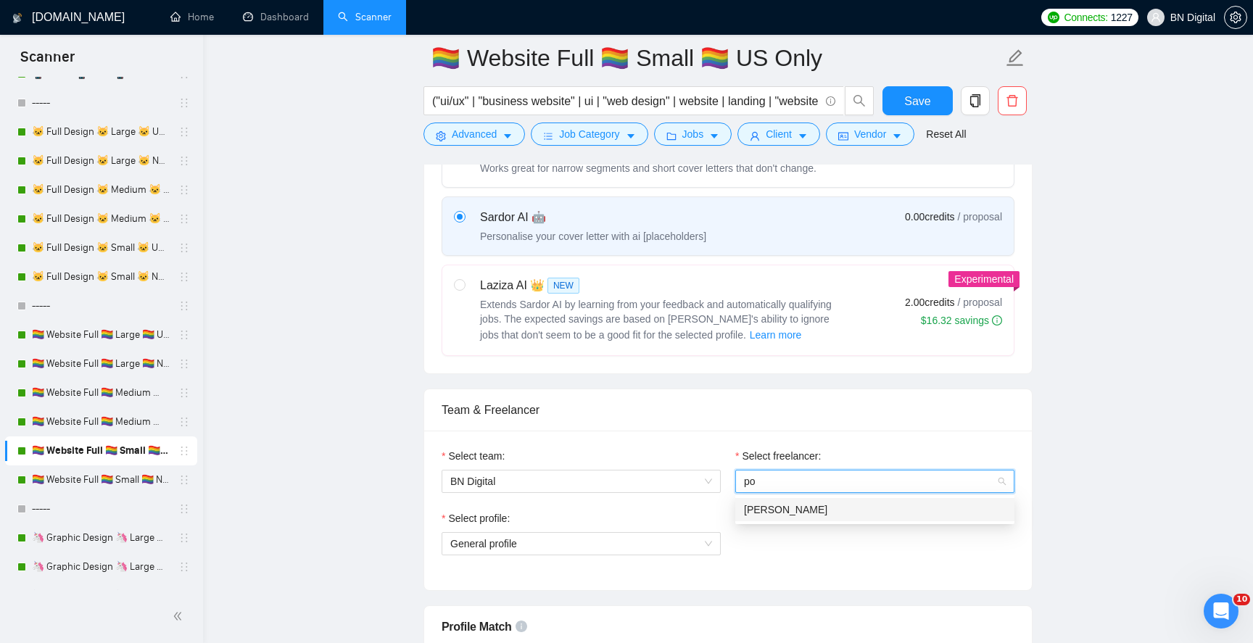
click at [783, 503] on div "[PERSON_NAME]" at bounding box center [875, 510] width 262 height 16
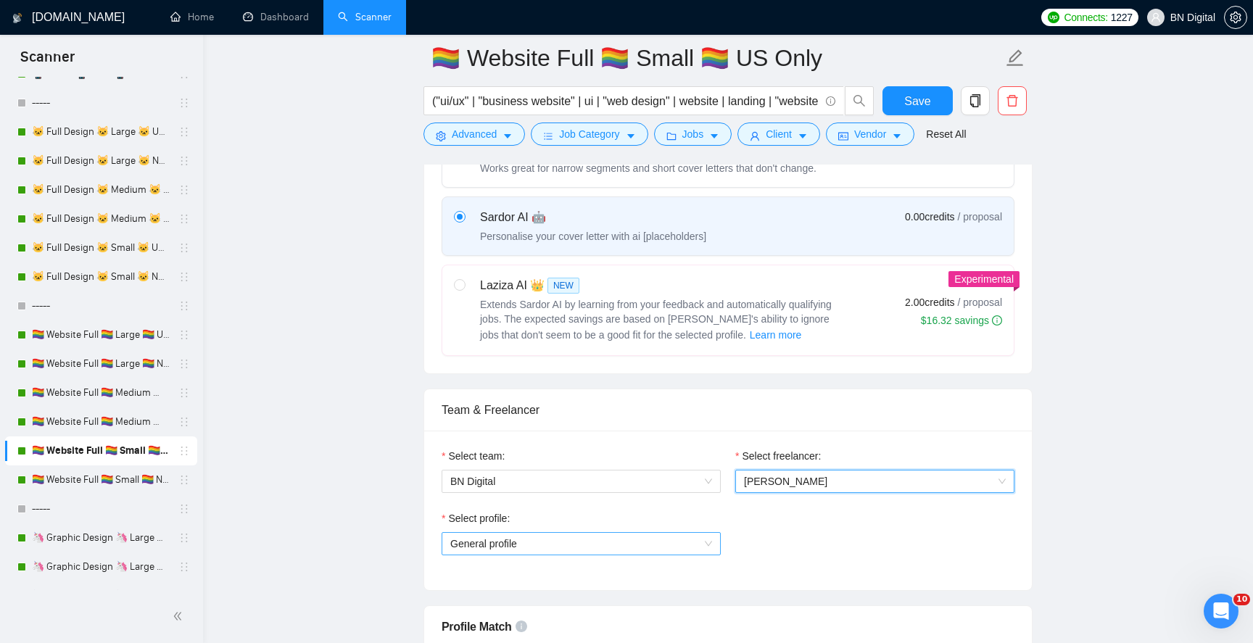
click at [544, 543] on span "General profile" at bounding box center [581, 544] width 262 height 22
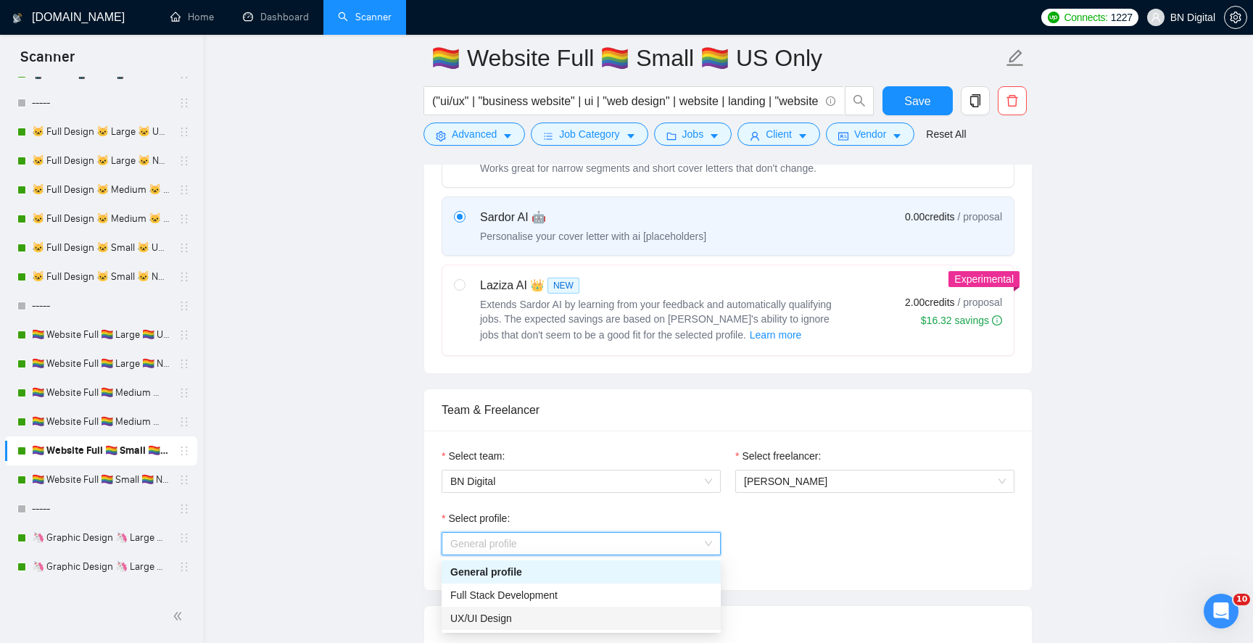
click at [517, 614] on div "UX/UI Design" at bounding box center [581, 619] width 262 height 16
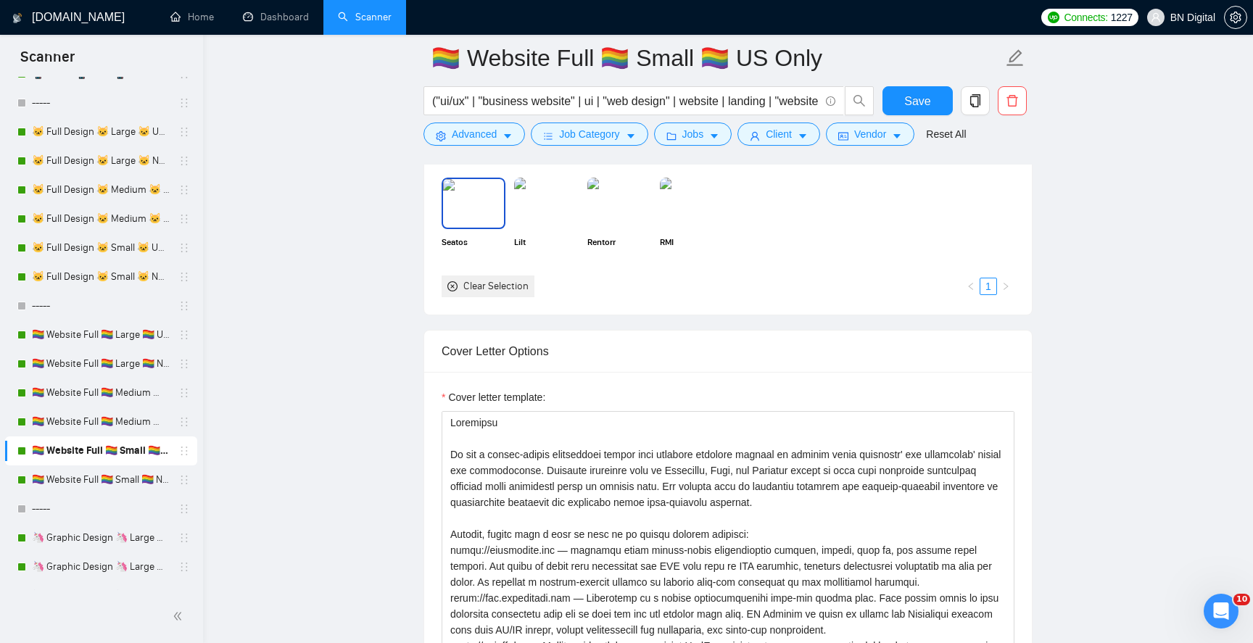
click at [482, 226] on img at bounding box center [473, 203] width 61 height 48
click at [552, 207] on img at bounding box center [546, 203] width 61 height 48
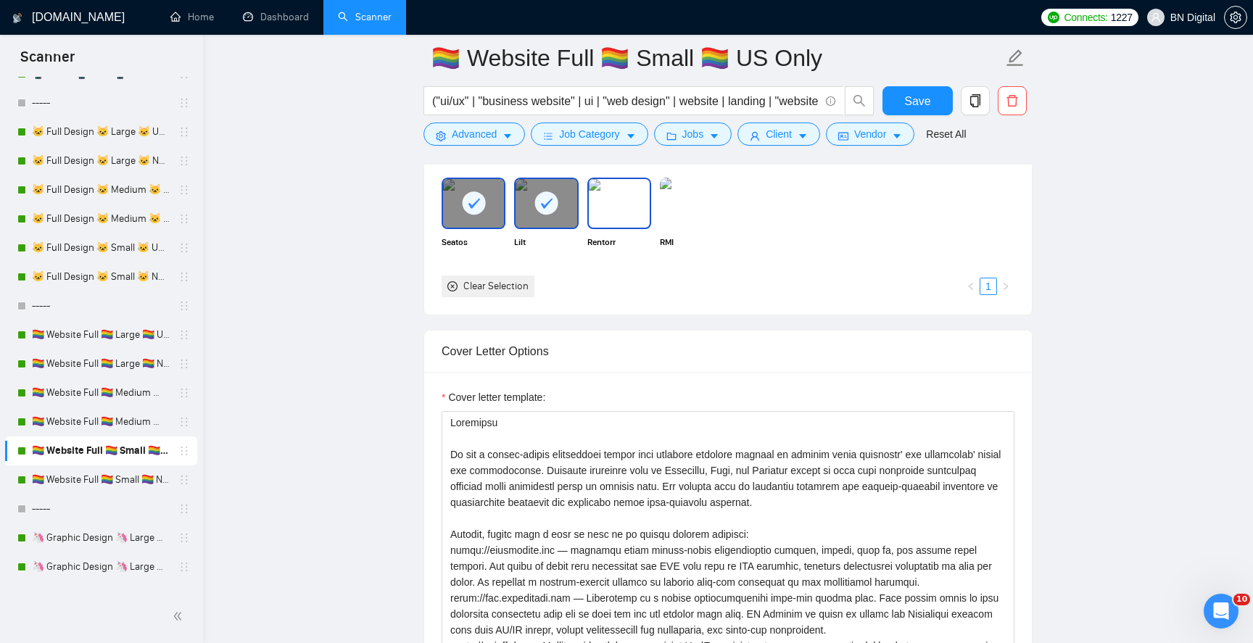
click at [617, 207] on img at bounding box center [619, 203] width 61 height 48
click at [672, 207] on img at bounding box center [692, 203] width 61 height 48
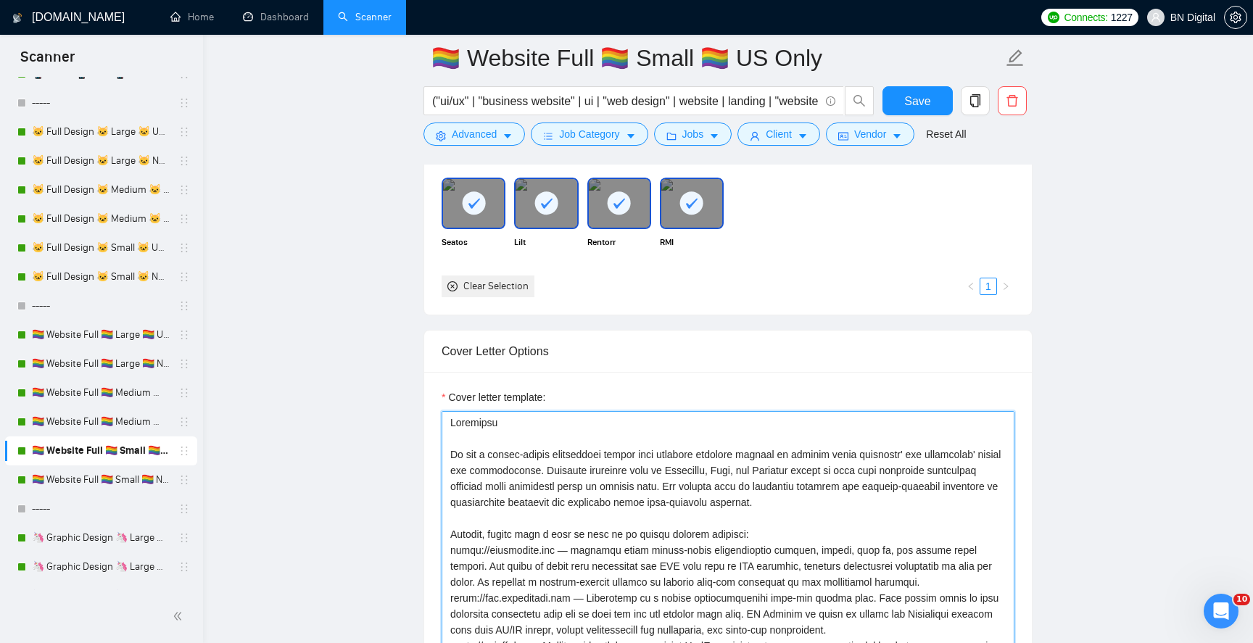
click at [545, 481] on textarea "Cover letter template:" at bounding box center [728, 574] width 573 height 326
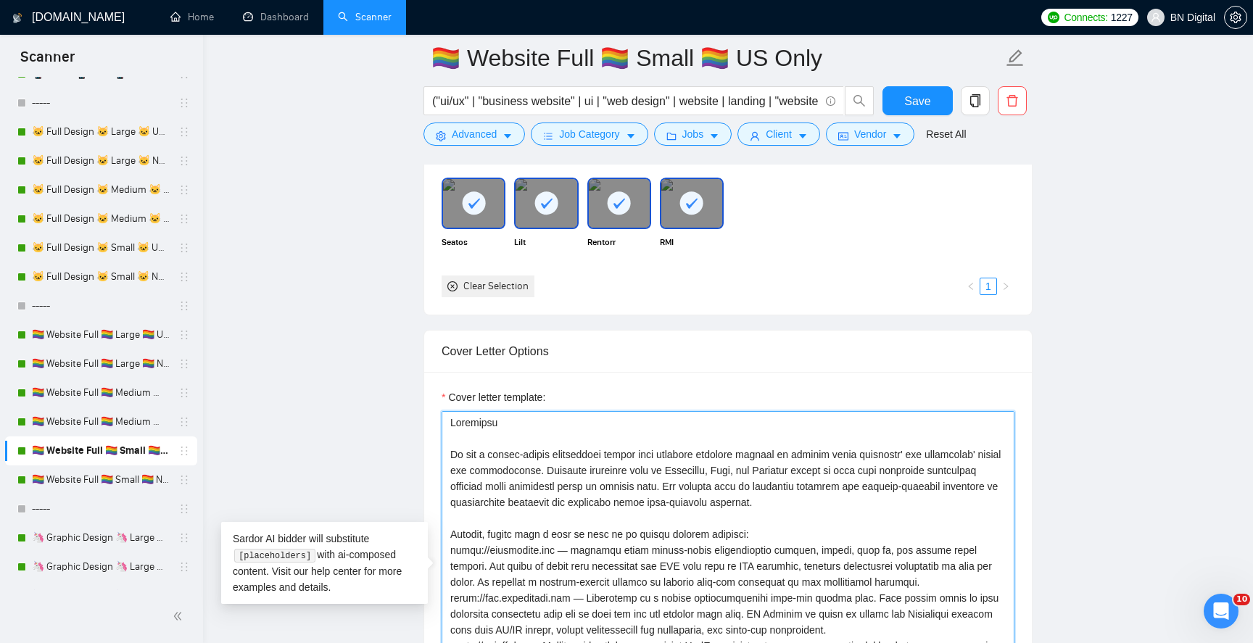
paste textarea "[PERSON_NAME]"
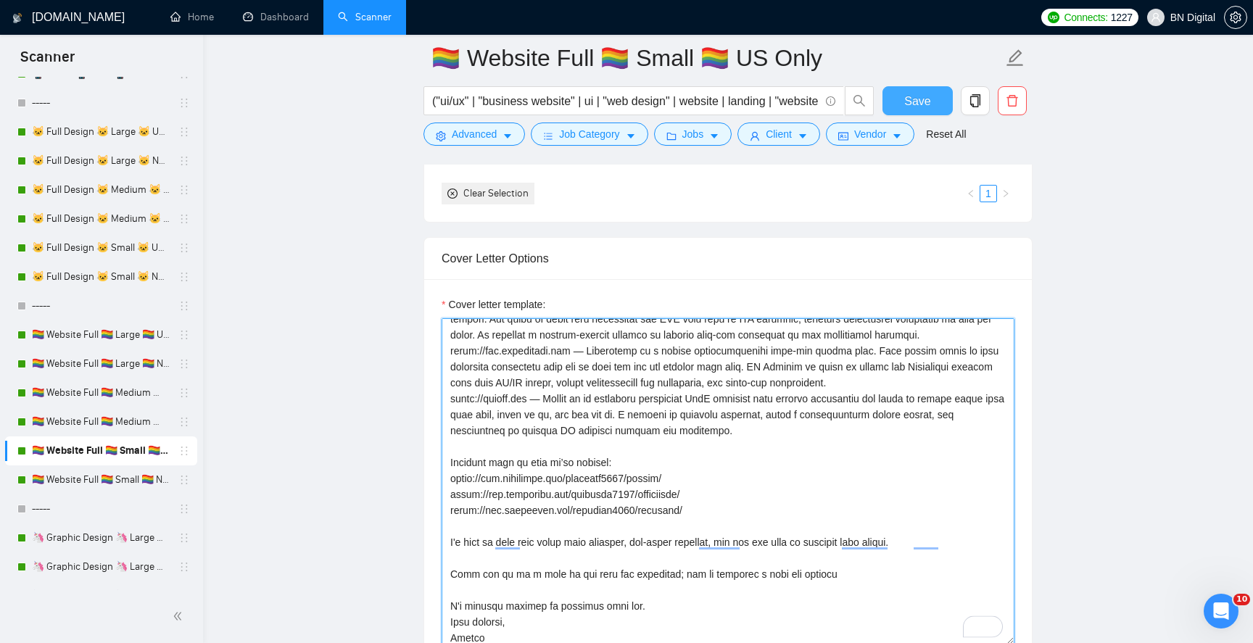
type textarea "Greetings We are a design-driven development studio that empowers business lead…"
click at [909, 106] on span "Save" at bounding box center [918, 101] width 26 height 18
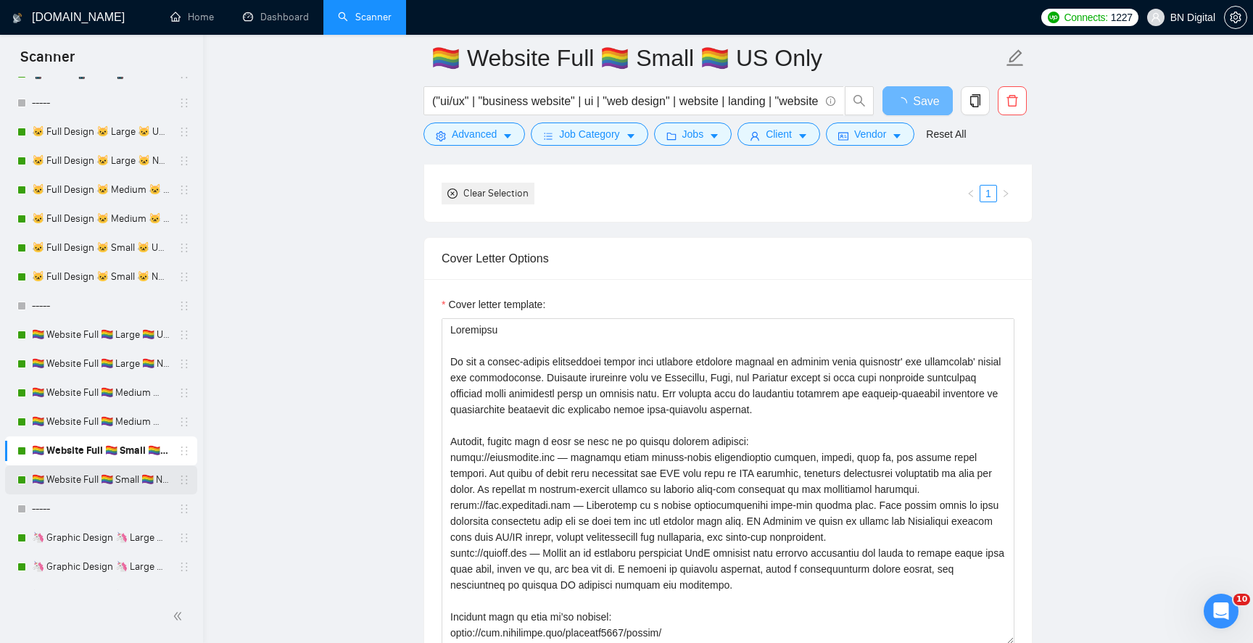
click at [99, 479] on link "🏳️‍🌈 Website Full 🏳️‍🌈 Small 🏳️‍🌈 Non US" at bounding box center [101, 480] width 138 height 29
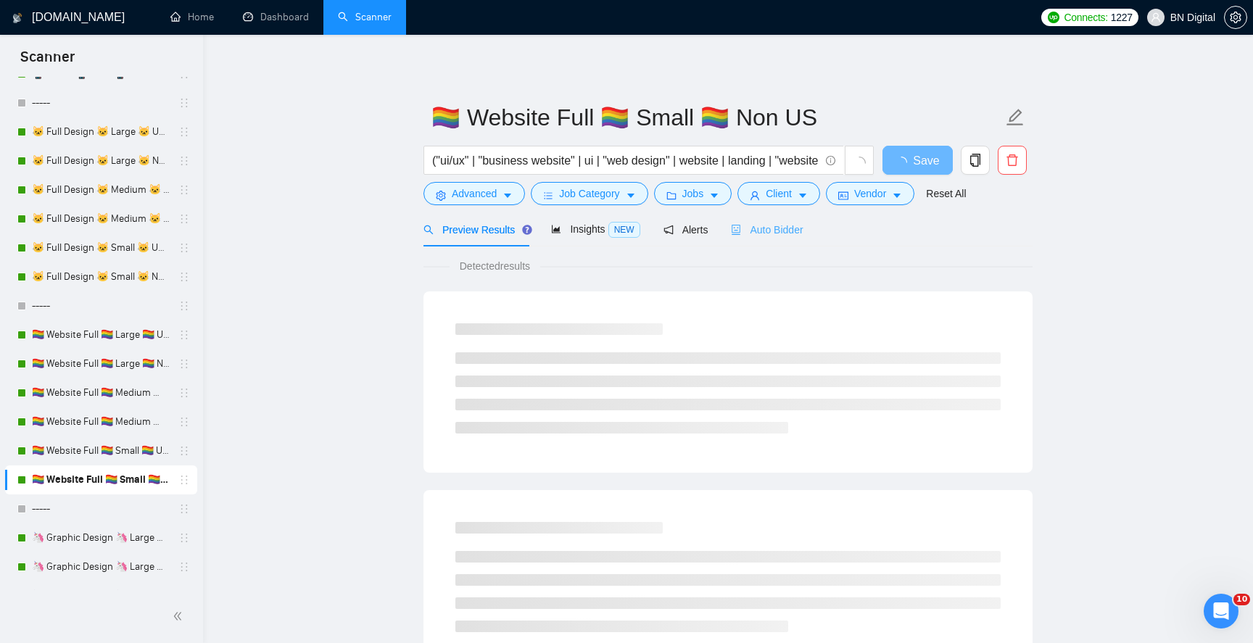
click at [780, 242] on div "Auto Bidder" at bounding box center [767, 230] width 72 height 34
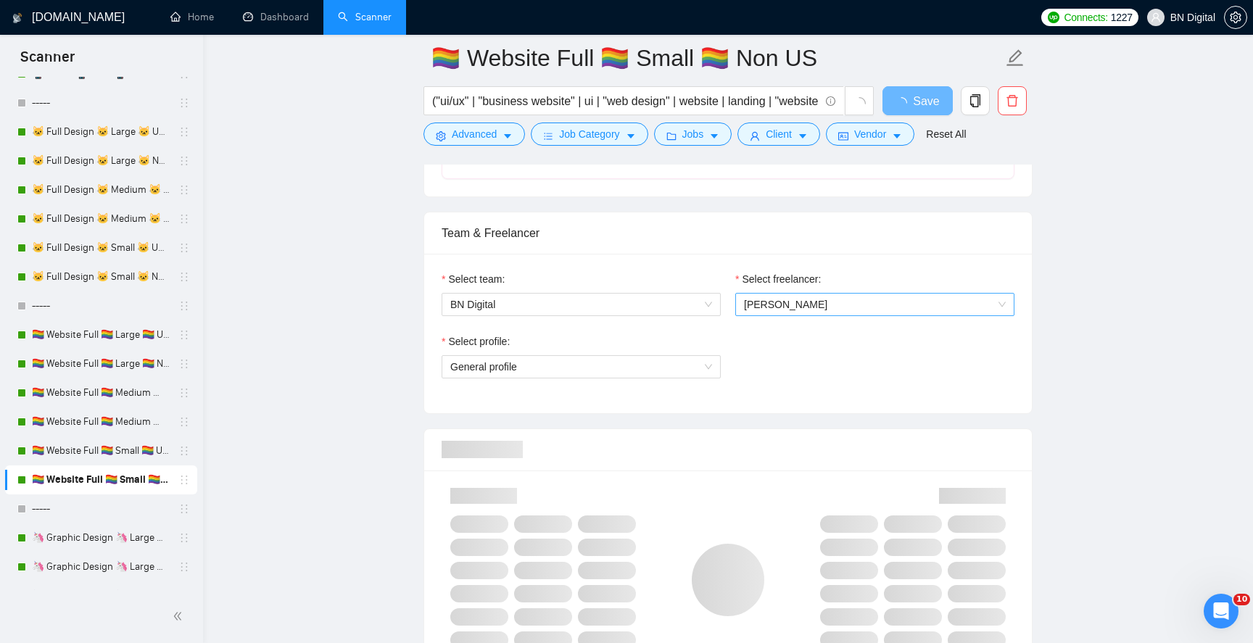
click at [806, 295] on span "[PERSON_NAME]" at bounding box center [875, 305] width 262 height 22
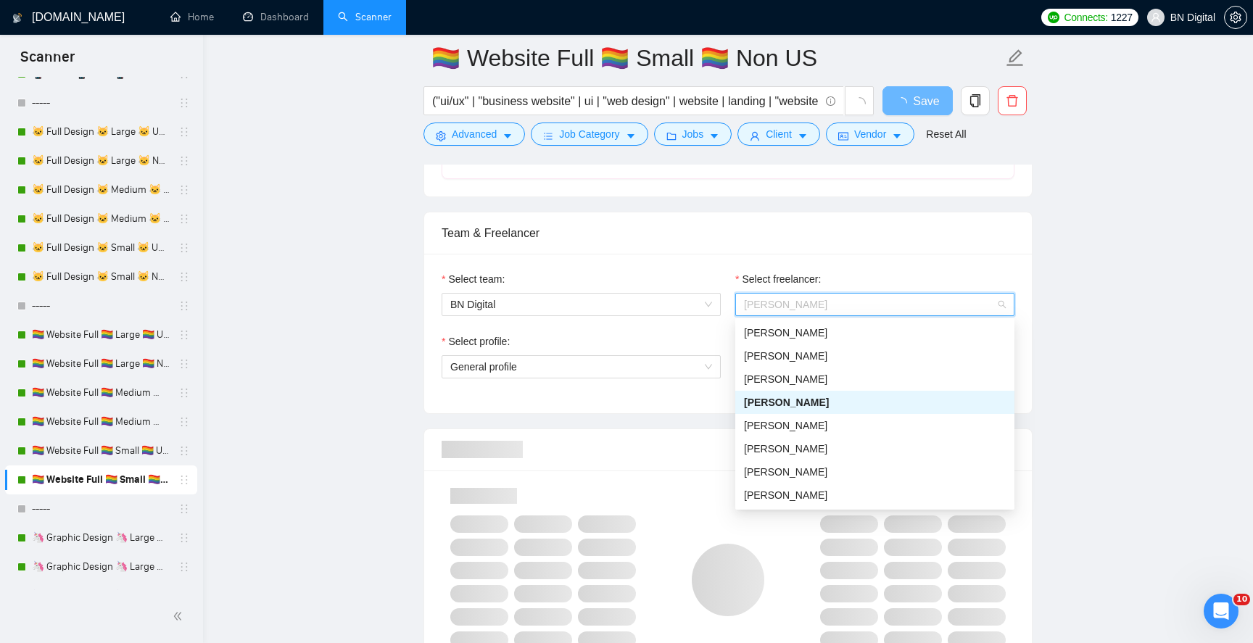
type input "p"
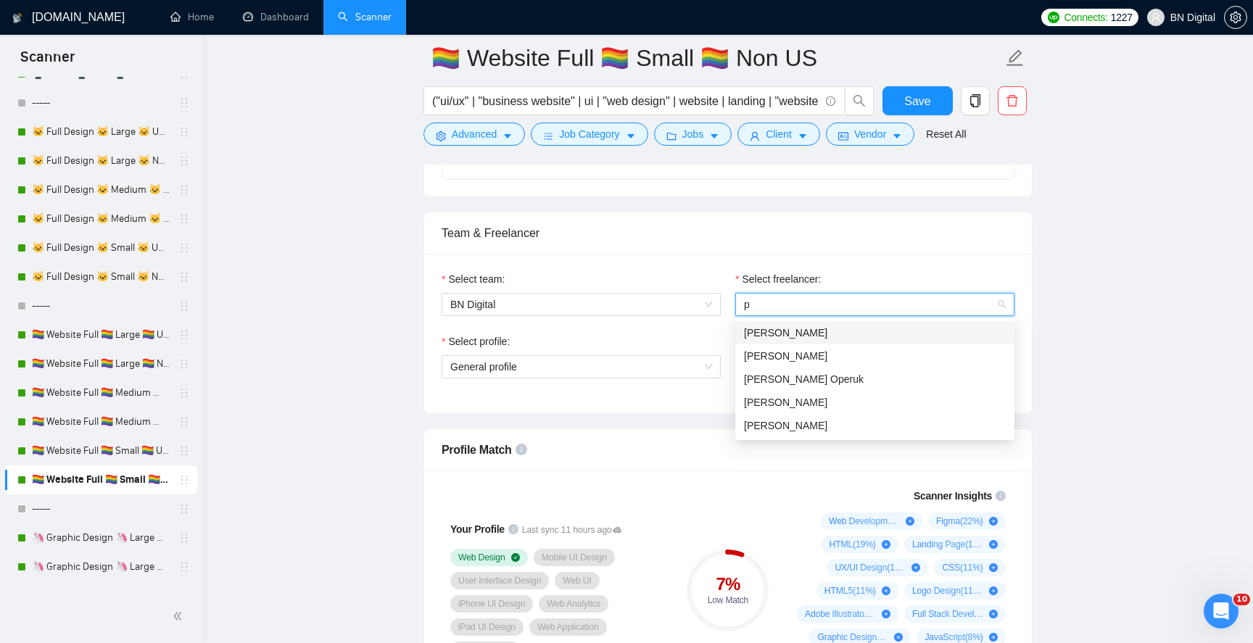
type input "po"
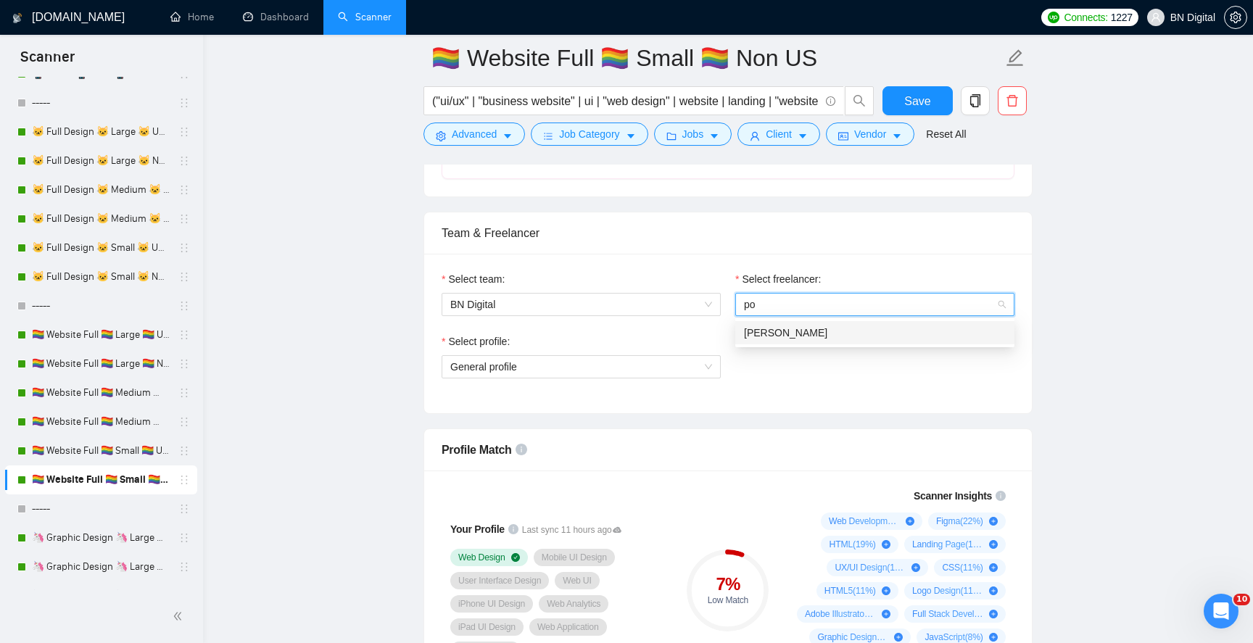
click at [786, 334] on span "[PERSON_NAME]" at bounding box center [785, 333] width 83 height 12
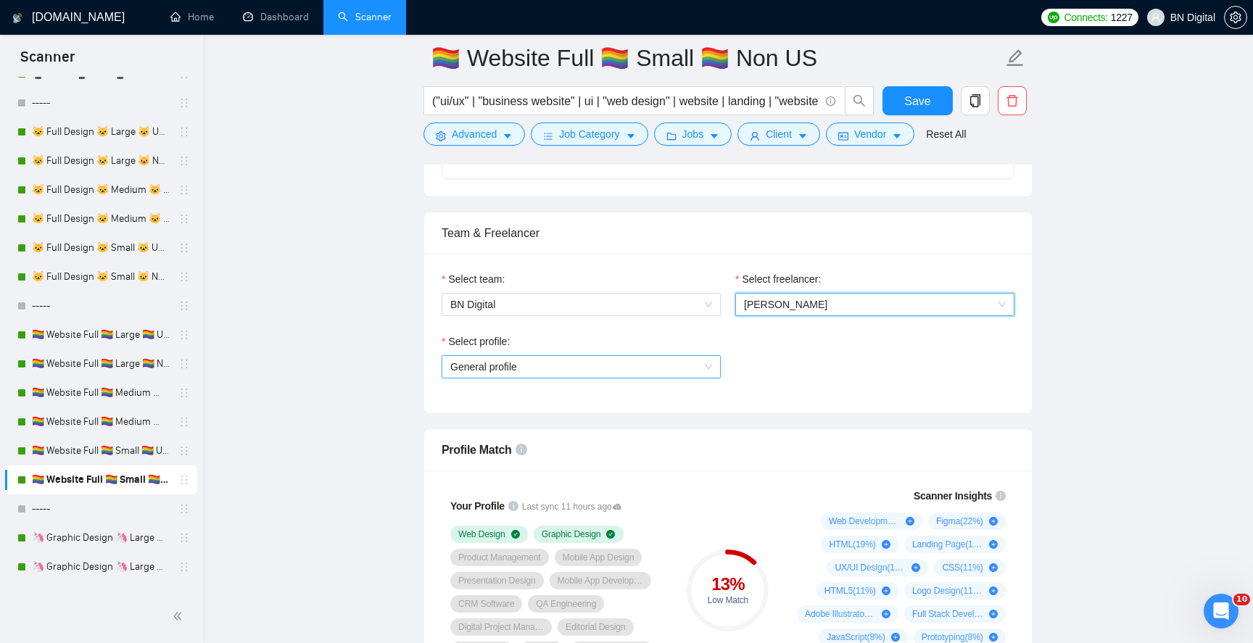
click at [509, 373] on span "General profile" at bounding box center [581, 367] width 262 height 22
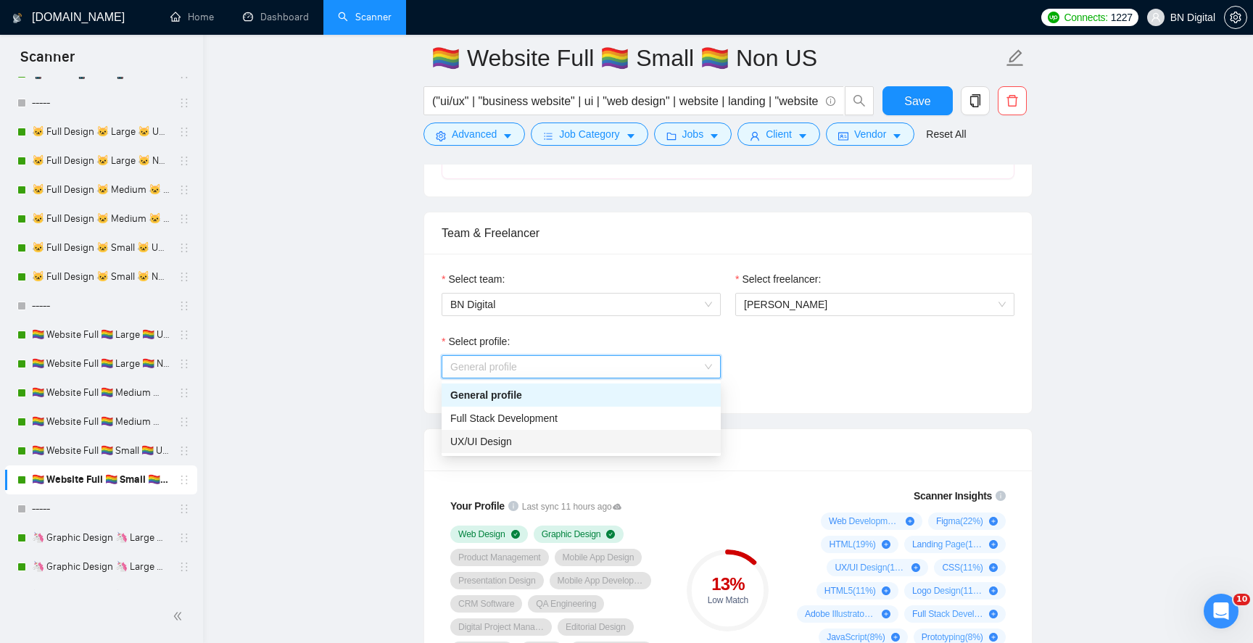
click at [495, 442] on span "UX/UI Design" at bounding box center [481, 442] width 62 height 12
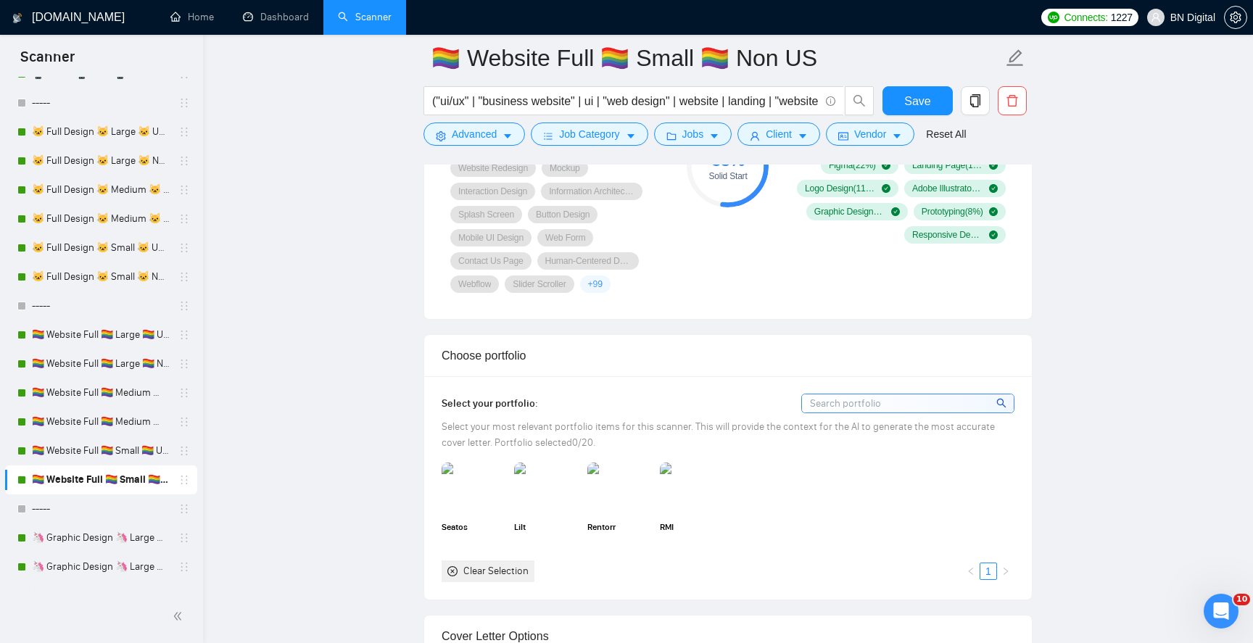
click at [489, 476] on img at bounding box center [474, 488] width 64 height 51
drag, startPoint x: 552, startPoint y: 486, endPoint x: 606, endPoint y: 486, distance: 54.4
click at [553, 486] on img at bounding box center [546, 488] width 61 height 48
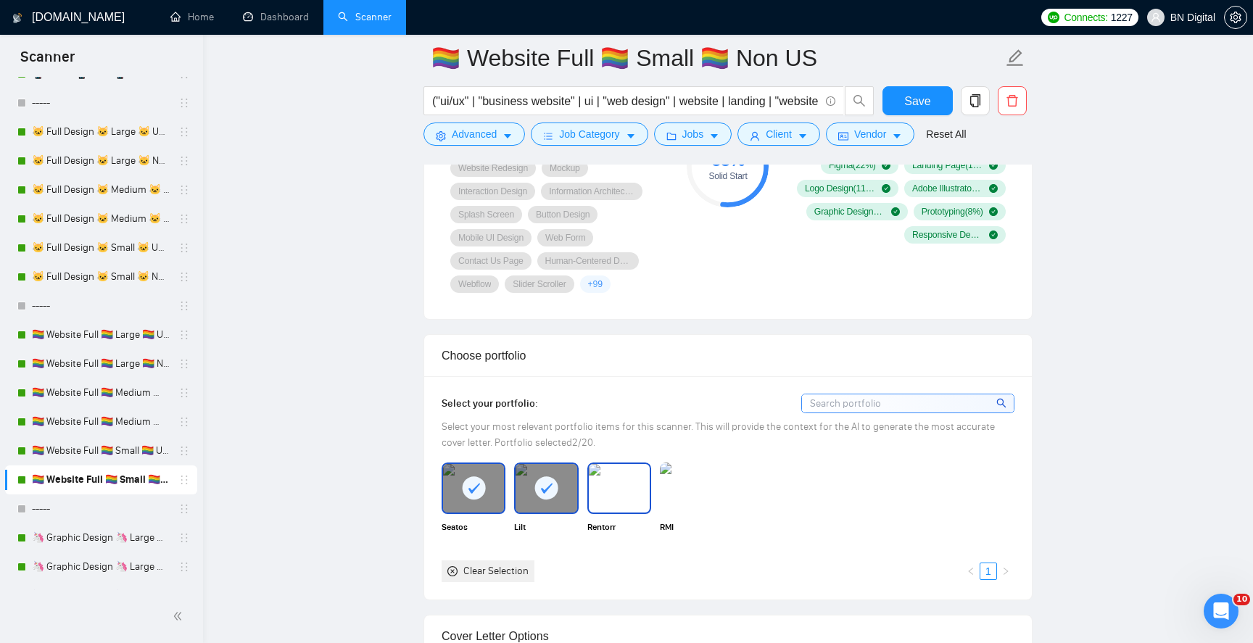
click at [611, 486] on img at bounding box center [619, 488] width 61 height 48
click at [679, 491] on img at bounding box center [692, 488] width 61 height 48
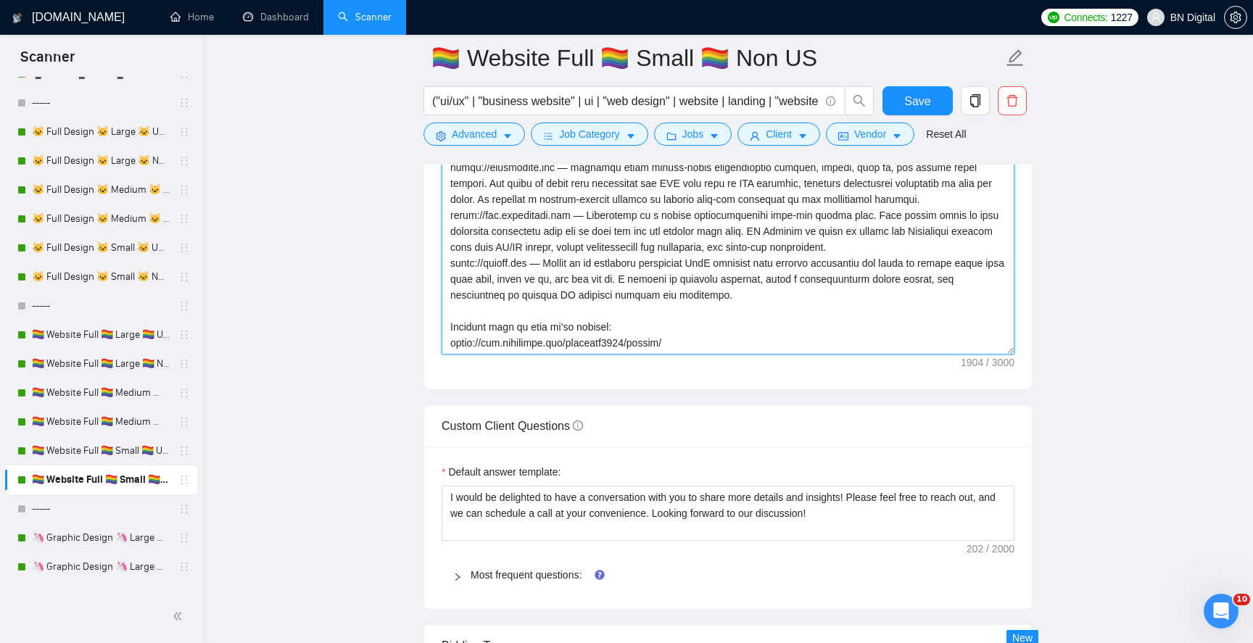
click at [650, 334] on textarea "Cover letter template:" at bounding box center [728, 191] width 573 height 326
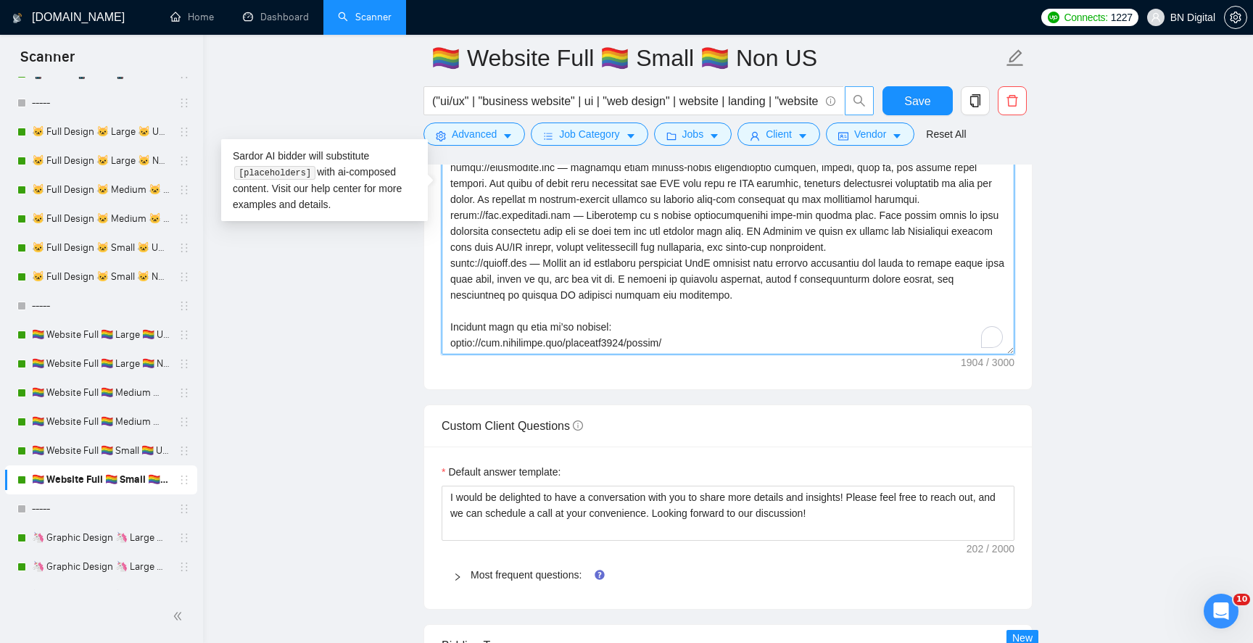
paste textarea "[PERSON_NAME]"
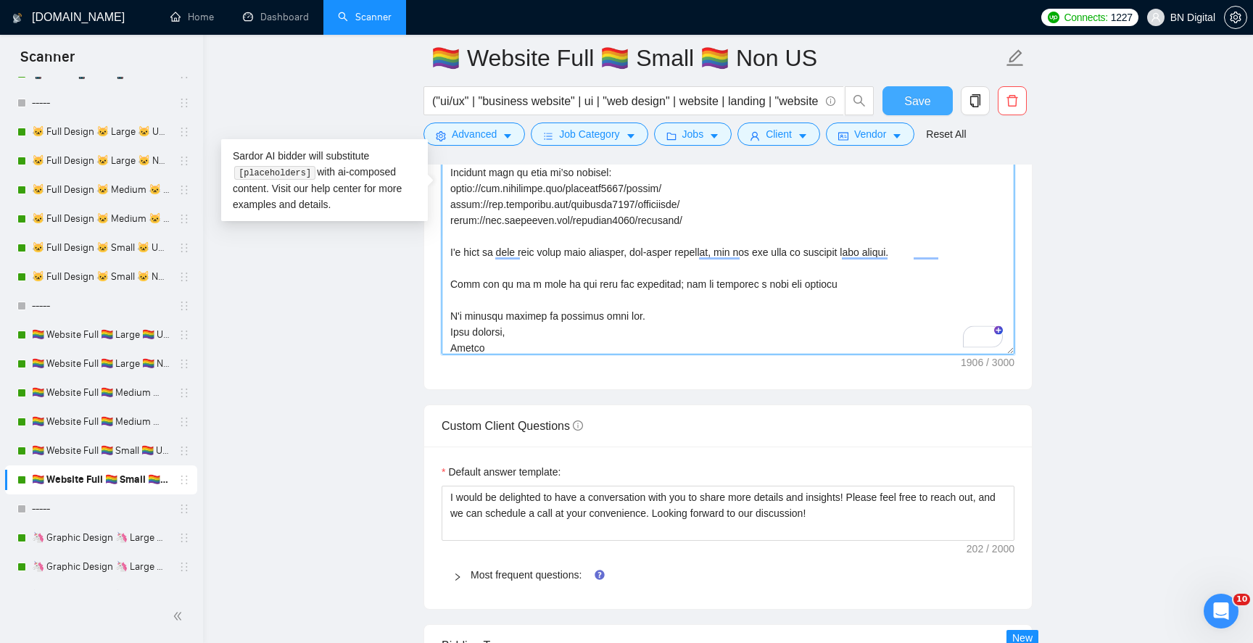
type textarea "Greetings We are a design-driven development studio that empowers business lead…"
click at [923, 108] on span "Save" at bounding box center [918, 101] width 26 height 18
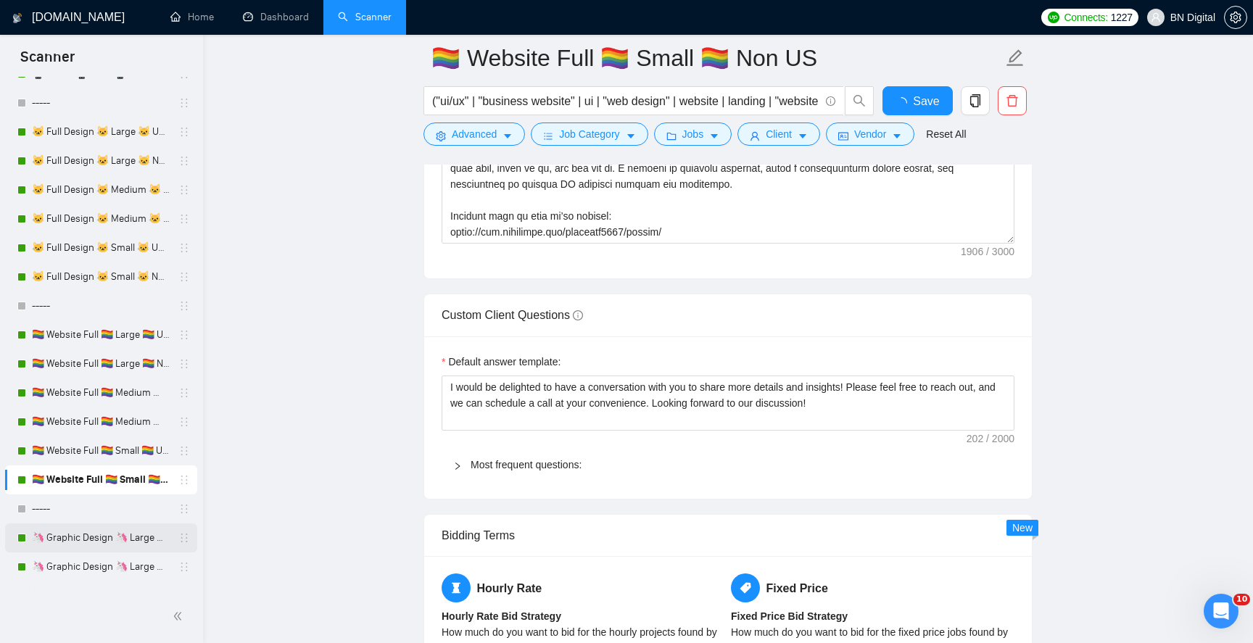
click at [143, 534] on link "🦄 Graphic Design 🦄 Large 🦄 US Only" at bounding box center [101, 538] width 138 height 29
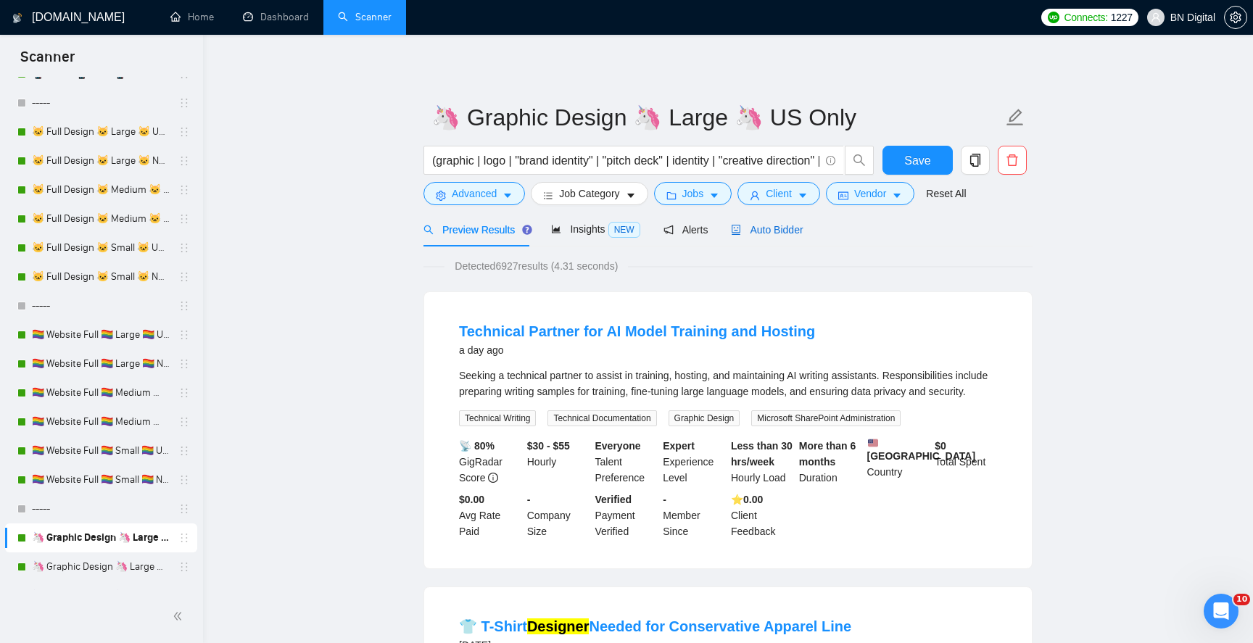
click at [767, 234] on span "Auto Bidder" at bounding box center [767, 230] width 72 height 12
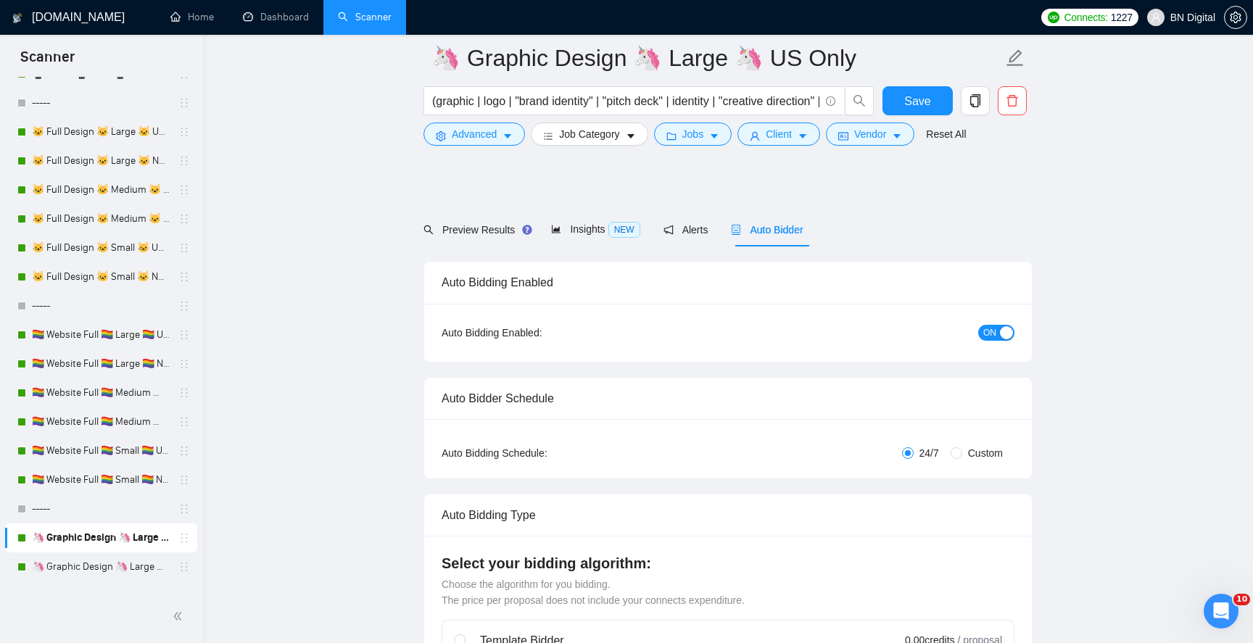
scroll to position [460, 0]
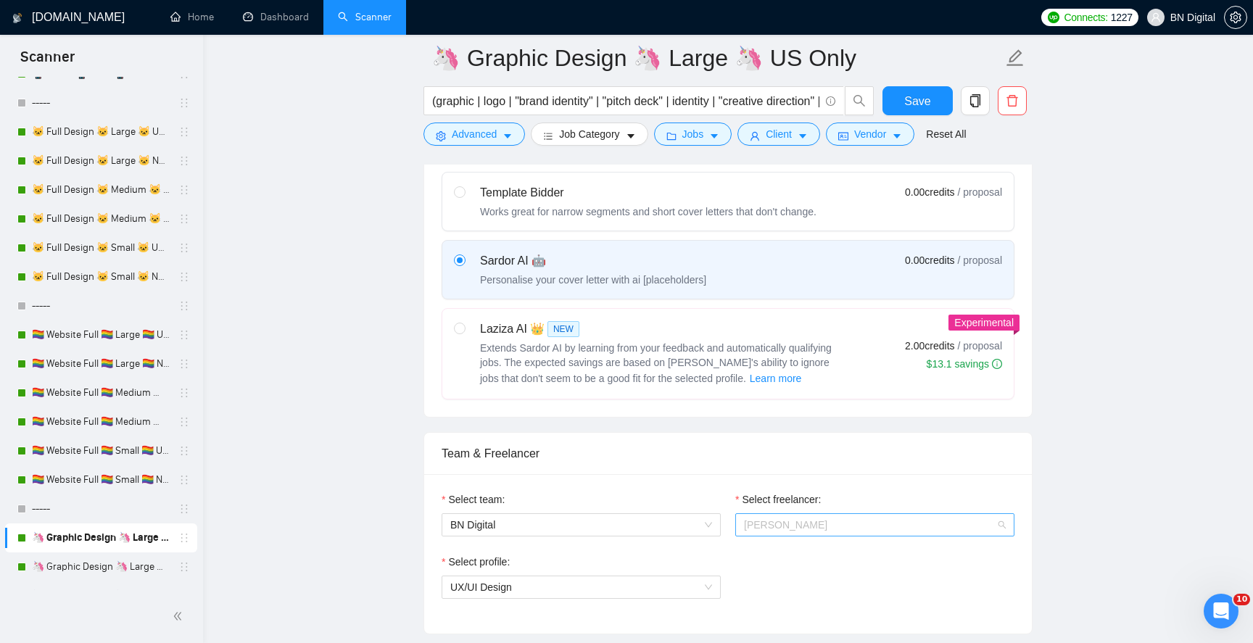
click at [777, 531] on span "[PERSON_NAME]" at bounding box center [875, 525] width 262 height 22
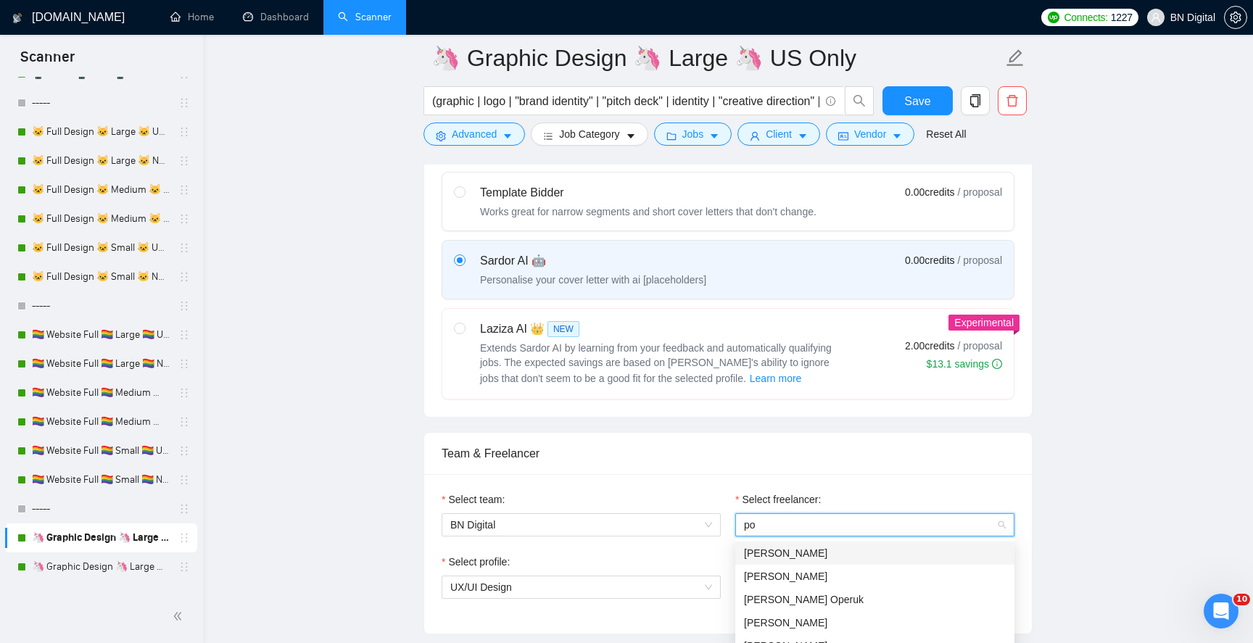
type input "pol"
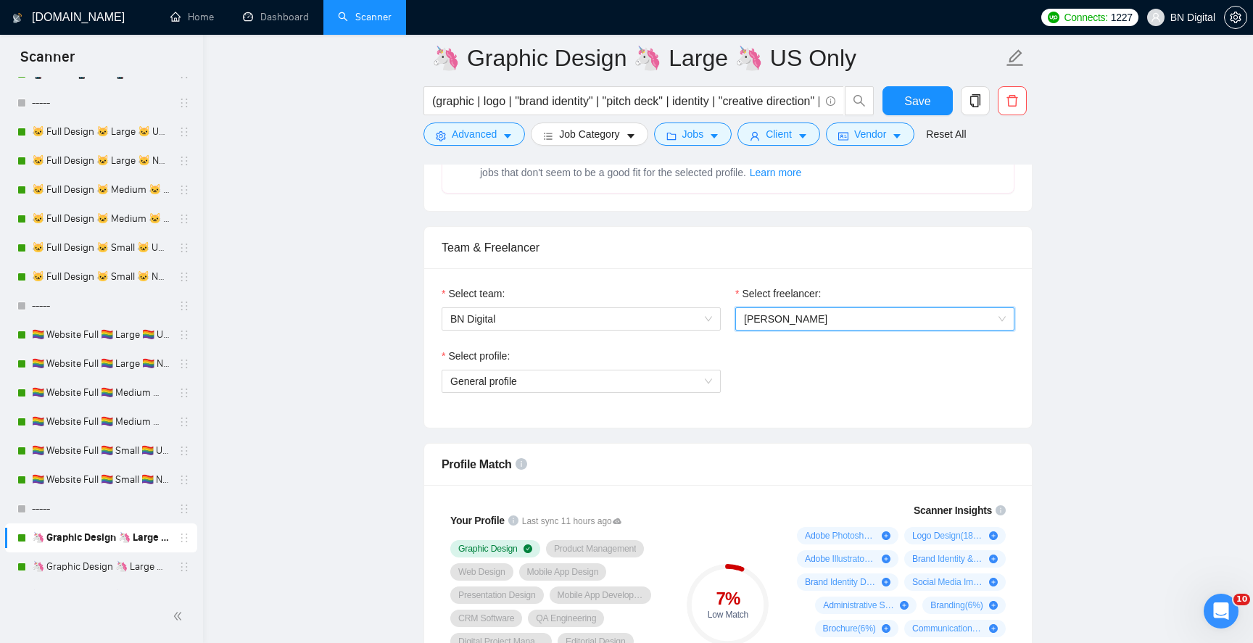
scroll to position [815, 0]
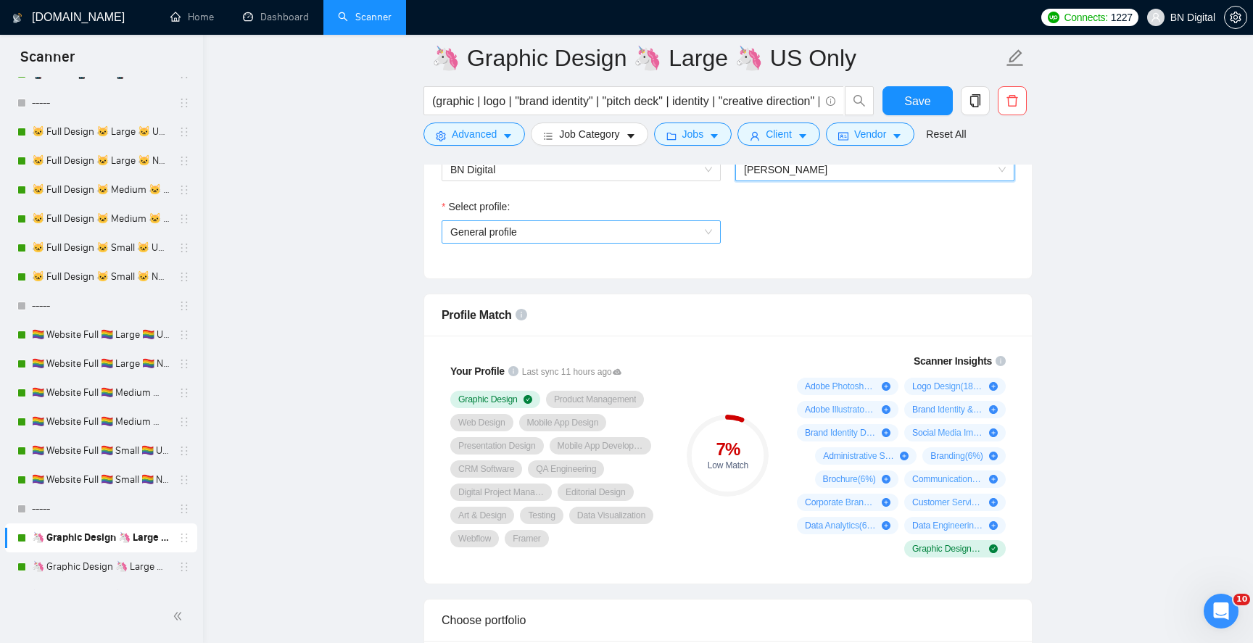
click at [545, 226] on span "General profile" at bounding box center [581, 232] width 262 height 22
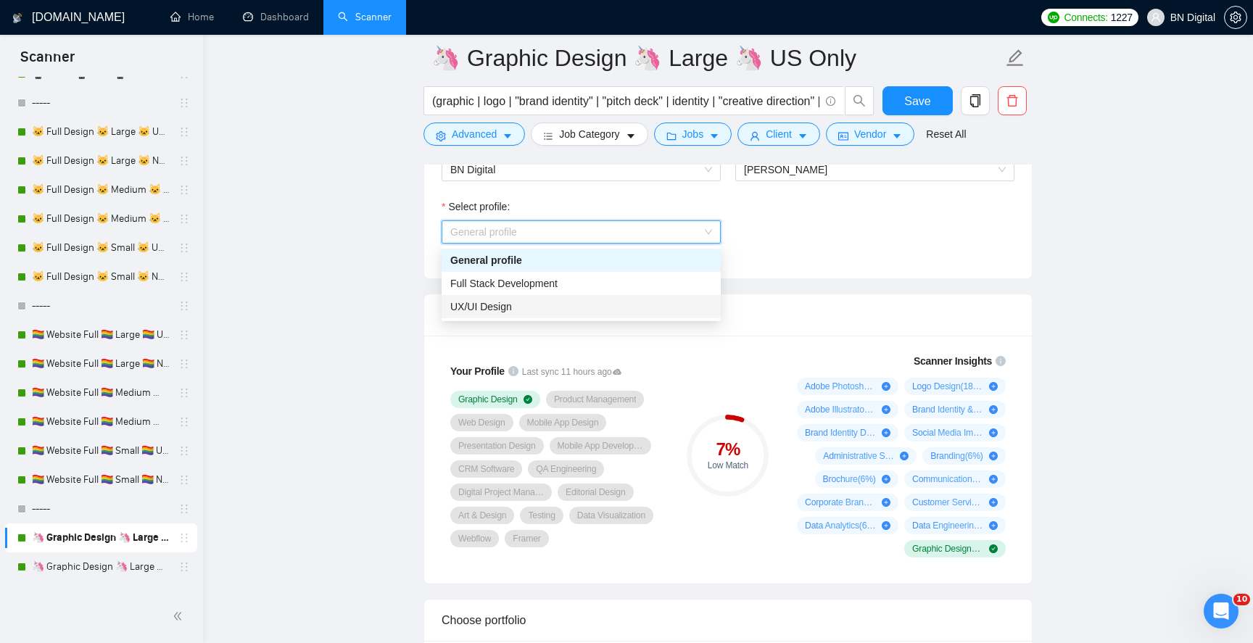
click at [509, 308] on span "UX/UI Design" at bounding box center [481, 307] width 62 height 12
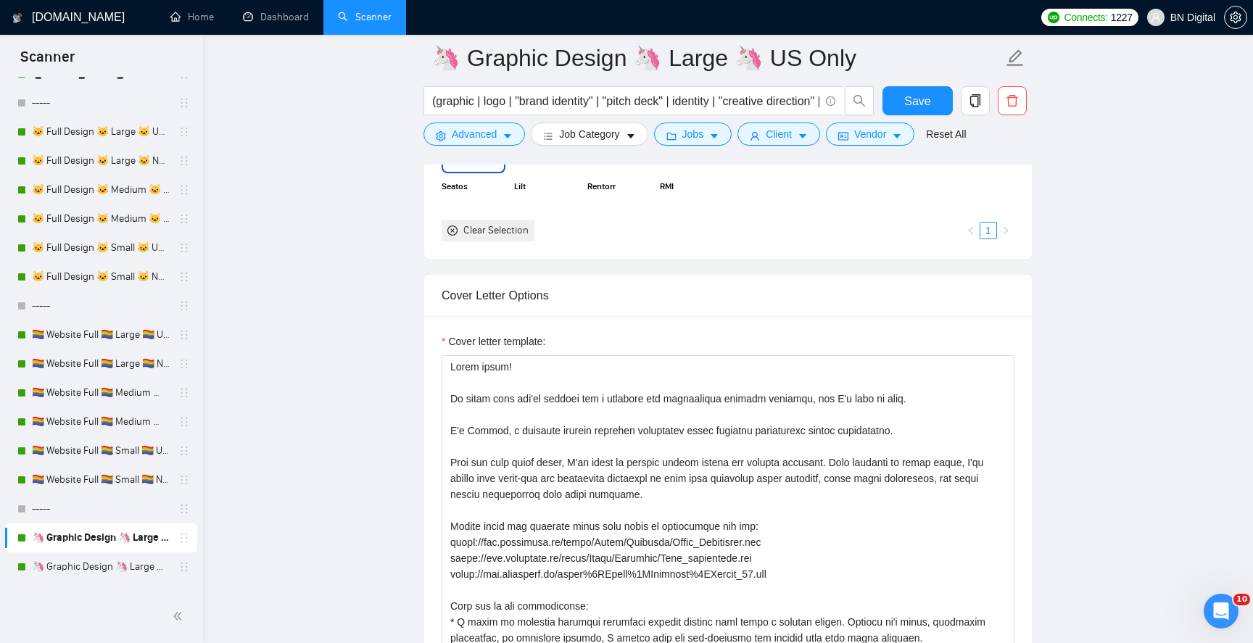
scroll to position [1539, 0]
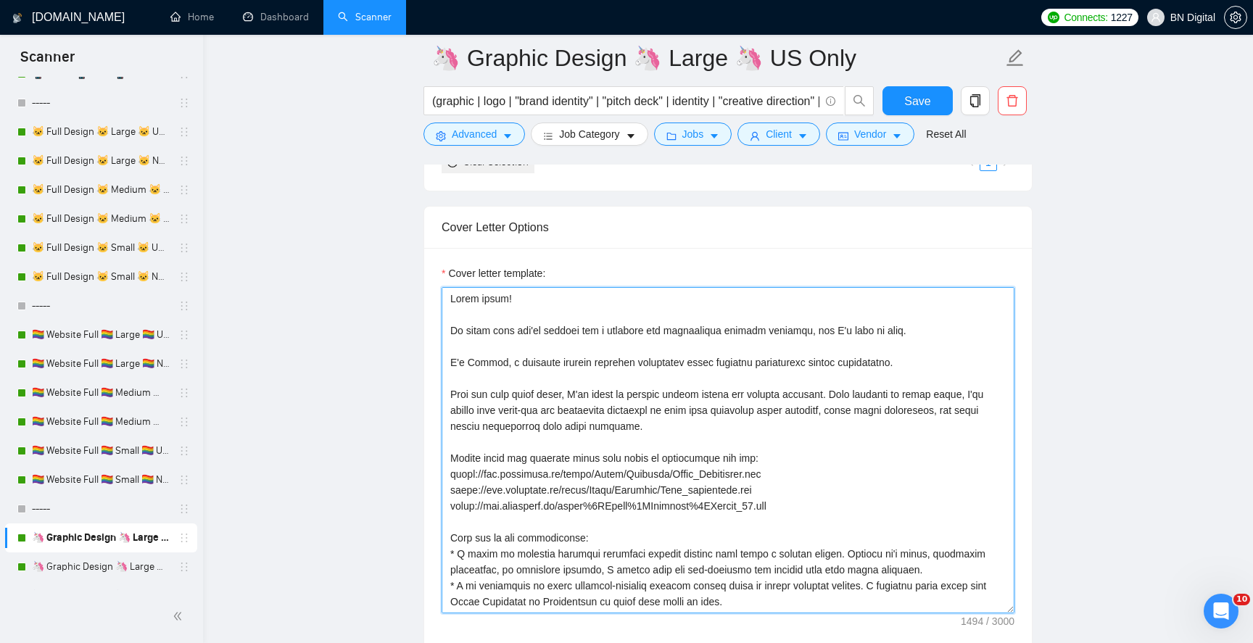
click at [482, 363] on textarea "Cover letter template:" at bounding box center [728, 450] width 573 height 326
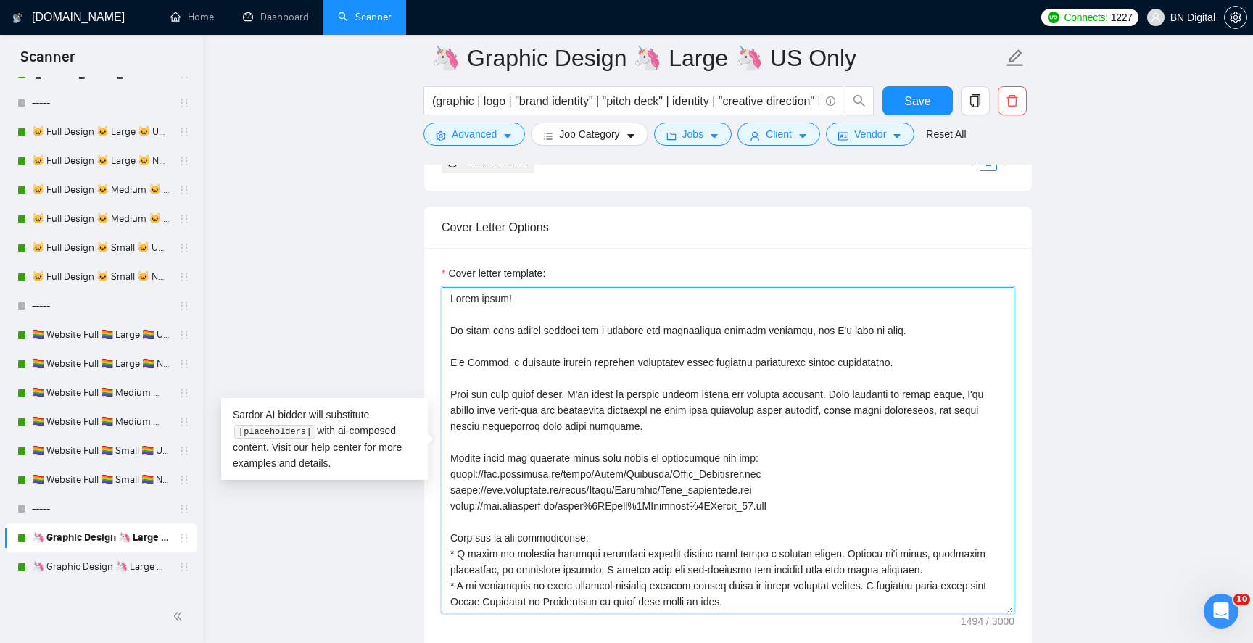
click at [482, 363] on textarea "Cover letter template:" at bounding box center [728, 450] width 573 height 326
click at [481, 361] on textarea "Cover letter template:" at bounding box center [728, 450] width 573 height 326
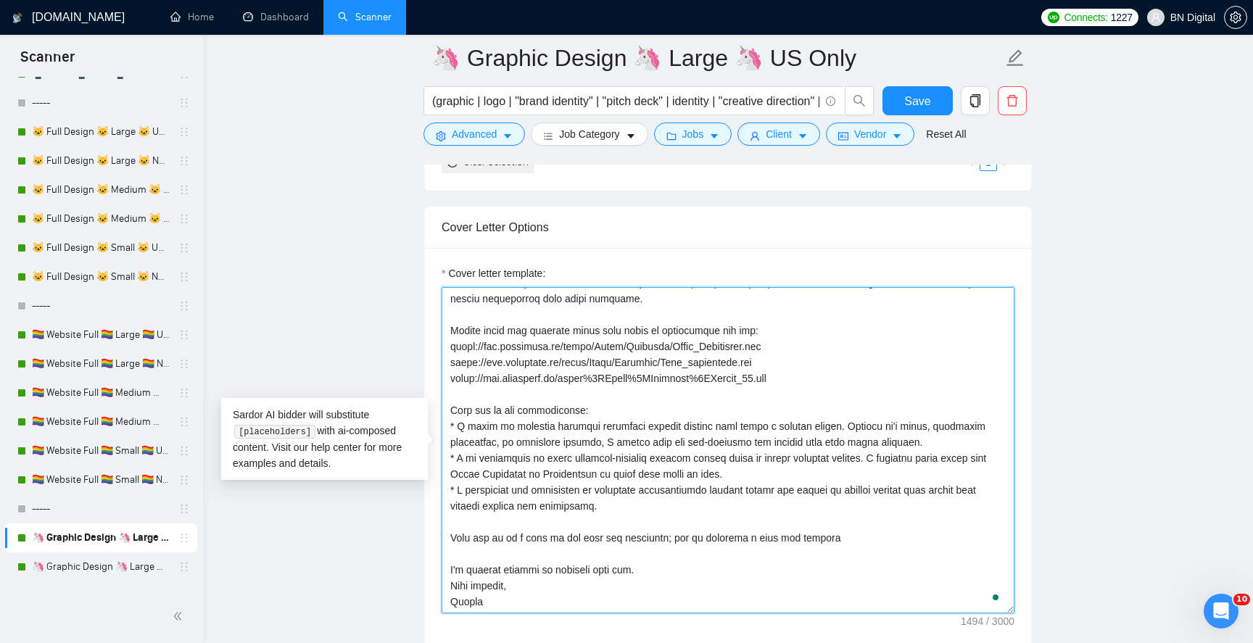
scroll to position [1542, 0]
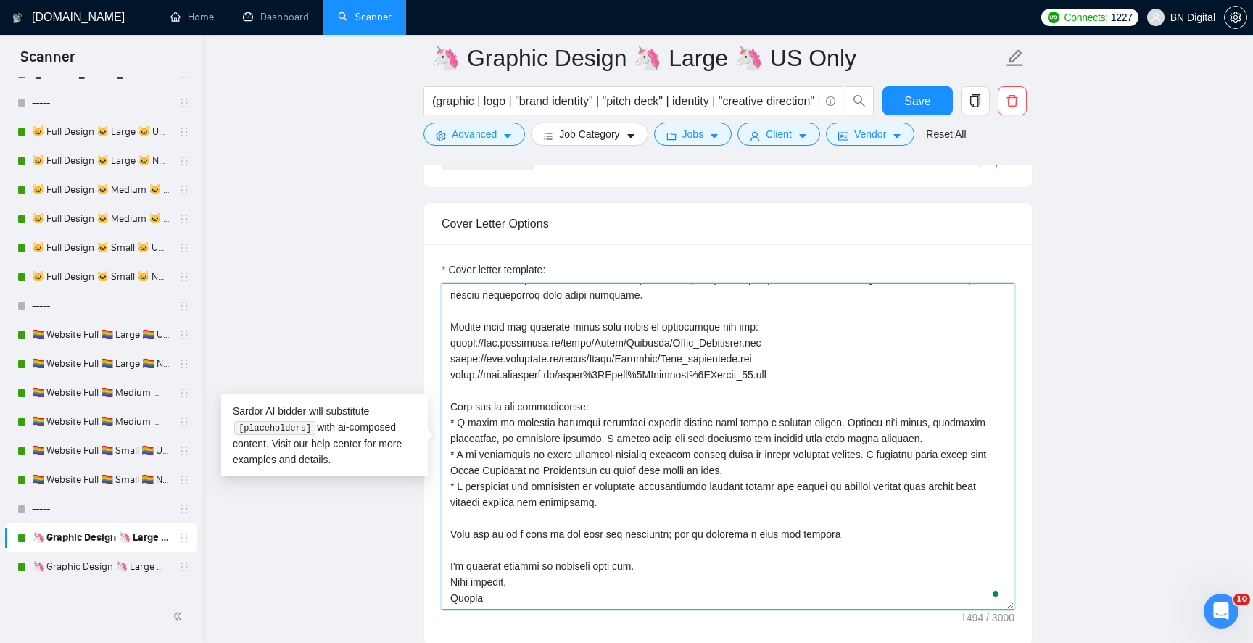
click at [466, 598] on textarea "Cover letter template:" at bounding box center [728, 447] width 573 height 326
paste textarea "[PERSON_NAME]"
type textarea "Hello there! It looks like you're looking for a reliable and experienced graphi…"
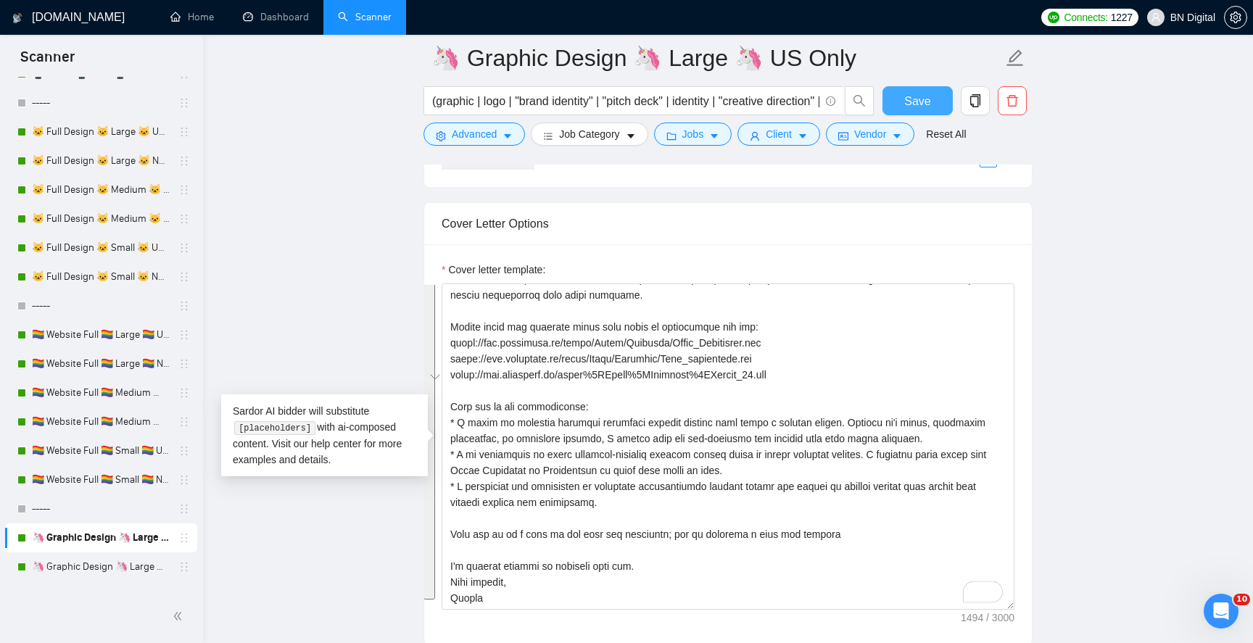
click at [929, 96] on span "Save" at bounding box center [918, 101] width 26 height 18
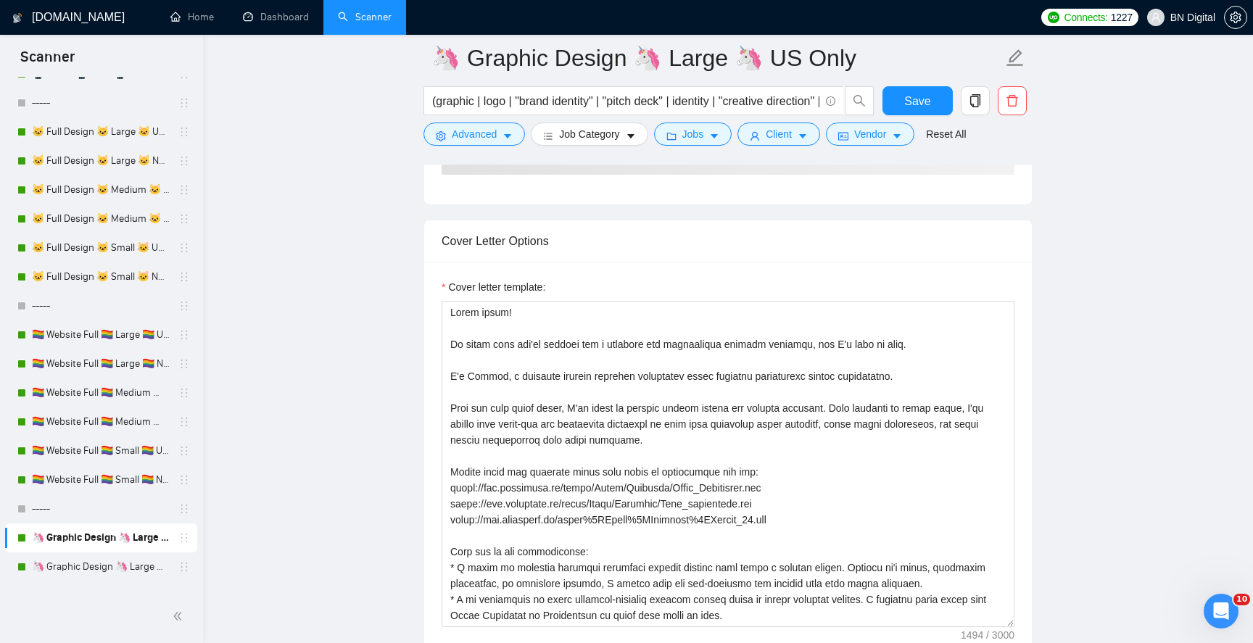
click at [112, 564] on link "🦄 Graphic Design 🦄 Large 🦄 Non US" at bounding box center [101, 567] width 138 height 29
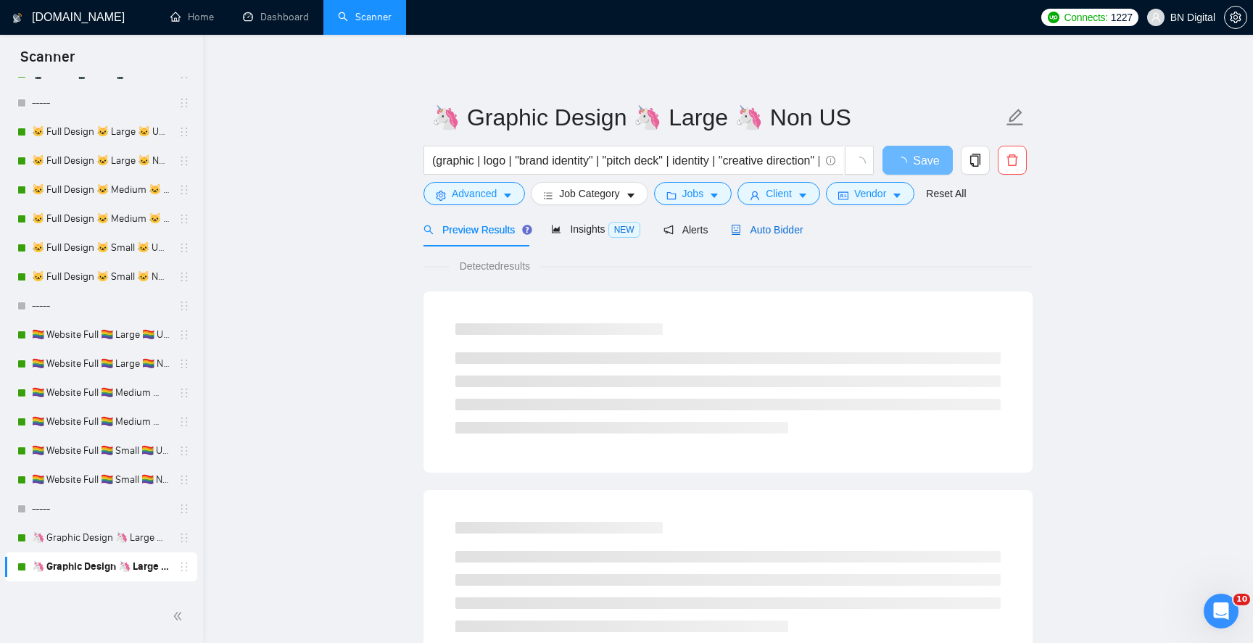
click at [754, 231] on span "Auto Bidder" at bounding box center [767, 230] width 72 height 12
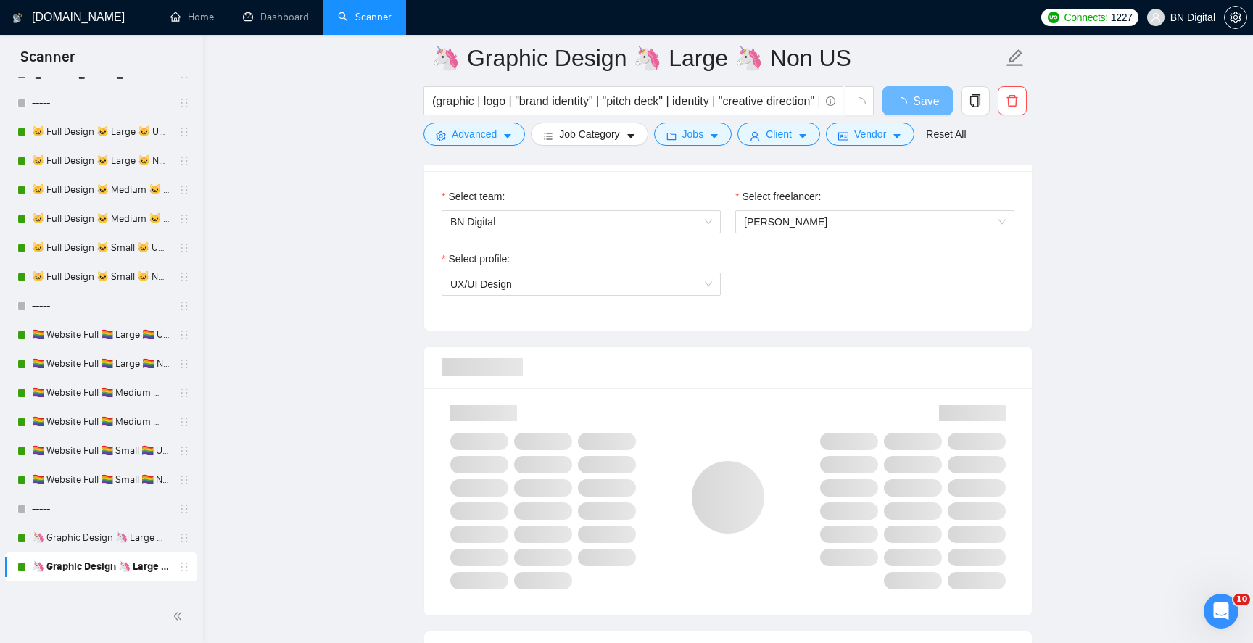
scroll to position [737, 0]
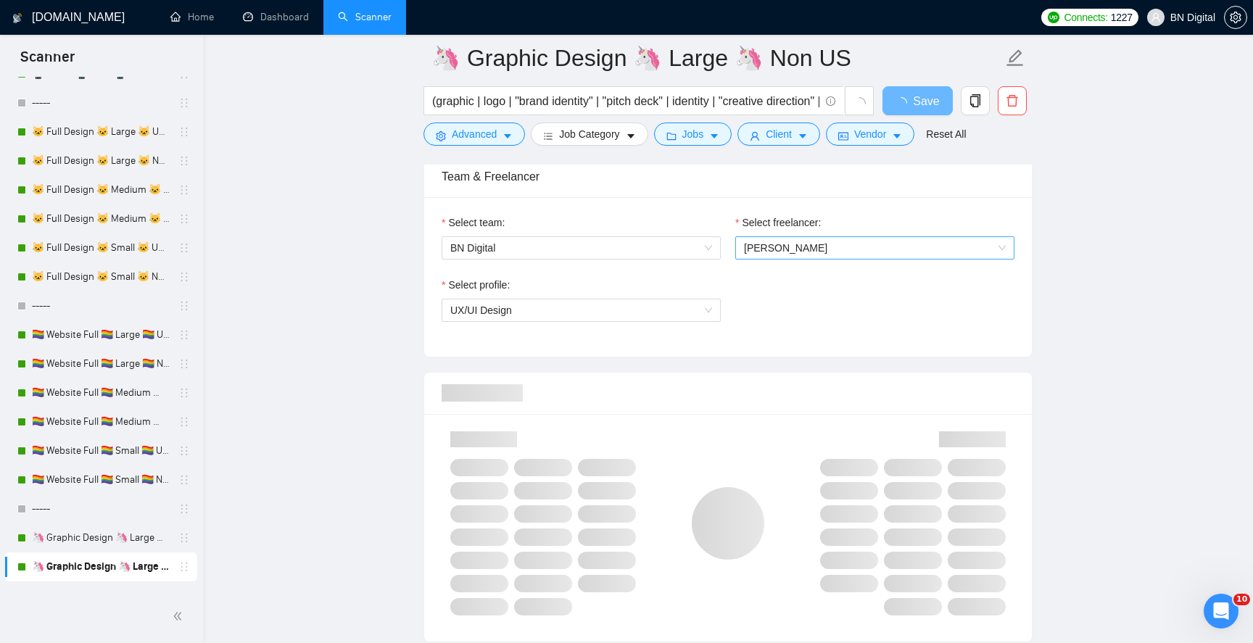
click at [782, 250] on span "[PERSON_NAME]" at bounding box center [785, 248] width 83 height 12
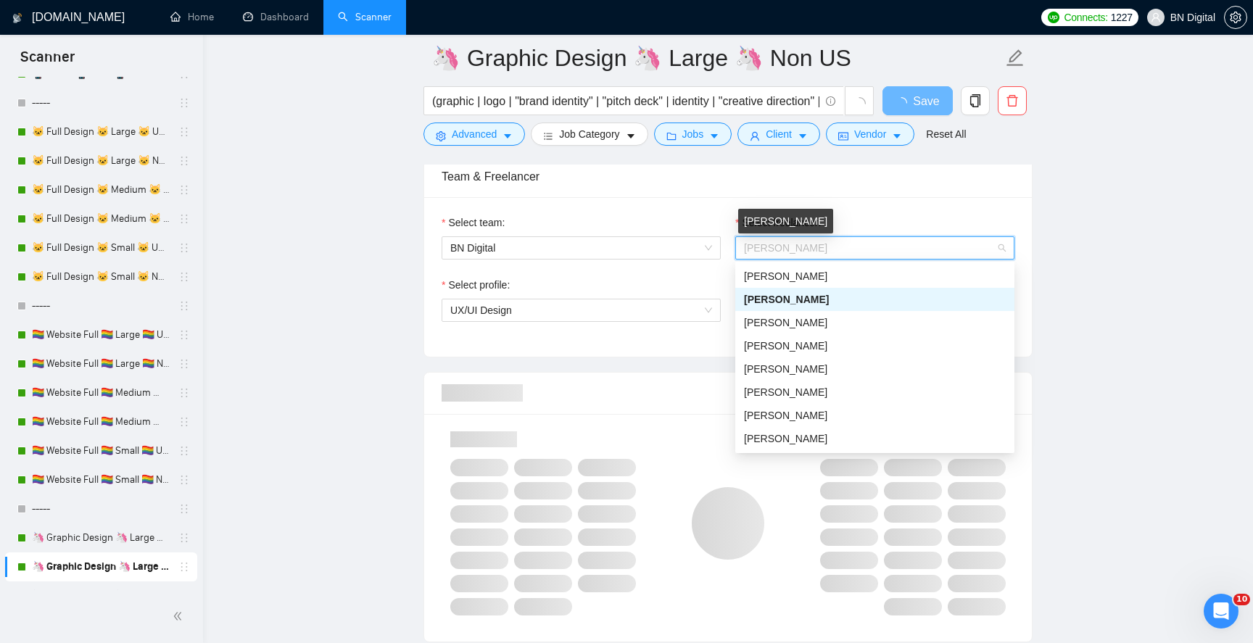
type input "p"
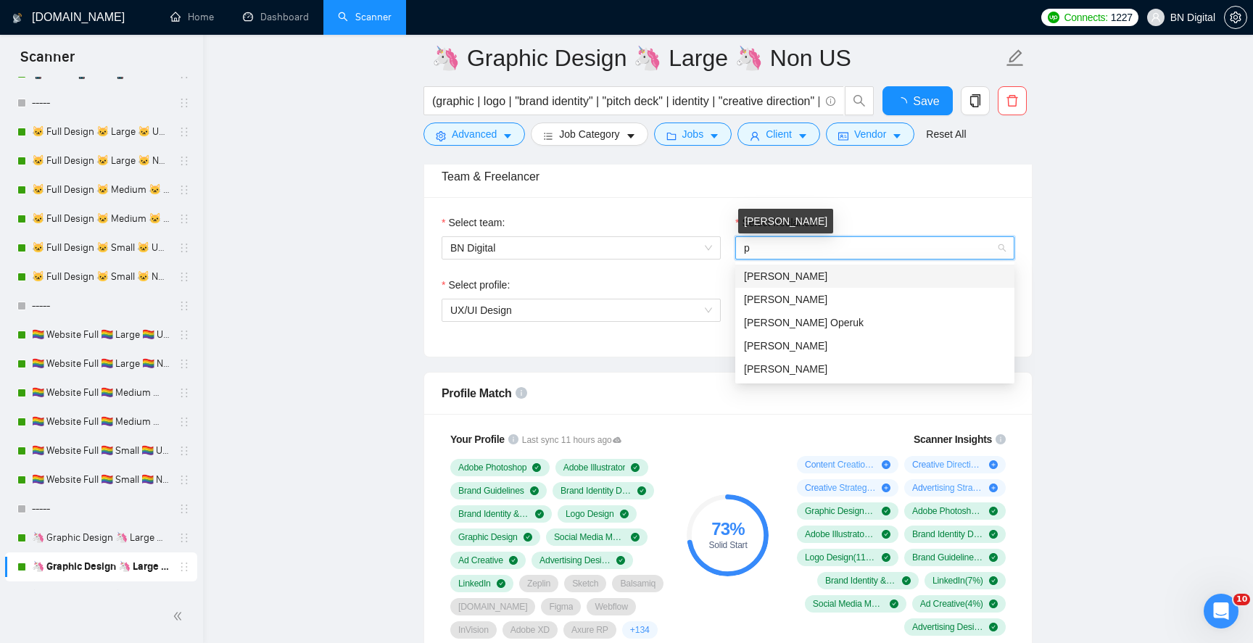
type input "po"
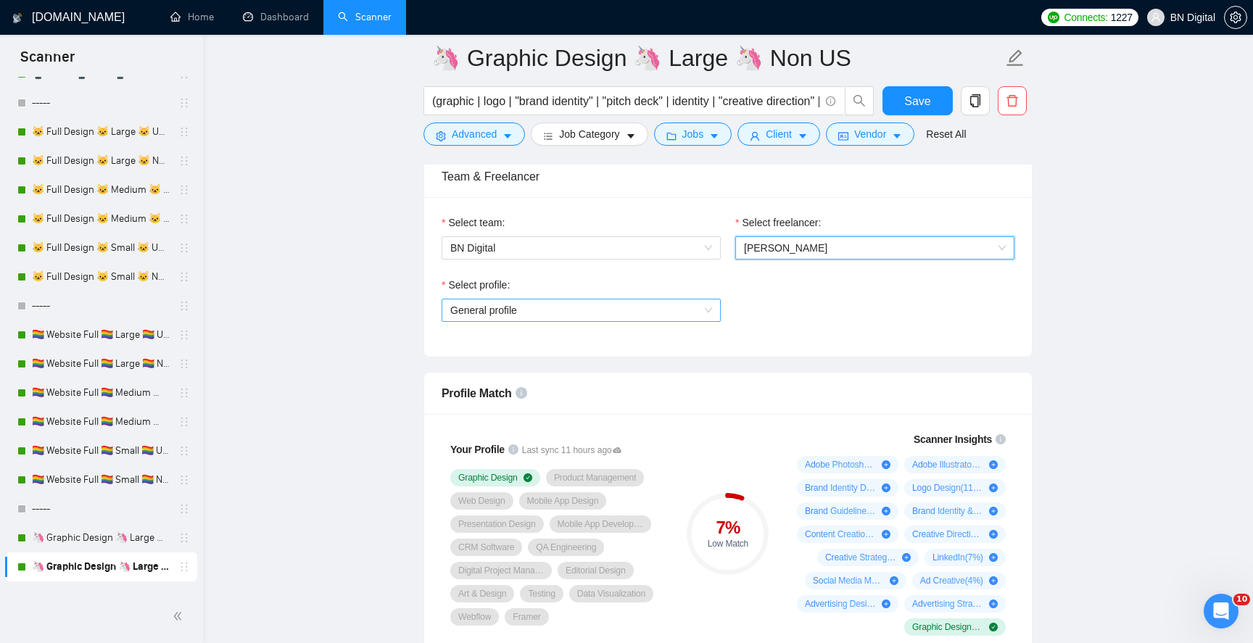
click at [531, 313] on span "General profile" at bounding box center [581, 311] width 262 height 22
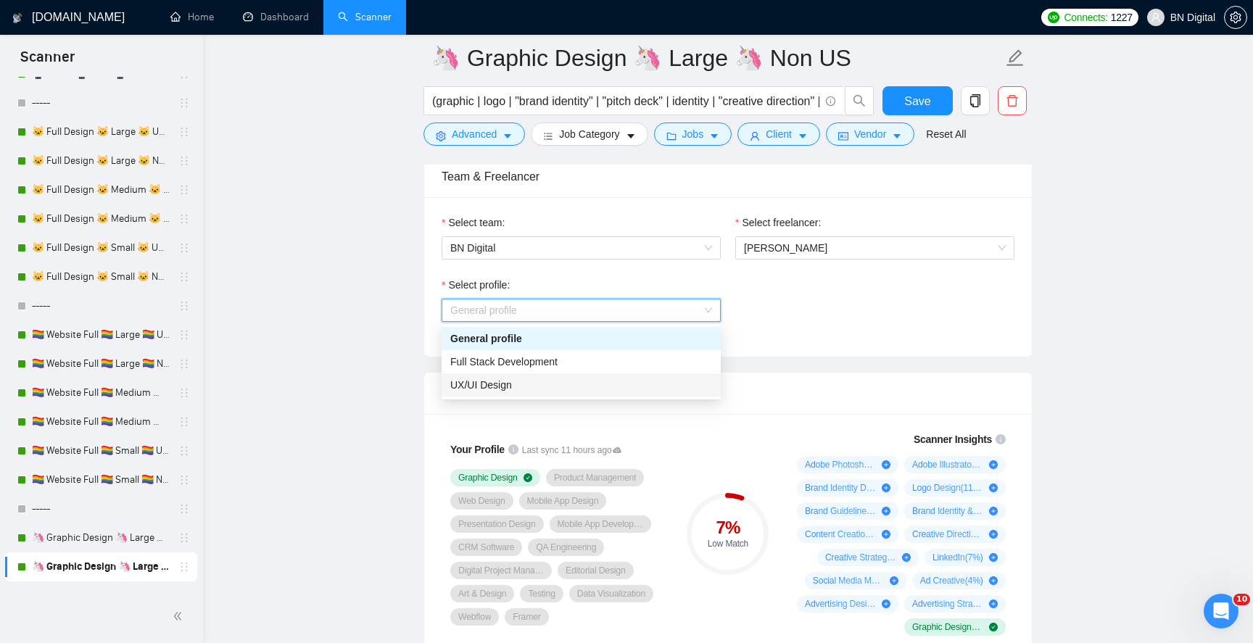
click at [511, 383] on span "UX/UI Design" at bounding box center [481, 385] width 62 height 12
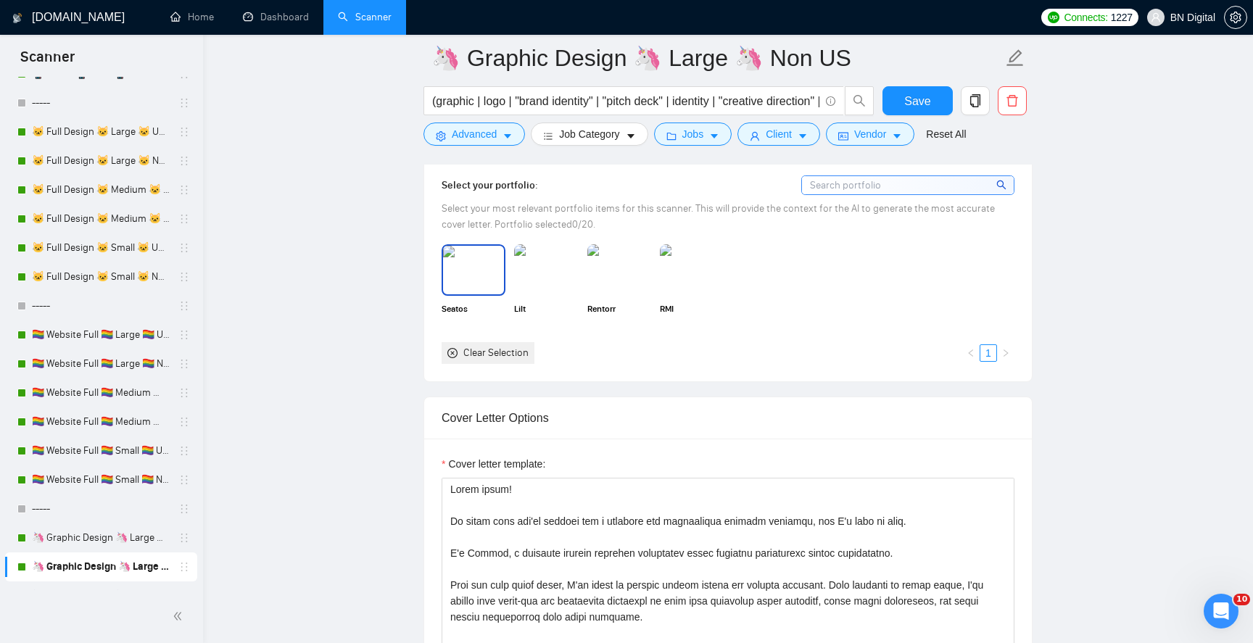
scroll to position [1531, 0]
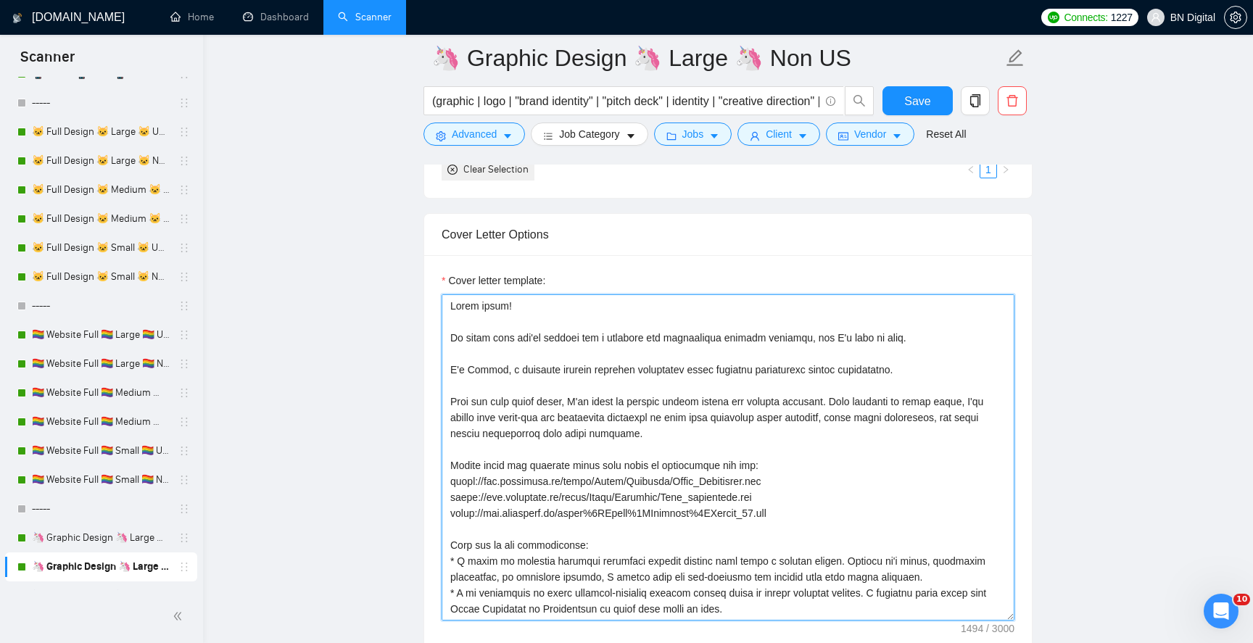
click at [481, 366] on textarea "Cover letter template:" at bounding box center [728, 458] width 573 height 326
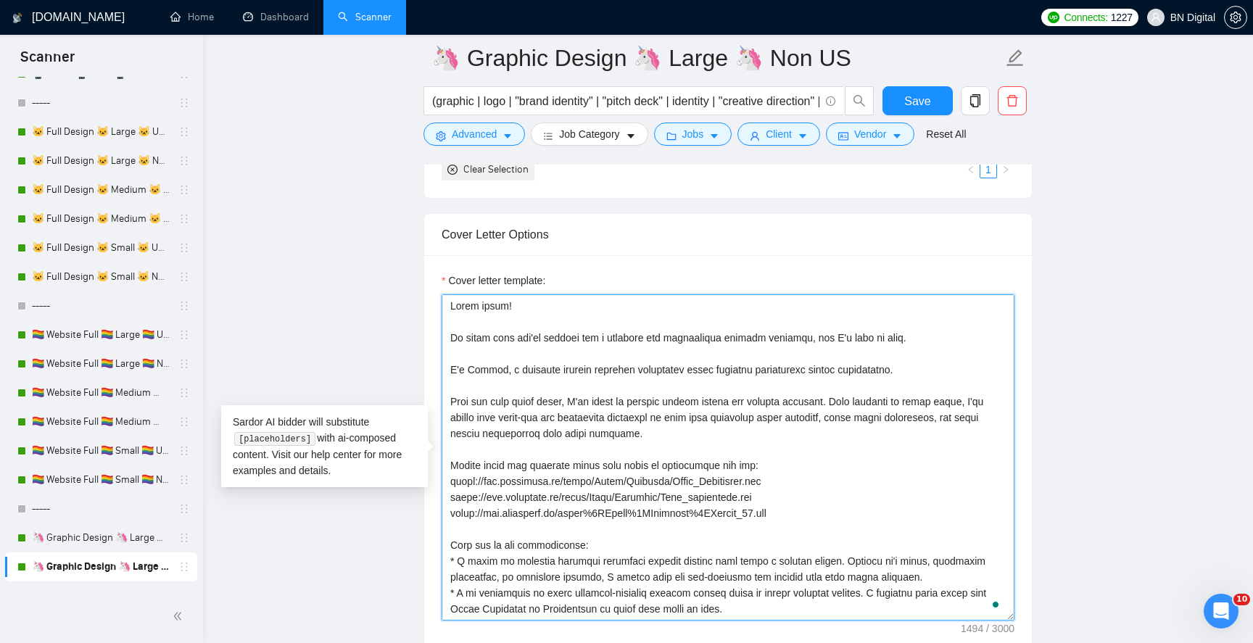
paste textarea "[PERSON_NAME], a seasoned graphic designer passionate about creating captivatin…"
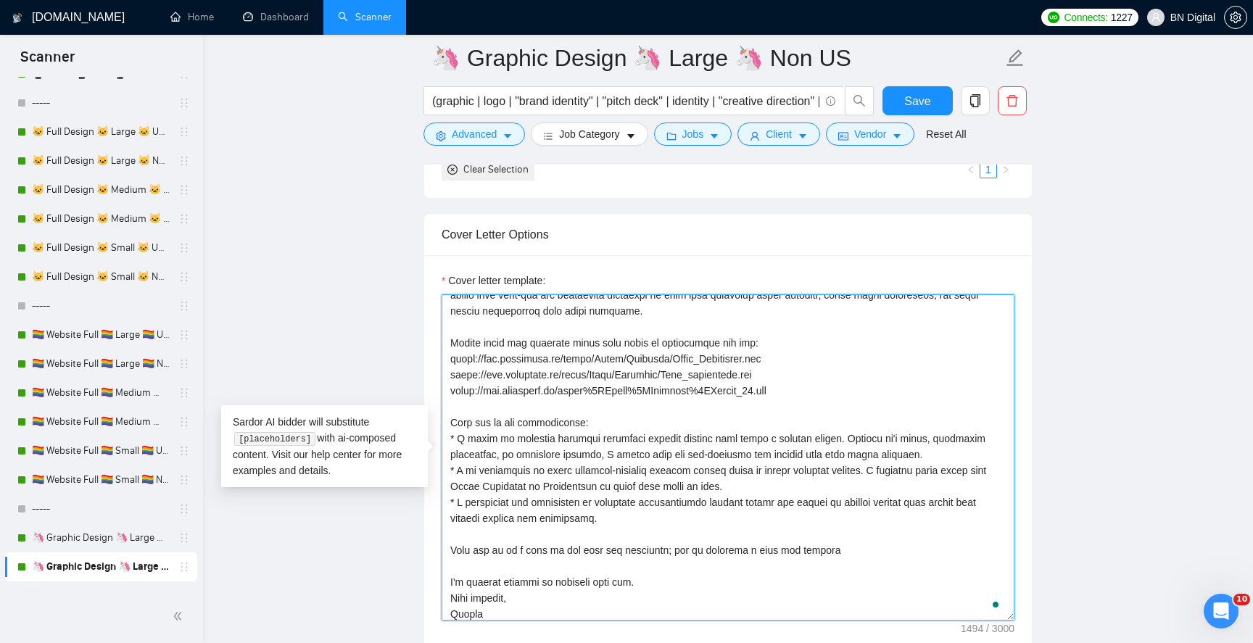
scroll to position [123, 0]
type textarea "Hello there! It looks like you're looking for a reliable and experienced graphi…"
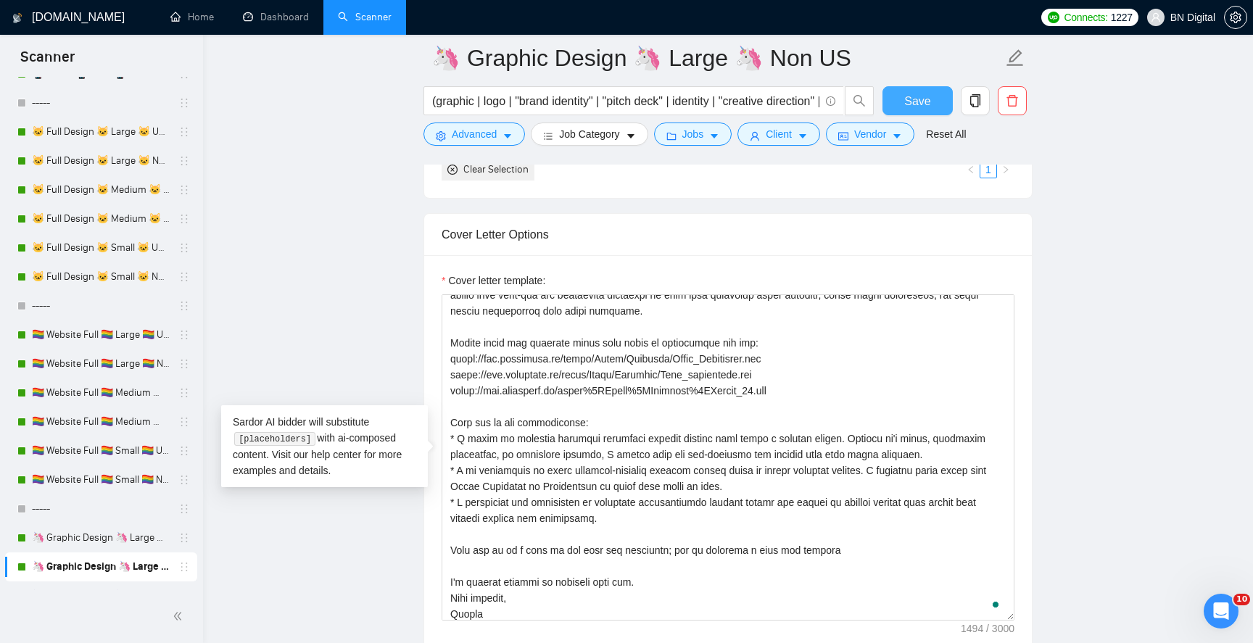
click at [914, 96] on span "Save" at bounding box center [918, 101] width 26 height 18
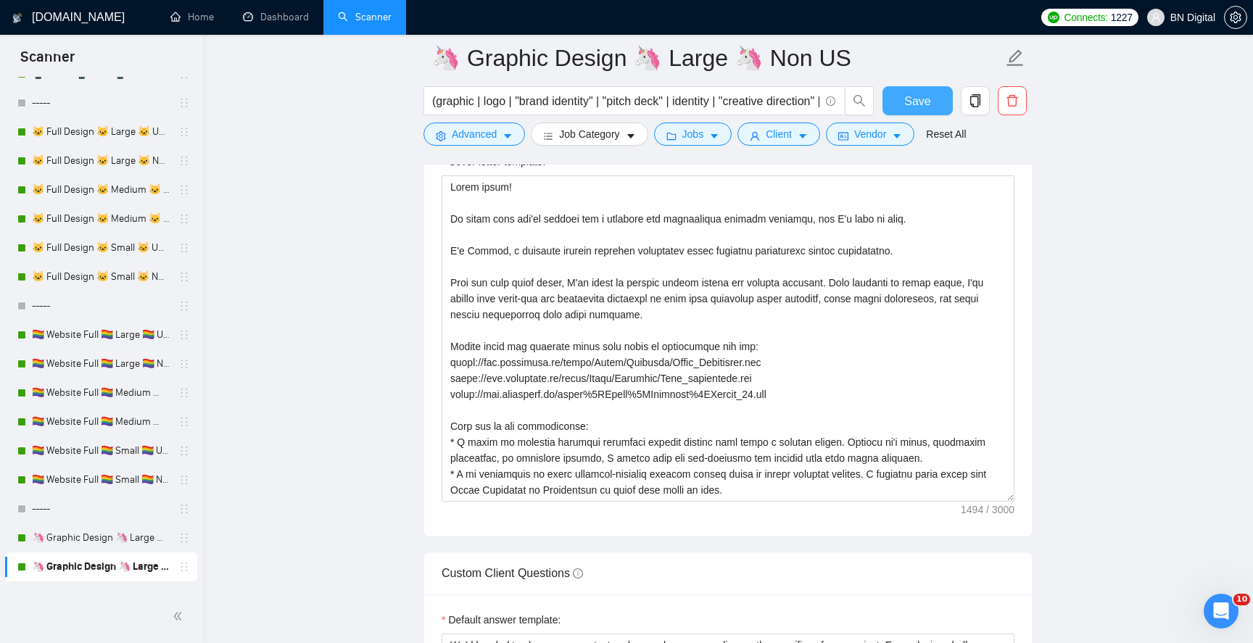
scroll to position [559, 0]
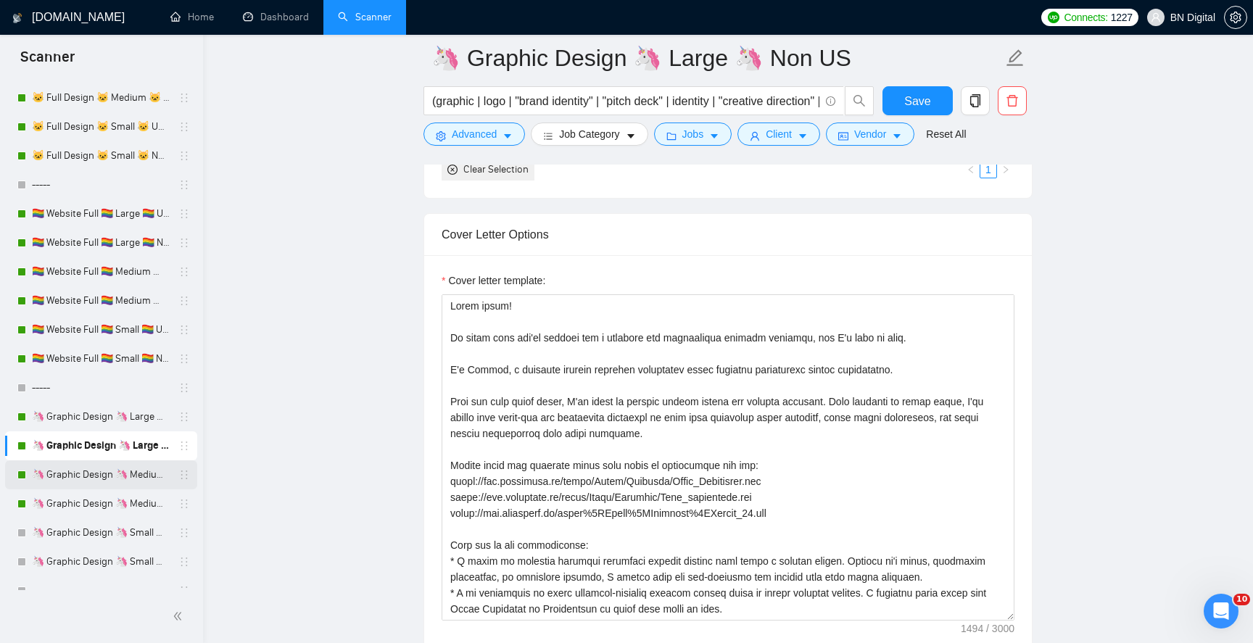
click at [111, 475] on link "🦄 Graphic Design 🦄 Medium 🦄 US Only" at bounding box center [101, 475] width 138 height 29
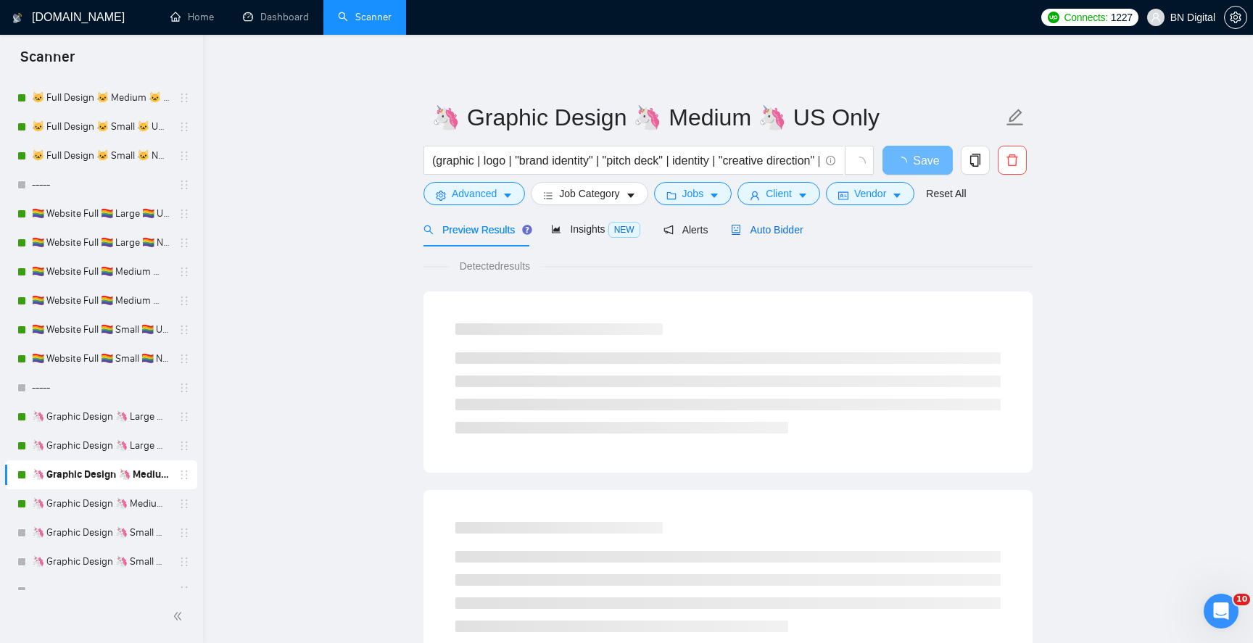
click at [775, 234] on span "Auto Bidder" at bounding box center [767, 230] width 72 height 12
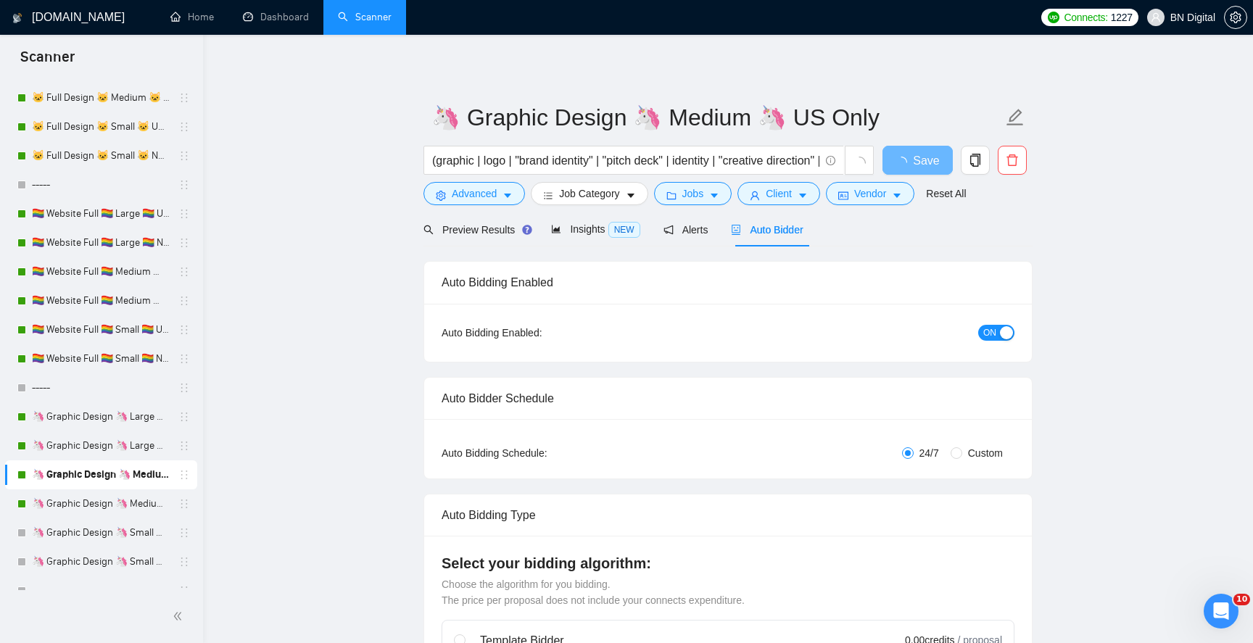
radio input "false"
radio input "true"
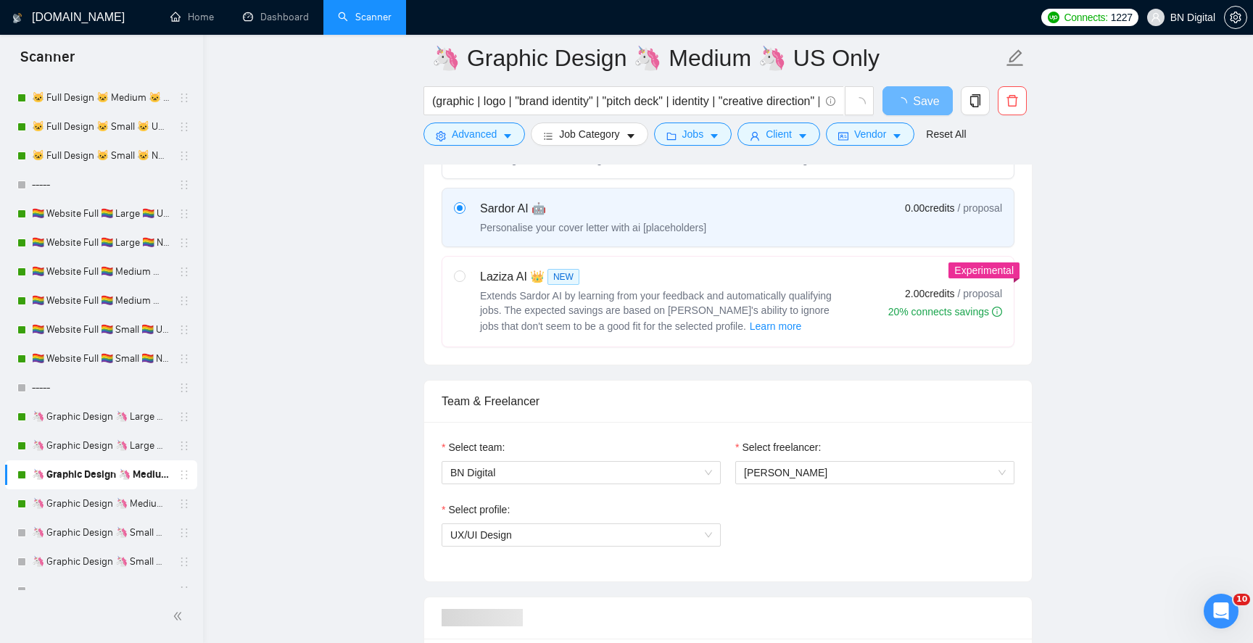
scroll to position [762, 0]
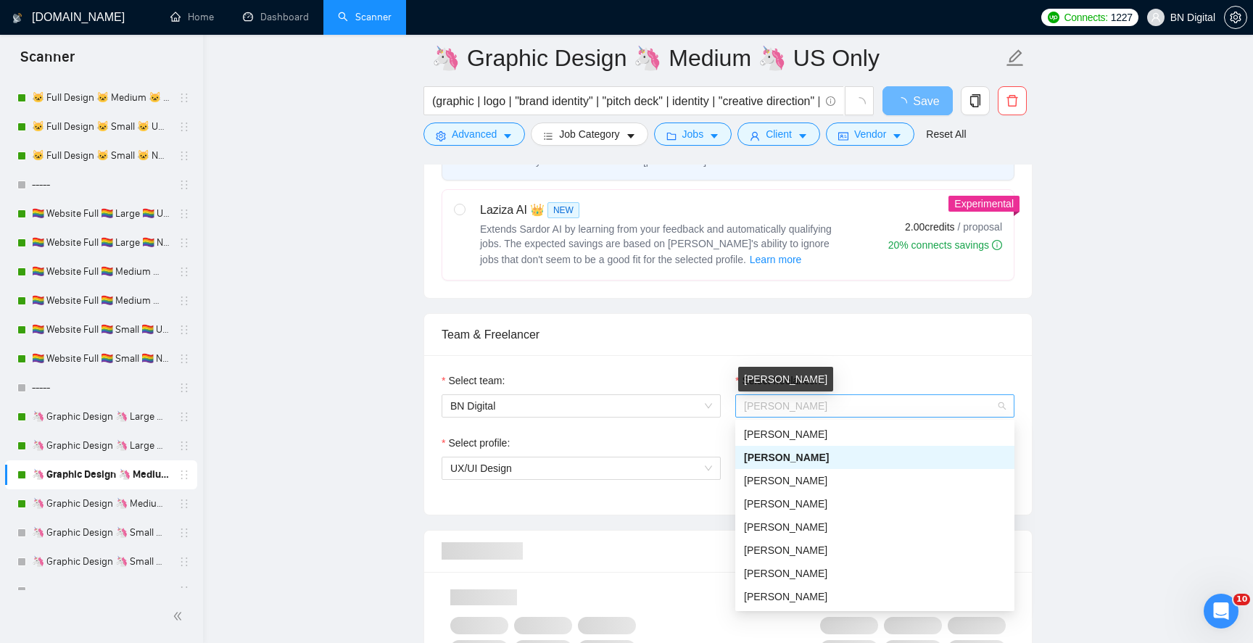
click at [763, 411] on span "Andrii Oliinyk" at bounding box center [785, 406] width 83 height 12
type input "p"
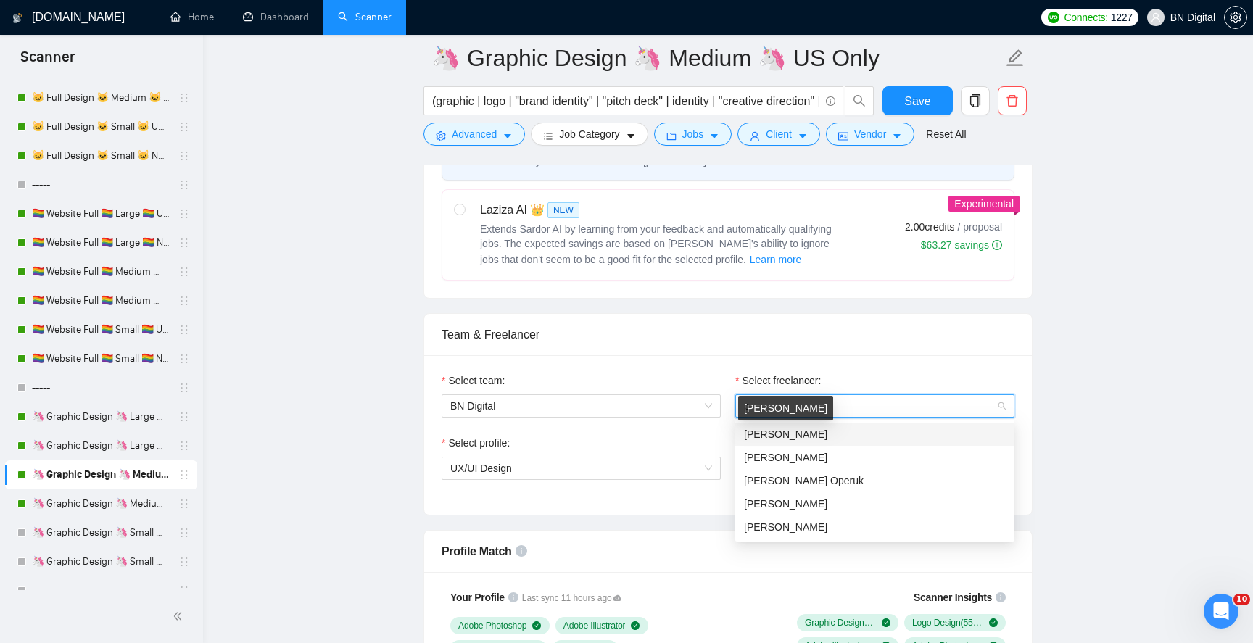
click at [771, 434] on span "Polina Liashenko" at bounding box center [785, 435] width 83 height 12
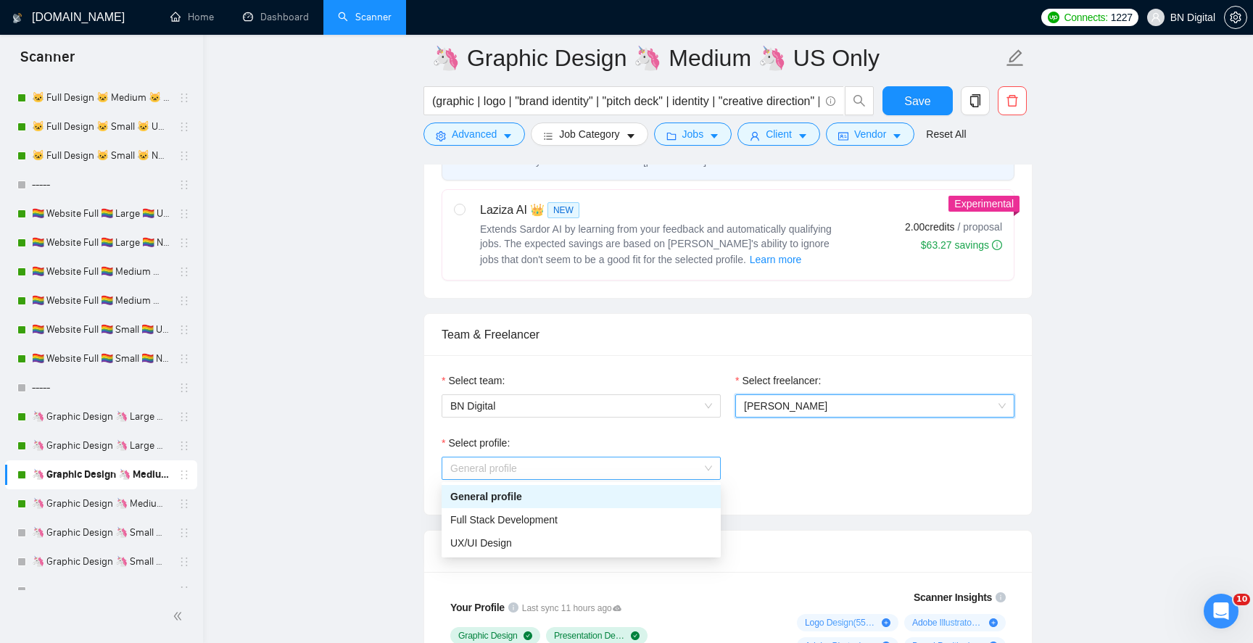
click at [473, 473] on span "General profile" at bounding box center [581, 469] width 262 height 22
click at [466, 543] on span "UX/UI Design" at bounding box center [481, 544] width 62 height 12
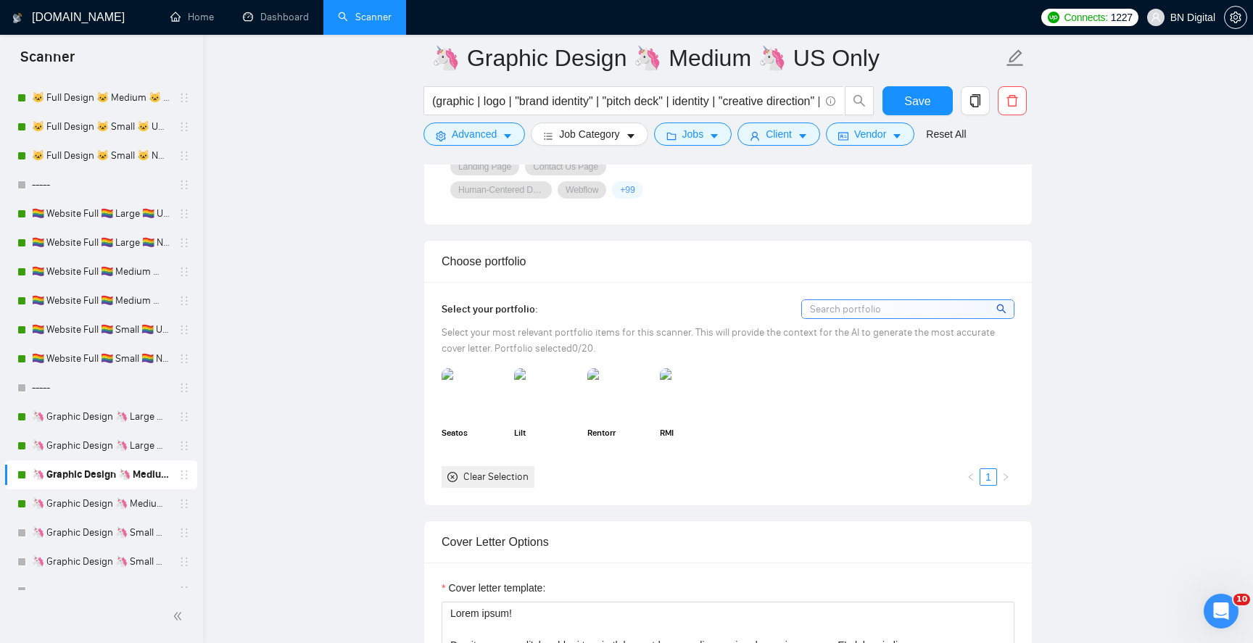
scroll to position [0, 0]
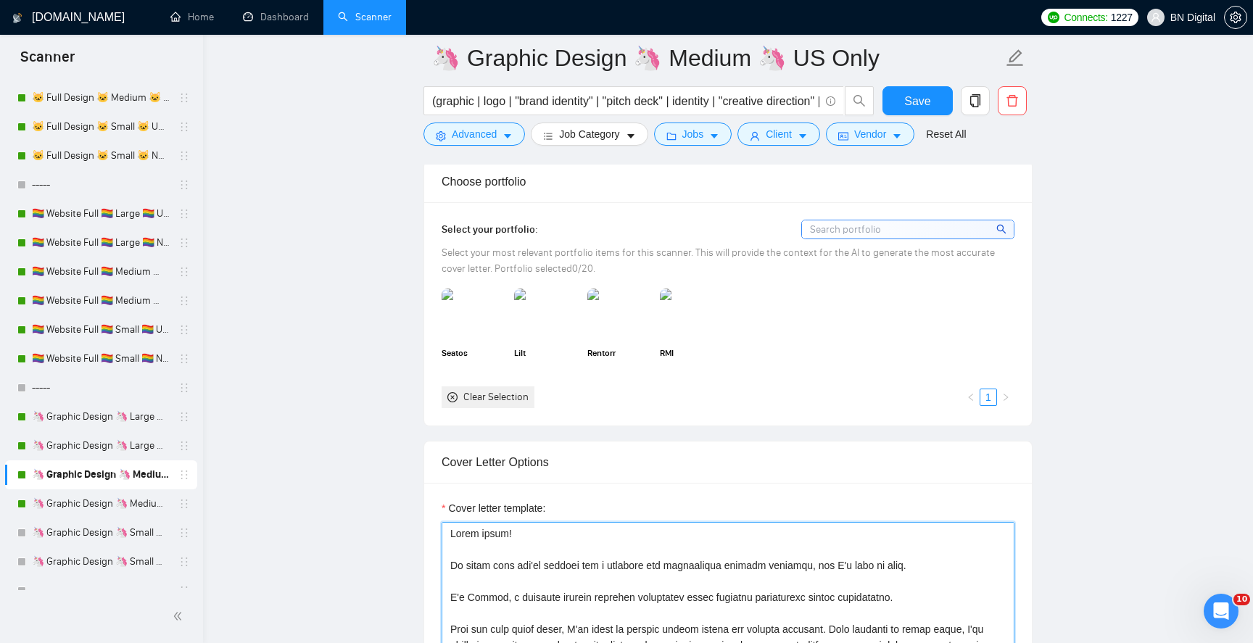
paste textarea "Polina, a seasoned graphic designer passionate about creating captivating visua…"
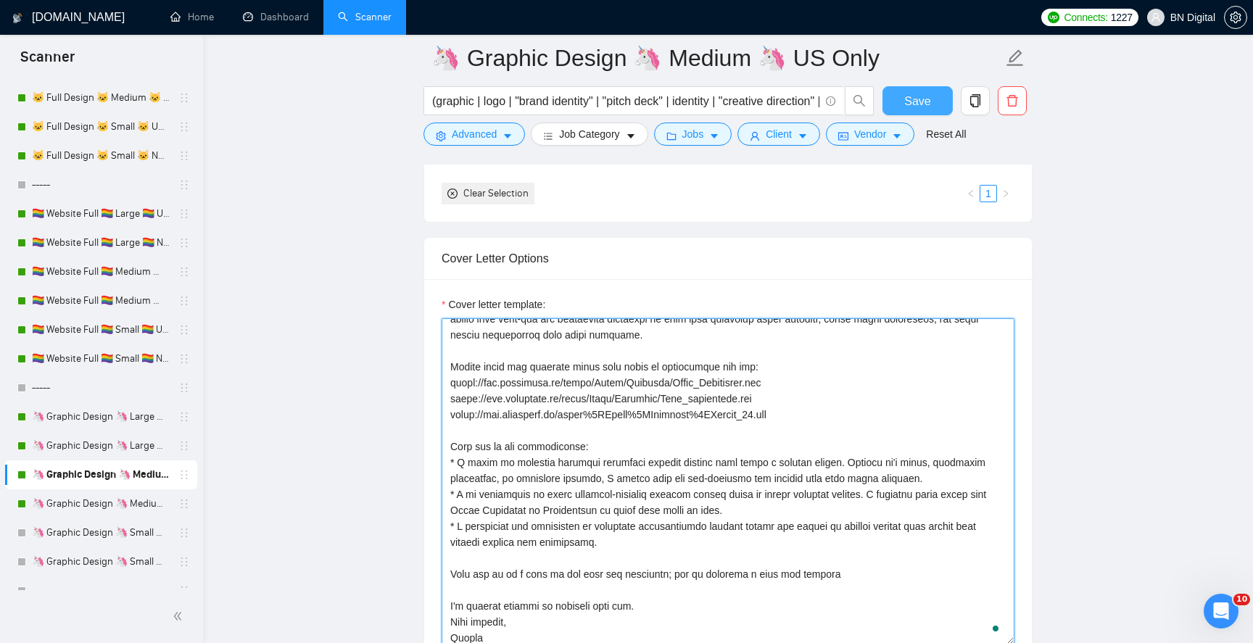
type textarea "Hello there! It looks like you're looking for a reliable and experienced graphi…"
click at [910, 102] on span "Save" at bounding box center [918, 101] width 26 height 18
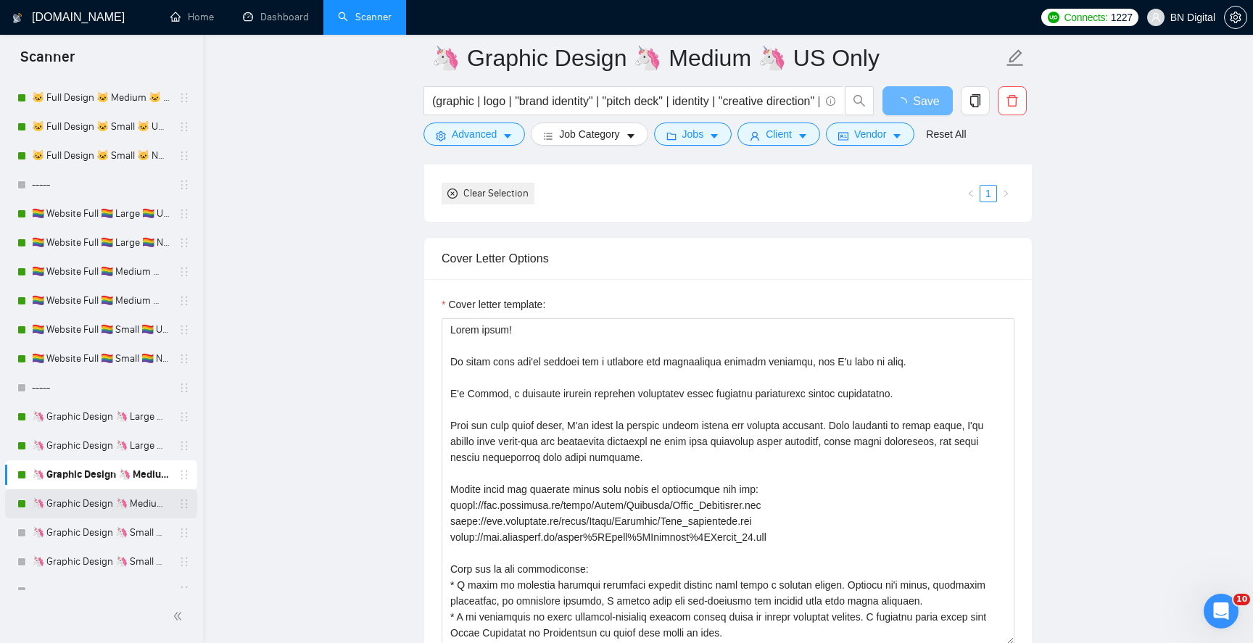
click at [105, 510] on link "🦄 Graphic Design 🦄 Medium 🦄 Non US" at bounding box center [101, 504] width 138 height 29
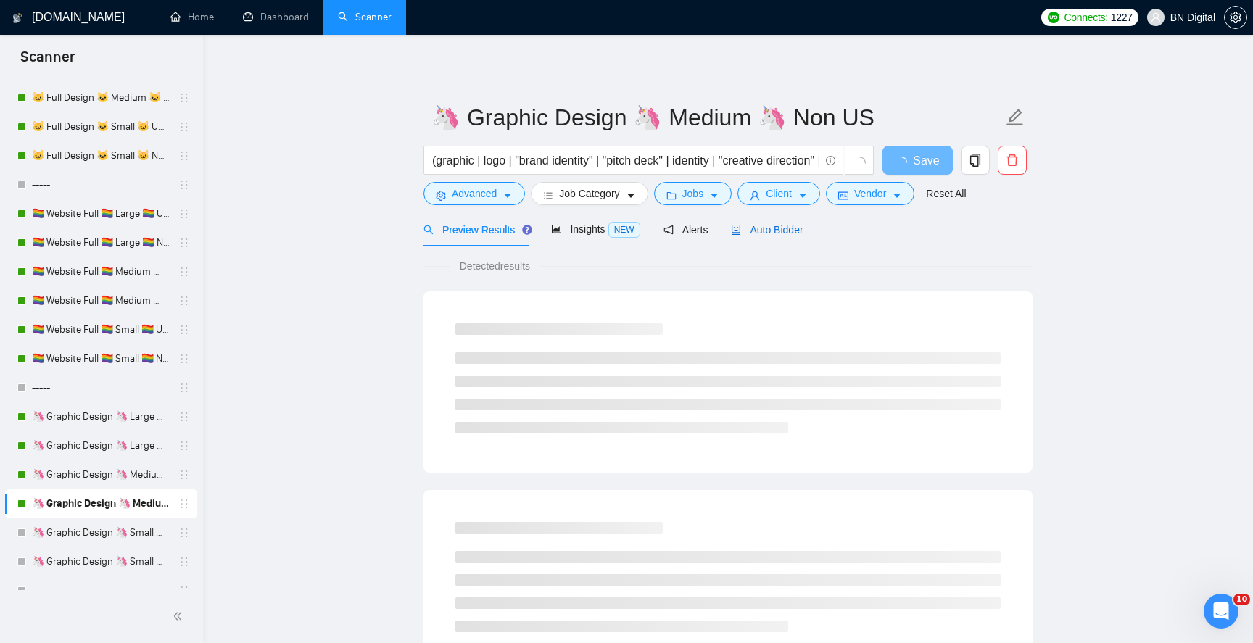
click at [759, 226] on span "Auto Bidder" at bounding box center [767, 230] width 72 height 12
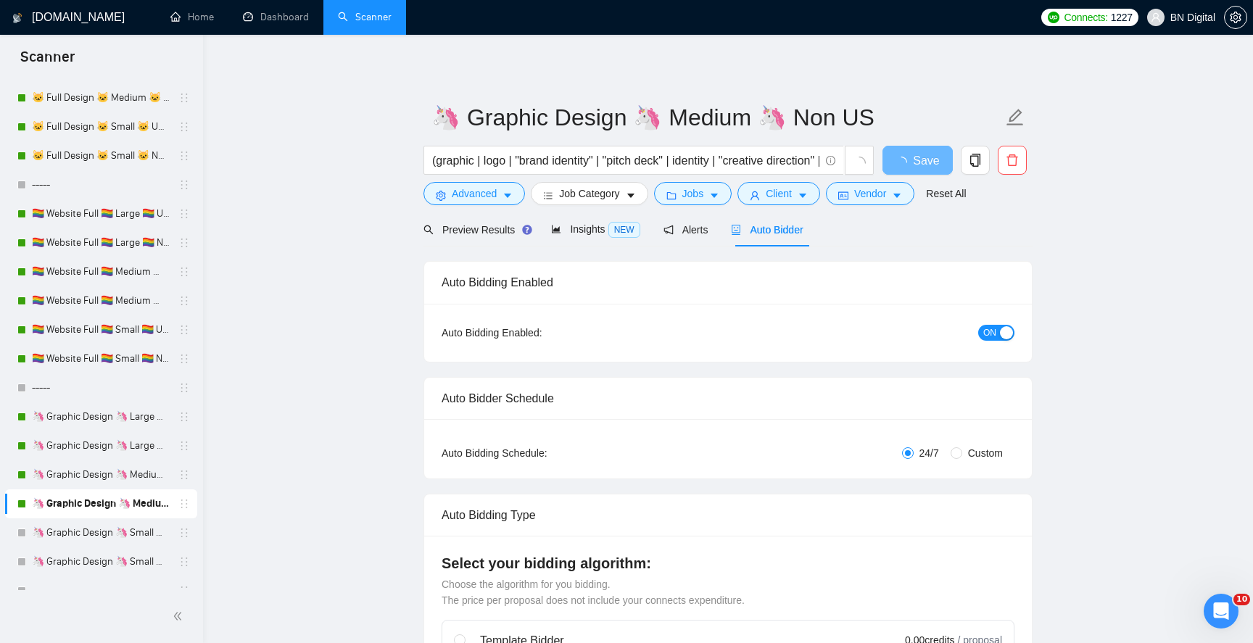
radio input "false"
radio input "true"
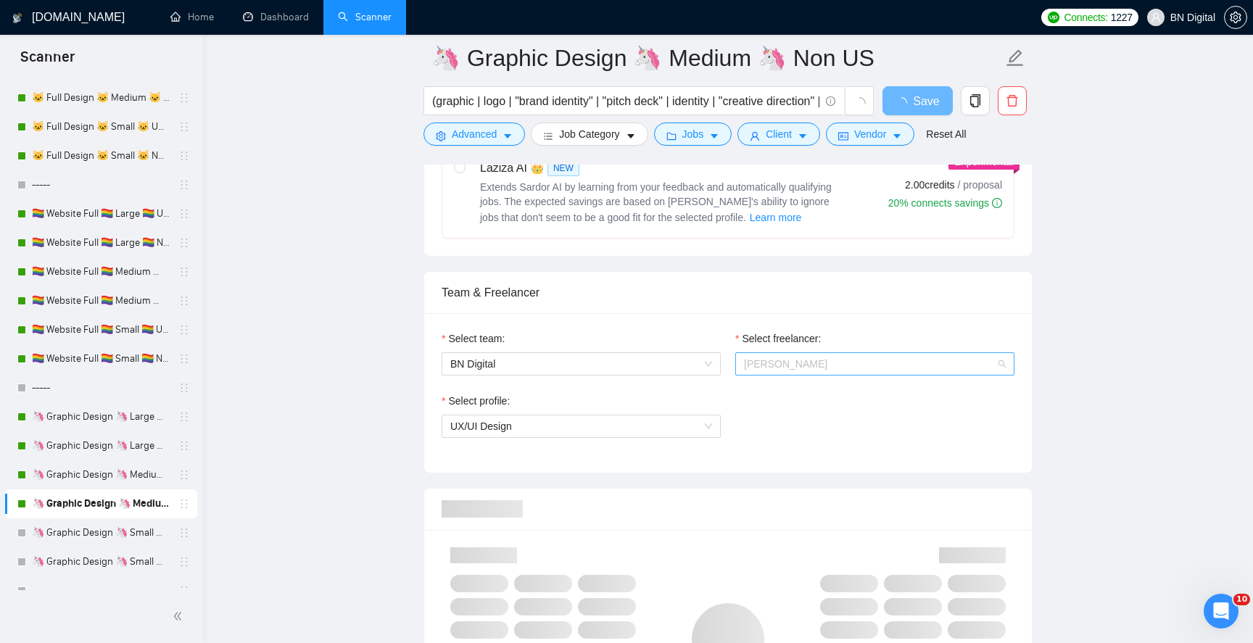
click at [765, 355] on span "Andrii Oliinyk" at bounding box center [875, 364] width 262 height 22
type input "po"
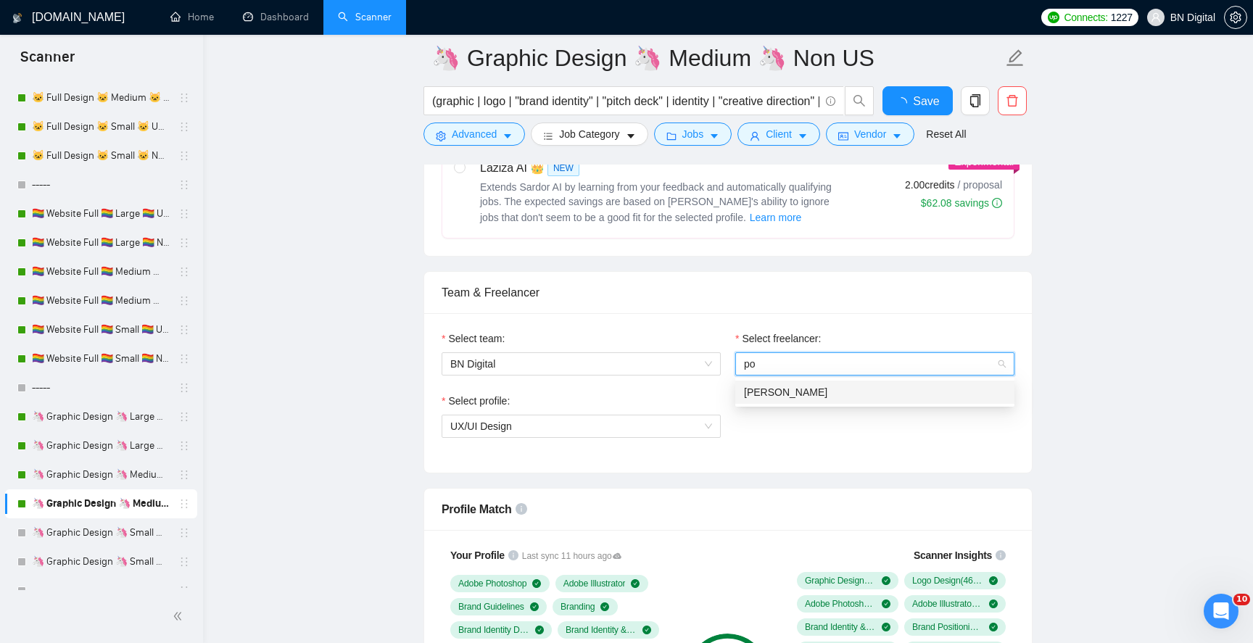
click at [759, 397] on span "Polina Liashenko" at bounding box center [785, 393] width 83 height 12
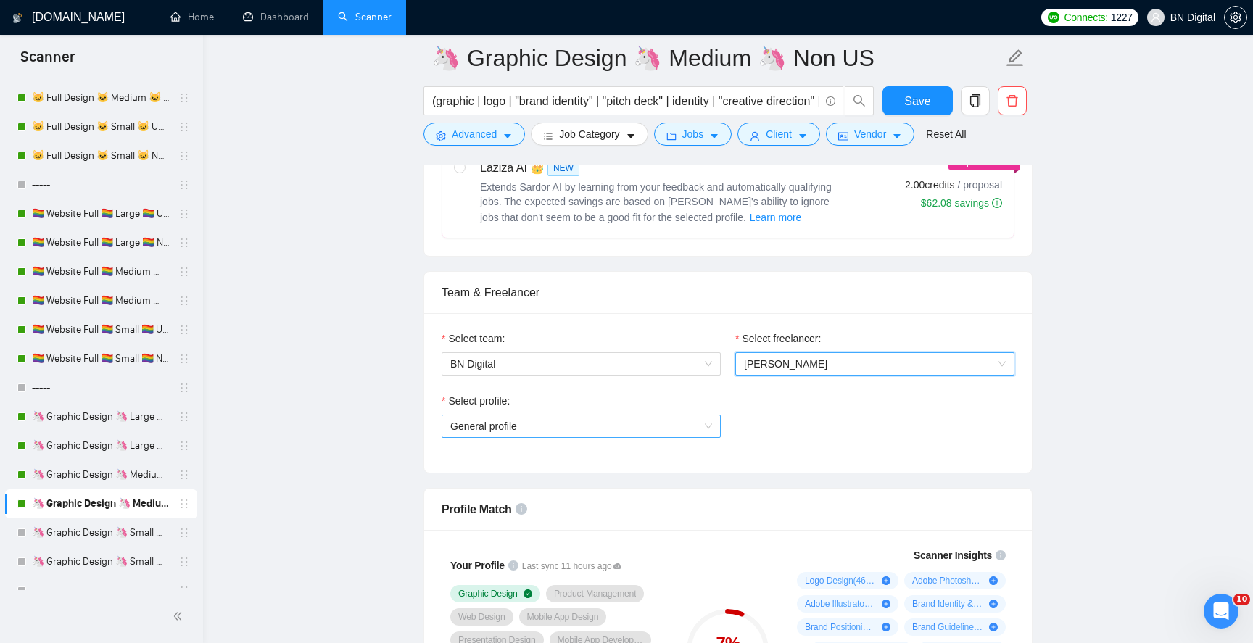
click at [554, 431] on span "General profile" at bounding box center [581, 427] width 262 height 22
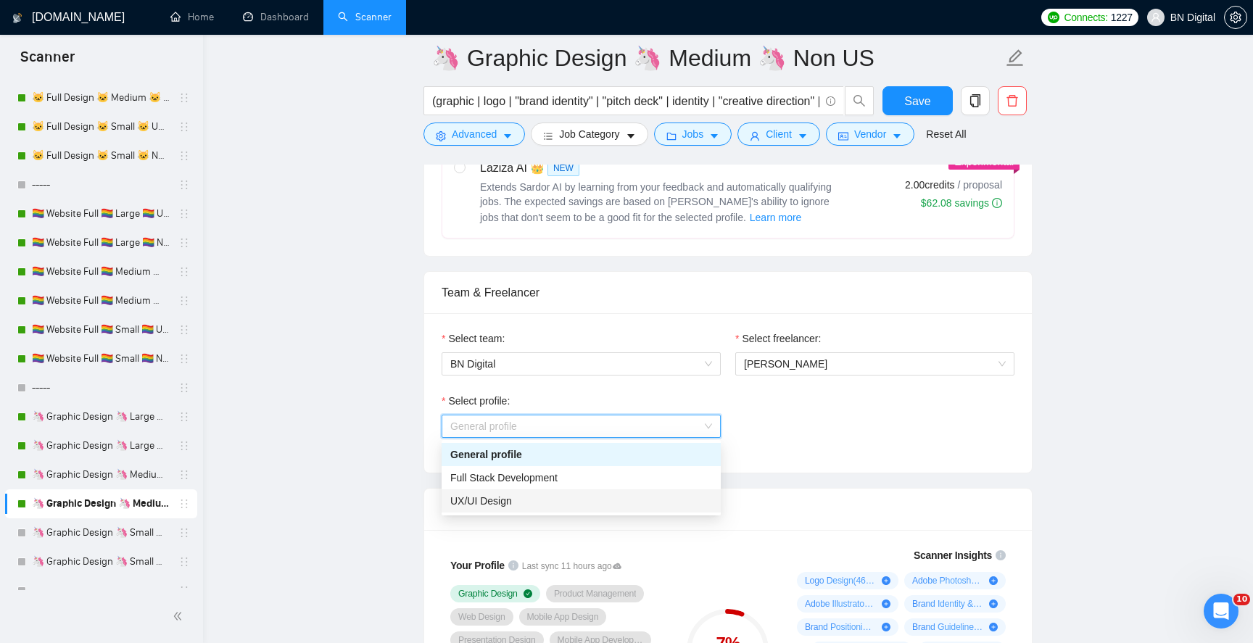
click at [522, 495] on div "UX/UI Design" at bounding box center [581, 501] width 262 height 16
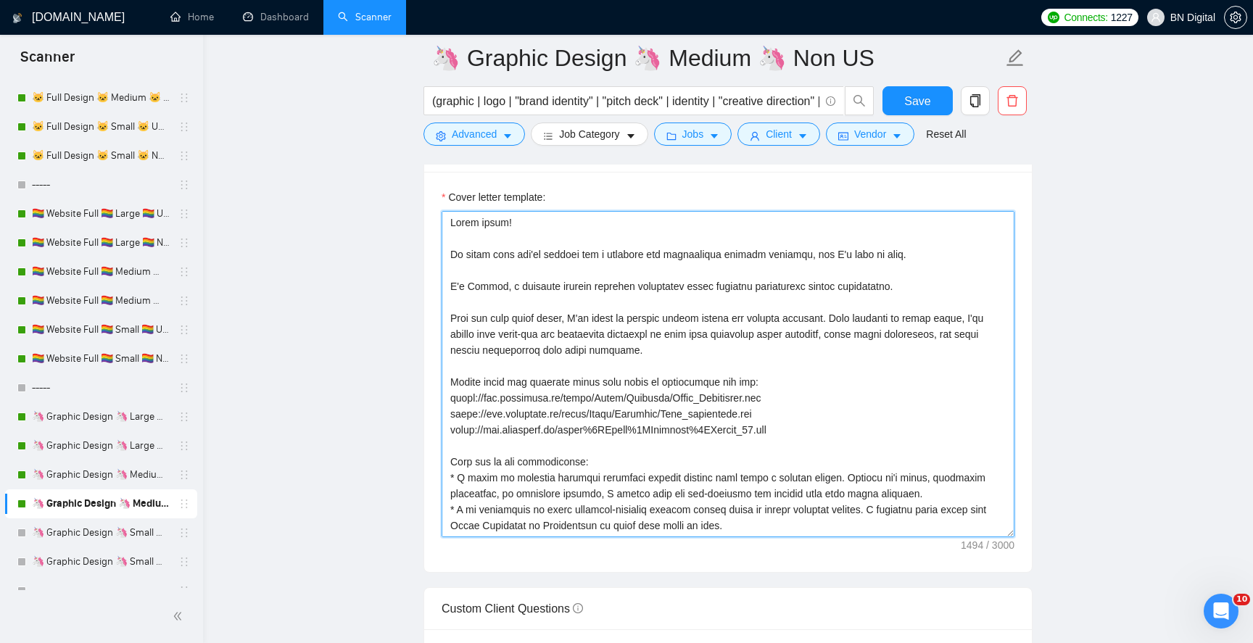
click at [588, 358] on textarea "Cover letter template:" at bounding box center [728, 374] width 573 height 326
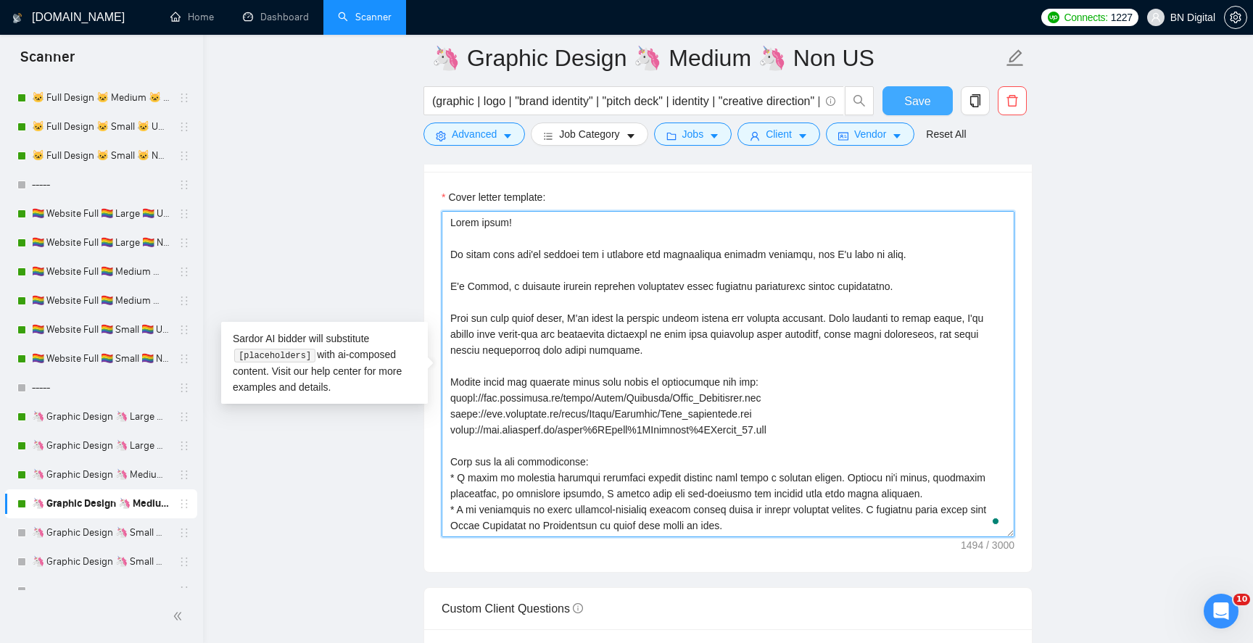
paste textarea "Polina, a seasoned graphic designer passionate about creating captivating visua…"
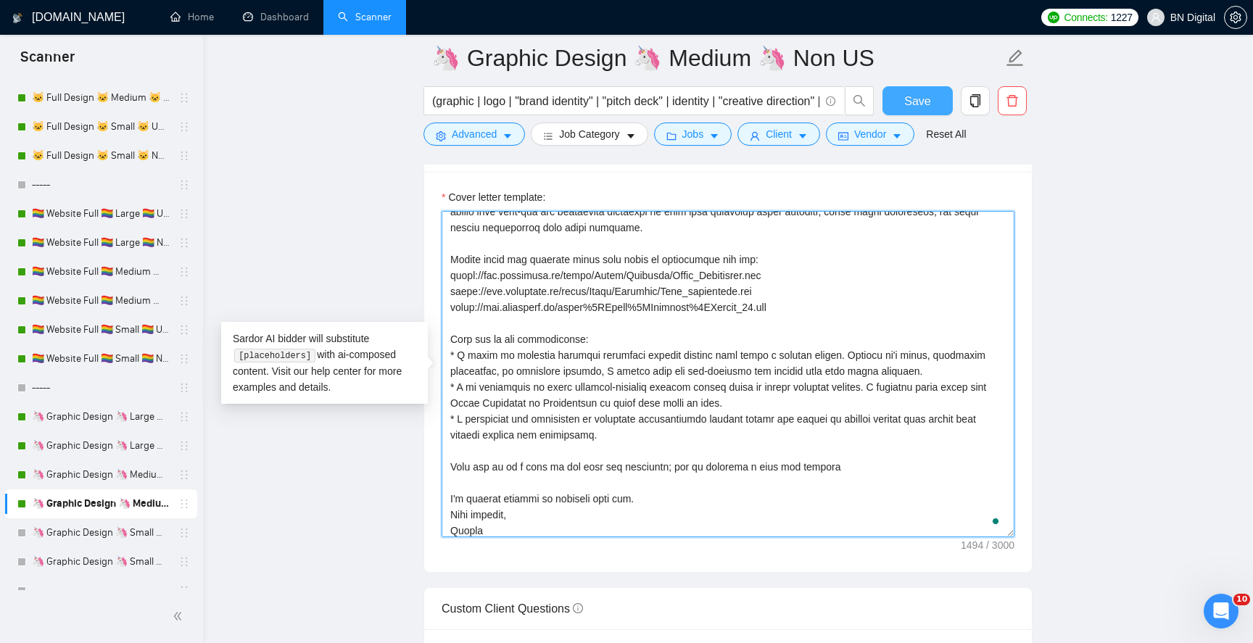
type textarea "Hello there! It looks like you're looking for a reliable and experienced graphi…"
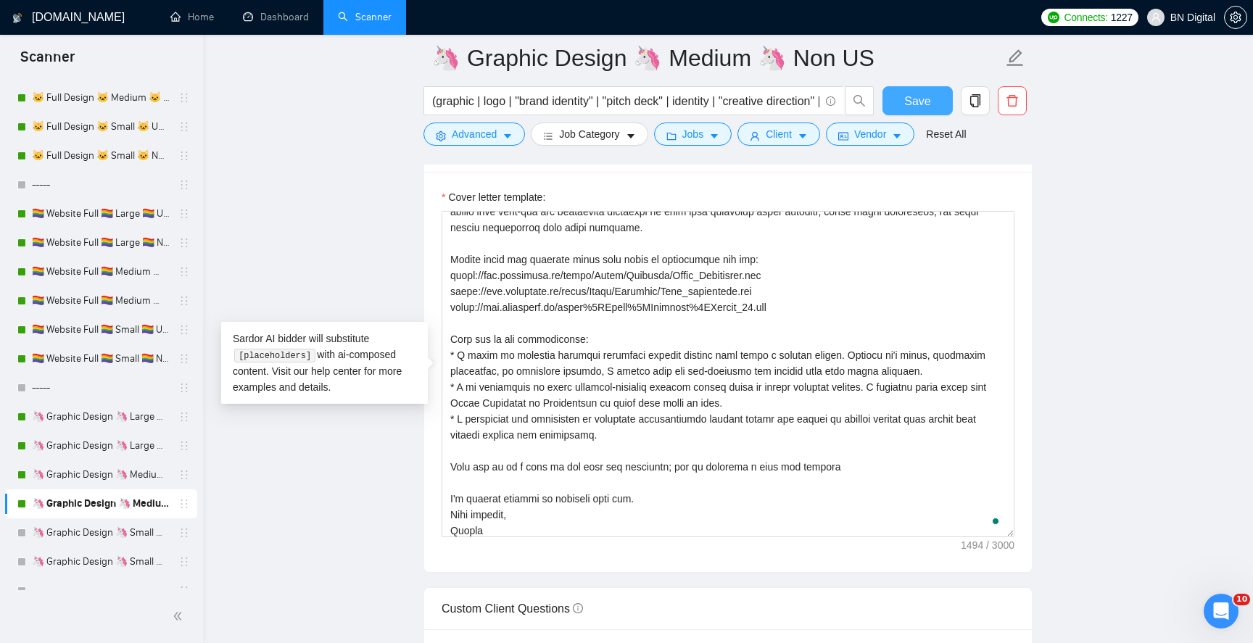
click at [927, 105] on span "Save" at bounding box center [918, 101] width 26 height 18
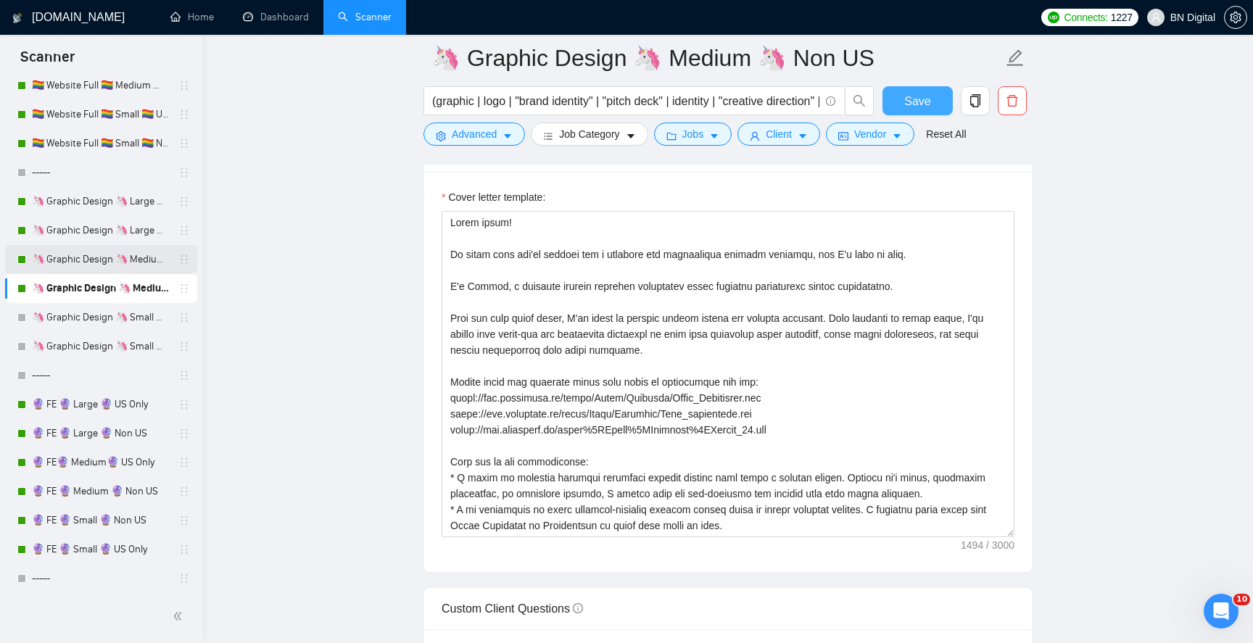
scroll to position [813, 0]
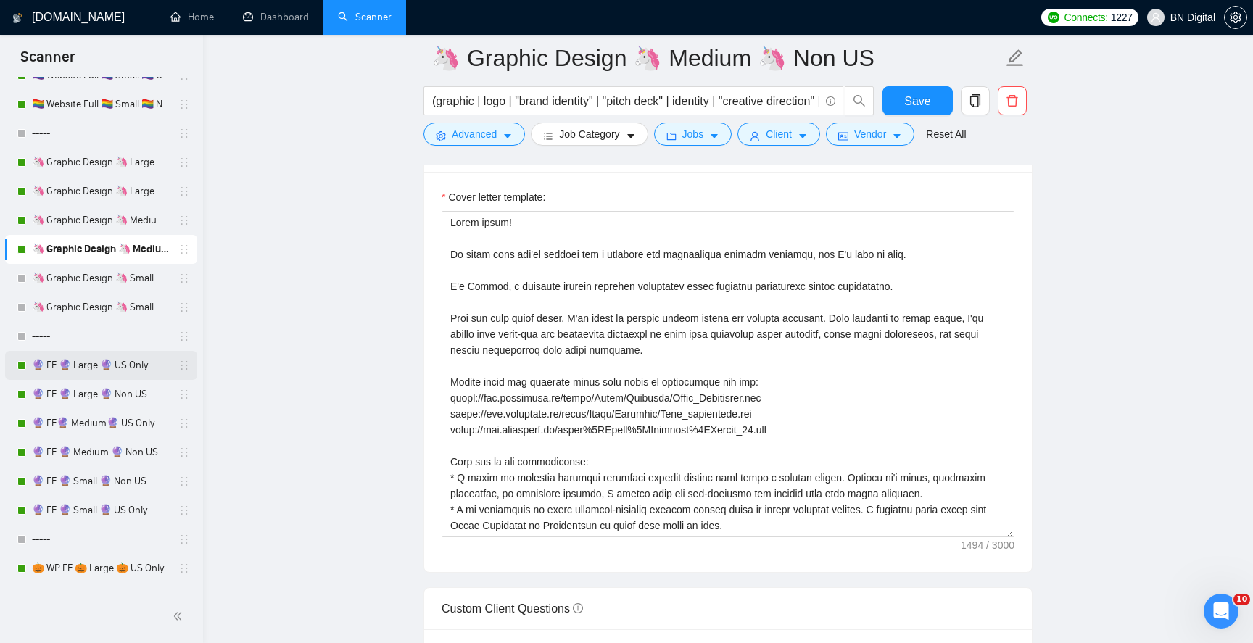
click at [106, 370] on link "🔮 FE 🔮 Large 🔮 US Only" at bounding box center [101, 365] width 138 height 29
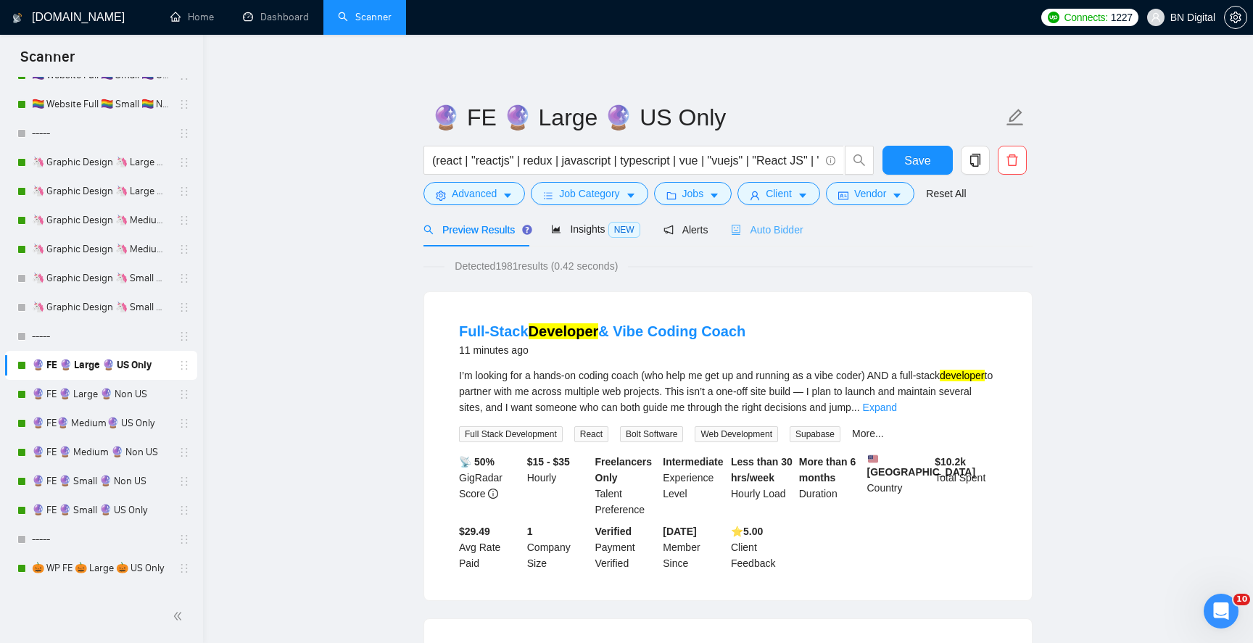
click at [767, 238] on div "Auto Bidder" at bounding box center [767, 230] width 72 height 34
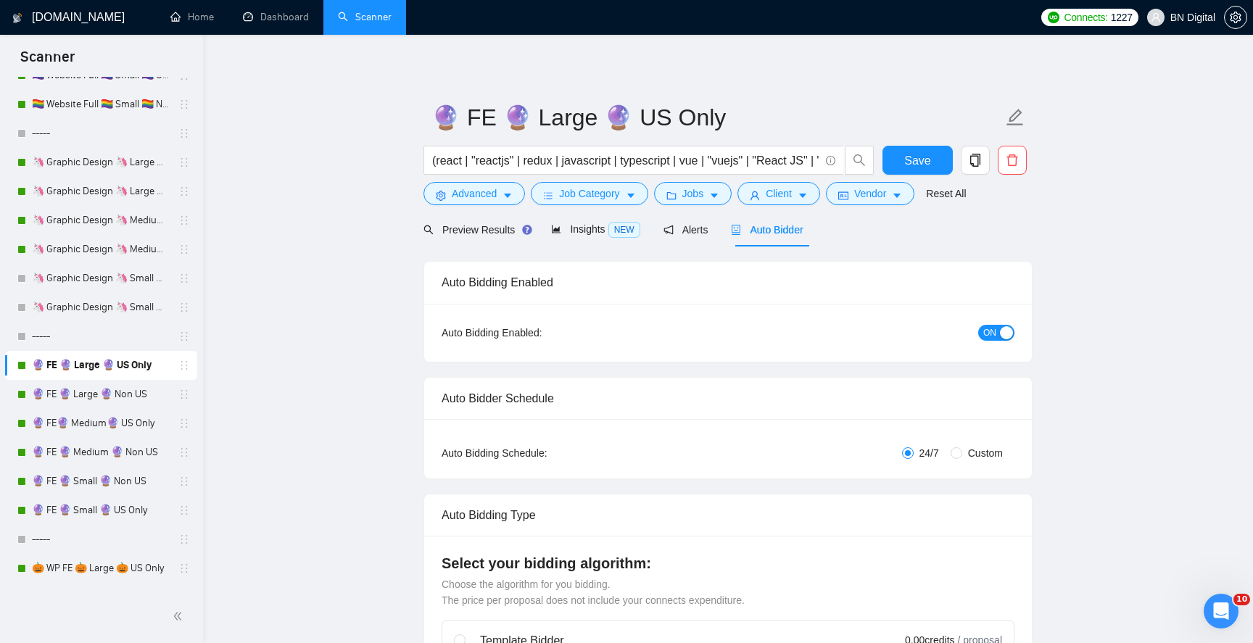
radio input "false"
radio input "true"
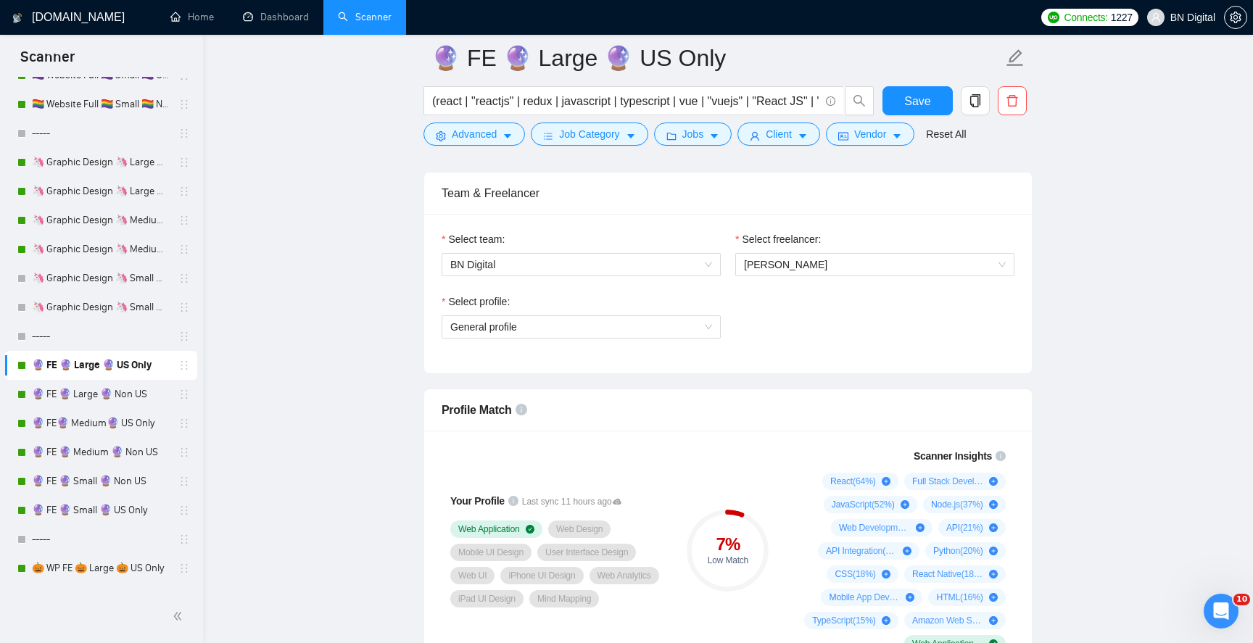
scroll to position [849, 0]
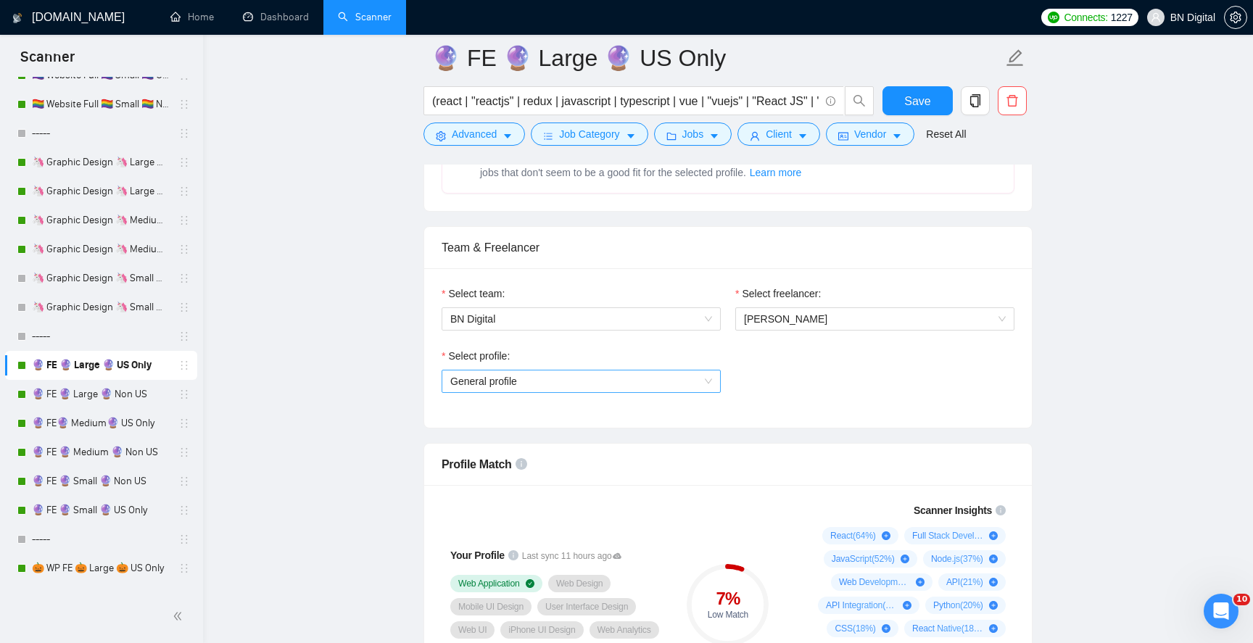
click at [572, 384] on span "General profile" at bounding box center [581, 382] width 262 height 22
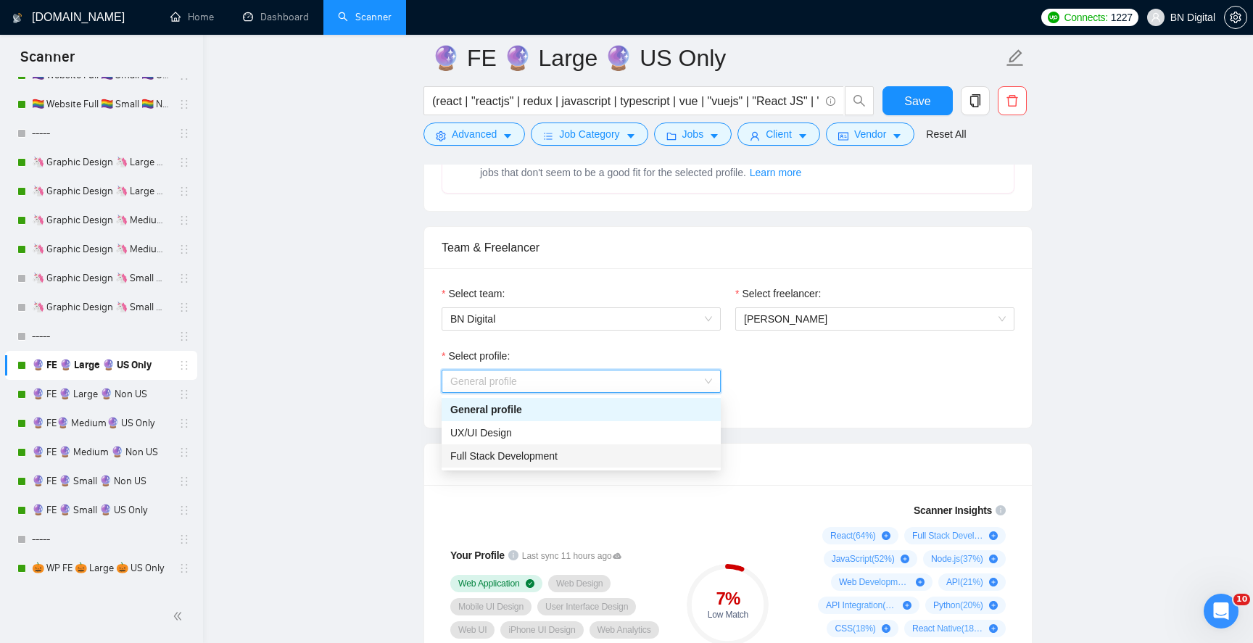
click at [538, 461] on span "Full Stack Development" at bounding box center [503, 456] width 107 height 12
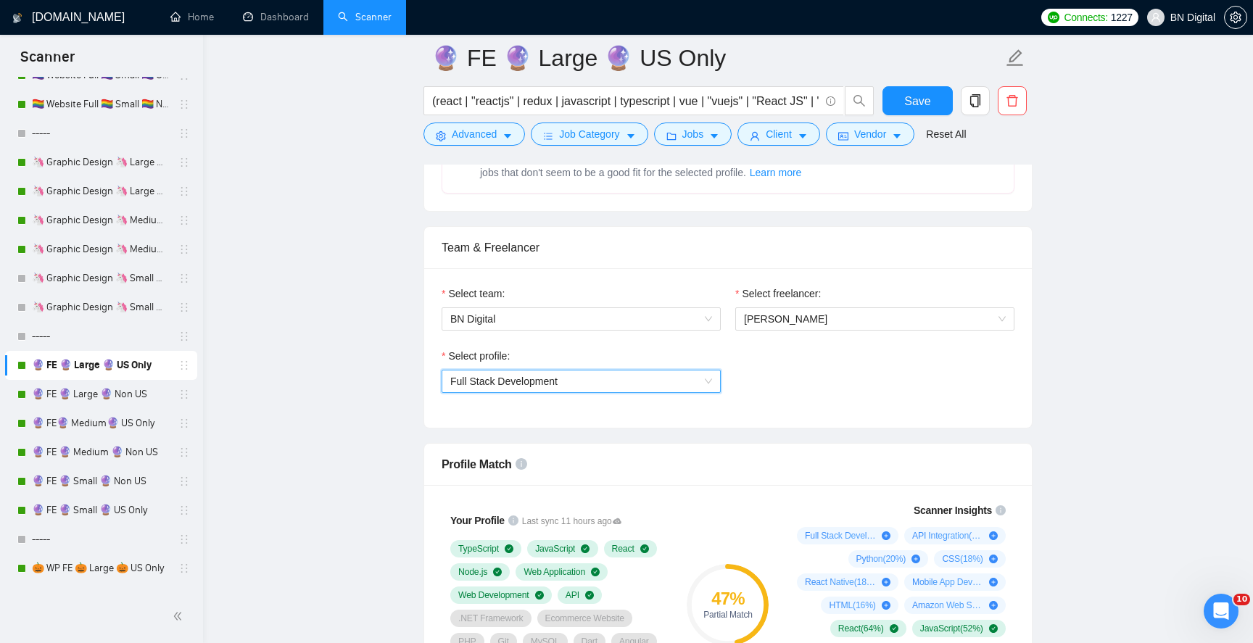
scroll to position [1470, 0]
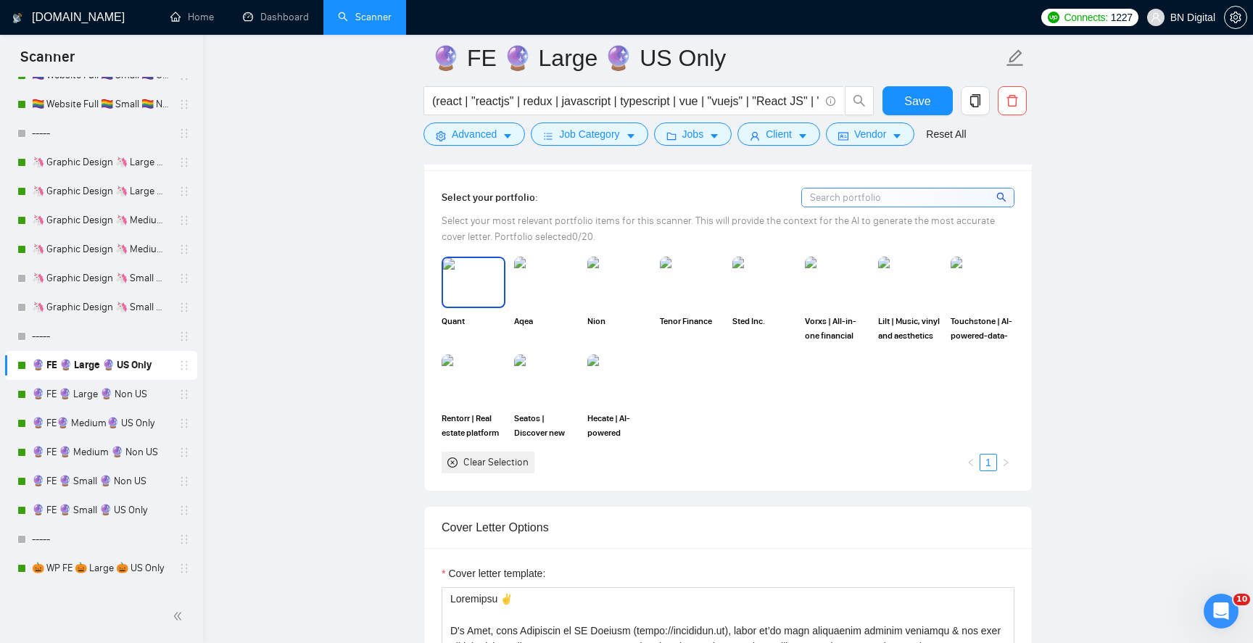
click at [490, 302] on img at bounding box center [473, 282] width 61 height 48
click at [537, 288] on img at bounding box center [546, 282] width 61 height 48
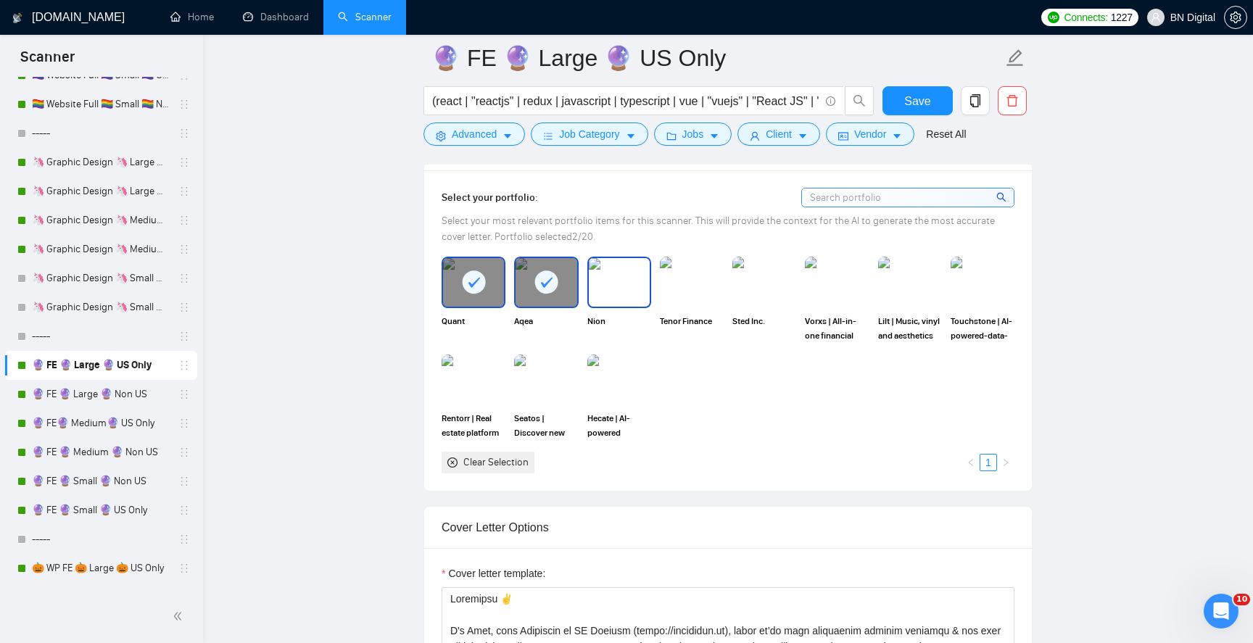
click at [610, 287] on img at bounding box center [619, 282] width 61 height 48
click at [838, 276] on img at bounding box center [837, 282] width 61 height 48
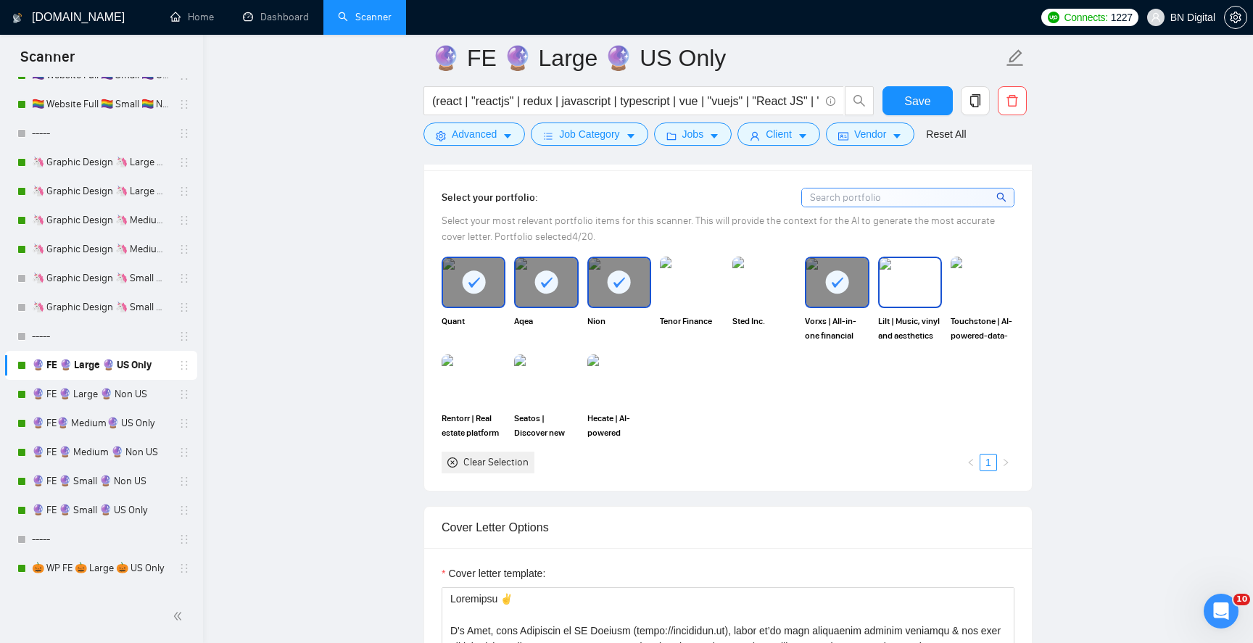
click at [910, 284] on img at bounding box center [910, 282] width 61 height 48
click at [987, 284] on img at bounding box center [982, 282] width 61 height 48
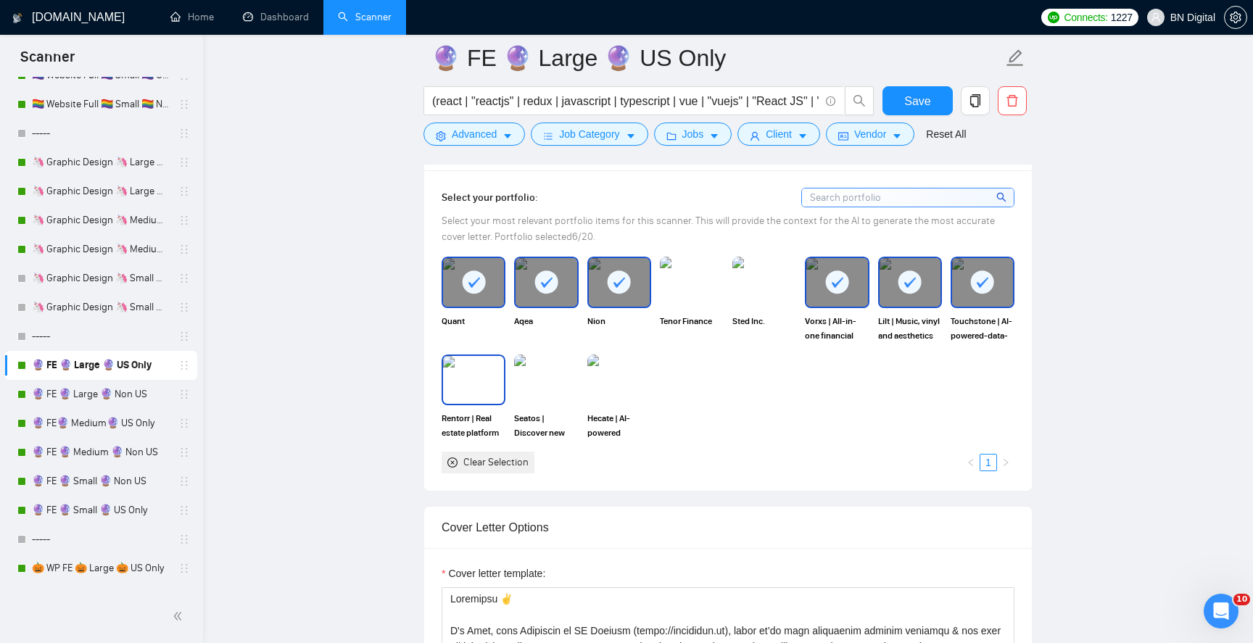
click at [495, 387] on img at bounding box center [473, 380] width 61 height 48
click at [540, 379] on img at bounding box center [546, 380] width 64 height 51
click at [612, 379] on img at bounding box center [620, 380] width 64 height 51
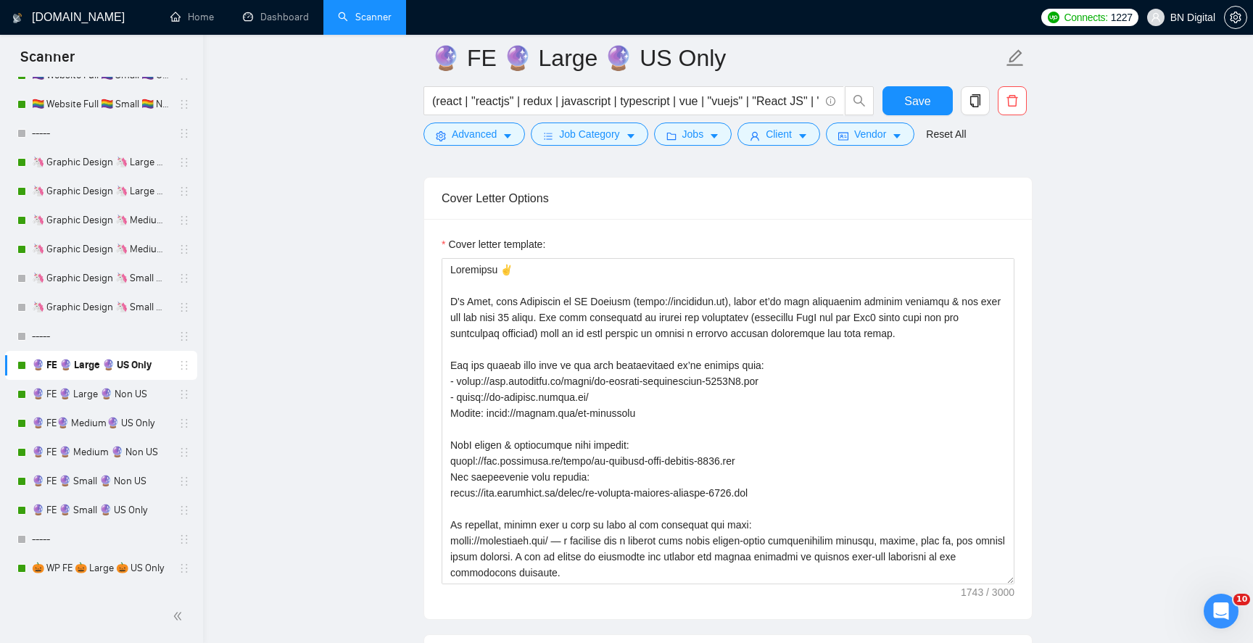
scroll to position [1814, 0]
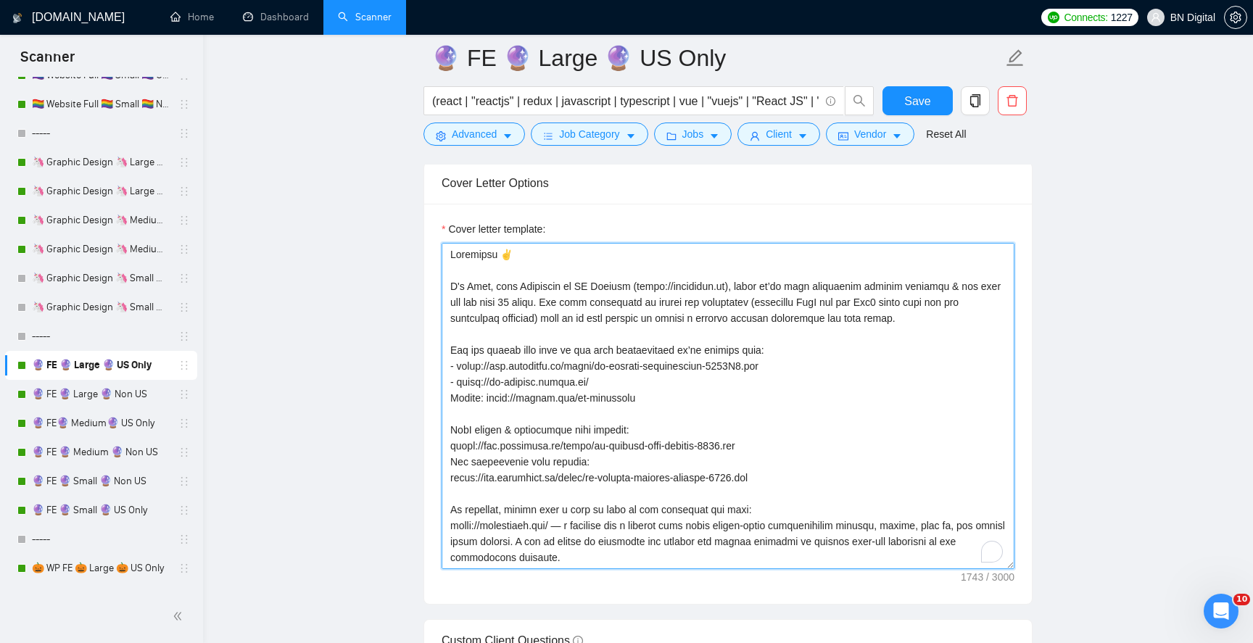
click at [513, 253] on textarea "Cover letter template:" at bounding box center [728, 406] width 573 height 326
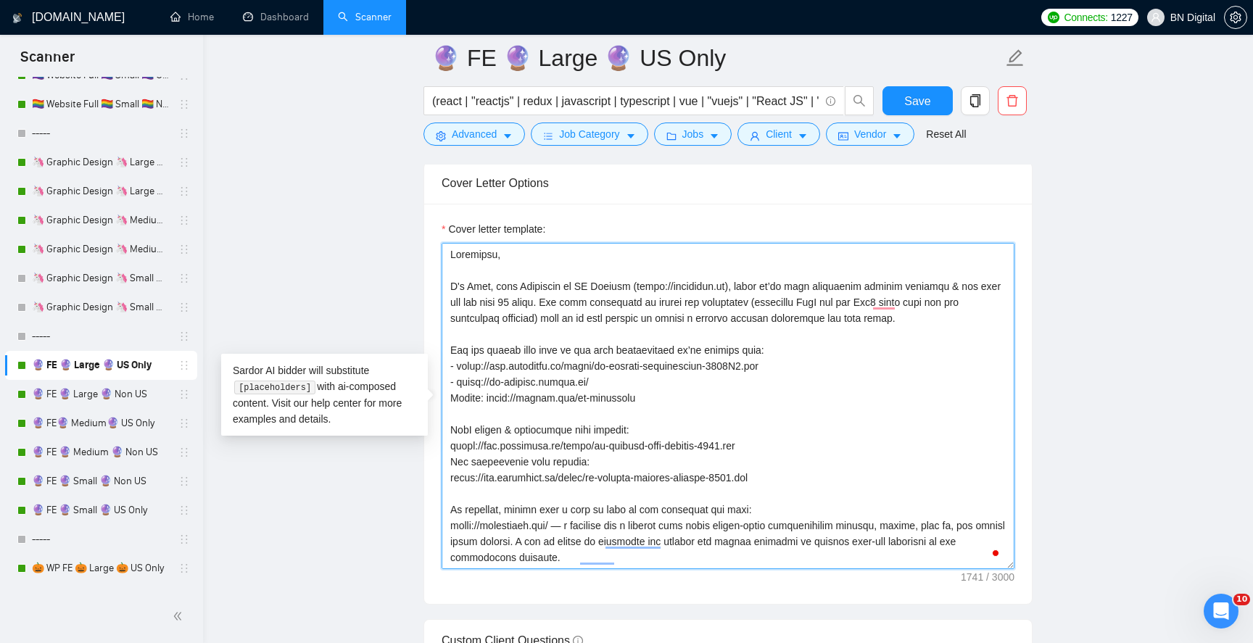
scroll to position [176, 0]
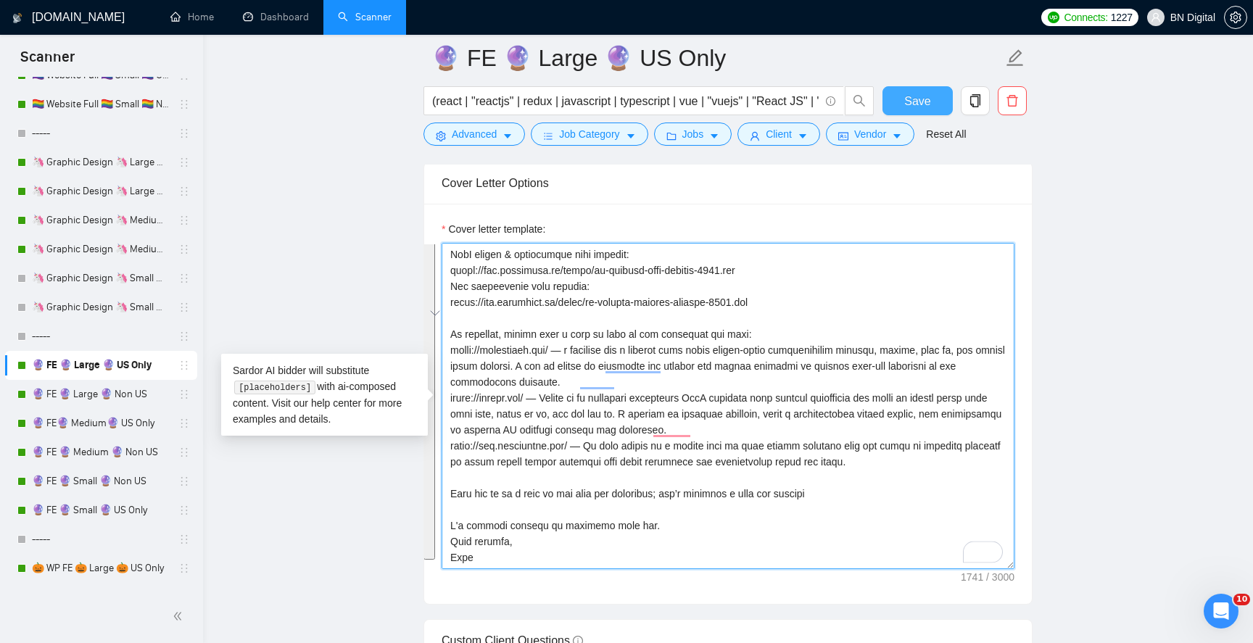
type textarea "Greetings, I'm Alex, lead Developer at BN Digital (https://bndigital.co), where…"
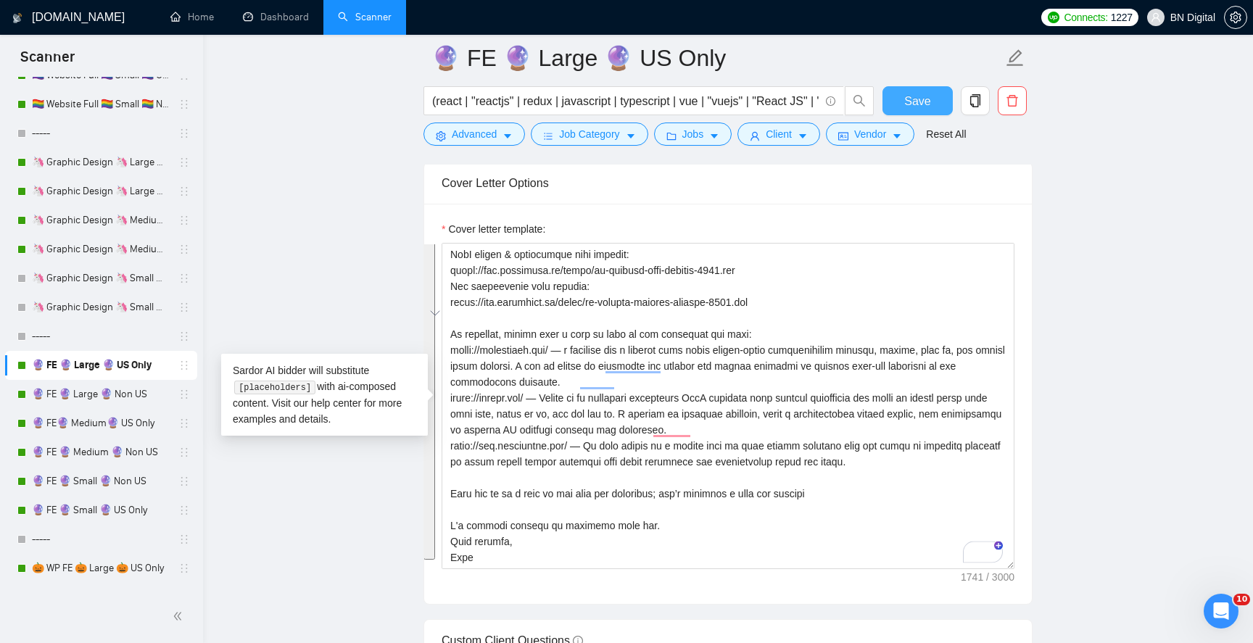
click at [907, 114] on button "Save" at bounding box center [918, 100] width 70 height 29
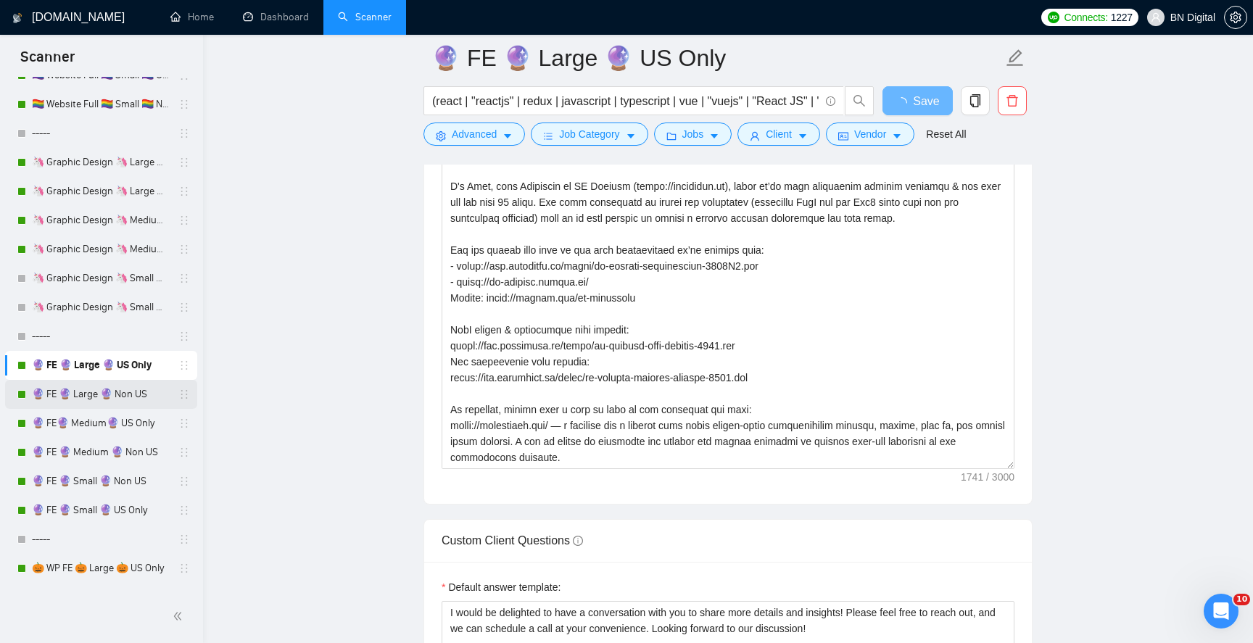
click at [136, 396] on link "🔮 FE 🔮 Large 🔮 Non US" at bounding box center [101, 394] width 138 height 29
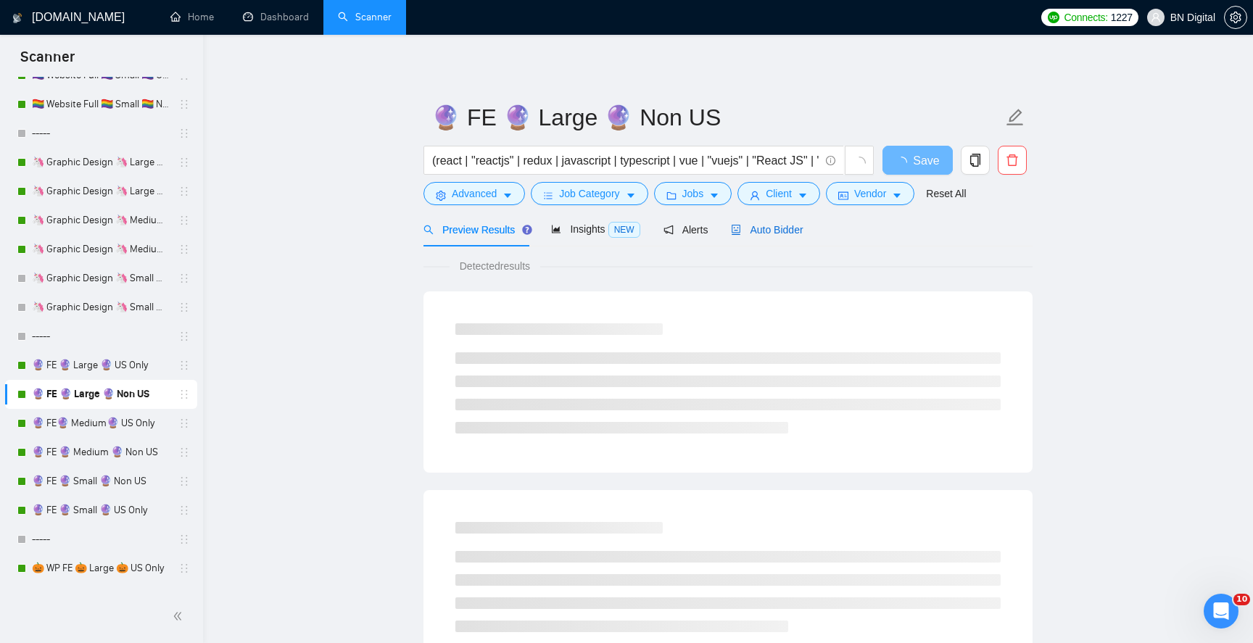
click at [783, 222] on div "Auto Bidder" at bounding box center [767, 230] width 72 height 16
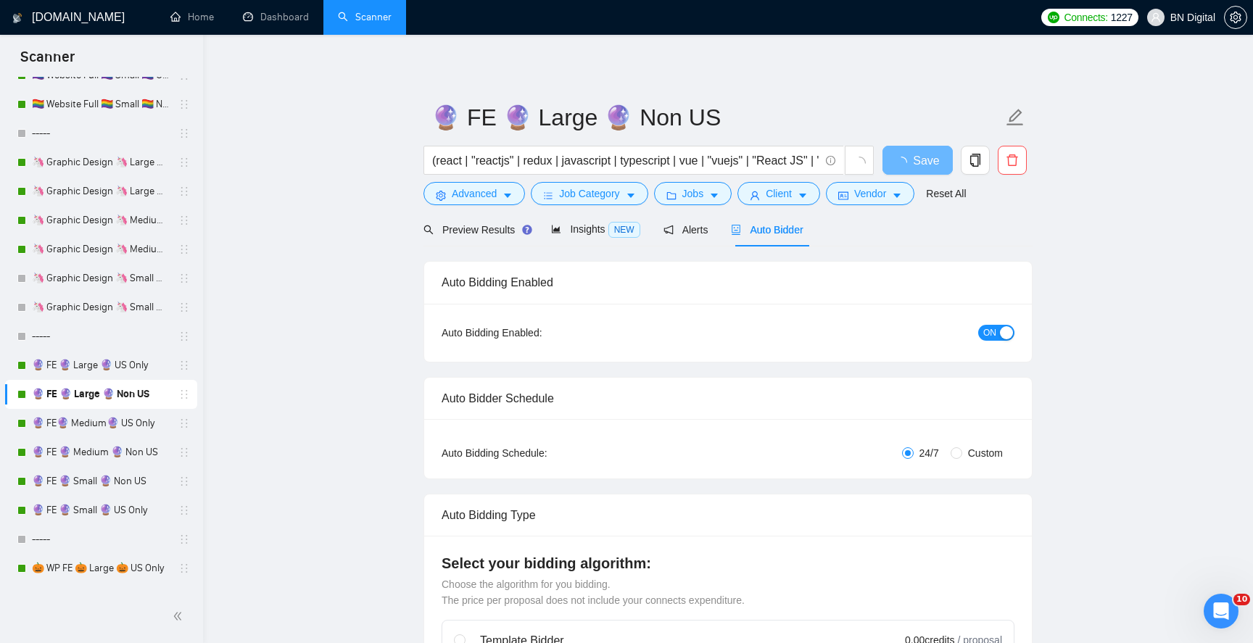
radio input "false"
radio input "true"
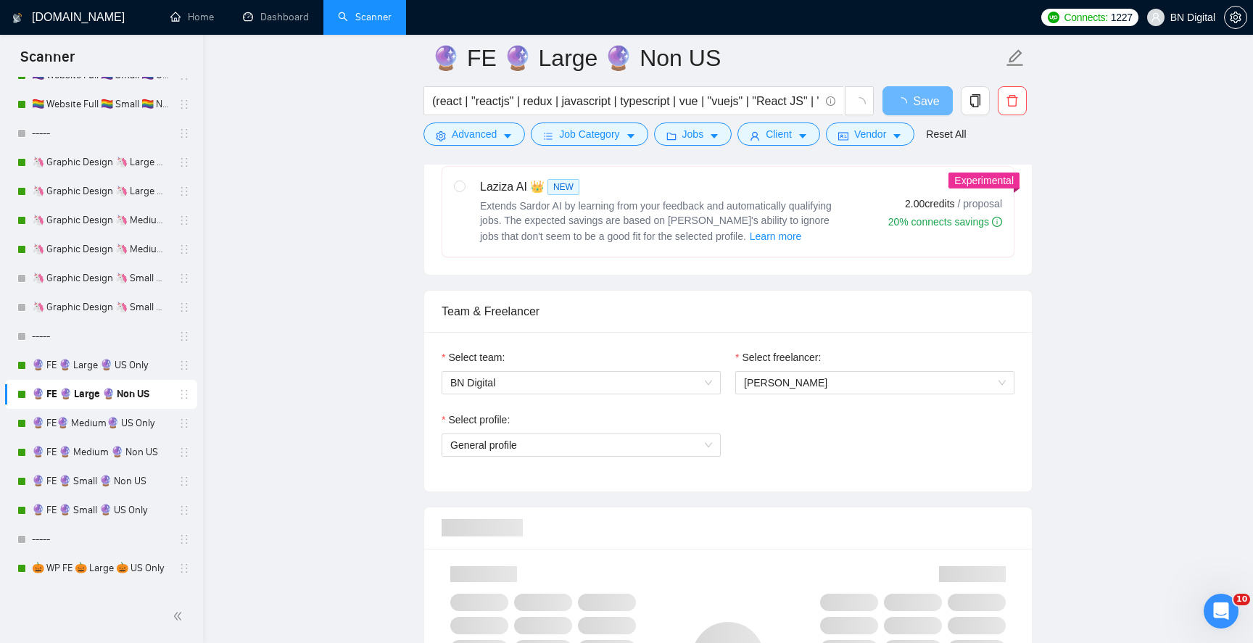
scroll to position [809, 0]
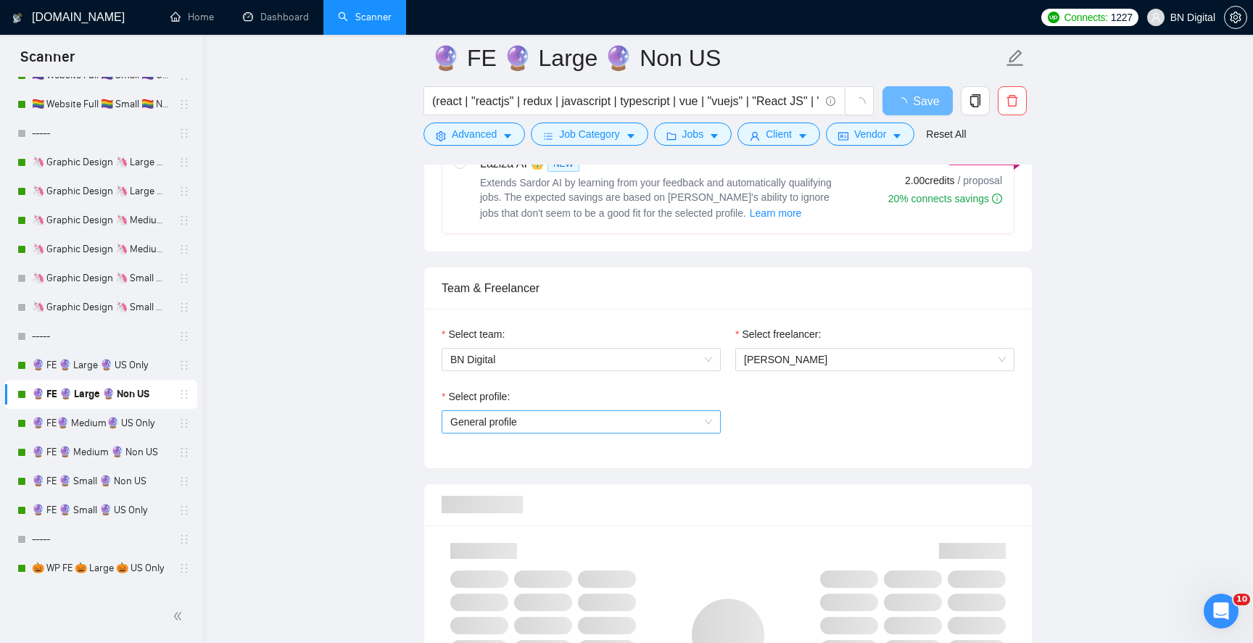
click at [643, 425] on span "General profile" at bounding box center [581, 422] width 262 height 22
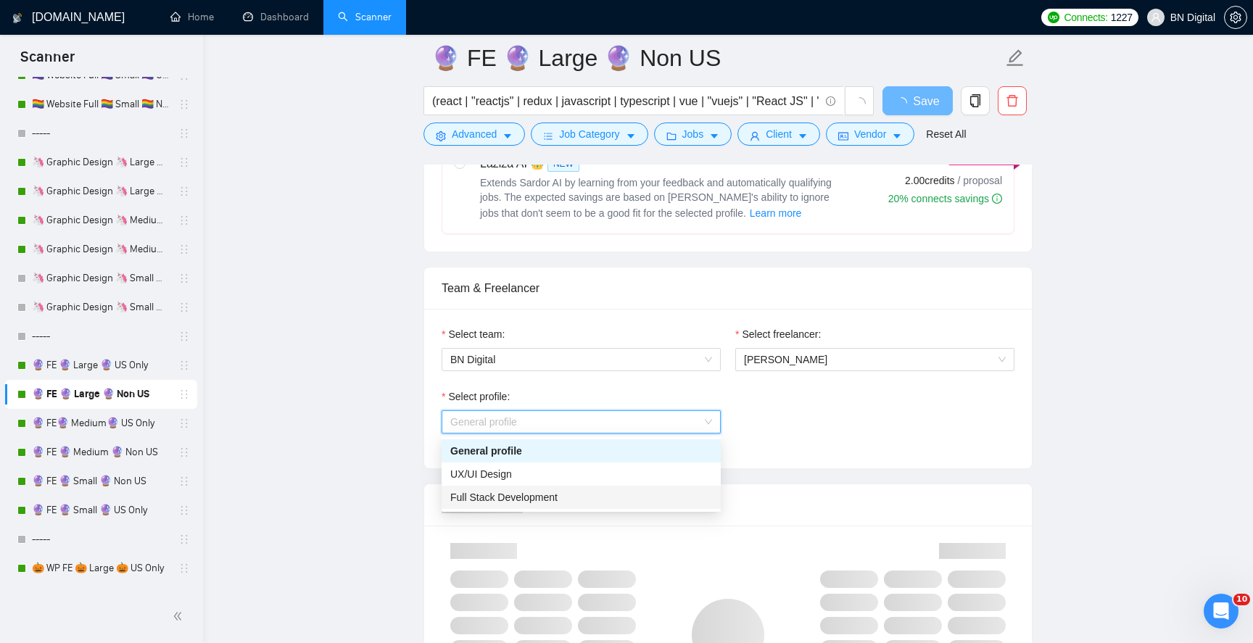
click at [570, 493] on div "Full Stack Development" at bounding box center [581, 498] width 262 height 16
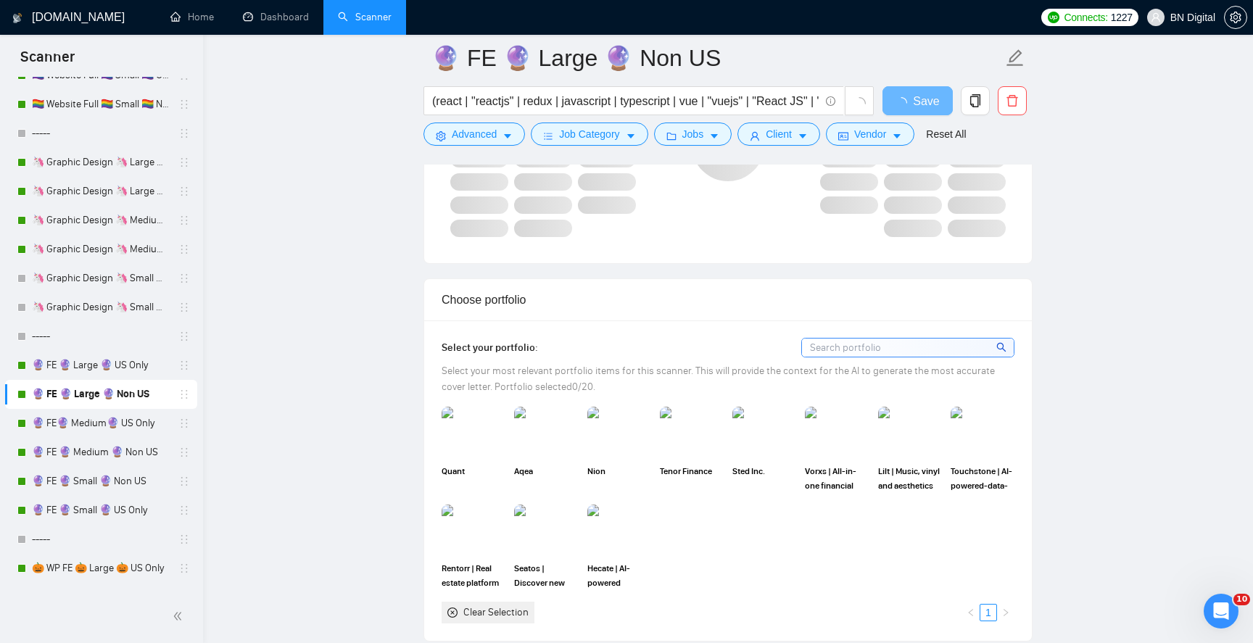
scroll to position [1314, 0]
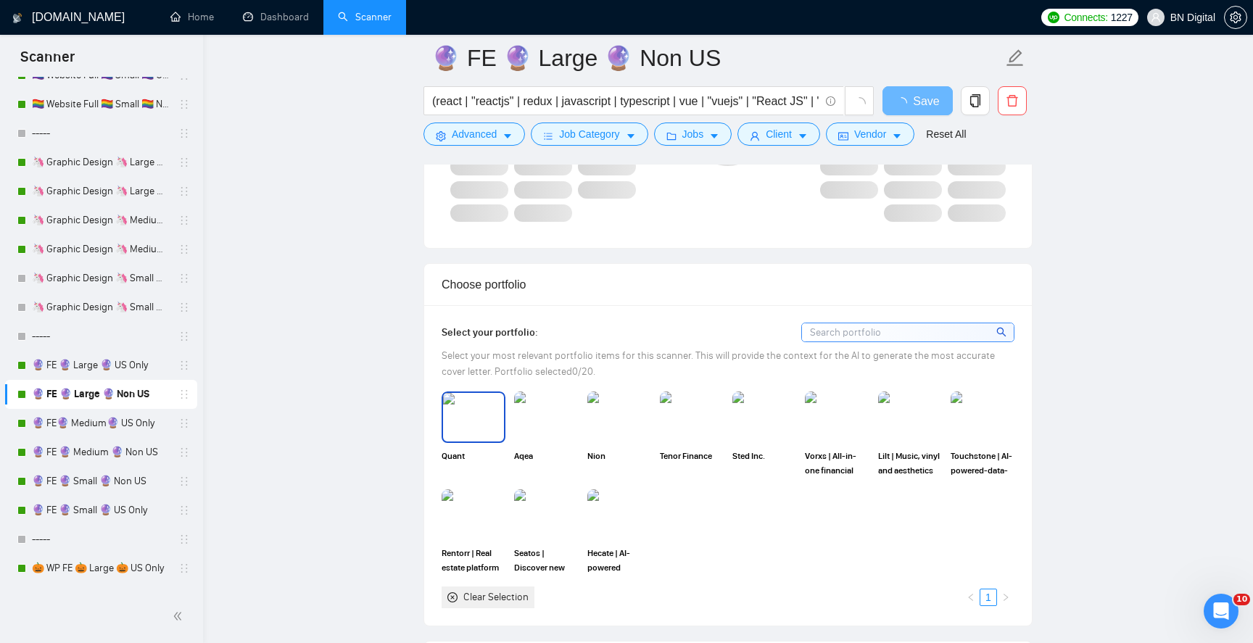
click at [478, 435] on img at bounding box center [473, 417] width 61 height 48
click at [553, 423] on img at bounding box center [546, 417] width 61 height 48
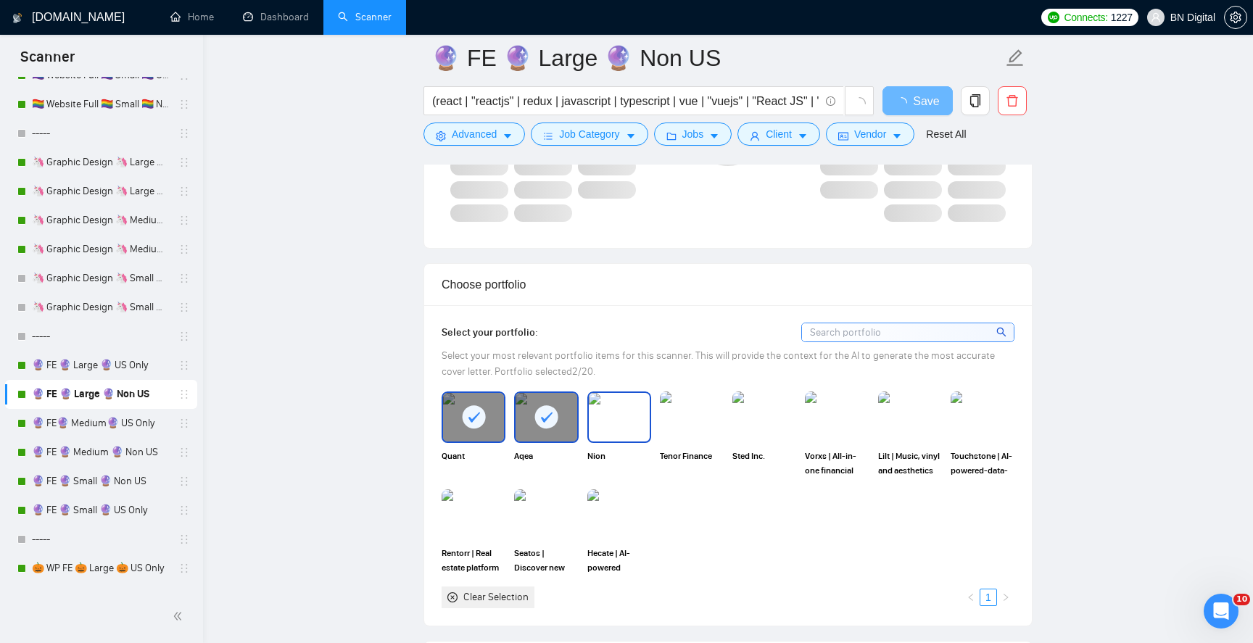
click at [617, 418] on img at bounding box center [619, 417] width 61 height 48
click at [833, 411] on img at bounding box center [837, 417] width 61 height 48
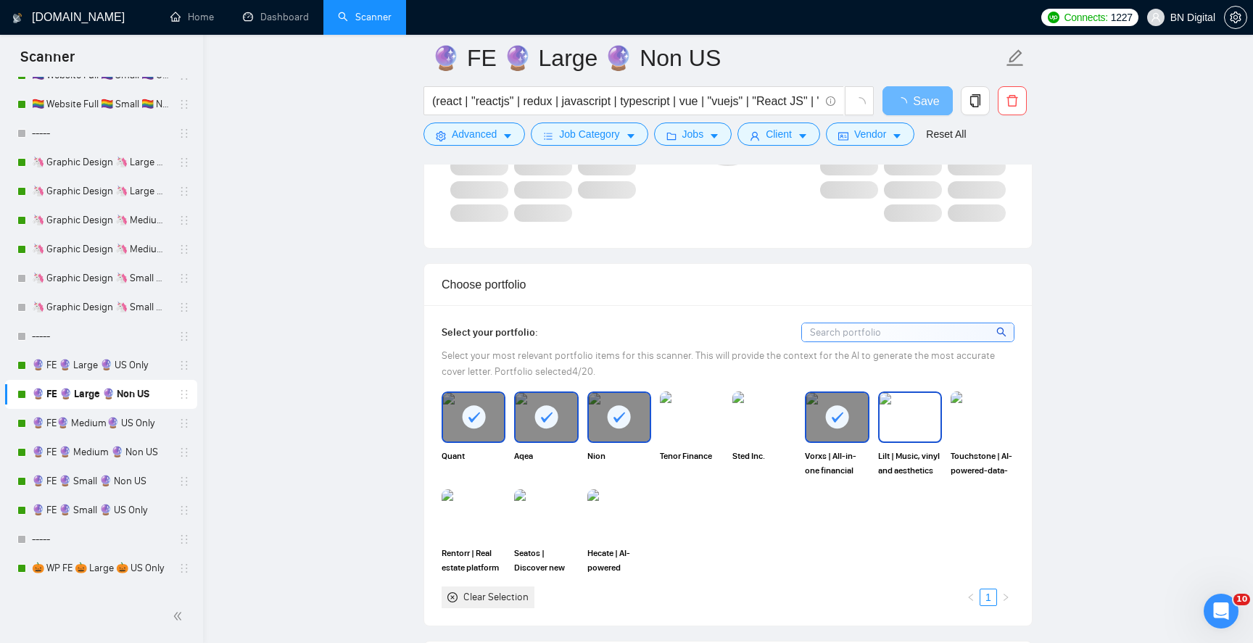
click at [905, 411] on img at bounding box center [910, 417] width 61 height 48
click at [968, 412] on img at bounding box center [982, 417] width 61 height 48
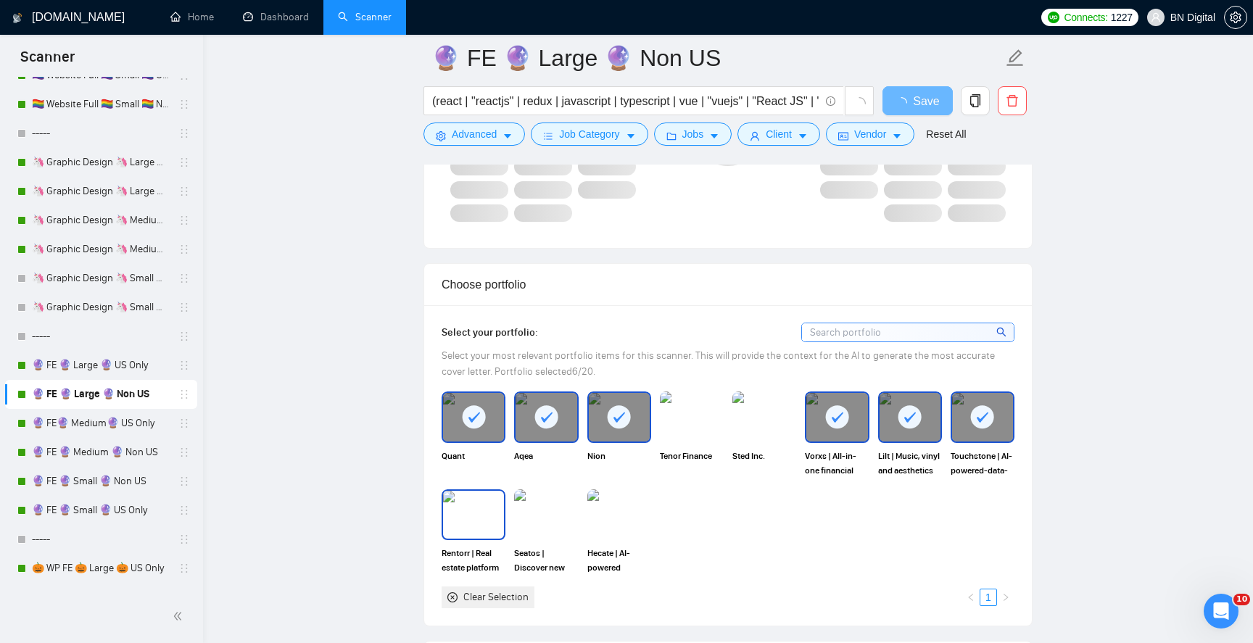
click at [462, 510] on img at bounding box center [473, 515] width 61 height 48
click at [557, 509] on img at bounding box center [546, 515] width 64 height 51
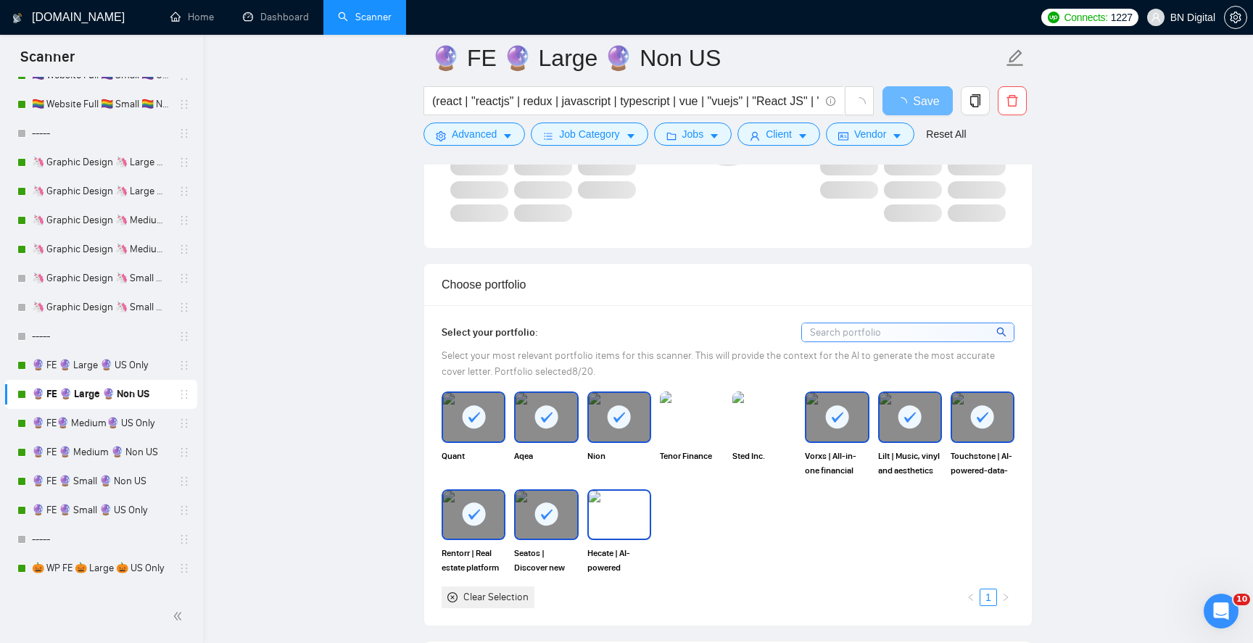
click at [601, 509] on img at bounding box center [619, 515] width 61 height 48
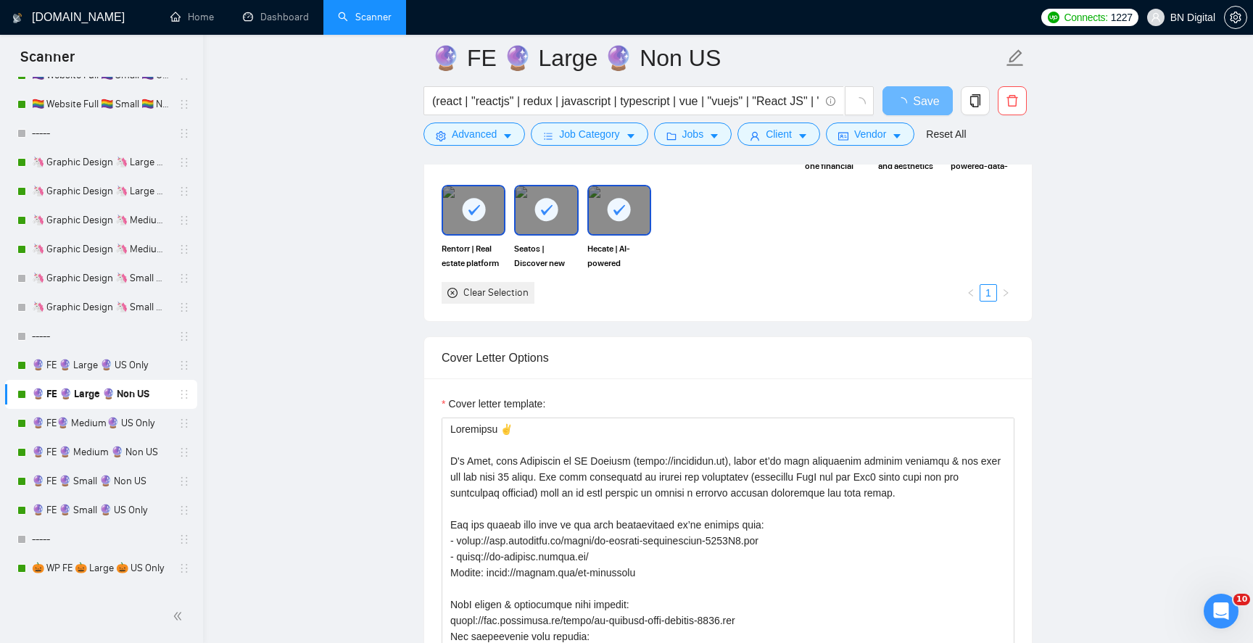
scroll to position [1697, 0]
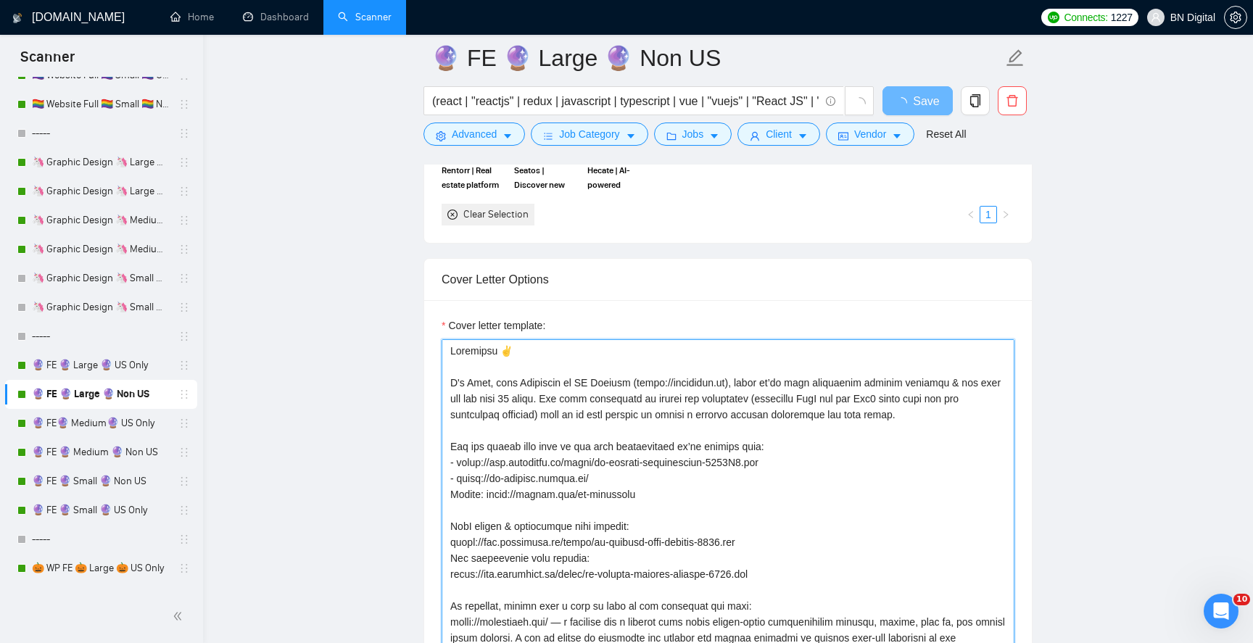
click at [594, 440] on textarea "Cover letter template:" at bounding box center [728, 502] width 573 height 326
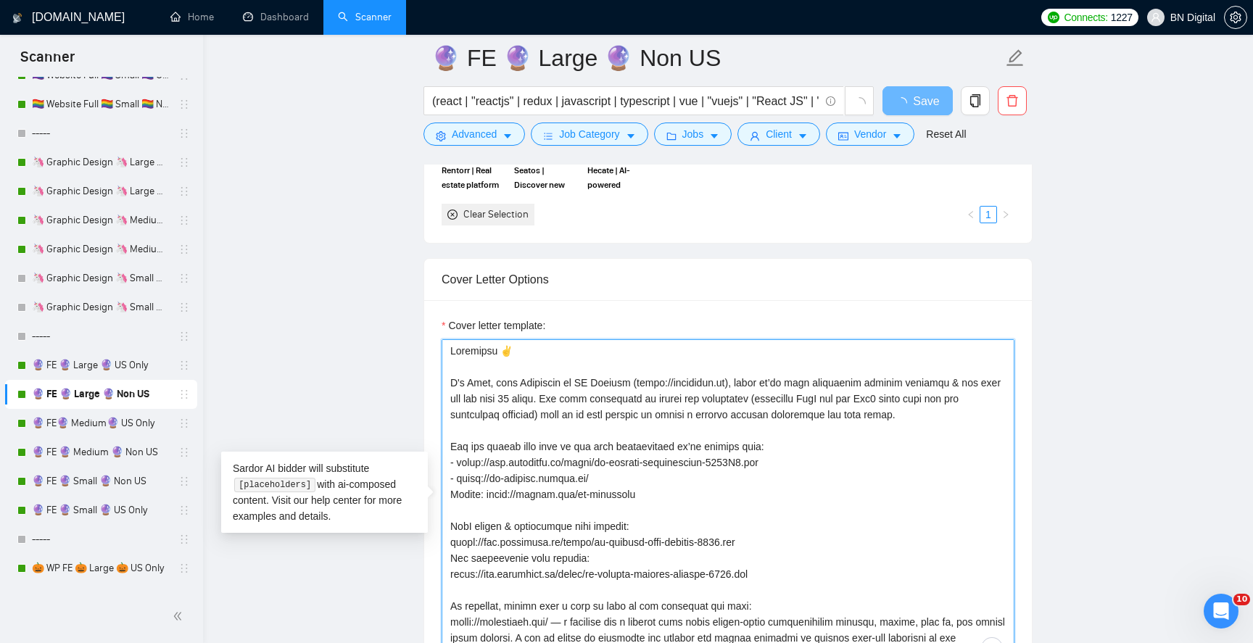
paste textarea ","
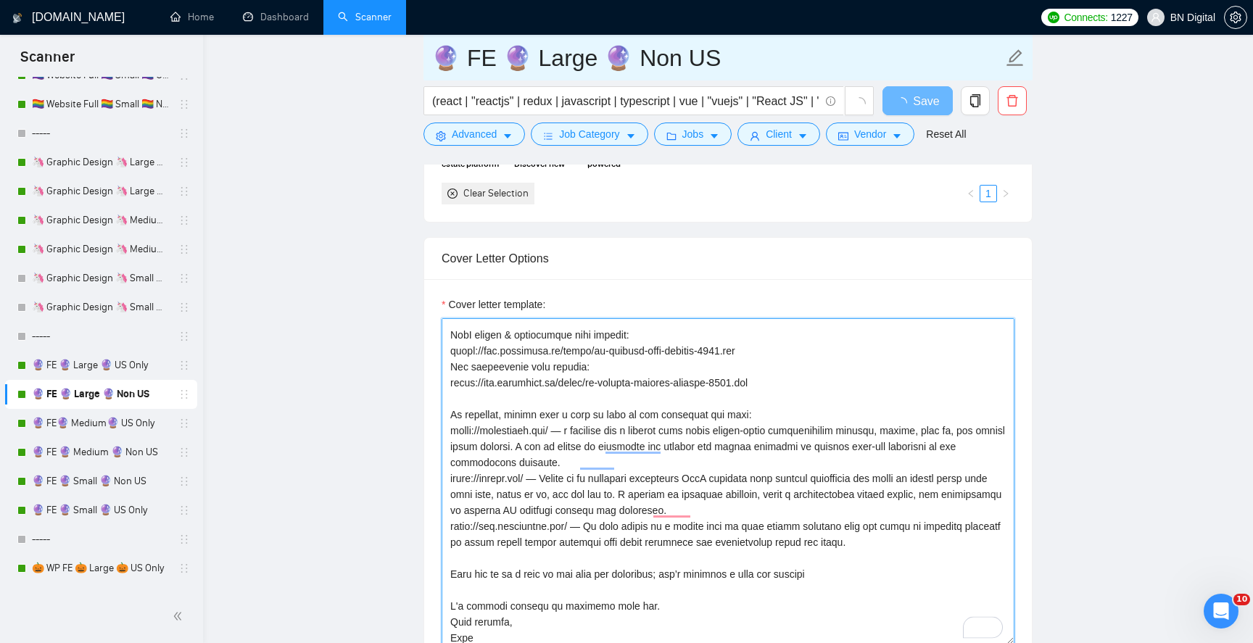
scroll to position [170, 0]
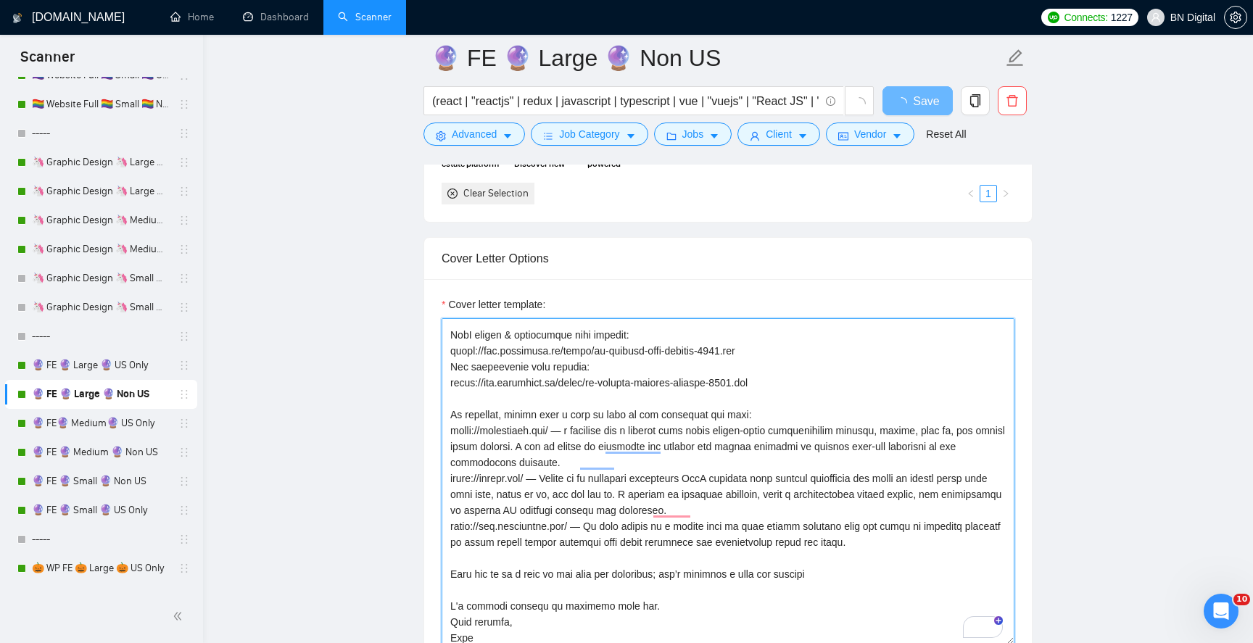
type textarea "Greetings, I'm Alex, lead Developer at BN Digital (https://bndigital.co), where…"
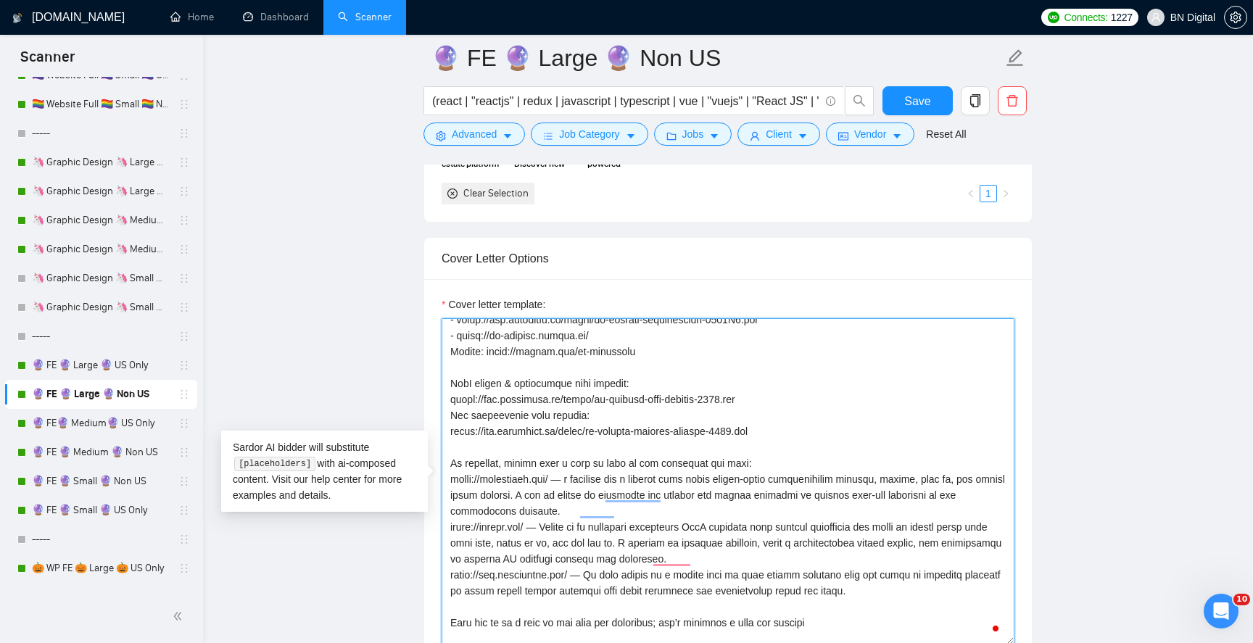
scroll to position [176, 0]
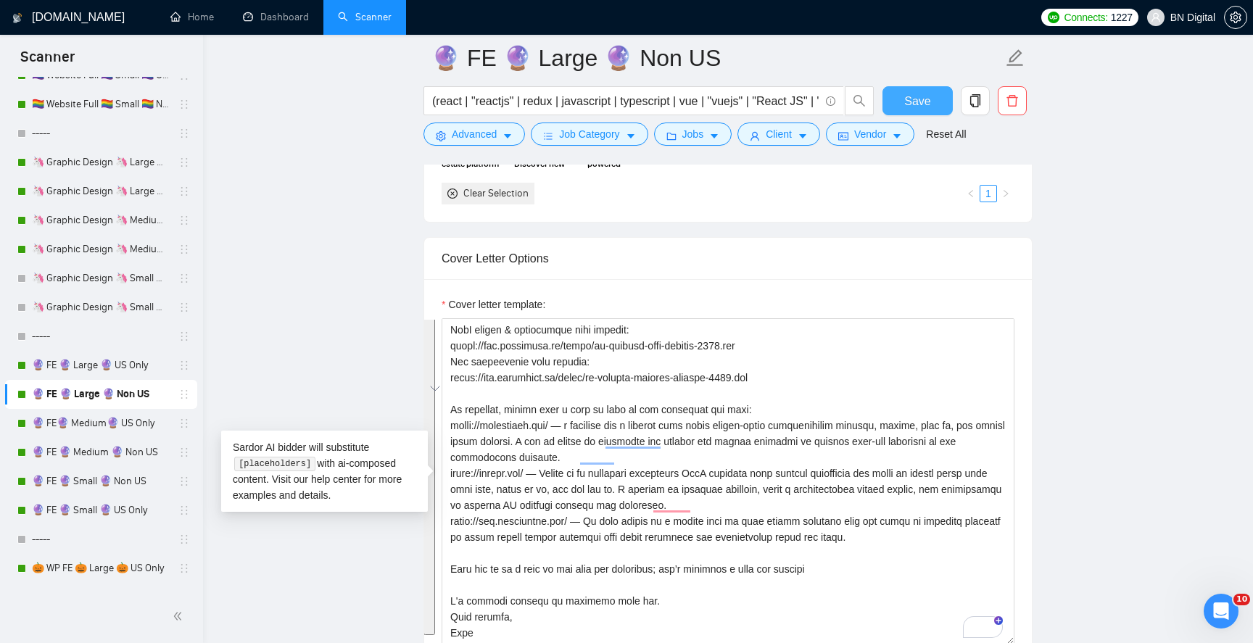
click at [906, 94] on span "Save" at bounding box center [918, 101] width 26 height 18
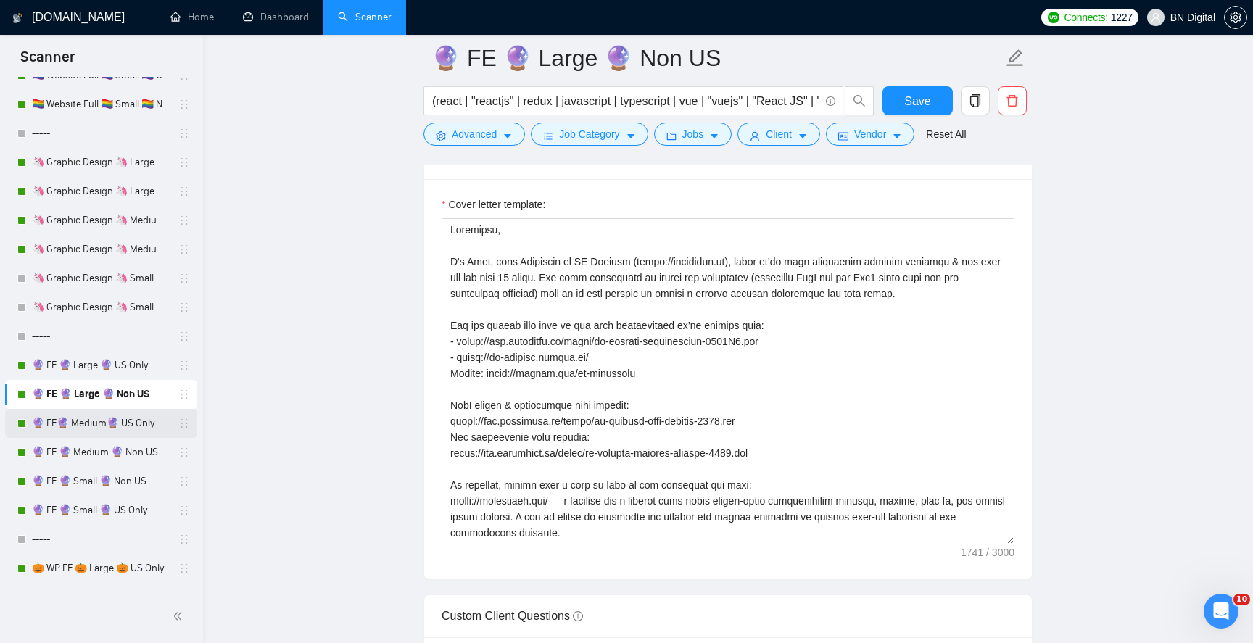
click at [107, 426] on link "🔮 FE🔮 Medium🔮 US Only" at bounding box center [101, 423] width 138 height 29
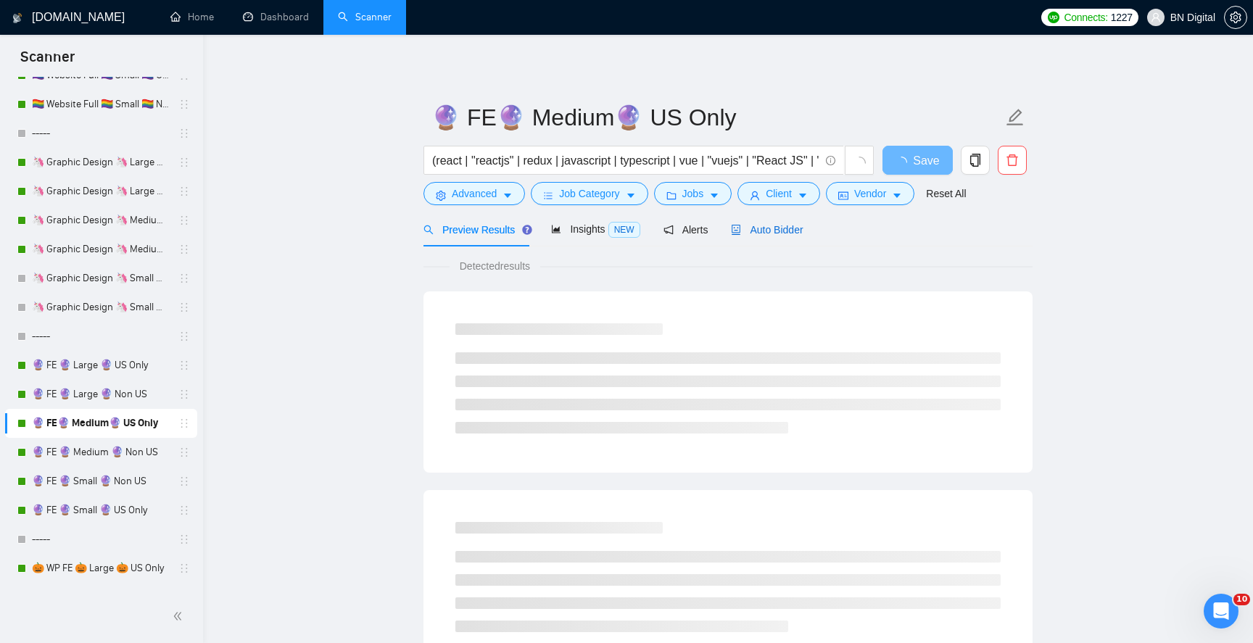
click at [771, 224] on span "Auto Bidder" at bounding box center [767, 230] width 72 height 12
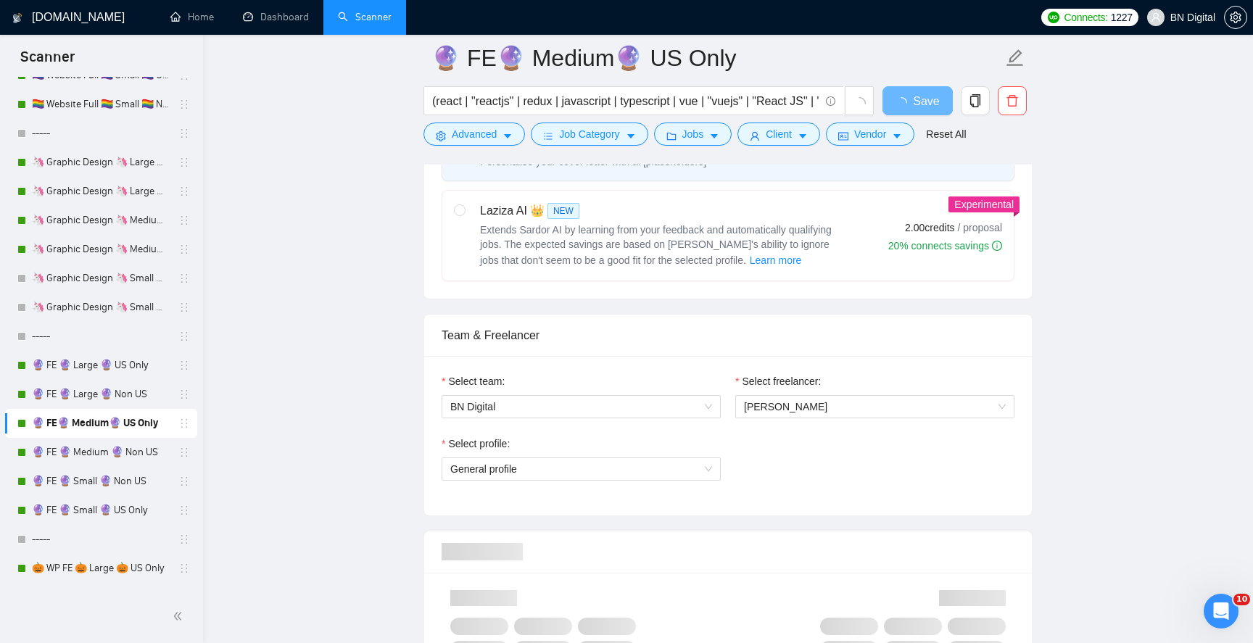
scroll to position [791, 0]
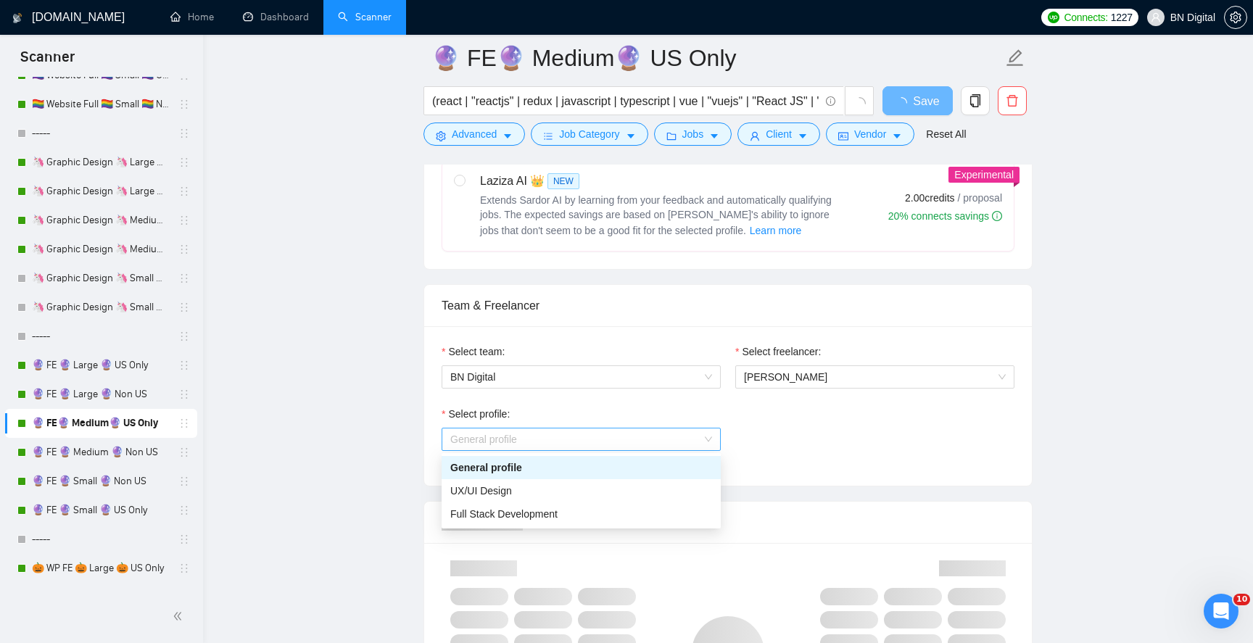
click at [582, 445] on span "General profile" at bounding box center [581, 440] width 262 height 22
click at [562, 512] on div "Full Stack Development" at bounding box center [581, 514] width 262 height 16
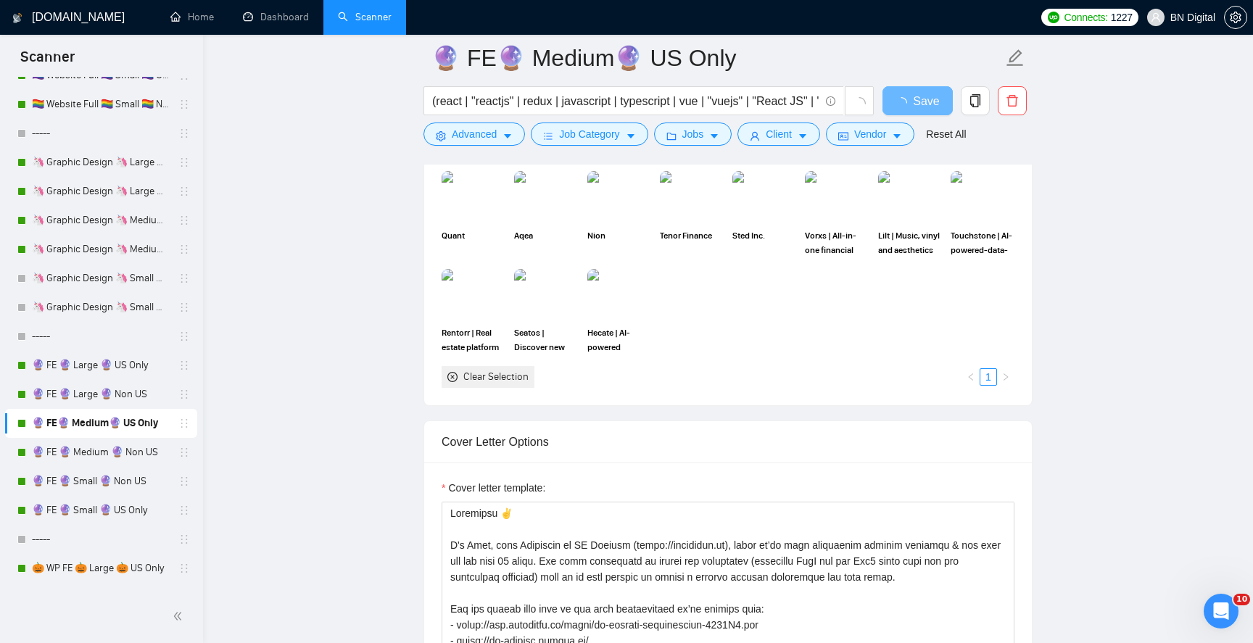
scroll to position [1491, 0]
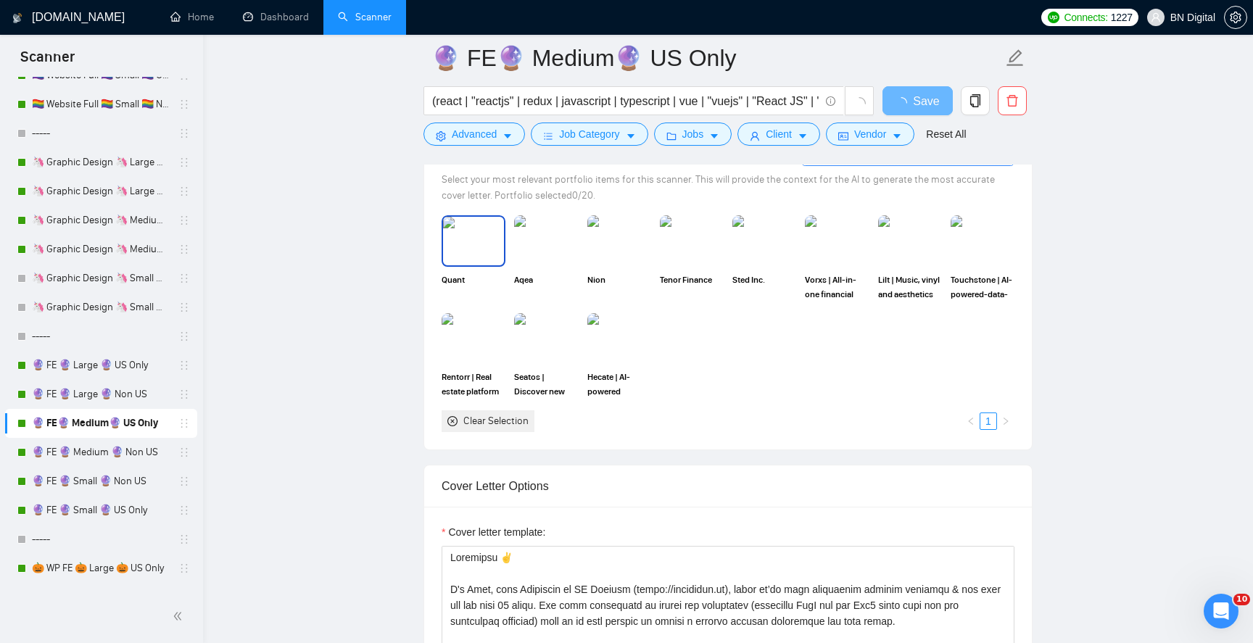
click at [477, 243] on img at bounding box center [473, 241] width 61 height 48
click at [477, 351] on img at bounding box center [473, 339] width 61 height 48
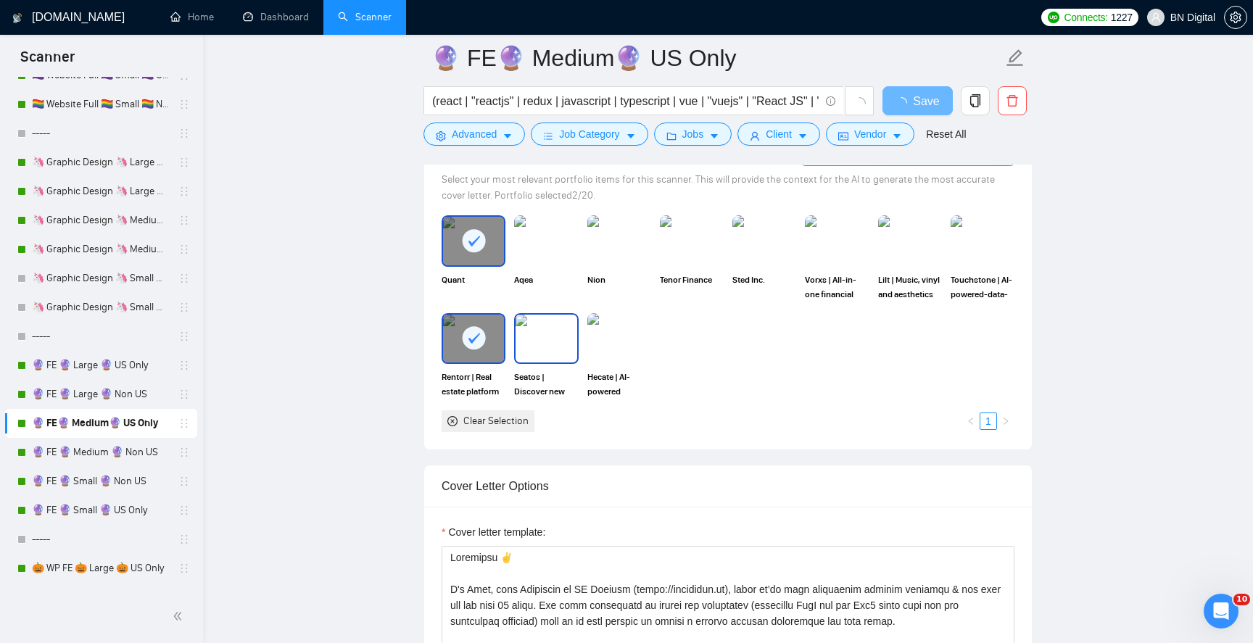
click at [562, 351] on img at bounding box center [546, 339] width 61 height 48
click at [562, 260] on img at bounding box center [546, 241] width 61 height 48
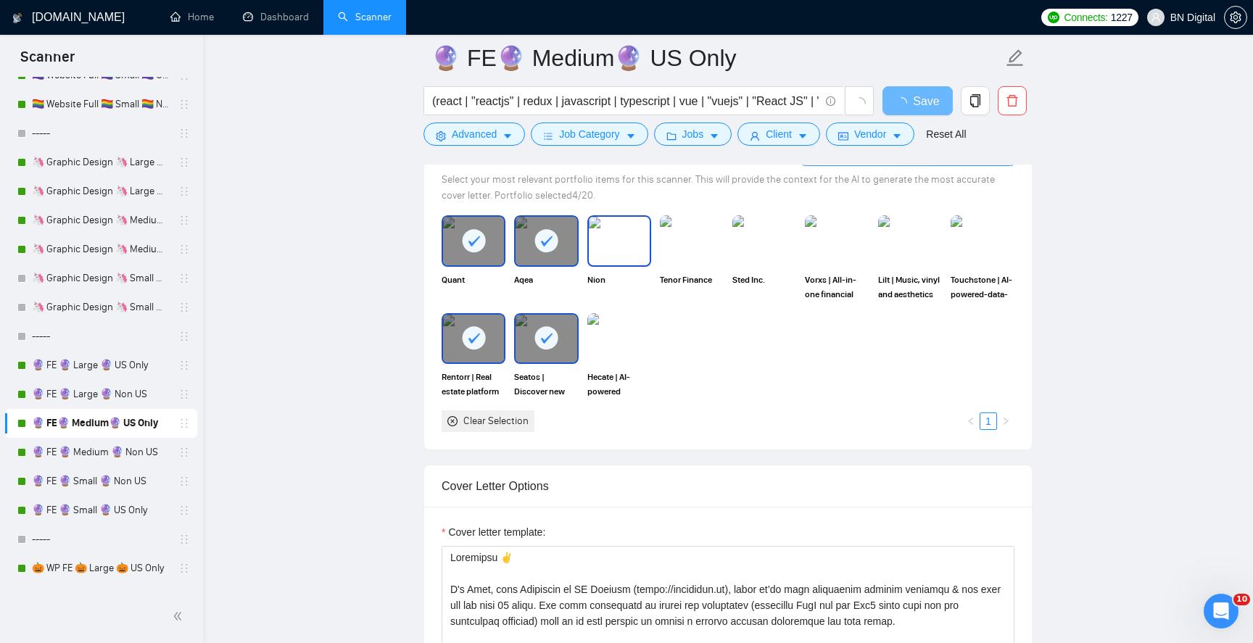
click at [613, 253] on img at bounding box center [619, 241] width 61 height 48
click at [614, 345] on img at bounding box center [619, 339] width 61 height 48
click at [838, 234] on img at bounding box center [837, 240] width 64 height 51
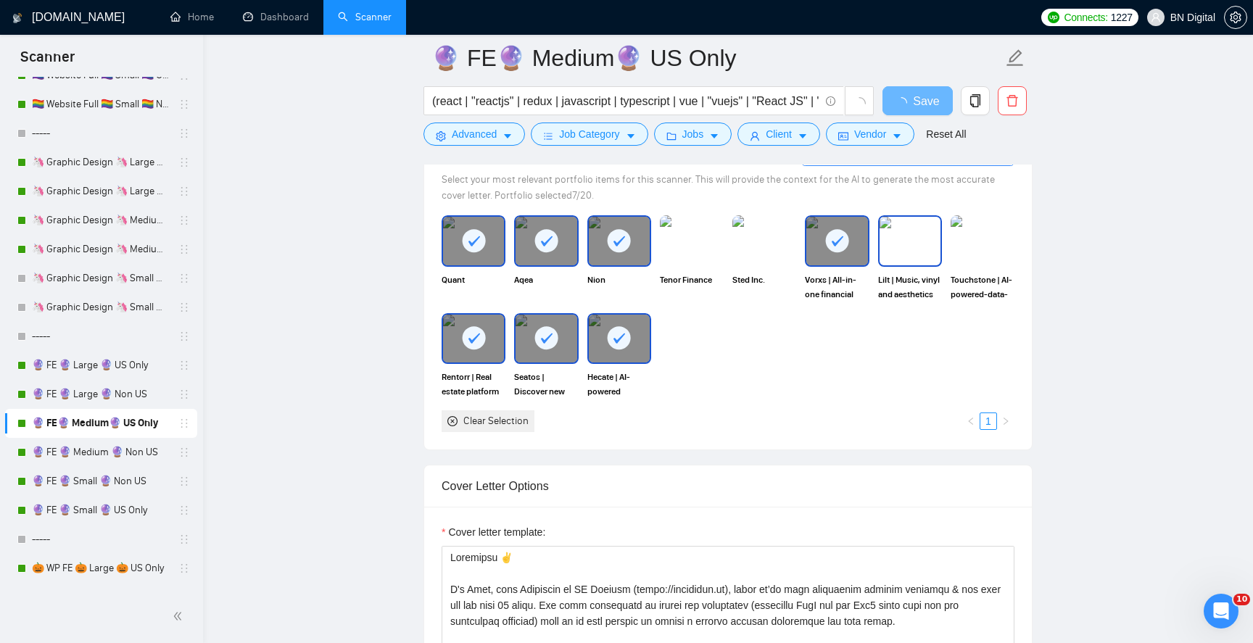
click at [915, 242] on img at bounding box center [910, 241] width 61 height 48
click at [999, 229] on img at bounding box center [982, 241] width 61 height 48
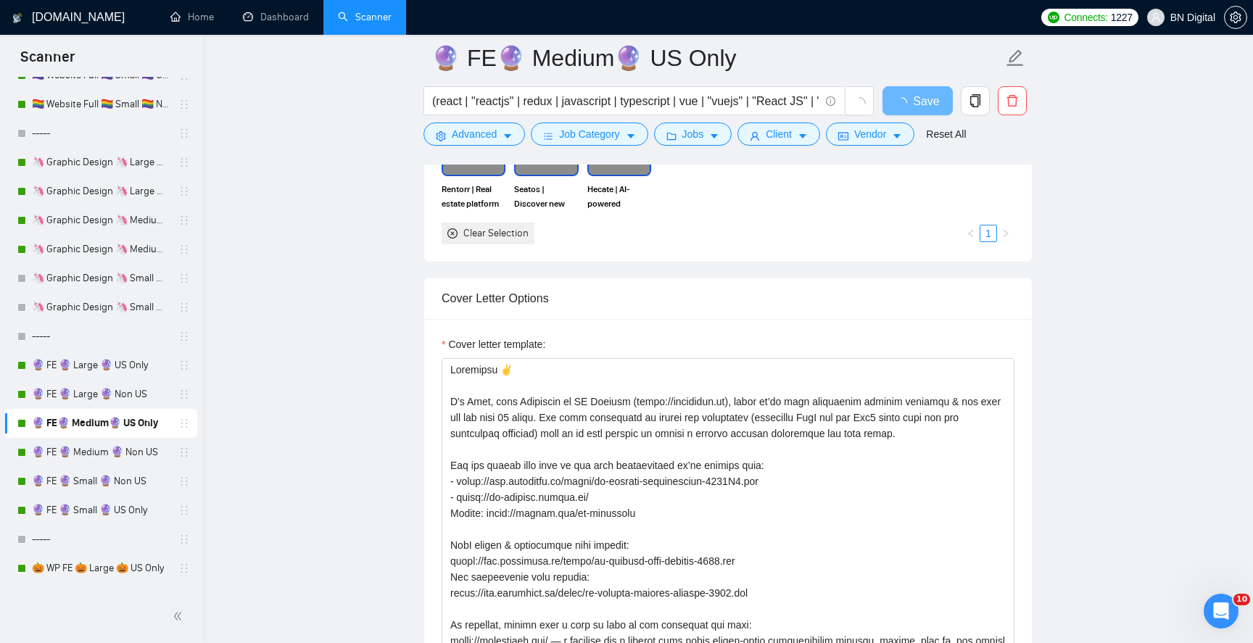
scroll to position [1765, 0]
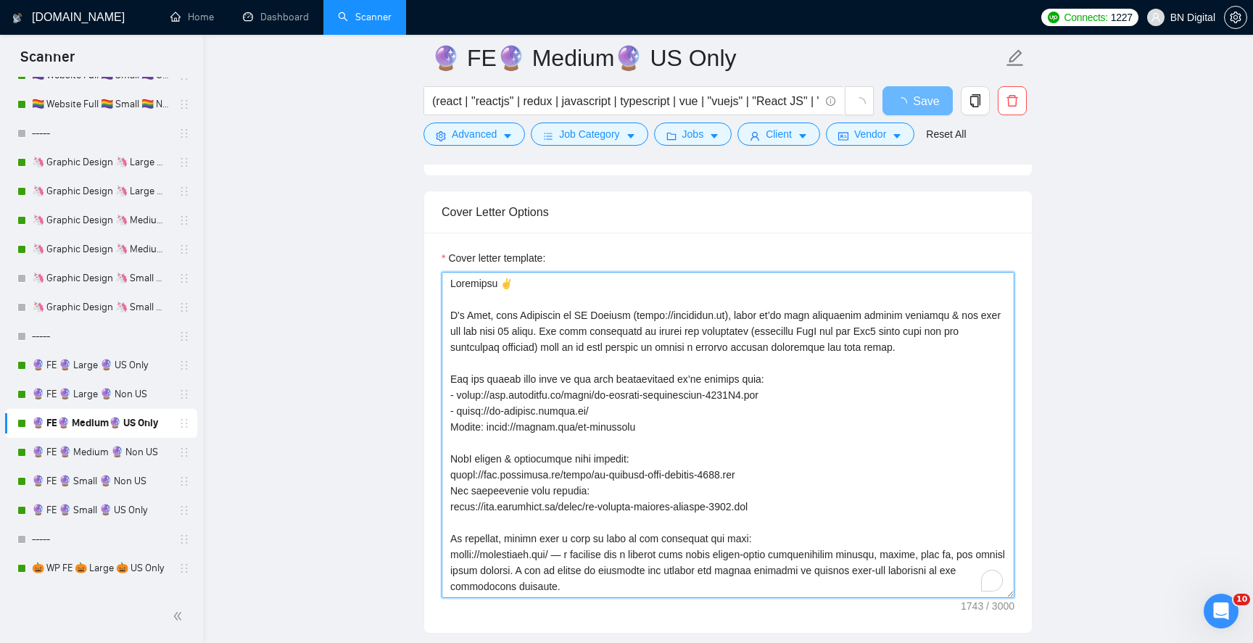
click at [682, 403] on textarea "Cover letter template:" at bounding box center [728, 435] width 573 height 326
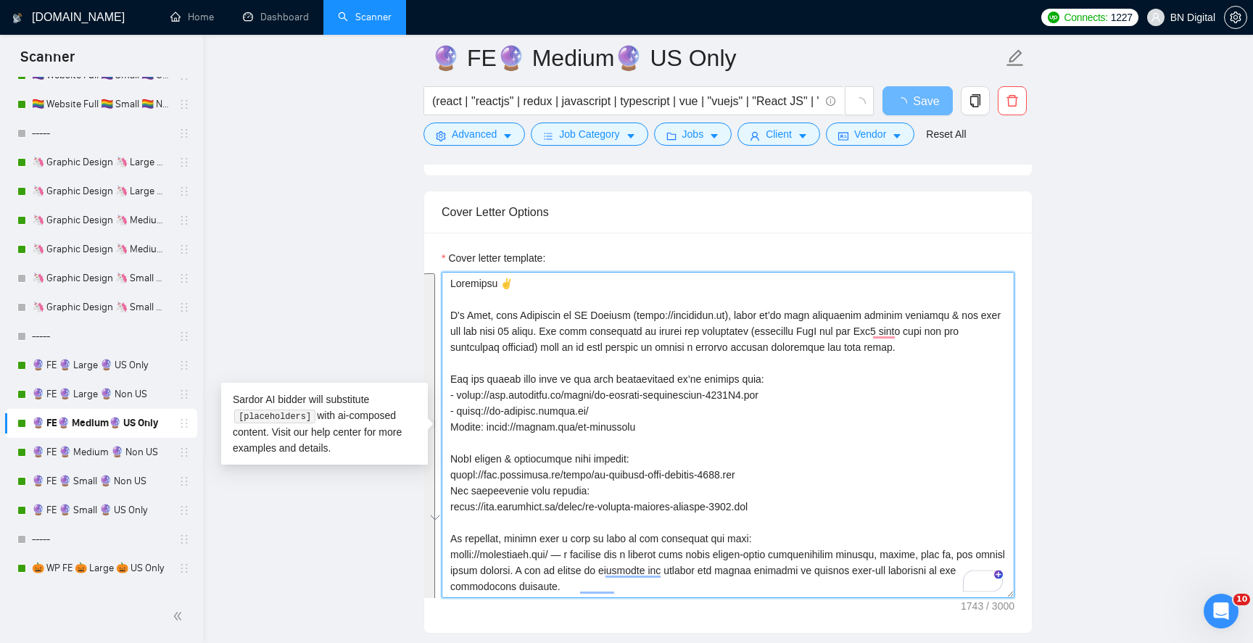
paste textarea ","
type textarea "Loremipsu, D's Amet, cons Adipiscin el SE Doeiusm (tempo://incididun.ut), labor…"
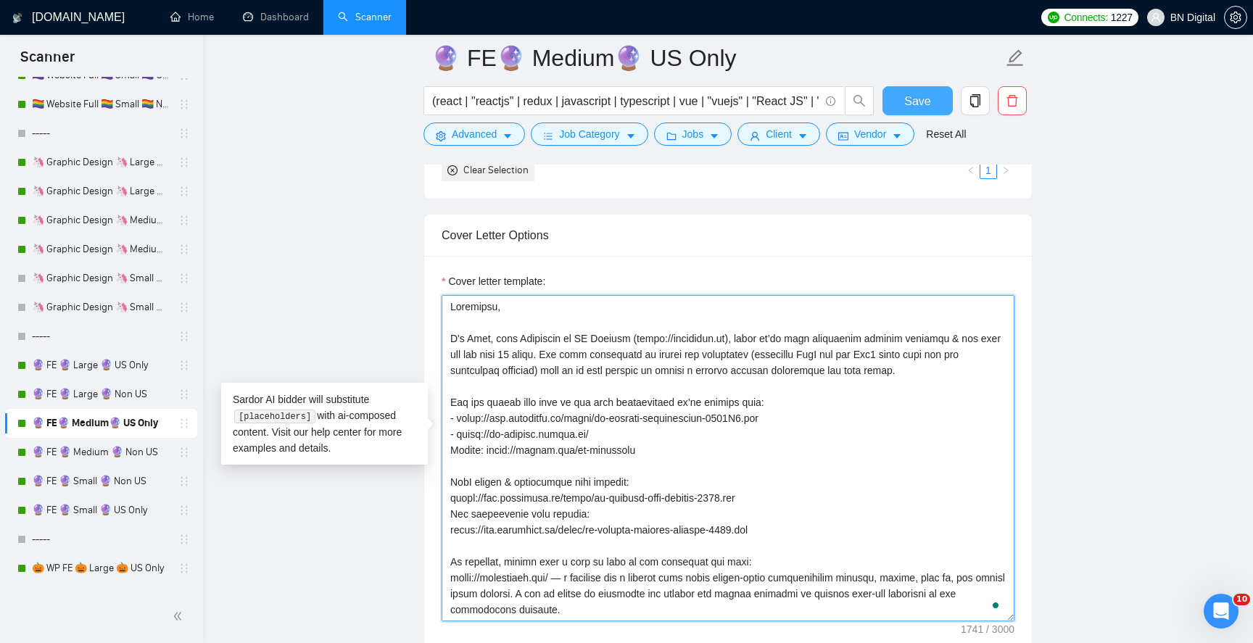
type textarea "Loremipsu, D's Amet, cons Adipiscin el SE Doeiusm (tempo://incididun.ut), labor…"
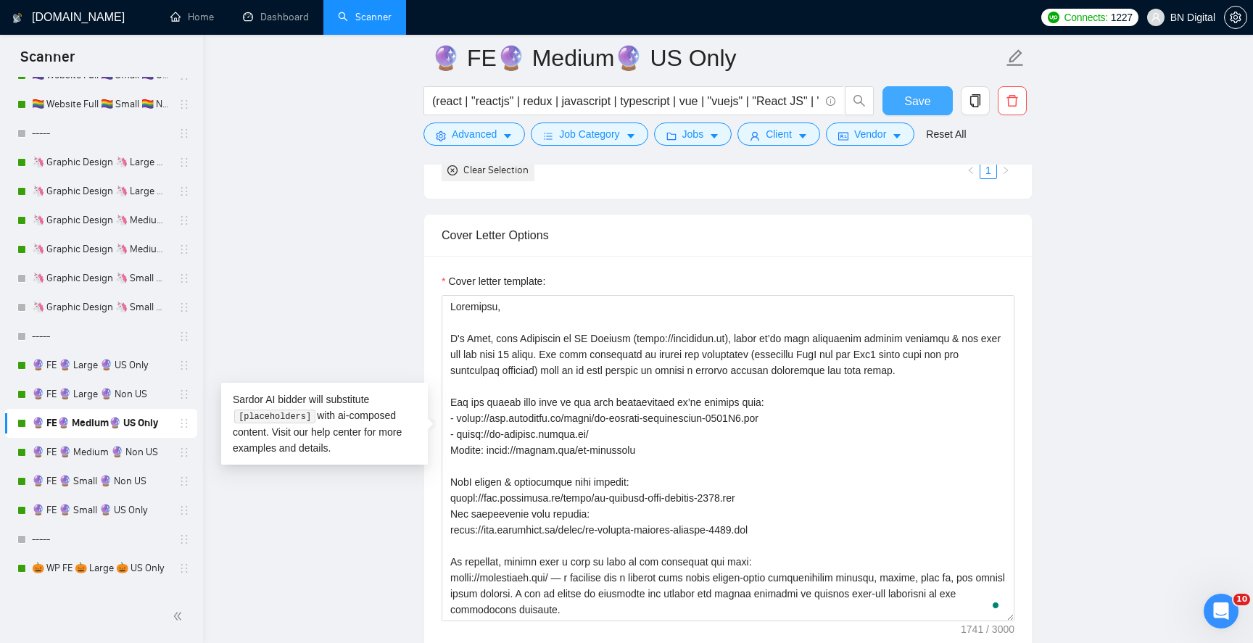
click at [915, 96] on span "Save" at bounding box center [918, 101] width 26 height 18
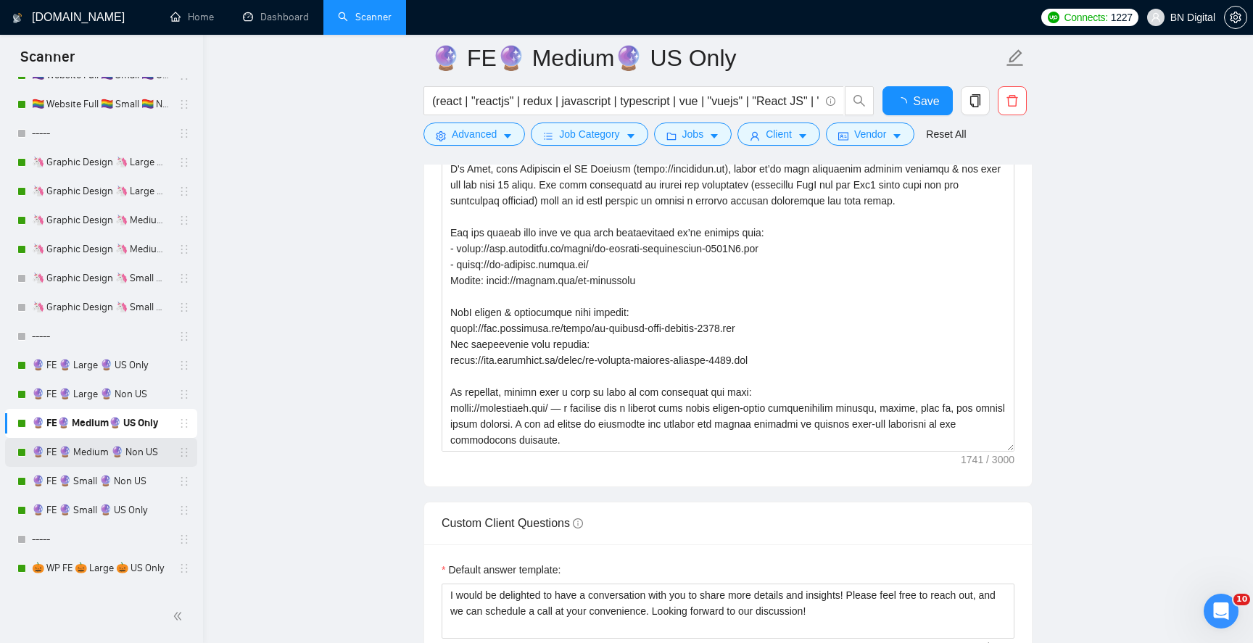
click at [110, 456] on link "🔮 FE 🔮 Medium 🔮 Non US" at bounding box center [101, 452] width 138 height 29
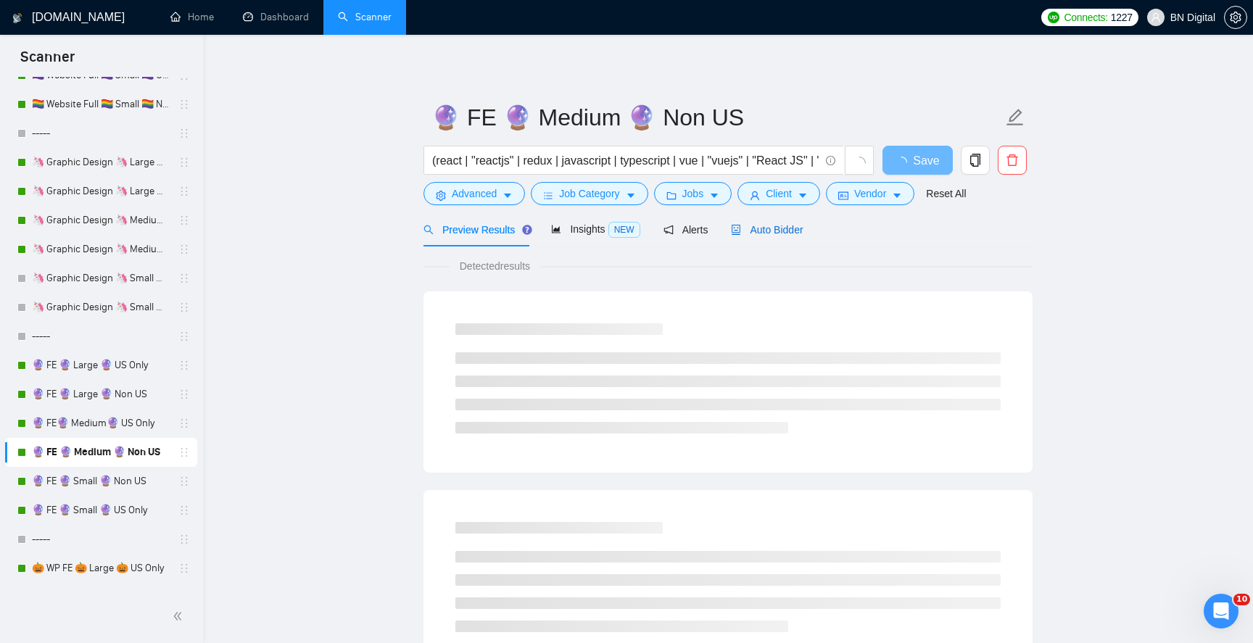
click at [763, 227] on span "Auto Bidder" at bounding box center [767, 230] width 72 height 12
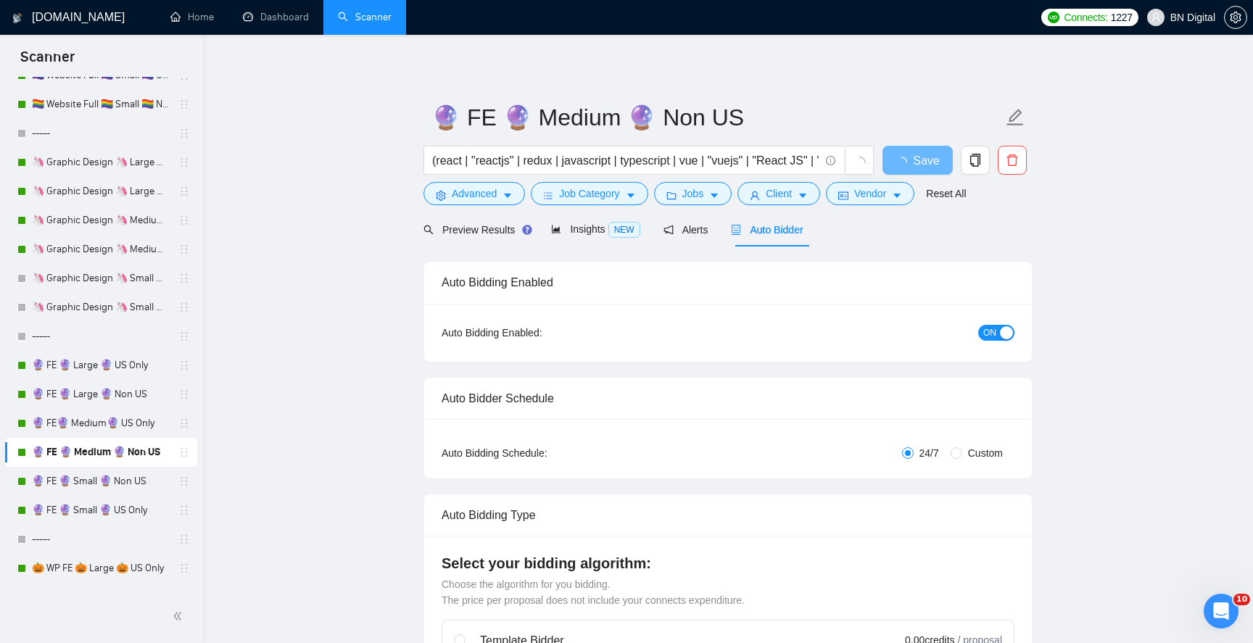
radio input "false"
radio input "true"
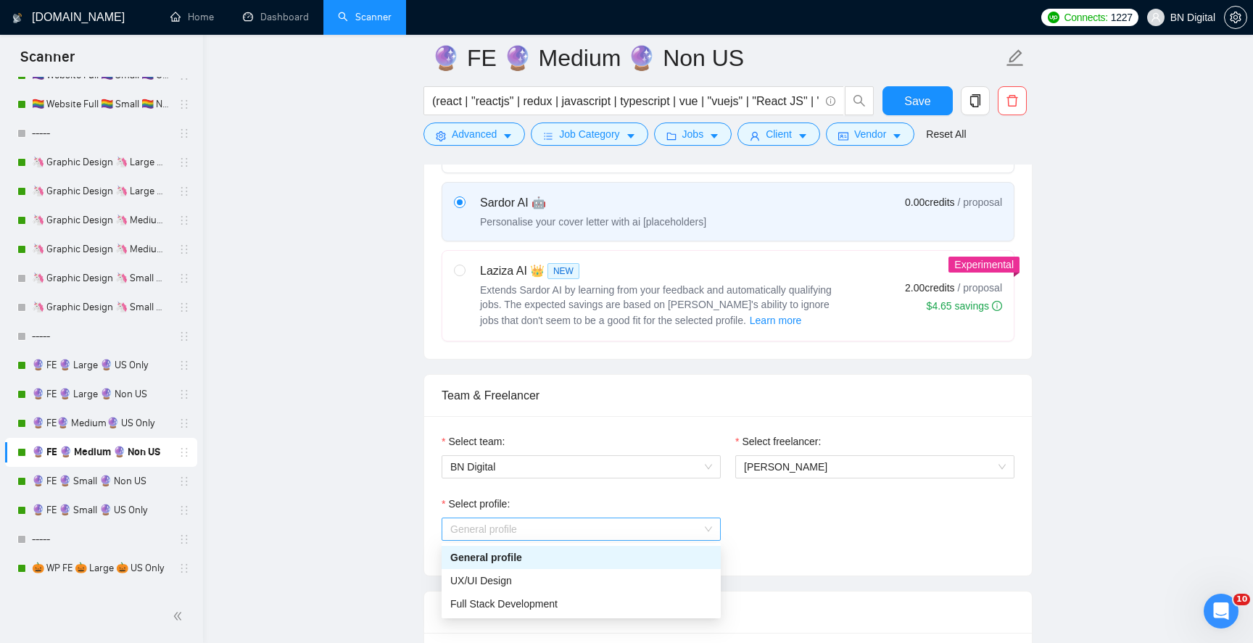
click at [527, 530] on span "General profile" at bounding box center [581, 530] width 262 height 22
click at [515, 601] on span "Full Stack Development" at bounding box center [503, 604] width 107 height 12
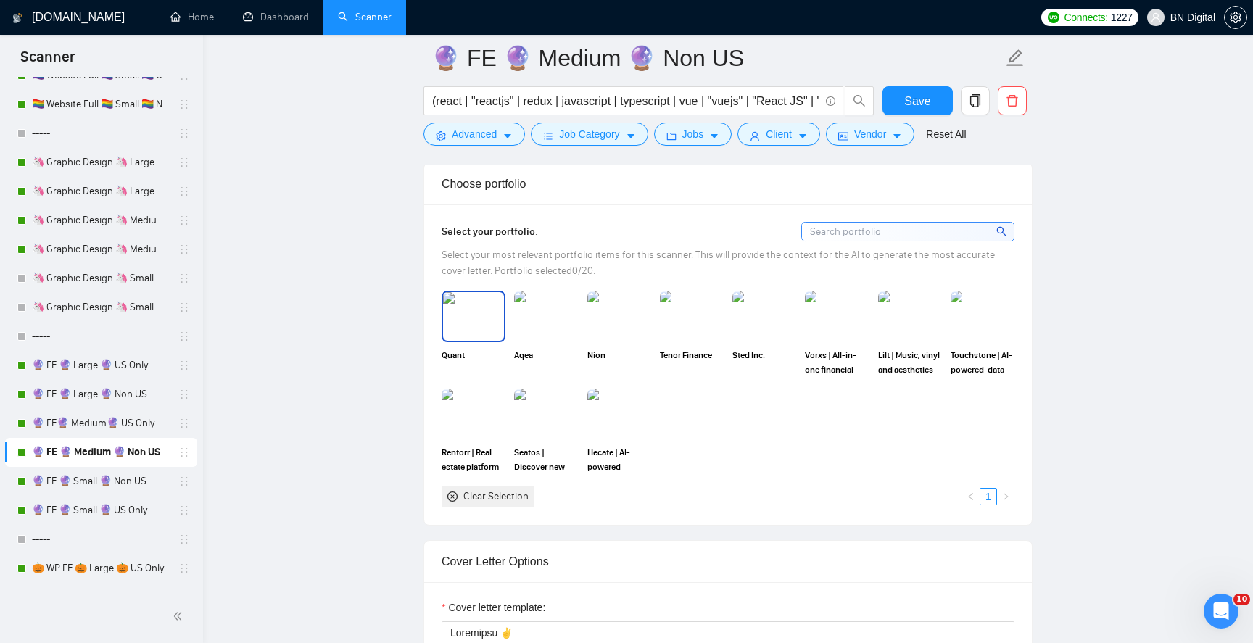
click at [482, 322] on img at bounding box center [473, 316] width 61 height 48
click at [479, 427] on img at bounding box center [473, 414] width 61 height 48
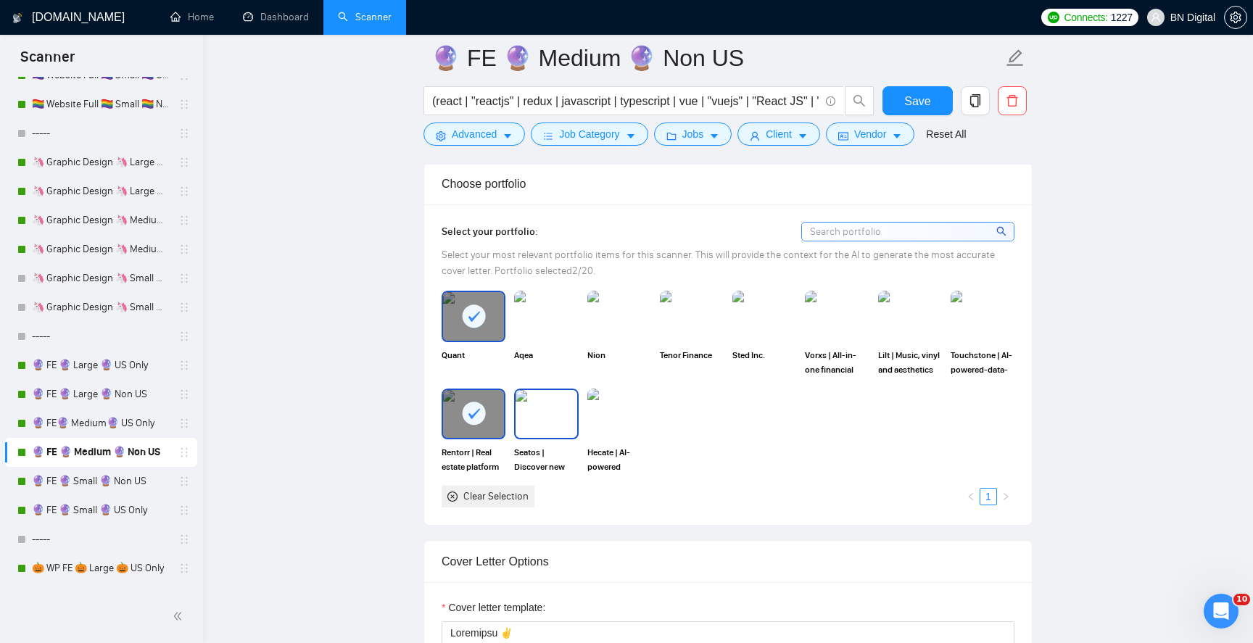
click at [536, 420] on img at bounding box center [546, 414] width 61 height 48
click at [536, 324] on img at bounding box center [546, 316] width 61 height 48
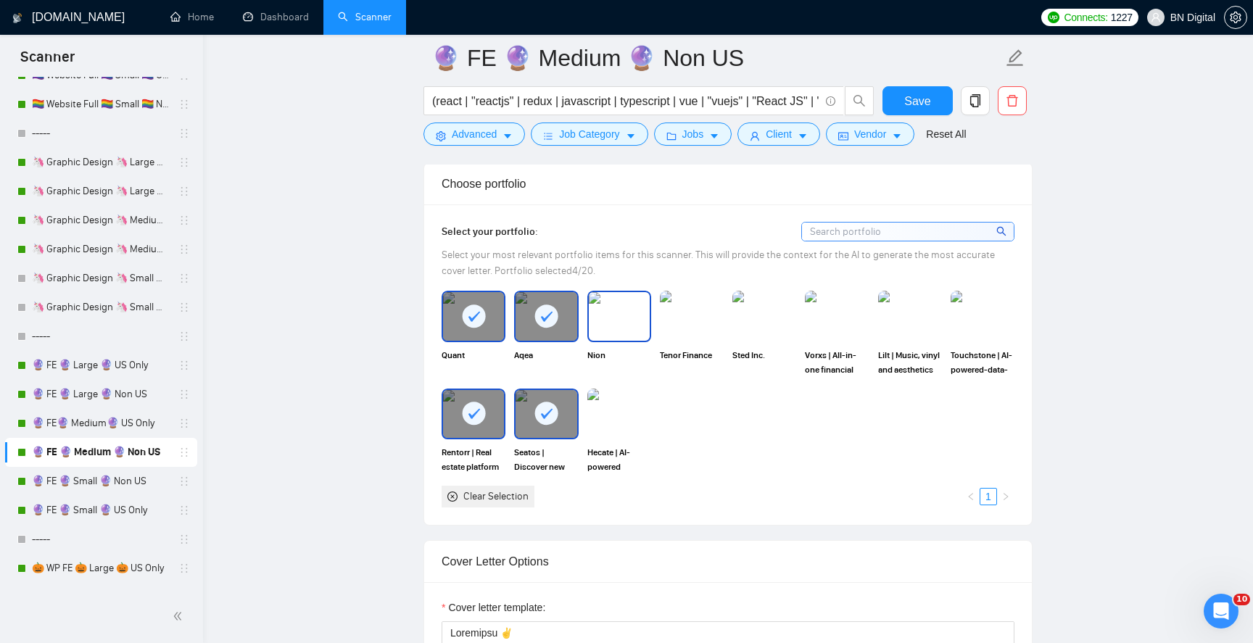
click at [606, 309] on img at bounding box center [619, 316] width 61 height 48
click at [606, 402] on img at bounding box center [619, 414] width 61 height 48
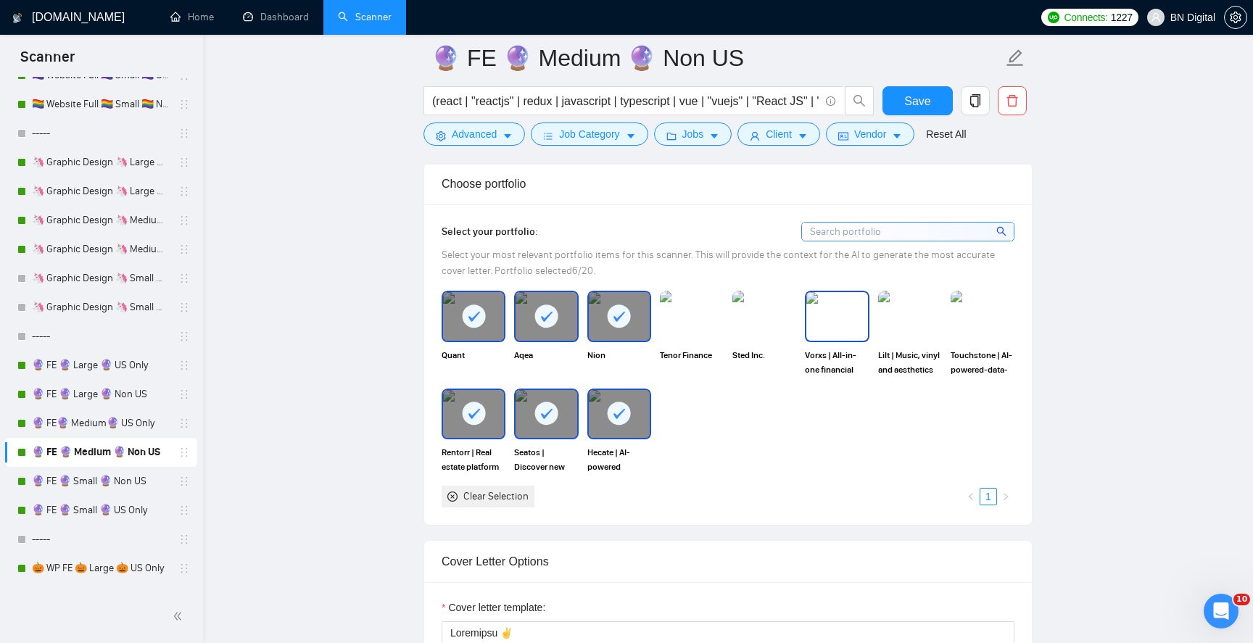
click at [834, 313] on img at bounding box center [837, 316] width 61 height 48
click at [918, 326] on img at bounding box center [910, 316] width 61 height 48
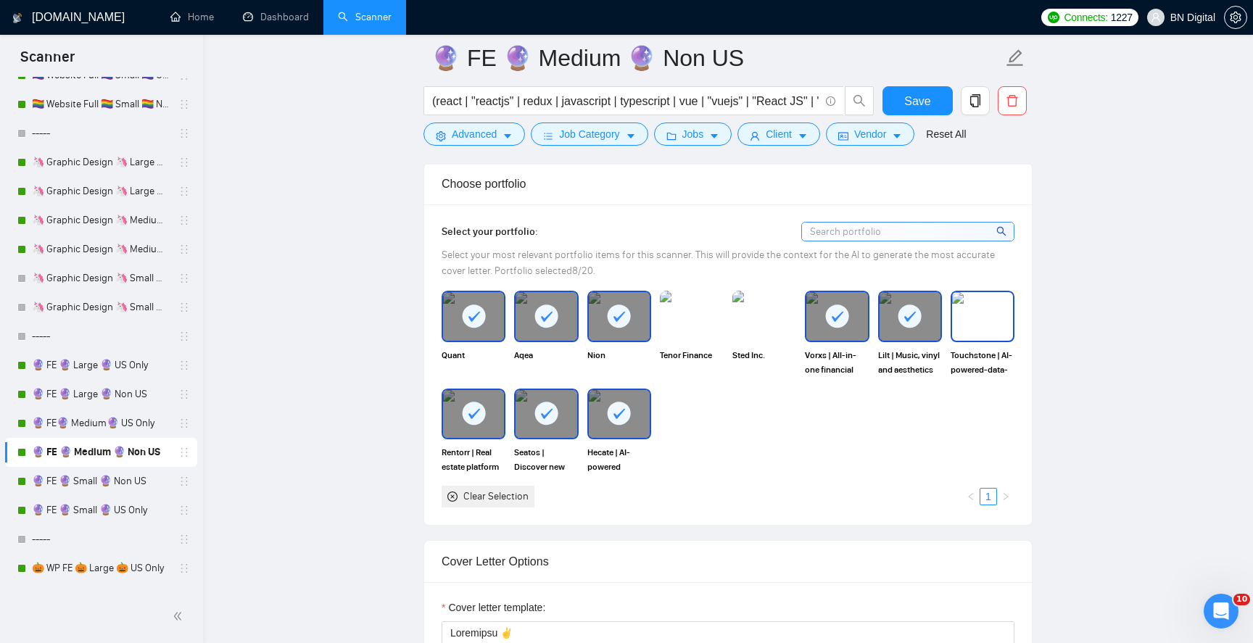
click at [973, 309] on img at bounding box center [982, 316] width 61 height 48
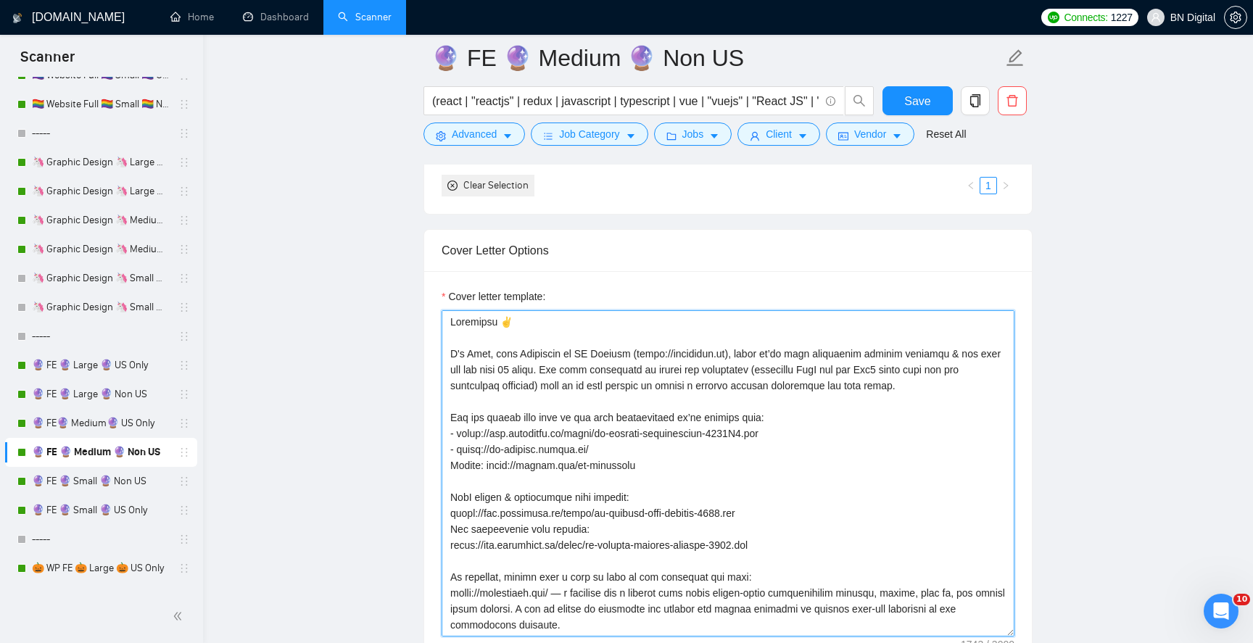
click at [601, 450] on textarea "Cover letter template:" at bounding box center [728, 473] width 573 height 326
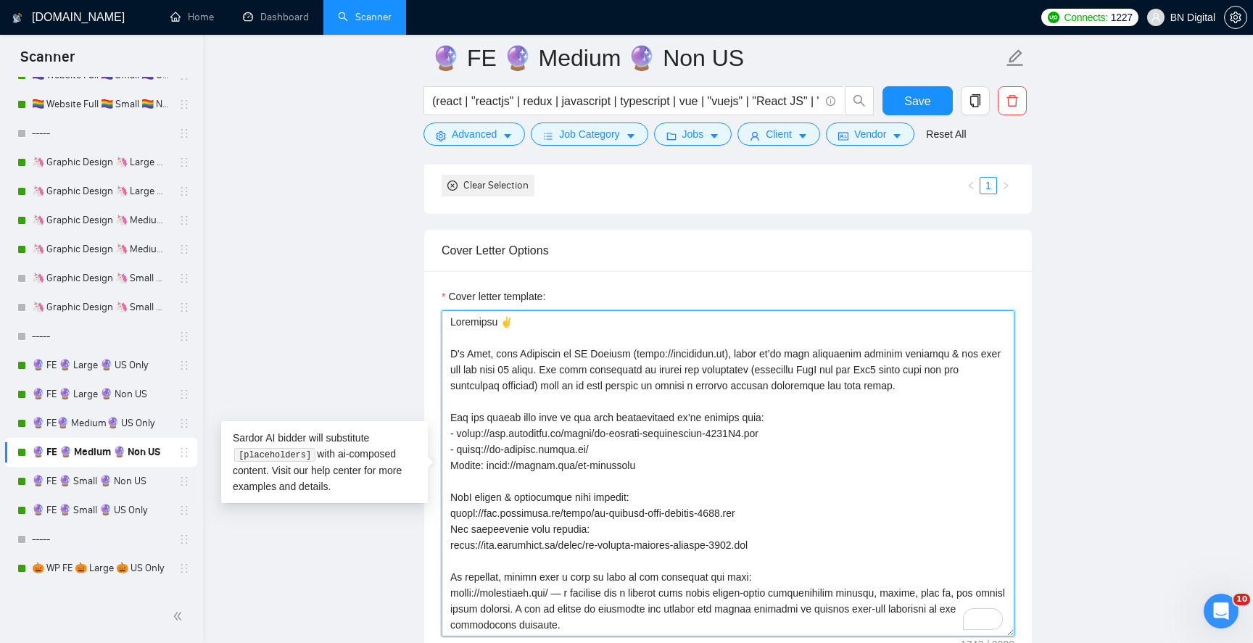
paste textarea ","
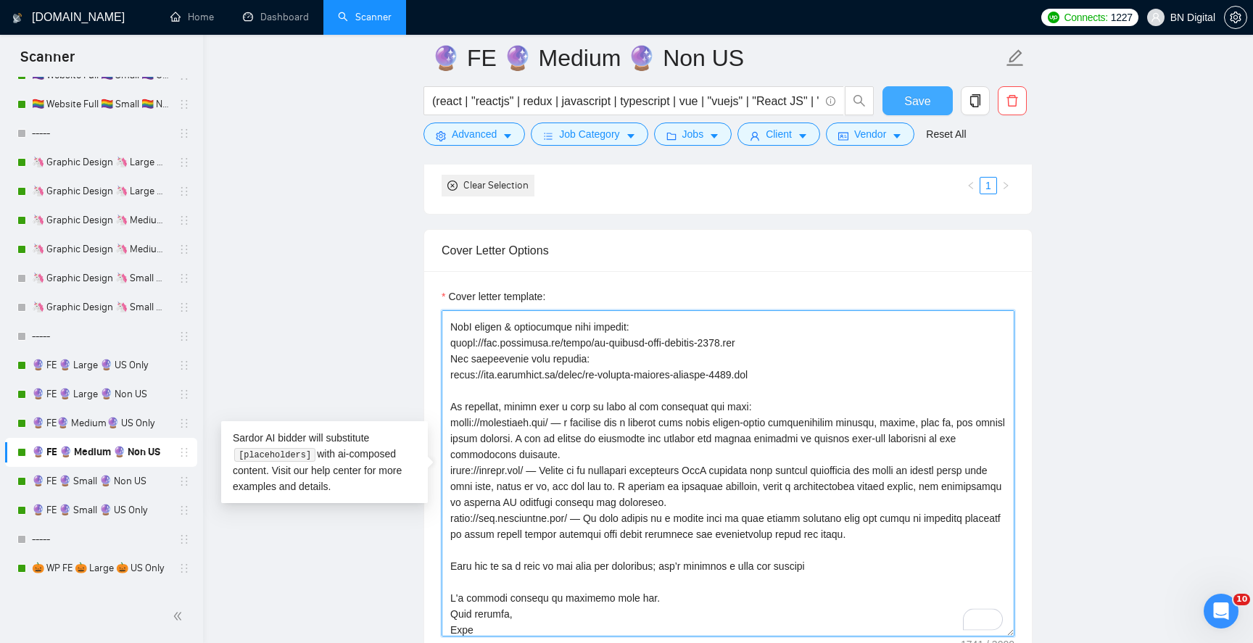
type textarea "Loremipsu, D's Amet, cons Adipiscin el SE Doeiusm (tempo://incididun.ut), labor…"
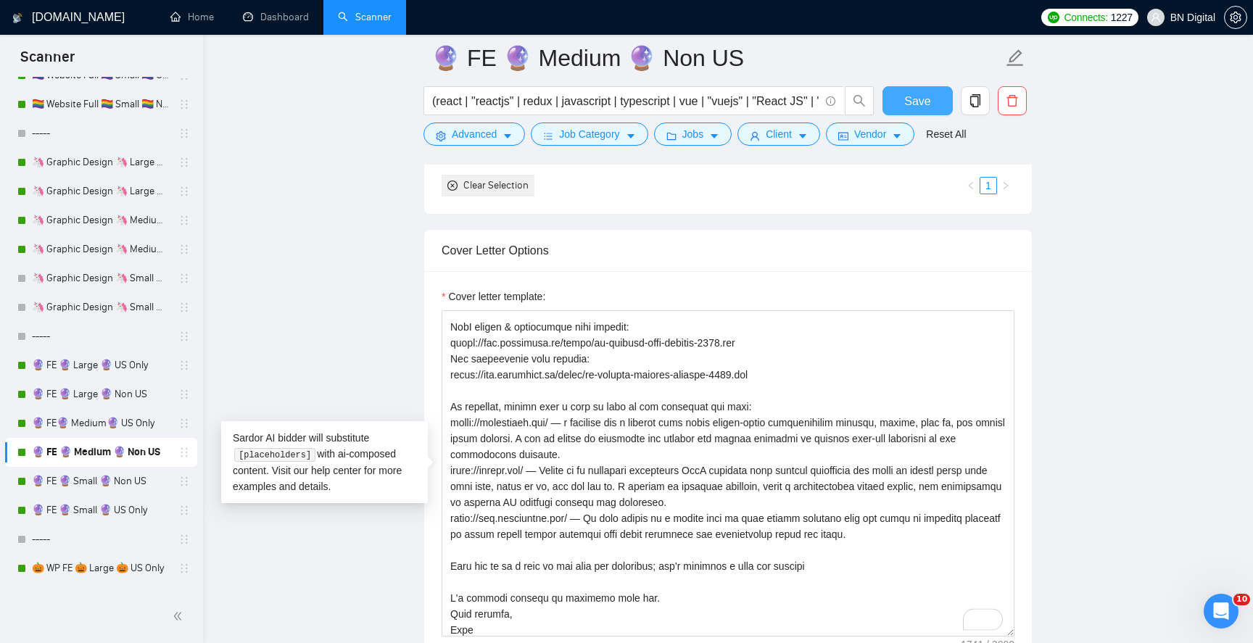
click at [925, 102] on span "Save" at bounding box center [918, 101] width 26 height 18
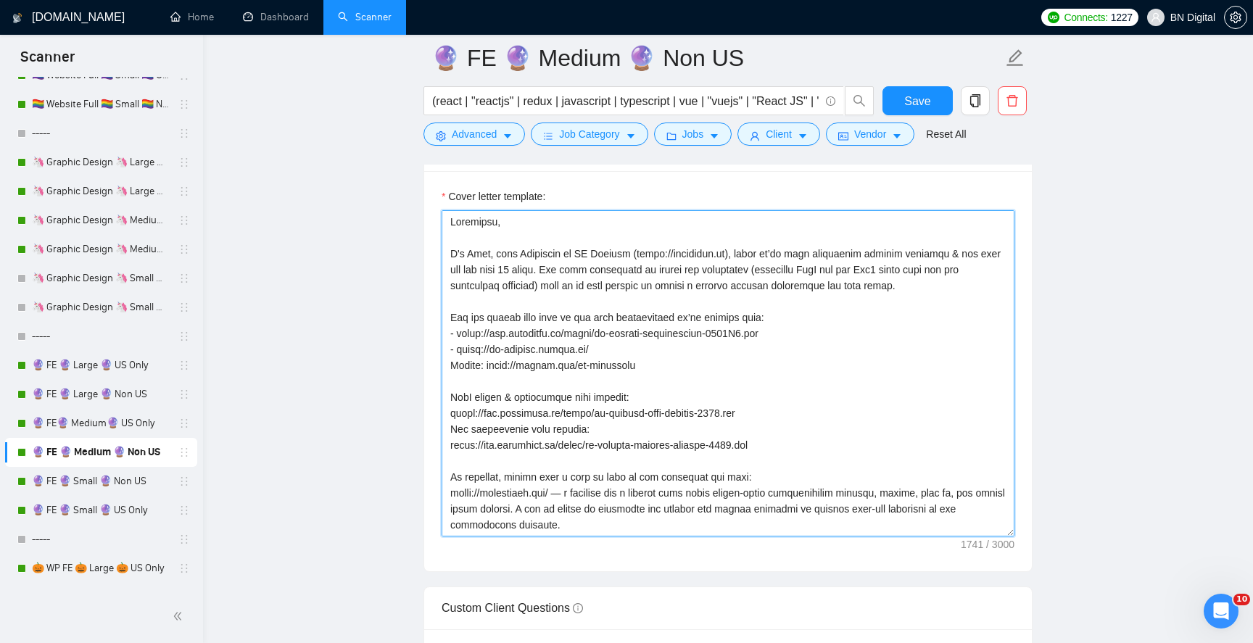
click at [525, 353] on textarea "Cover letter template:" at bounding box center [728, 373] width 573 height 326
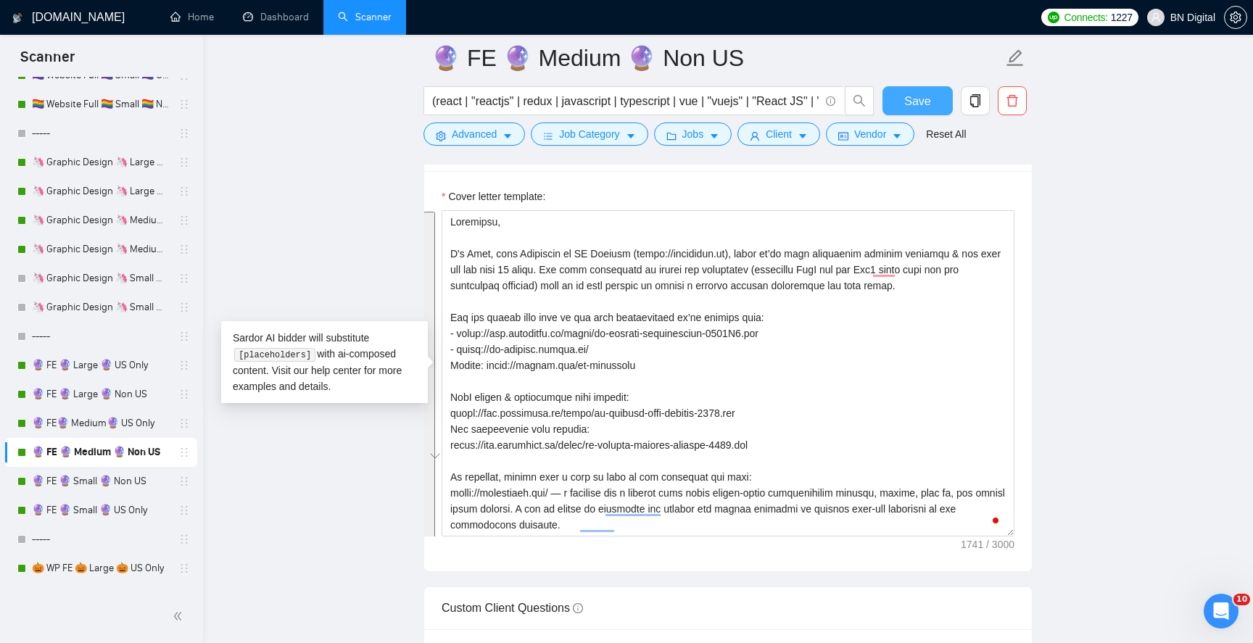
click at [905, 102] on span "Save" at bounding box center [918, 101] width 26 height 18
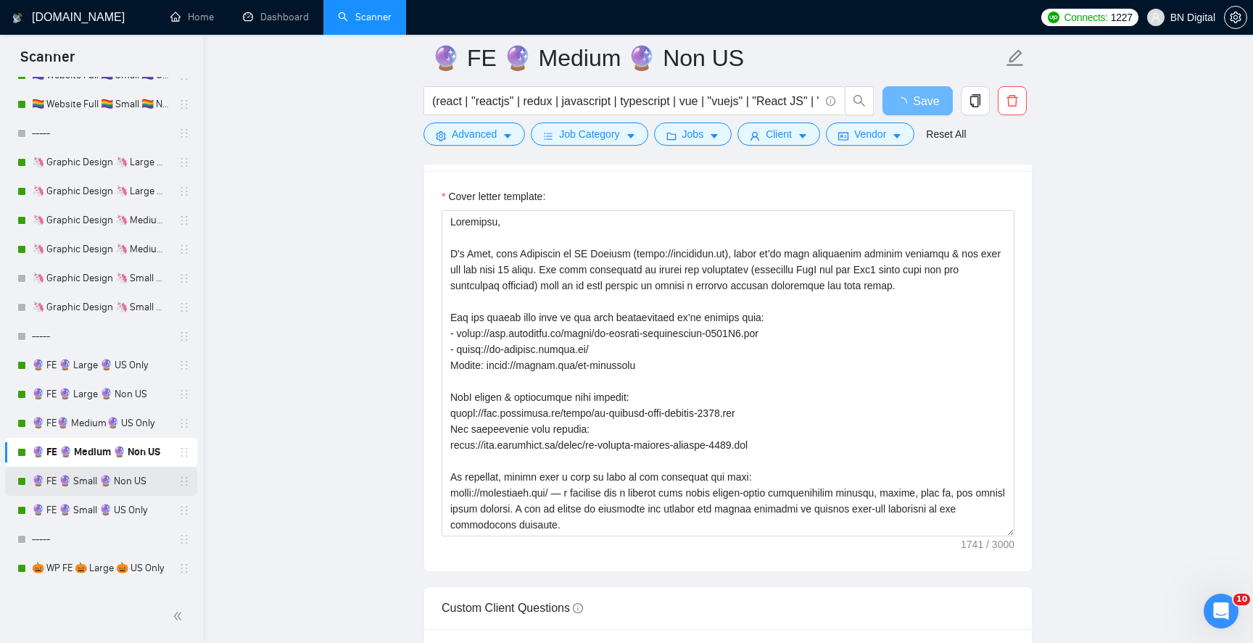
click at [91, 479] on link "🔮 FE 🔮 Small 🔮 Non US" at bounding box center [101, 481] width 138 height 29
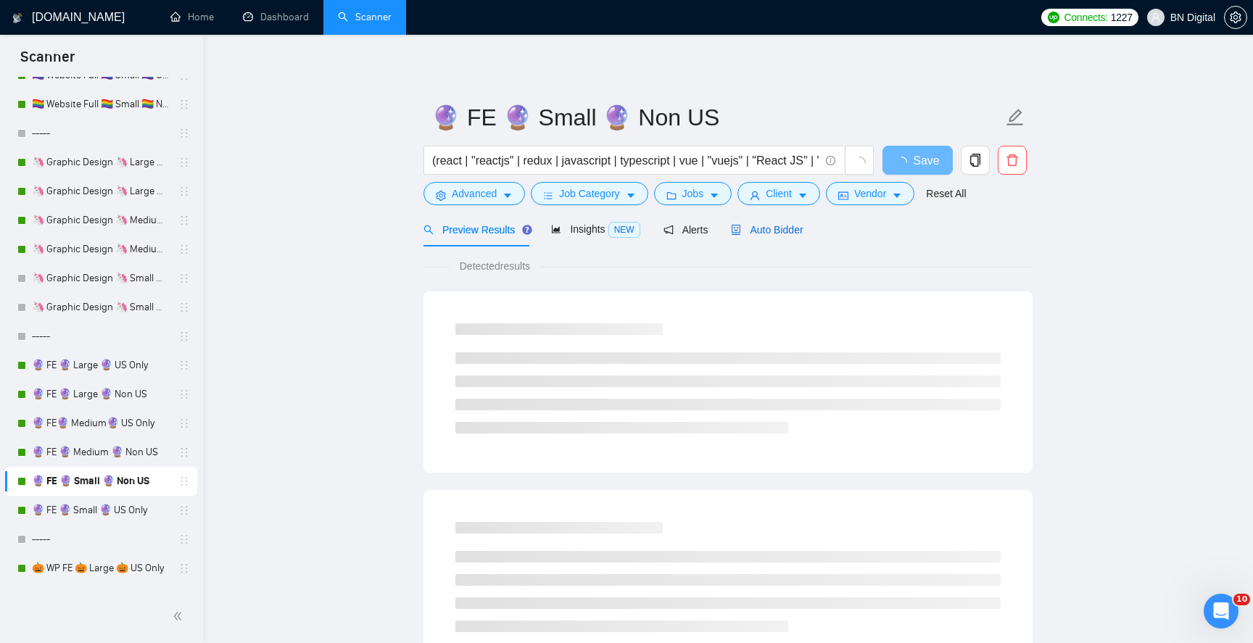
click at [781, 231] on span "Auto Bidder" at bounding box center [767, 230] width 72 height 12
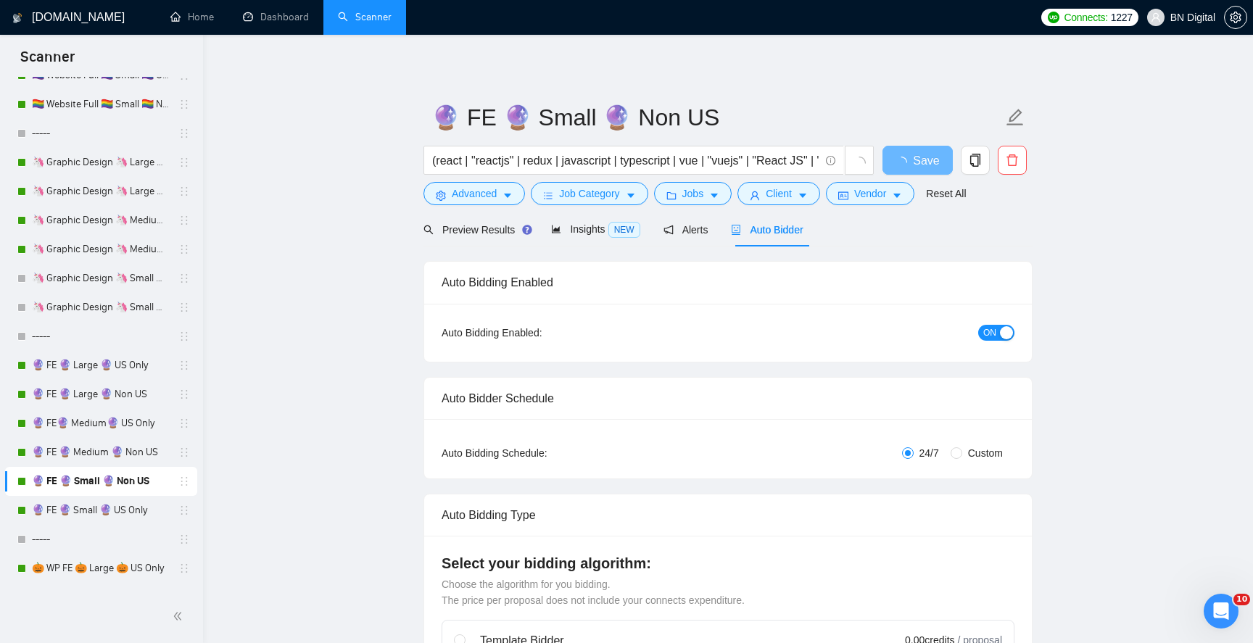
radio input "false"
radio input "true"
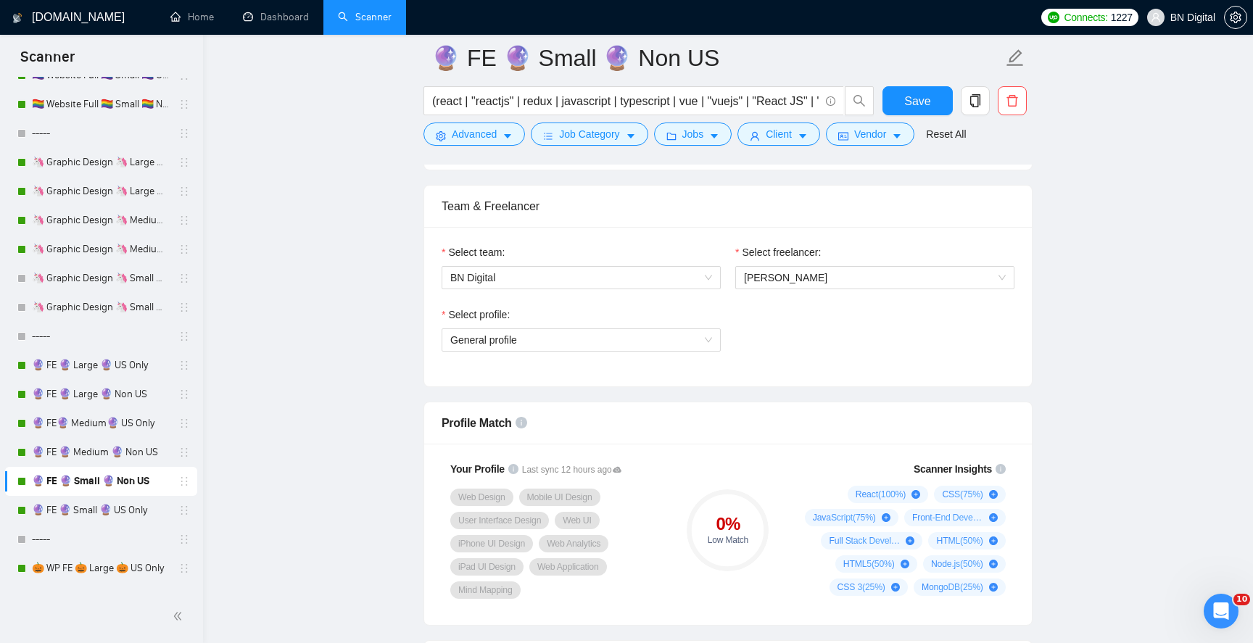
scroll to position [667, 0]
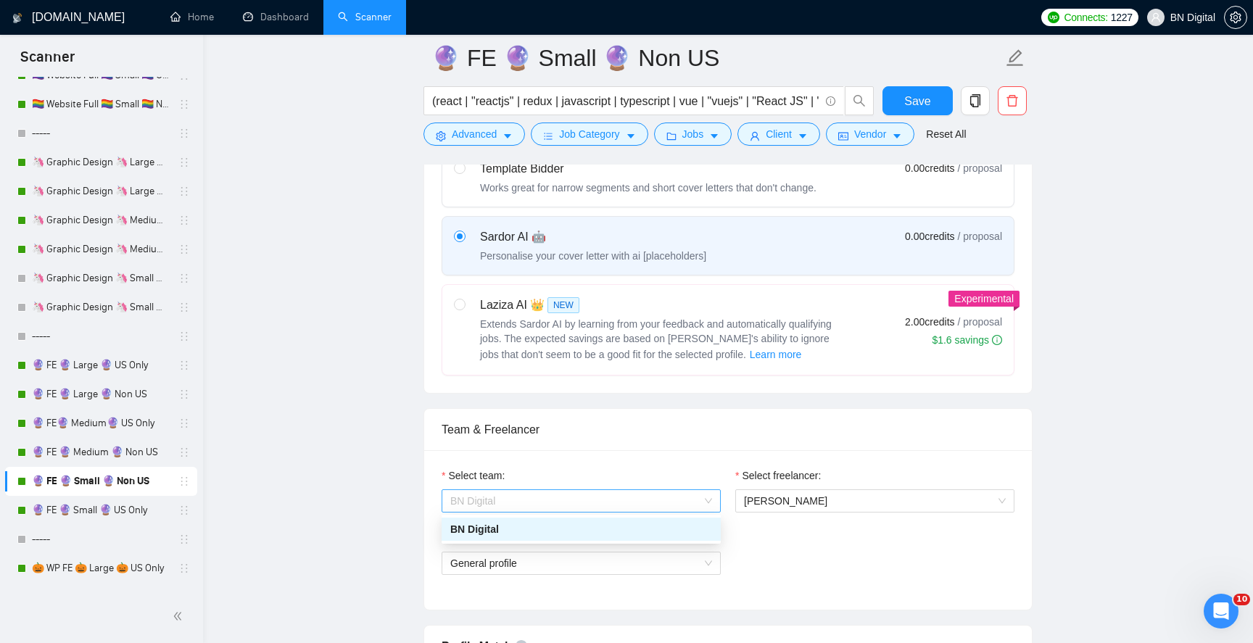
click at [535, 495] on span "BN Digital" at bounding box center [581, 501] width 262 height 22
click at [516, 570] on span "General profile" at bounding box center [581, 564] width 262 height 22
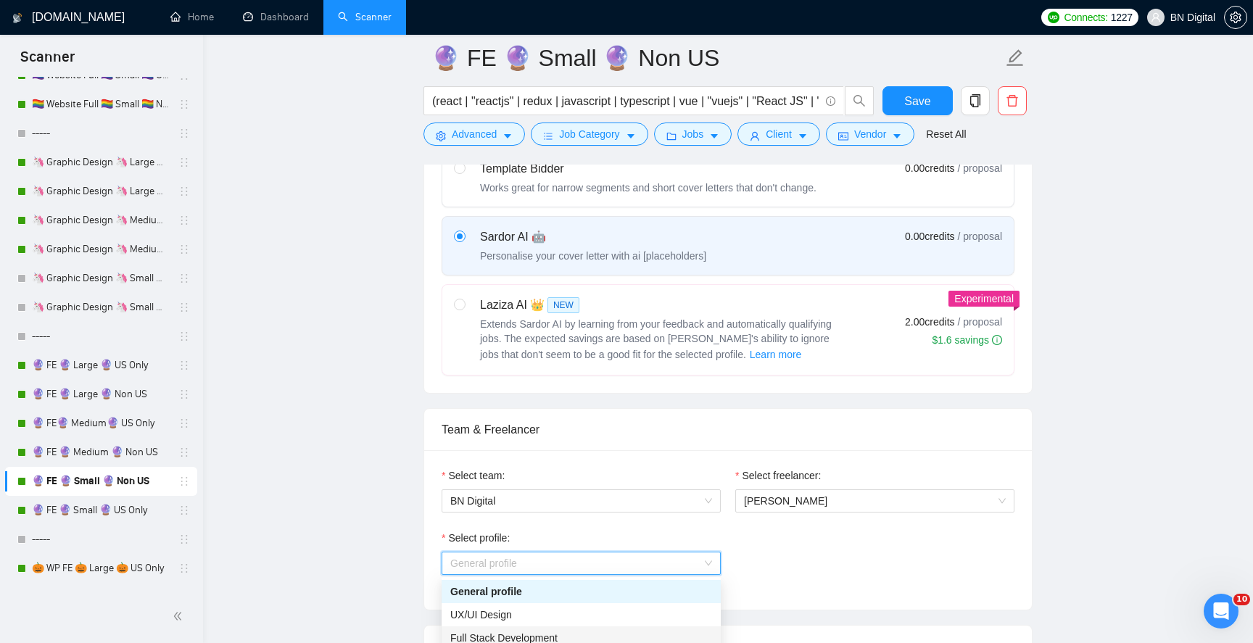
click at [502, 633] on span "Full Stack Development" at bounding box center [503, 639] width 107 height 12
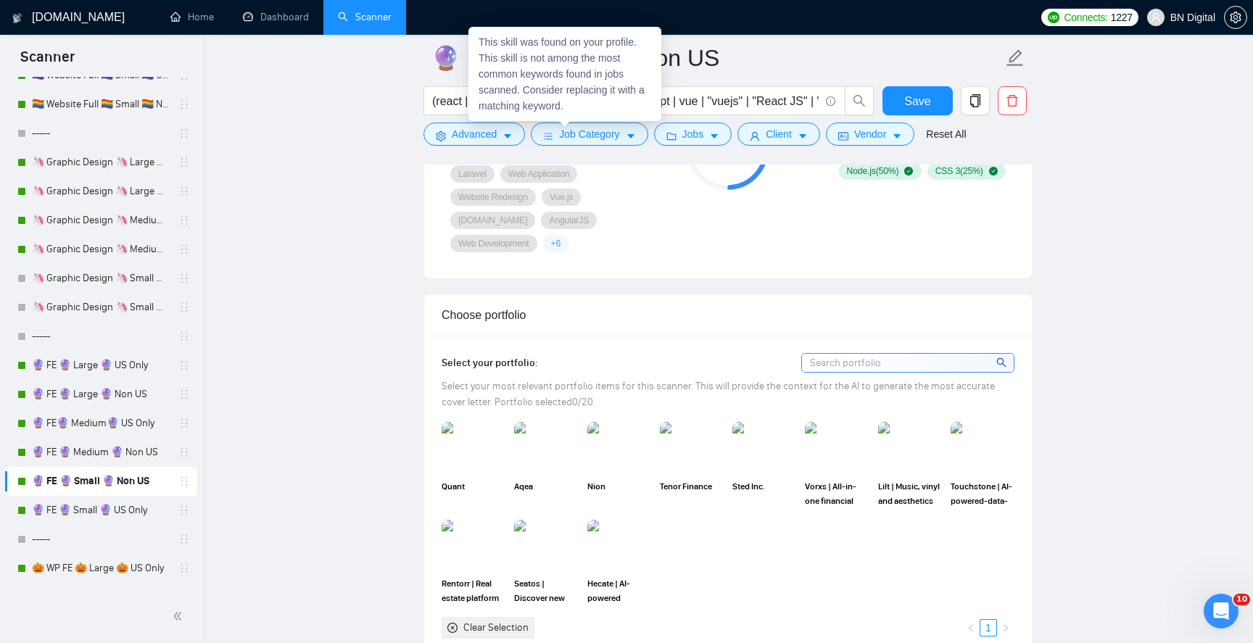
scroll to position [1409, 0]
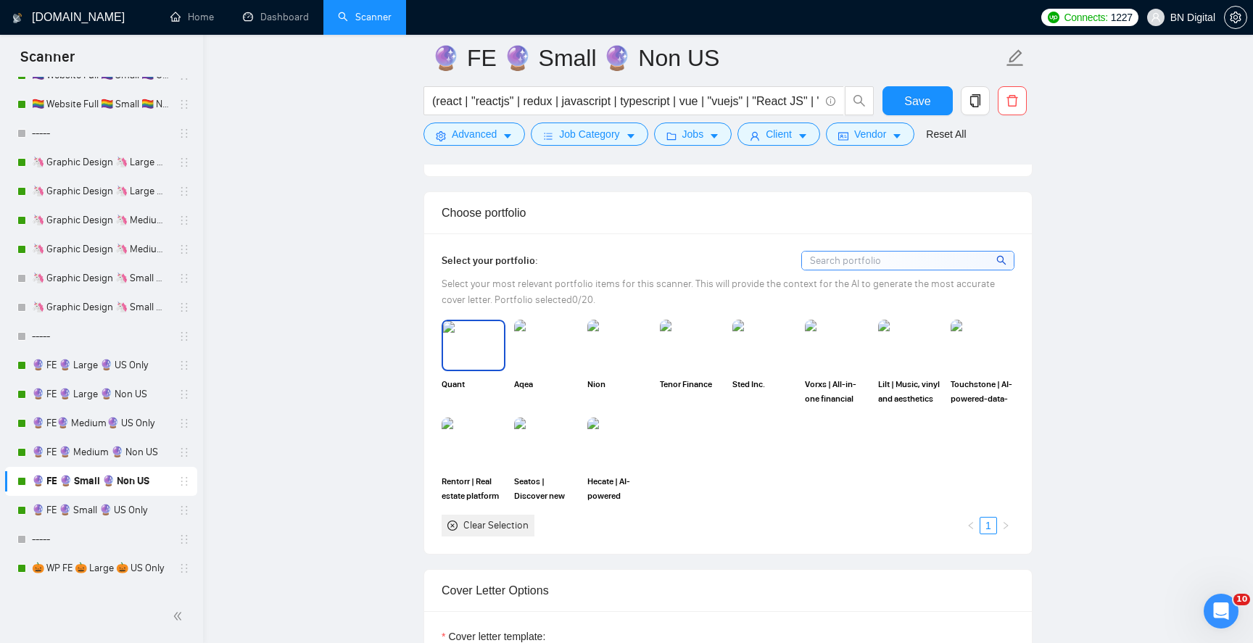
click at [492, 335] on img at bounding box center [473, 345] width 61 height 48
click at [492, 426] on img at bounding box center [473, 443] width 61 height 48
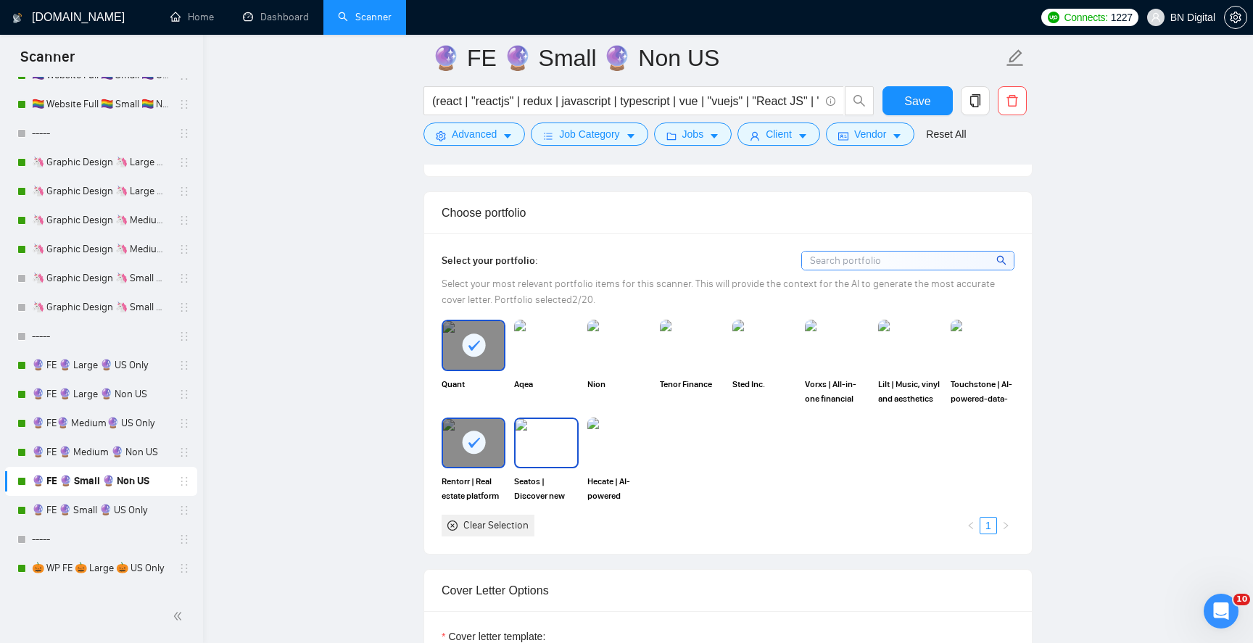
click at [545, 419] on img at bounding box center [546, 443] width 61 height 48
click at [541, 330] on img at bounding box center [546, 345] width 61 height 48
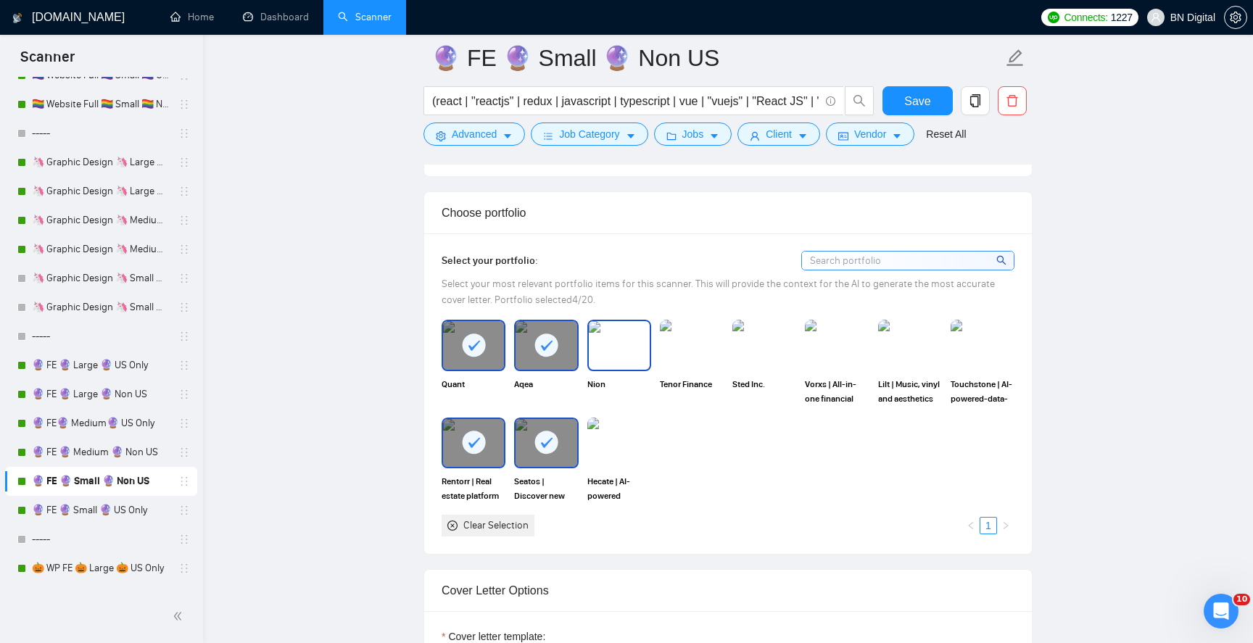
click at [593, 321] on img at bounding box center [619, 345] width 61 height 48
click at [601, 427] on img at bounding box center [619, 443] width 61 height 48
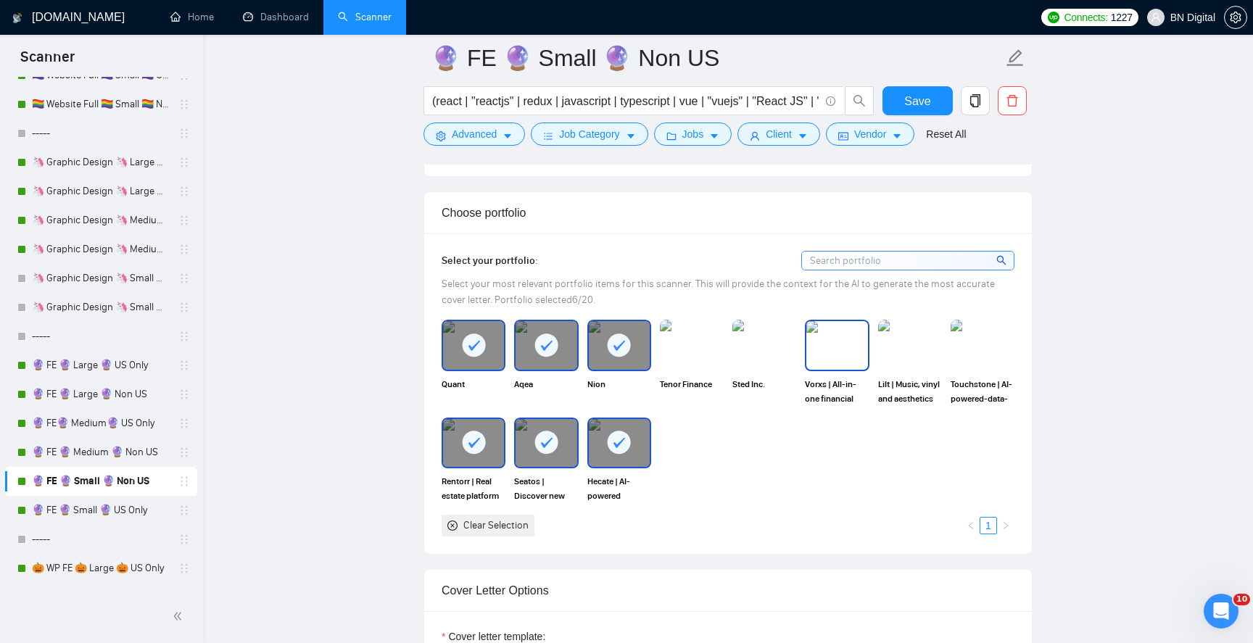
click at [835, 325] on img at bounding box center [837, 345] width 61 height 48
click at [917, 321] on img at bounding box center [910, 345] width 61 height 48
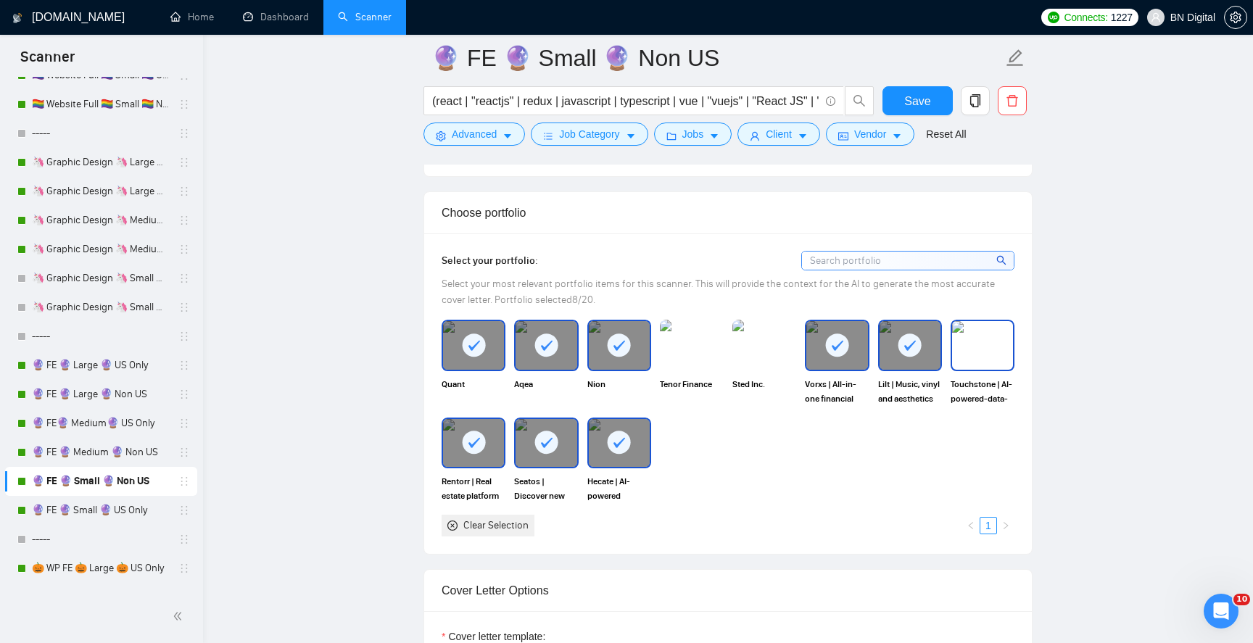
click at [988, 321] on img at bounding box center [982, 345] width 61 height 48
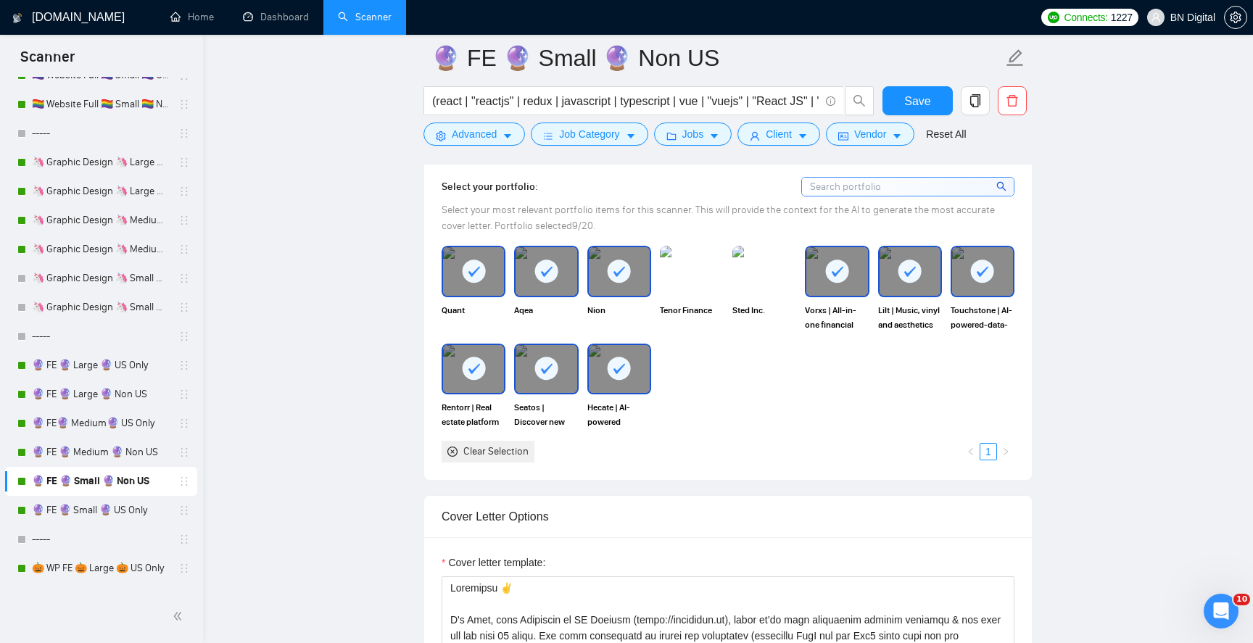
scroll to position [1819, 0]
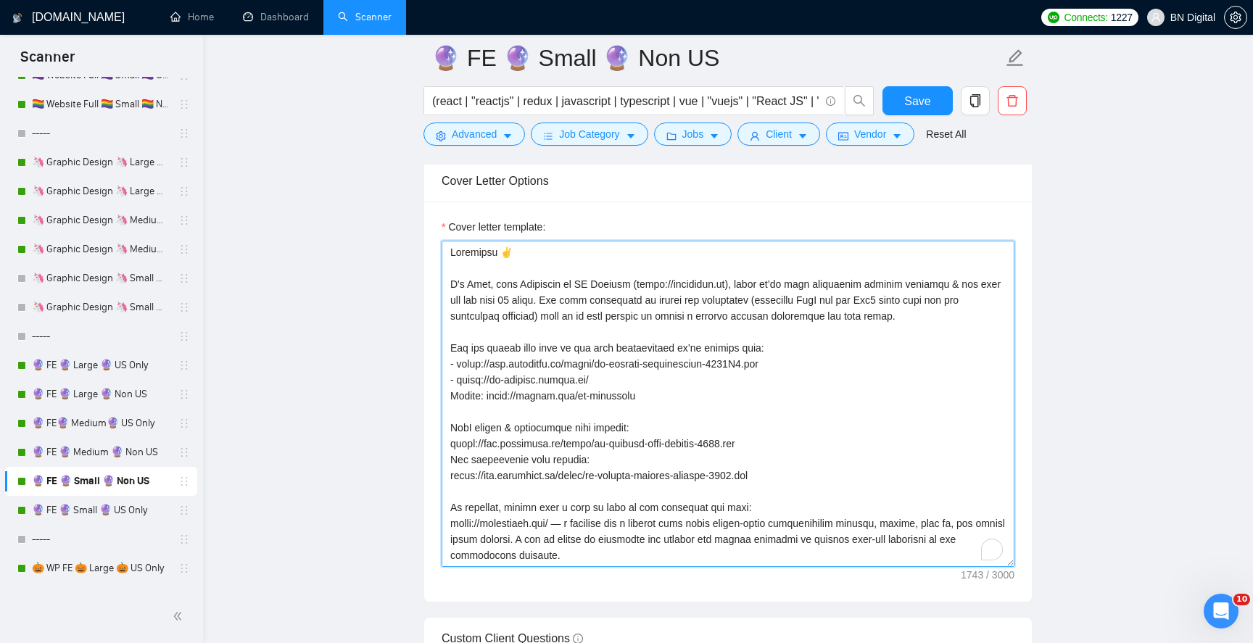
click at [622, 366] on textarea "Cover letter template:" at bounding box center [728, 404] width 573 height 326
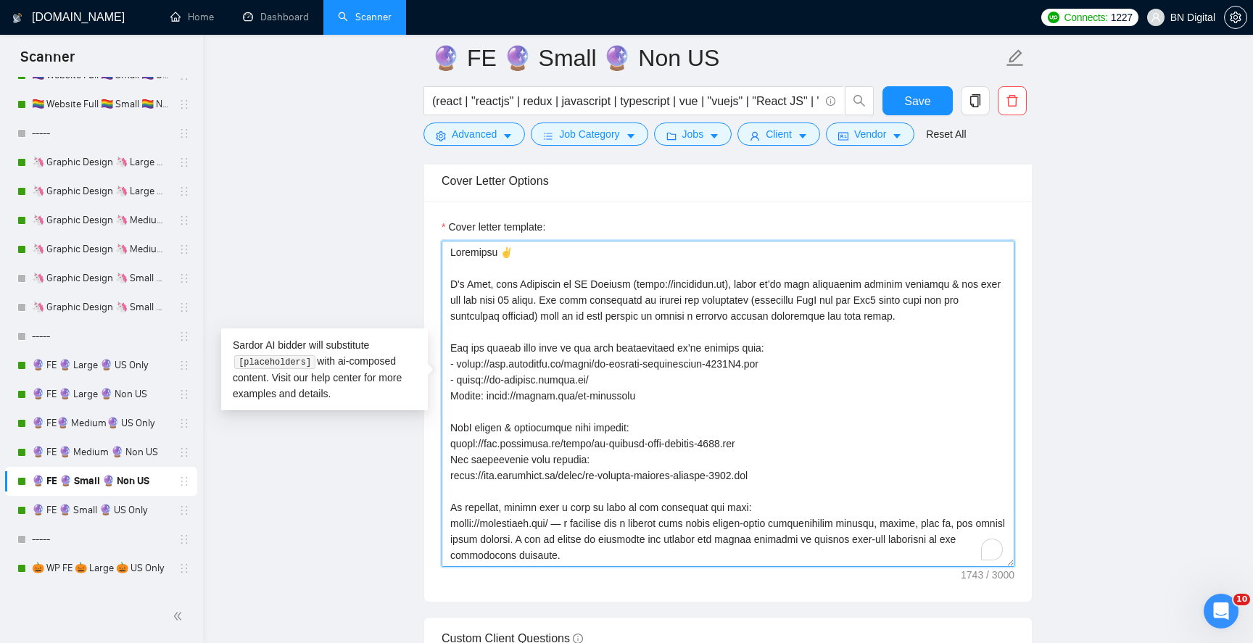
paste textarea ","
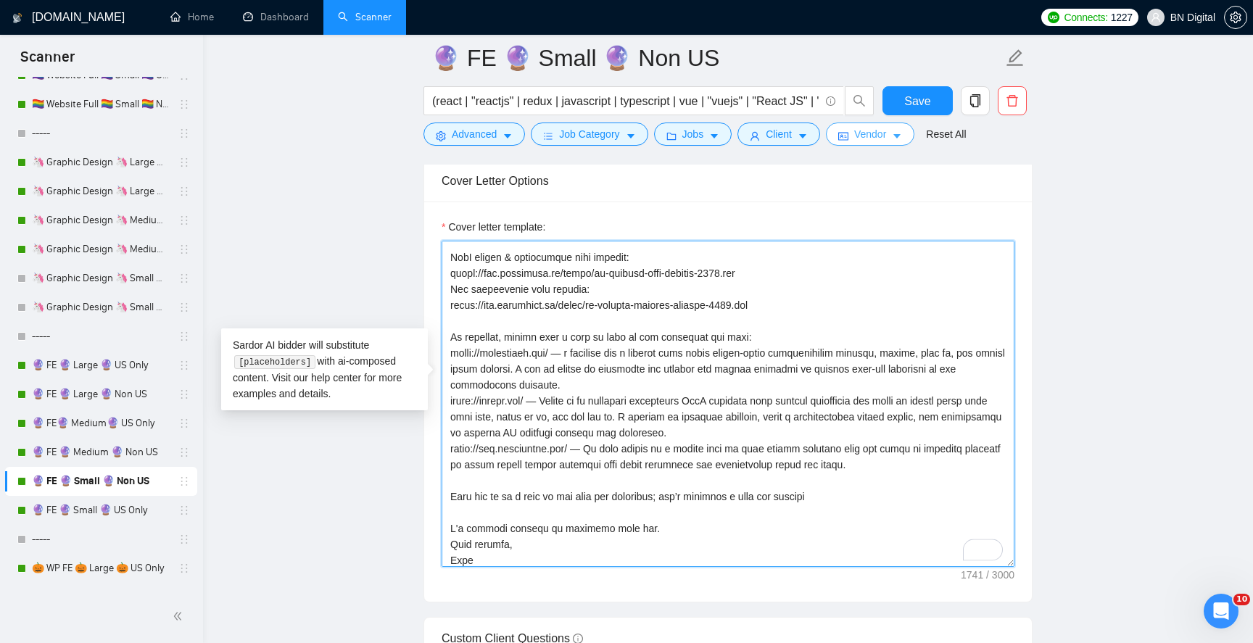
scroll to position [170, 0]
type textarea "Loremipsu, D's Amet, cons Adipiscin el SE Doeiusm (tempo://incididun.ut), labor…"
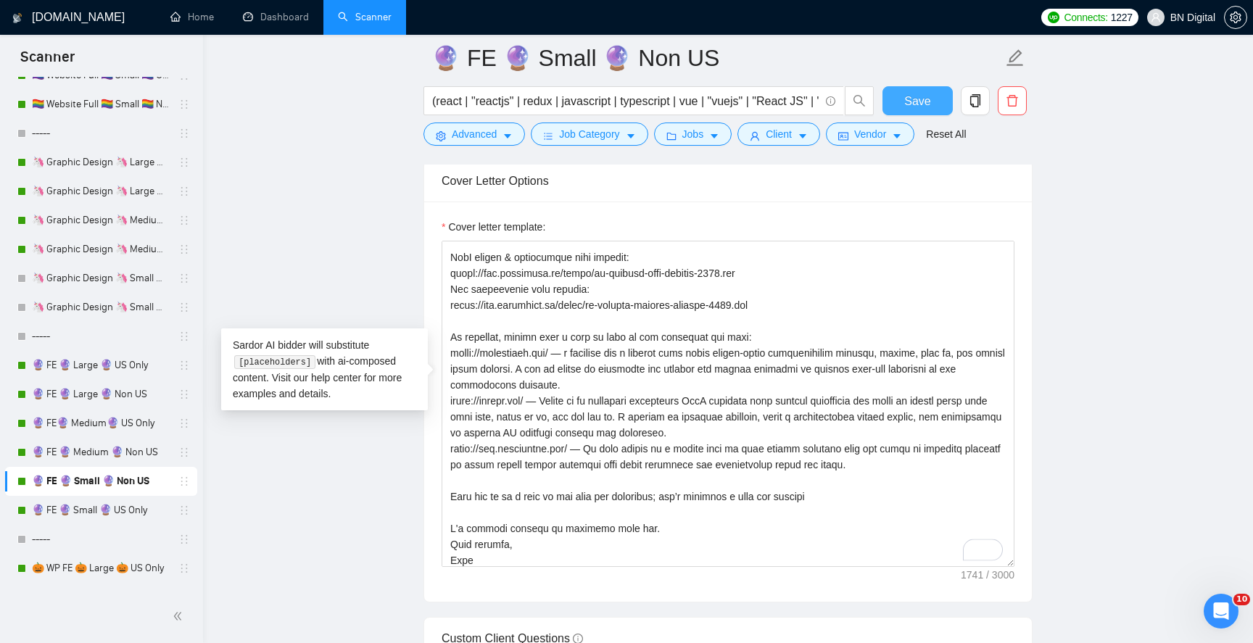
click at [914, 92] on span "Save" at bounding box center [918, 101] width 26 height 18
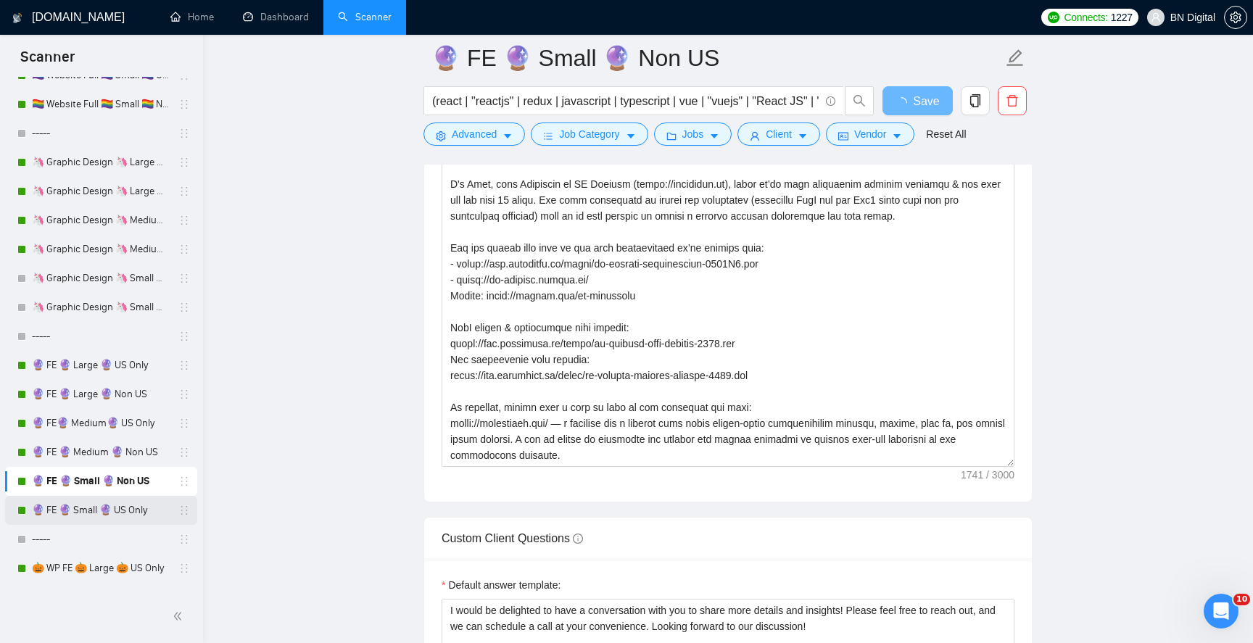
click at [120, 501] on link "🔮 FE 🔮 Small 🔮 US Only" at bounding box center [101, 510] width 138 height 29
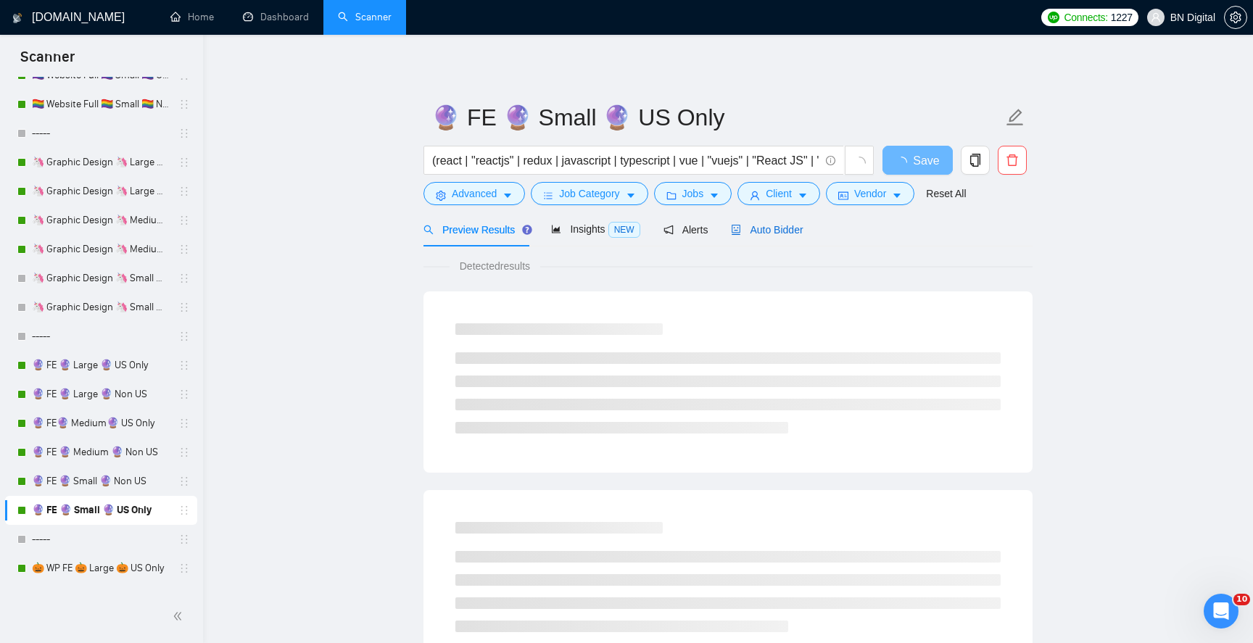
click at [781, 227] on span "Auto Bidder" at bounding box center [767, 230] width 72 height 12
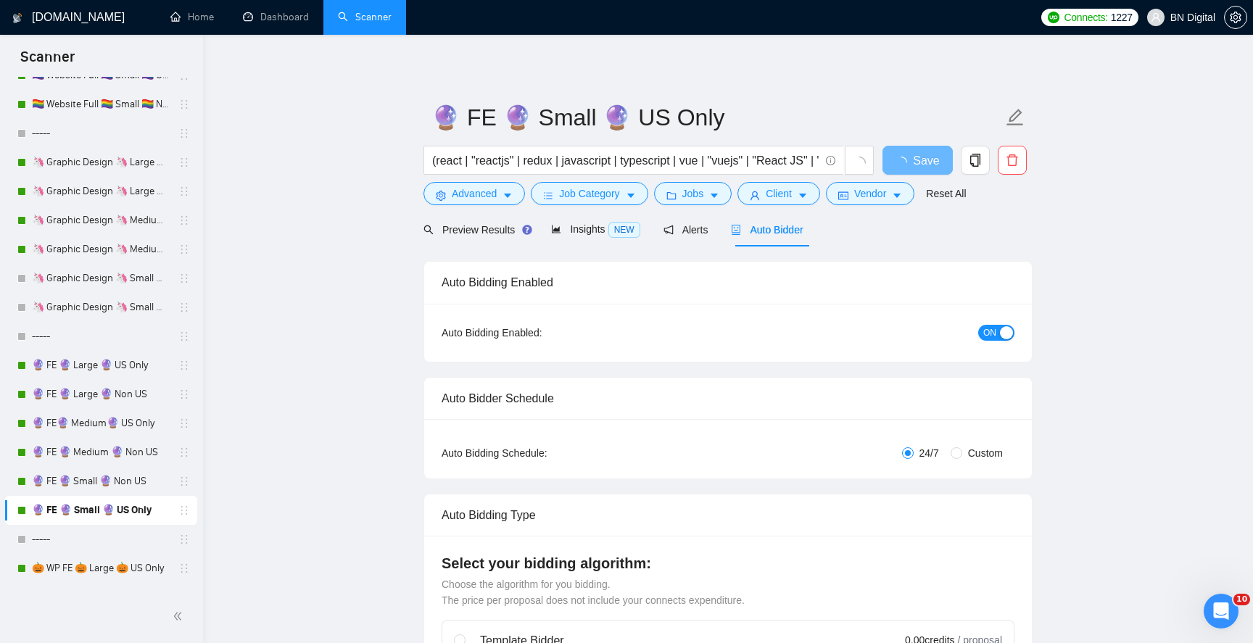
radio input "false"
radio input "true"
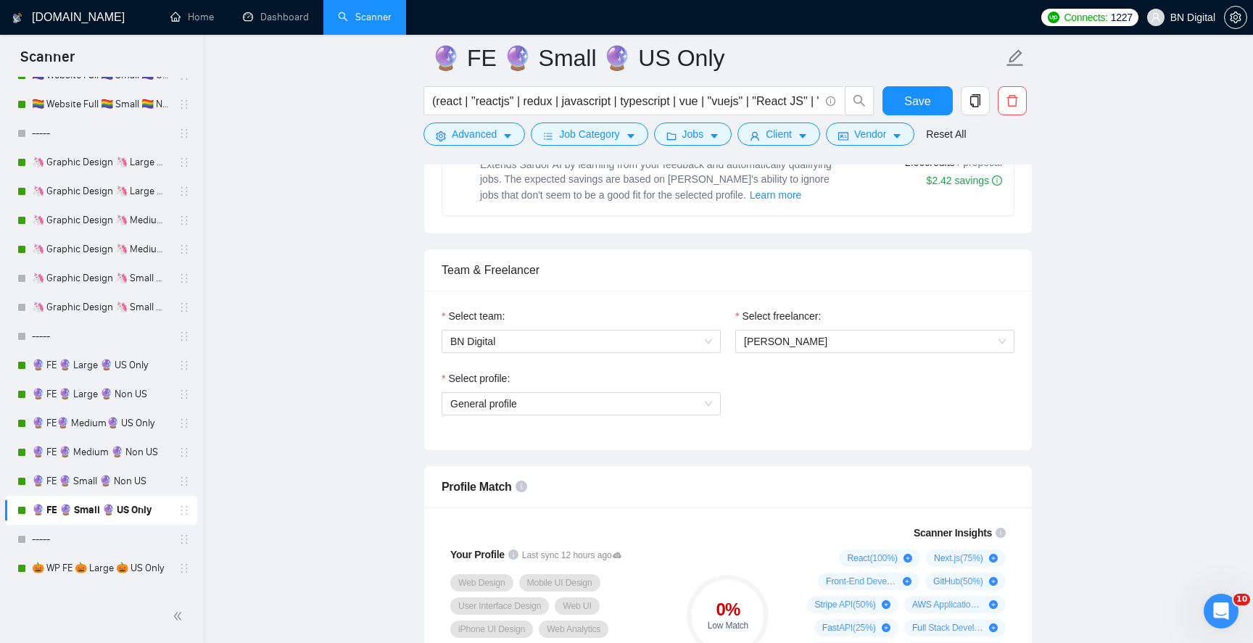
scroll to position [865, 0]
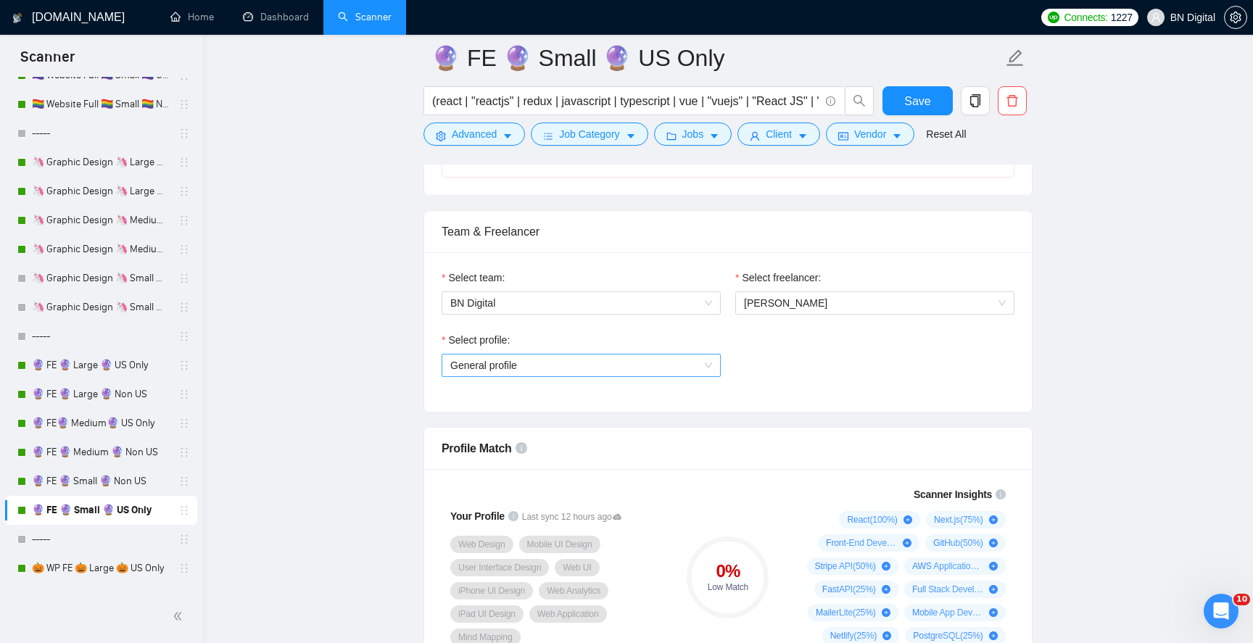
click at [580, 366] on span "General profile" at bounding box center [581, 366] width 262 height 22
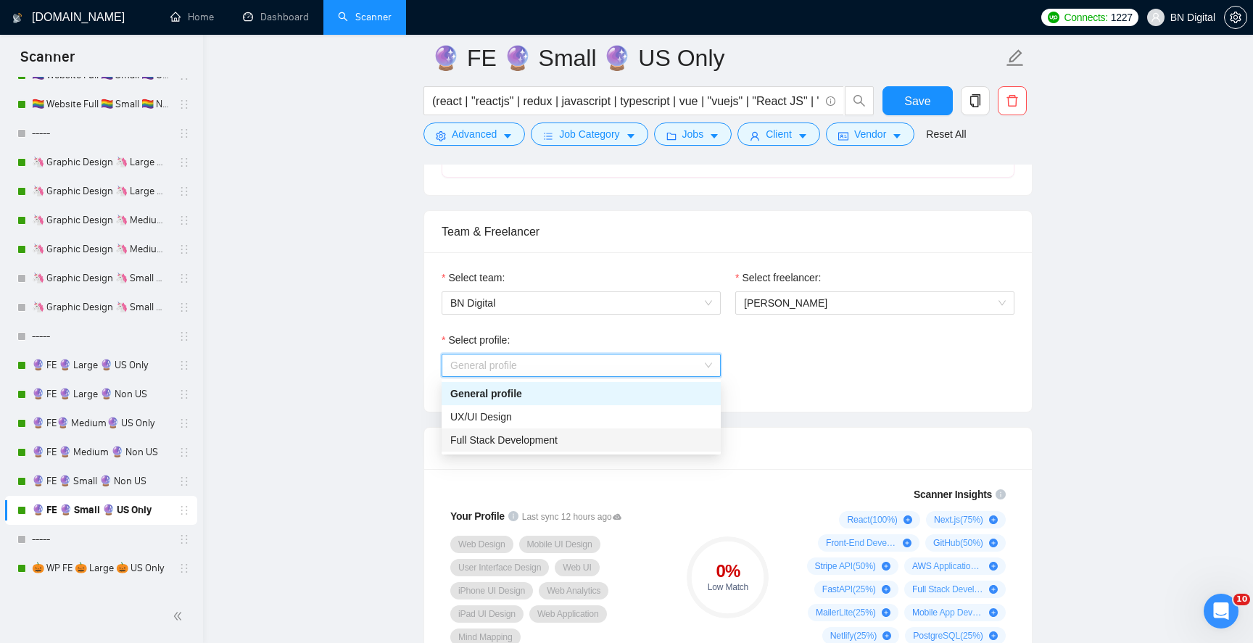
click at [538, 440] on span "Full Stack Development" at bounding box center [503, 441] width 107 height 12
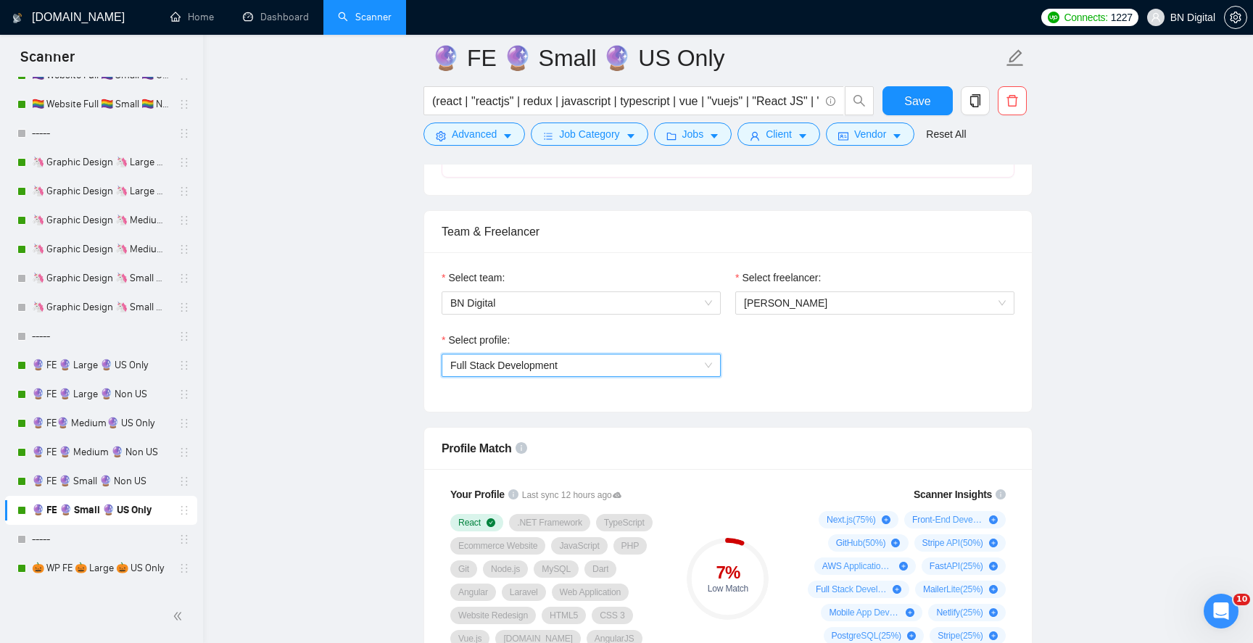
scroll to position [1393, 0]
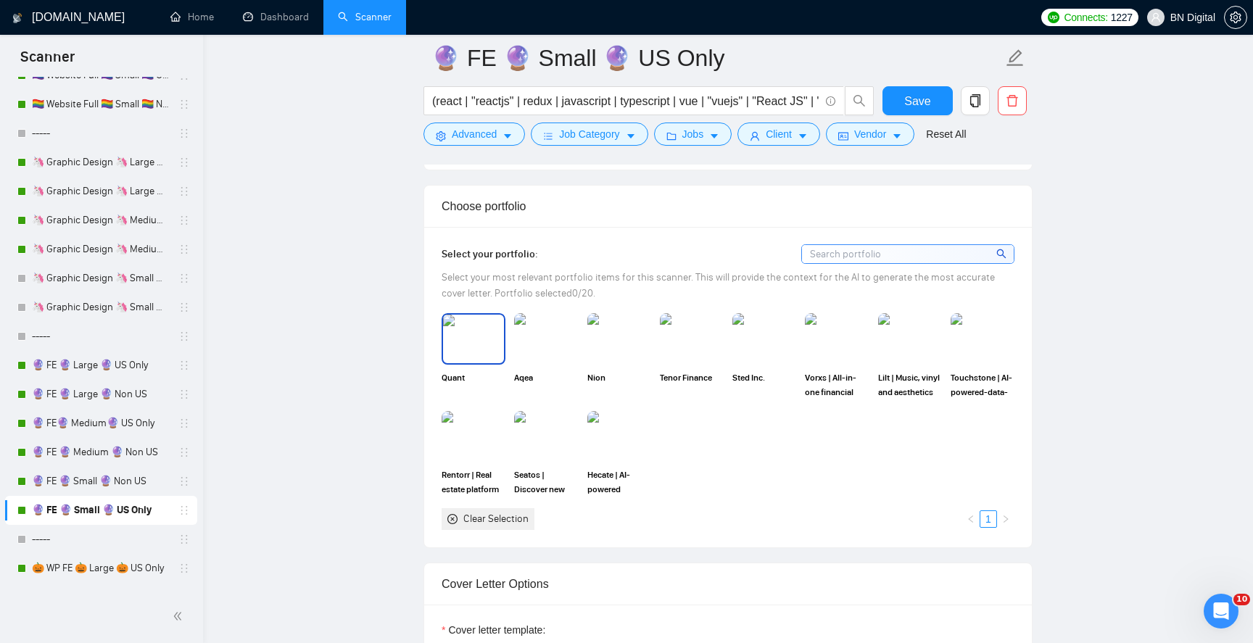
click at [481, 360] on img at bounding box center [473, 339] width 61 height 48
click at [481, 444] on img at bounding box center [473, 437] width 61 height 48
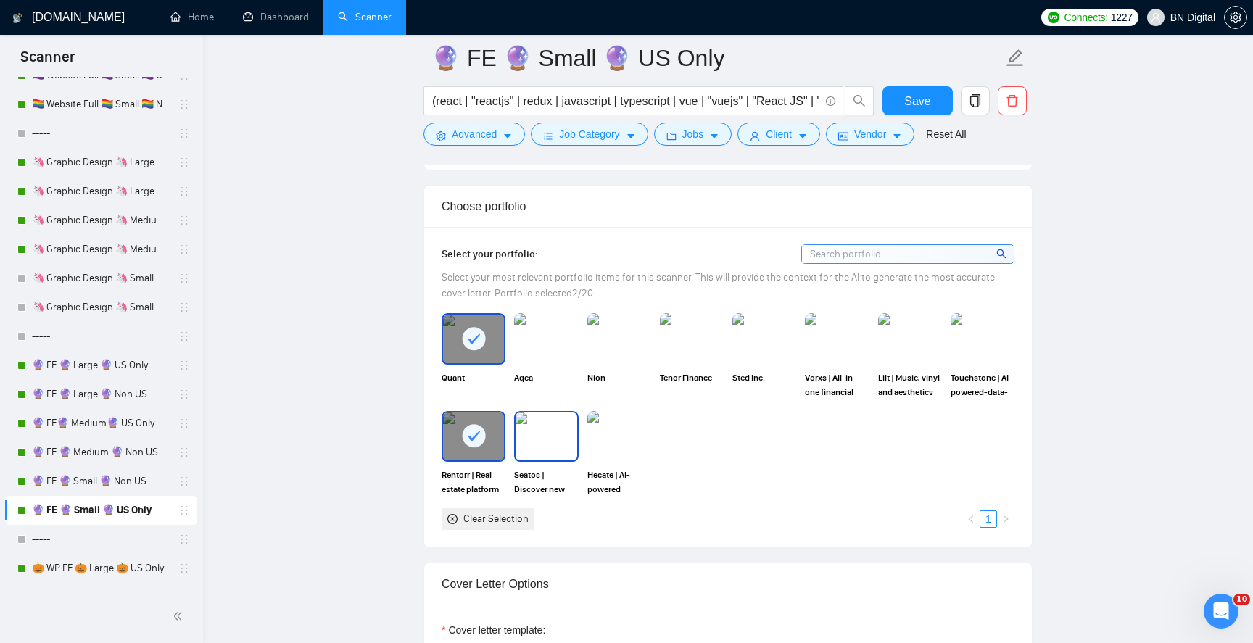
click at [545, 443] on img at bounding box center [546, 437] width 61 height 48
click at [551, 337] on img at bounding box center [546, 339] width 61 height 48
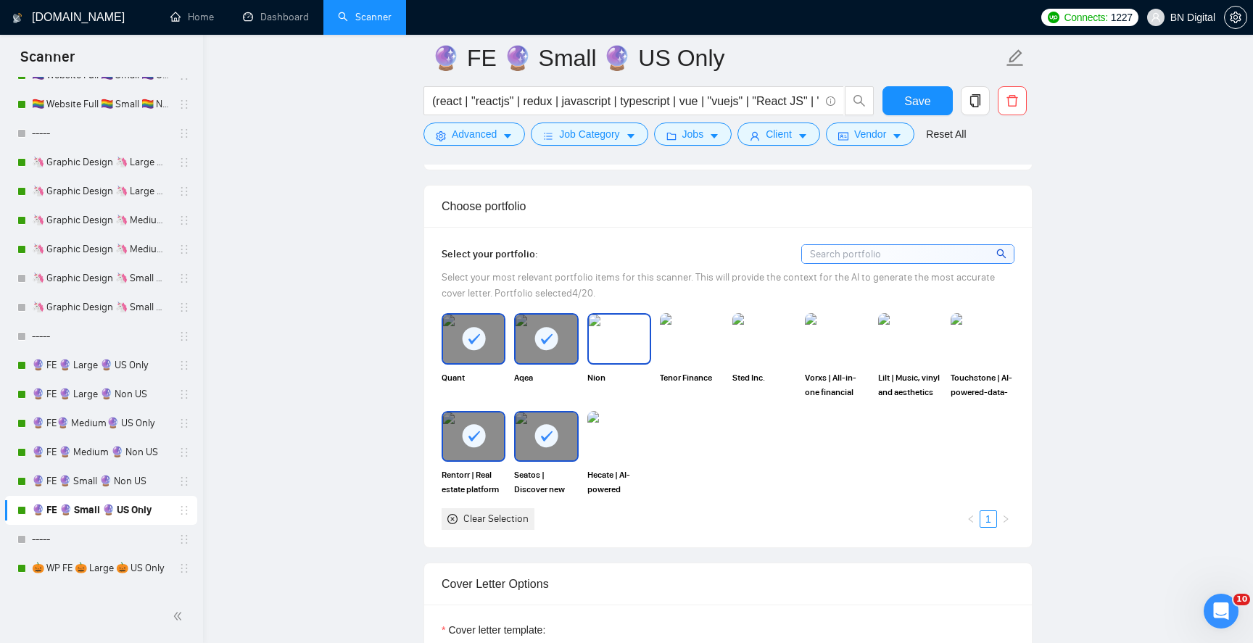
click at [611, 336] on img at bounding box center [619, 339] width 61 height 48
click at [611, 436] on img at bounding box center [619, 437] width 61 height 48
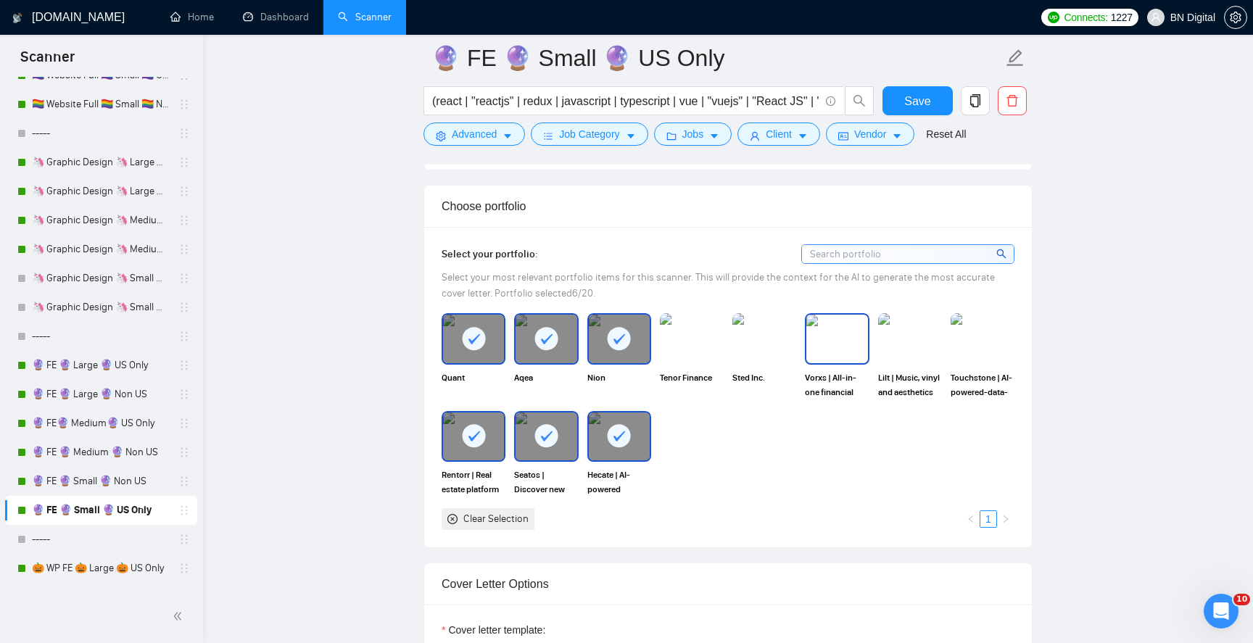
click at [837, 353] on img at bounding box center [837, 339] width 61 height 48
click at [907, 336] on img at bounding box center [910, 339] width 61 height 48
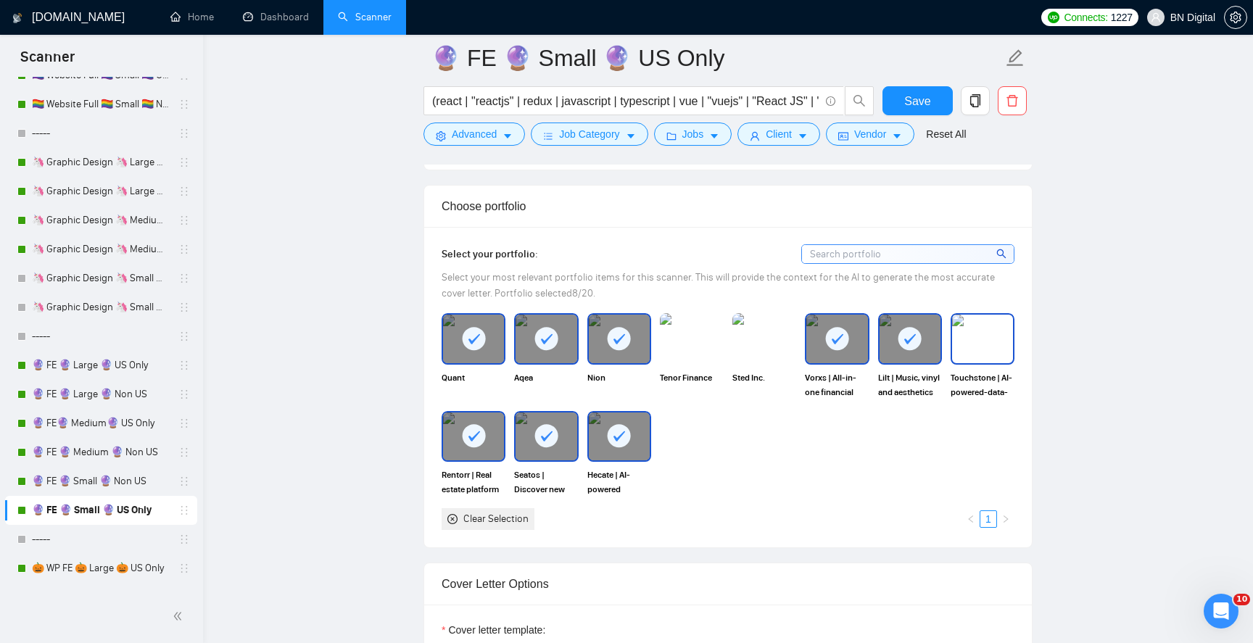
click at [997, 345] on img at bounding box center [982, 339] width 61 height 48
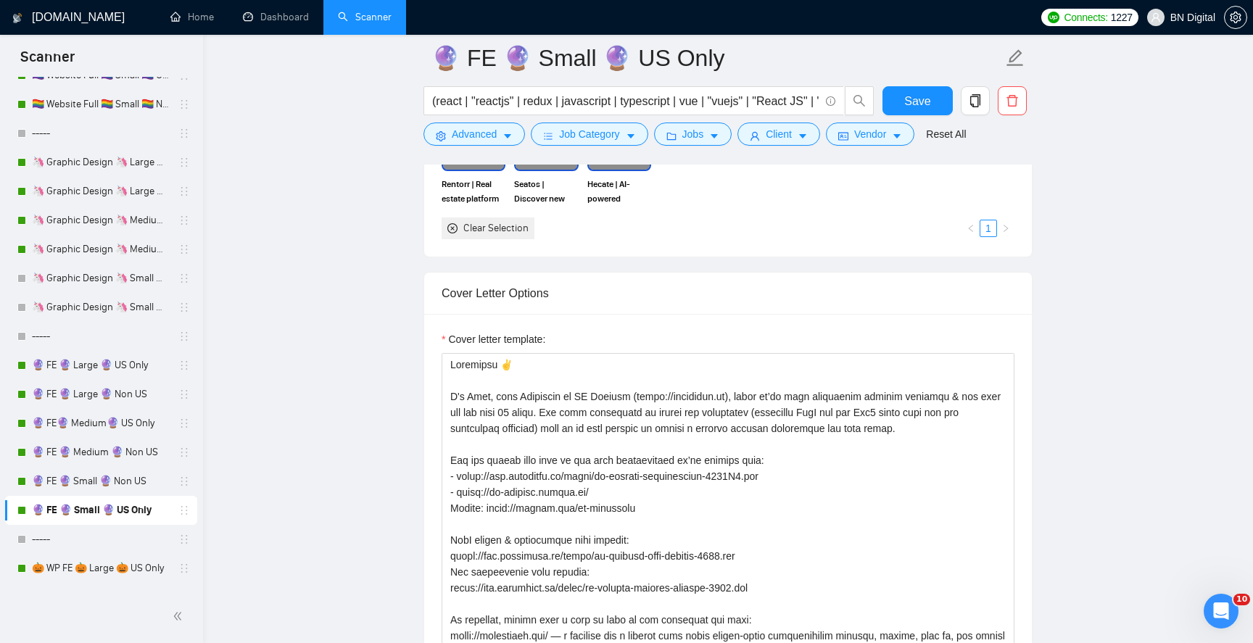
scroll to position [1774, 0]
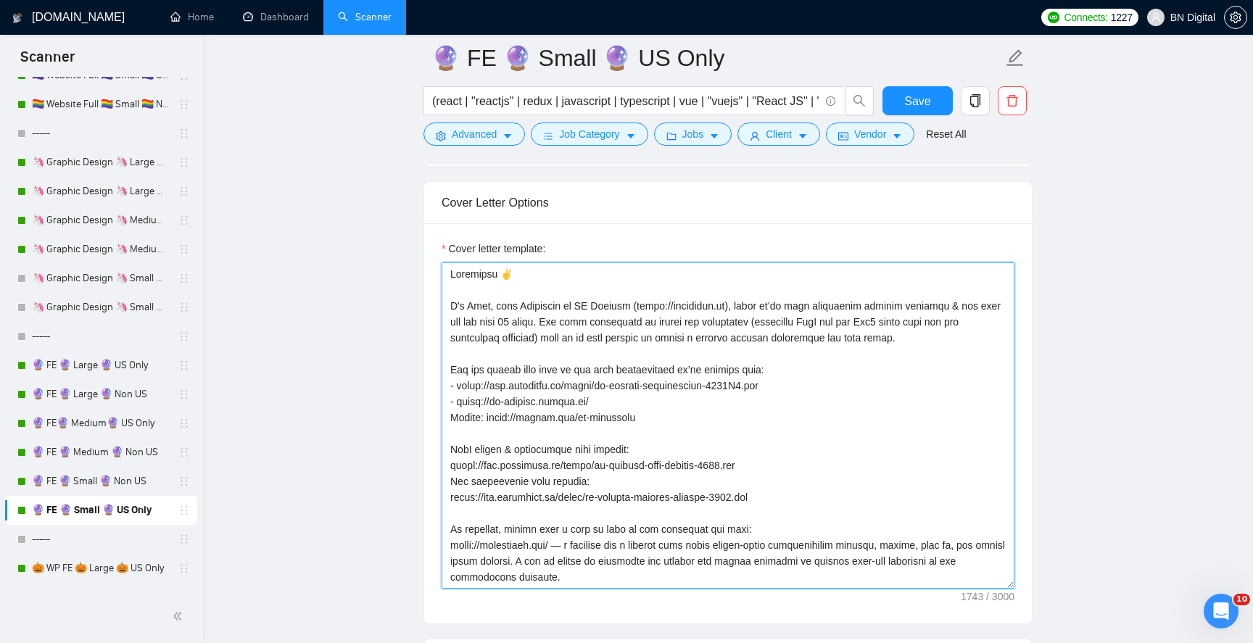
click at [708, 411] on textarea "Cover letter template:" at bounding box center [728, 426] width 573 height 326
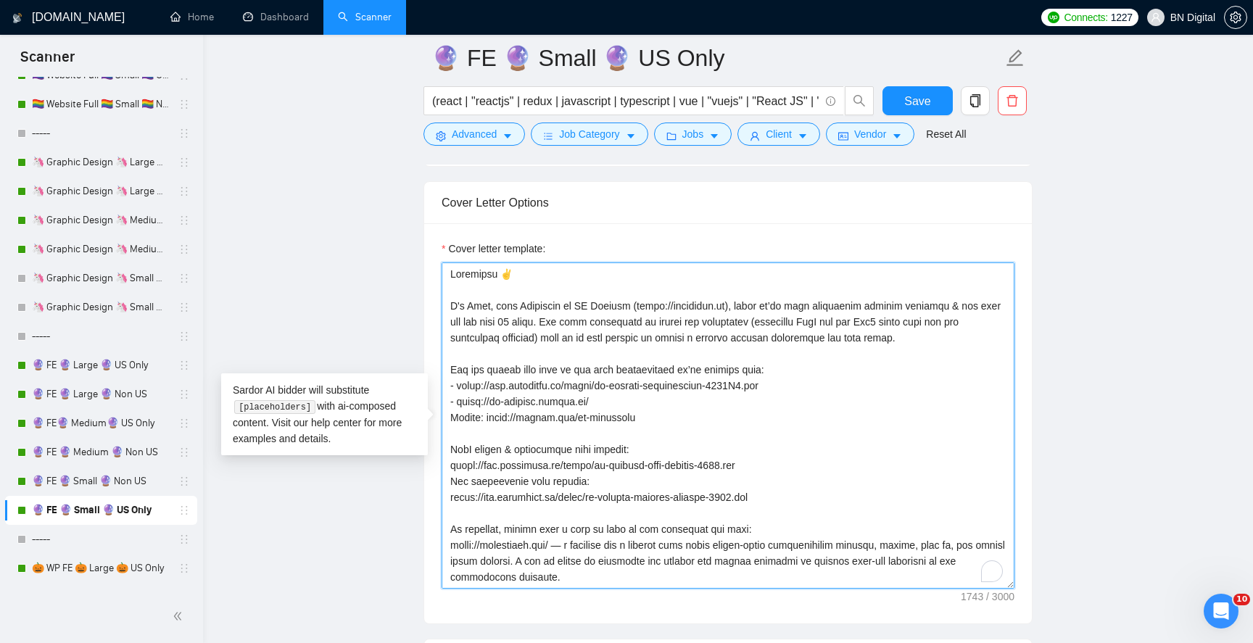
paste textarea ","
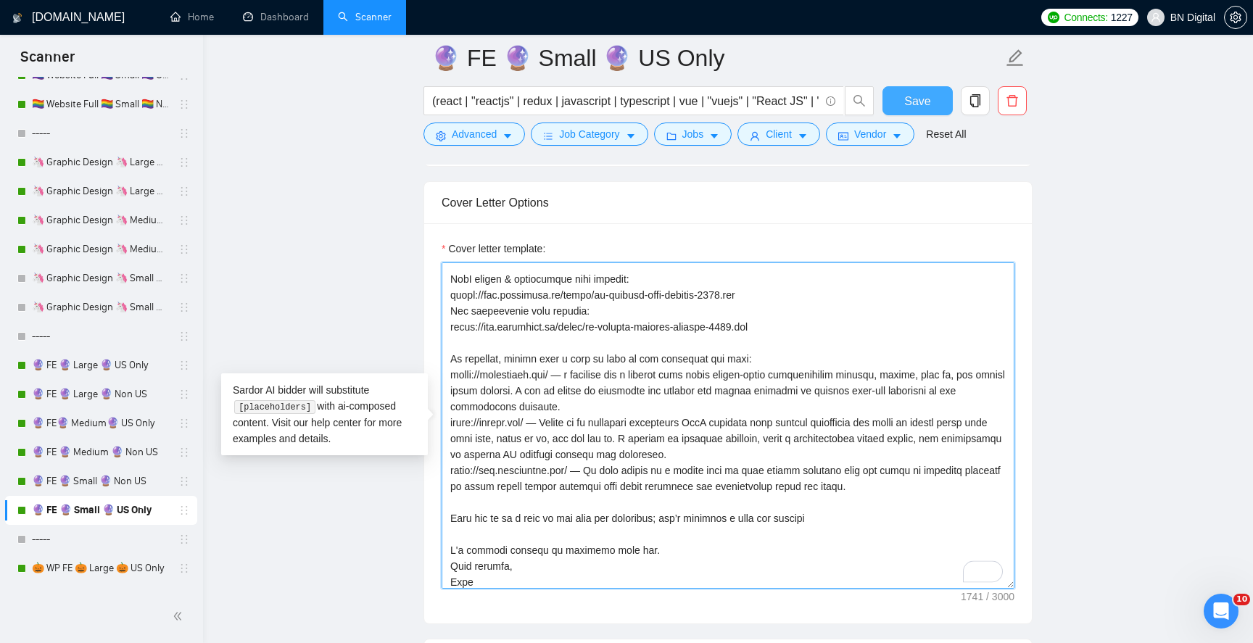
scroll to position [170, 0]
type textarea "Loremipsu, D's Amet, cons Adipiscin el SE Doeiusm (tempo://incididun.ut), labor…"
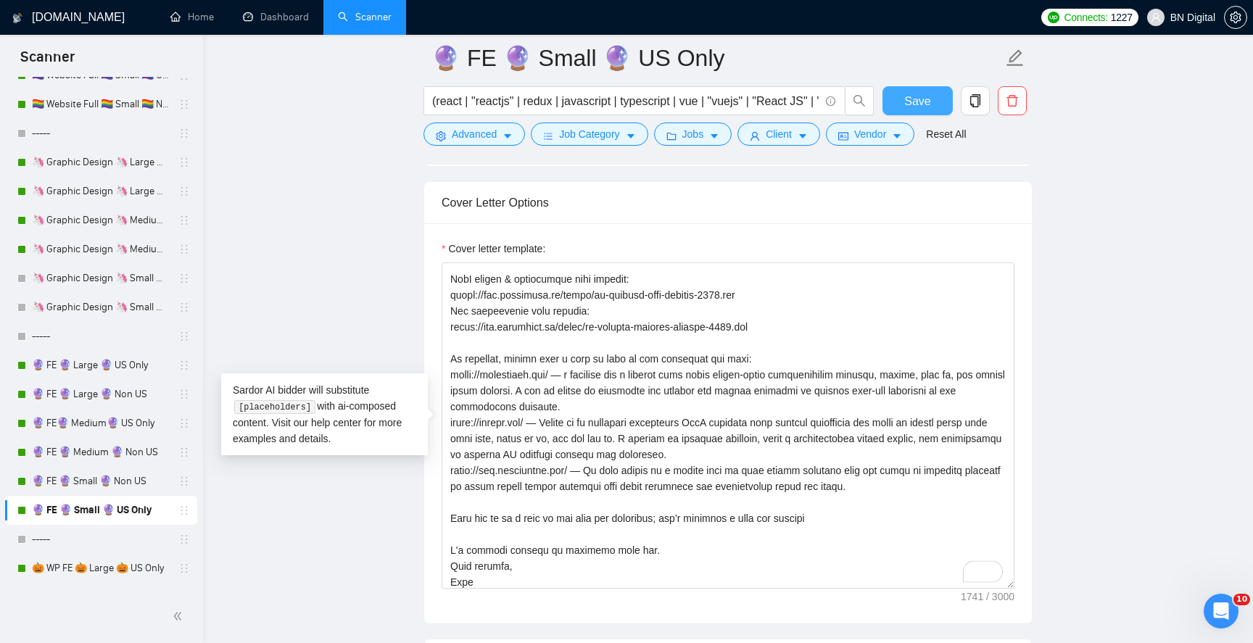
click at [926, 104] on span "Save" at bounding box center [918, 101] width 26 height 18
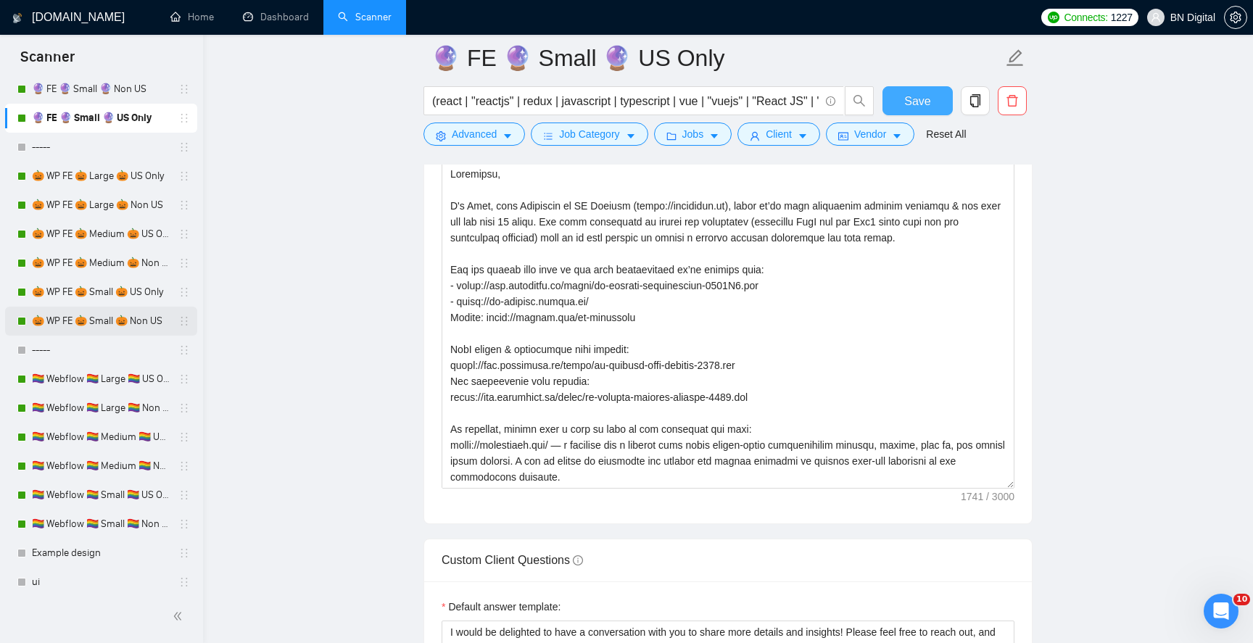
scroll to position [1228, 0]
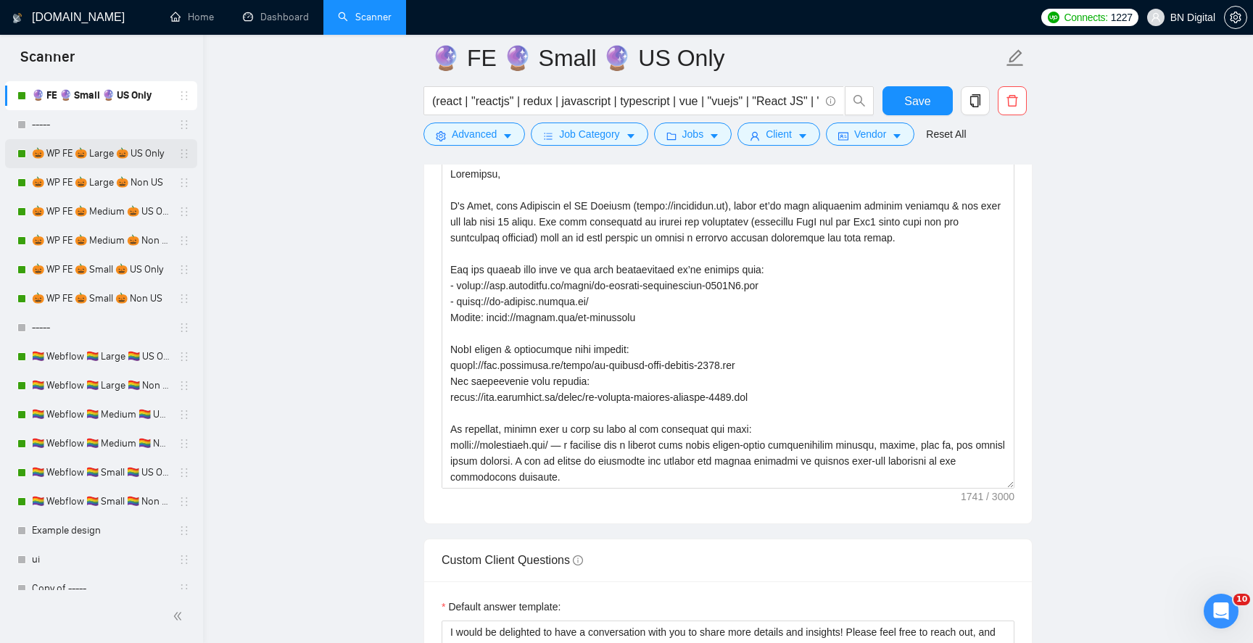
click at [141, 154] on link "🎃 WP FE 🎃 Large 🎃 US Only" at bounding box center [101, 153] width 138 height 29
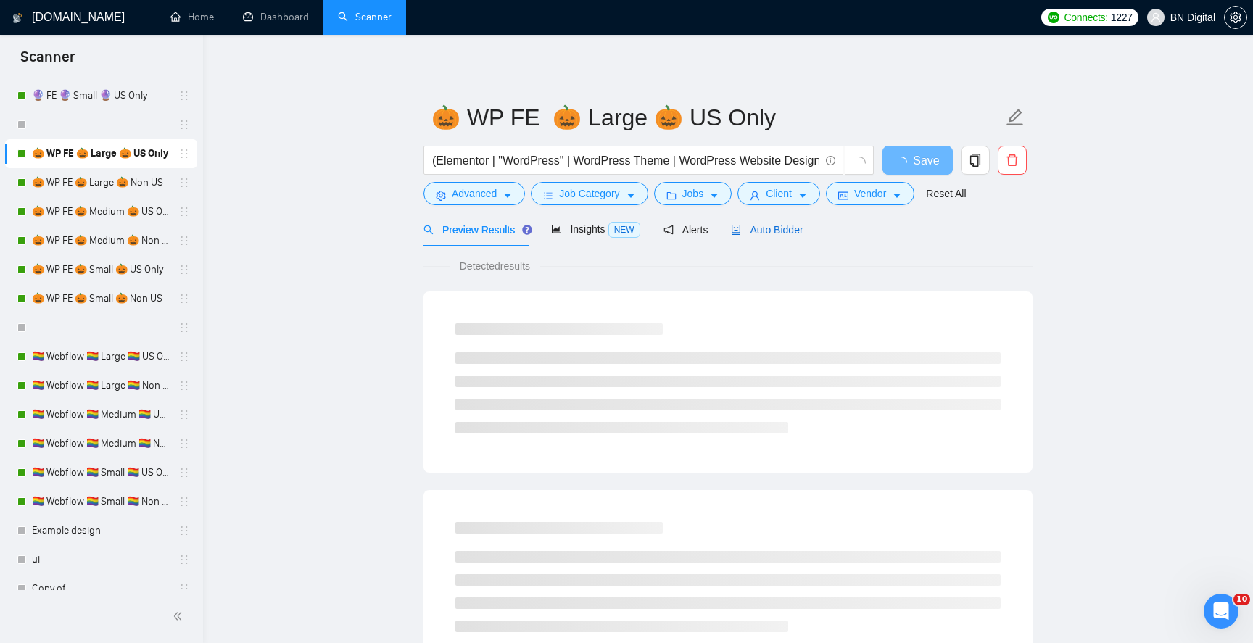
click at [759, 234] on span "Auto Bidder" at bounding box center [767, 230] width 72 height 12
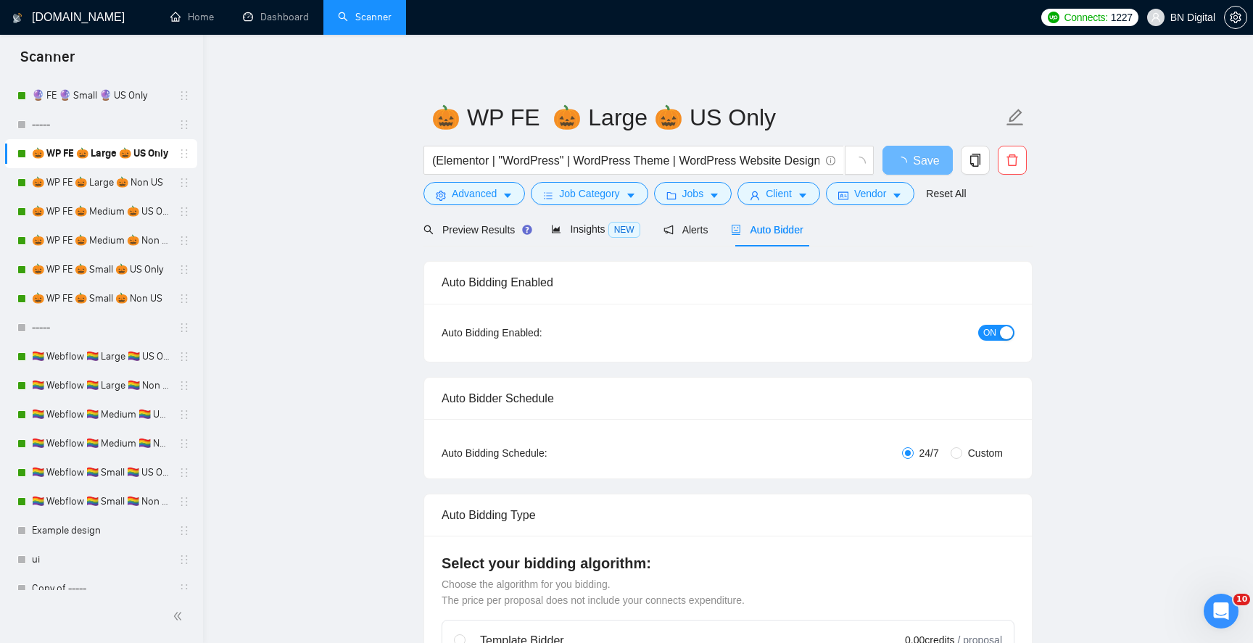
radio input "false"
radio input "true"
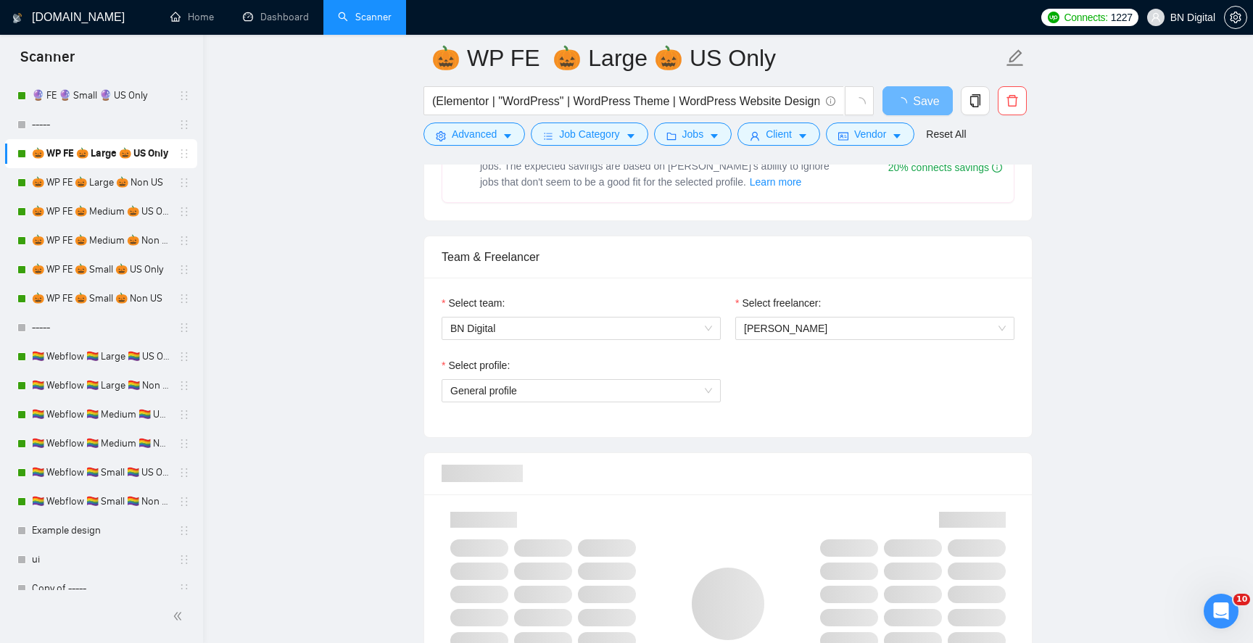
scroll to position [862, 0]
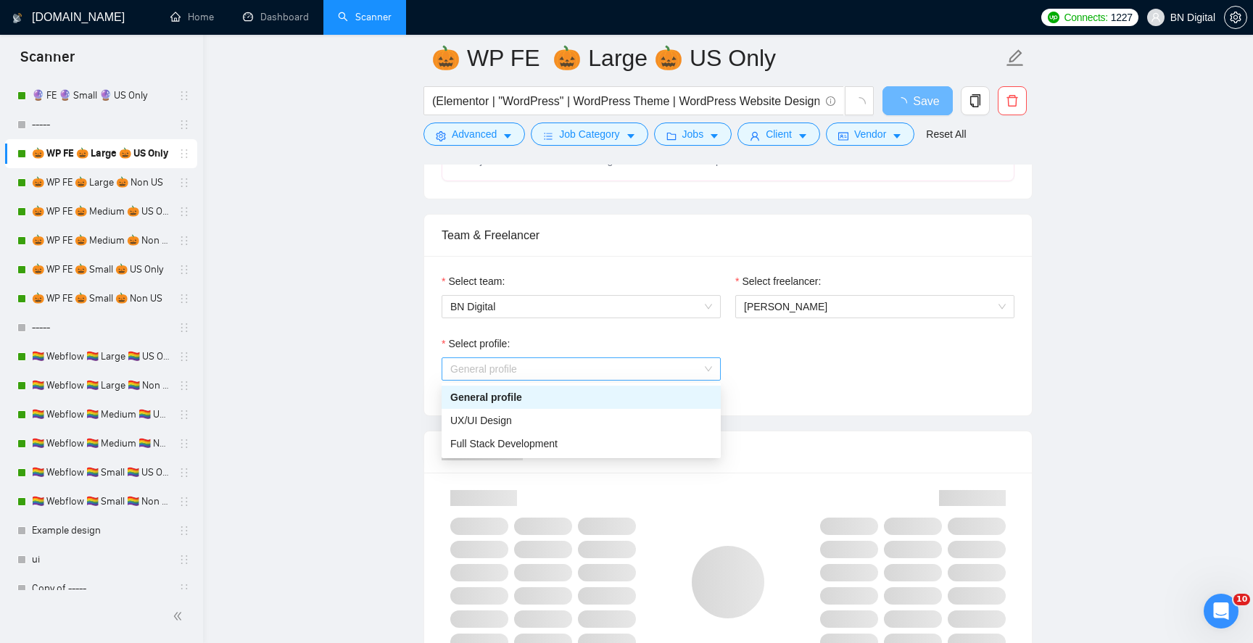
click at [581, 367] on span "General profile" at bounding box center [581, 369] width 262 height 22
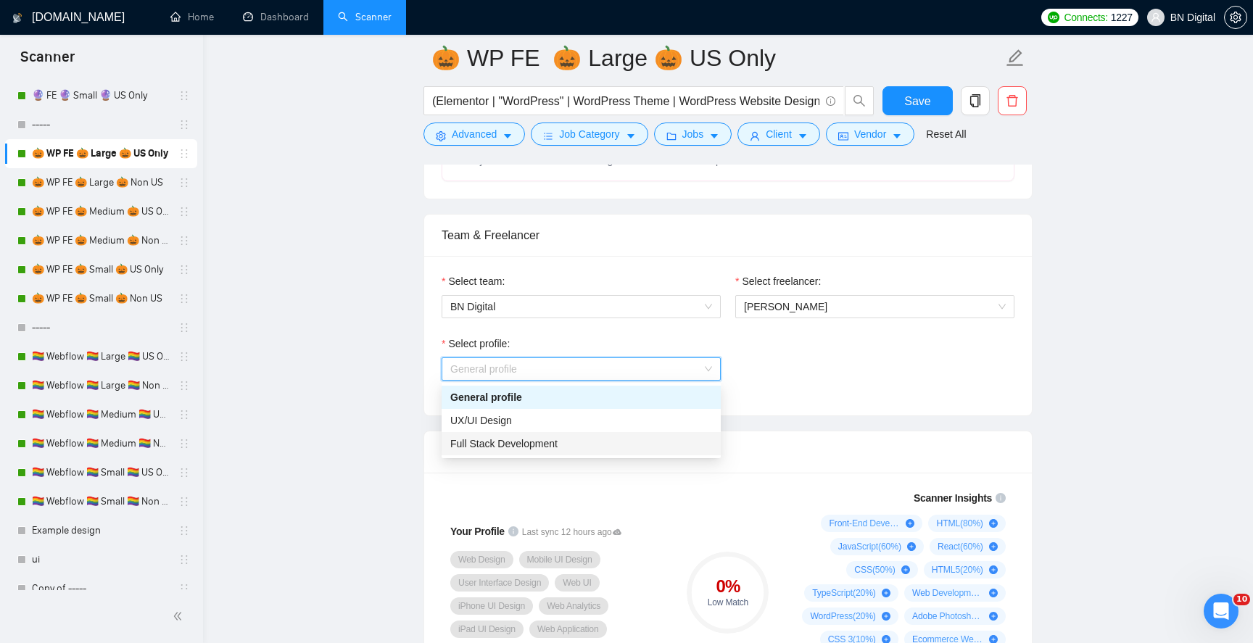
click at [547, 448] on span "Full Stack Development" at bounding box center [503, 444] width 107 height 12
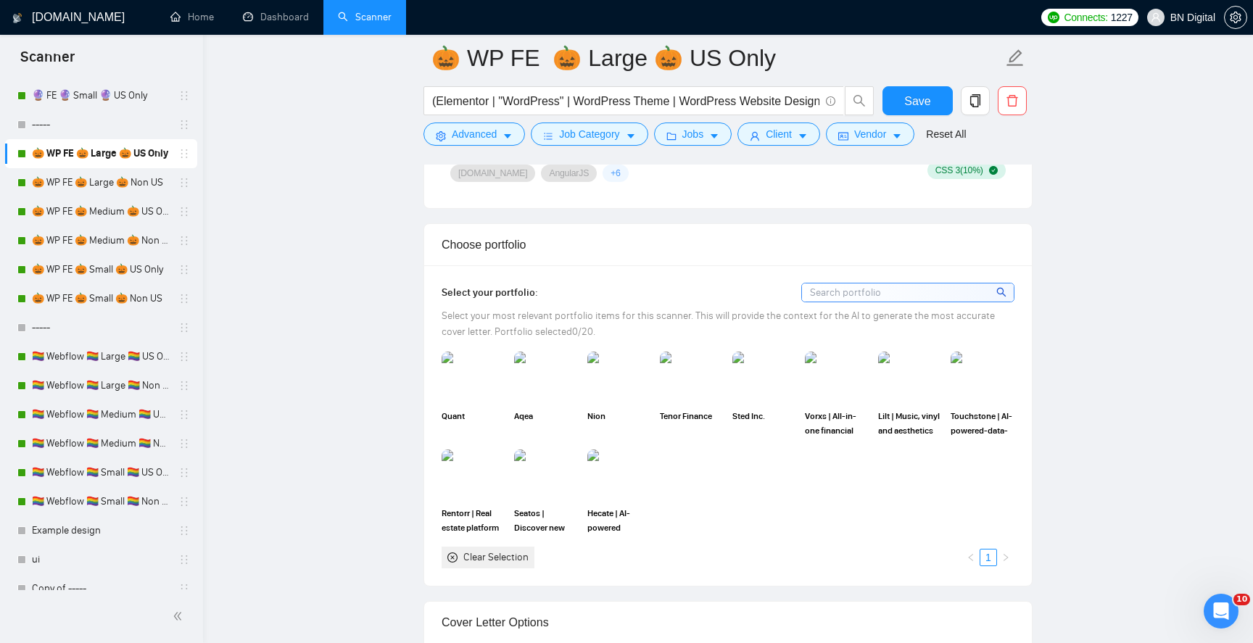
scroll to position [1421, 0]
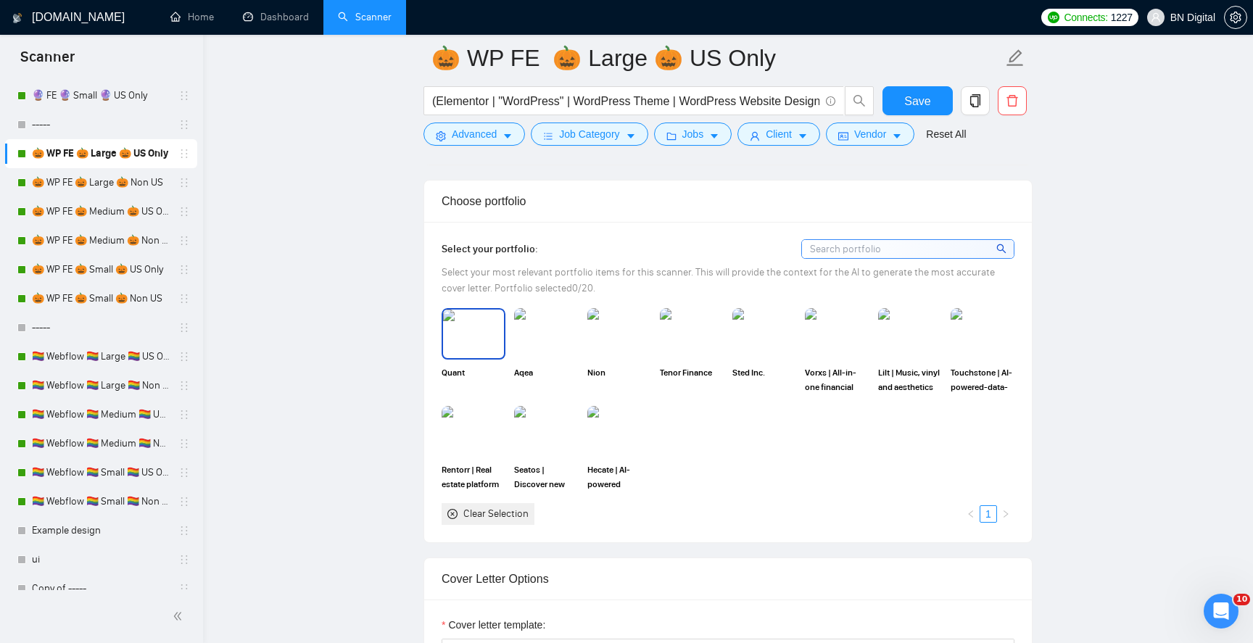
click at [490, 347] on img at bounding box center [473, 334] width 61 height 48
click at [490, 423] on img at bounding box center [474, 431] width 64 height 51
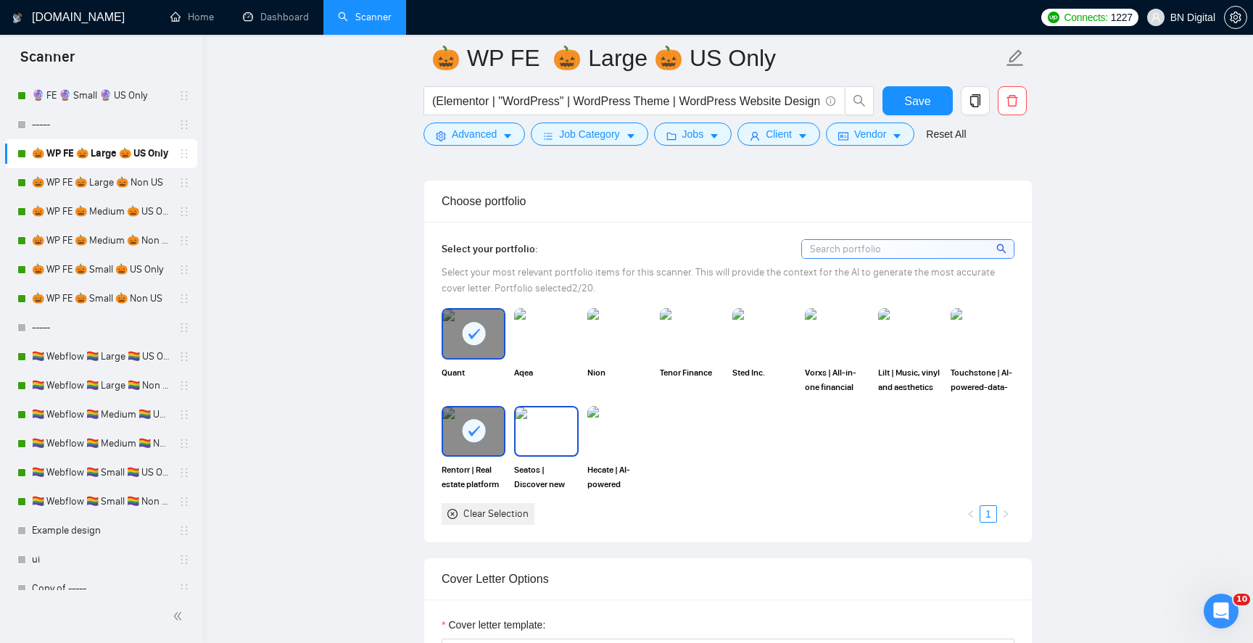
click at [535, 424] on img at bounding box center [546, 432] width 61 height 48
click at [537, 385] on span "Aqea" at bounding box center [546, 380] width 64 height 29
click at [609, 329] on img at bounding box center [620, 333] width 64 height 51
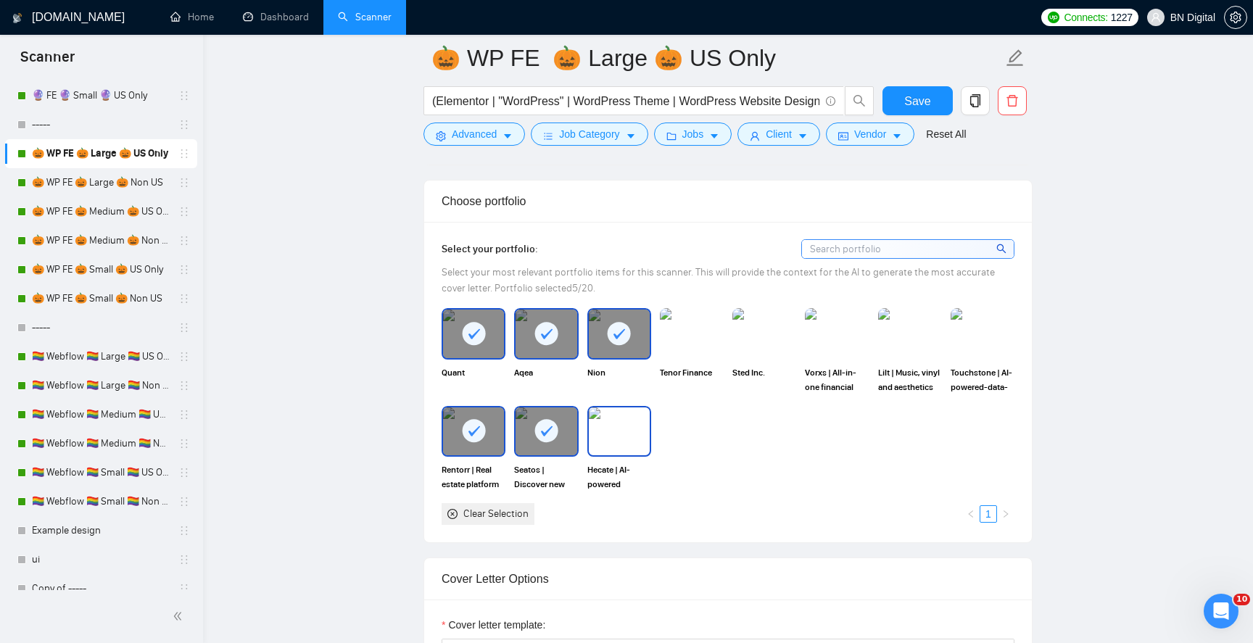
click at [609, 425] on img at bounding box center [619, 432] width 61 height 48
click at [842, 324] on img at bounding box center [837, 334] width 61 height 48
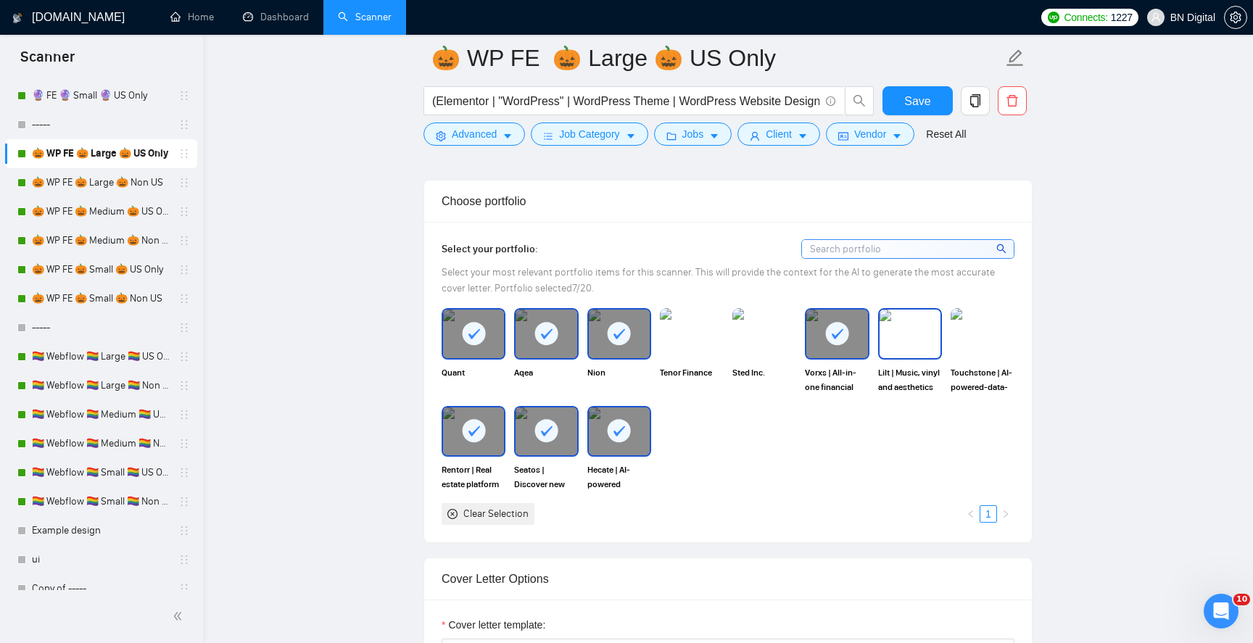
click at [905, 324] on img at bounding box center [910, 334] width 61 height 48
click at [979, 321] on img at bounding box center [982, 334] width 61 height 48
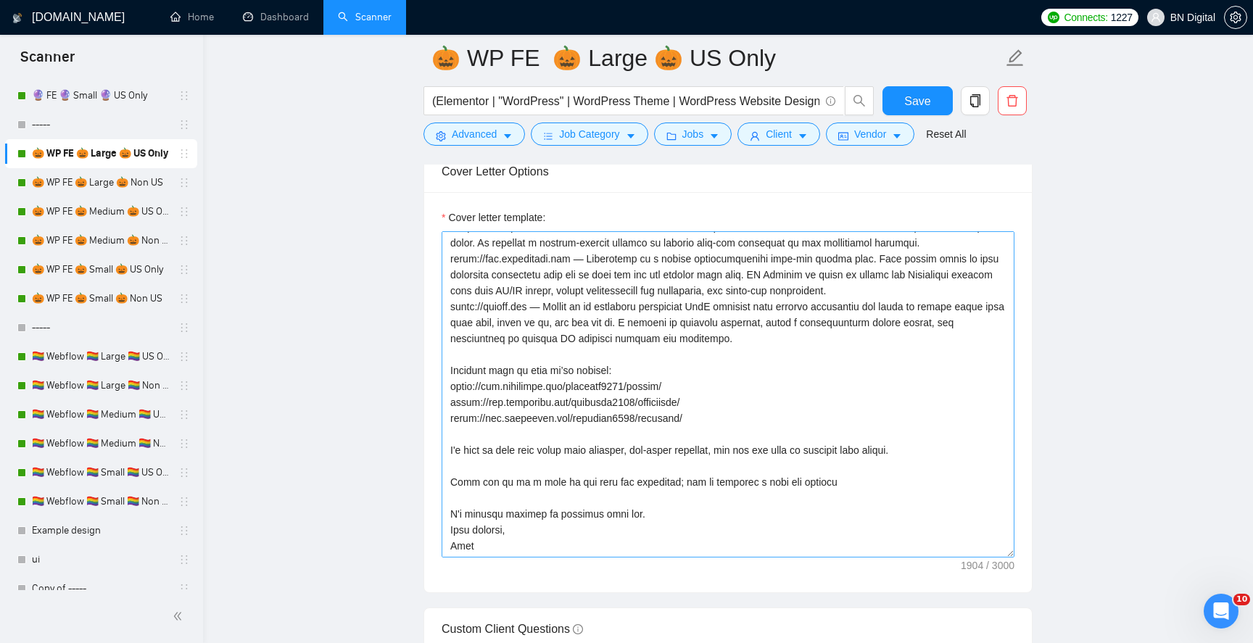
scroll to position [1879, 0]
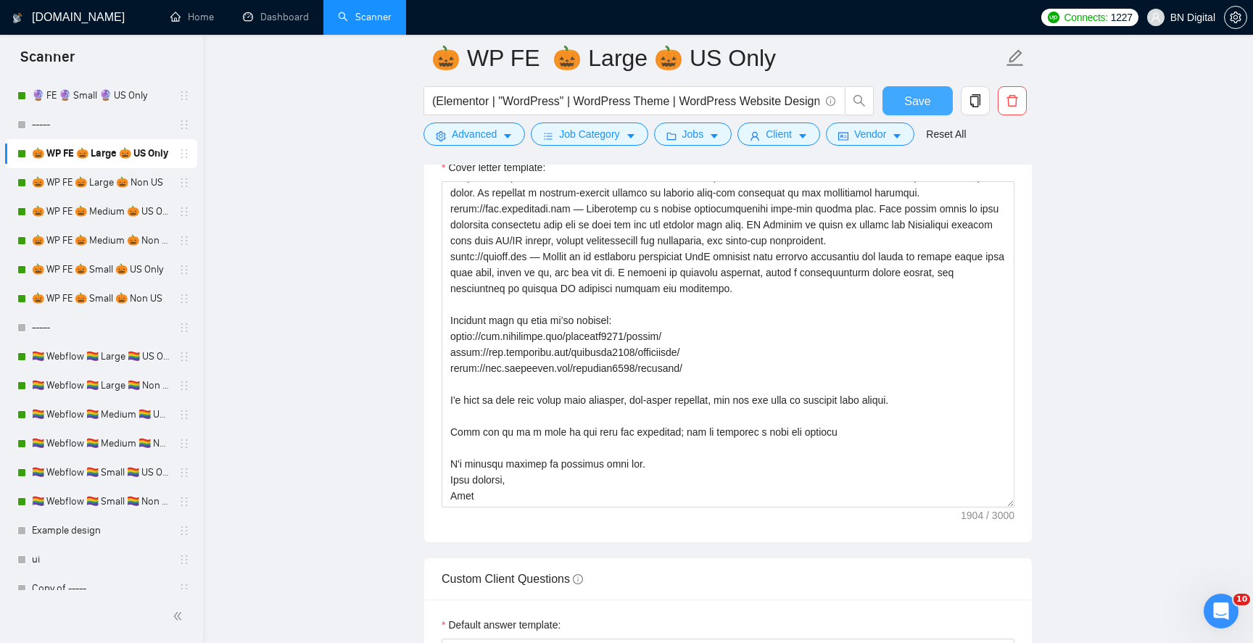
click at [924, 110] on button "Save" at bounding box center [918, 100] width 70 height 29
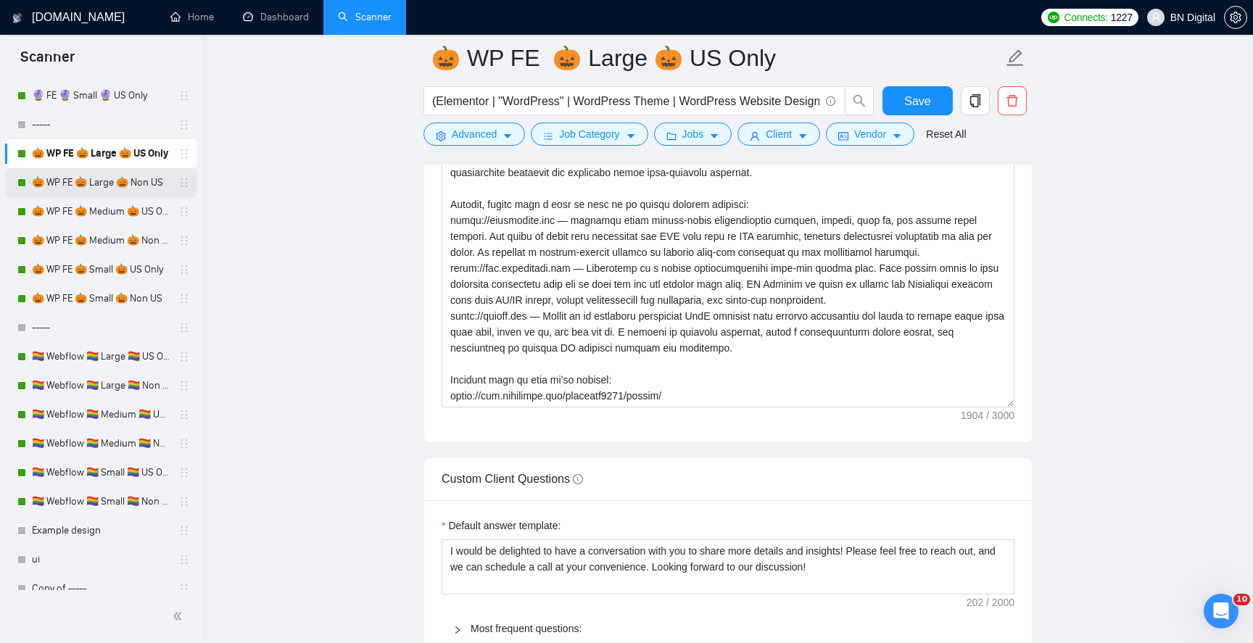
click at [106, 188] on link "🎃 WP FE 🎃 Large 🎃 Non US" at bounding box center [101, 182] width 138 height 29
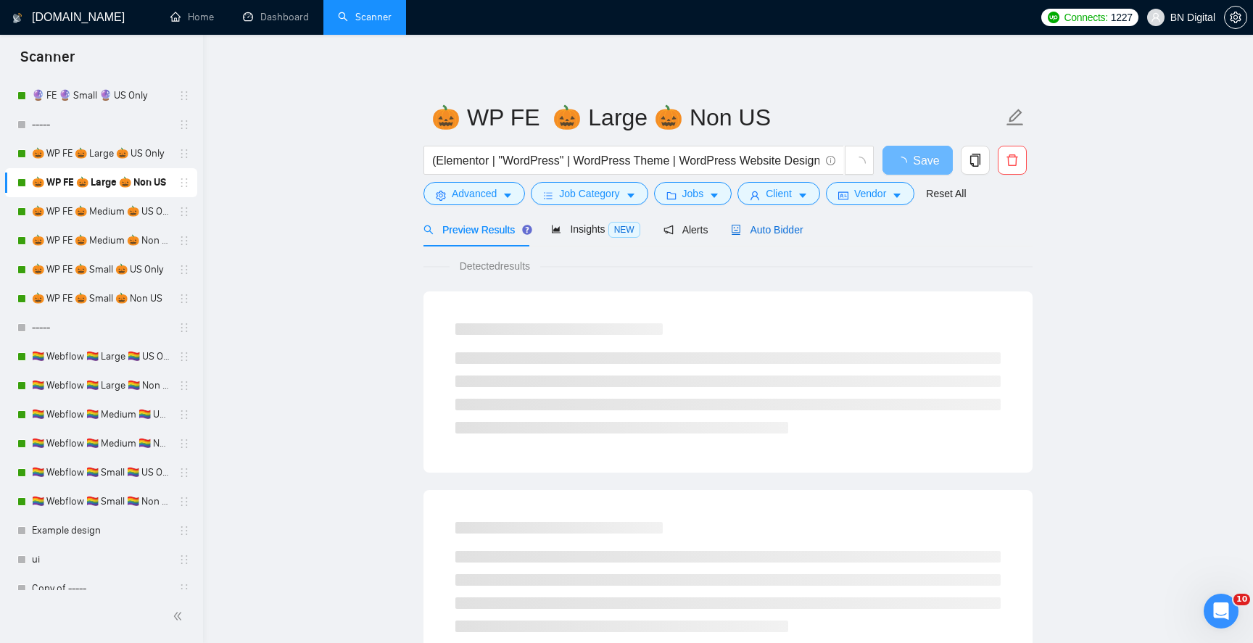
click at [771, 231] on span "Auto Bidder" at bounding box center [767, 230] width 72 height 12
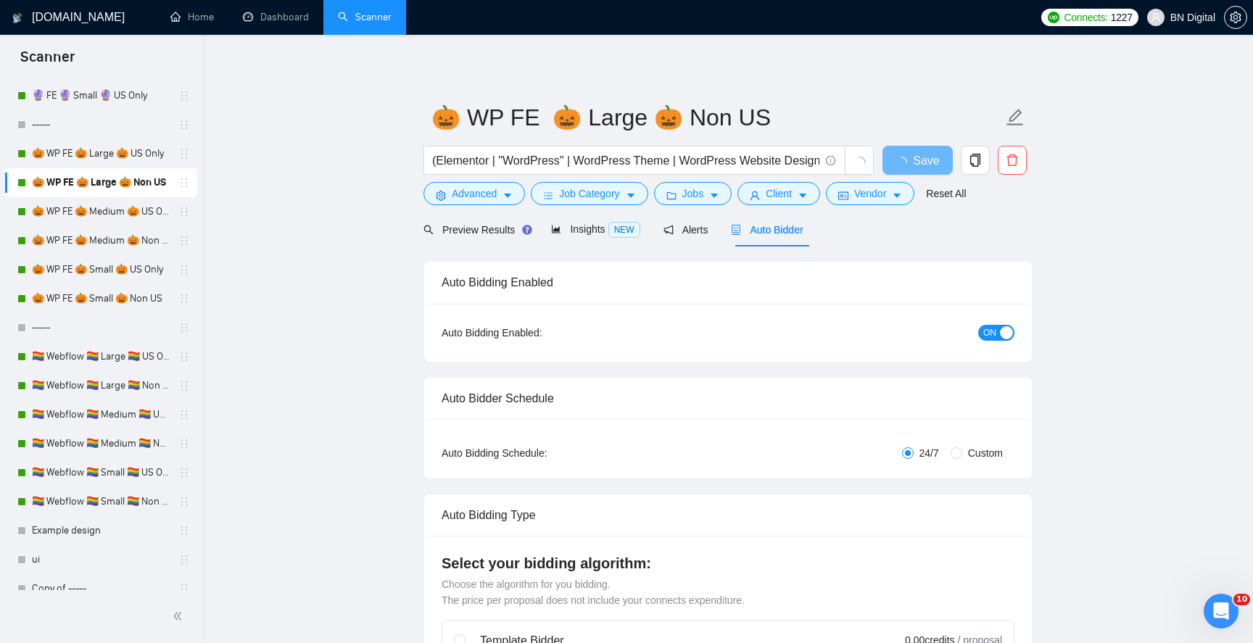
radio input "false"
radio input "true"
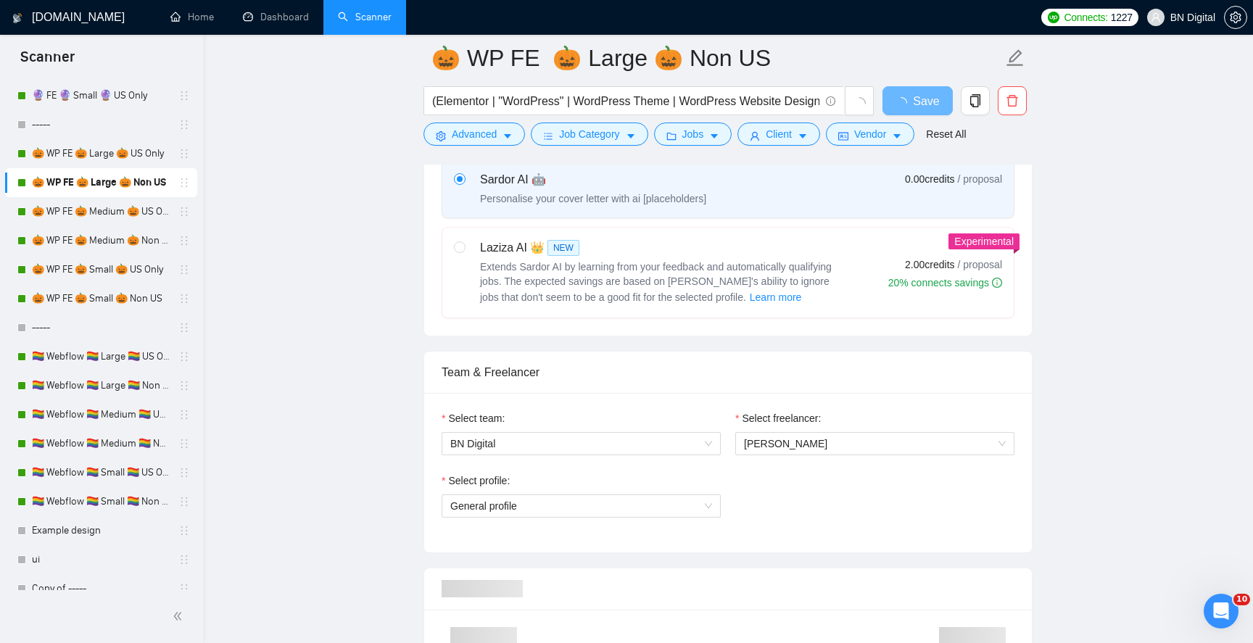
scroll to position [814, 0]
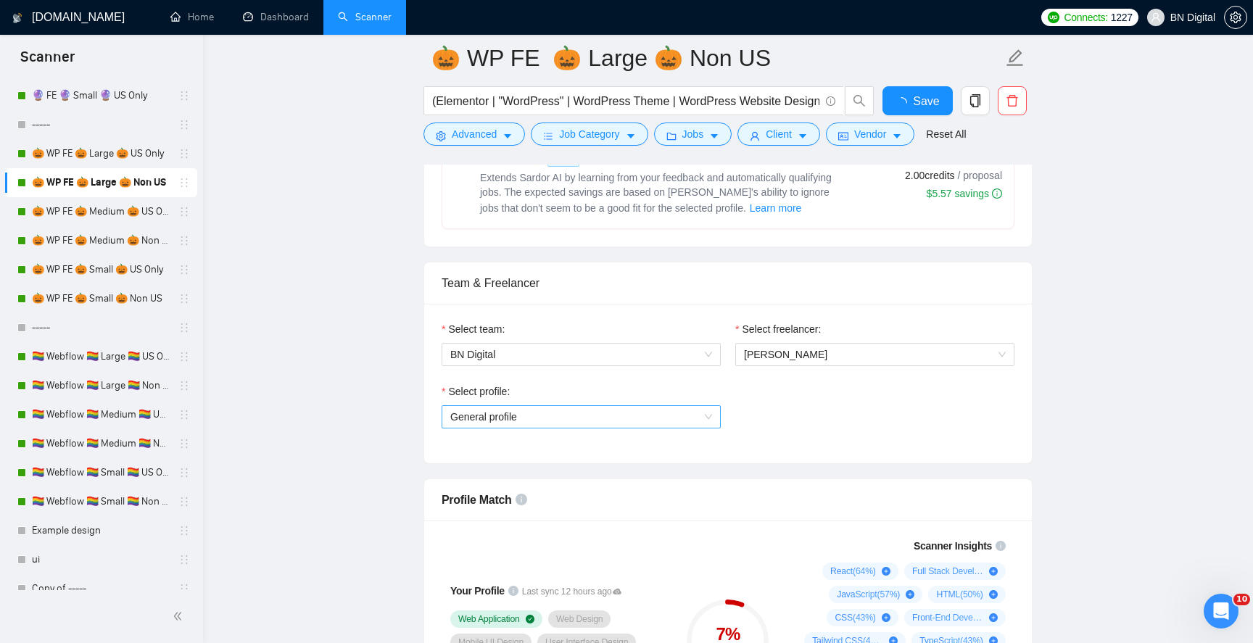
click at [609, 419] on span "General profile" at bounding box center [581, 417] width 262 height 22
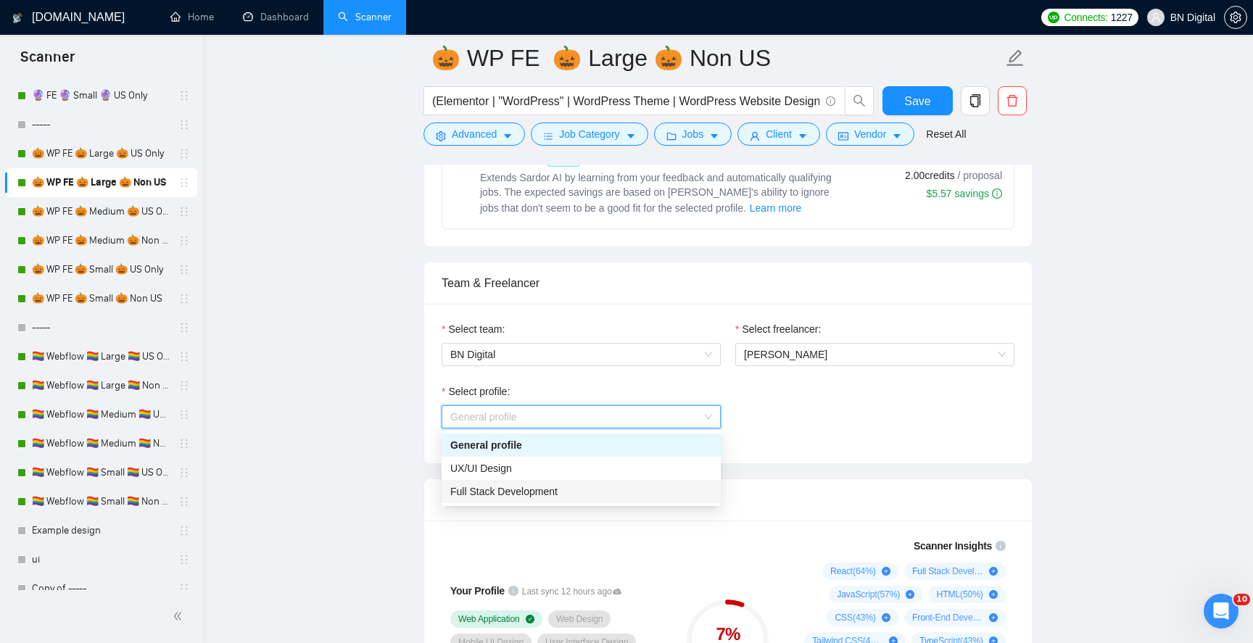
click at [601, 485] on div "Full Stack Development" at bounding box center [581, 492] width 262 height 16
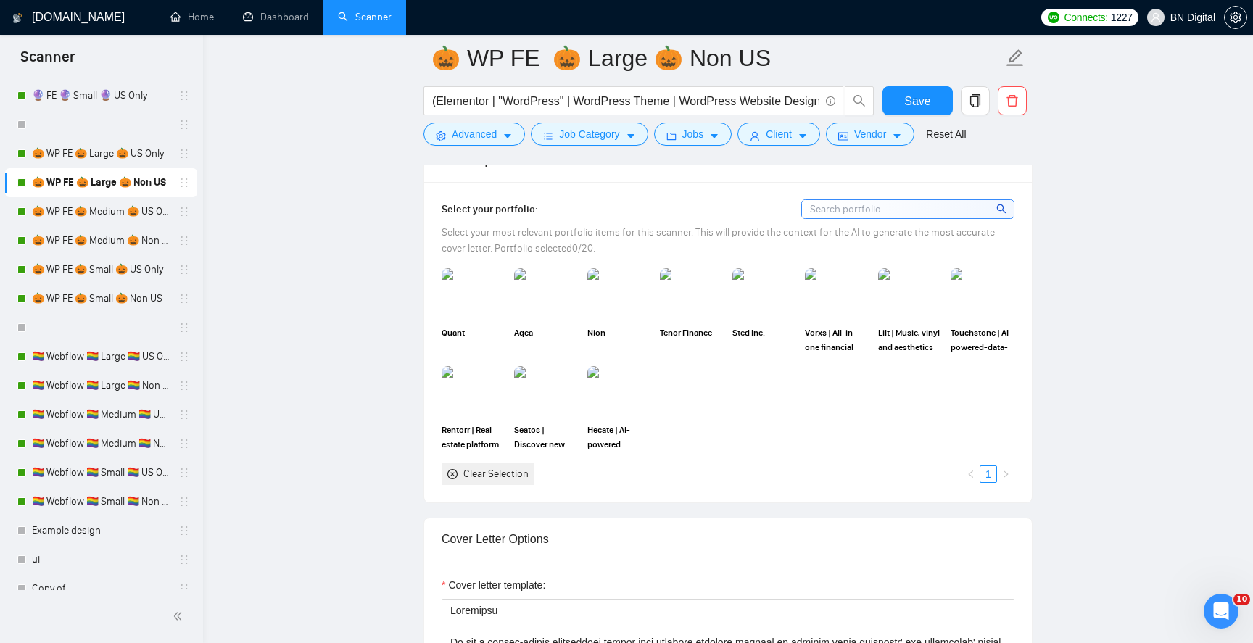
scroll to position [1520, 0]
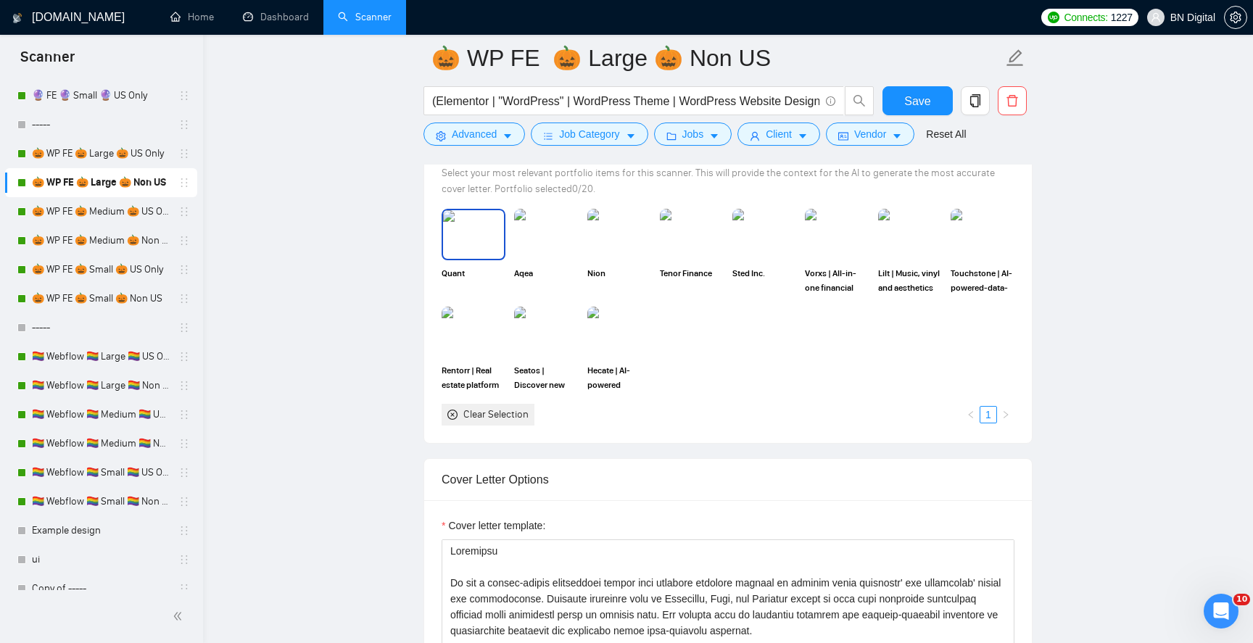
drag, startPoint x: 485, startPoint y: 246, endPoint x: 485, endPoint y: 255, distance: 9.4
click at [485, 245] on img at bounding box center [473, 234] width 61 height 48
click at [485, 327] on img at bounding box center [473, 332] width 61 height 48
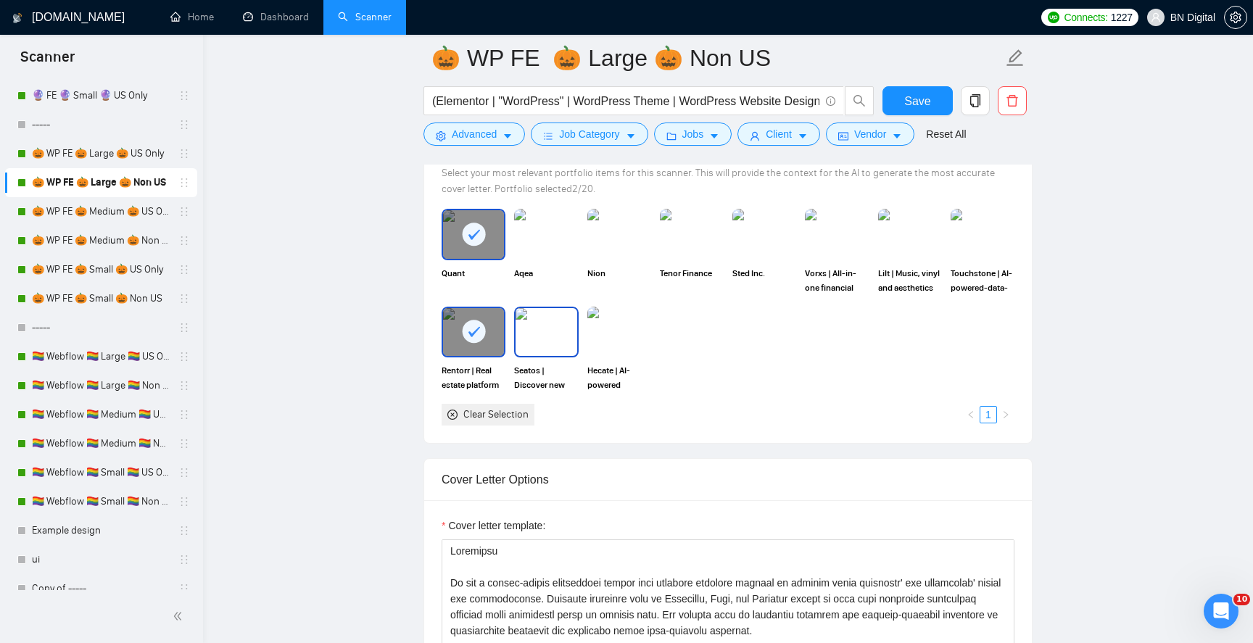
click at [559, 330] on img at bounding box center [546, 332] width 61 height 48
click at [559, 294] on div "Quant Aqea Nion Tenor Finance Sted Inc. Vorxs | All-in-one financial management…" at bounding box center [728, 317] width 582 height 217
click at [556, 245] on img at bounding box center [546, 234] width 61 height 48
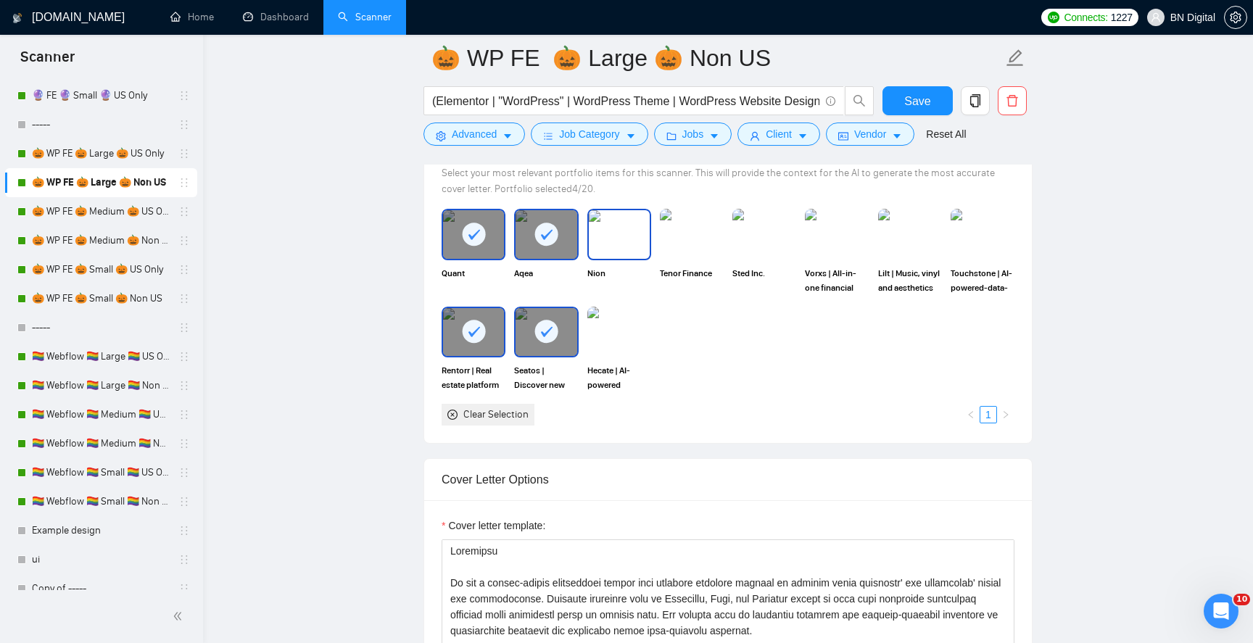
click at [600, 232] on img at bounding box center [619, 234] width 61 height 48
click at [602, 332] on img at bounding box center [619, 332] width 61 height 48
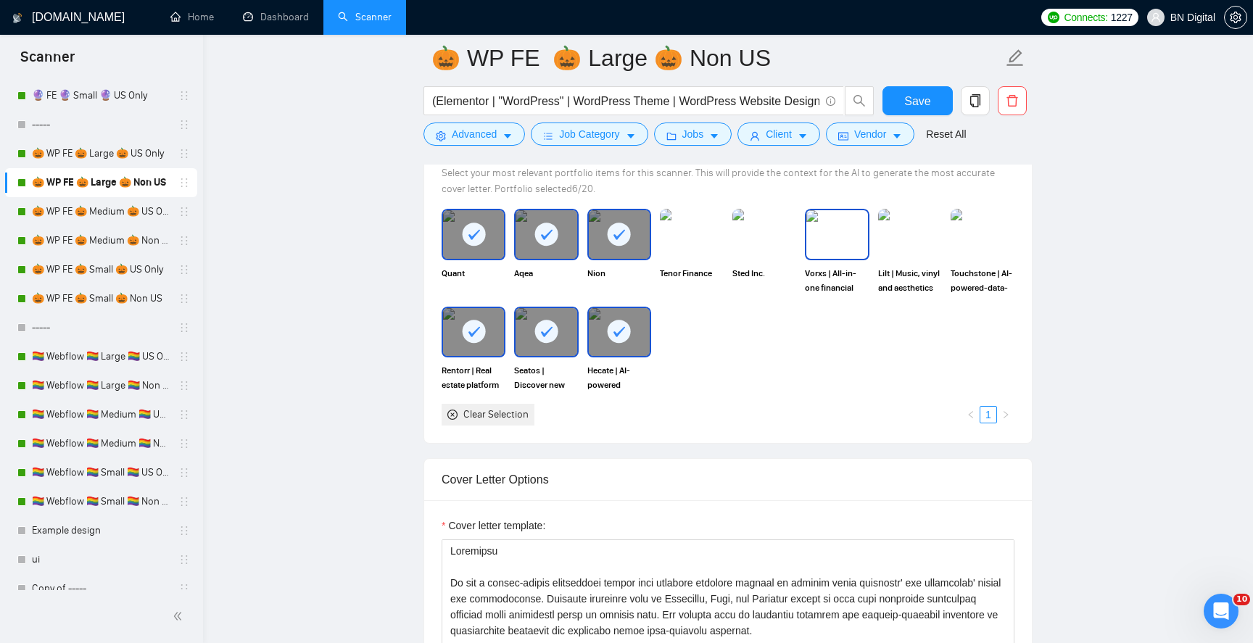
click at [849, 228] on img at bounding box center [837, 234] width 61 height 48
click at [924, 226] on img at bounding box center [910, 234] width 61 height 48
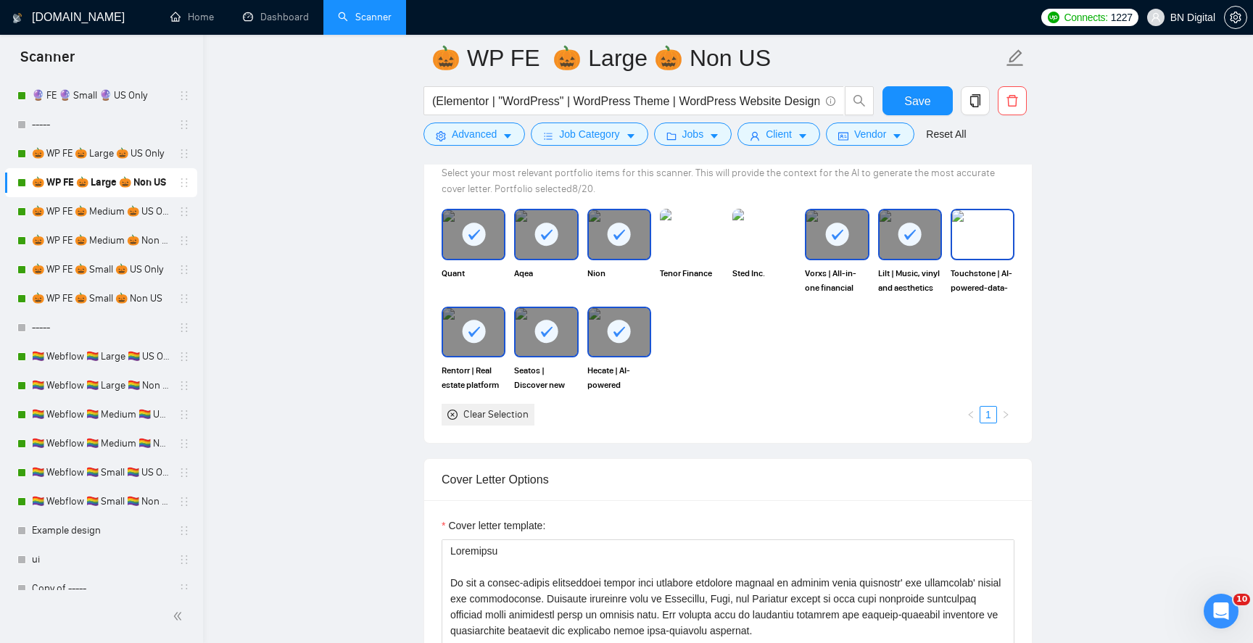
click at [997, 218] on img at bounding box center [982, 234] width 61 height 48
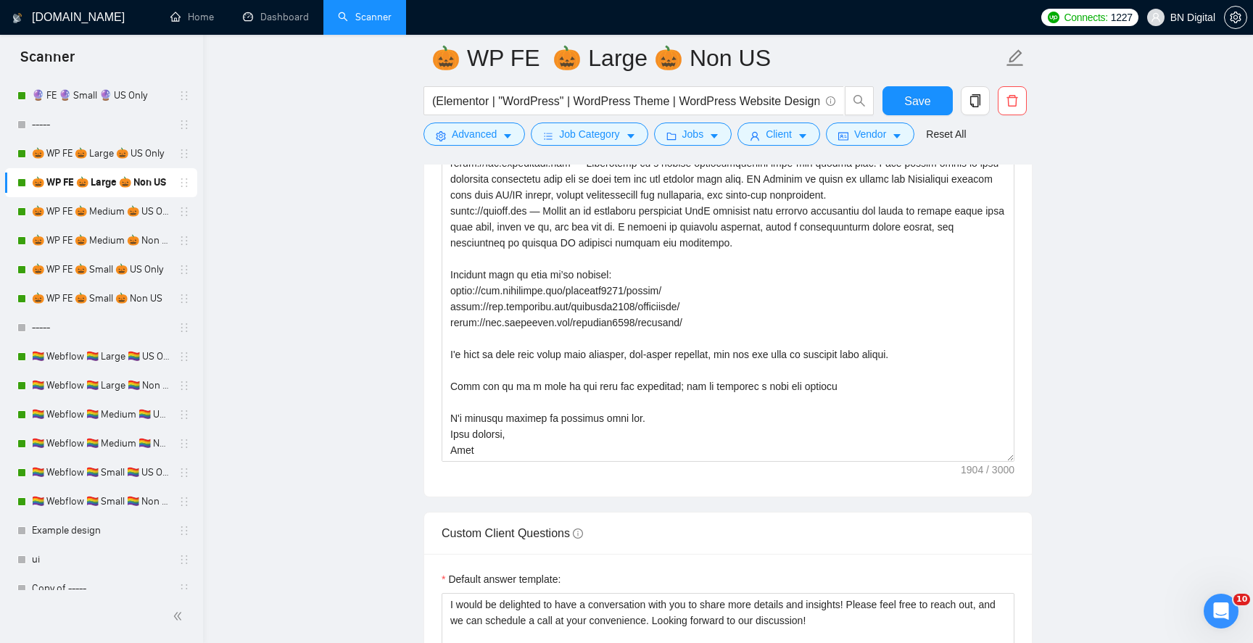
scroll to position [2001, 0]
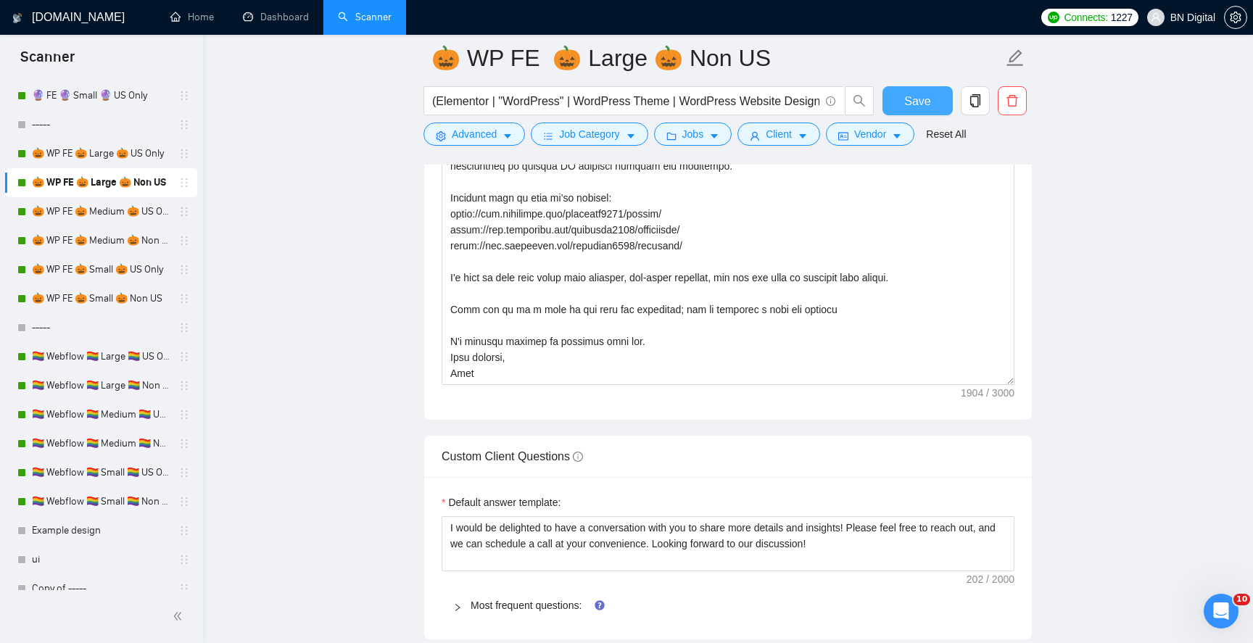
click at [917, 111] on button "Save" at bounding box center [918, 100] width 70 height 29
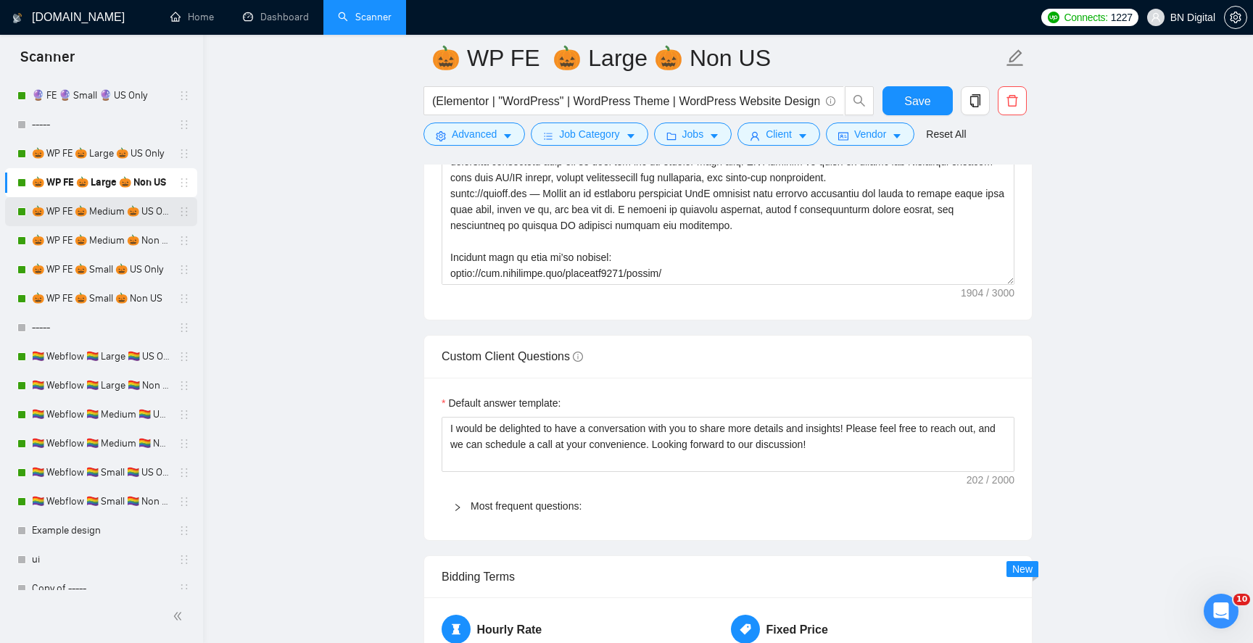
click at [71, 209] on link "🎃 WP FE 🎃 Medium 🎃 US Only" at bounding box center [101, 211] width 138 height 29
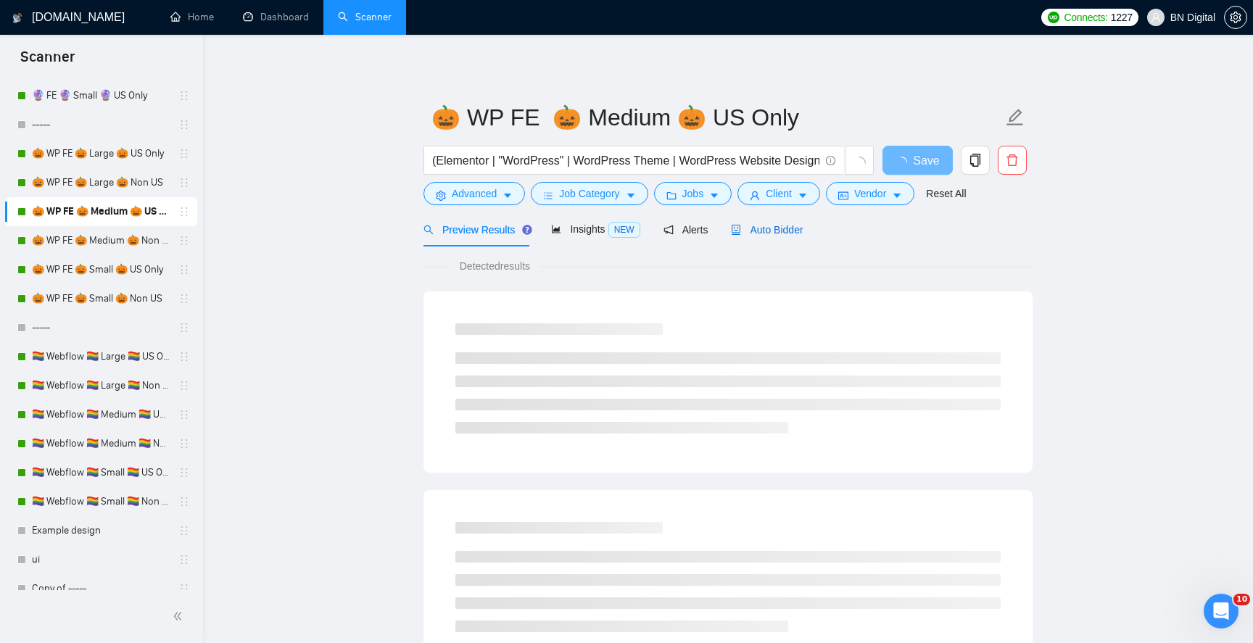
click at [777, 234] on span "Auto Bidder" at bounding box center [767, 230] width 72 height 12
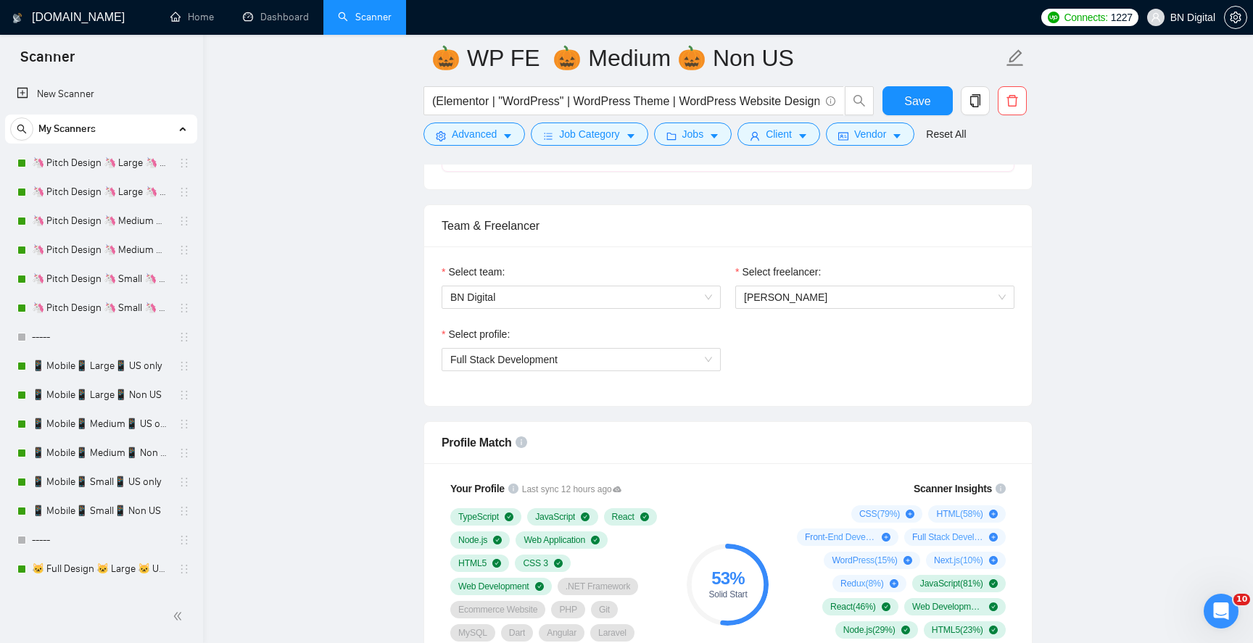
scroll to position [1228, 0]
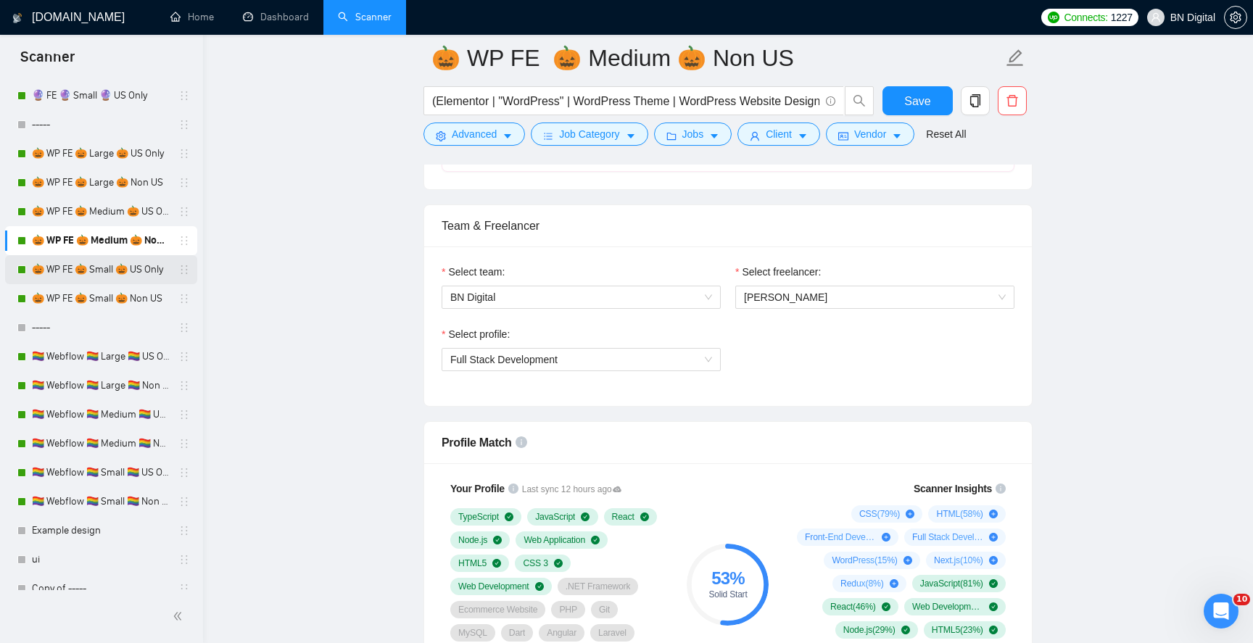
click at [139, 265] on link "🎃 WP FE 🎃 Small 🎃 US Only" at bounding box center [101, 269] width 138 height 29
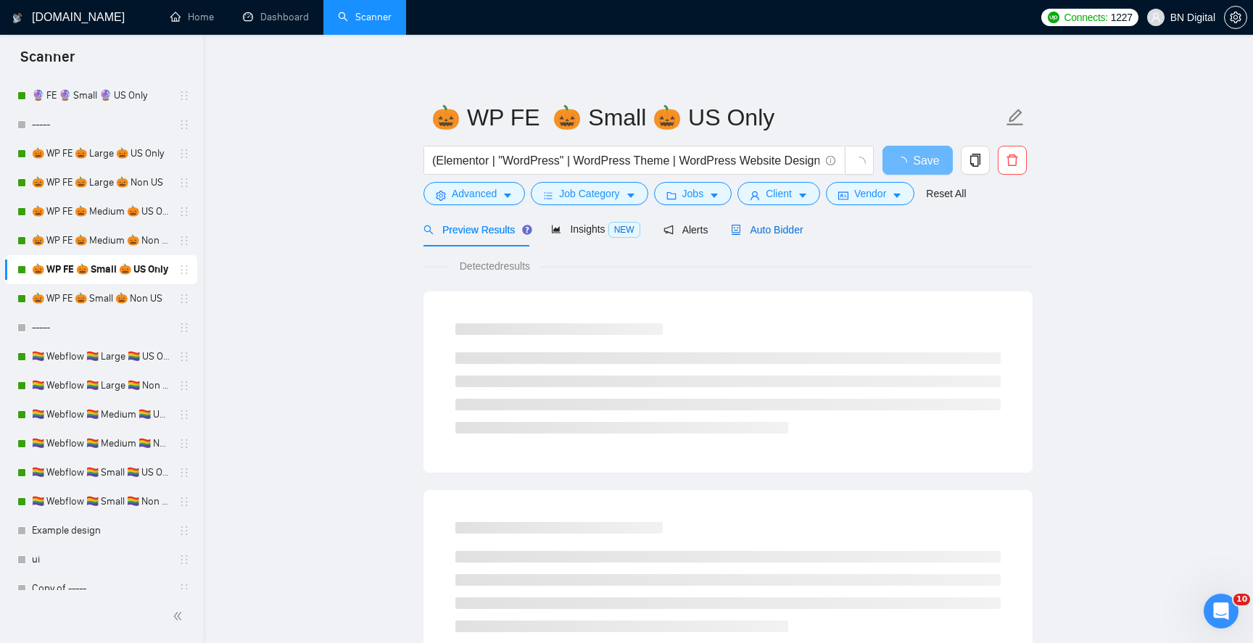
click at [761, 227] on span "Auto Bidder" at bounding box center [767, 230] width 72 height 12
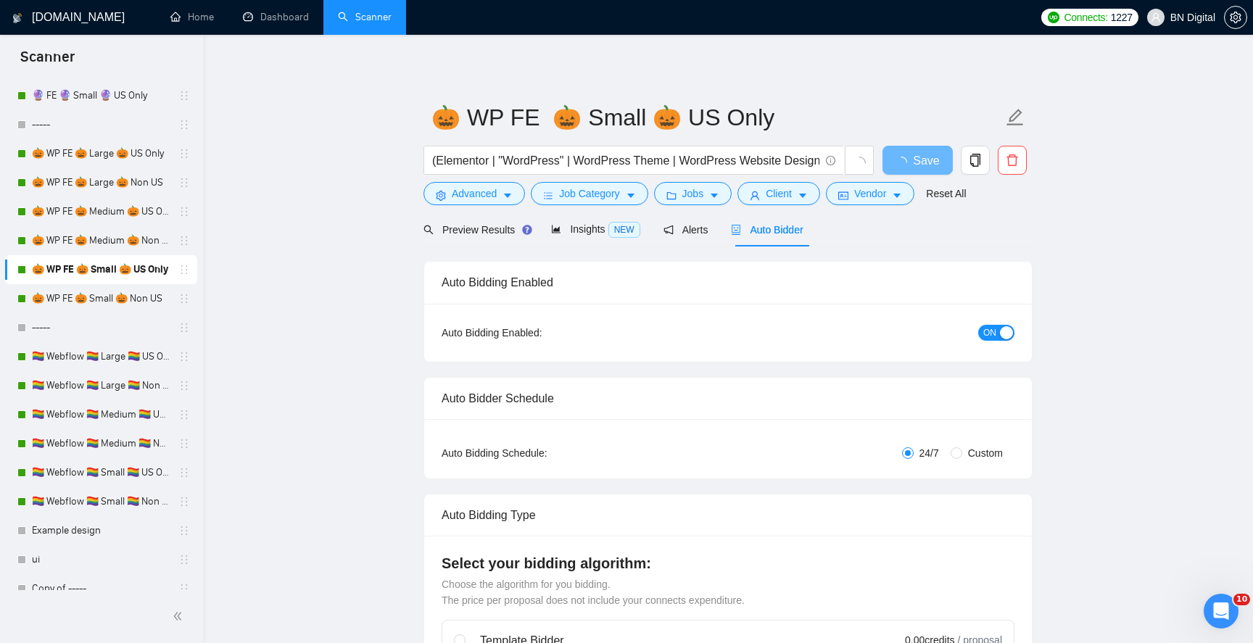
radio input "false"
radio input "true"
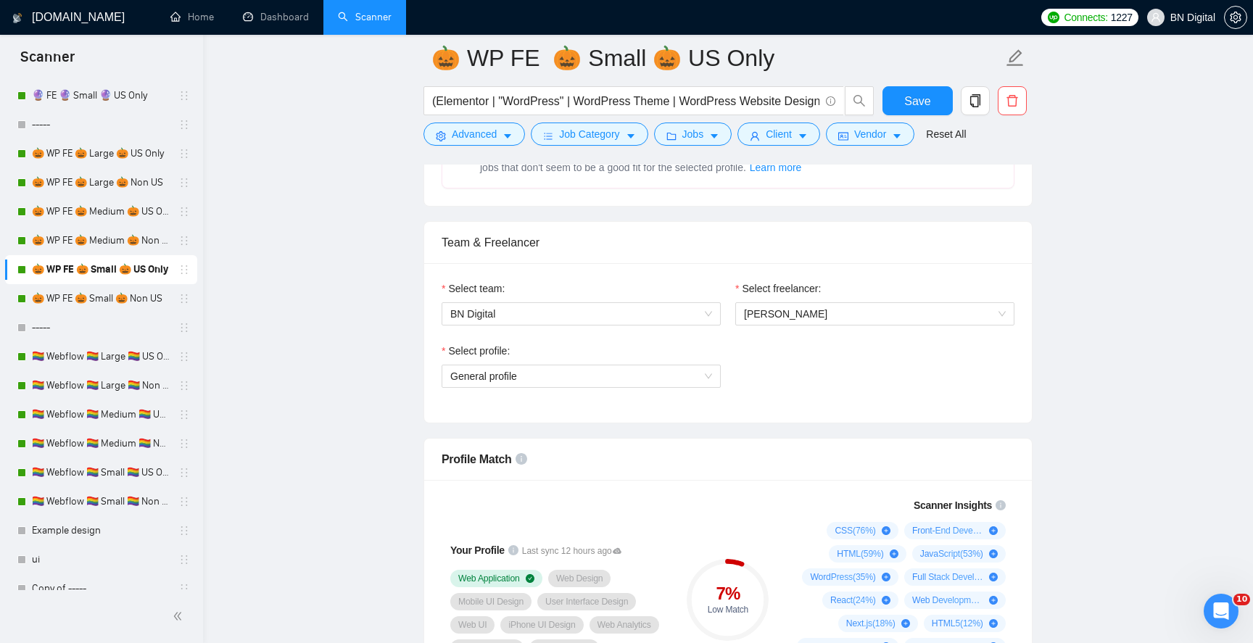
scroll to position [913, 0]
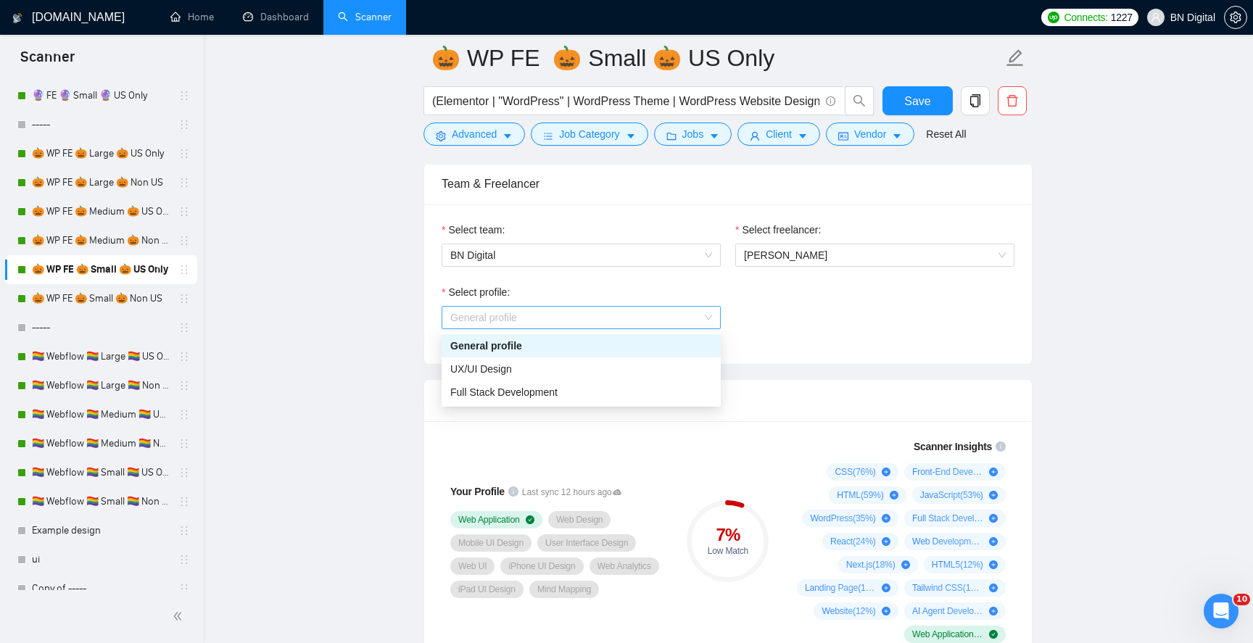
click at [601, 326] on span "General profile" at bounding box center [581, 318] width 262 height 22
click at [572, 389] on div "Full Stack Development" at bounding box center [581, 392] width 262 height 16
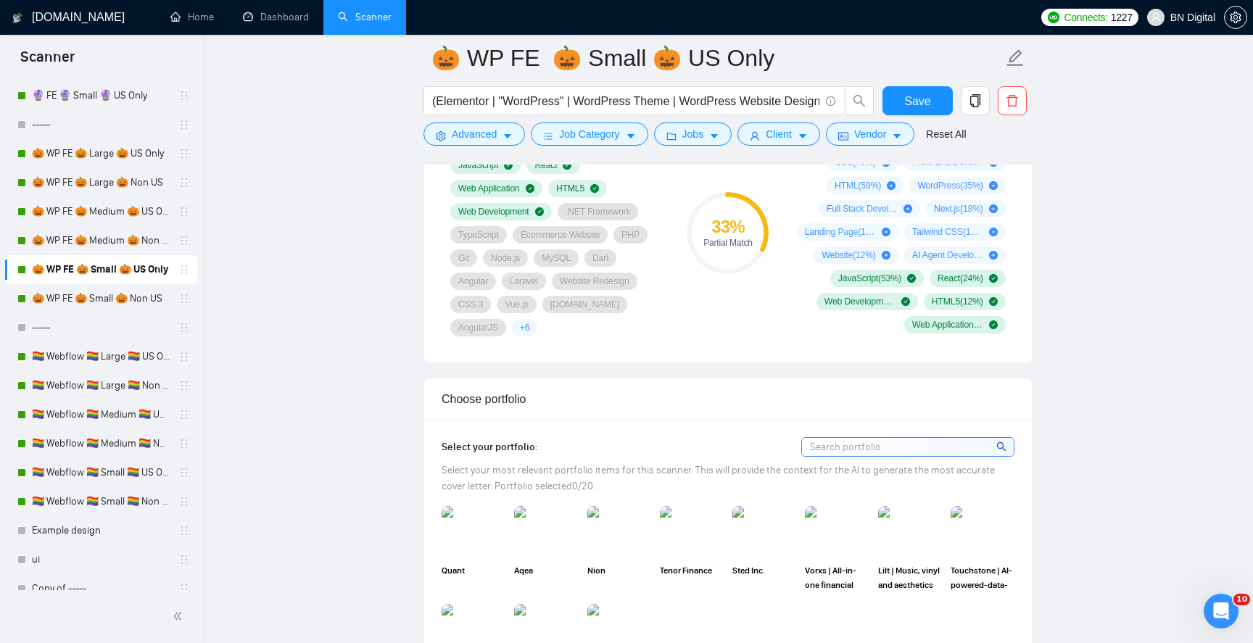
scroll to position [1471, 0]
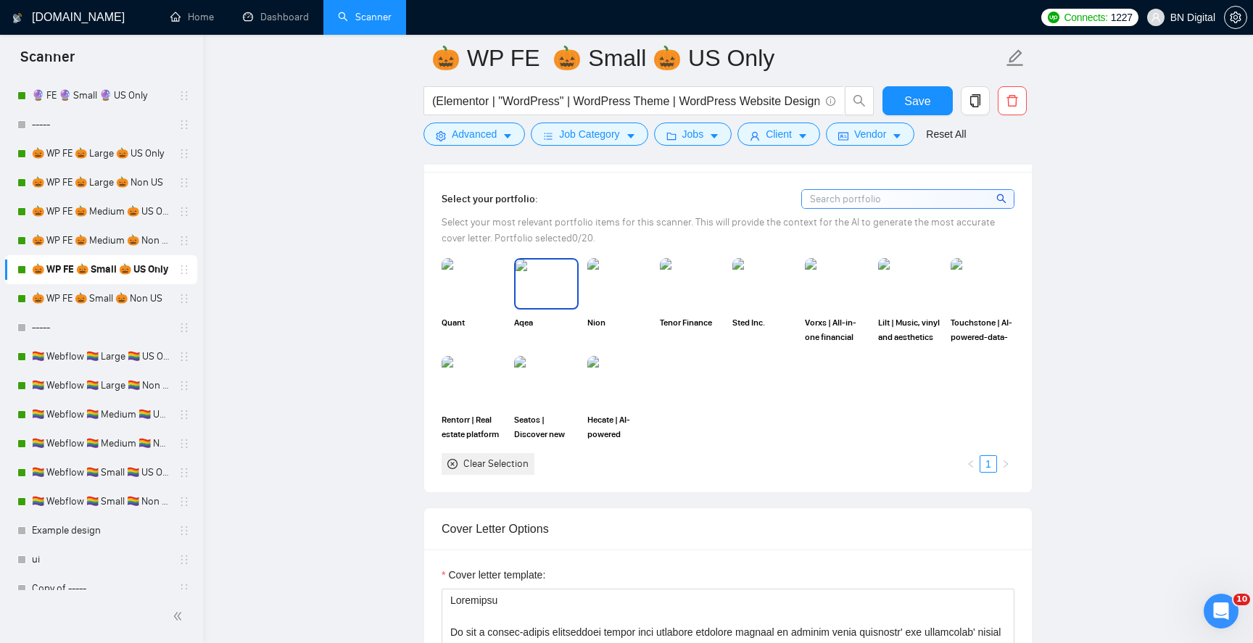
click at [491, 297] on img at bounding box center [474, 283] width 64 height 51
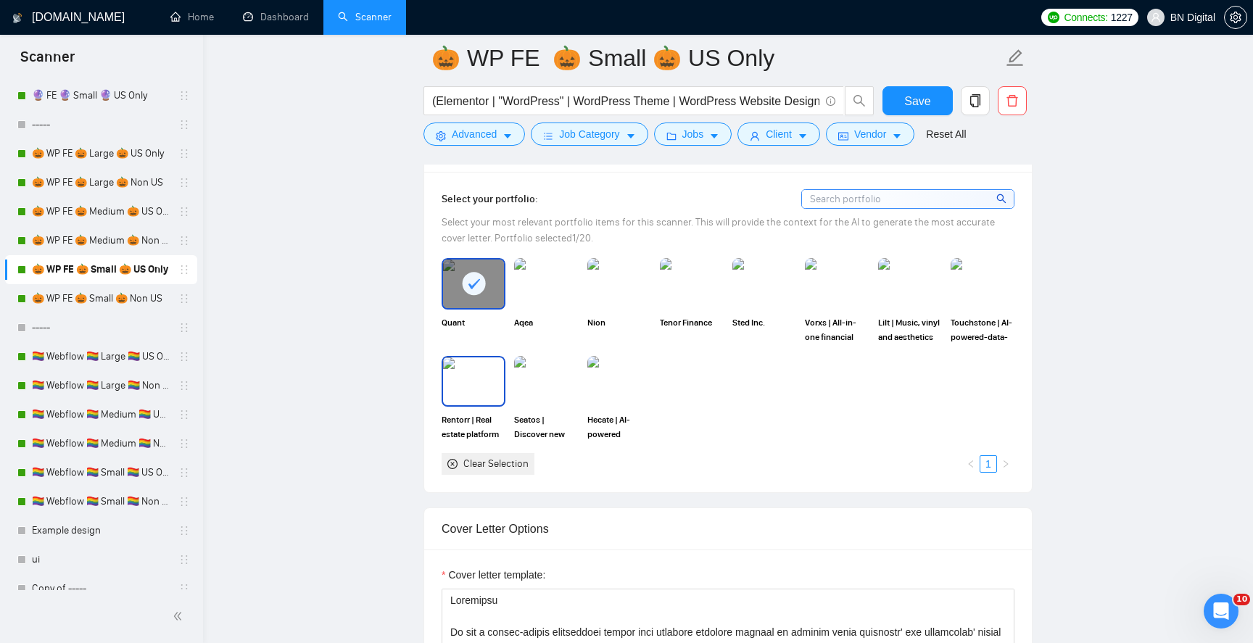
click at [490, 392] on img at bounding box center [473, 382] width 61 height 48
drag, startPoint x: 532, startPoint y: 390, endPoint x: 532, endPoint y: 355, distance: 34.8
click at [532, 390] on img at bounding box center [546, 382] width 61 height 48
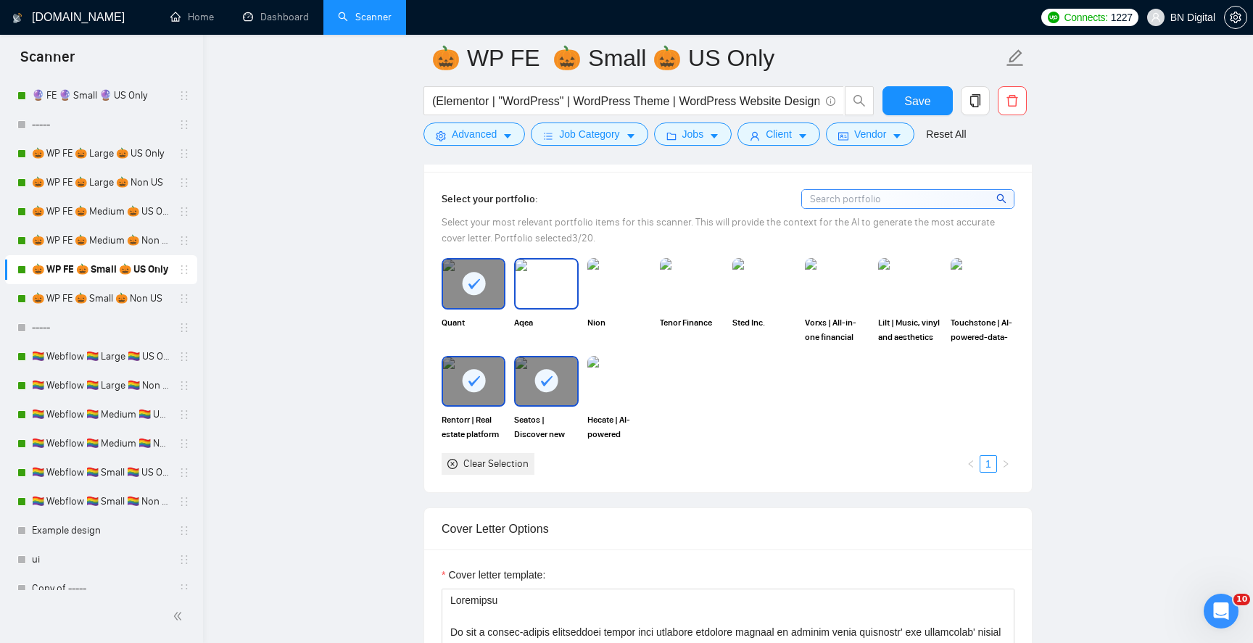
click at [532, 319] on span "Aqea" at bounding box center [546, 330] width 64 height 29
click at [610, 299] on img at bounding box center [619, 284] width 61 height 48
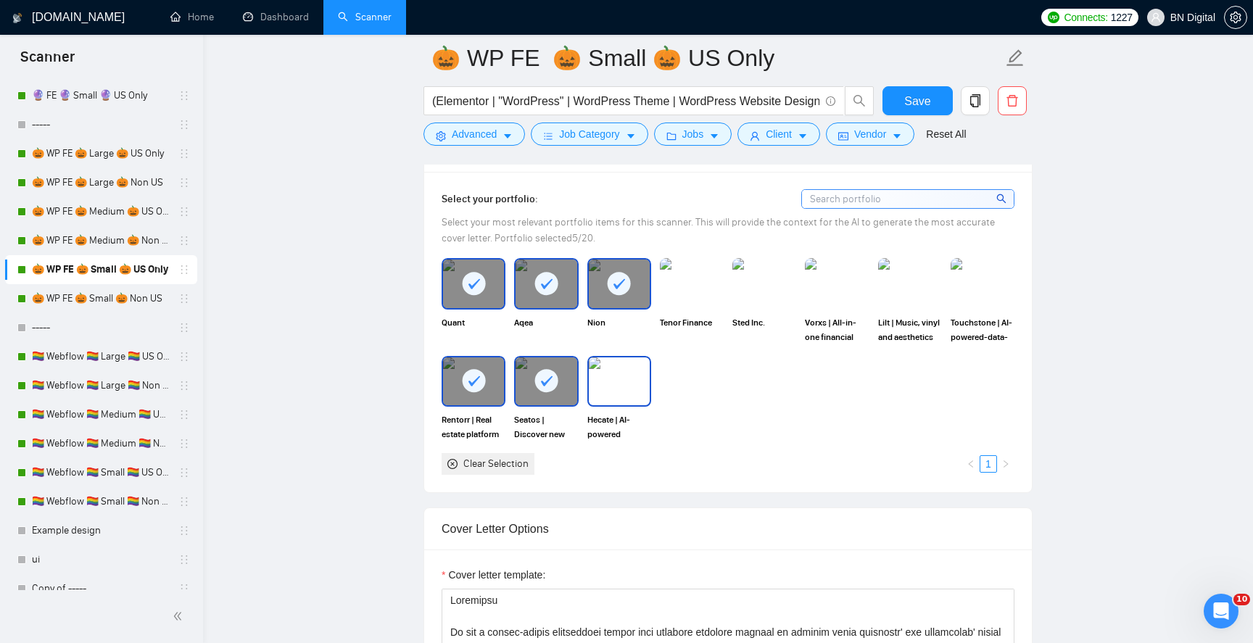
click at [610, 383] on img at bounding box center [619, 382] width 61 height 48
click at [904, 285] on img at bounding box center [910, 284] width 61 height 48
click at [979, 285] on img at bounding box center [982, 284] width 61 height 48
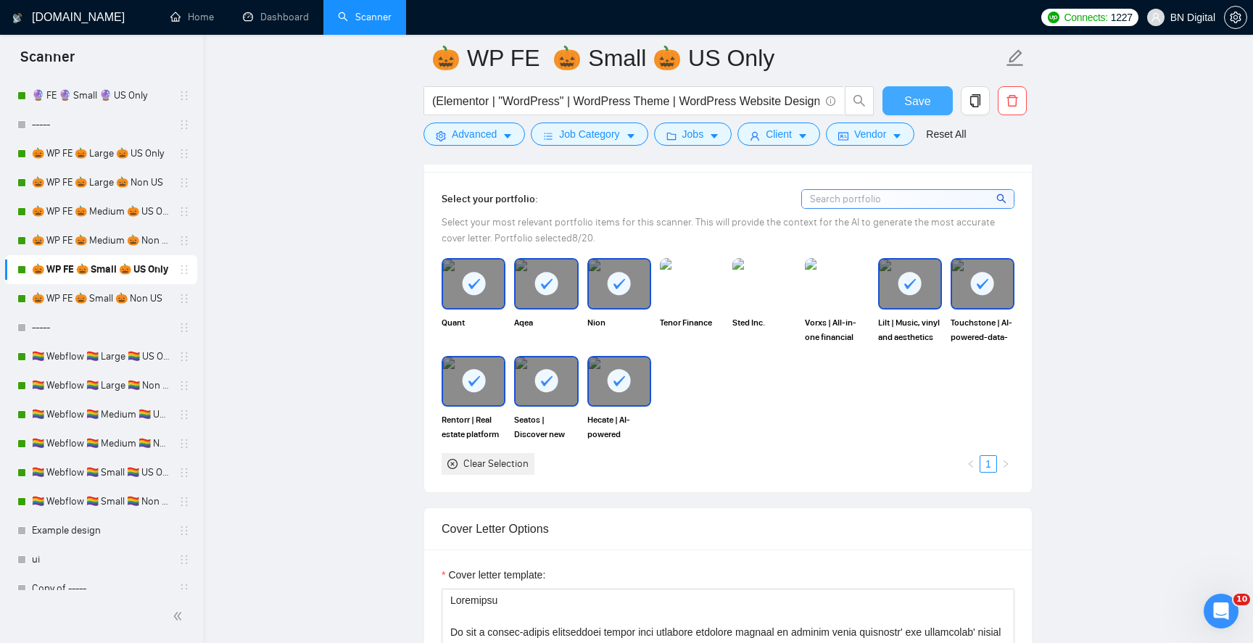
click at [921, 97] on span "Save" at bounding box center [918, 101] width 26 height 18
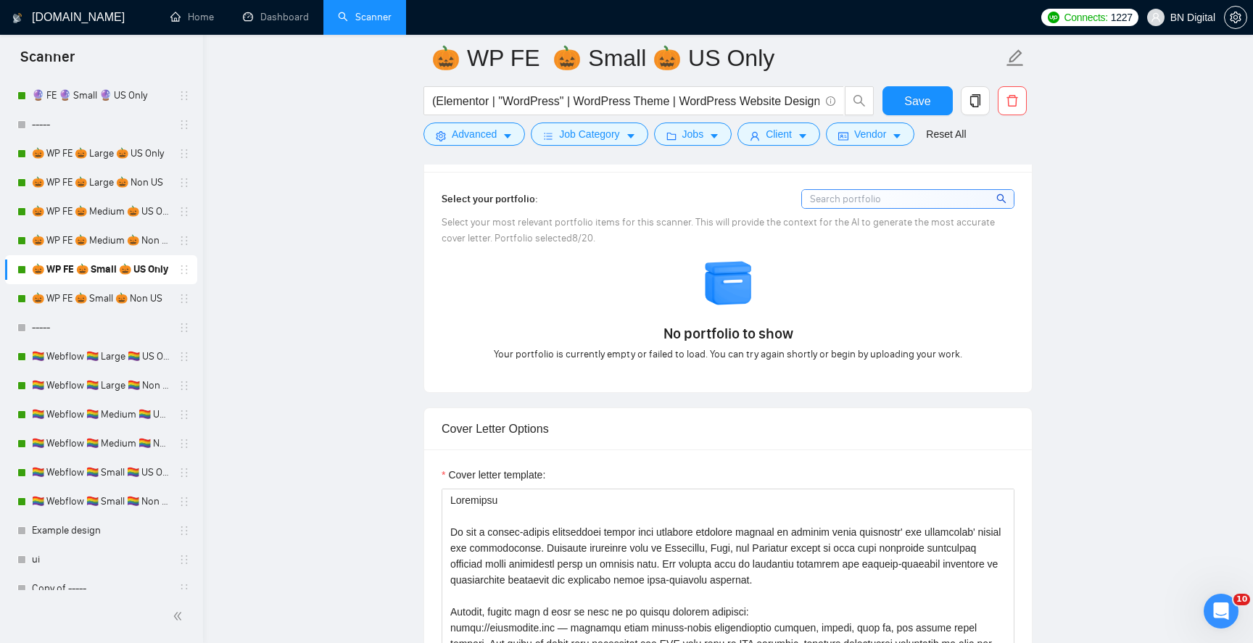
click at [146, 301] on link "🎃 WP FE 🎃 Small 🎃 Non US" at bounding box center [101, 298] width 138 height 29
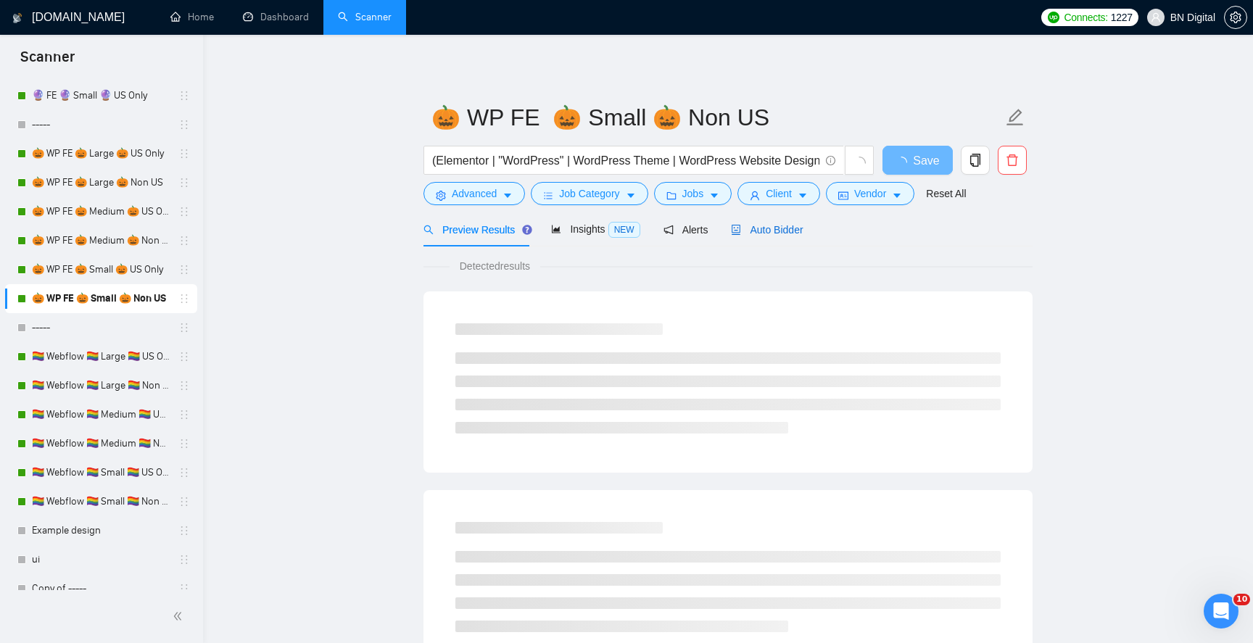
click at [751, 229] on span "Auto Bidder" at bounding box center [767, 230] width 72 height 12
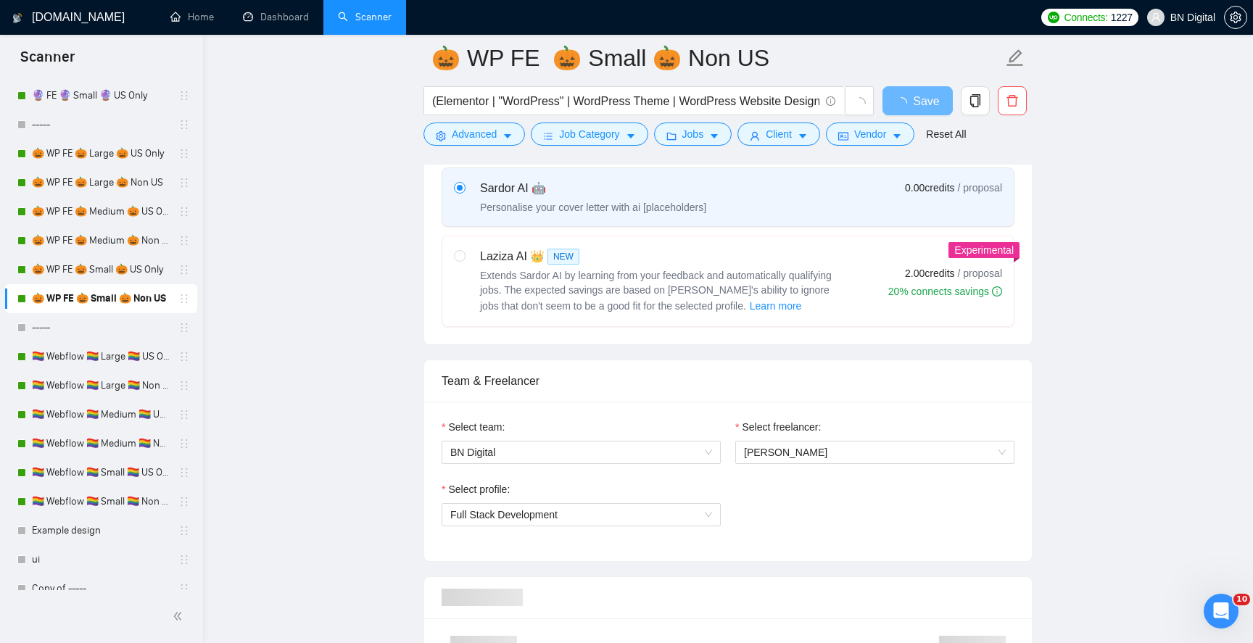
scroll to position [802, 0]
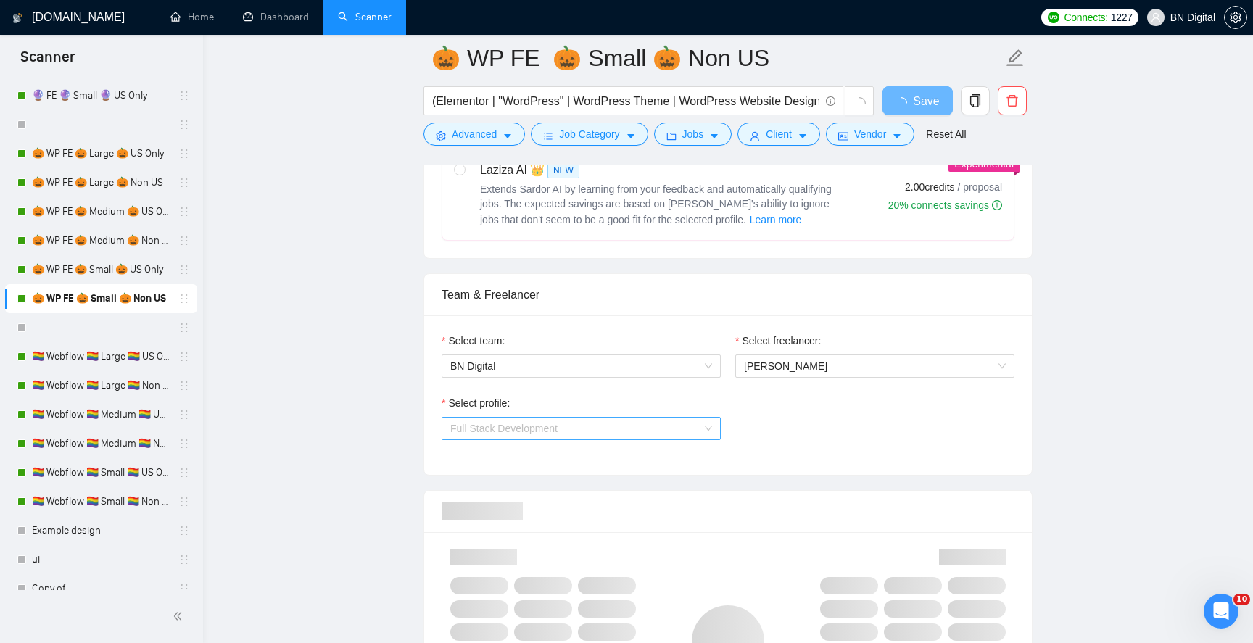
click at [510, 426] on span "Full Stack Development" at bounding box center [503, 429] width 107 height 12
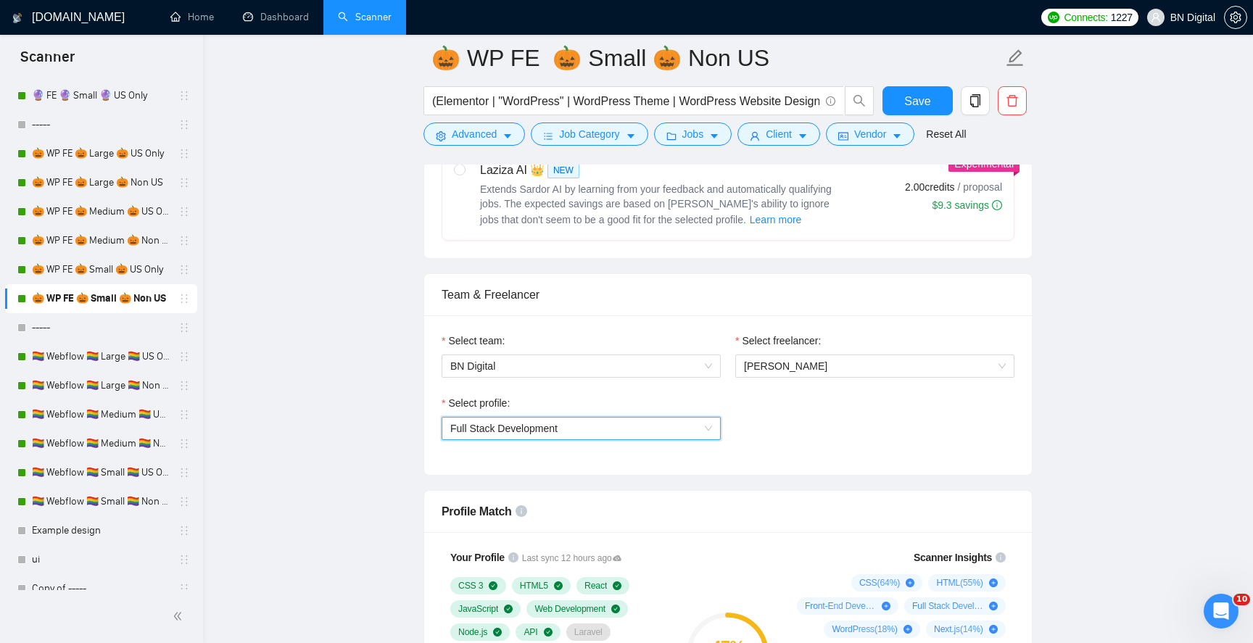
click at [510, 426] on span "Full Stack Development" at bounding box center [503, 429] width 107 height 12
click at [789, 367] on span "[PERSON_NAME]" at bounding box center [785, 367] width 83 height 12
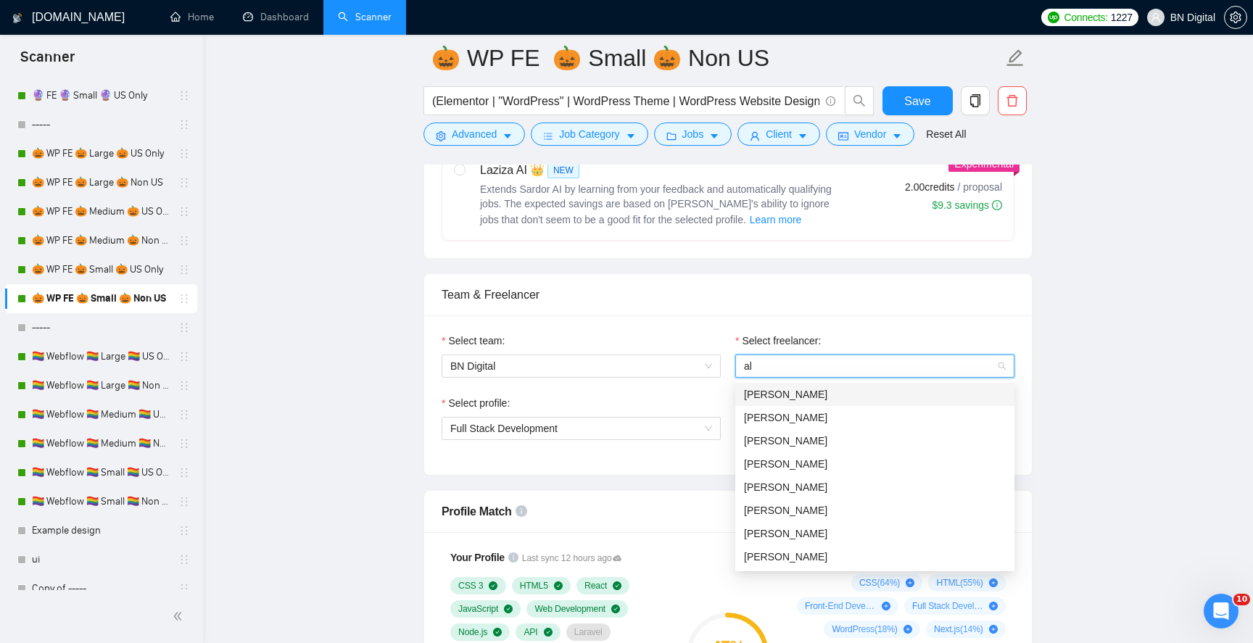
type input "ale"
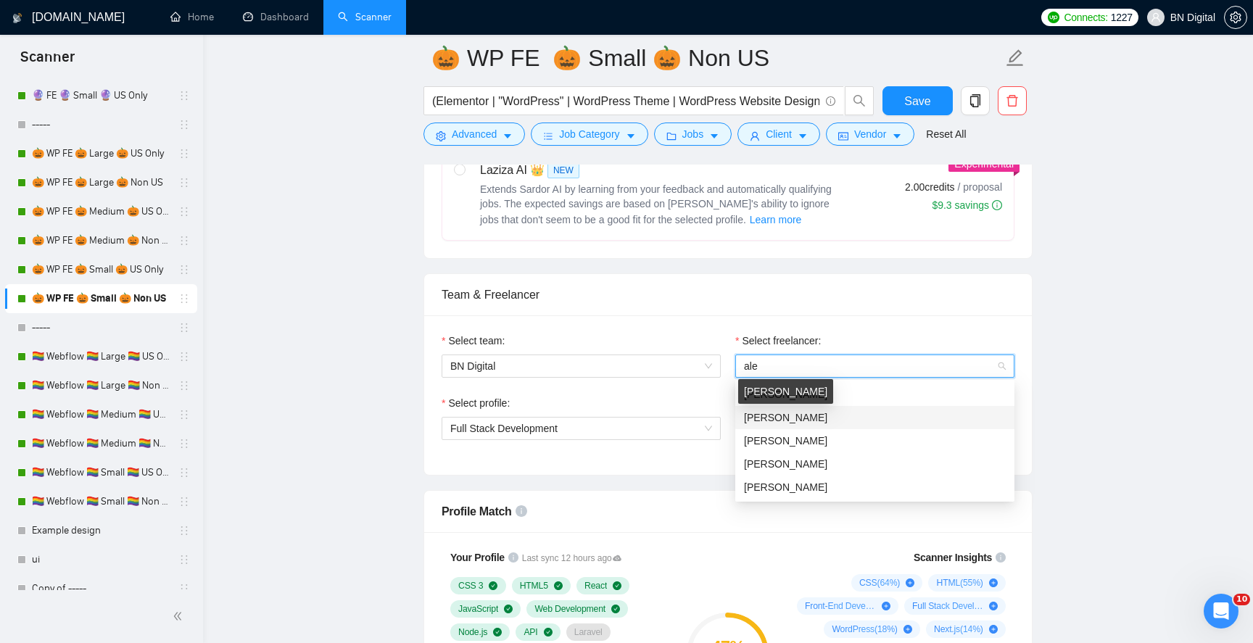
click at [780, 417] on span "[PERSON_NAME]" at bounding box center [785, 418] width 83 height 12
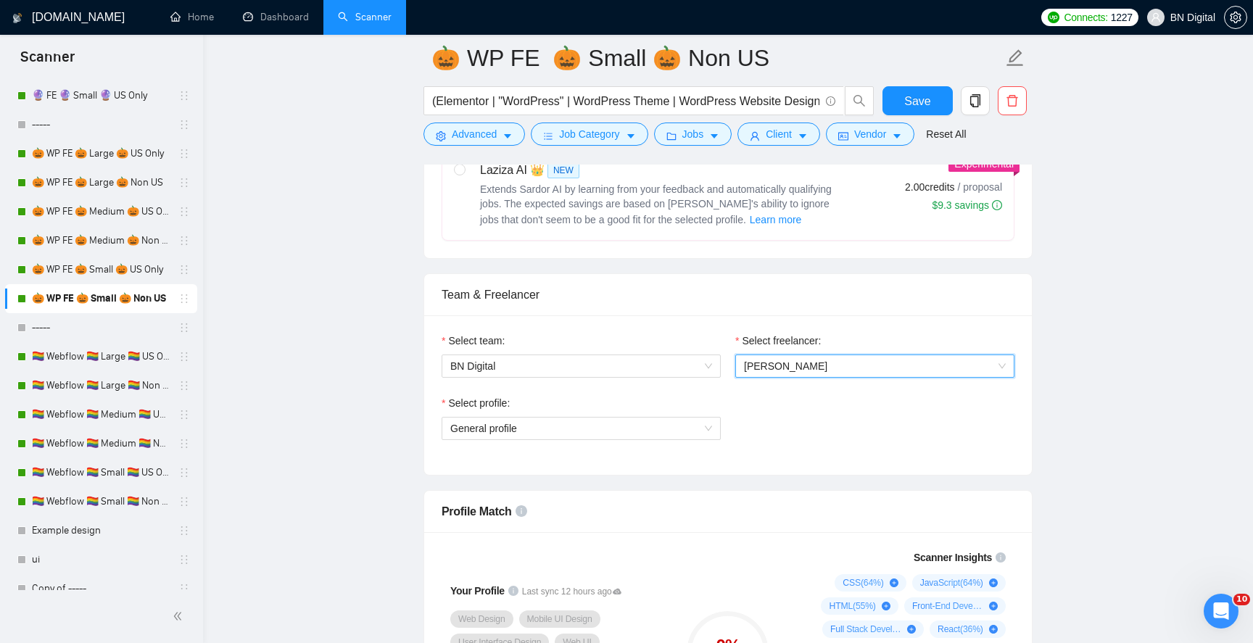
scroll to position [836, 0]
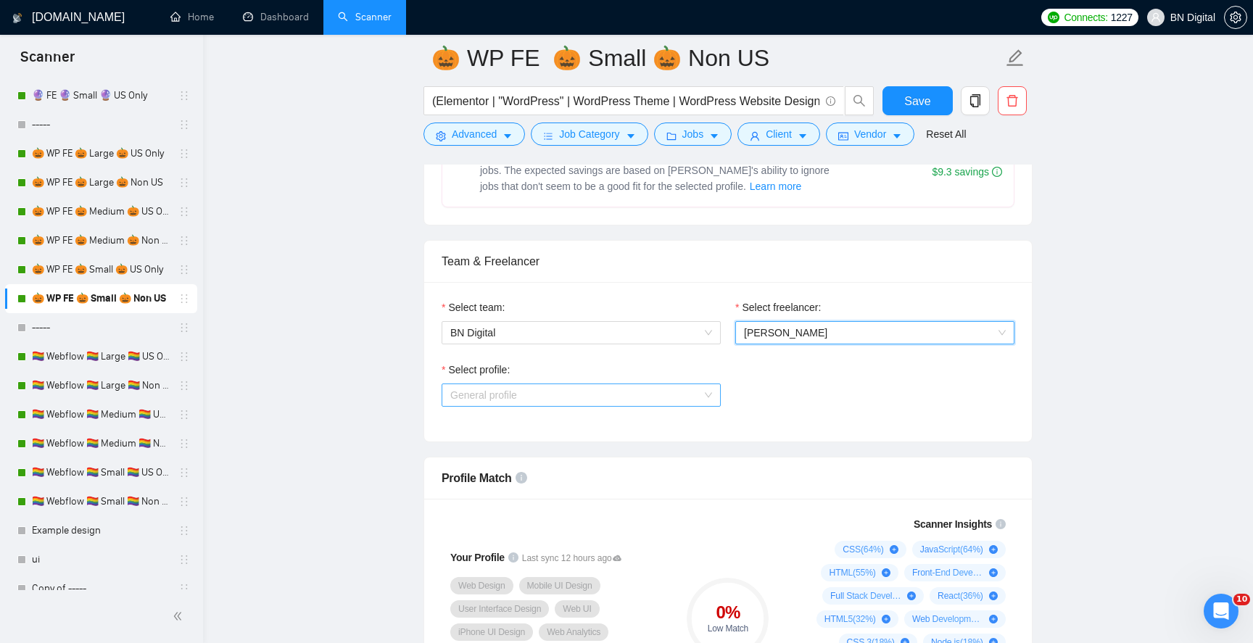
click at [592, 394] on span "General profile" at bounding box center [581, 395] width 262 height 22
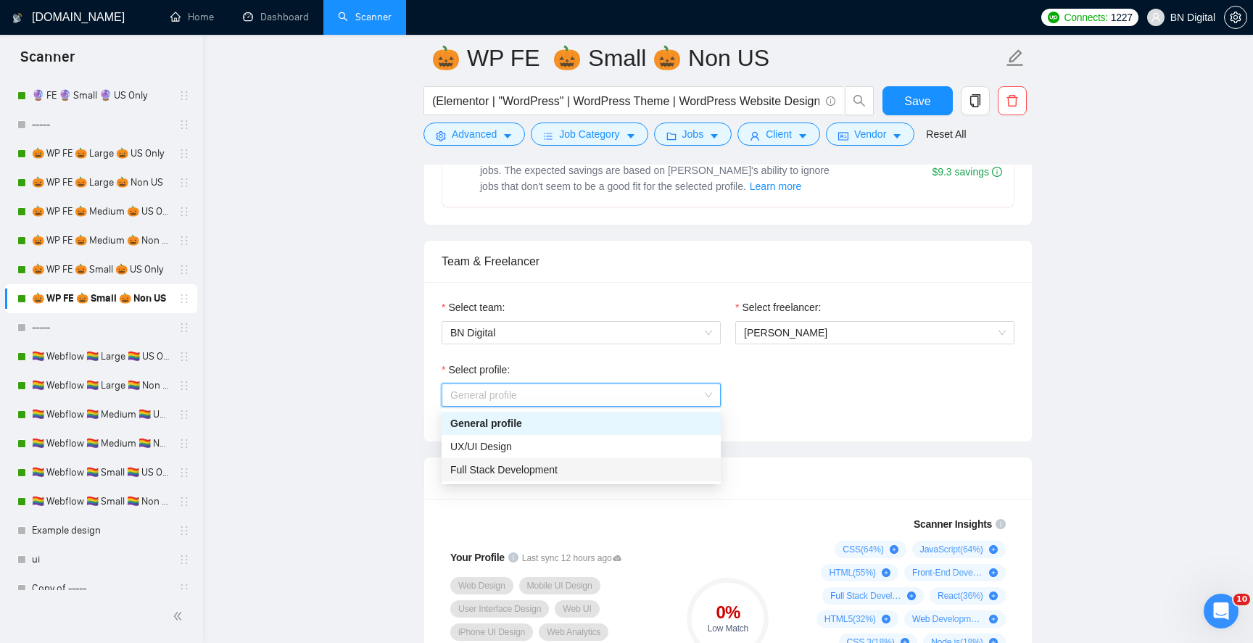
click at [549, 470] on span "Full Stack Development" at bounding box center [503, 470] width 107 height 12
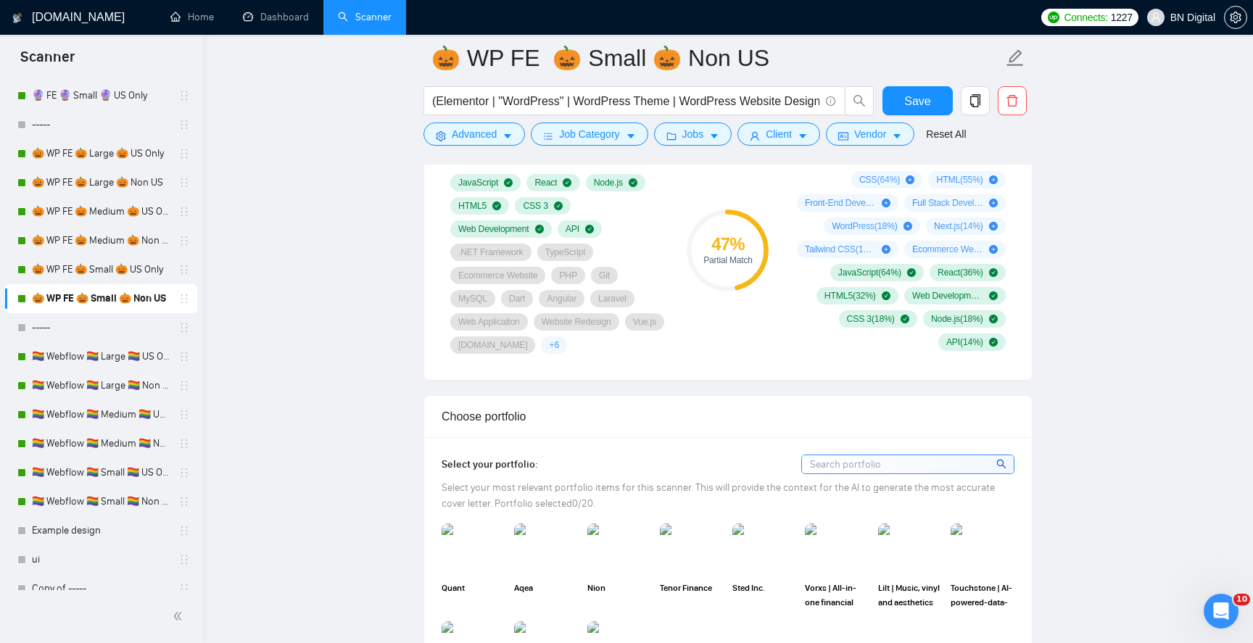
scroll to position [1239, 0]
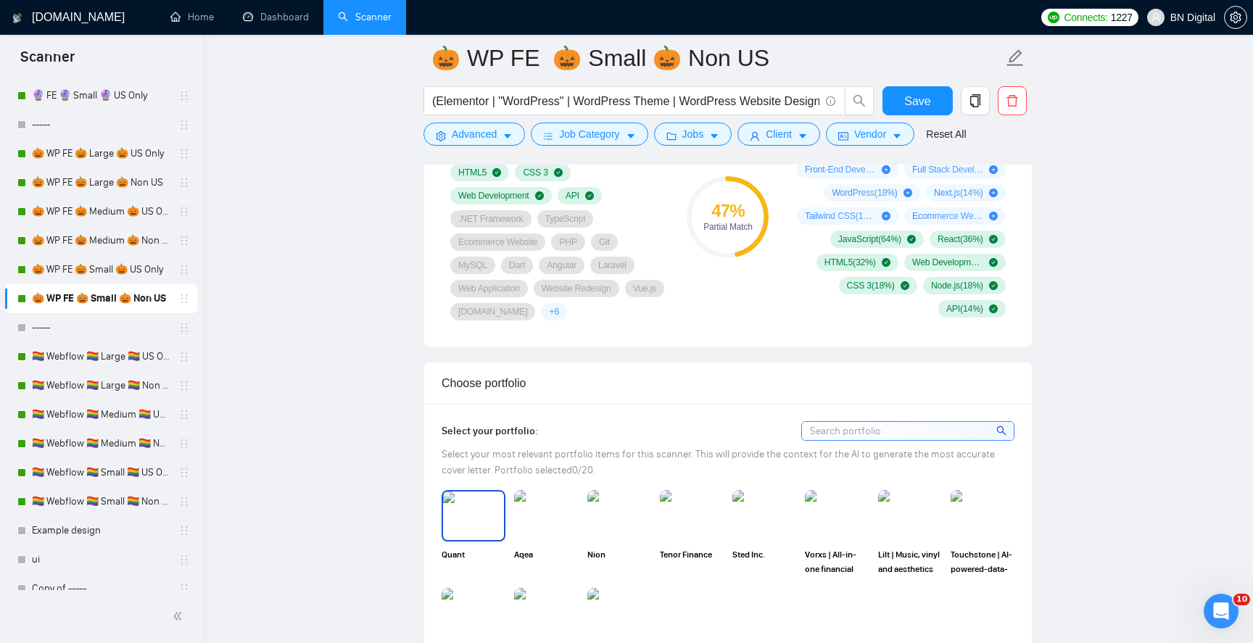
click at [498, 498] on img at bounding box center [473, 516] width 61 height 48
click at [489, 596] on img at bounding box center [473, 614] width 61 height 48
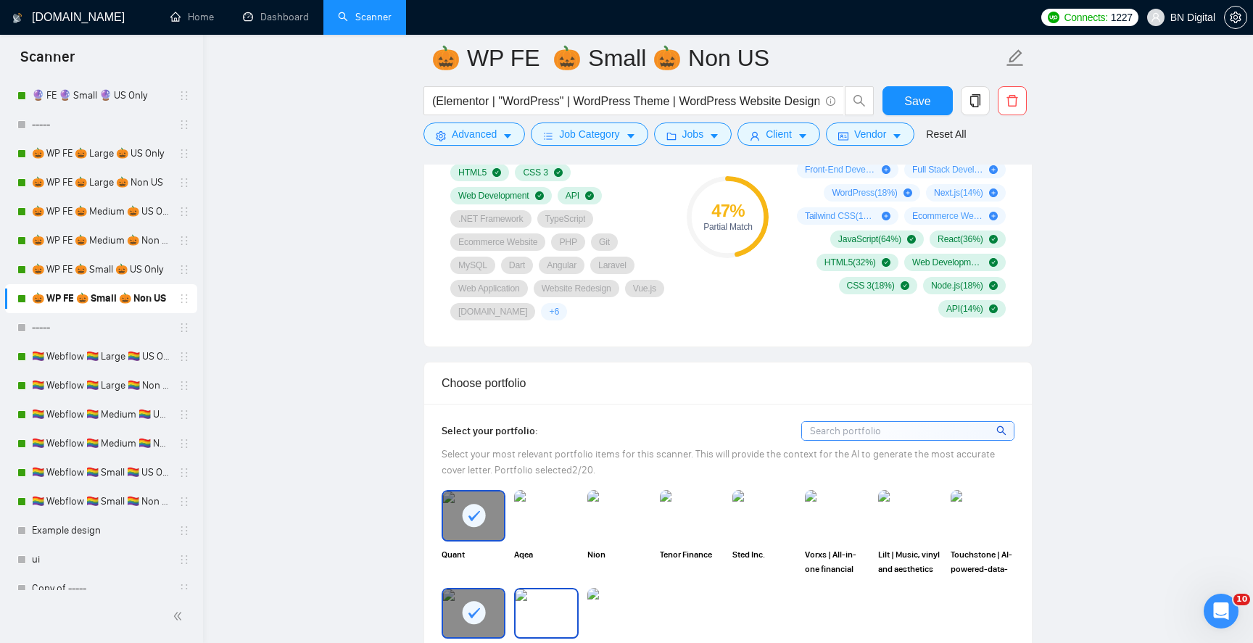
click at [555, 596] on img at bounding box center [546, 614] width 61 height 48
click at [555, 487] on div "Select your portfolio: Select your most relevant portfolio items for this scann…" at bounding box center [728, 564] width 573 height 286
click at [554, 510] on img at bounding box center [546, 516] width 61 height 48
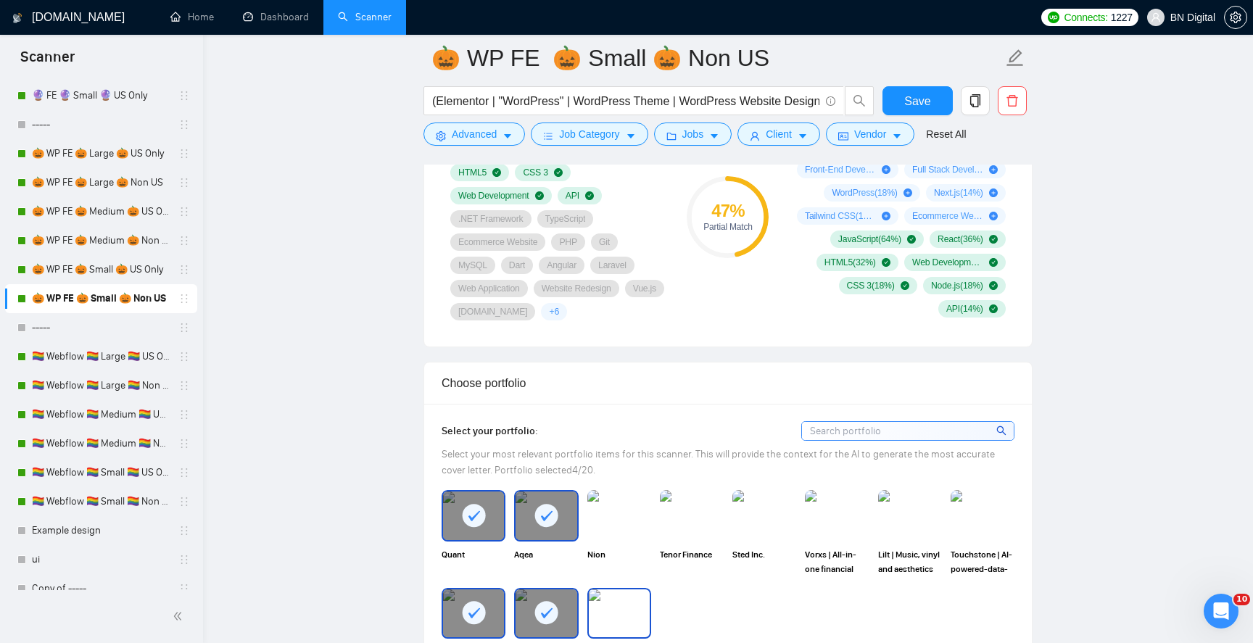
click at [606, 620] on img at bounding box center [619, 614] width 61 height 48
click at [622, 524] on img at bounding box center [619, 516] width 61 height 48
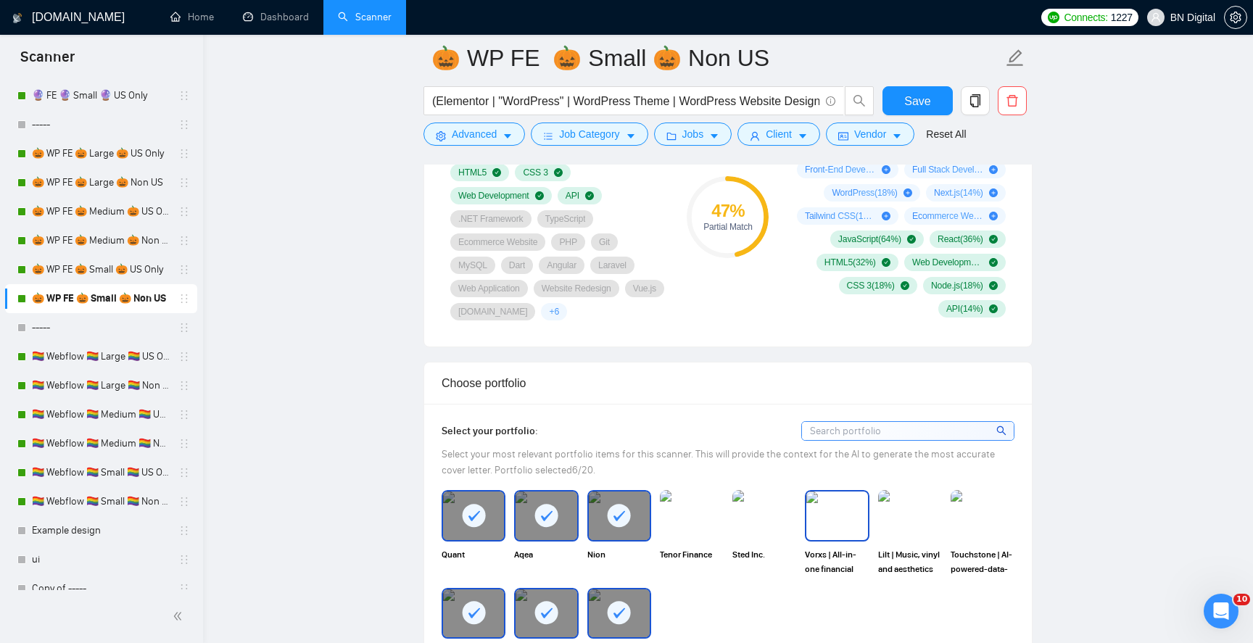
click at [838, 504] on img at bounding box center [837, 516] width 61 height 48
click at [925, 503] on img at bounding box center [910, 516] width 61 height 48
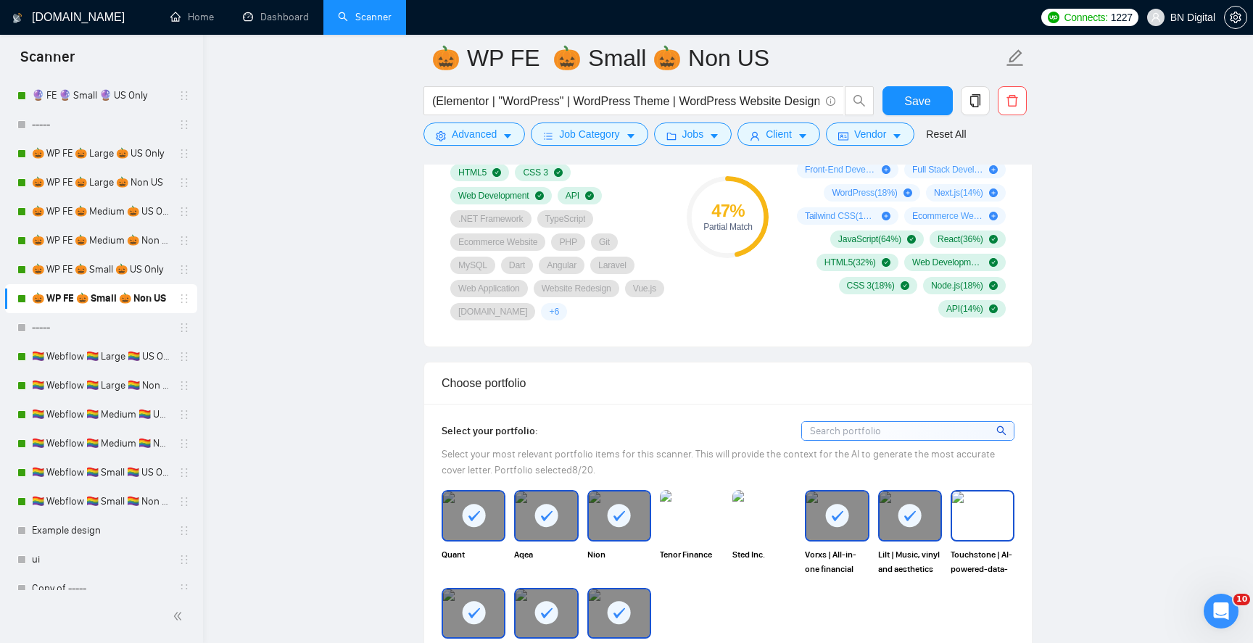
click at [968, 503] on img at bounding box center [982, 516] width 61 height 48
click at [900, 101] on button "Save" at bounding box center [918, 100] width 70 height 29
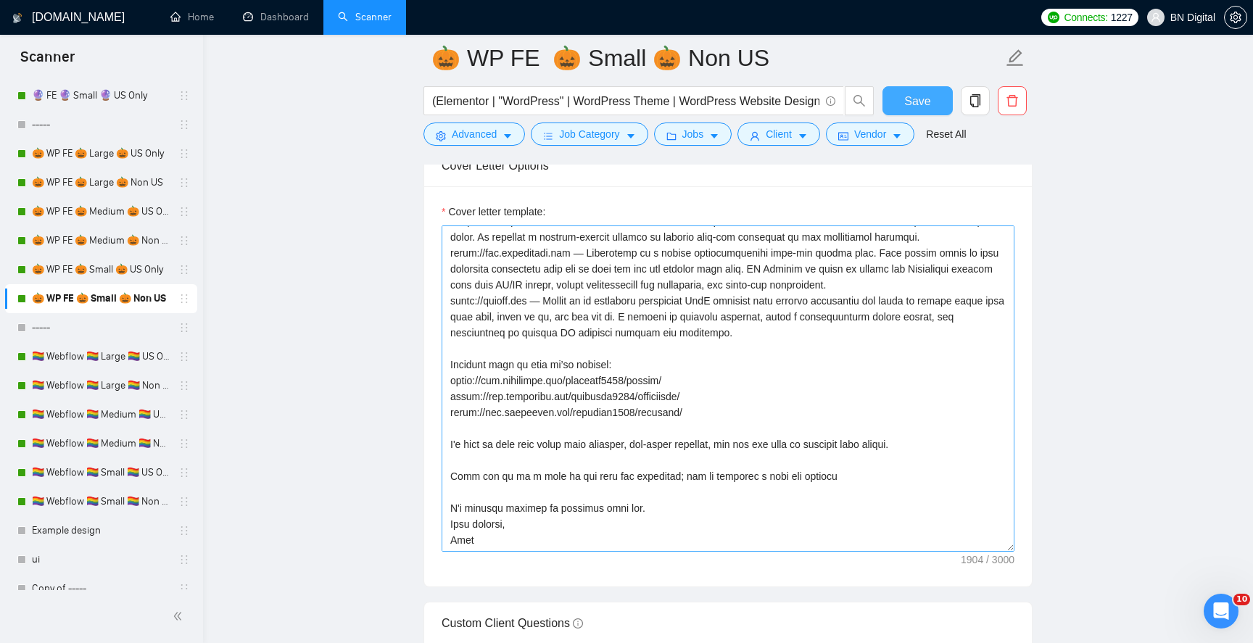
scroll to position [1951, 0]
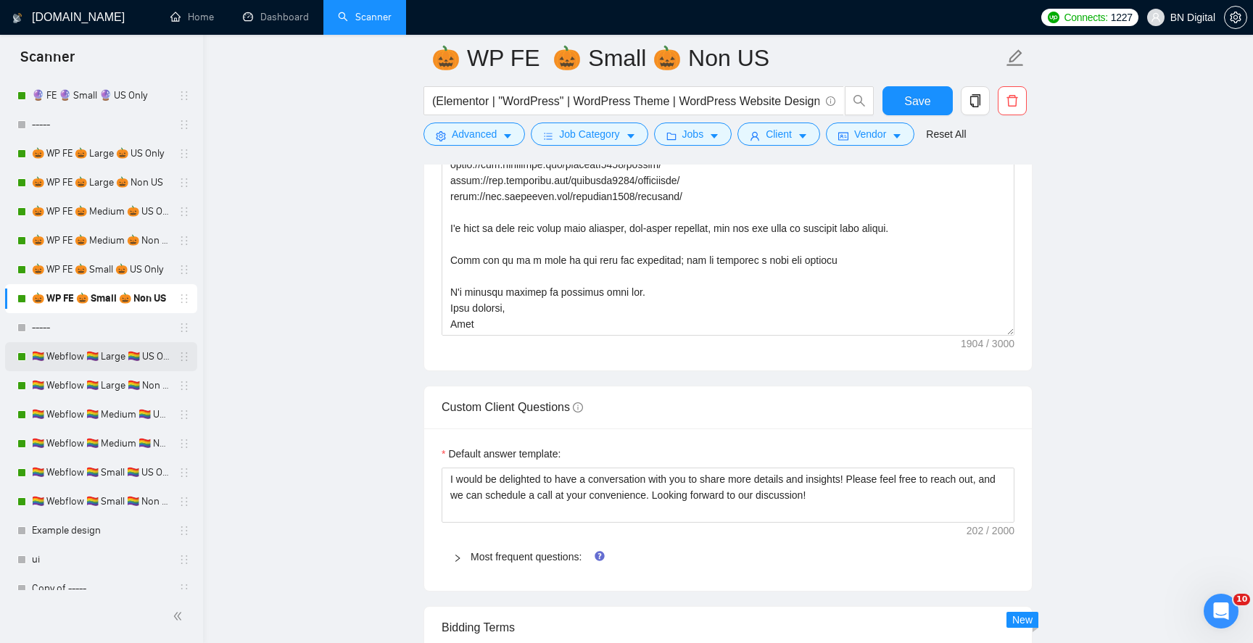
click at [136, 358] on link "🏳️‍🌈 Webflow 🏳️‍🌈 Large 🏳️‍🌈 US Only" at bounding box center [101, 356] width 138 height 29
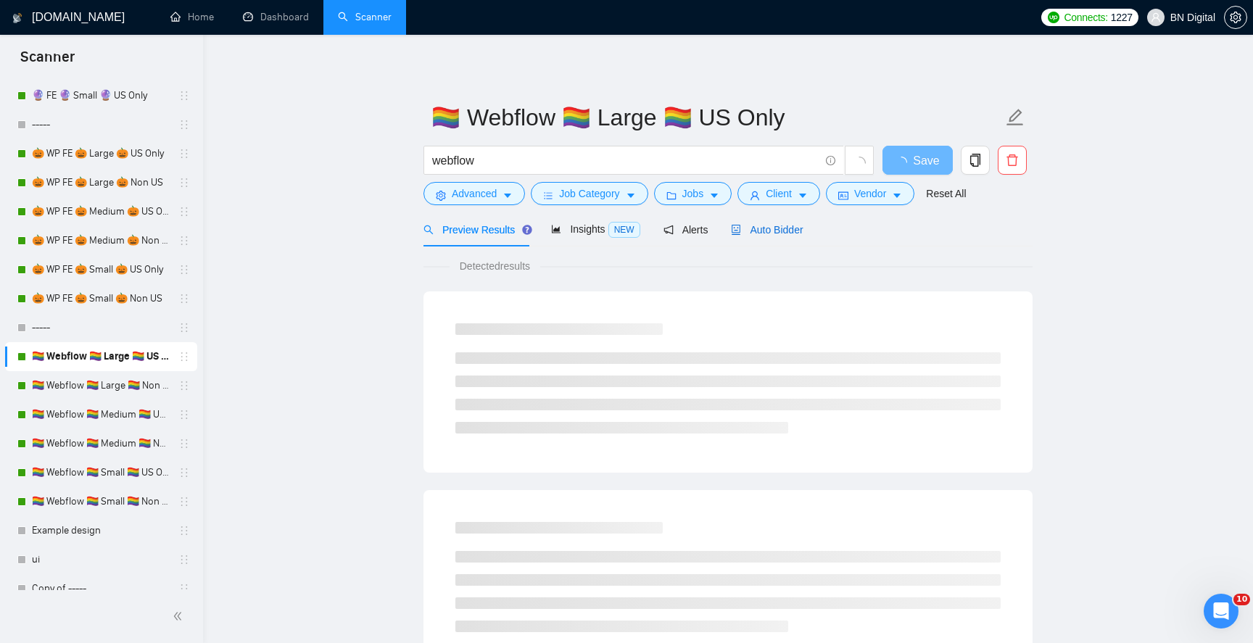
click at [759, 231] on span "Auto Bidder" at bounding box center [767, 230] width 72 height 12
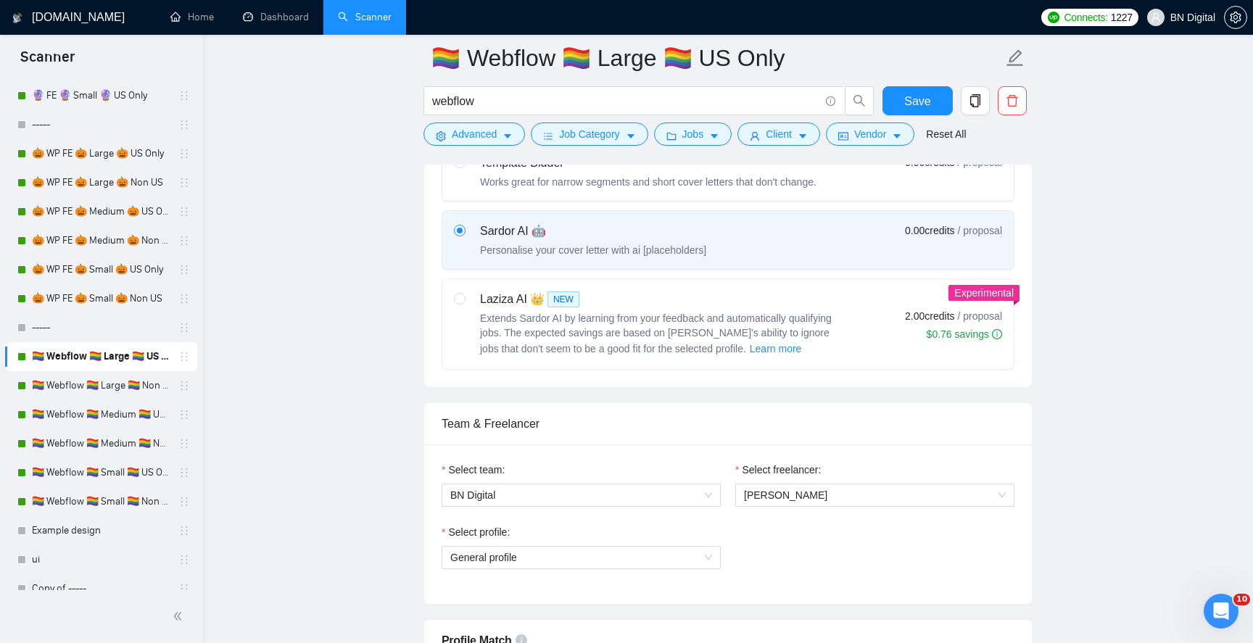
scroll to position [701, 0]
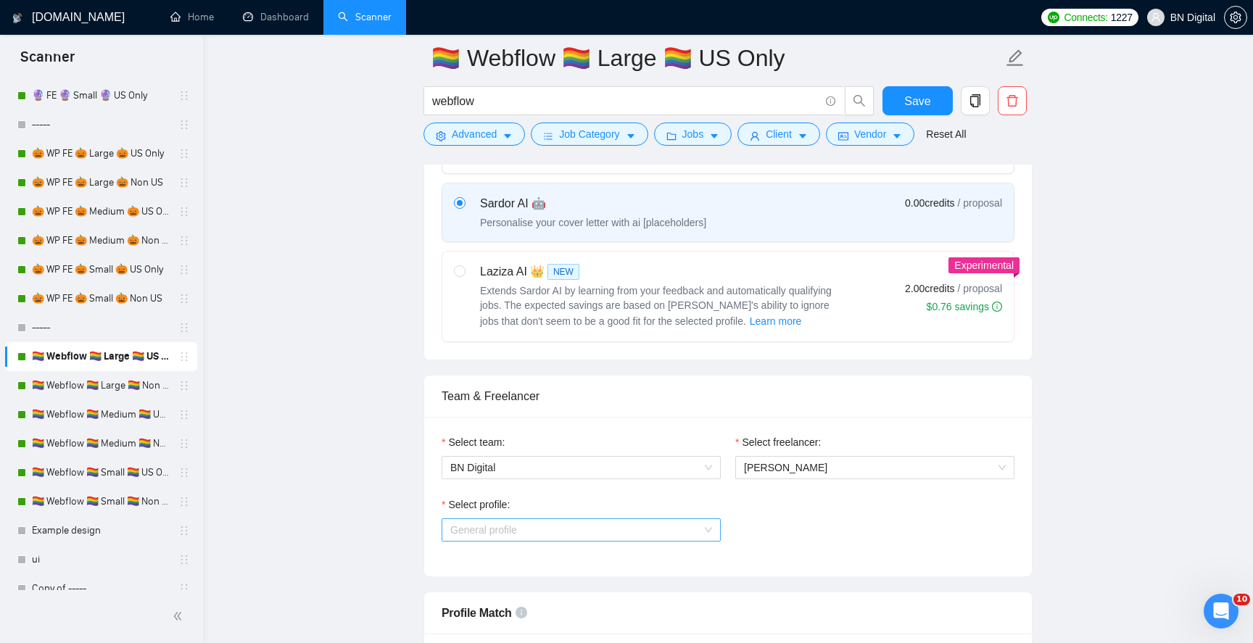
click at [544, 526] on span "General profile" at bounding box center [581, 530] width 262 height 22
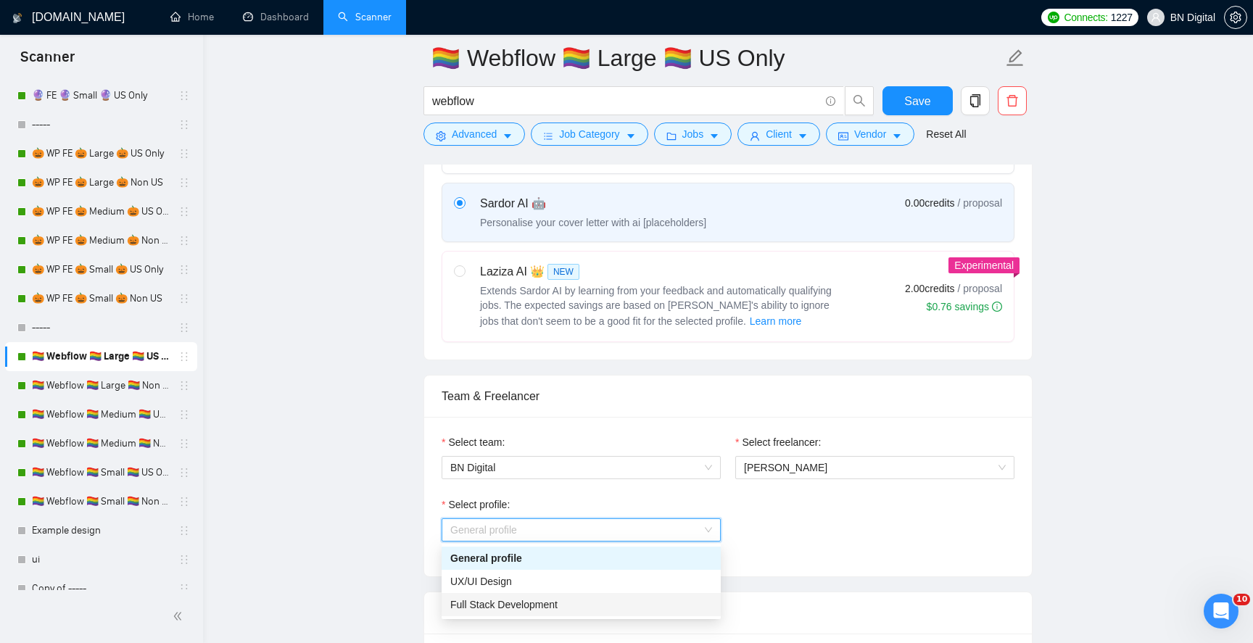
click at [516, 599] on span "Full Stack Development" at bounding box center [503, 605] width 107 height 12
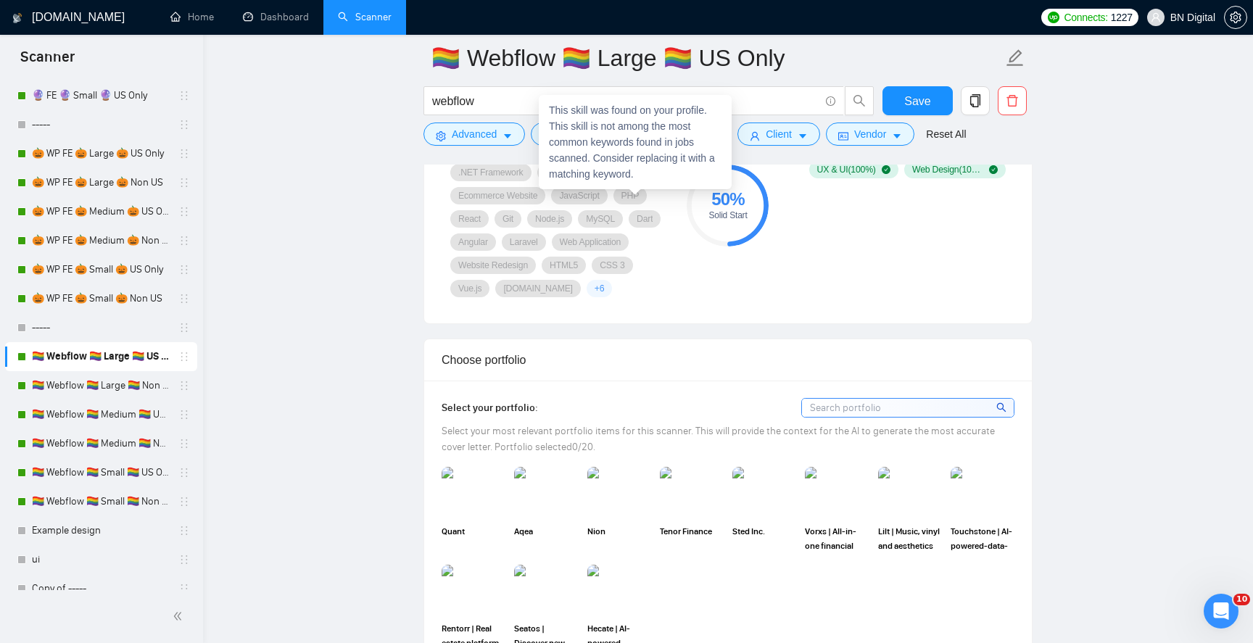
scroll to position [1261, 0]
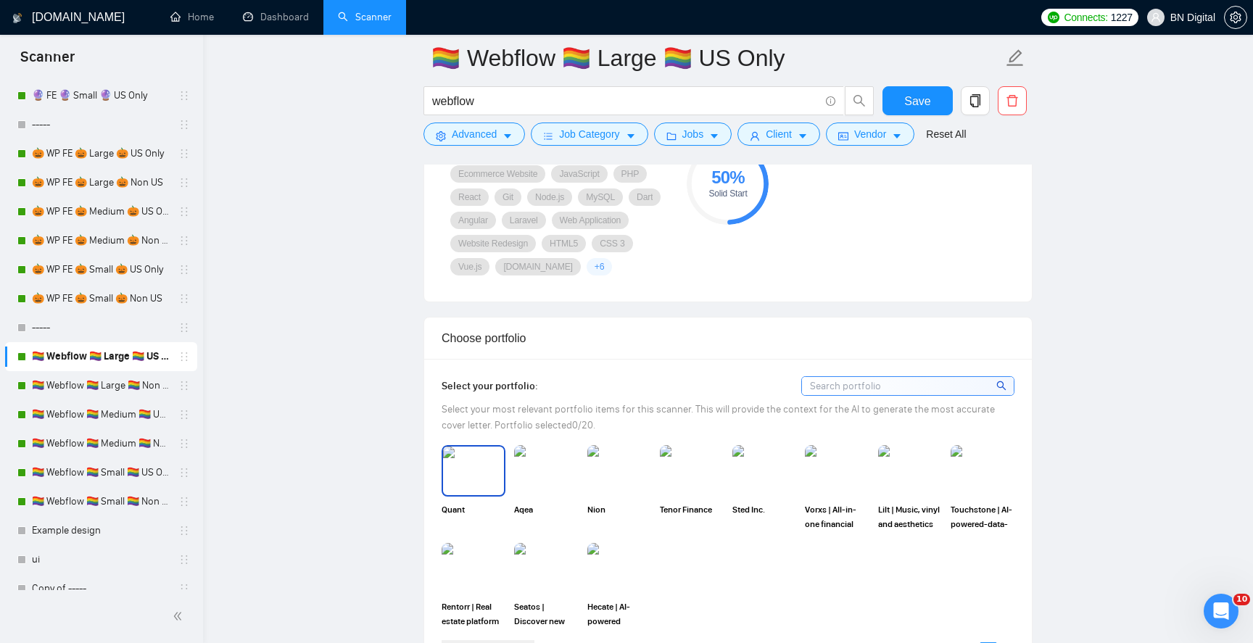
click at [491, 491] on img at bounding box center [473, 471] width 61 height 48
click at [533, 489] on img at bounding box center [546, 471] width 61 height 48
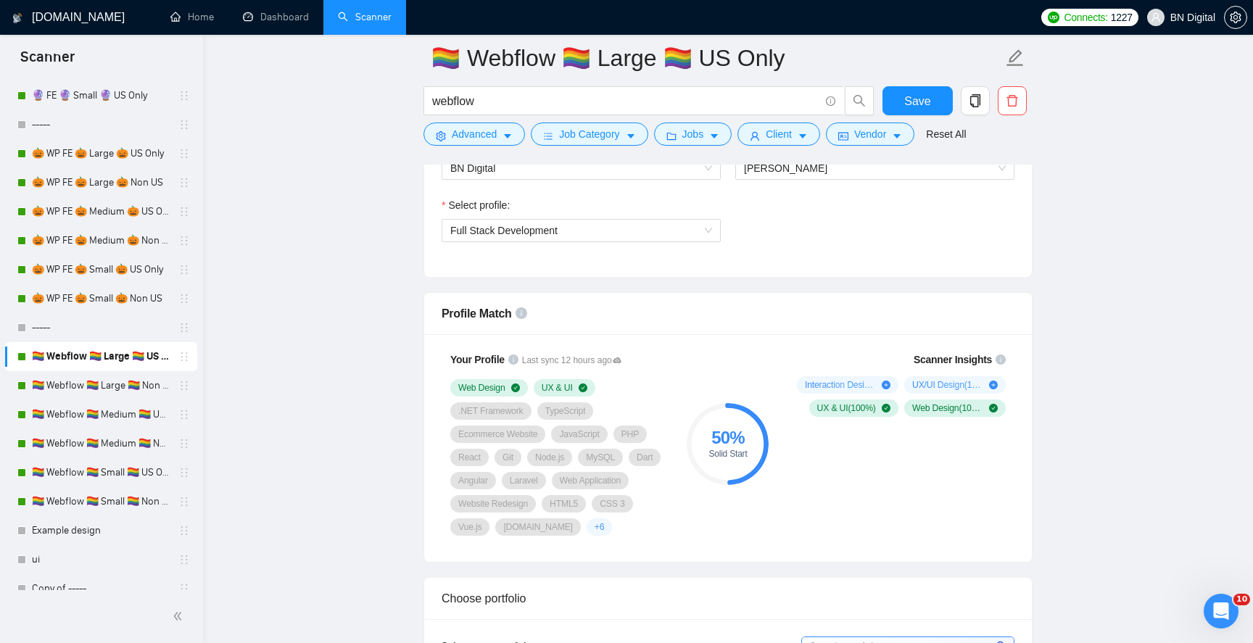
scroll to position [823, 0]
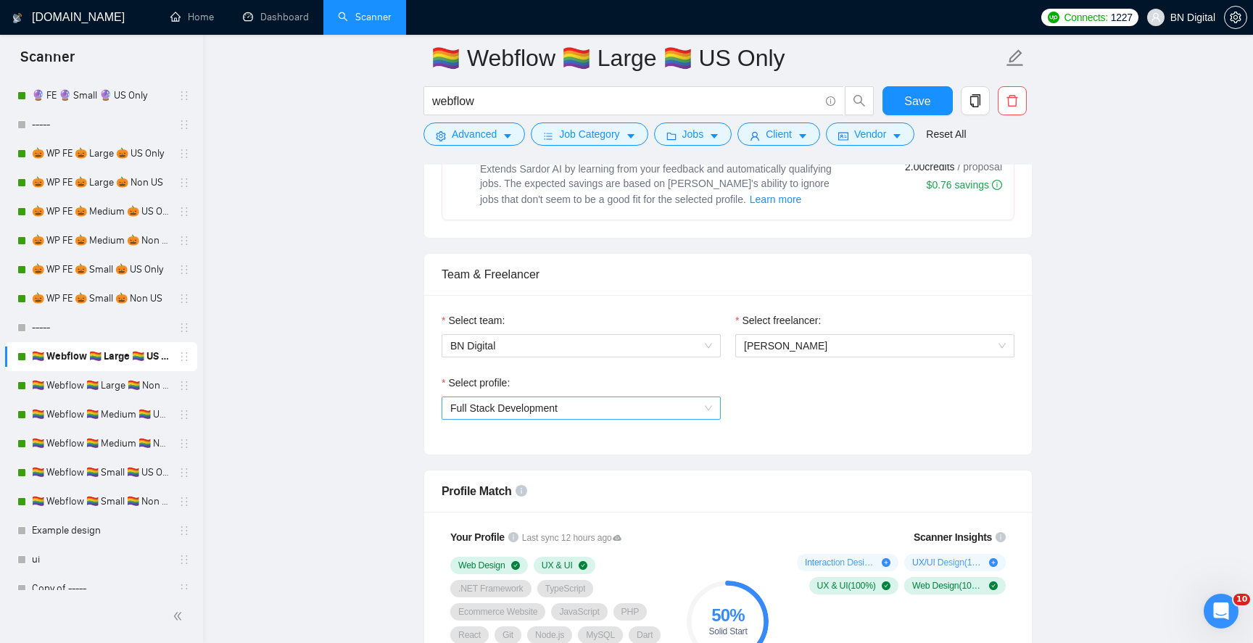
click at [550, 408] on span "Full Stack Development" at bounding box center [503, 409] width 107 height 12
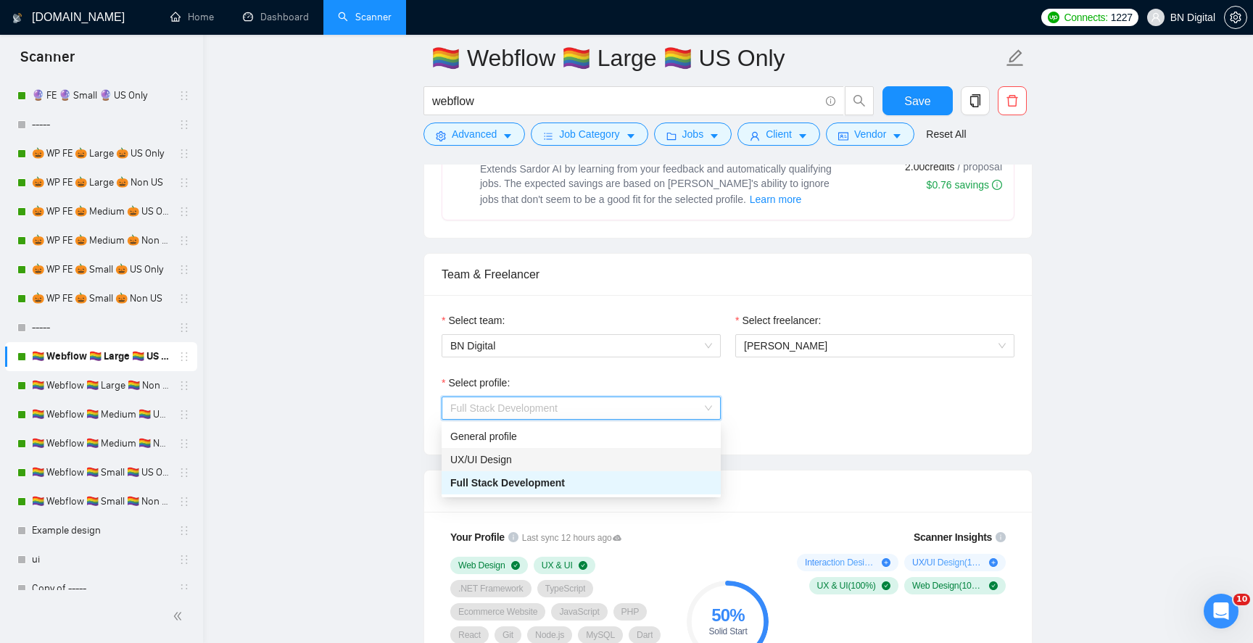
click at [524, 460] on div "UX/UI Design" at bounding box center [581, 460] width 262 height 16
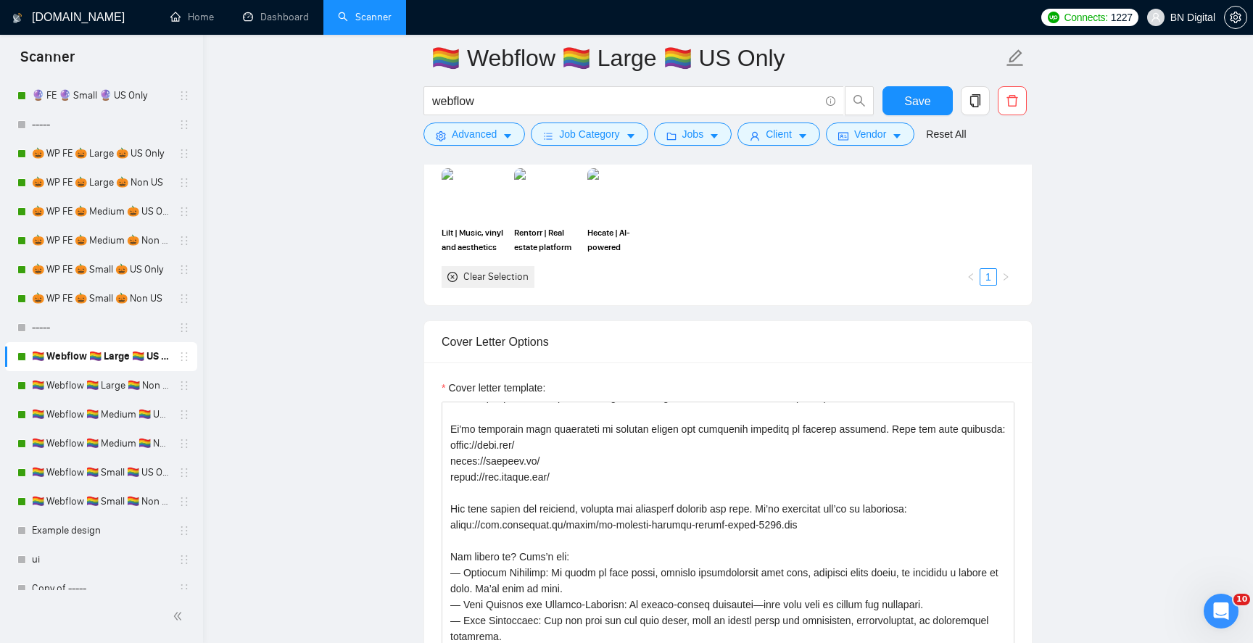
scroll to position [1890, 0]
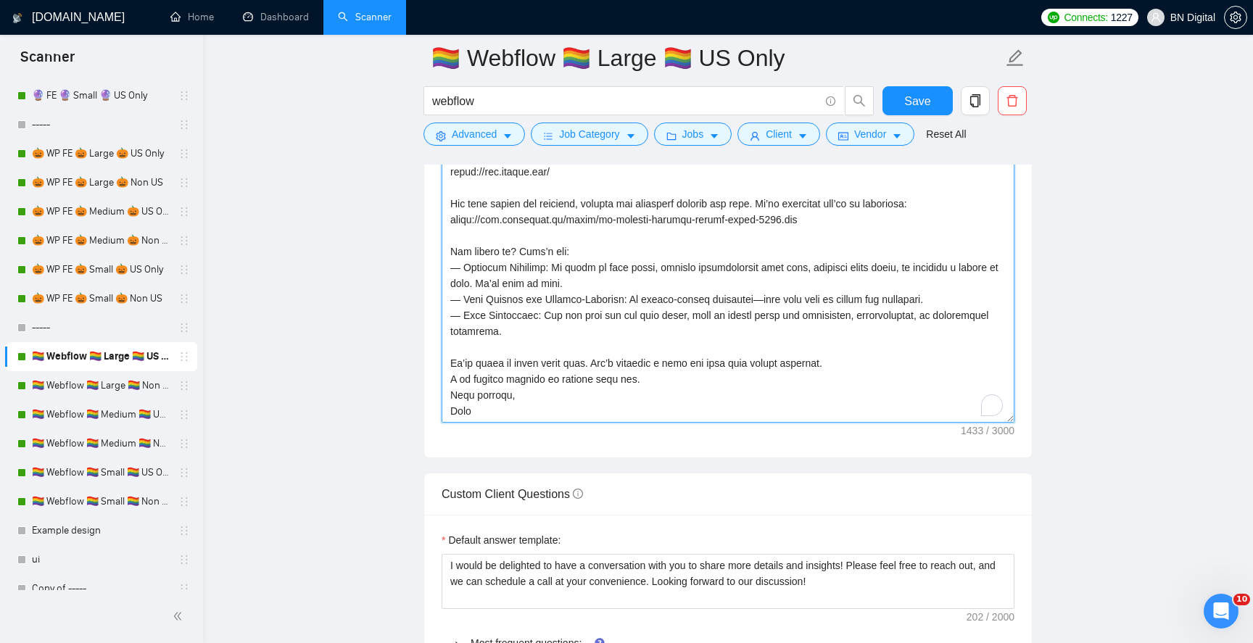
click at [550, 375] on textarea "Cover letter template:" at bounding box center [728, 259] width 573 height 326
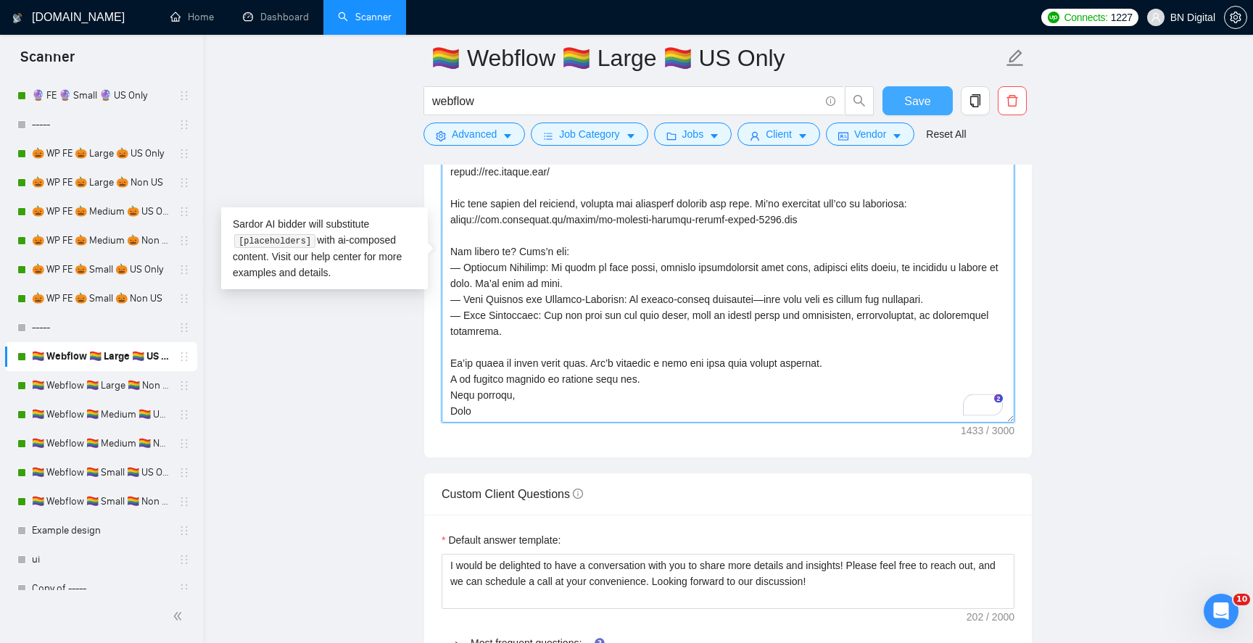
scroll to position [144, 0]
click at [902, 102] on button "Save" at bounding box center [918, 100] width 70 height 29
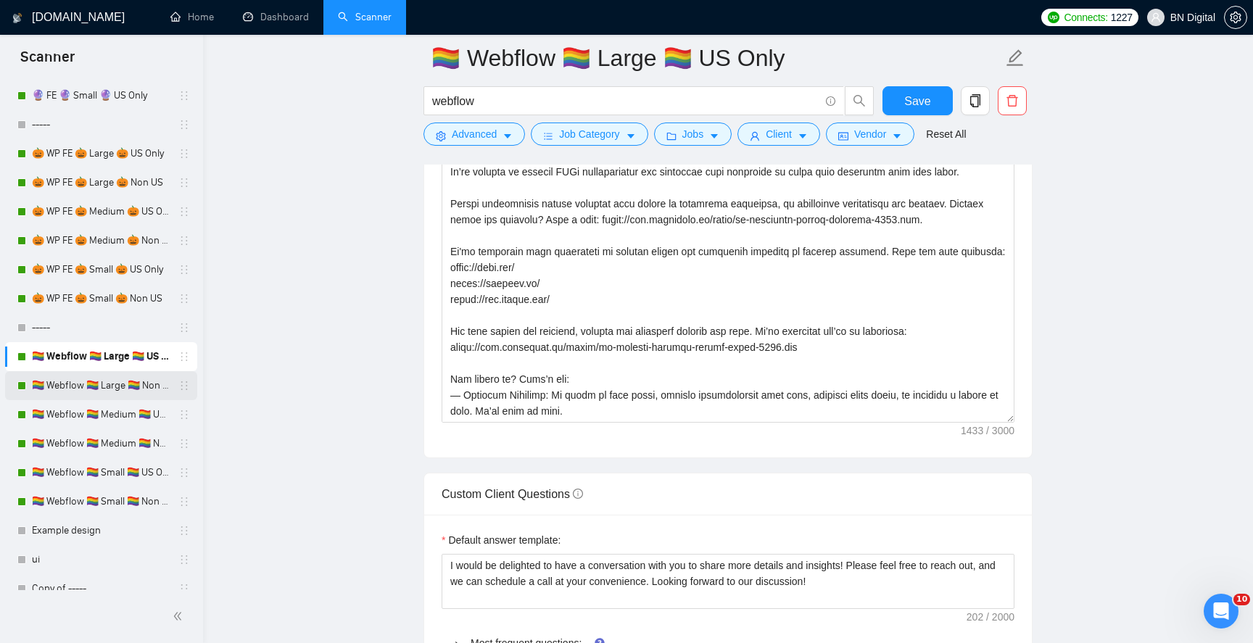
click at [134, 385] on link "🏳️‍🌈 Webflow 🏳️‍🌈 Large 🏳️‍🌈 Non US" at bounding box center [101, 385] width 138 height 29
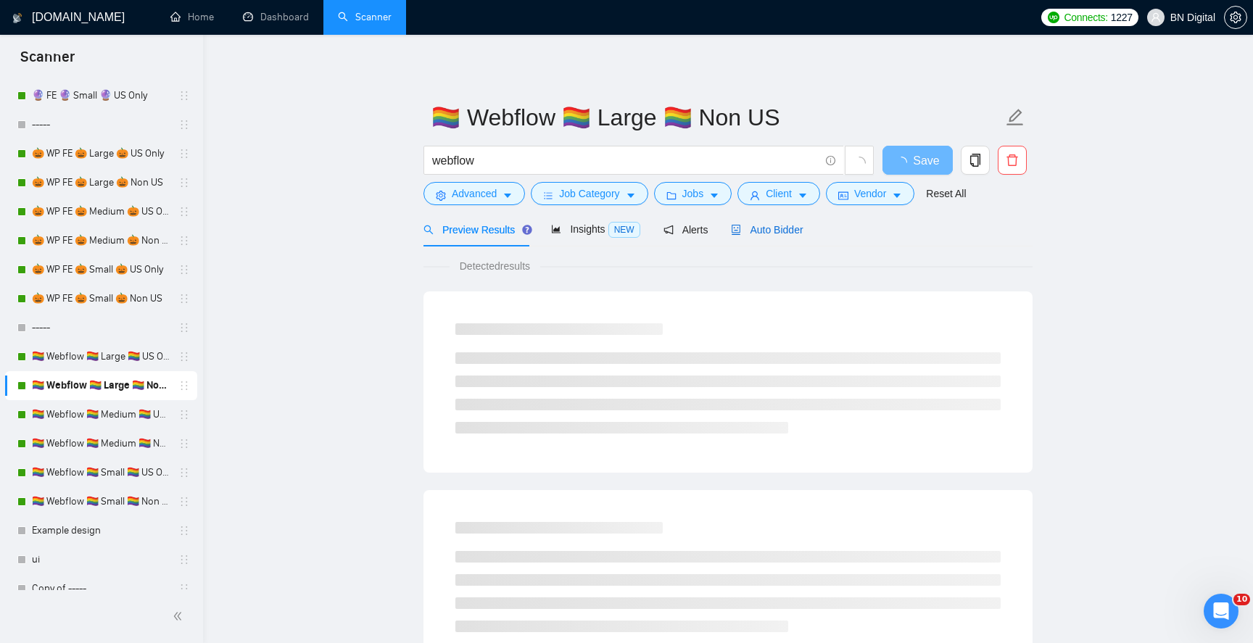
click at [769, 231] on span "Auto Bidder" at bounding box center [767, 230] width 72 height 12
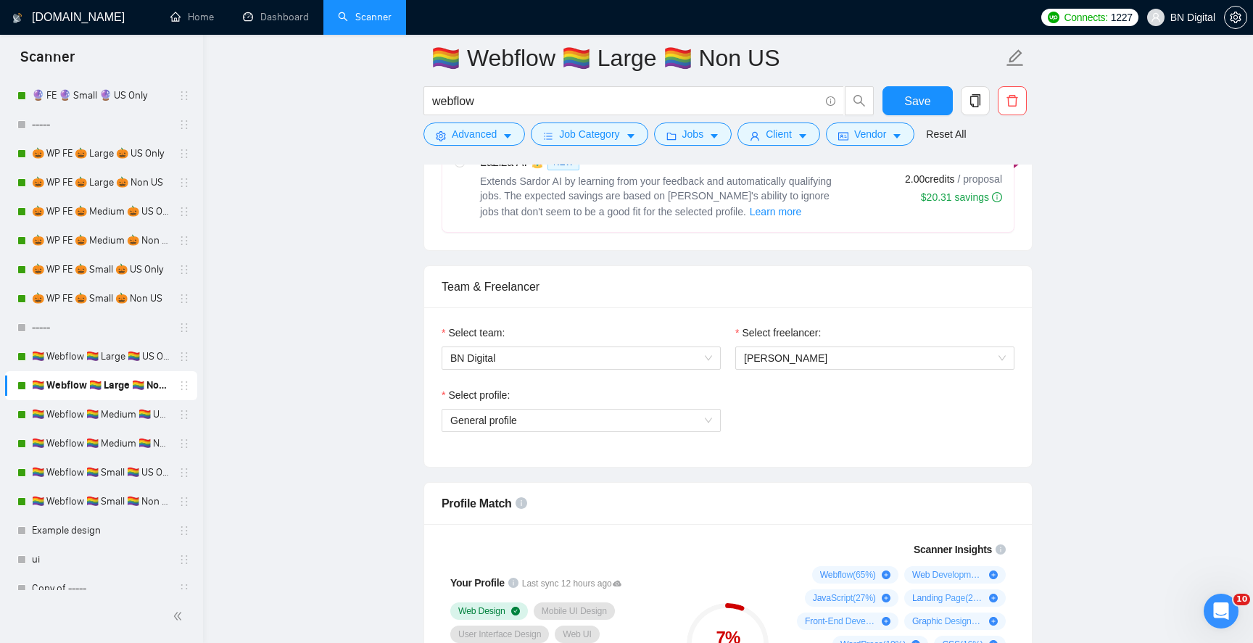
scroll to position [741, 0]
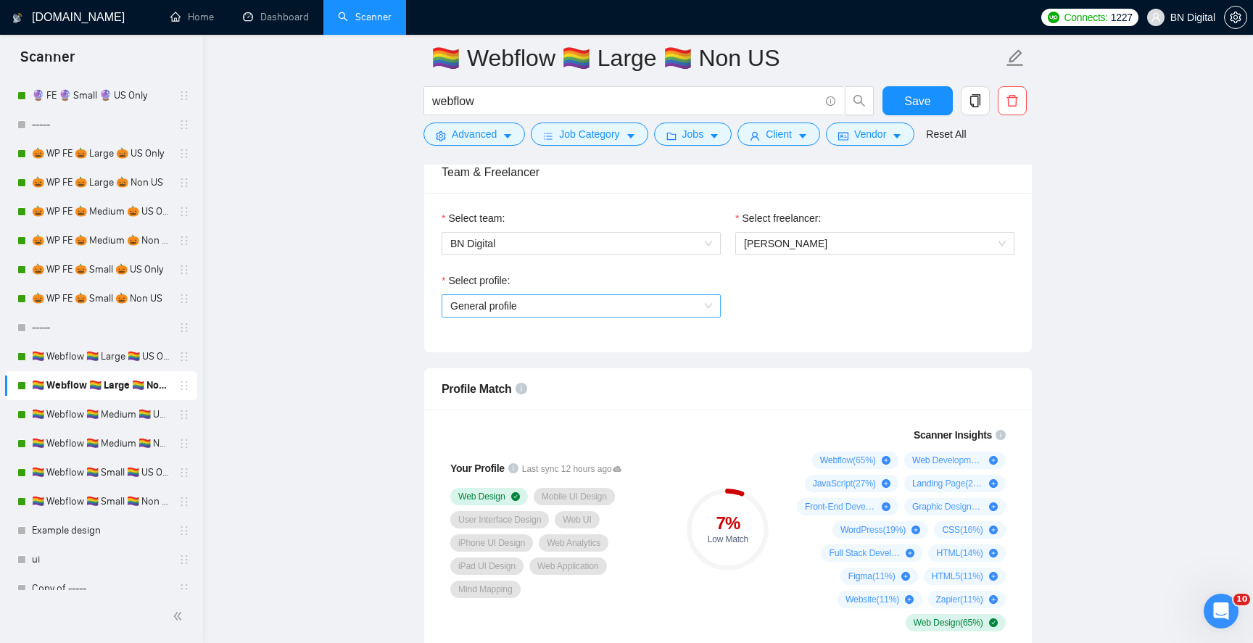
click at [611, 314] on span "General profile" at bounding box center [581, 306] width 262 height 22
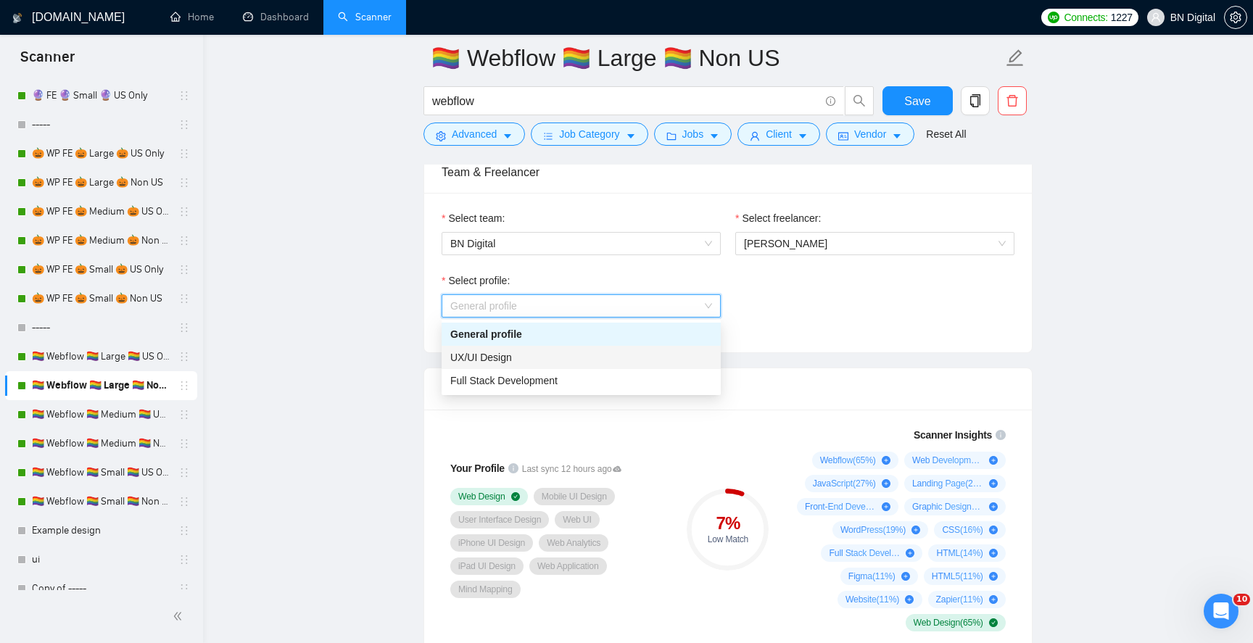
click at [576, 363] on div "UX/UI Design" at bounding box center [581, 358] width 262 height 16
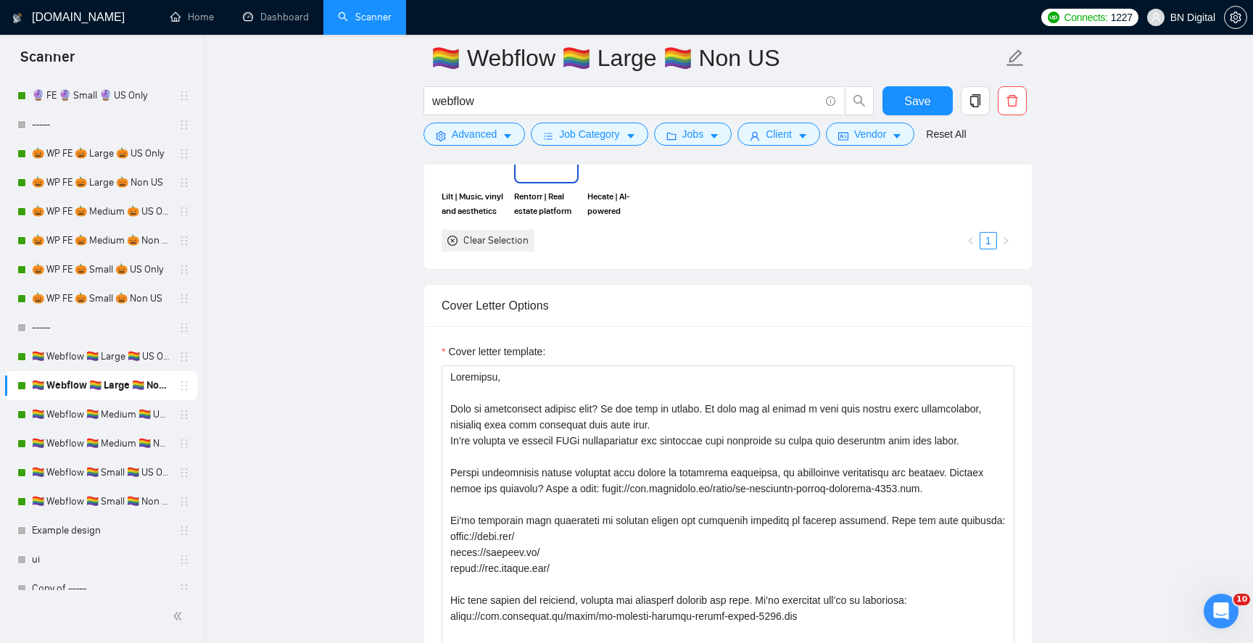
scroll to position [1457, 0]
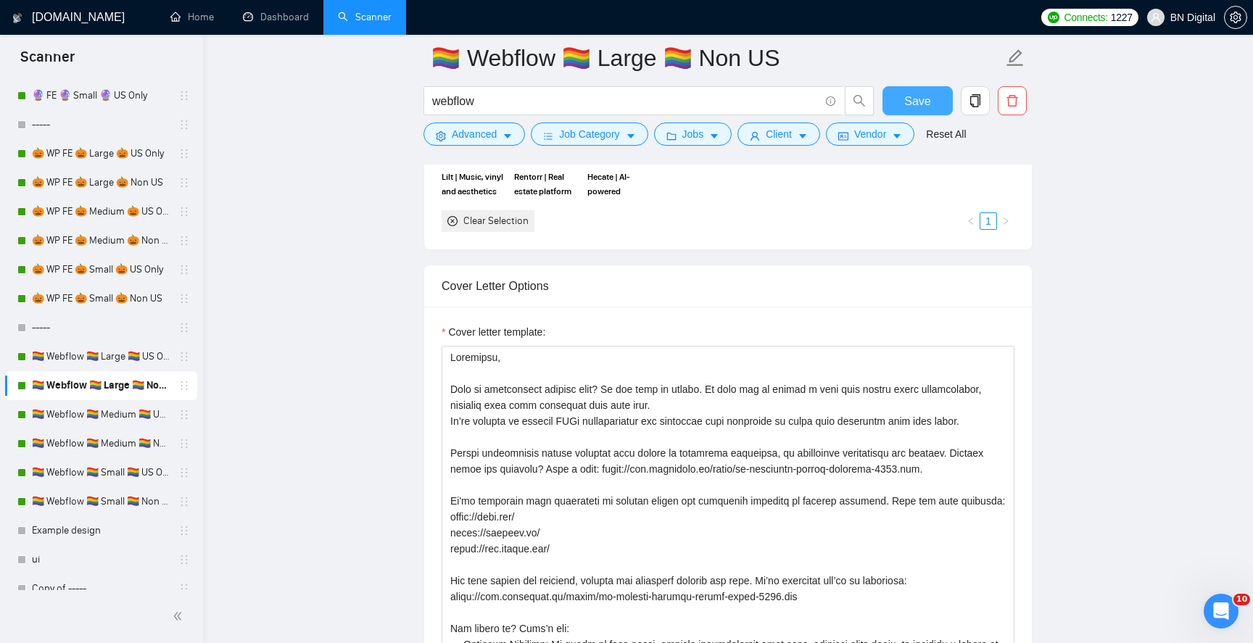
click at [926, 102] on span "Save" at bounding box center [918, 101] width 26 height 18
click at [140, 420] on link "🏳️‍🌈 Webflow 🏳️‍🌈 Medium 🏳️‍🌈 US Only" at bounding box center [101, 414] width 138 height 29
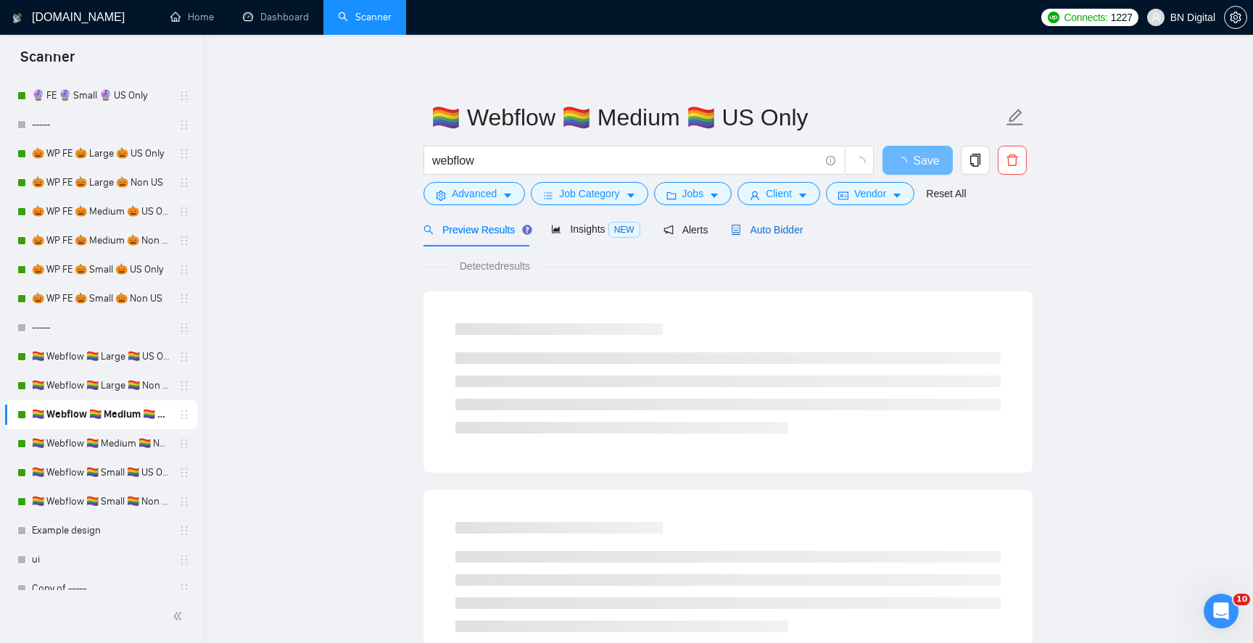
click at [781, 226] on span "Auto Bidder" at bounding box center [767, 230] width 72 height 12
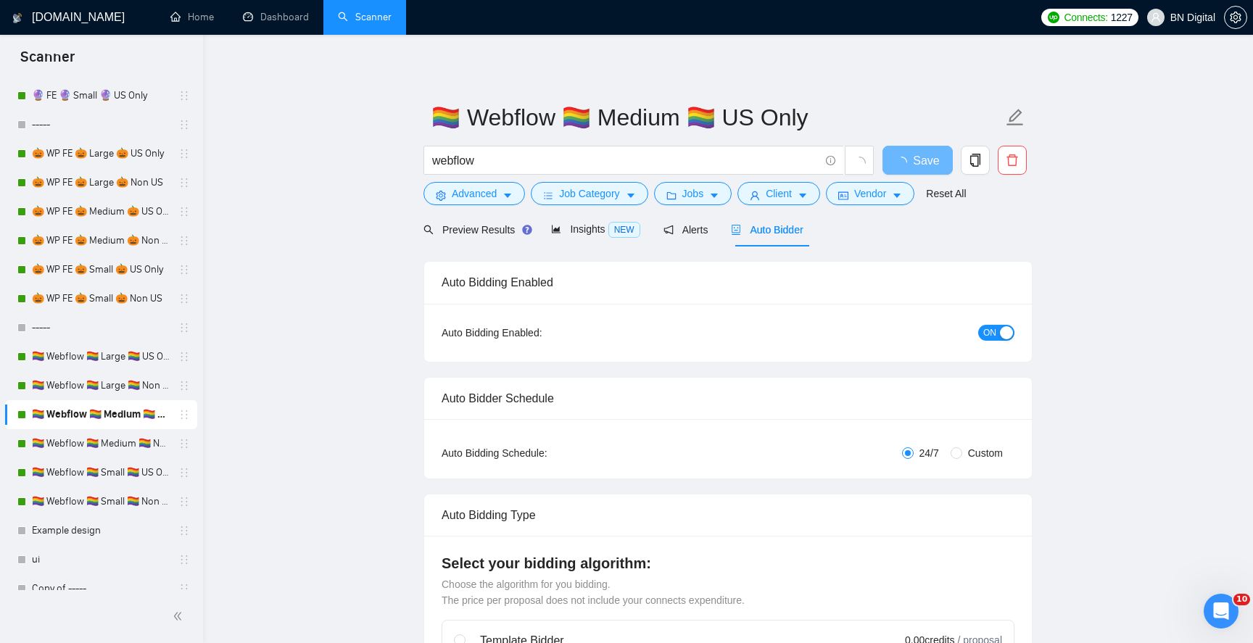
radio input "false"
radio input "true"
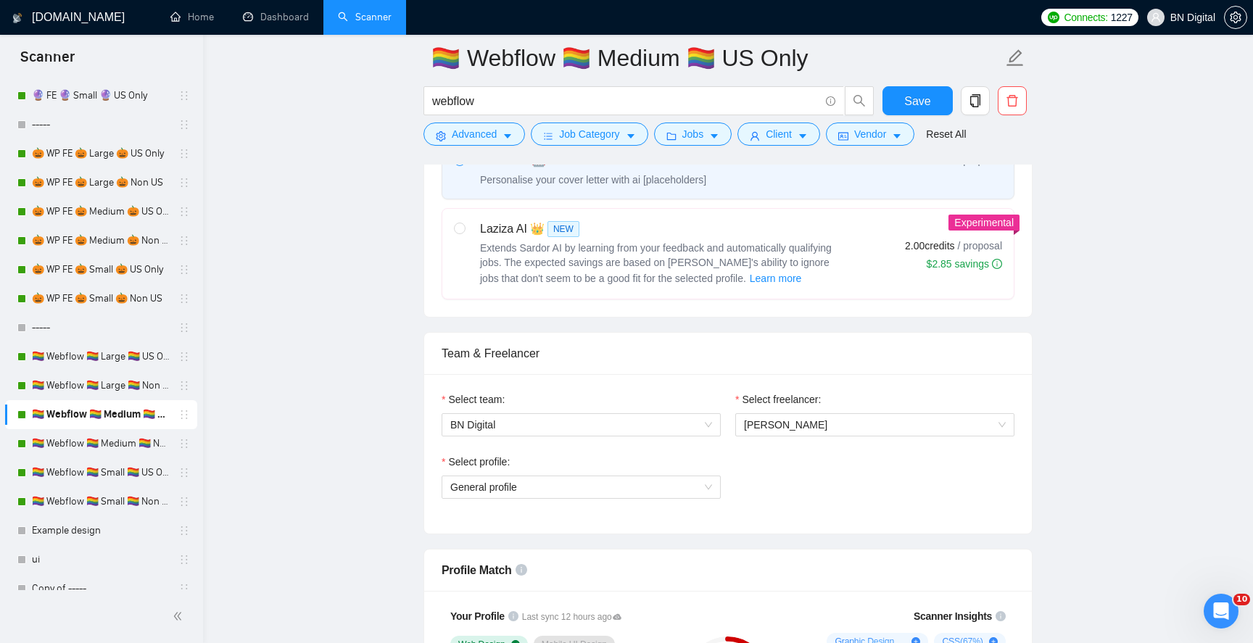
scroll to position [810, 0]
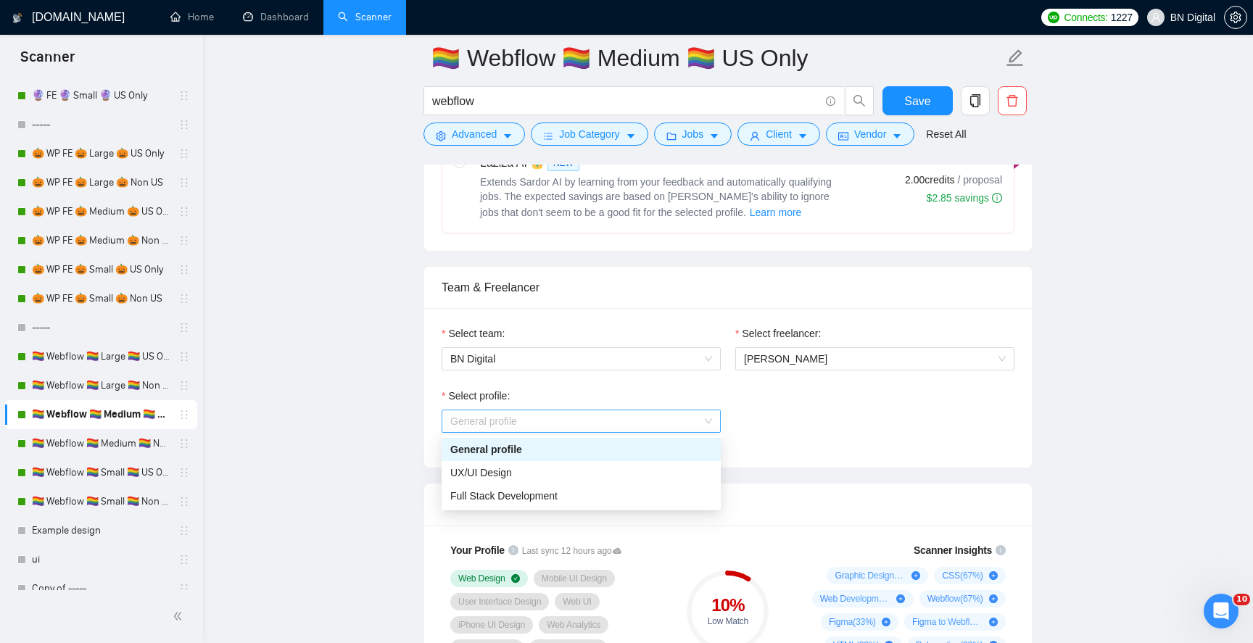
click at [516, 413] on span "General profile" at bounding box center [581, 422] width 262 height 22
click at [510, 469] on span "UX/UI Design" at bounding box center [481, 473] width 62 height 12
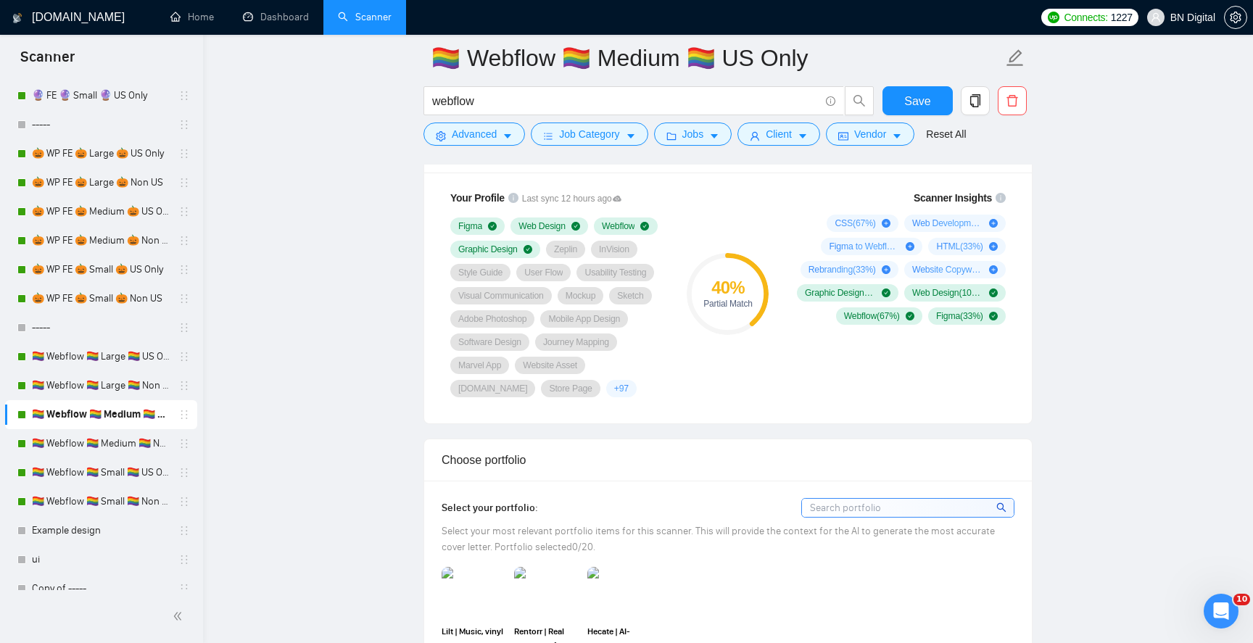
scroll to position [1192, 0]
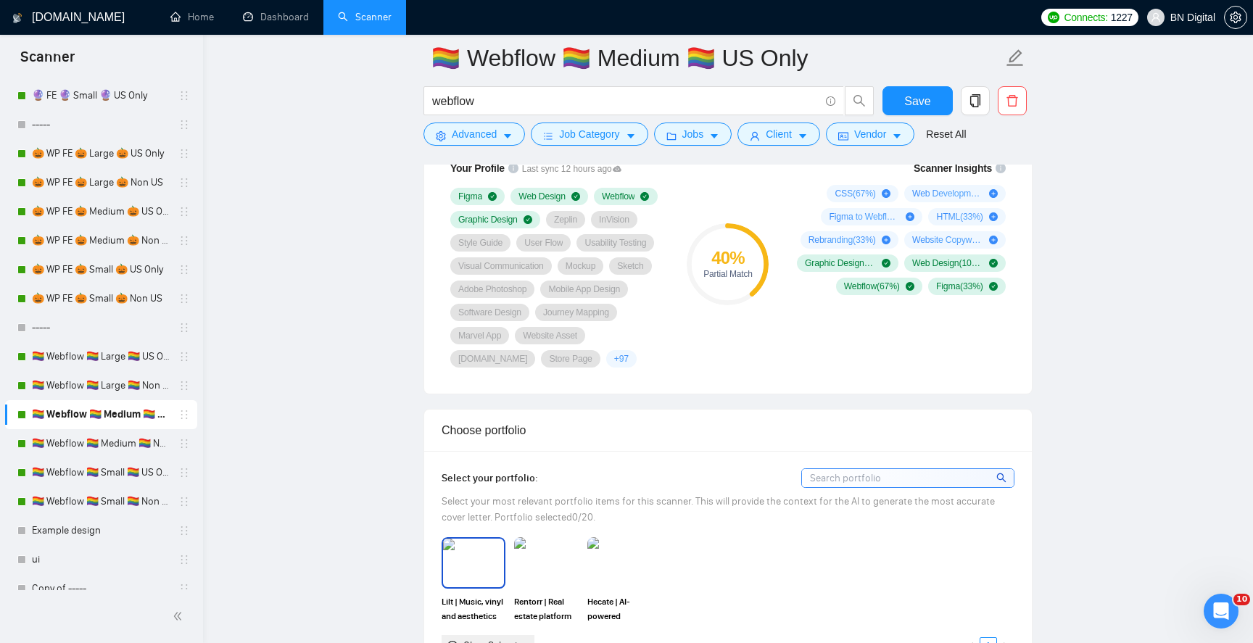
click at [474, 571] on img at bounding box center [473, 563] width 61 height 48
click at [536, 569] on img at bounding box center [546, 563] width 61 height 48
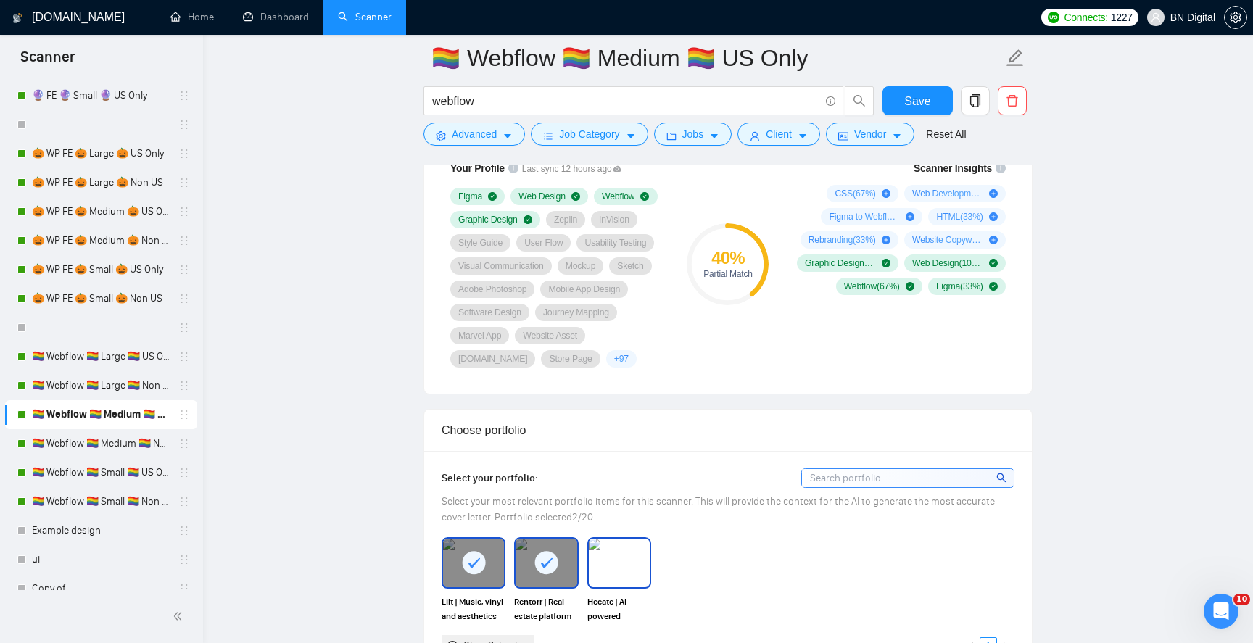
click at [606, 564] on img at bounding box center [619, 563] width 61 height 48
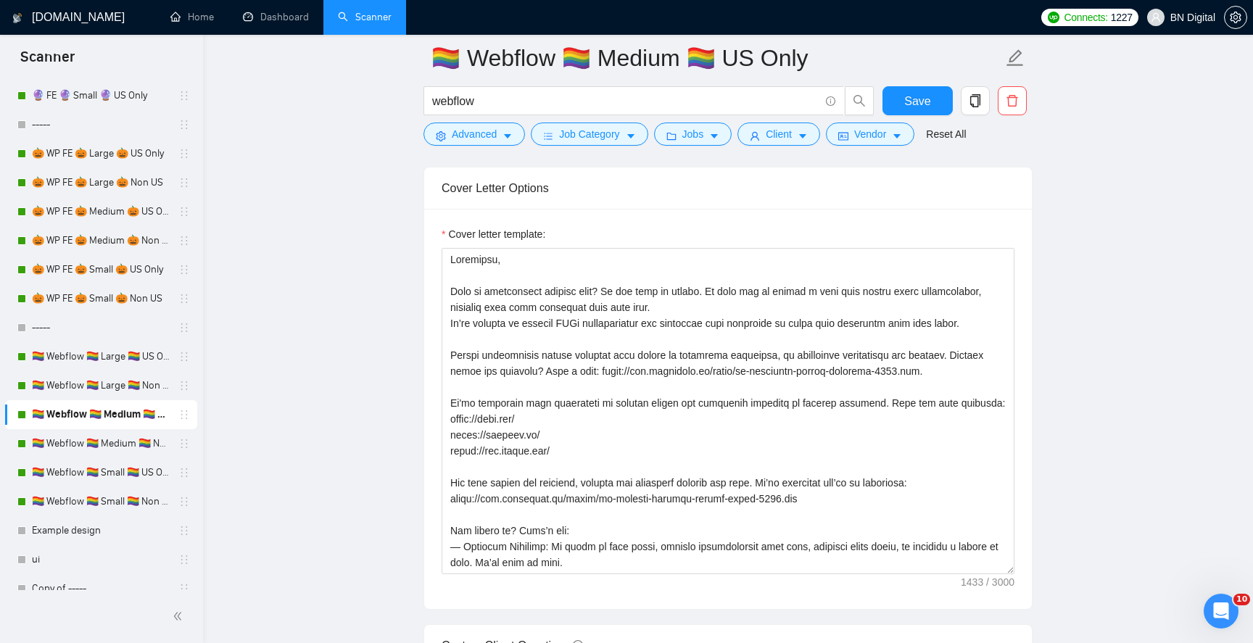
scroll to position [1736, 0]
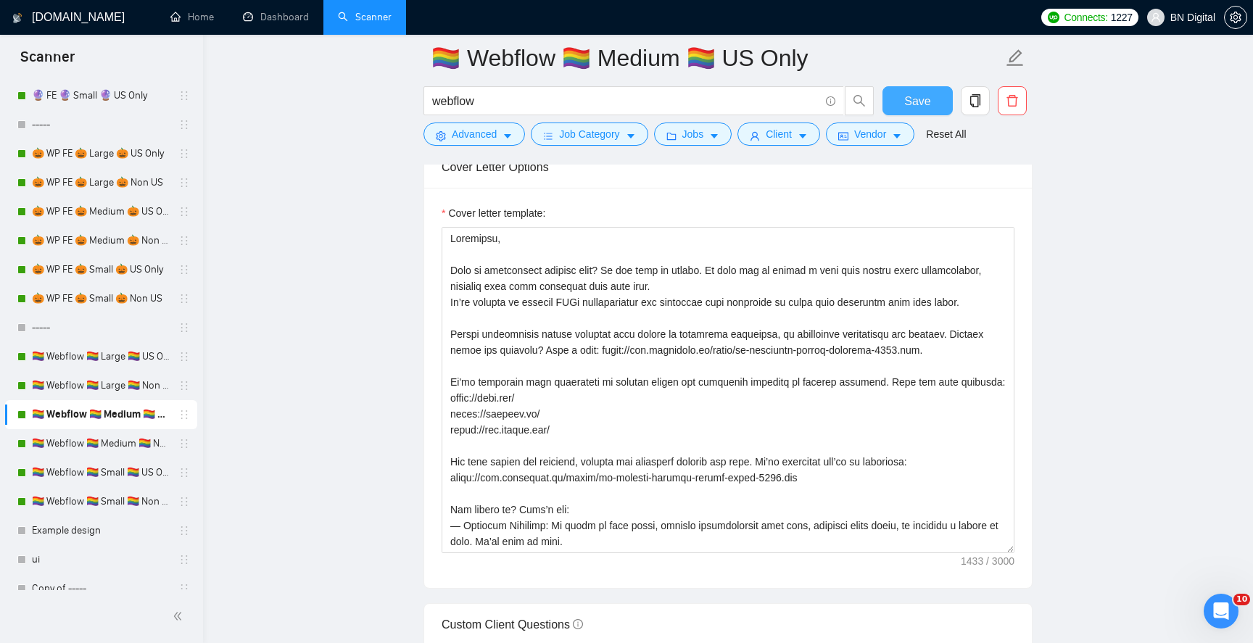
click at [898, 107] on button "Save" at bounding box center [918, 100] width 70 height 29
click at [121, 452] on link "🏳️‍🌈 Webflow 🏳️‍🌈 Medium 🏳️‍🌈 Non US" at bounding box center [101, 443] width 138 height 29
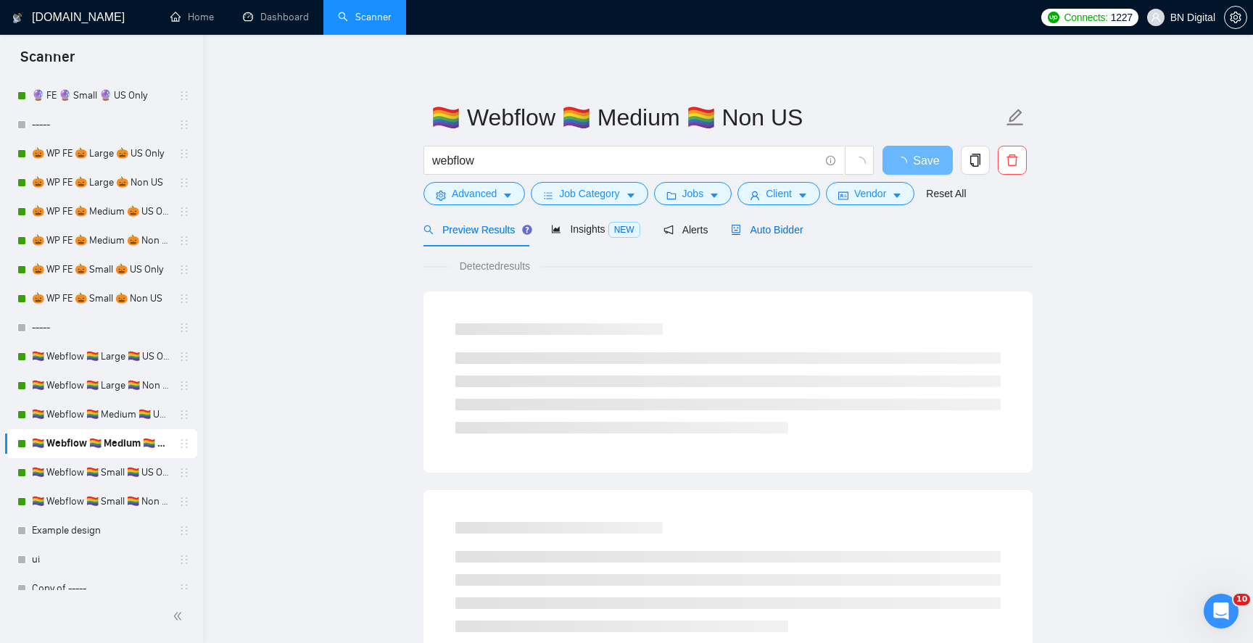
click at [765, 228] on span "Auto Bidder" at bounding box center [767, 230] width 72 height 12
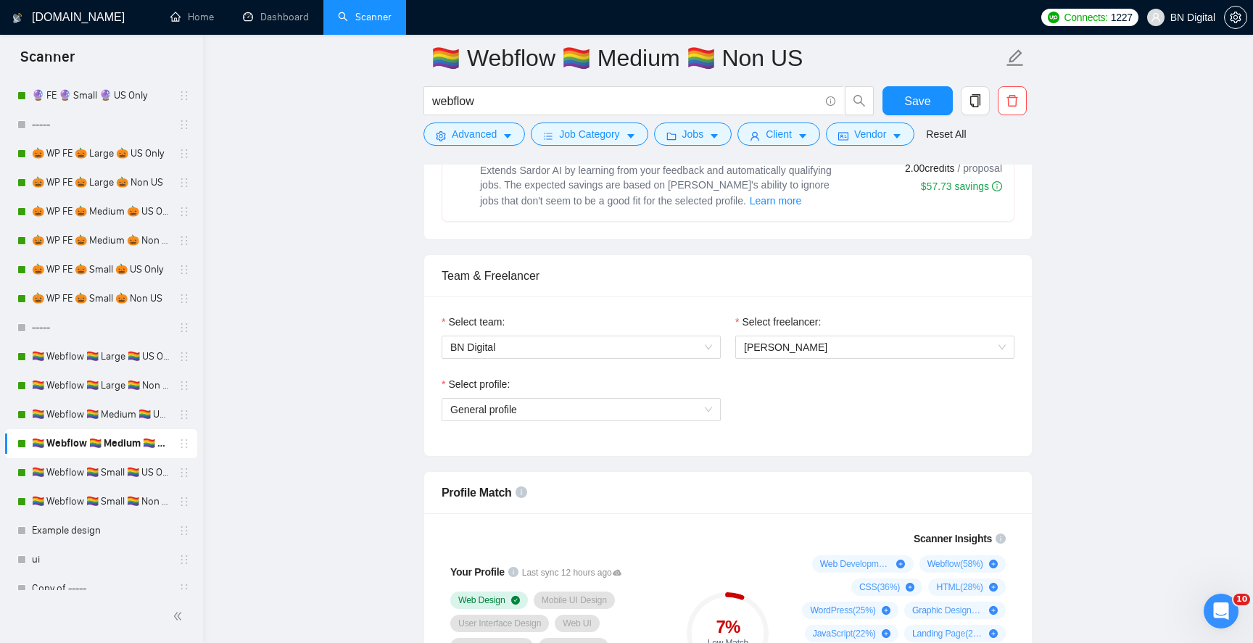
scroll to position [667, 0]
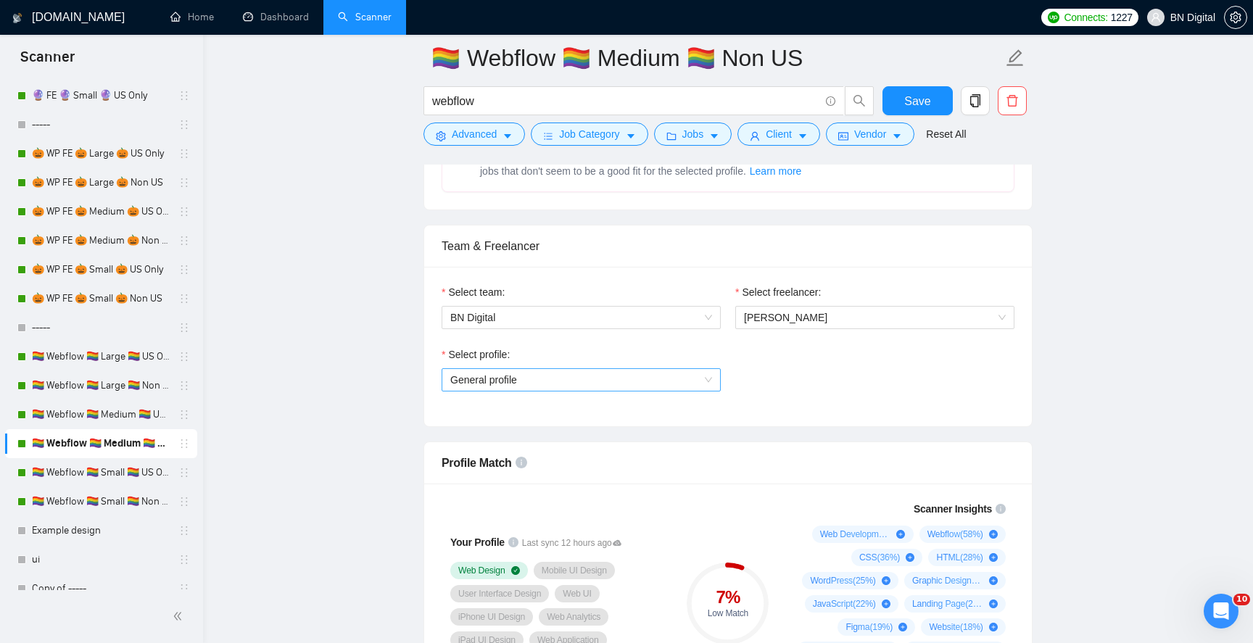
click at [556, 382] on span "General profile" at bounding box center [581, 380] width 262 height 22
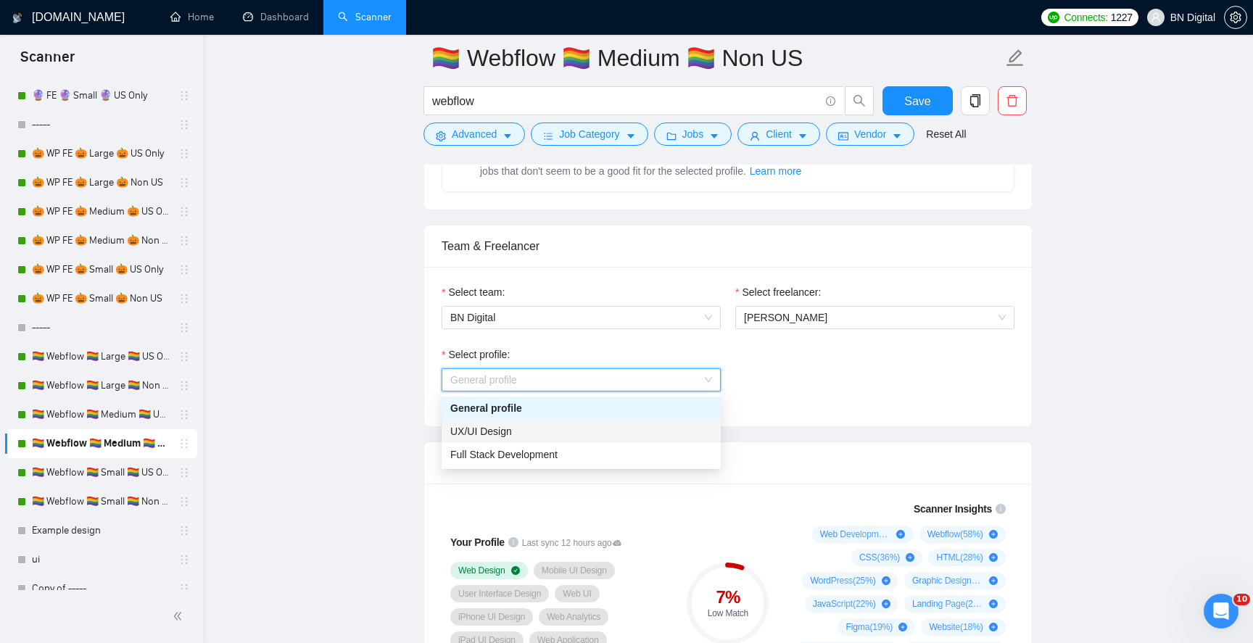
click at [534, 431] on div "UX/UI Design" at bounding box center [581, 432] width 262 height 16
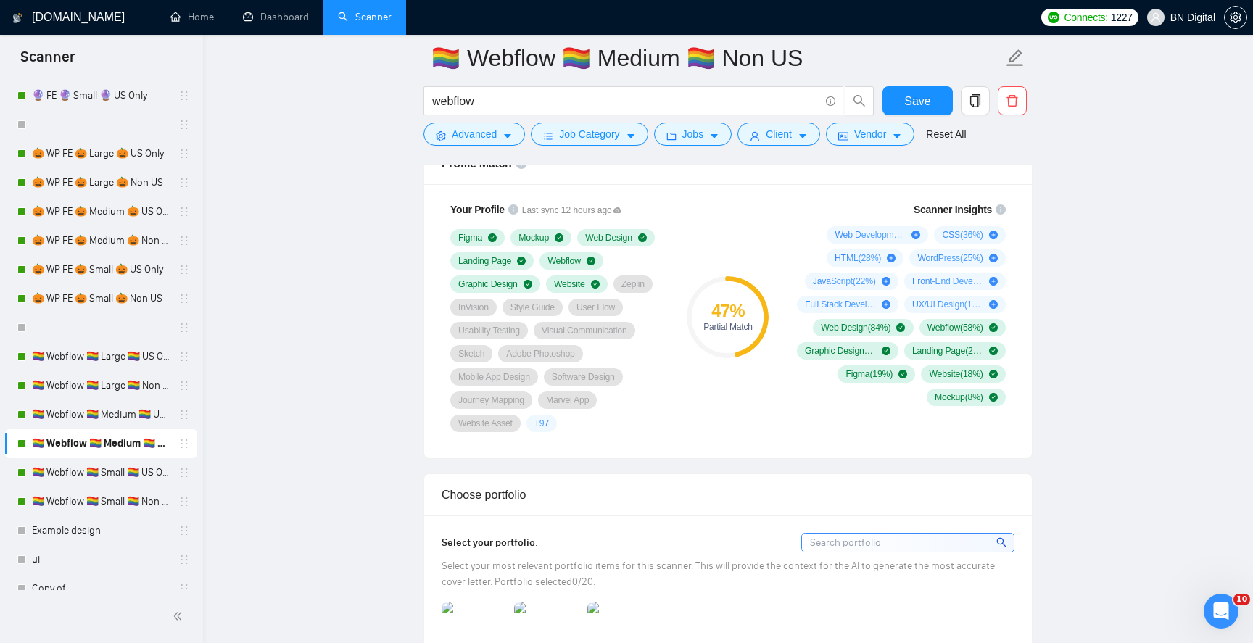
scroll to position [1039, 0]
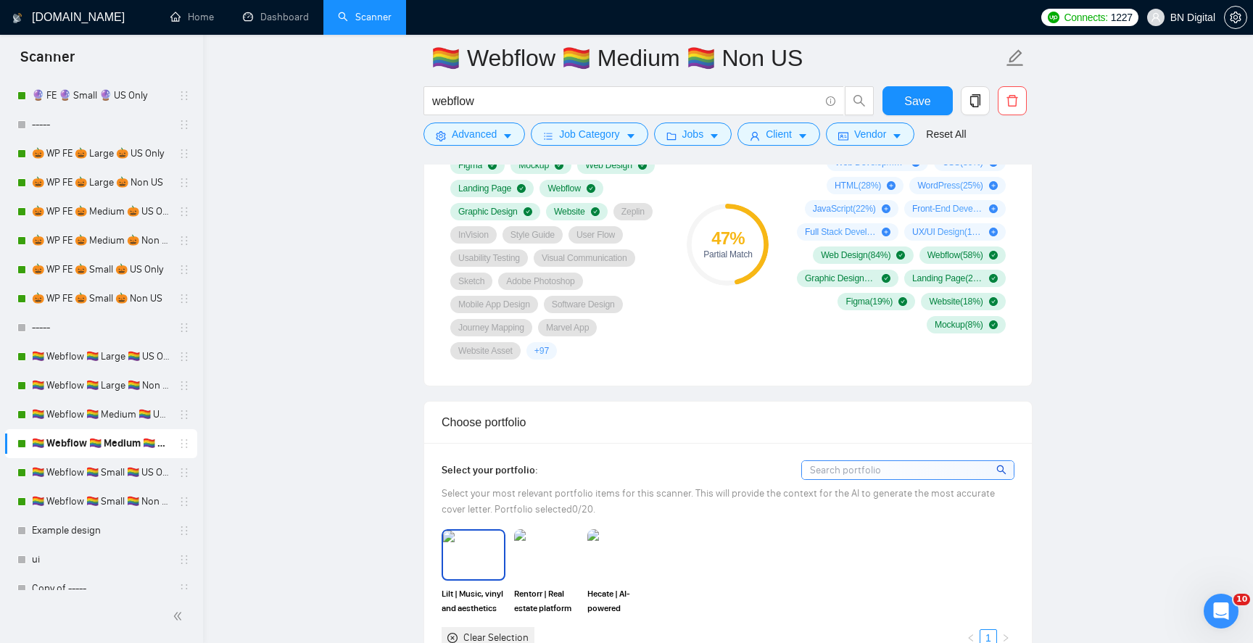
click at [475, 566] on img at bounding box center [473, 555] width 61 height 48
drag, startPoint x: 543, startPoint y: 565, endPoint x: 577, endPoint y: 562, distance: 34.9
click at [543, 565] on img at bounding box center [546, 555] width 61 height 48
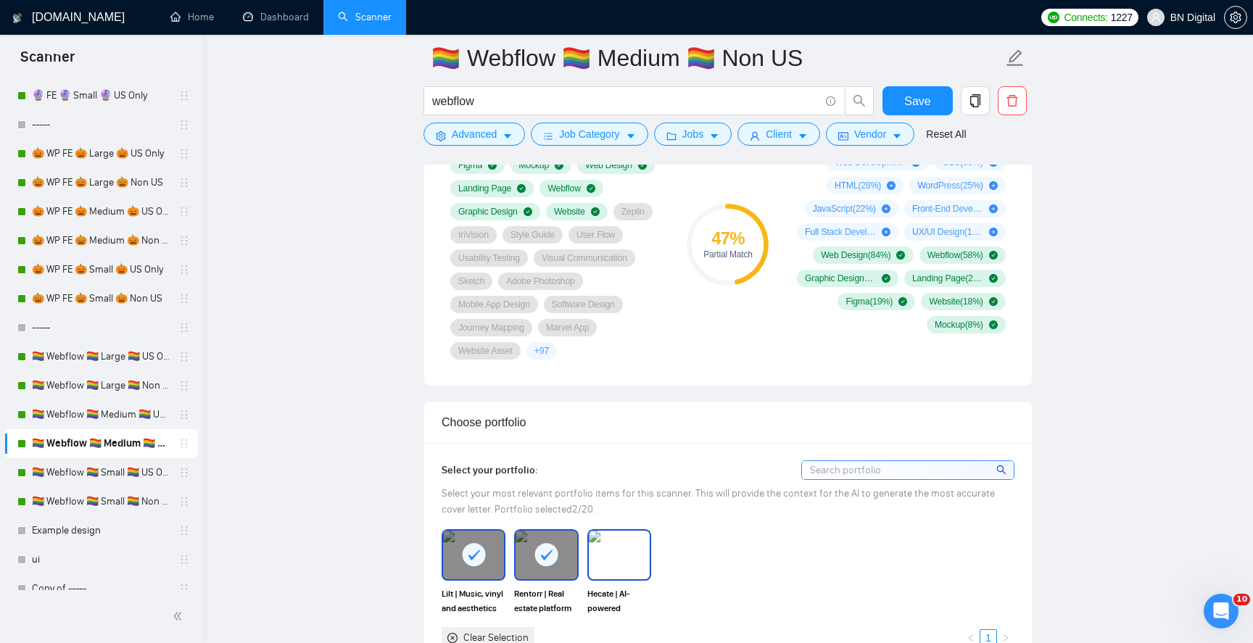
click at [598, 560] on img at bounding box center [619, 555] width 61 height 48
click at [914, 96] on span "Save" at bounding box center [918, 101] width 26 height 18
click at [86, 471] on link "🏳️‍🌈 Webflow 🏳️‍🌈 Small 🏳️‍🌈 US Only" at bounding box center [101, 472] width 138 height 29
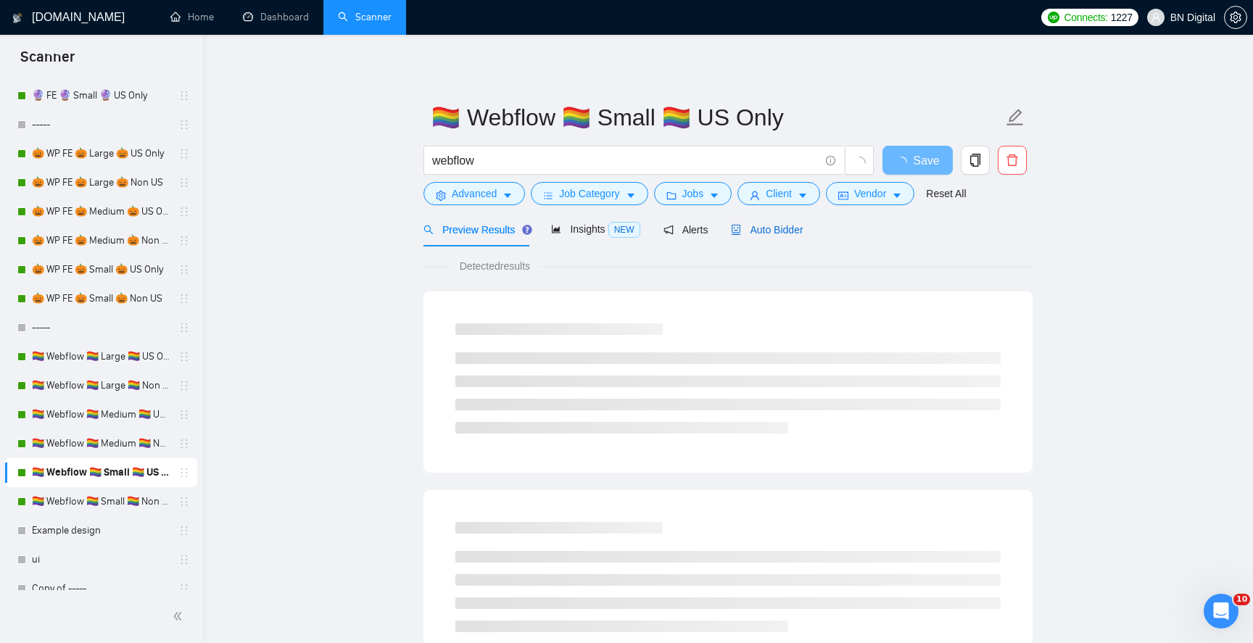
click at [775, 237] on div "Auto Bidder" at bounding box center [767, 230] width 72 height 16
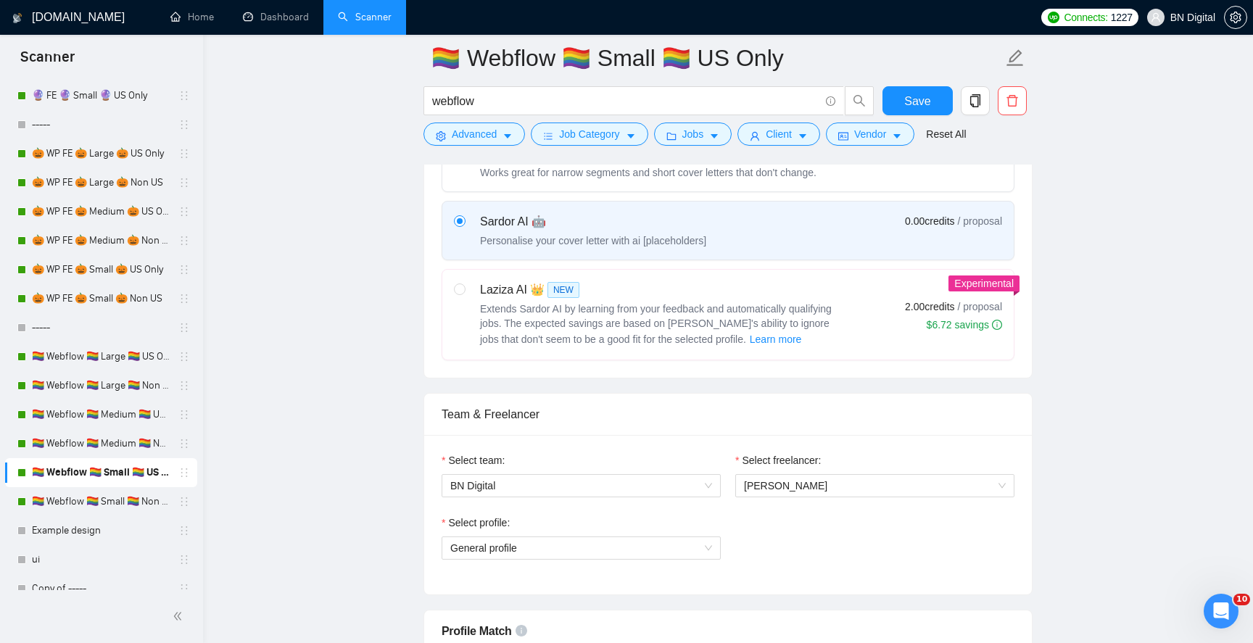
scroll to position [524, 0]
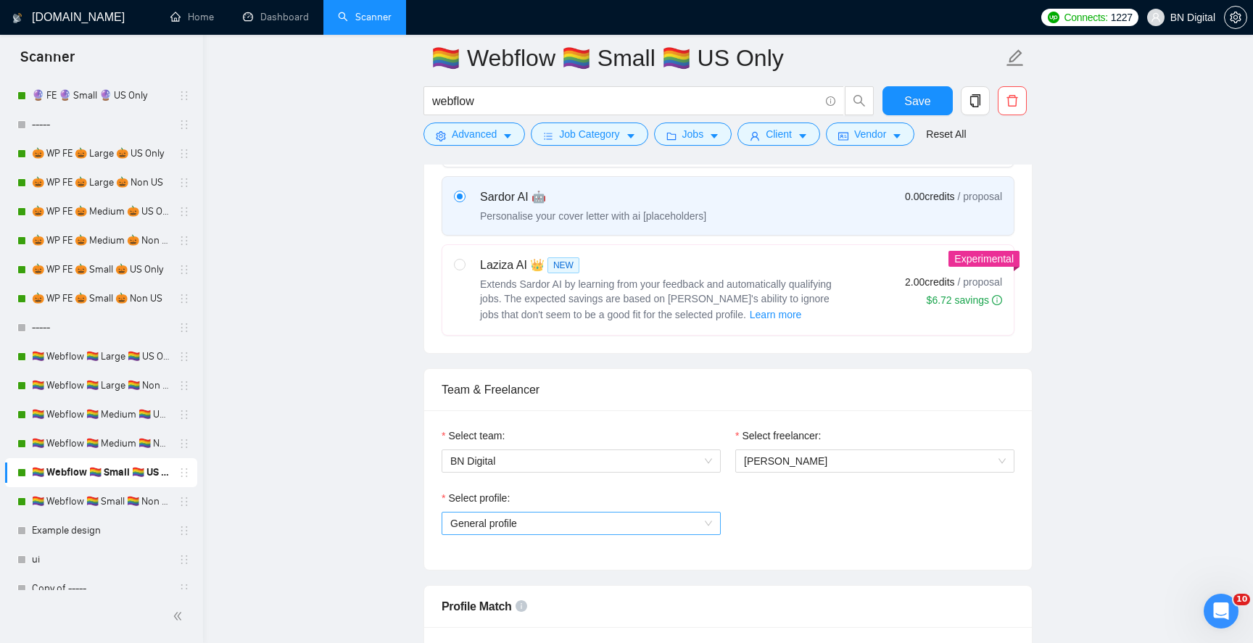
click at [546, 515] on span "General profile" at bounding box center [581, 524] width 262 height 22
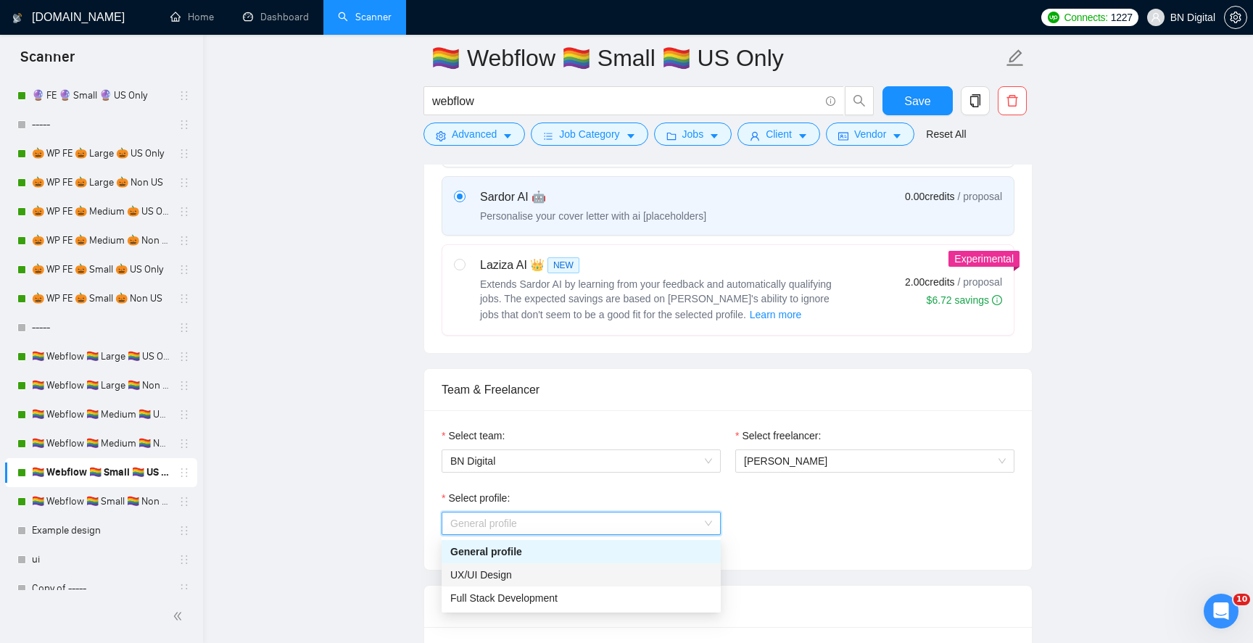
click at [527, 571] on div "UX/UI Design" at bounding box center [581, 575] width 262 height 16
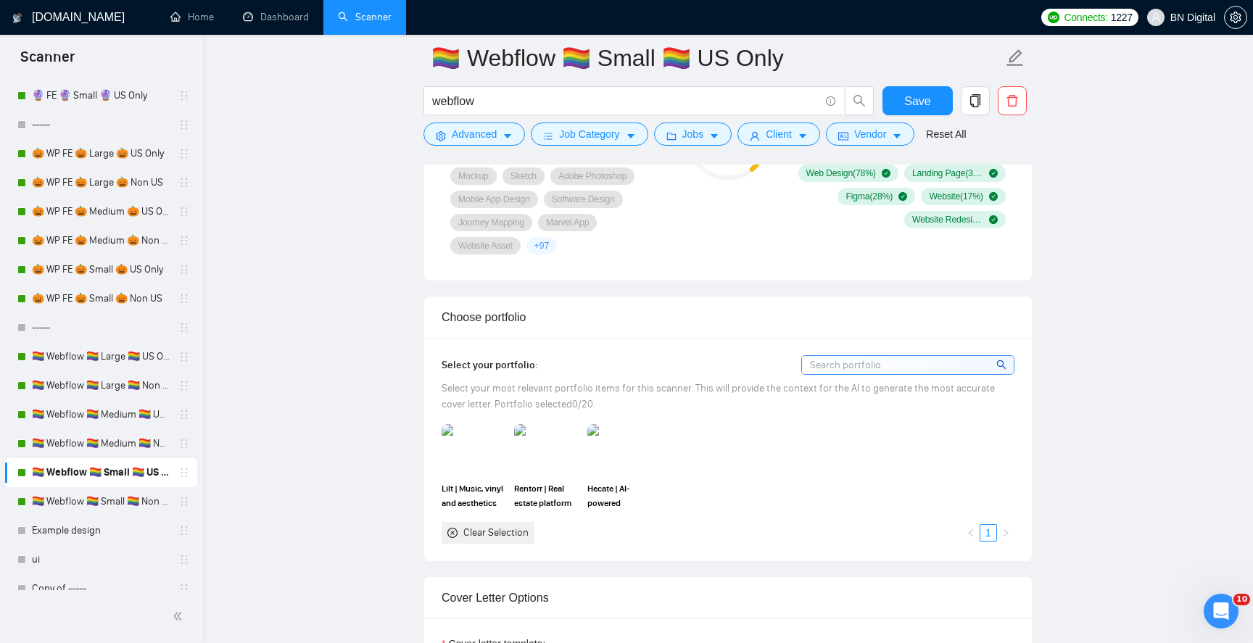
scroll to position [1161, 0]
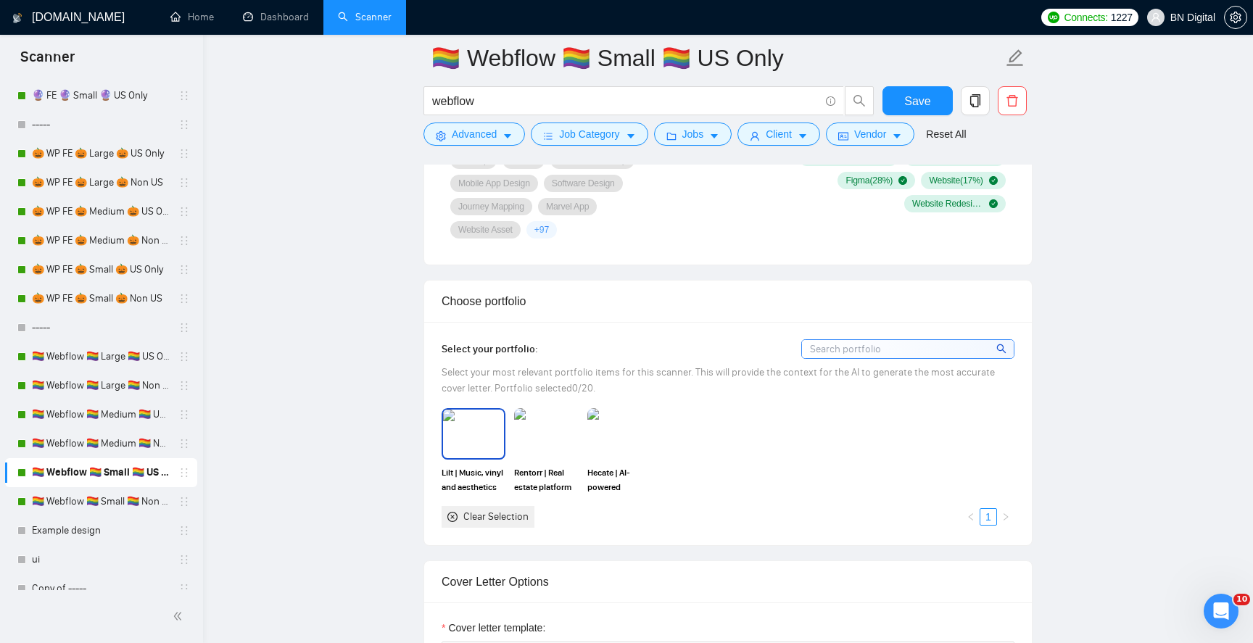
click at [494, 450] on img at bounding box center [473, 434] width 61 height 48
click at [544, 444] on img at bounding box center [546, 434] width 61 height 48
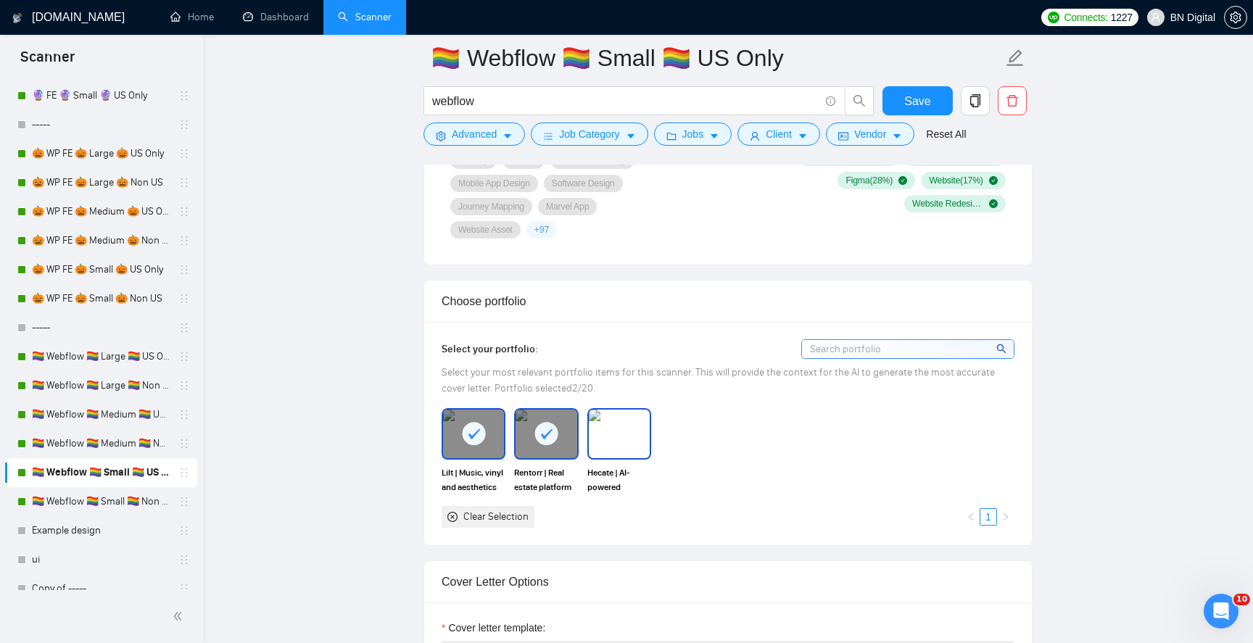
click at [622, 441] on img at bounding box center [619, 434] width 61 height 48
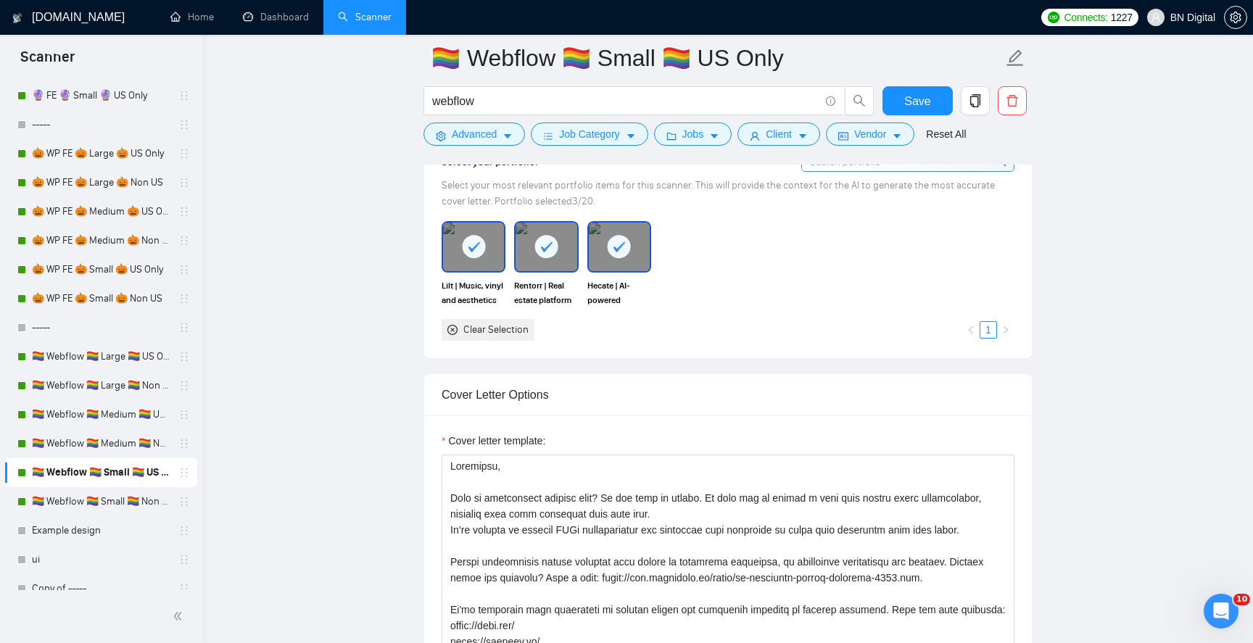
scroll to position [1409, 0]
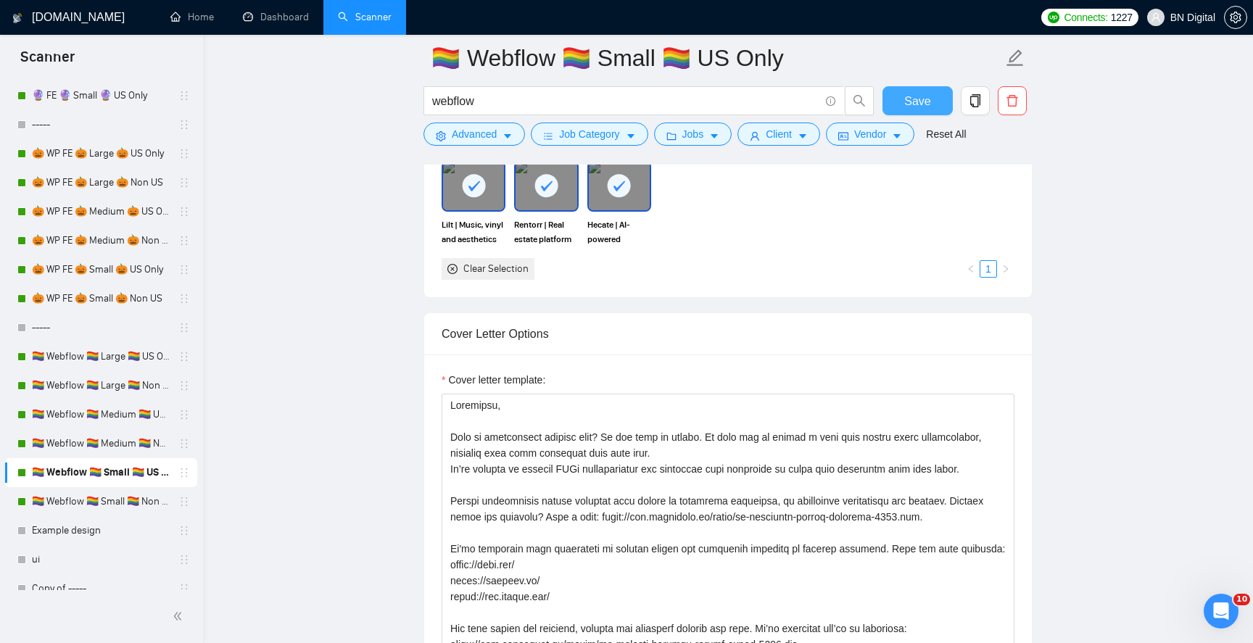
click at [916, 93] on span "Save" at bounding box center [918, 101] width 26 height 18
click at [113, 489] on link "🏳️‍🌈 Webflow 🏳️‍🌈 Small 🏳️‍🌈 Non US" at bounding box center [101, 501] width 138 height 29
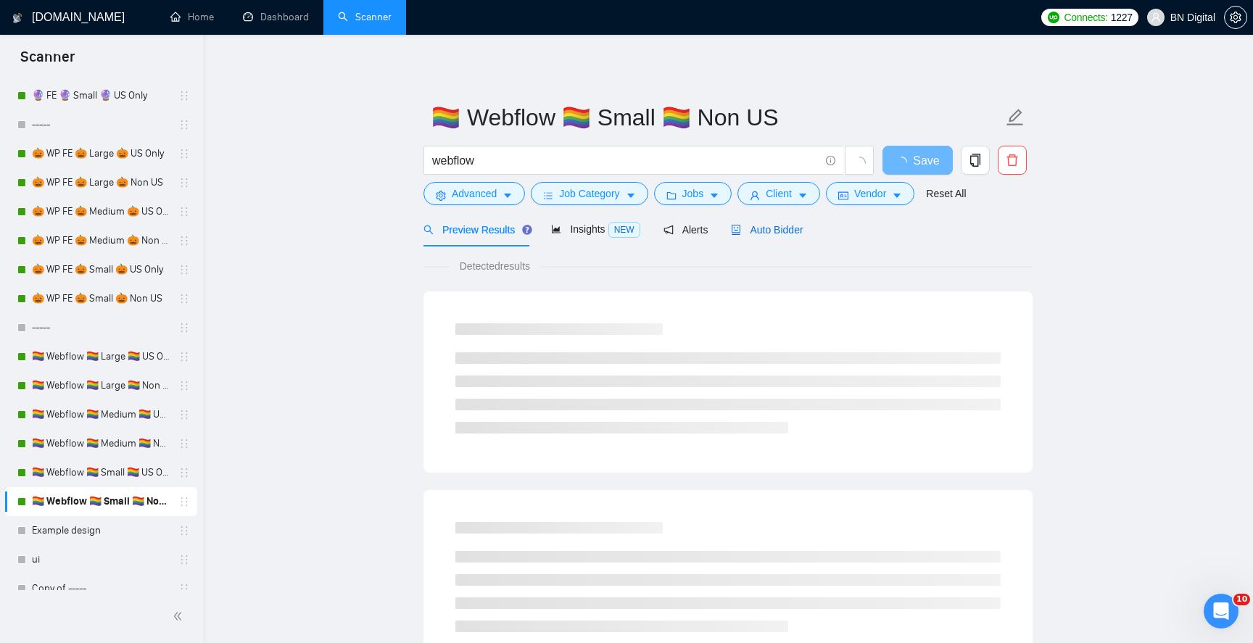
click at [789, 222] on div "Auto Bidder" at bounding box center [767, 230] width 72 height 16
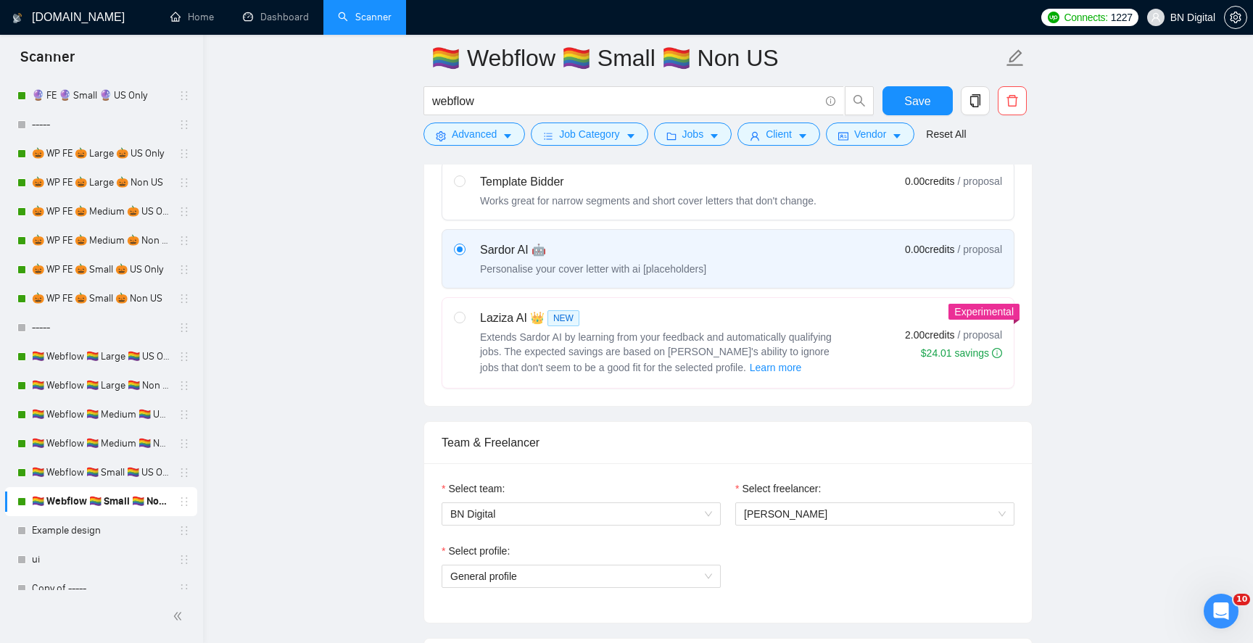
scroll to position [611, 0]
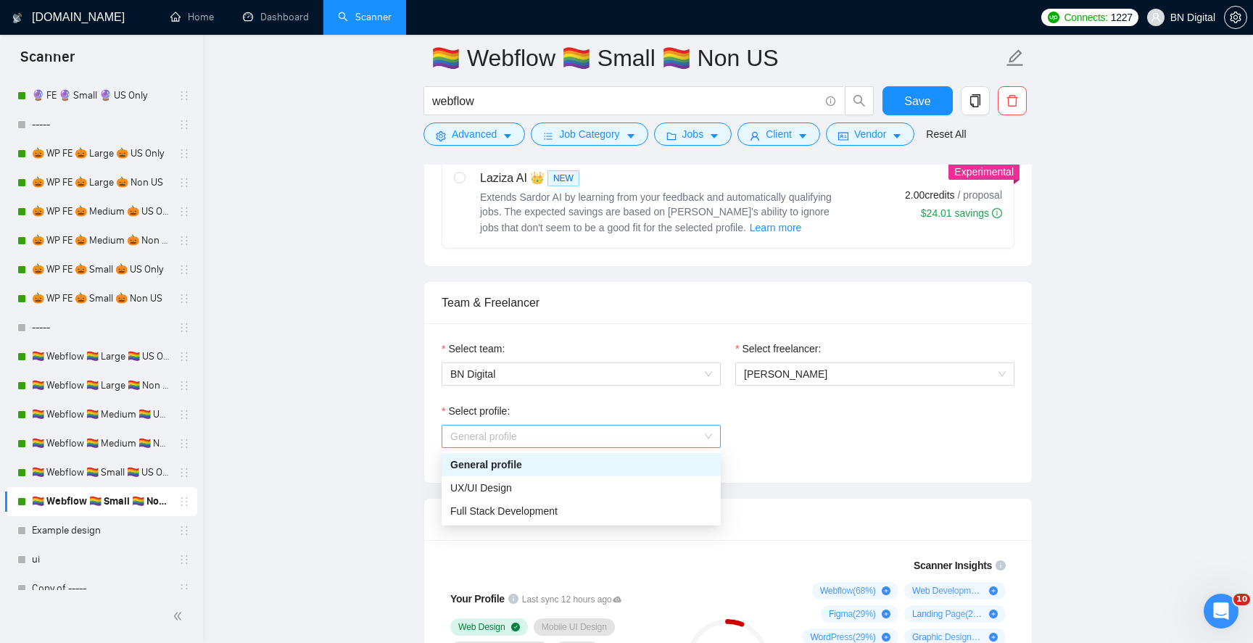
click at [532, 432] on span "General profile" at bounding box center [581, 437] width 262 height 22
click at [516, 492] on div "UX/UI Design" at bounding box center [581, 488] width 262 height 16
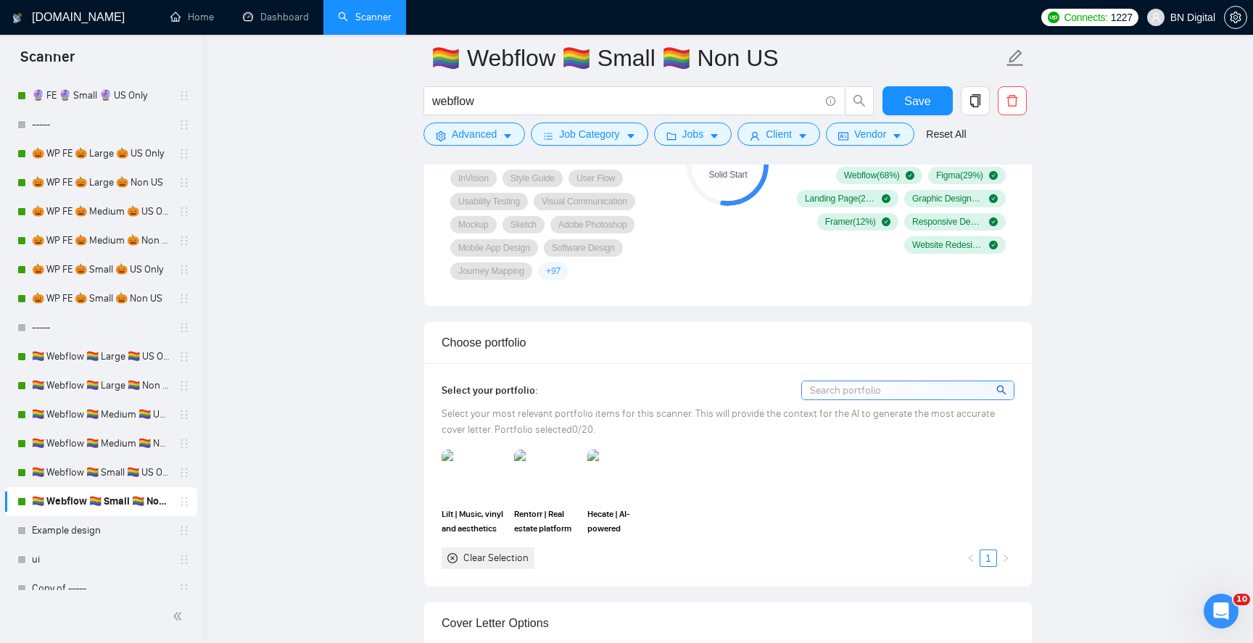
scroll to position [1162, 0]
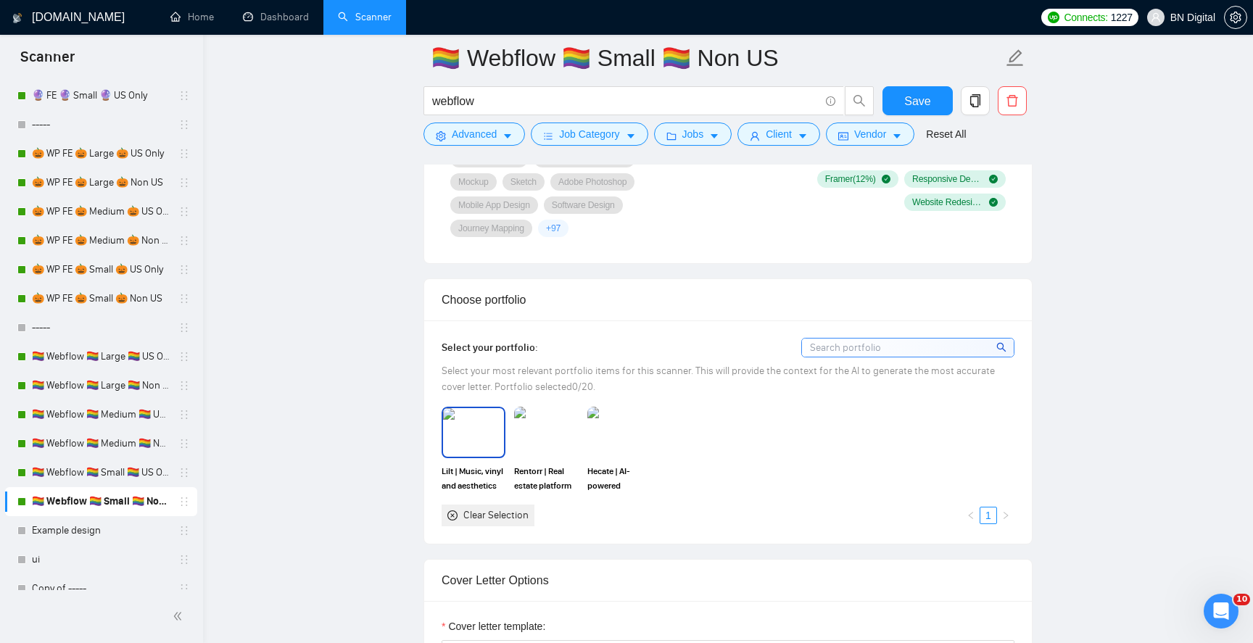
click at [480, 434] on img at bounding box center [473, 432] width 61 height 48
click at [563, 434] on img at bounding box center [546, 432] width 61 height 48
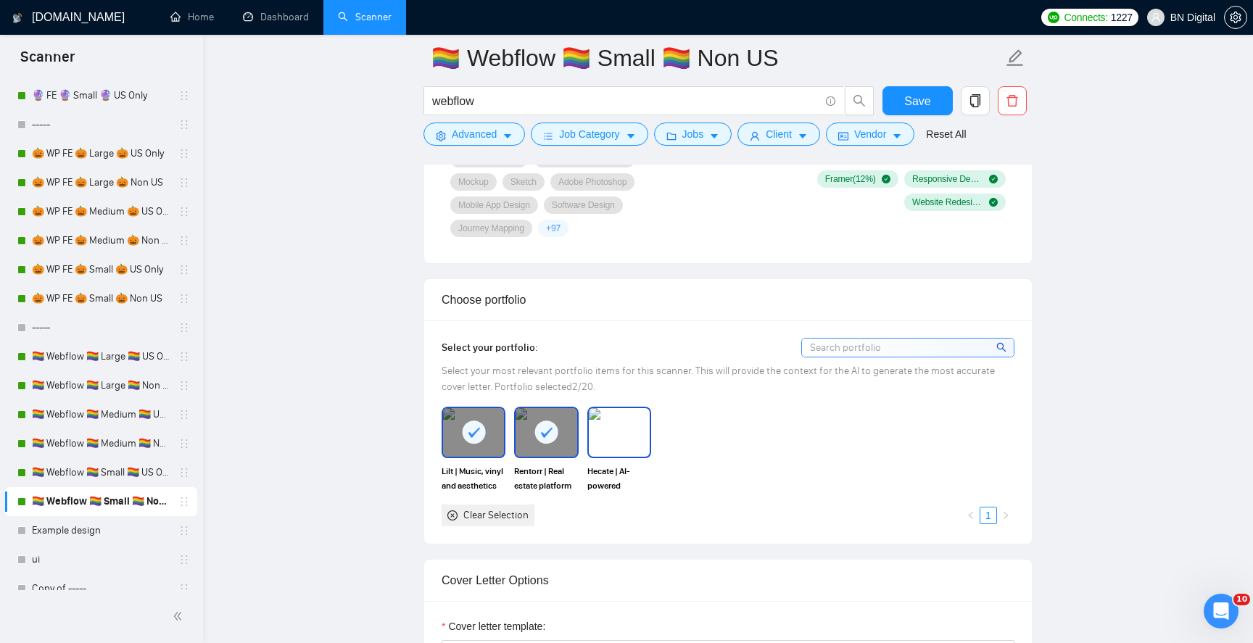
click at [610, 433] on img at bounding box center [619, 432] width 61 height 48
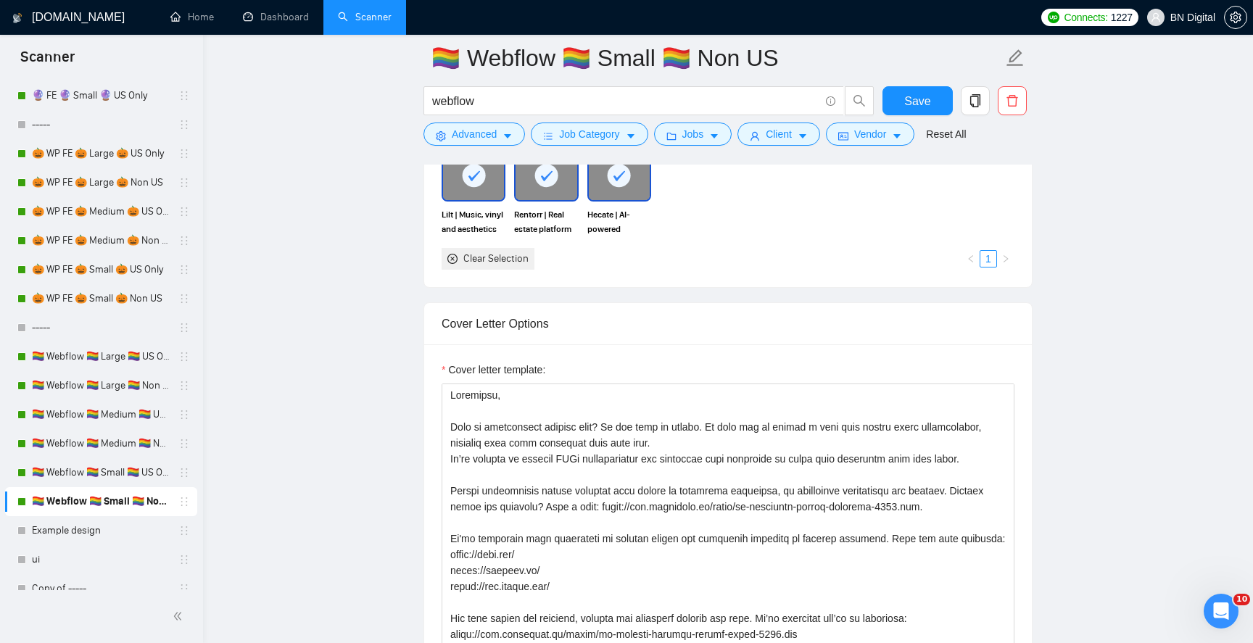
scroll to position [1535, 0]
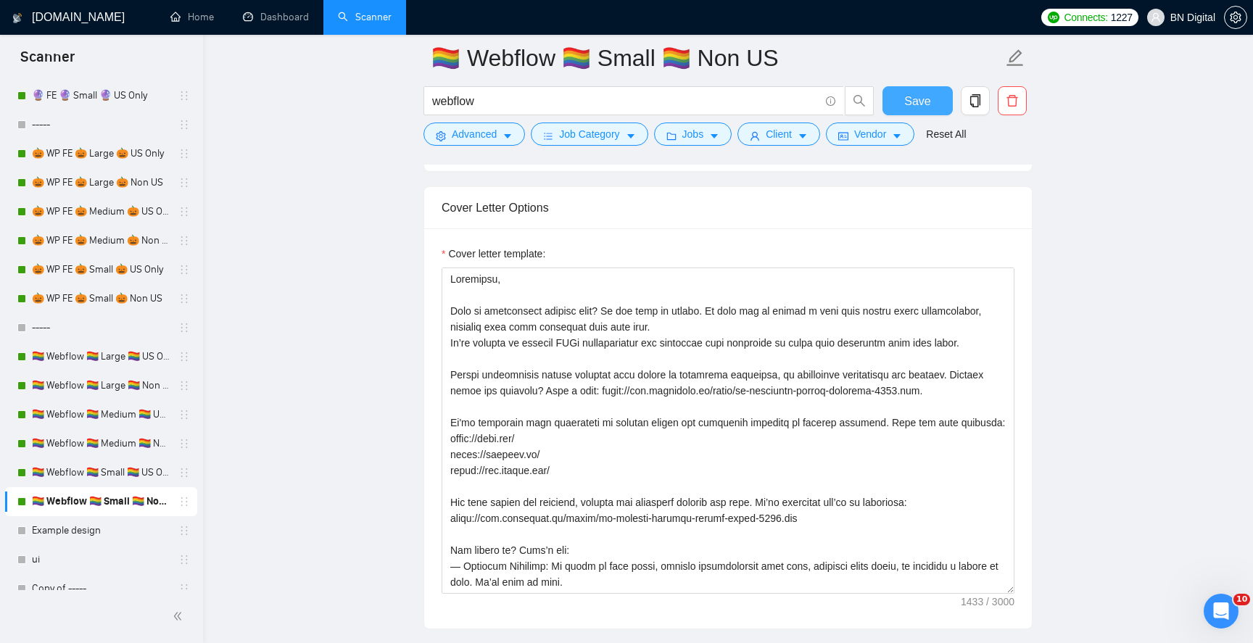
click at [923, 99] on span "Save" at bounding box center [918, 101] width 26 height 18
